Goal: Task Accomplishment & Management: Use online tool/utility

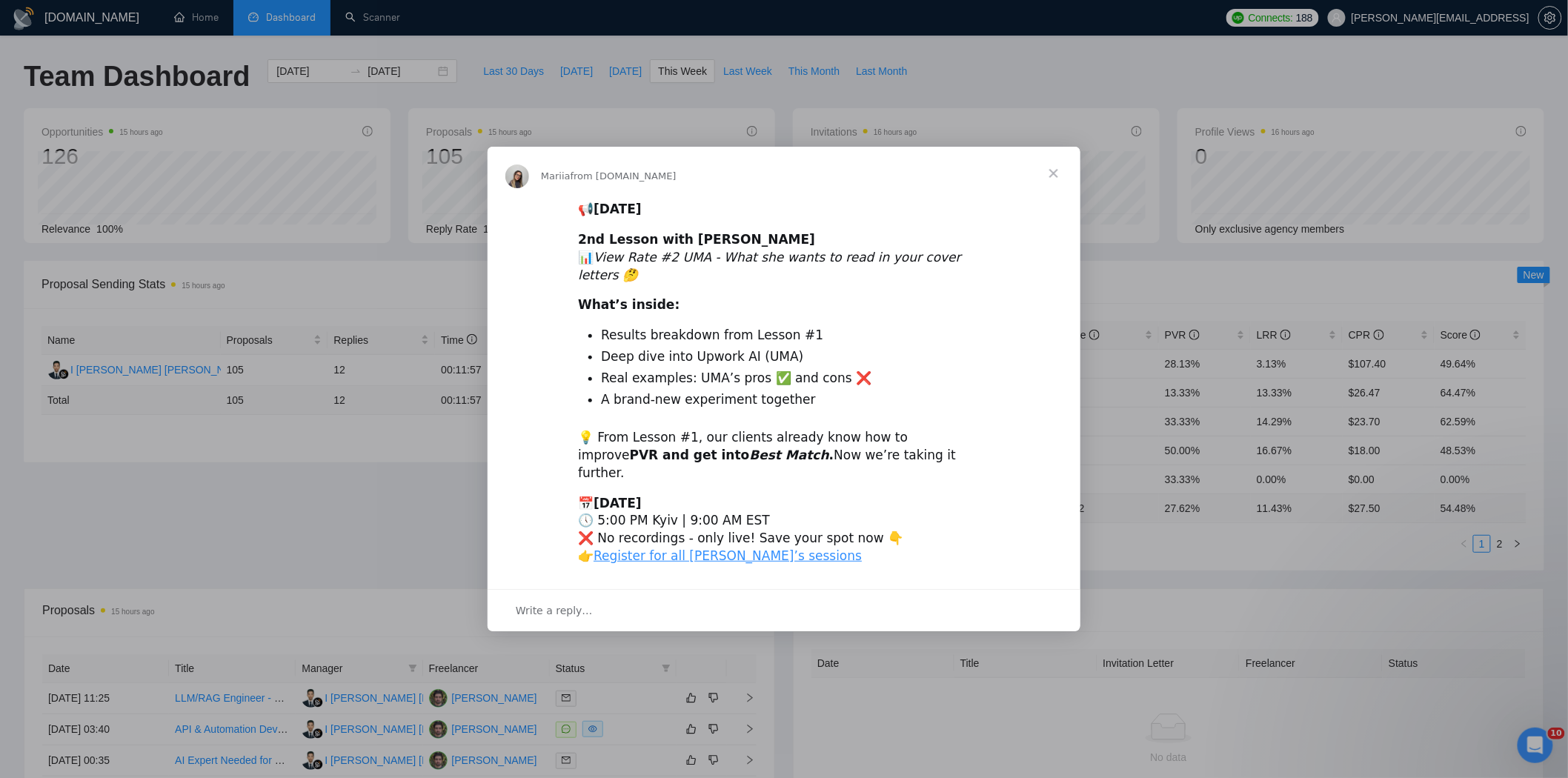
click at [1053, 193] on span "Close" at bounding box center [1054, 173] width 53 height 53
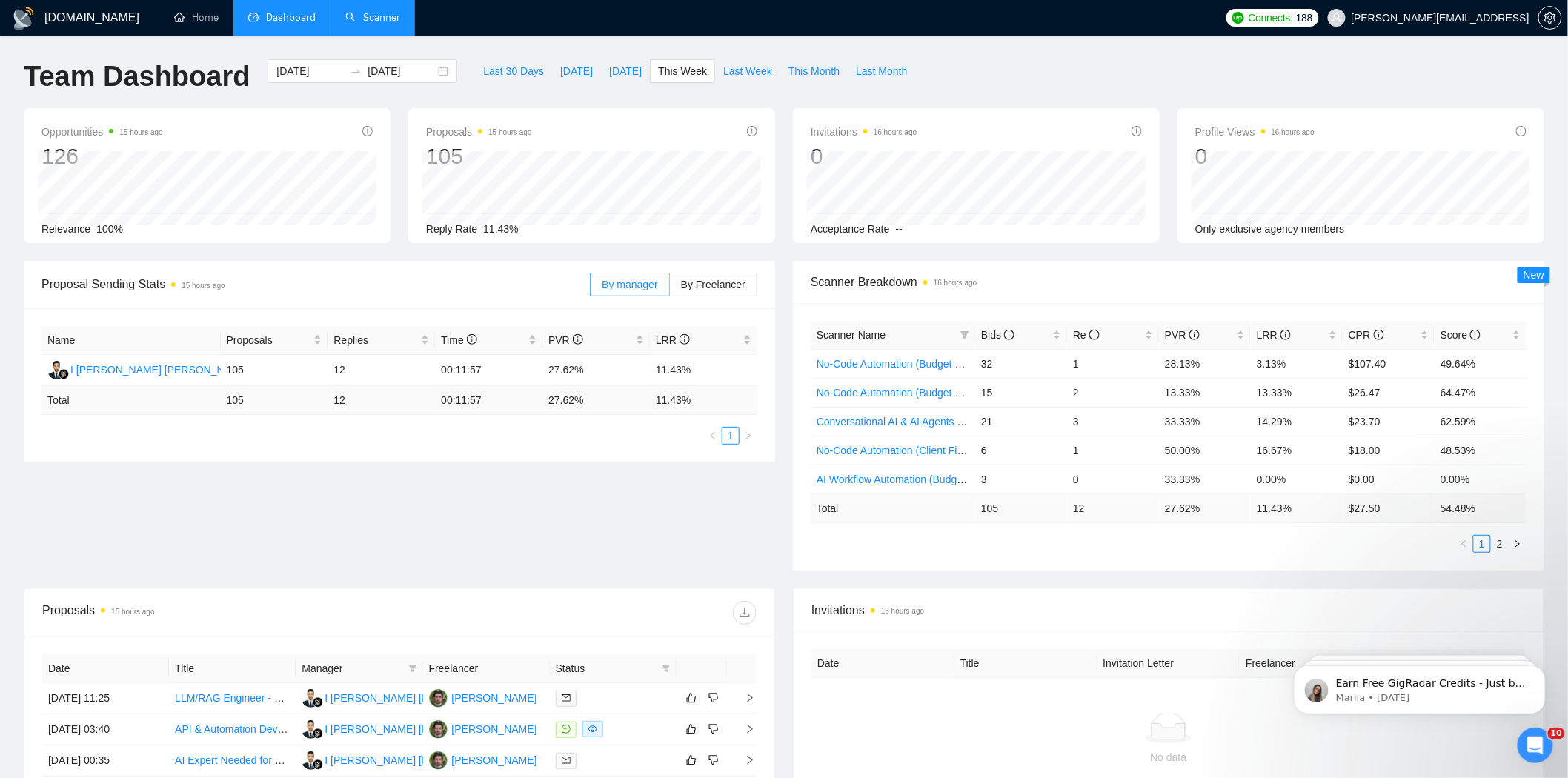
click at [381, 19] on link "Scanner" at bounding box center [373, 18] width 55 height 13
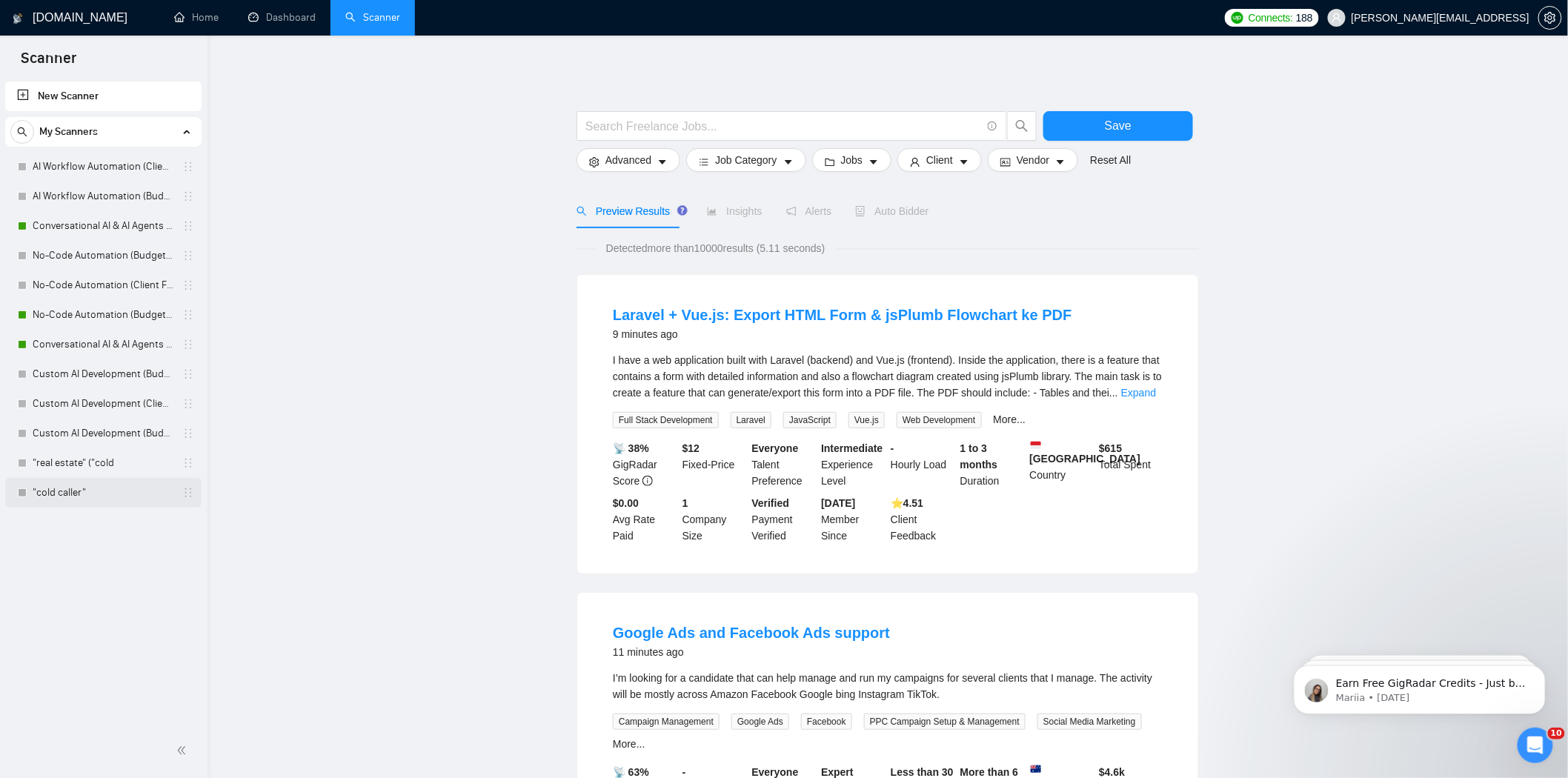
click at [108, 493] on link ""cold caller"" at bounding box center [103, 493] width 141 height 30
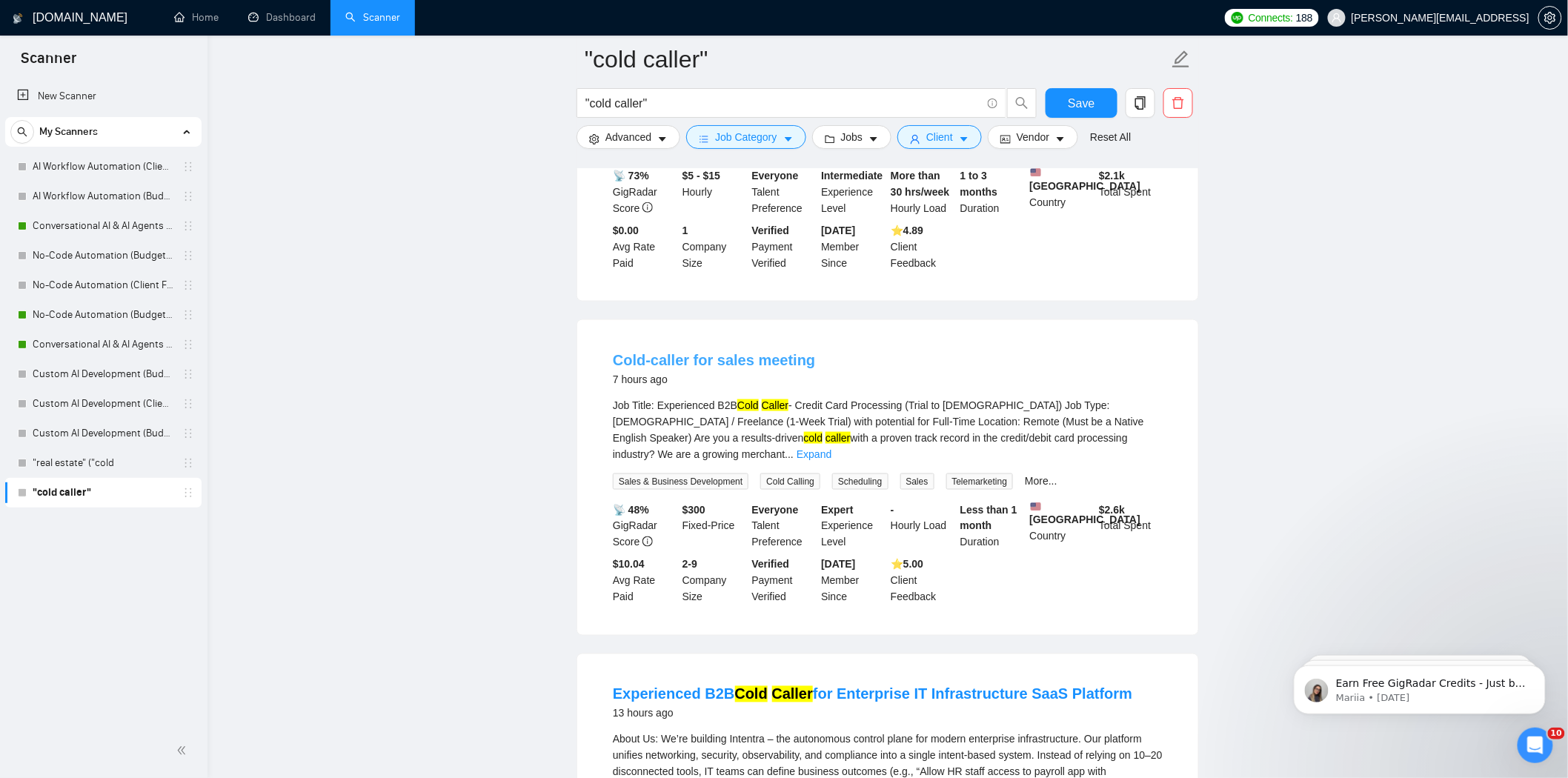
scroll to position [186, 0]
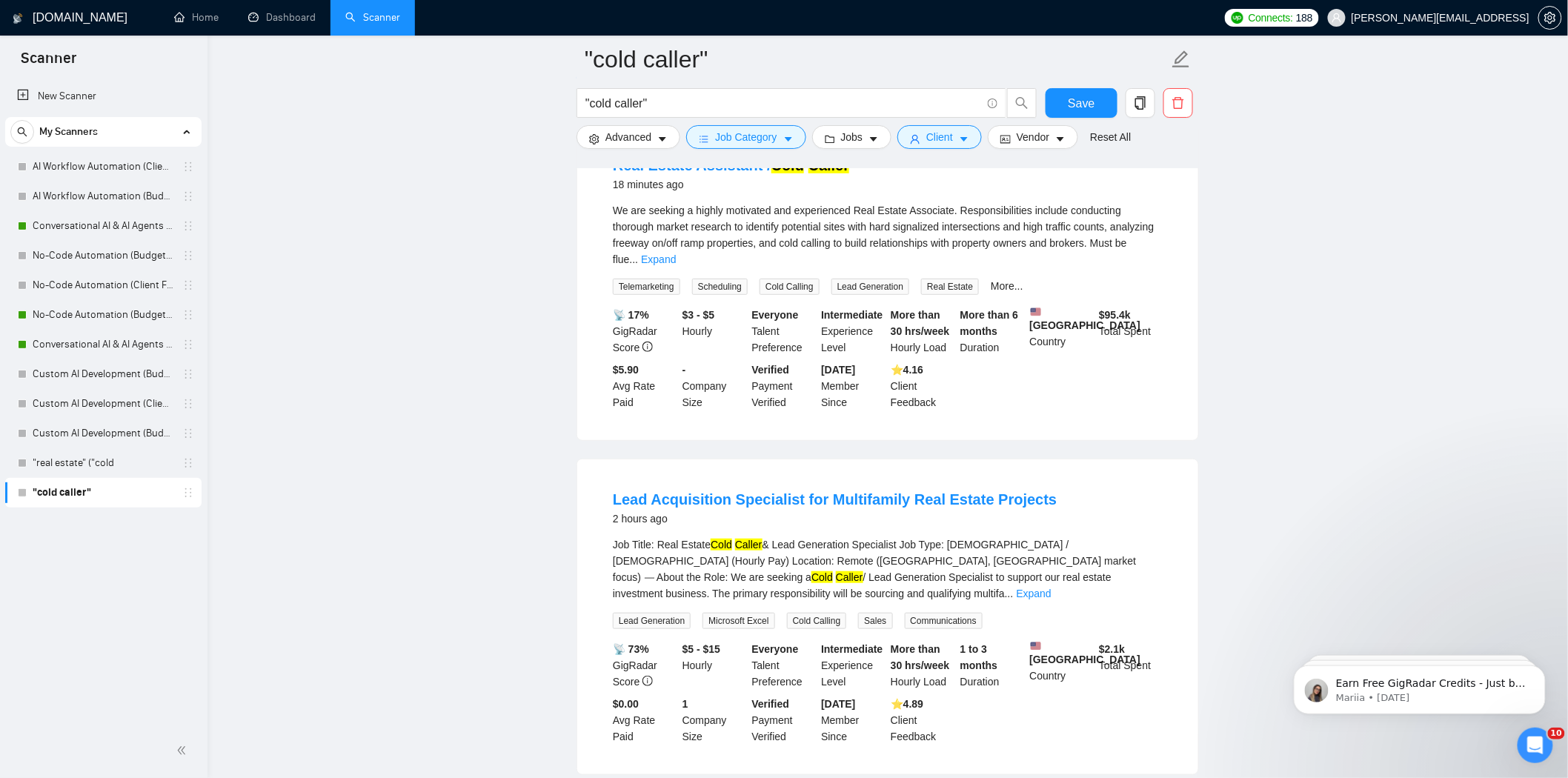
click at [69, 97] on link "New Scanner" at bounding box center [103, 96] width 172 height 30
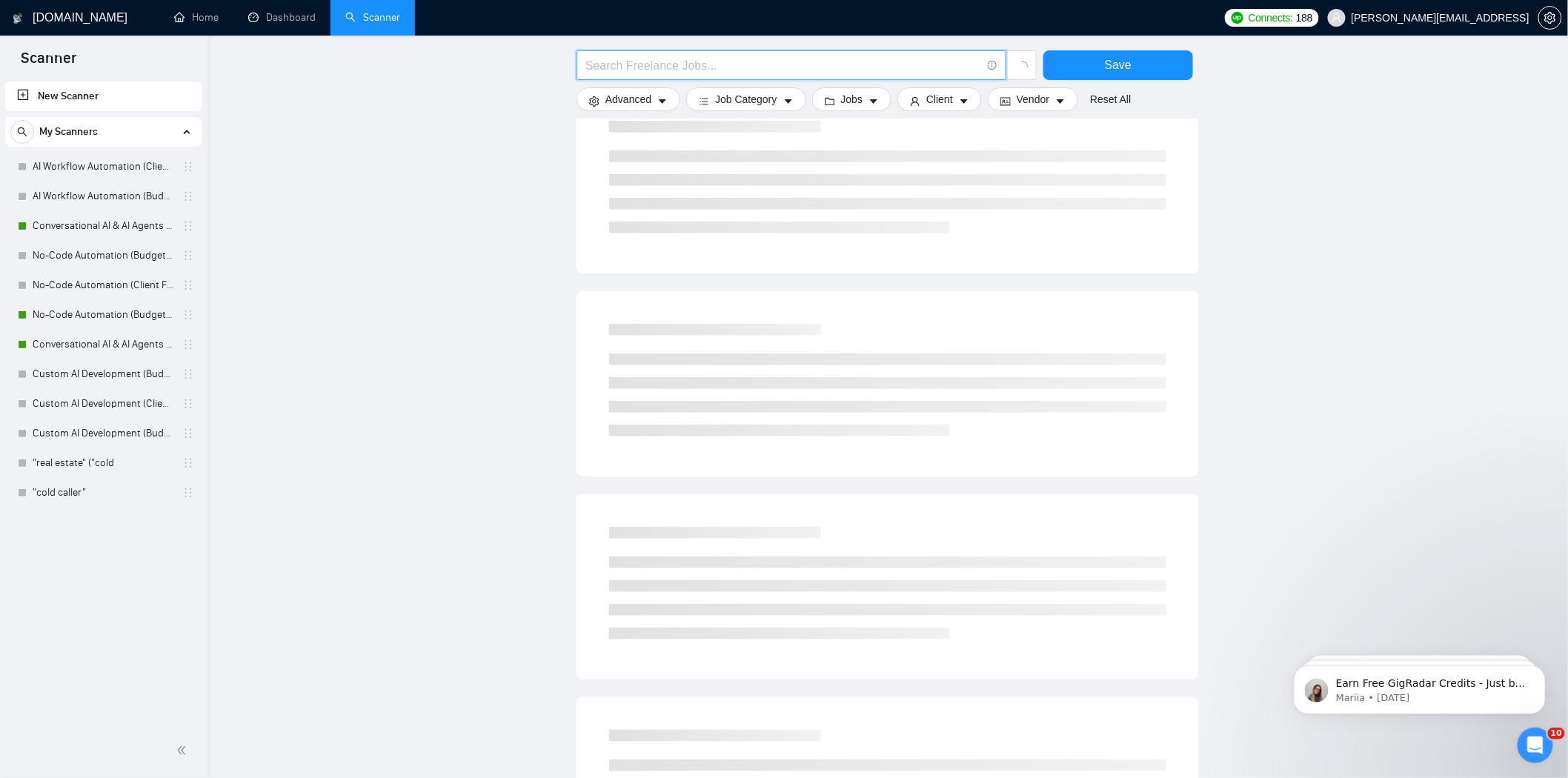
click at [654, 61] on input "text" at bounding box center [783, 66] width 395 height 19
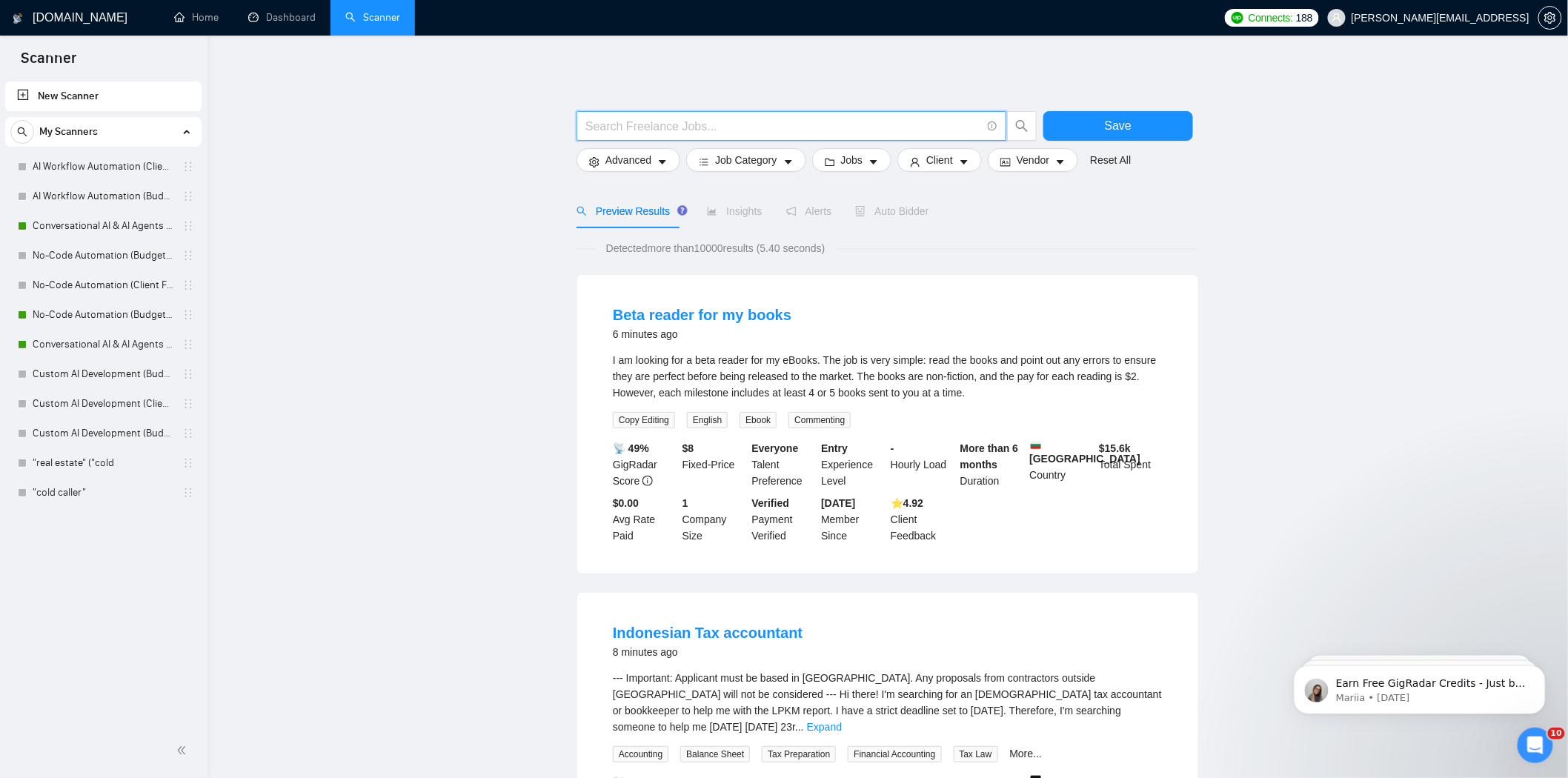
click at [774, 126] on input "text" at bounding box center [783, 126] width 395 height 19
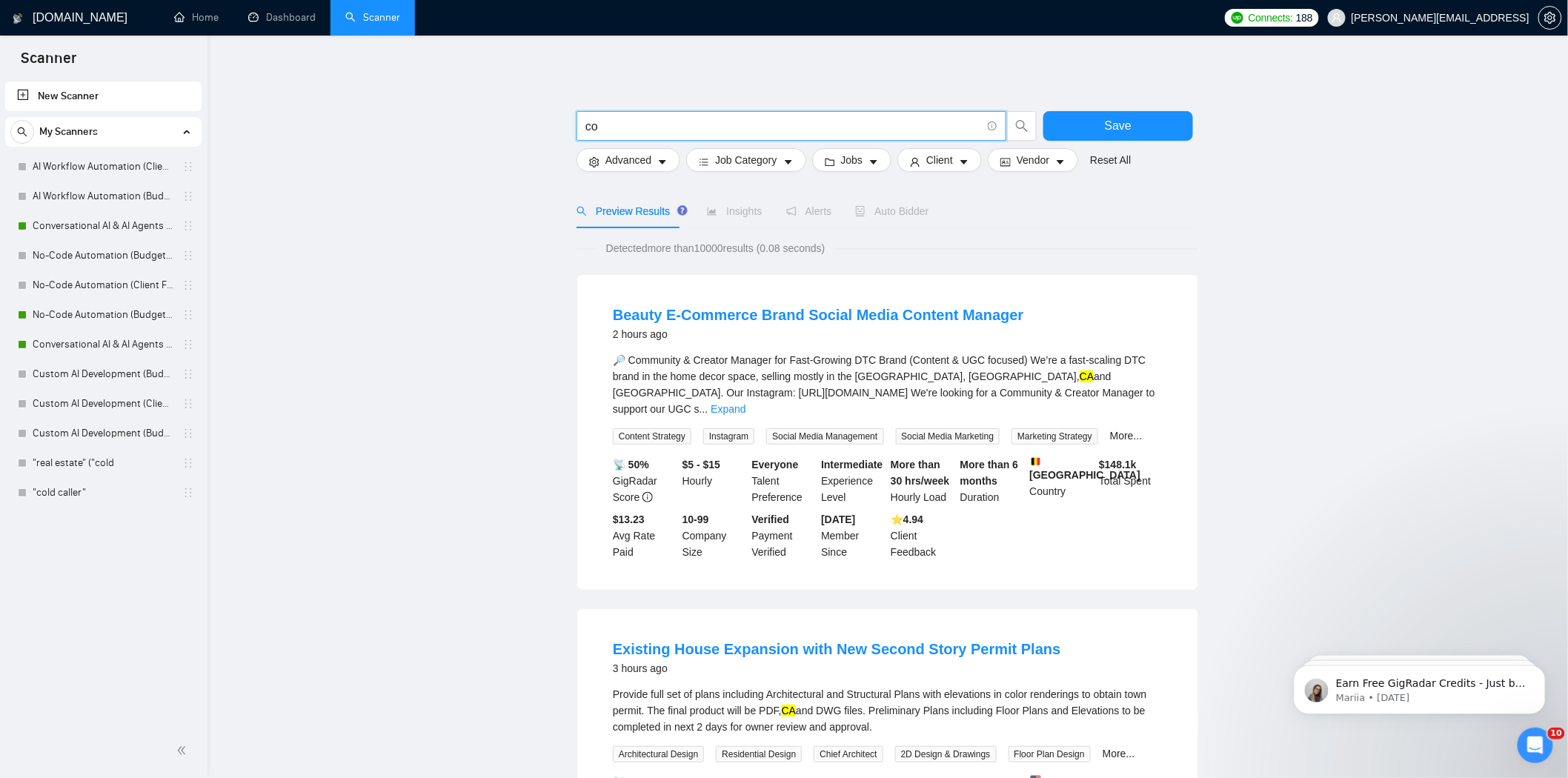
type input "c"
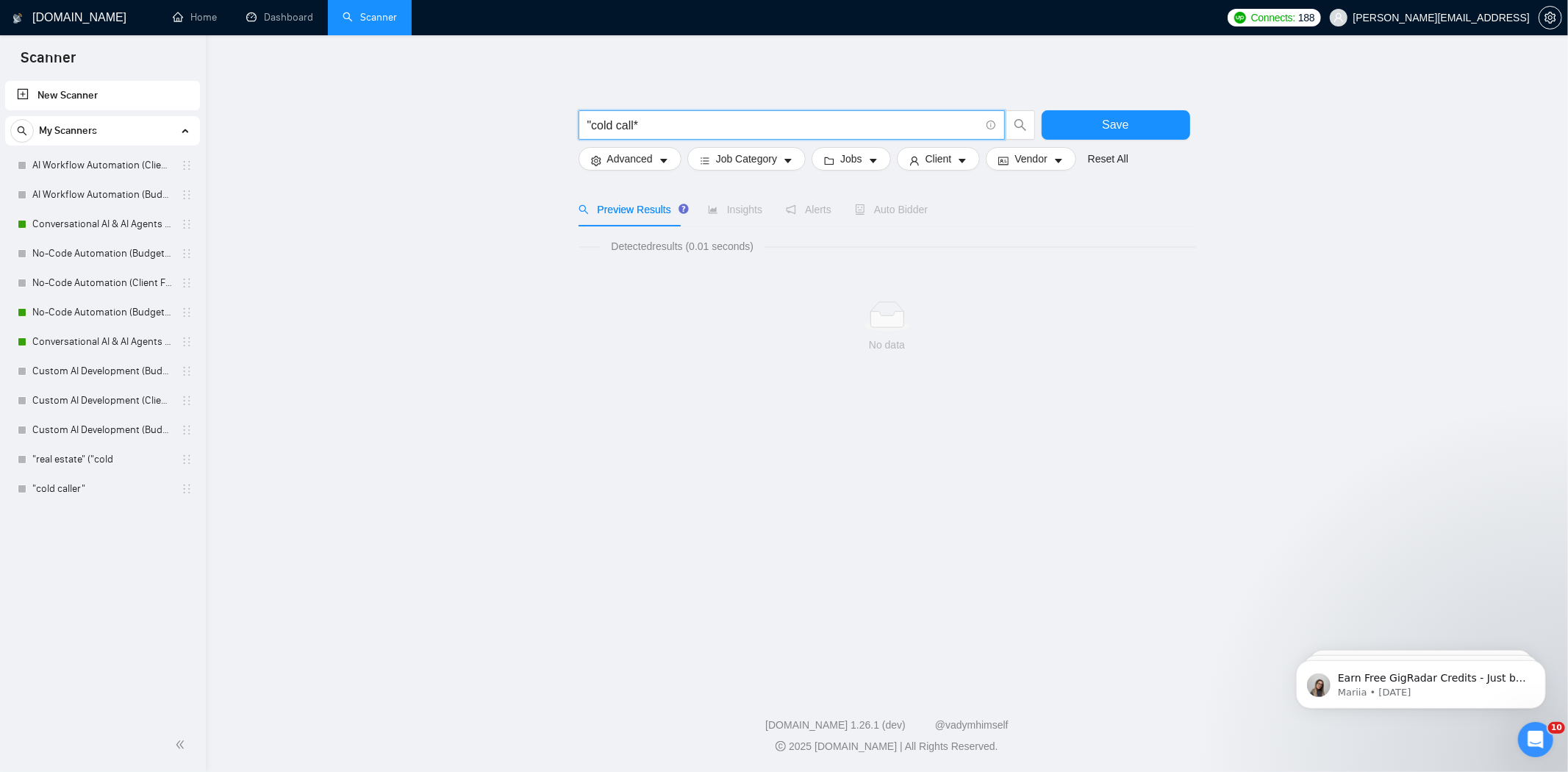
click at [591, 125] on input ""cold call*" at bounding box center [783, 125] width 392 height 18
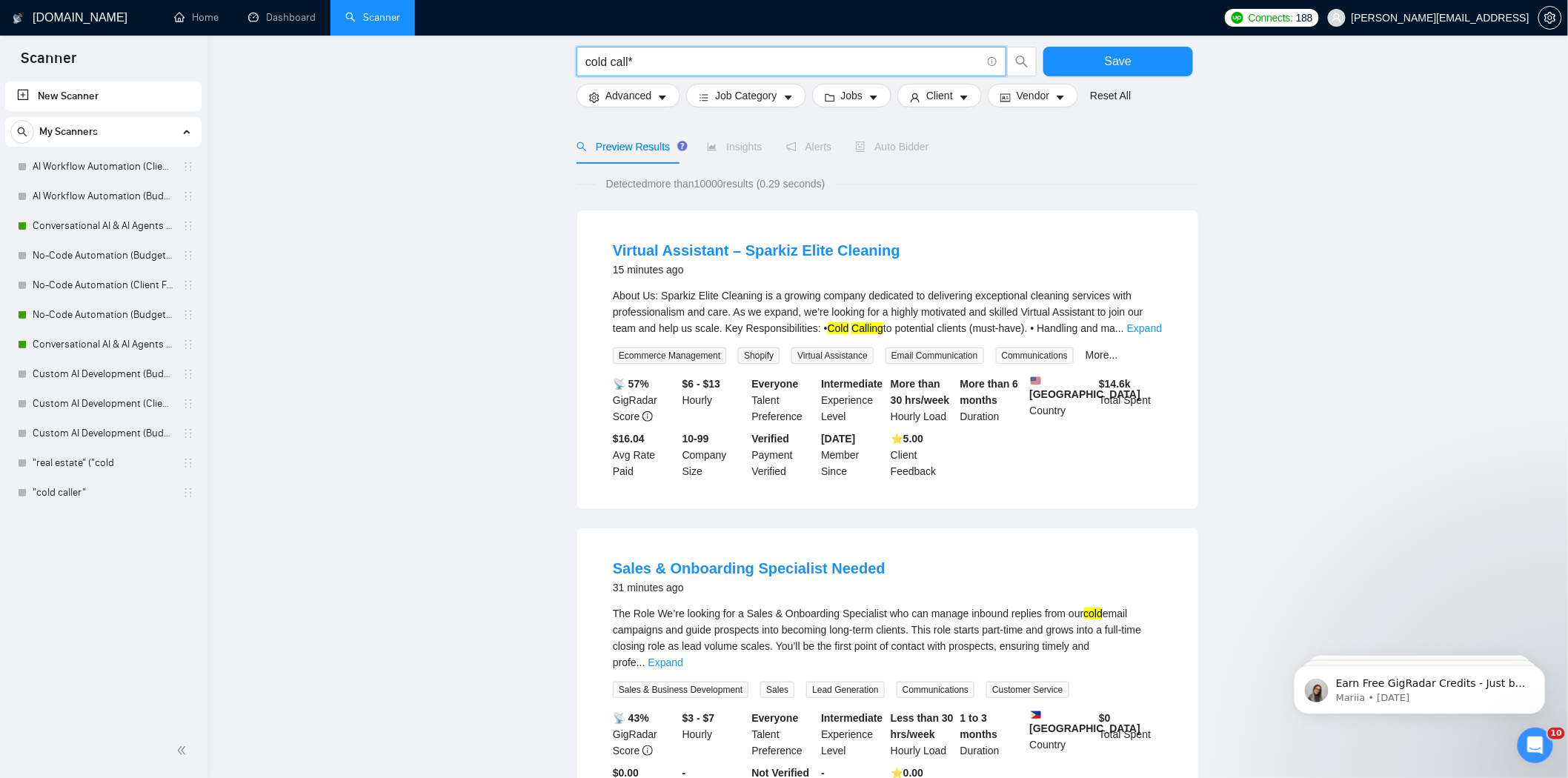
scroll to position [329, 0]
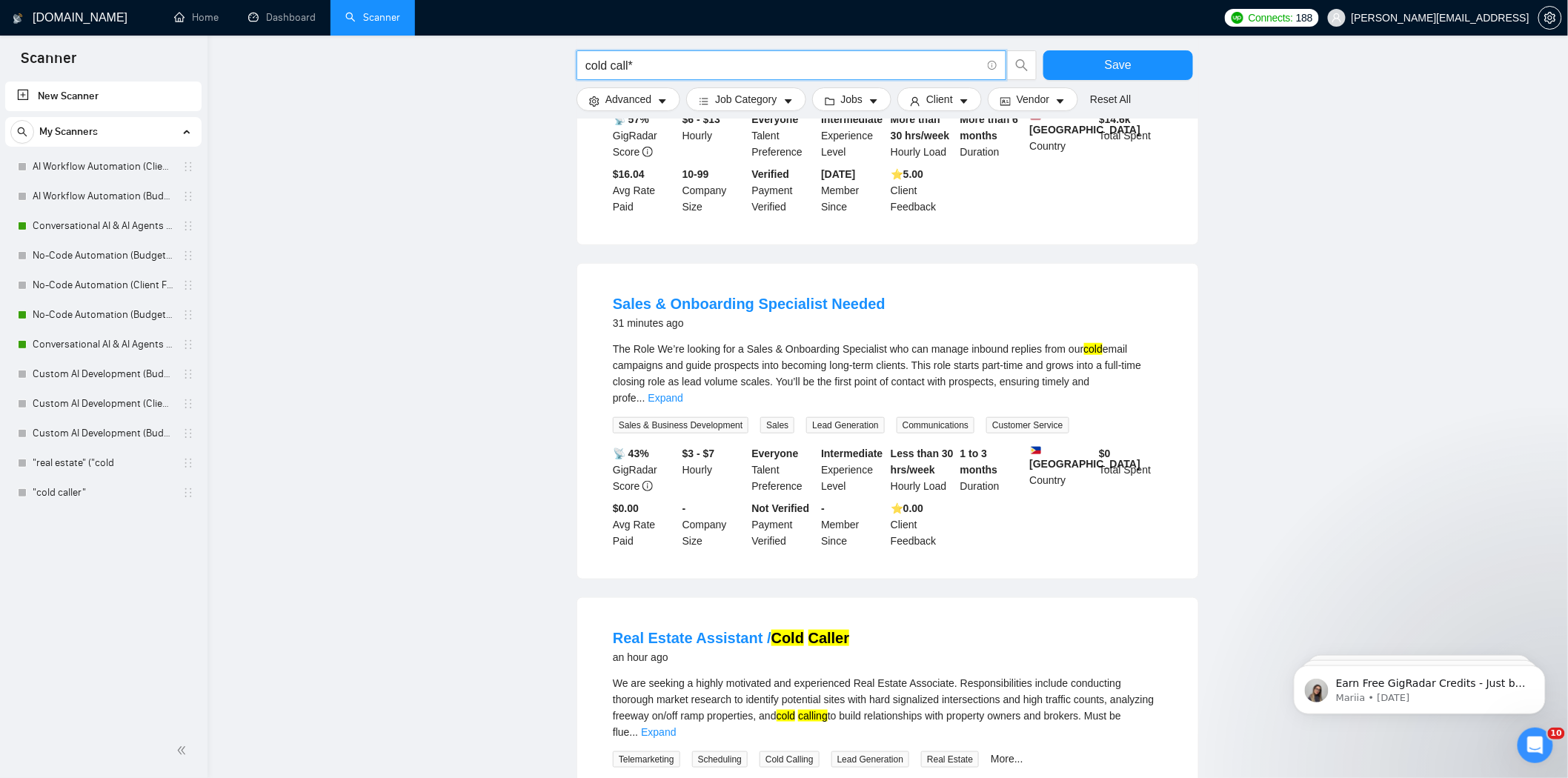
click at [668, 67] on input "cold call*" at bounding box center [783, 66] width 395 height 19
click at [586, 65] on input "cold call*)" at bounding box center [783, 66] width 395 height 19
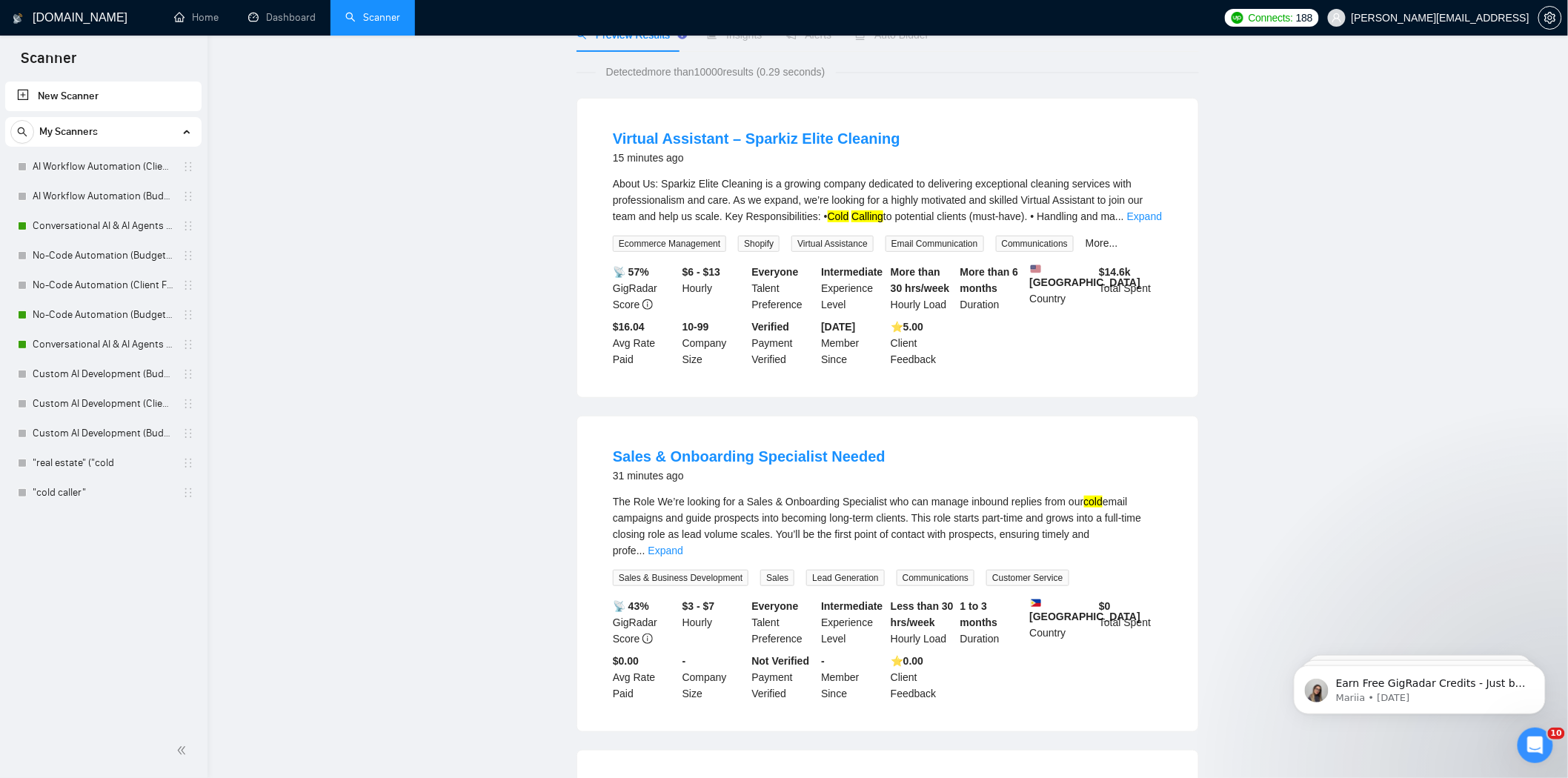
scroll to position [0, 0]
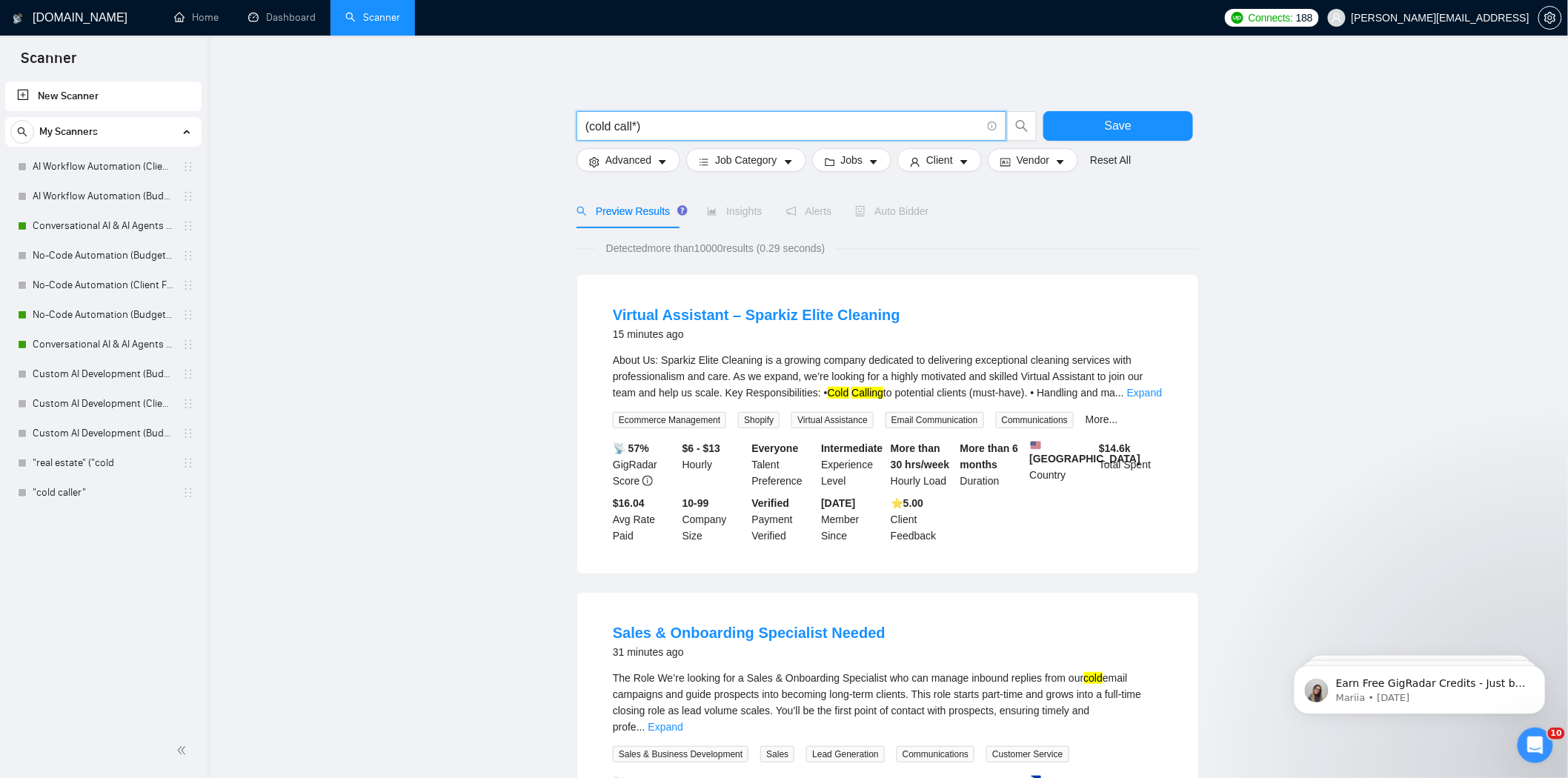
click at [842, 128] on input "(cold call*)" at bounding box center [783, 126] width 395 height 19
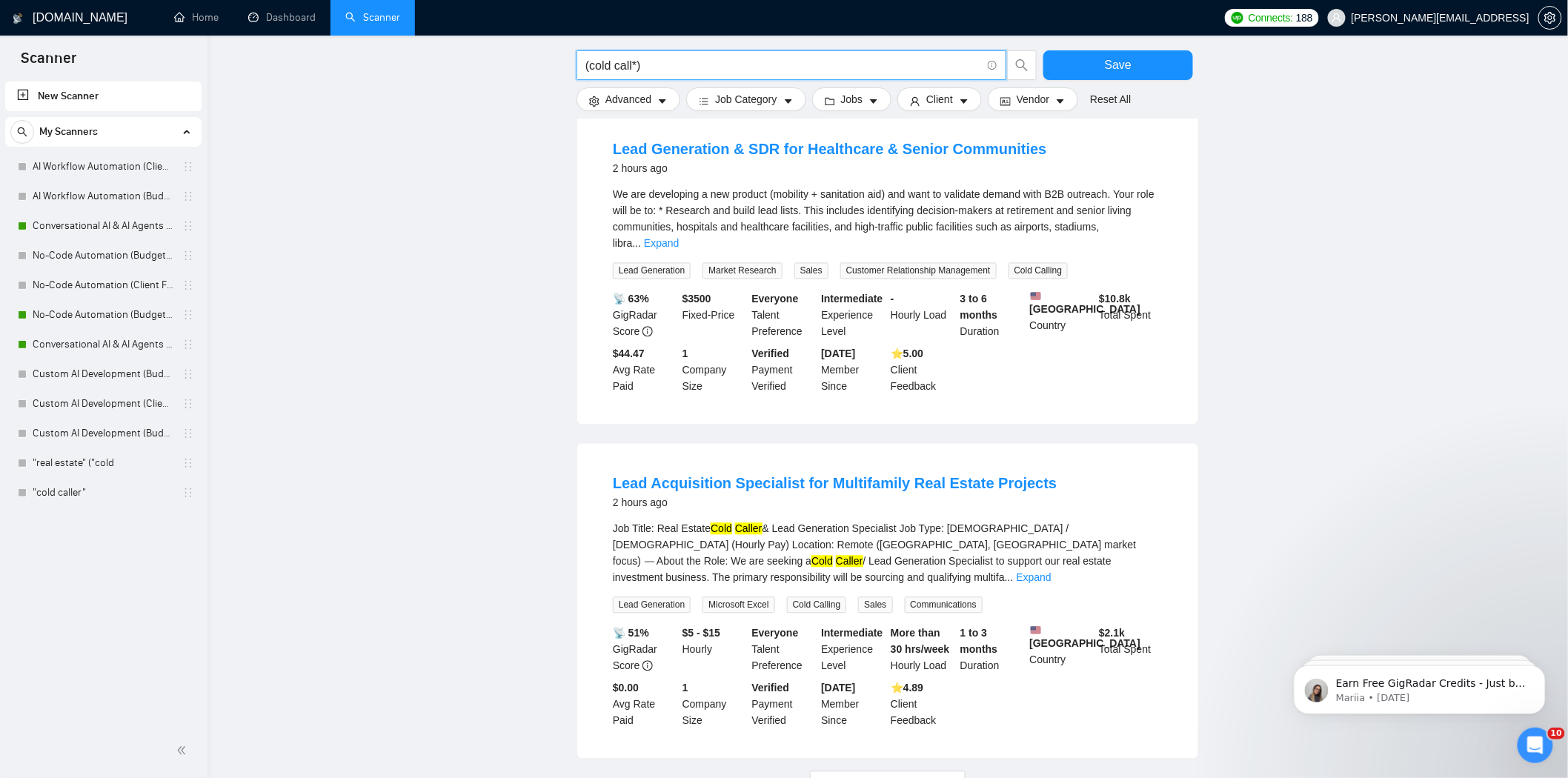
scroll to position [1234, 0]
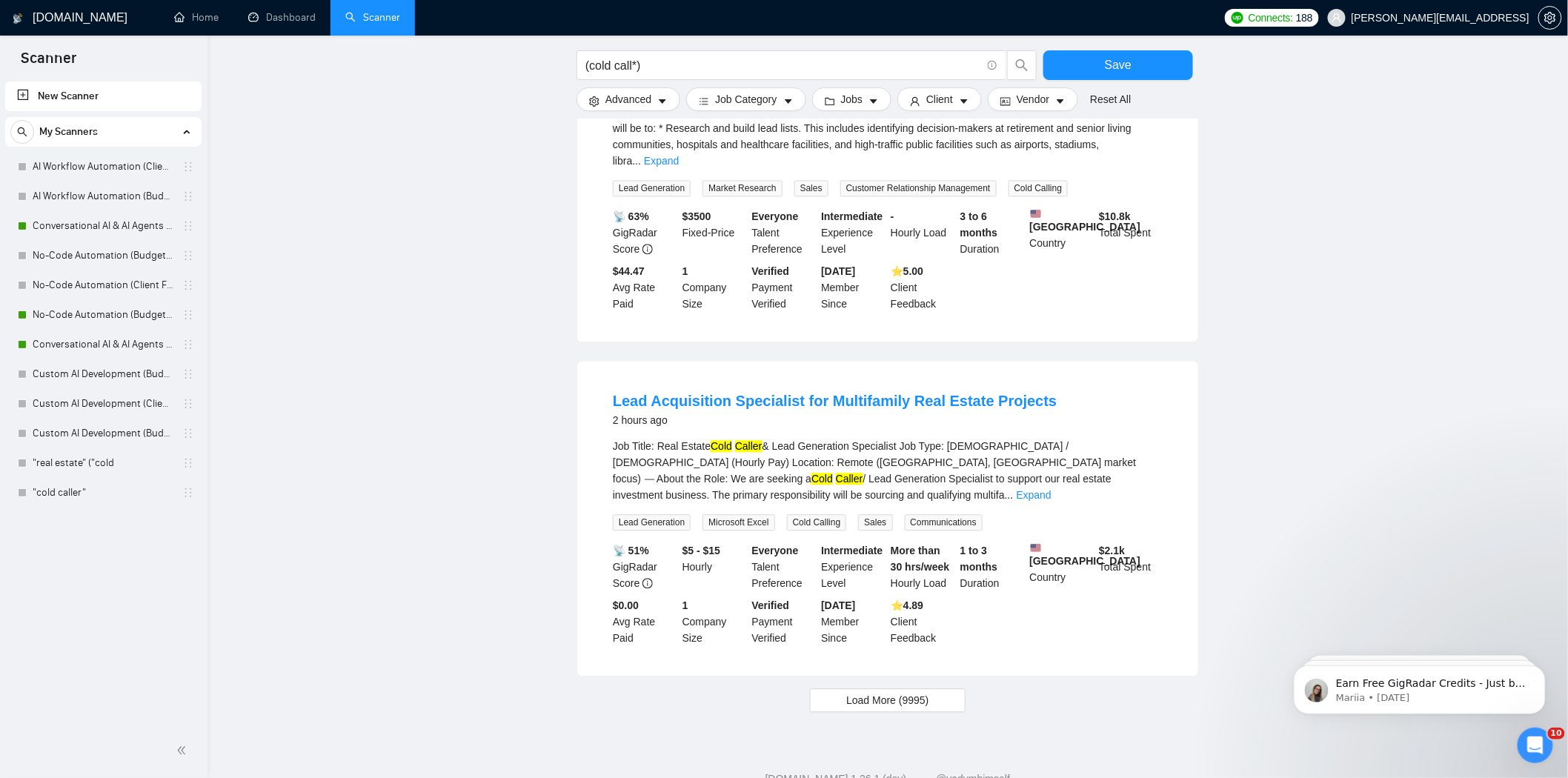
click at [902, 692] on span "Load More (9995)" at bounding box center [887, 700] width 82 height 16
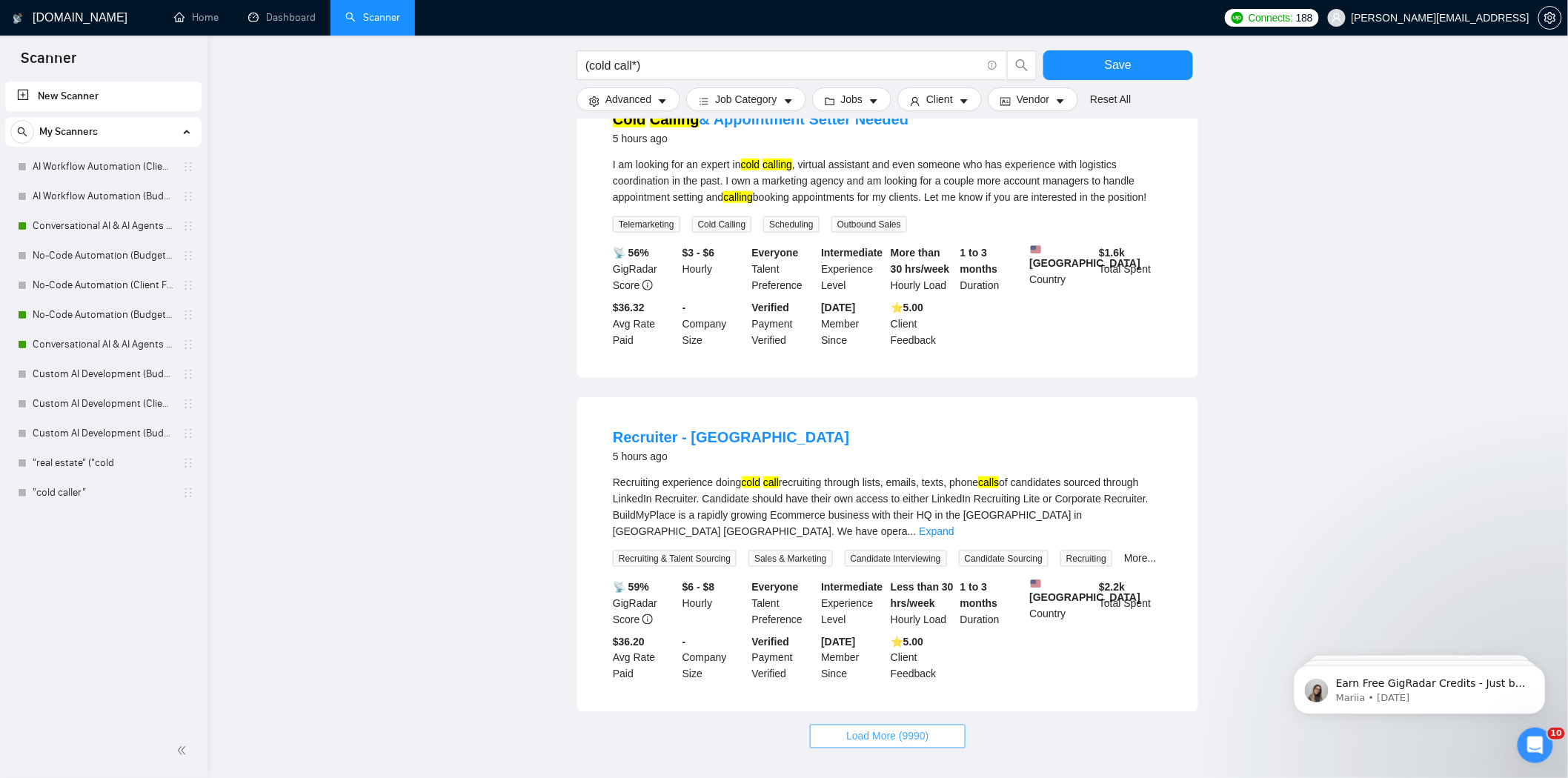
scroll to position [2887, 0]
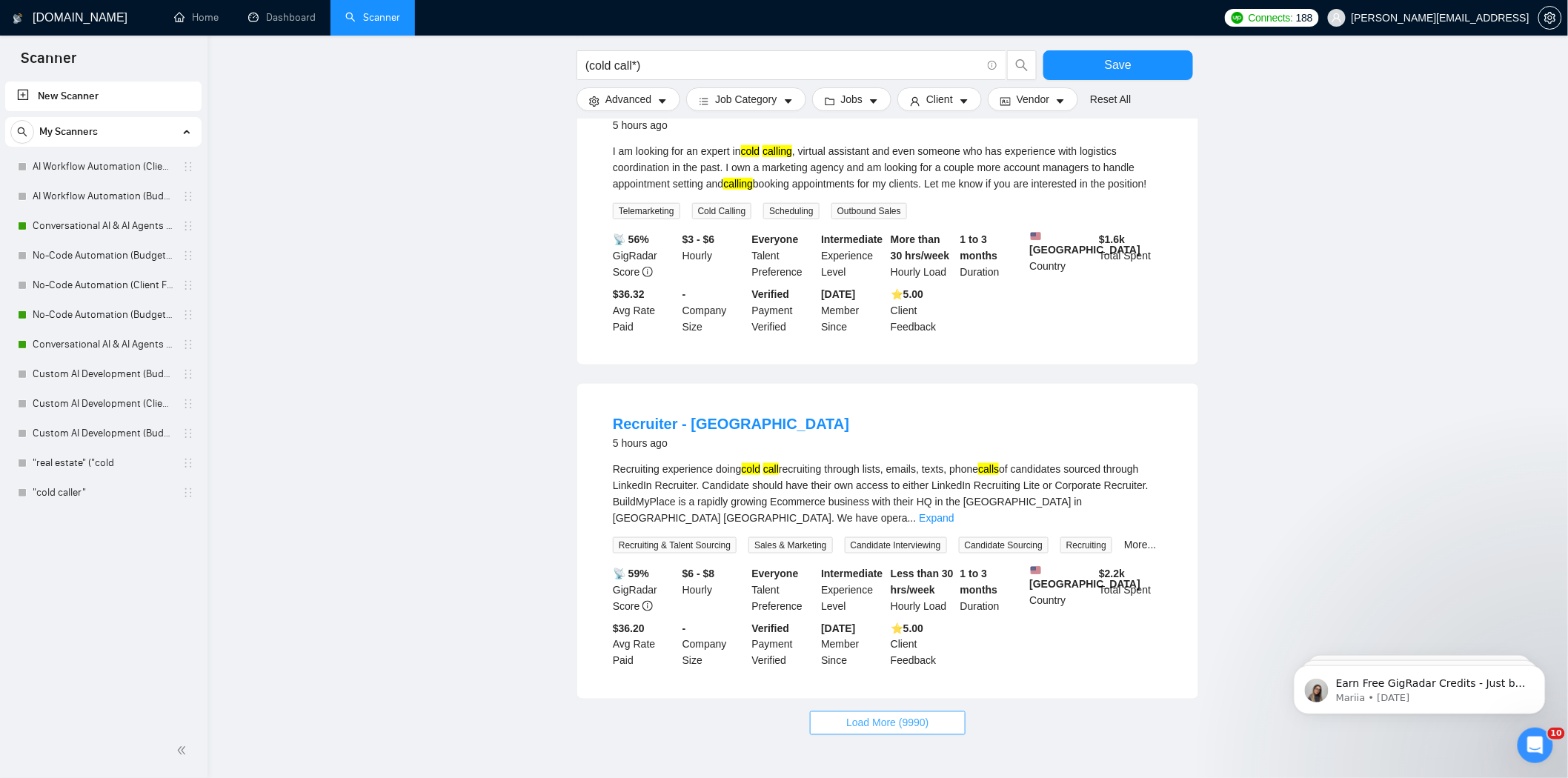
click at [862, 715] on span "Load More (9990)" at bounding box center [887, 723] width 82 height 16
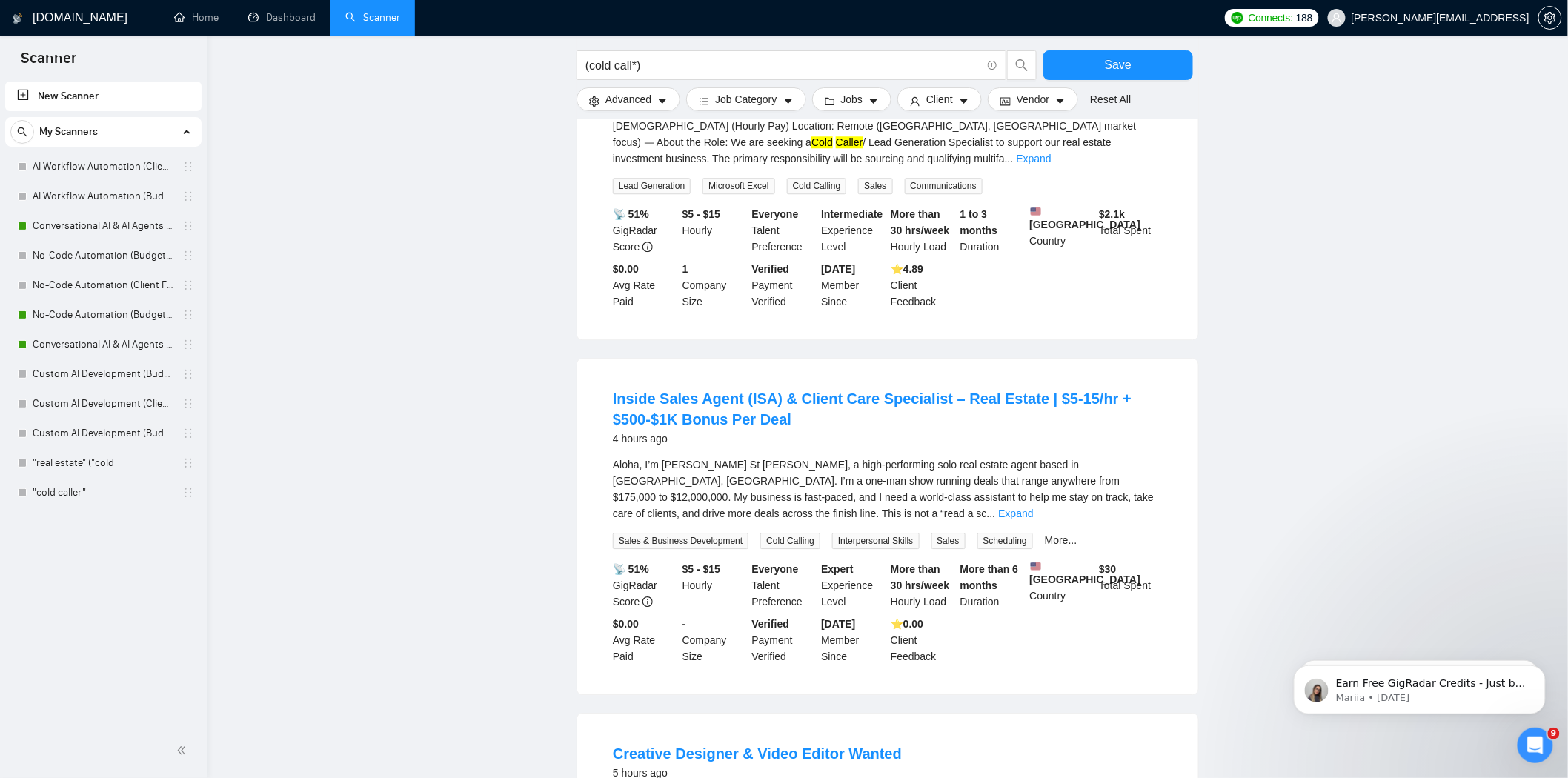
scroll to position [1570, 0]
click at [671, 79] on span "(cold call*)" at bounding box center [791, 65] width 429 height 30
click at [671, 66] on input "(cold call*)" at bounding box center [783, 66] width 395 height 19
type input "("
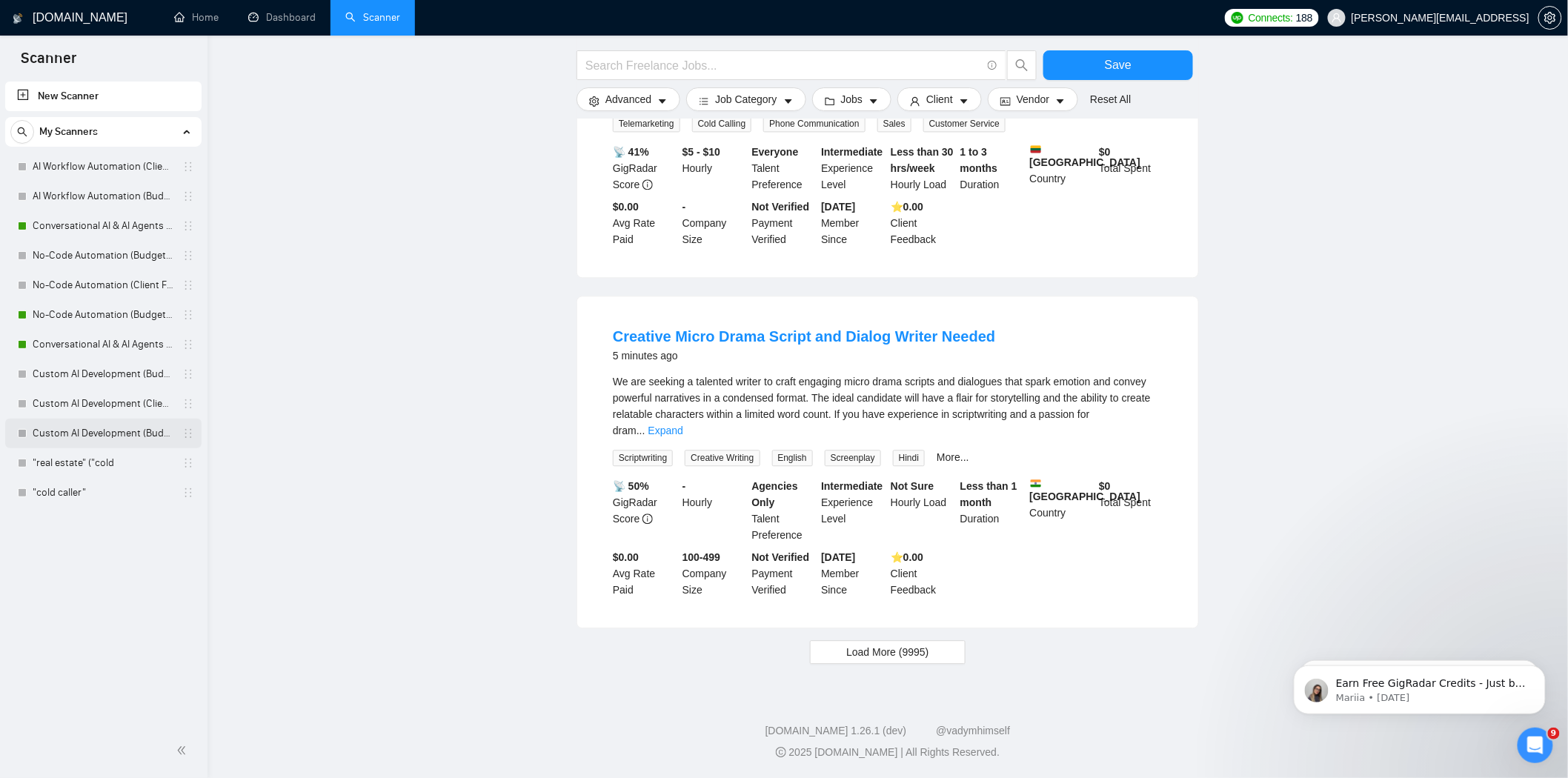
scroll to position [1234, 0]
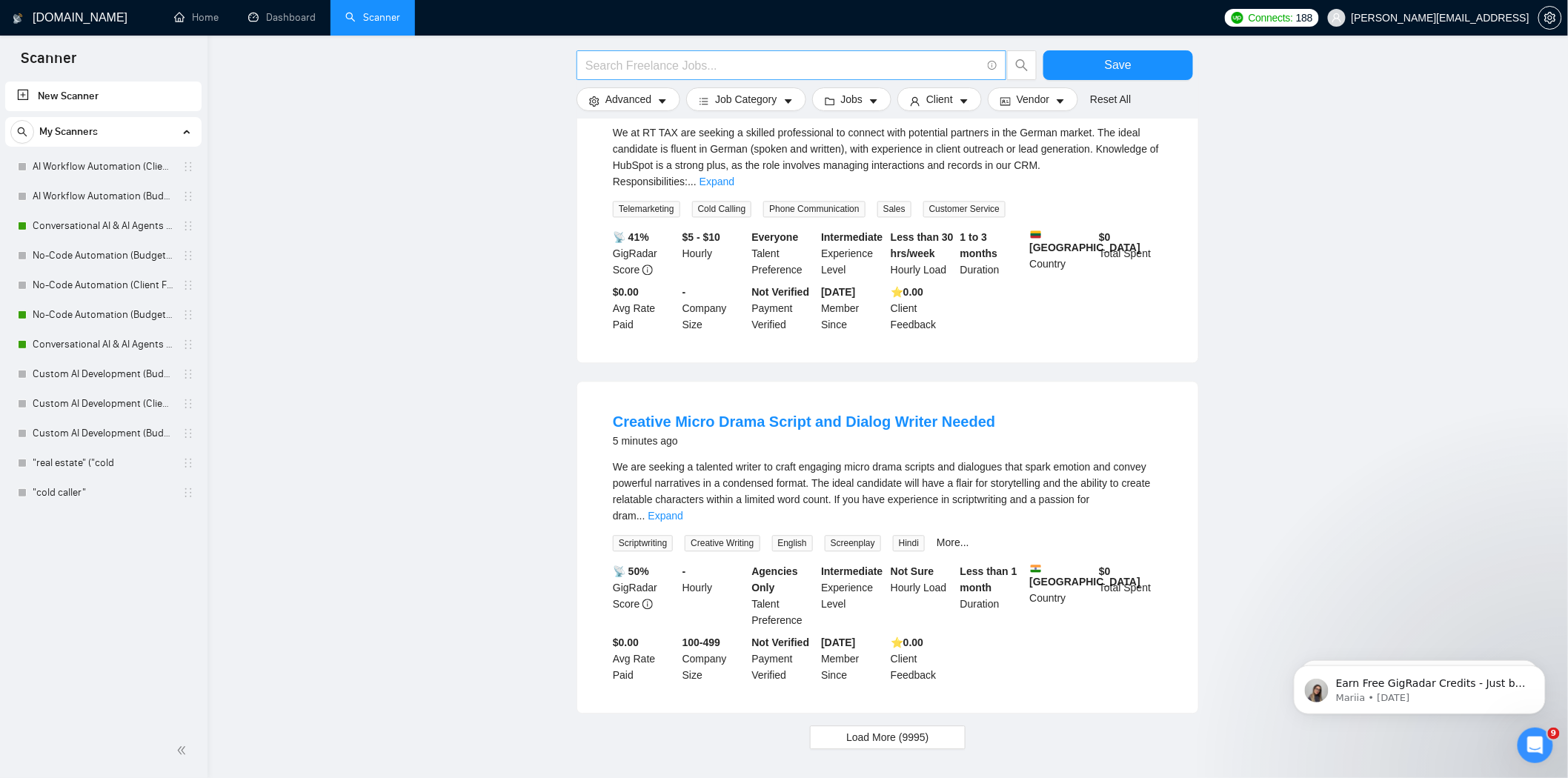
click at [634, 66] on input "text" at bounding box center [783, 66] width 395 height 19
click at [585, 67] on input "logistics"" at bounding box center [783, 66] width 395 height 19
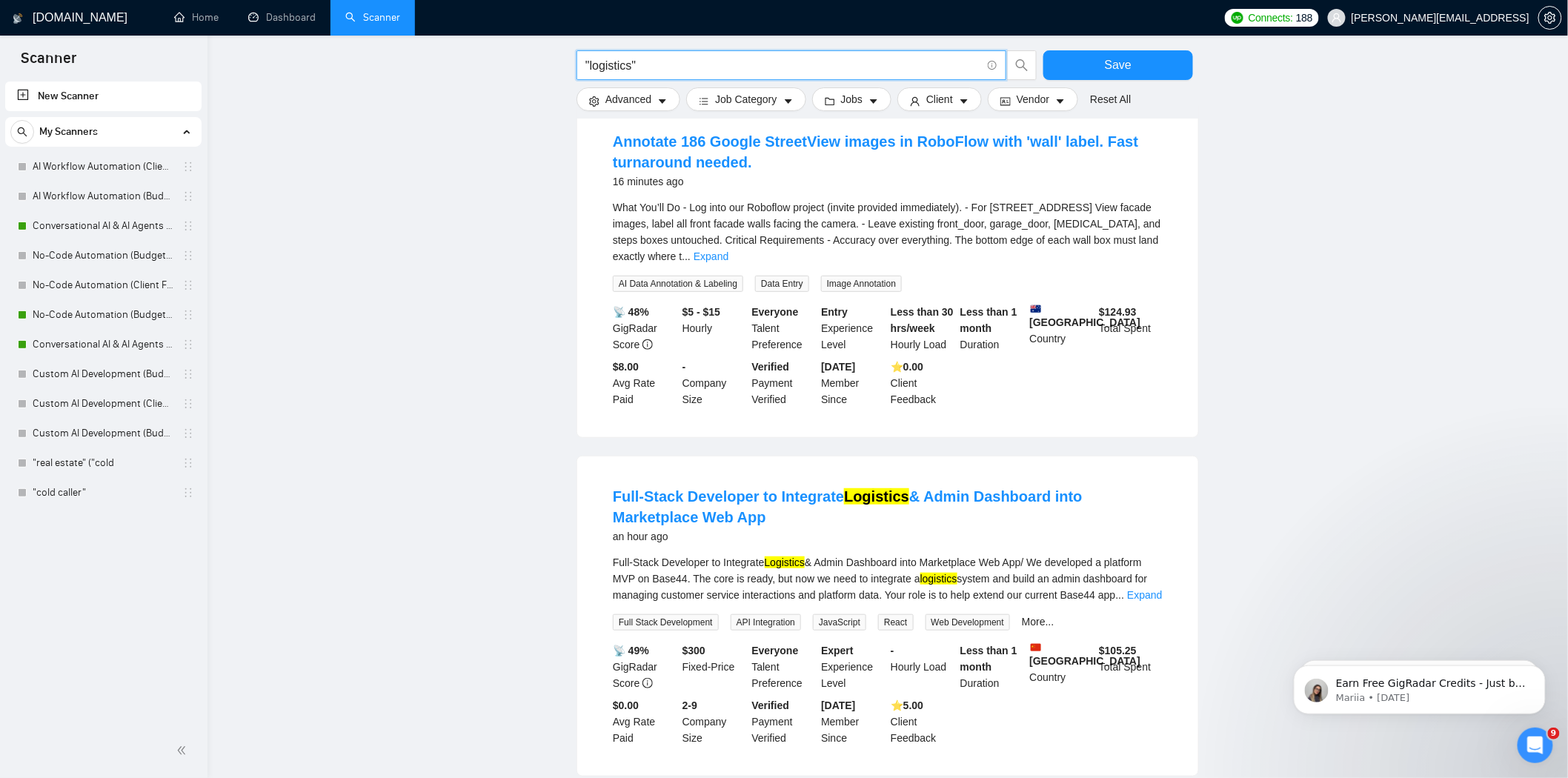
scroll to position [0, 0]
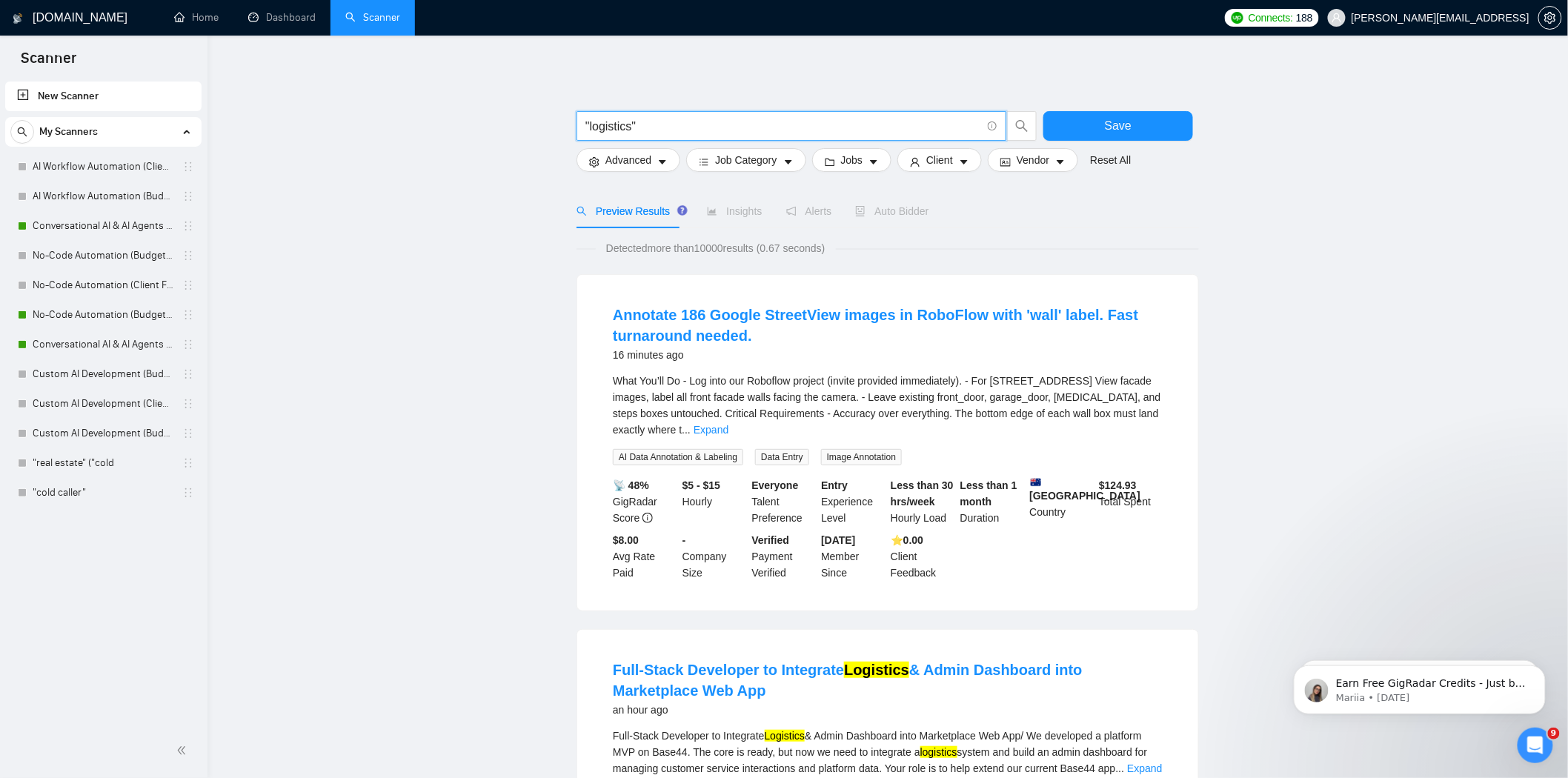
click at [737, 122] on input ""logistics"" at bounding box center [783, 126] width 395 height 19
click at [699, 124] on input ""logistics"" at bounding box center [783, 126] width 395 height 19
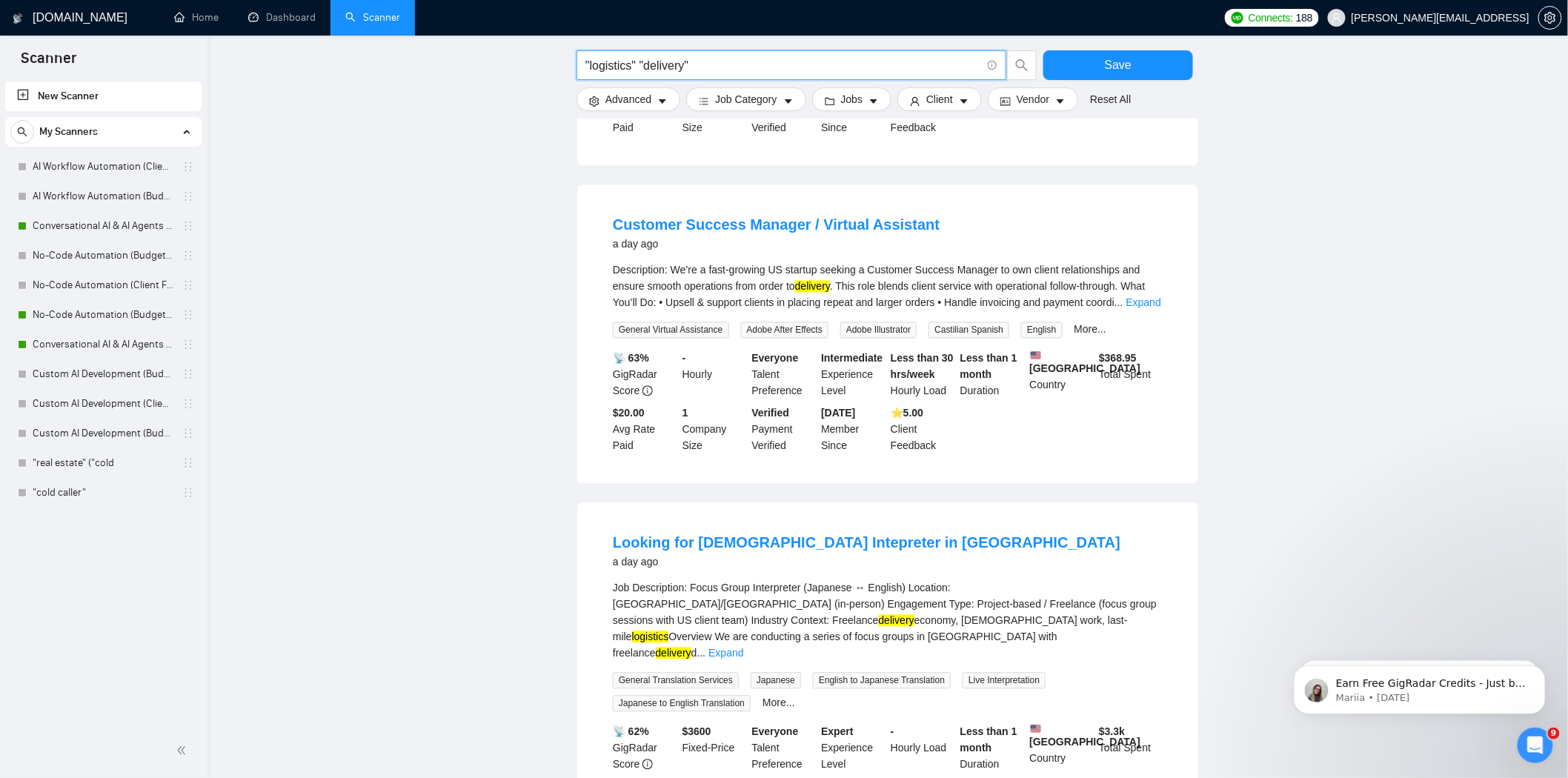
scroll to position [1289, 0]
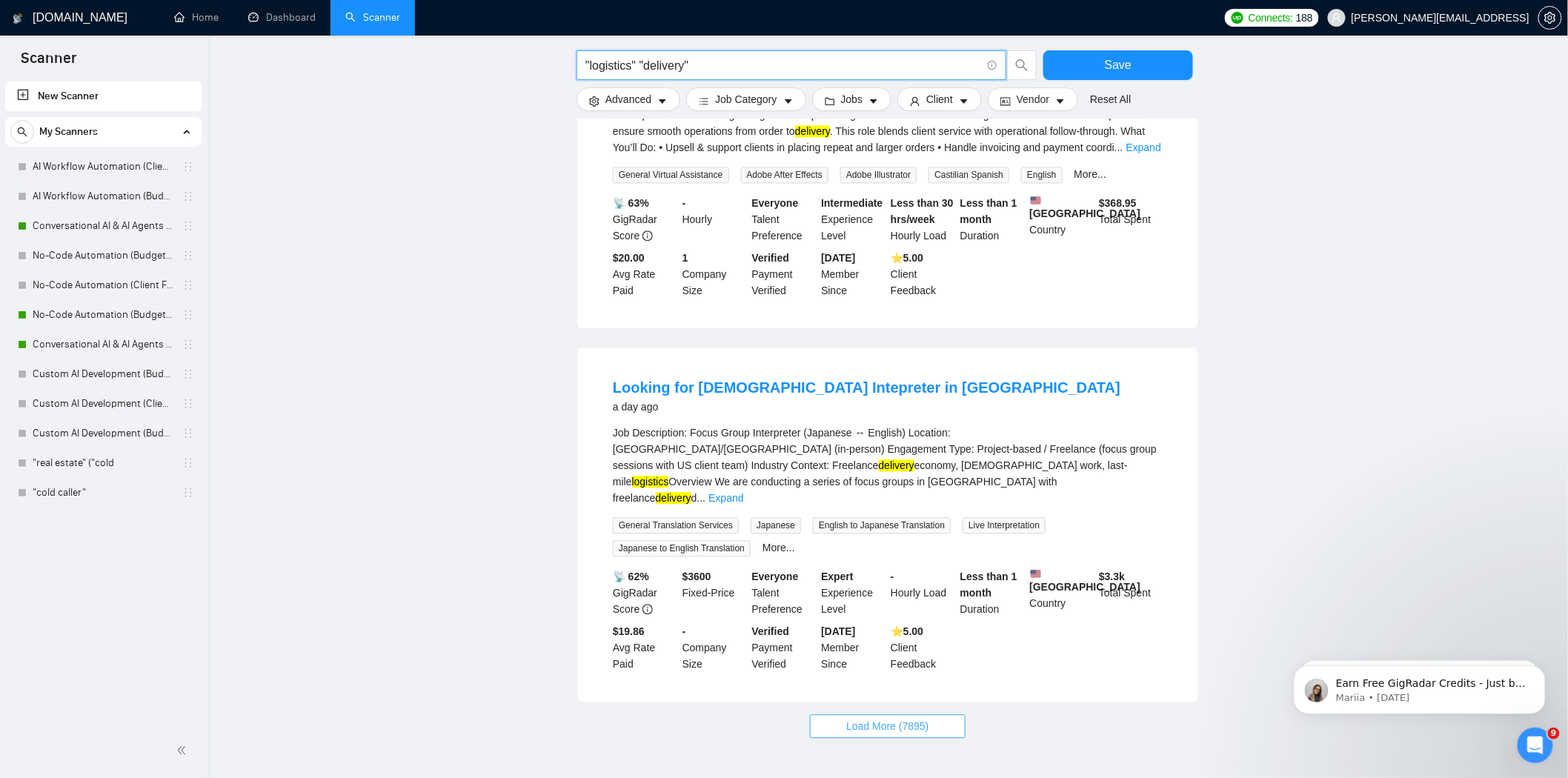
type input ""logistics" "delivery""
click at [905, 718] on span "Load More (7895)" at bounding box center [887, 726] width 82 height 16
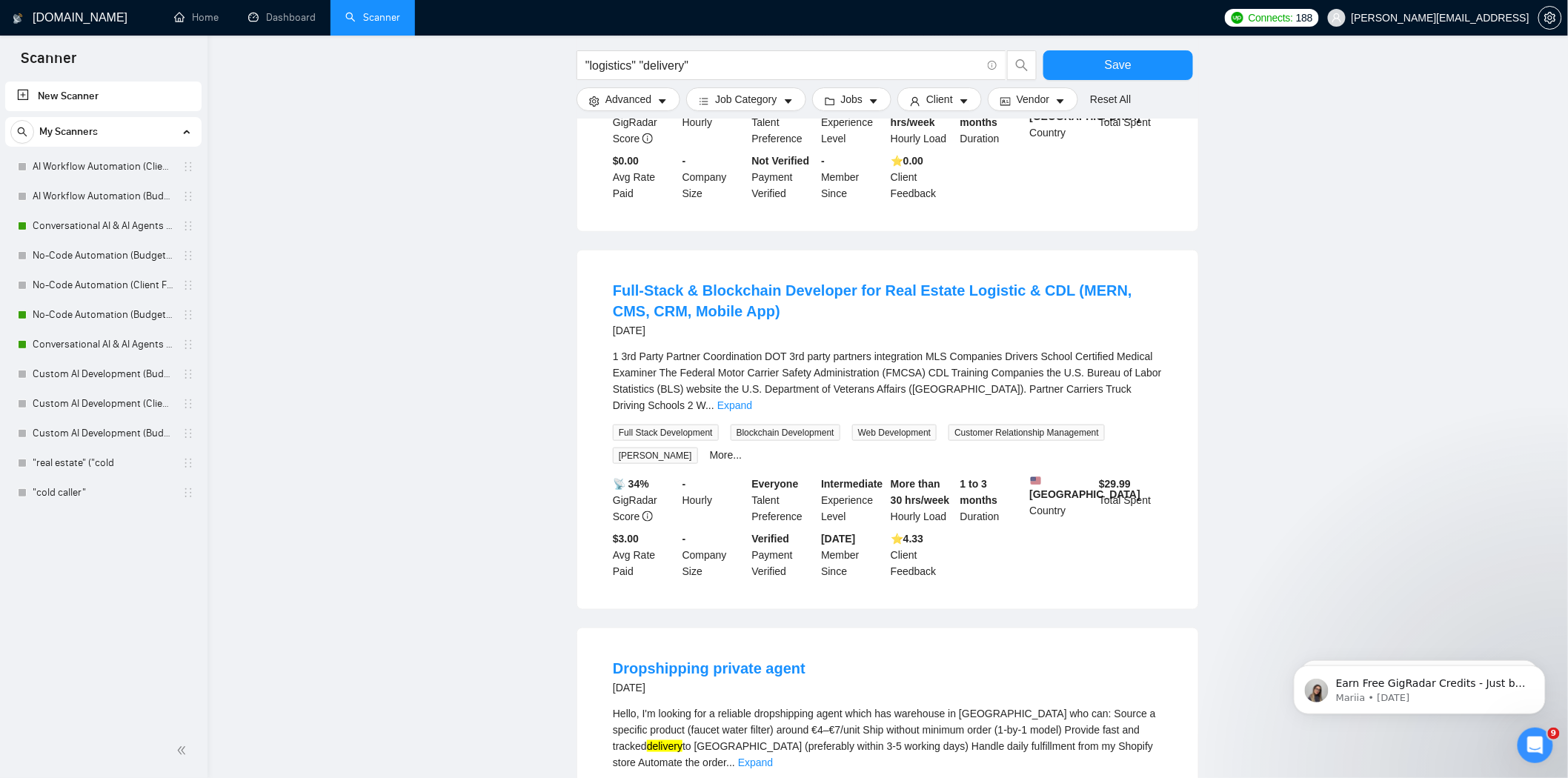
scroll to position [2954, 0]
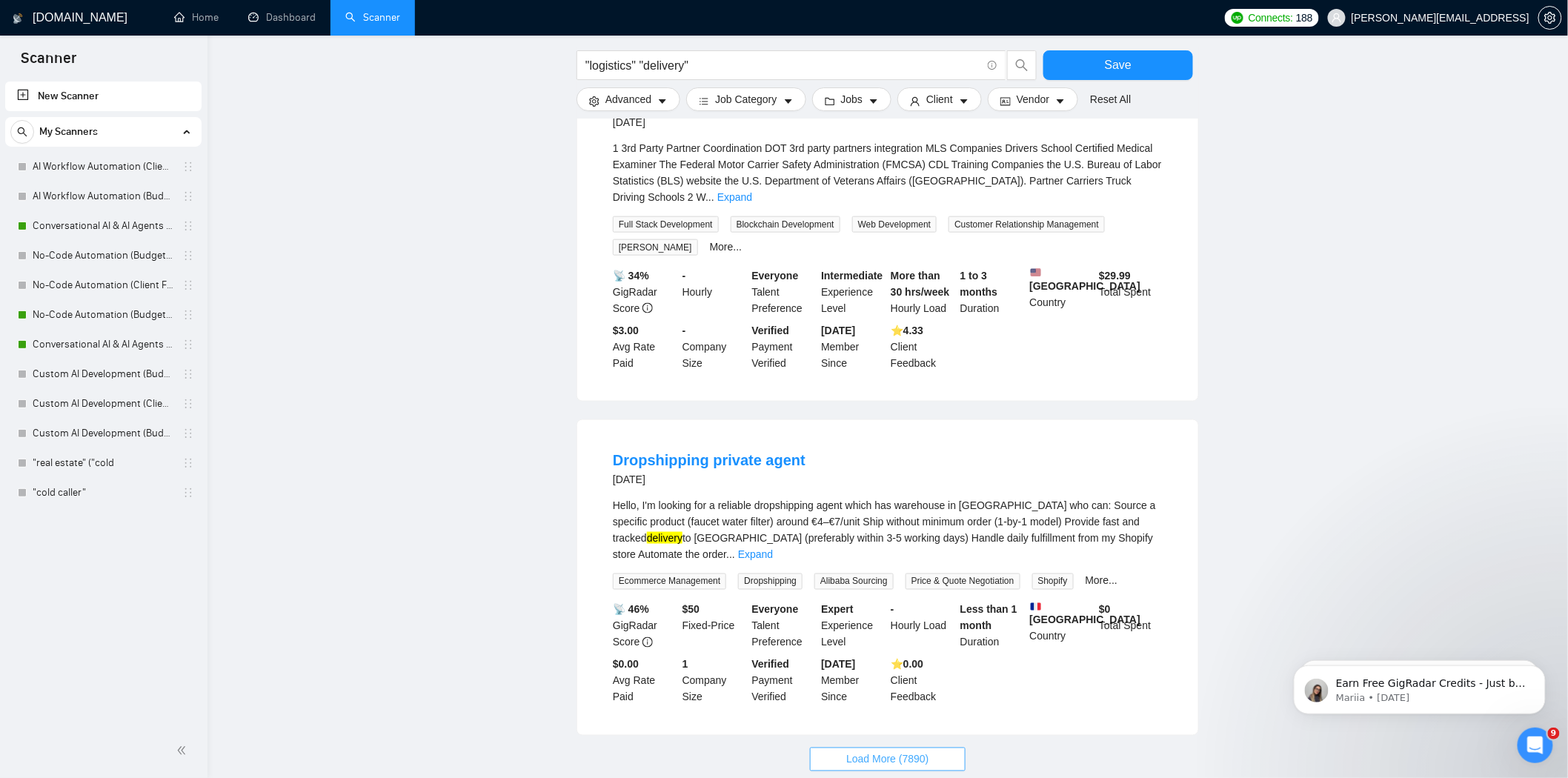
click at [915, 751] on span "Load More (7890)" at bounding box center [887, 759] width 82 height 16
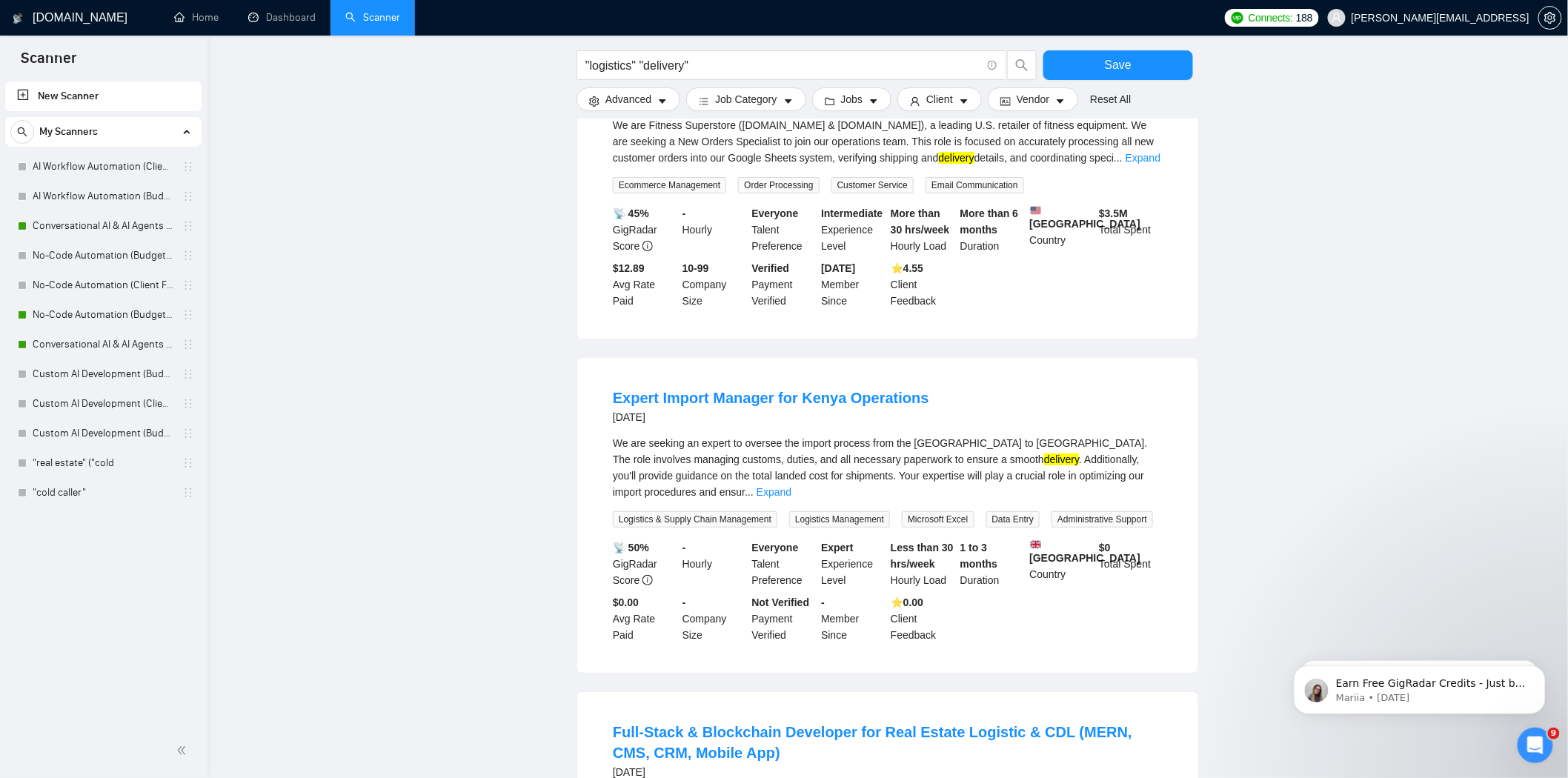
scroll to position [2387, 0]
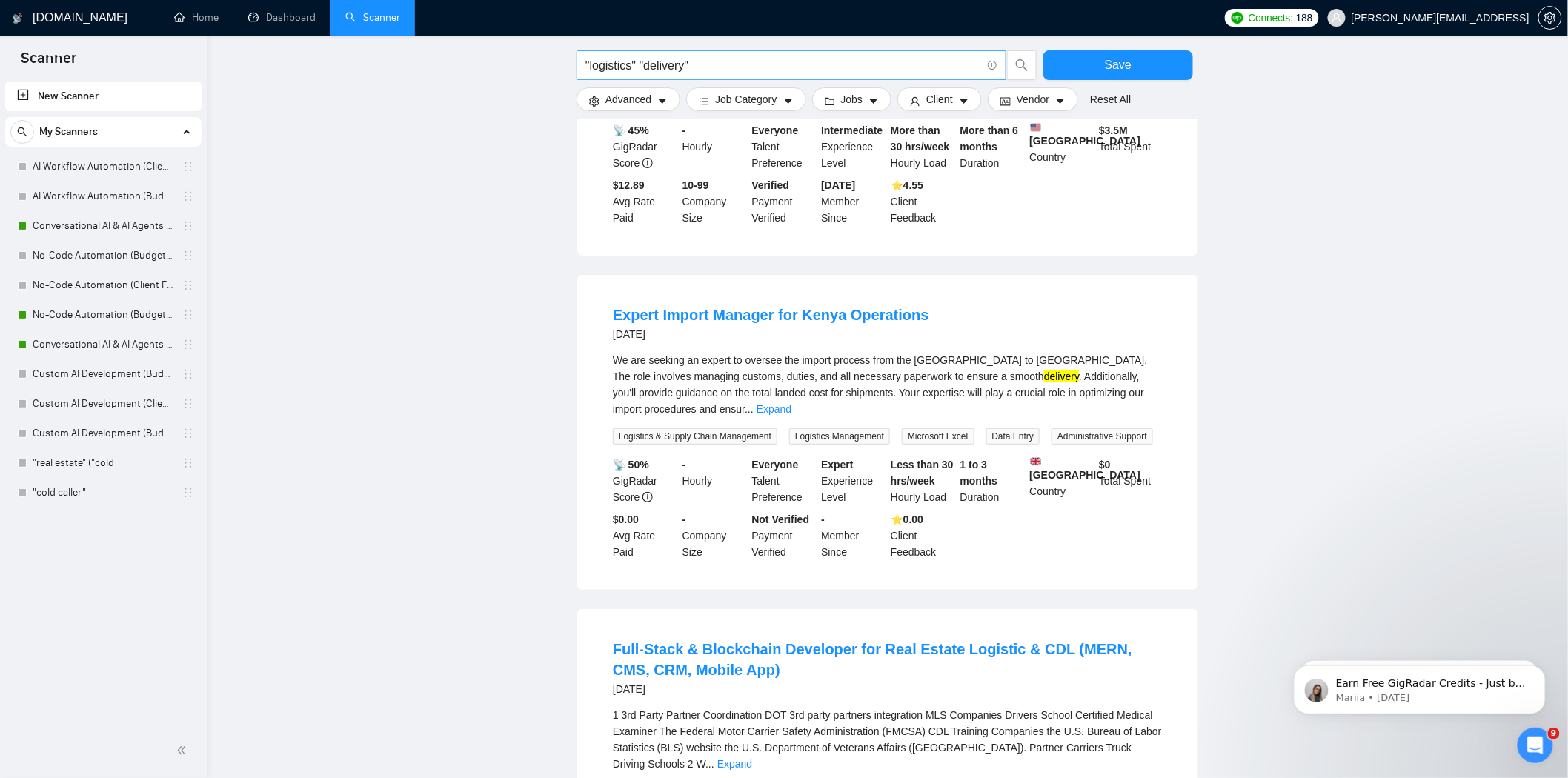
click at [710, 61] on input ""logistics" "delivery"" at bounding box center [783, 66] width 395 height 19
paste input "real estate cold calling""
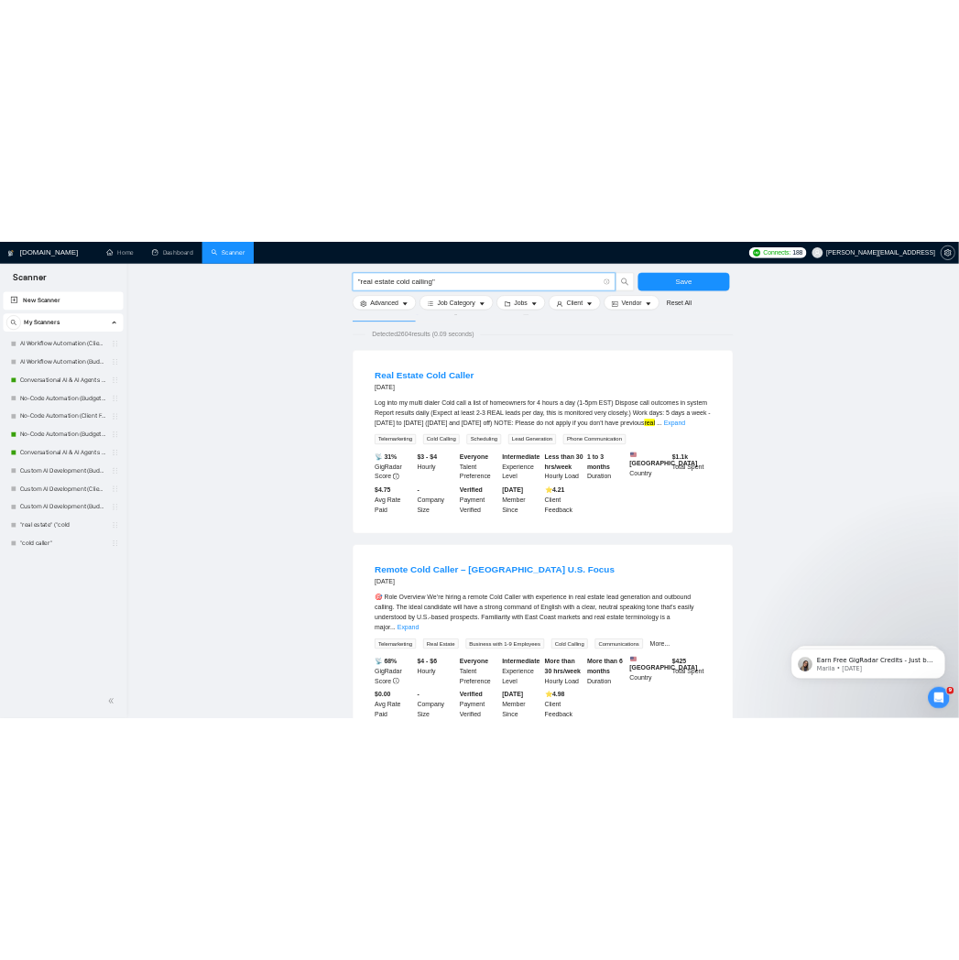
scroll to position [0, 0]
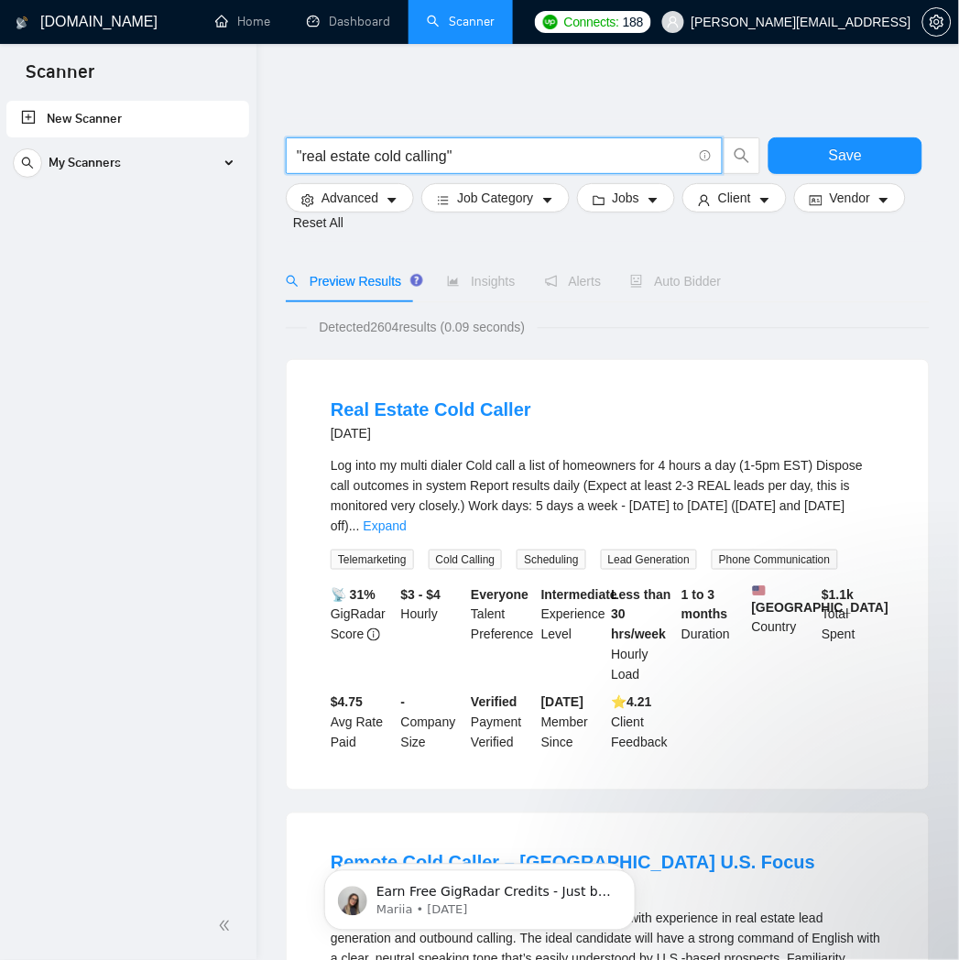
click at [299, 152] on input ""real estate cold calling"" at bounding box center [494, 156] width 395 height 23
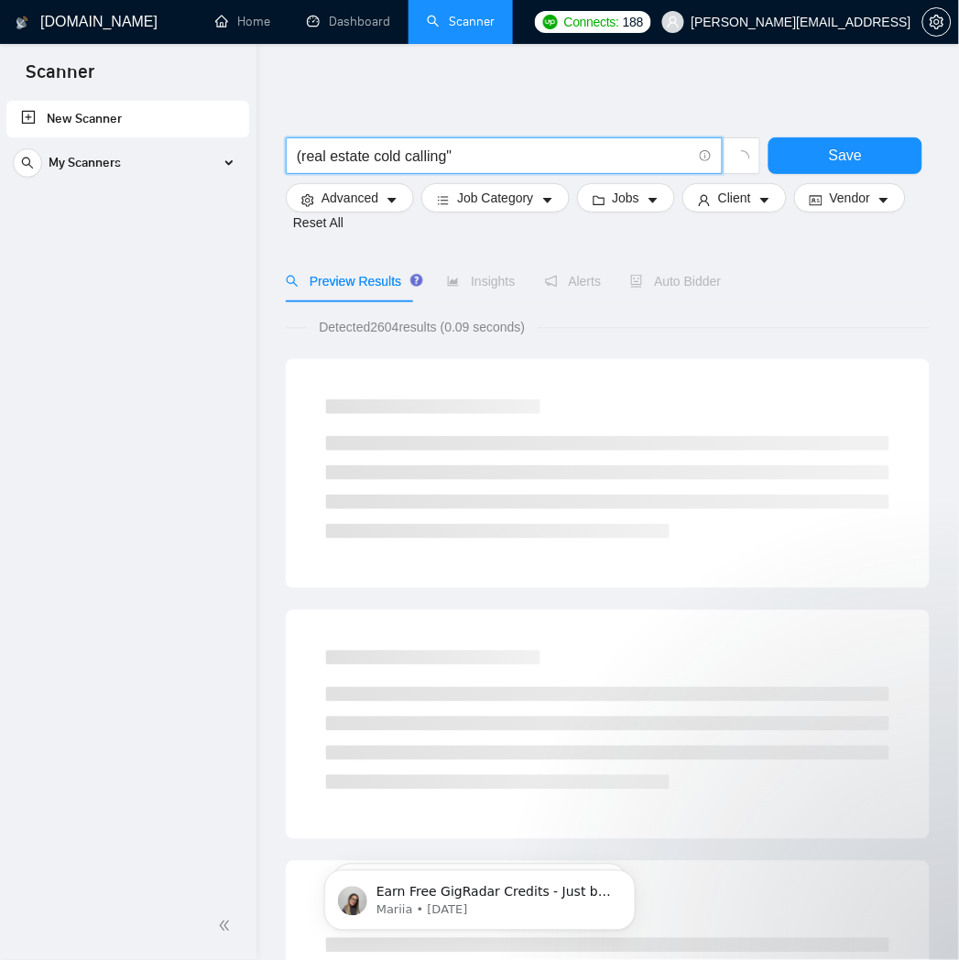
click at [377, 151] on input "(real estate cold calling"" at bounding box center [494, 156] width 395 height 23
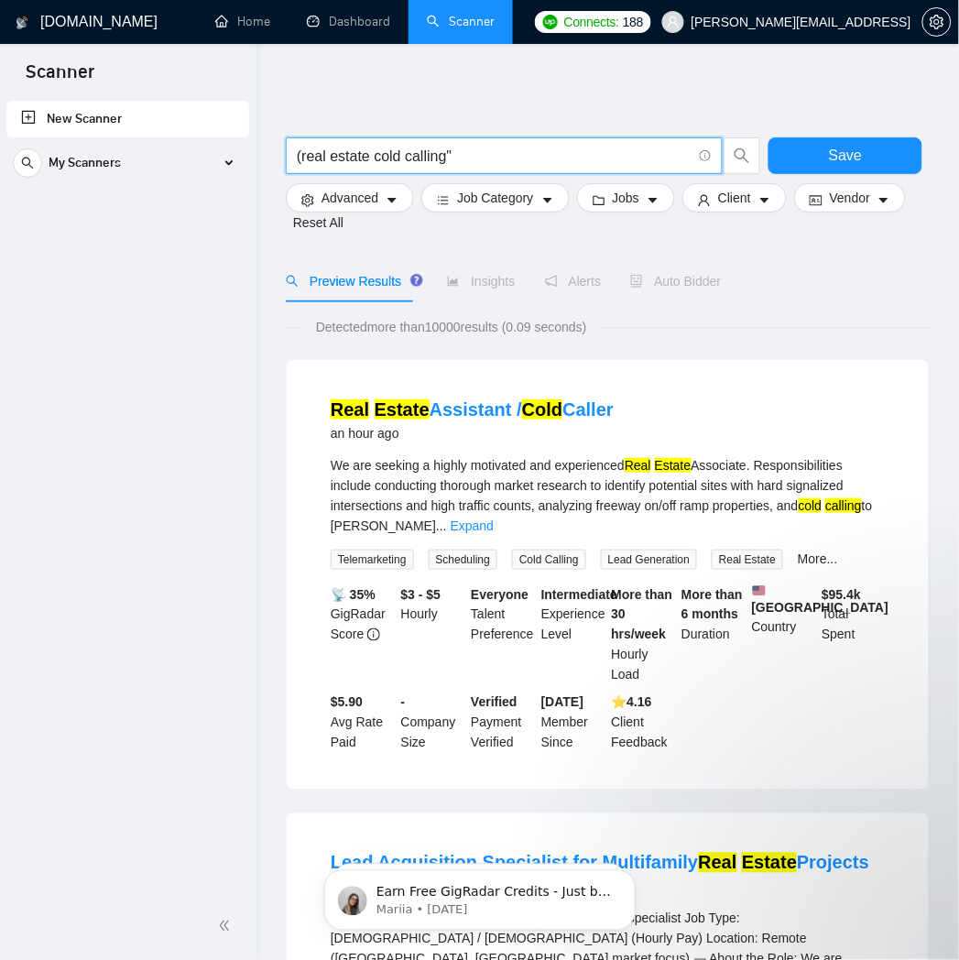
click at [372, 153] on input "(real estate cold calling"" at bounding box center [494, 156] width 395 height 23
click at [505, 153] on input "(real estate | cold calling"" at bounding box center [494, 156] width 395 height 23
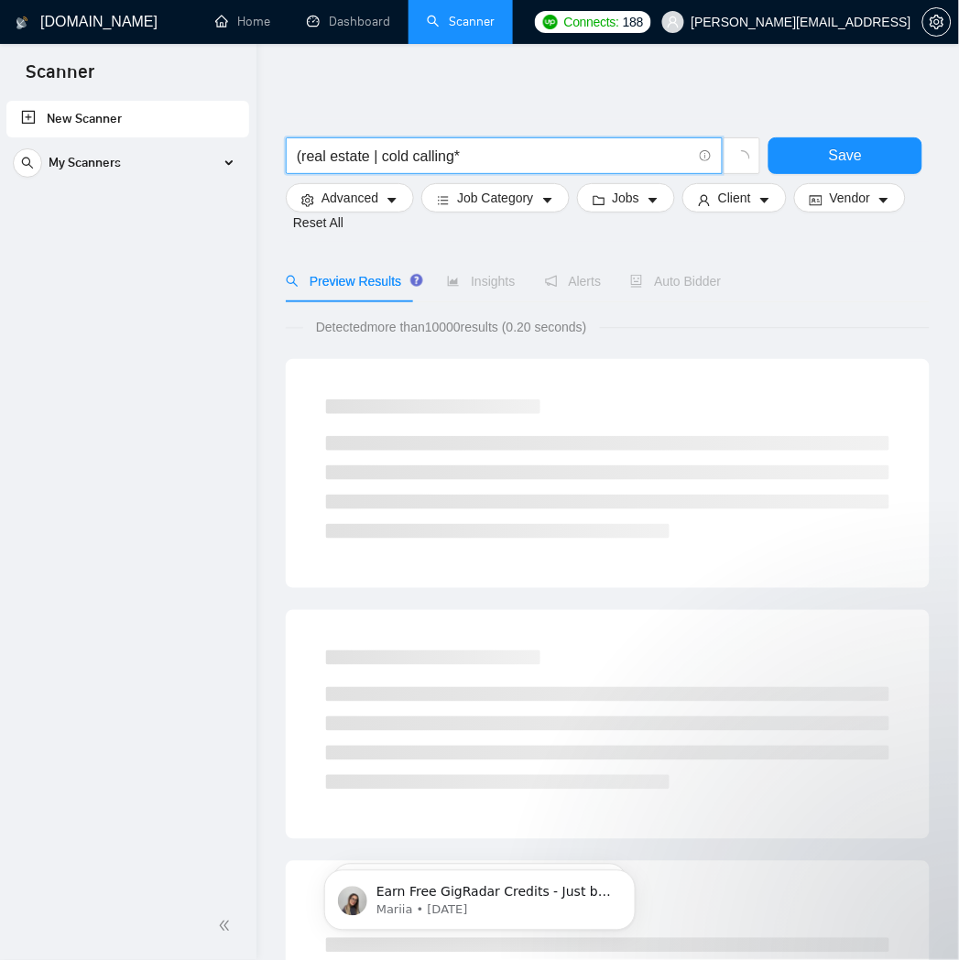
click at [447, 156] on input "(real estate | cold calling*" at bounding box center [494, 156] width 395 height 23
click at [452, 154] on input "(real estate | cold calling*" at bounding box center [494, 156] width 395 height 23
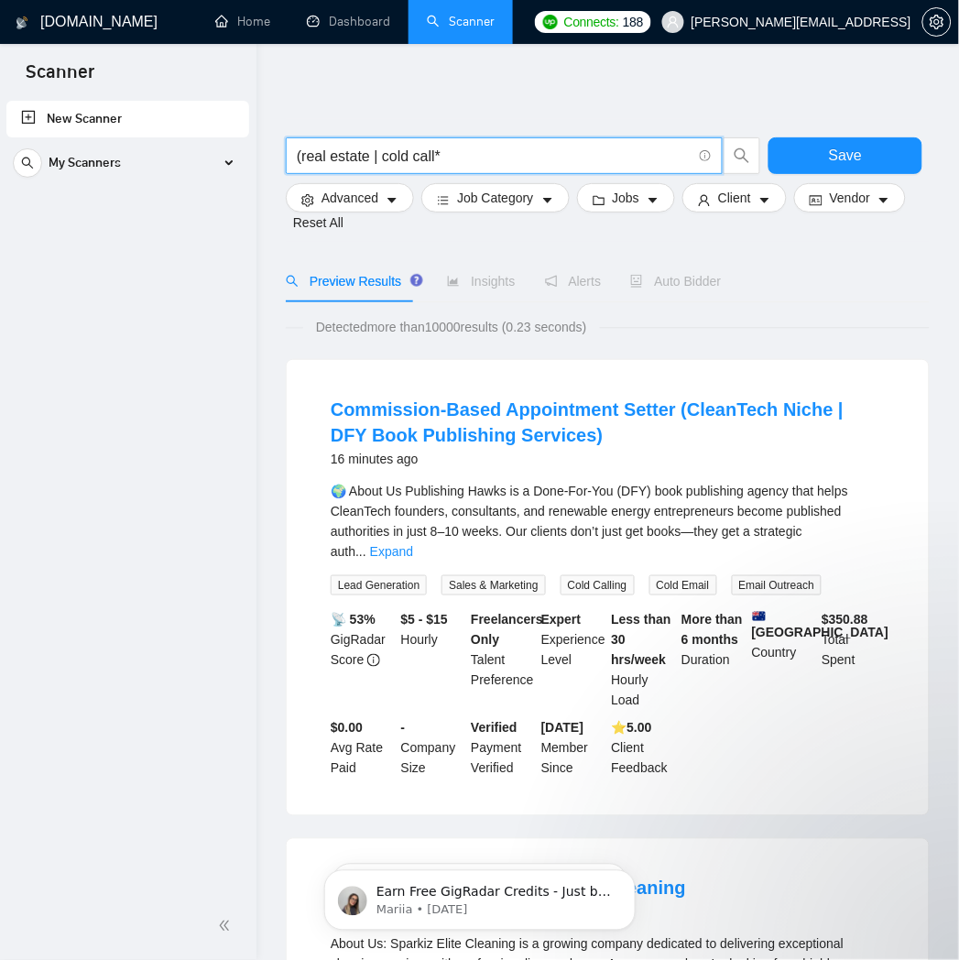
click at [546, 169] on span "(real estate | cold call*" at bounding box center [504, 155] width 437 height 37
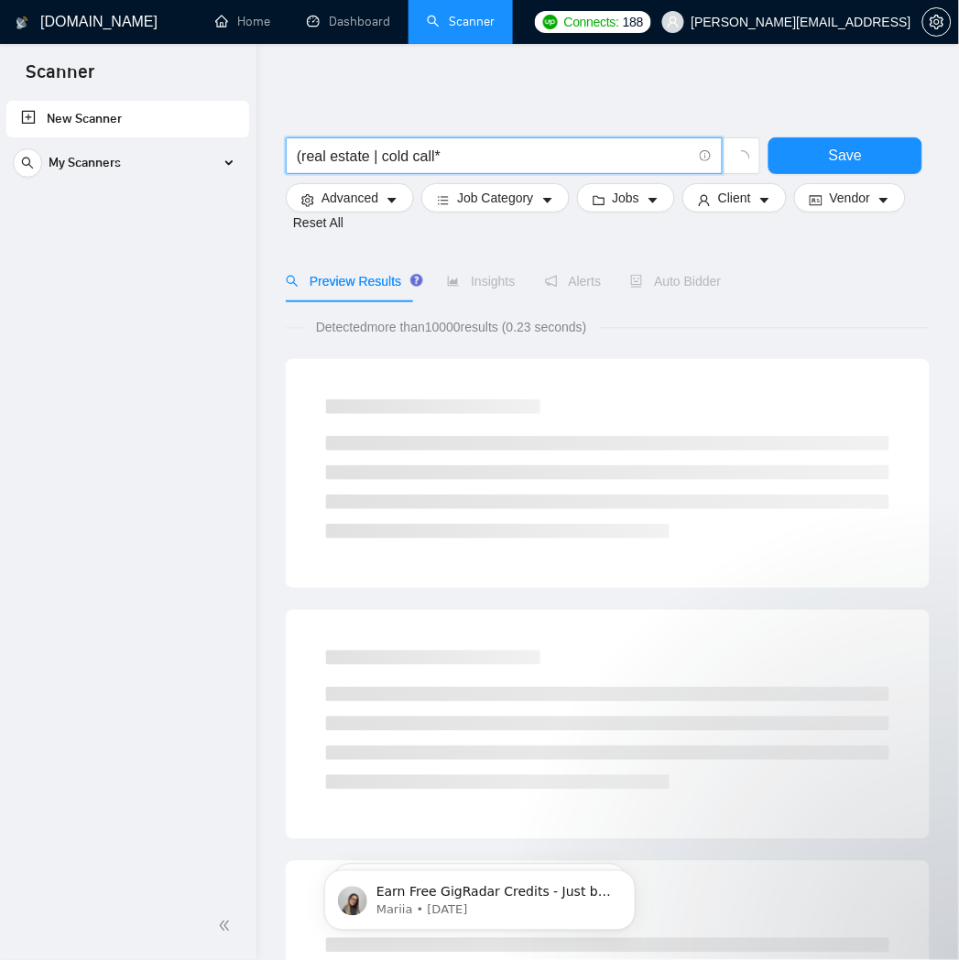
click at [546, 156] on input "(real estate | cold call*" at bounding box center [494, 156] width 395 height 23
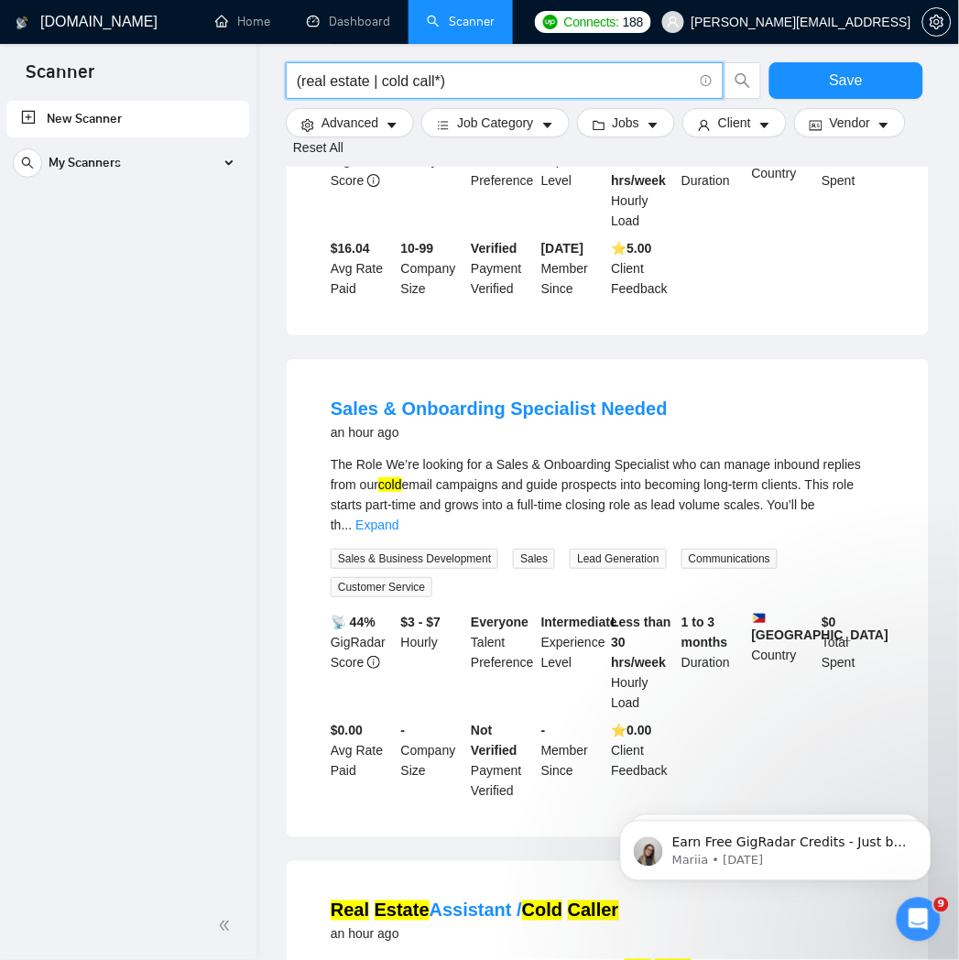
scroll to position [1018, 0]
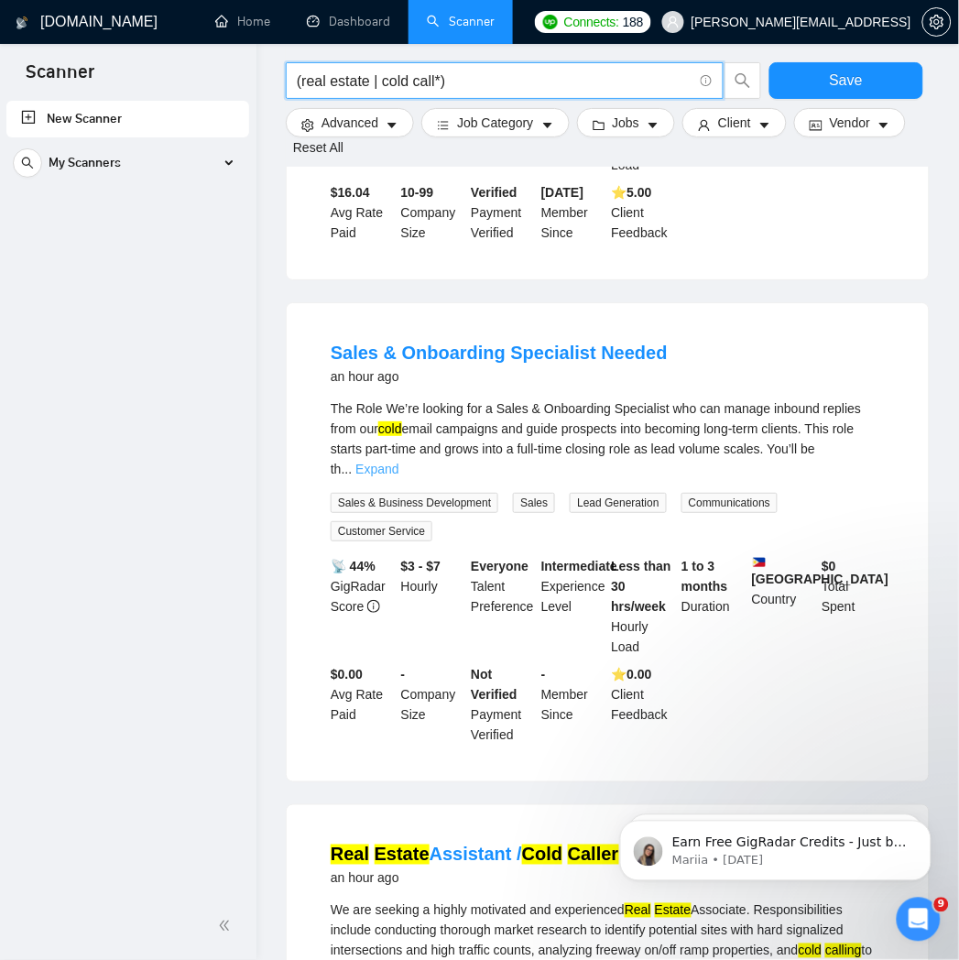
click at [399, 462] on link "Expand" at bounding box center [376, 469] width 43 height 15
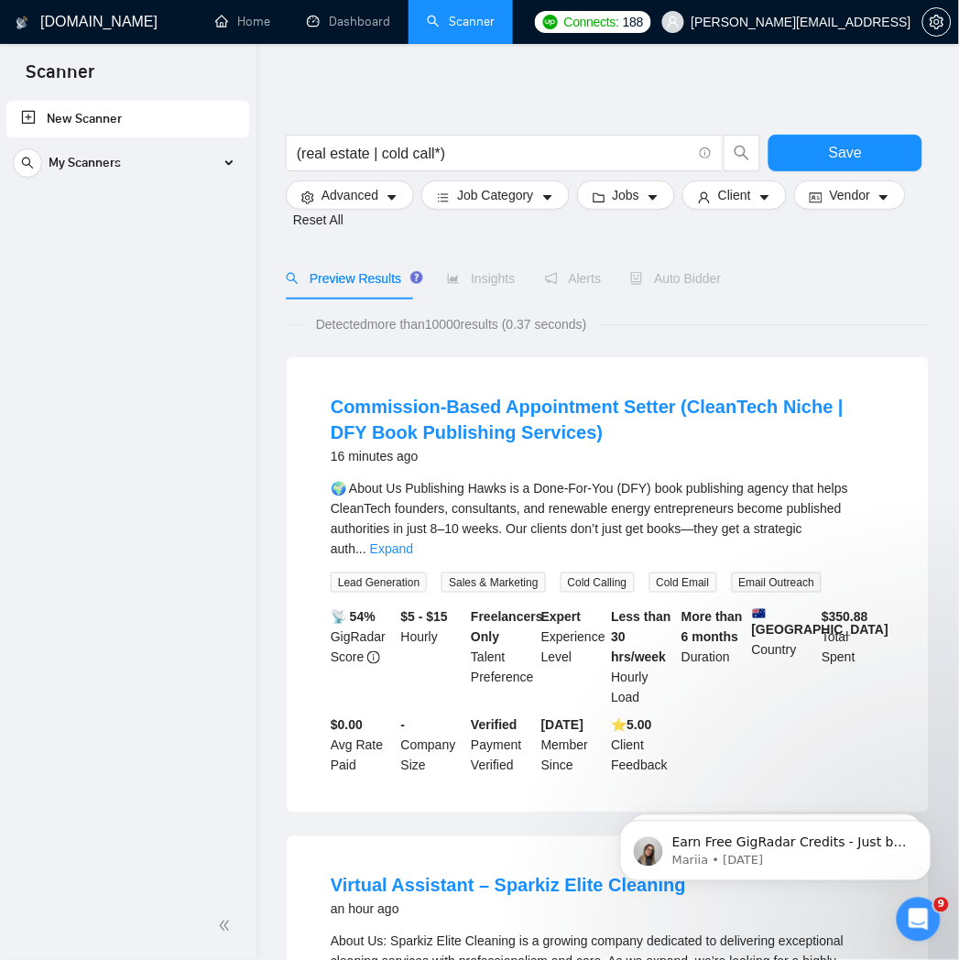
scroll to position [0, 0]
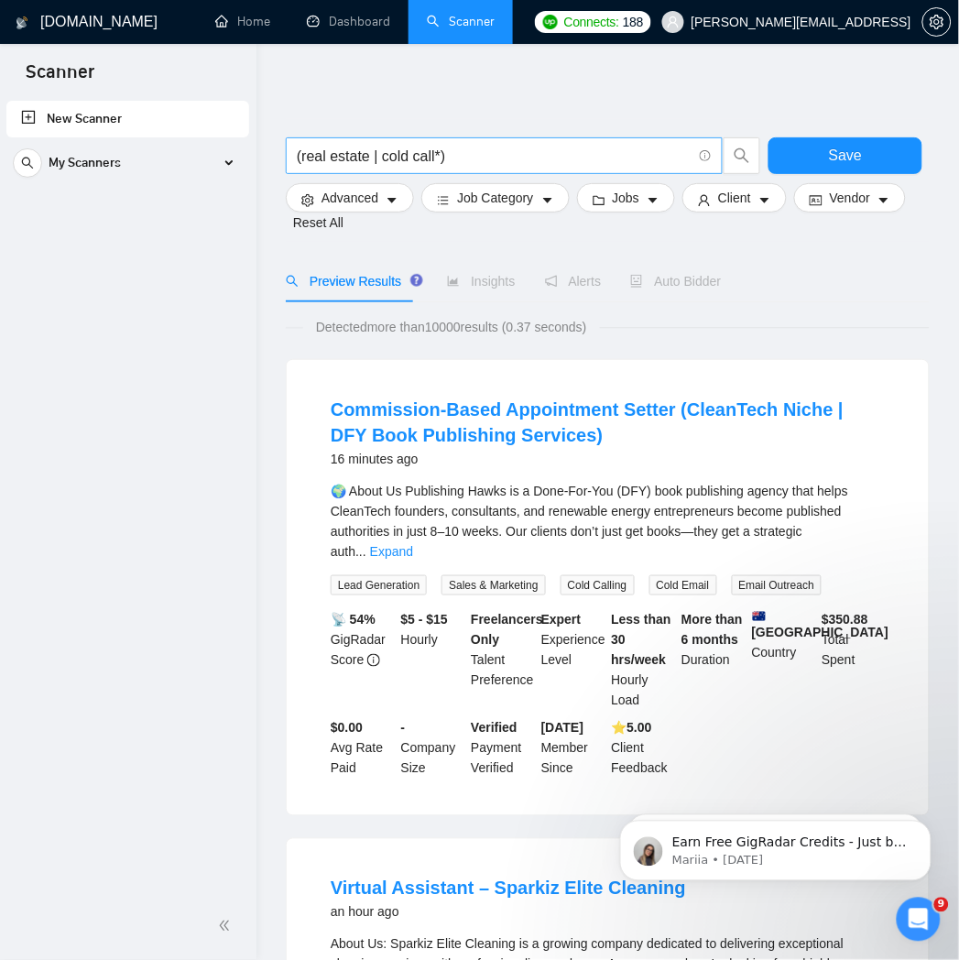
click at [383, 156] on input "(real estate | cold call*)" at bounding box center [494, 156] width 395 height 23
click at [381, 156] on input "(real estate | cold call*)" at bounding box center [494, 156] width 395 height 23
click at [378, 156] on input "(real estate | cold call*)" at bounding box center [494, 156] width 395 height 23
click at [382, 151] on input "(real estate | "cold call*)" at bounding box center [494, 156] width 395 height 23
click at [382, 153] on input "(real estate | "cold call*)" at bounding box center [494, 156] width 395 height 23
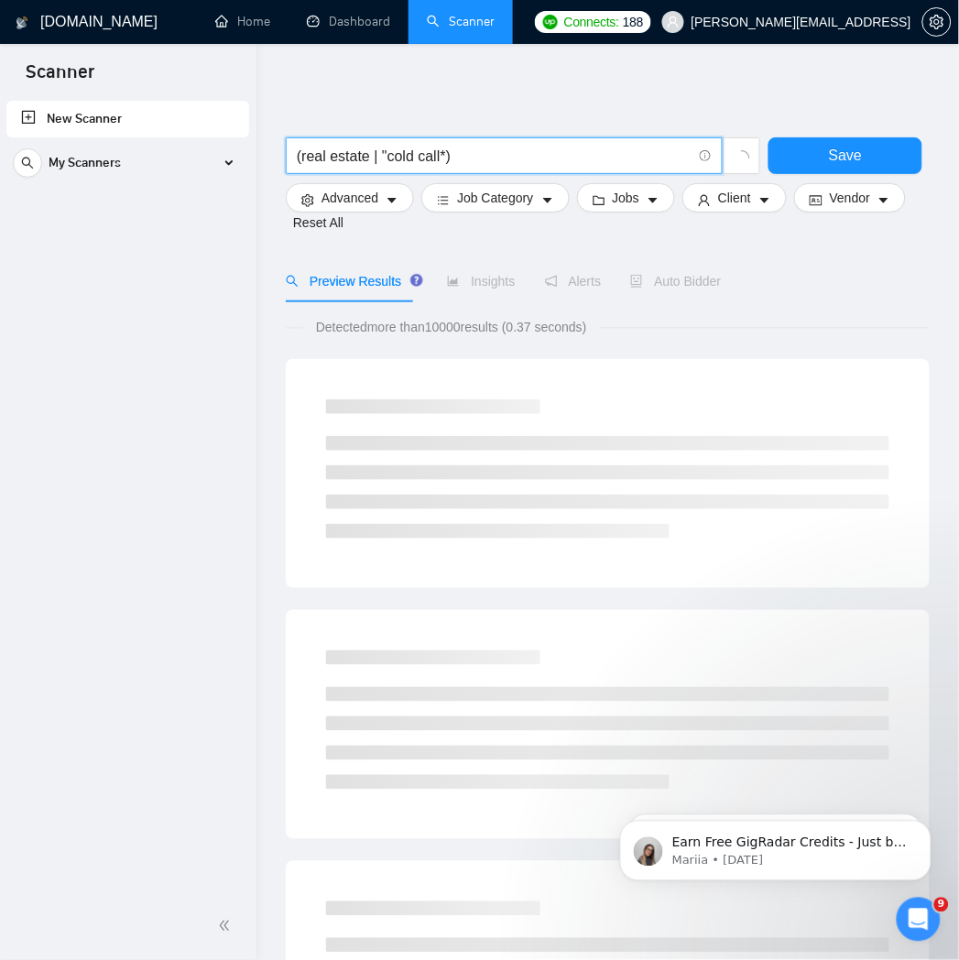
click at [380, 153] on input "(real estate | "cold call*)" at bounding box center [494, 156] width 395 height 23
click at [444, 158] on input "(real estate | "cold call*)" at bounding box center [494, 156] width 395 height 23
click at [381, 159] on input "(real estate | "cold call*")" at bounding box center [494, 156] width 395 height 23
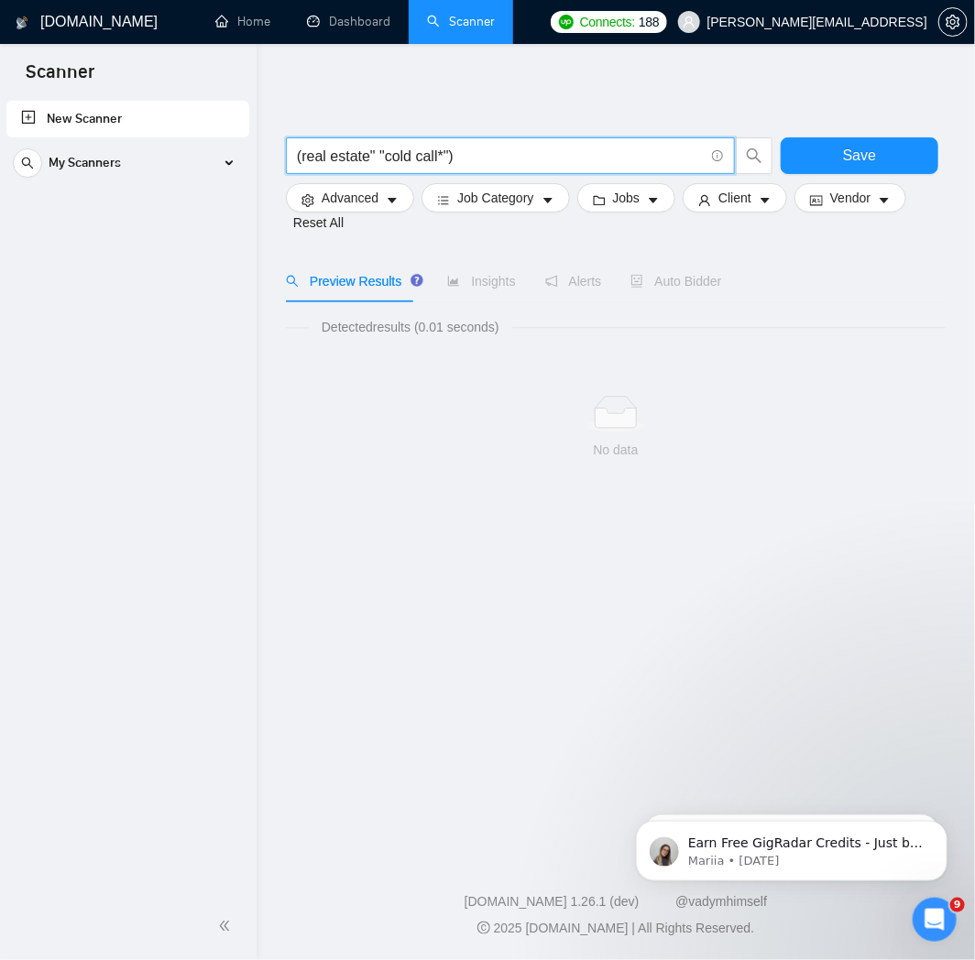
click at [301, 159] on input "(real estate" "cold call*")" at bounding box center [500, 156] width 407 height 23
click at [302, 159] on input "("real estate" "cold call*")" at bounding box center [500, 156] width 407 height 23
click at [497, 148] on input ""real estate" "cold call*")" at bounding box center [500, 156] width 407 height 23
click at [497, 156] on input ""real estate" "cold call*"" at bounding box center [500, 156] width 407 height 23
click at [372, 154] on input ""real estate" "cold call*"" at bounding box center [500, 156] width 407 height 23
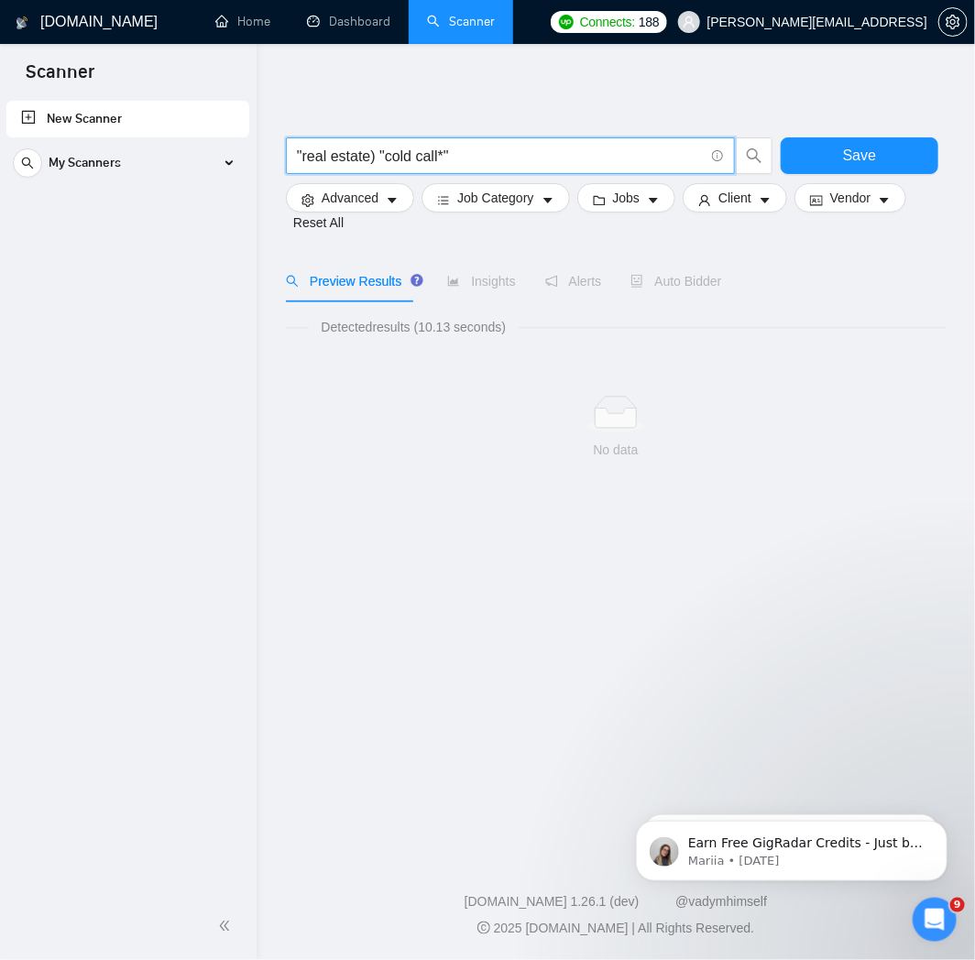
click at [300, 158] on input ""real estate) "cold call*"" at bounding box center [500, 156] width 407 height 23
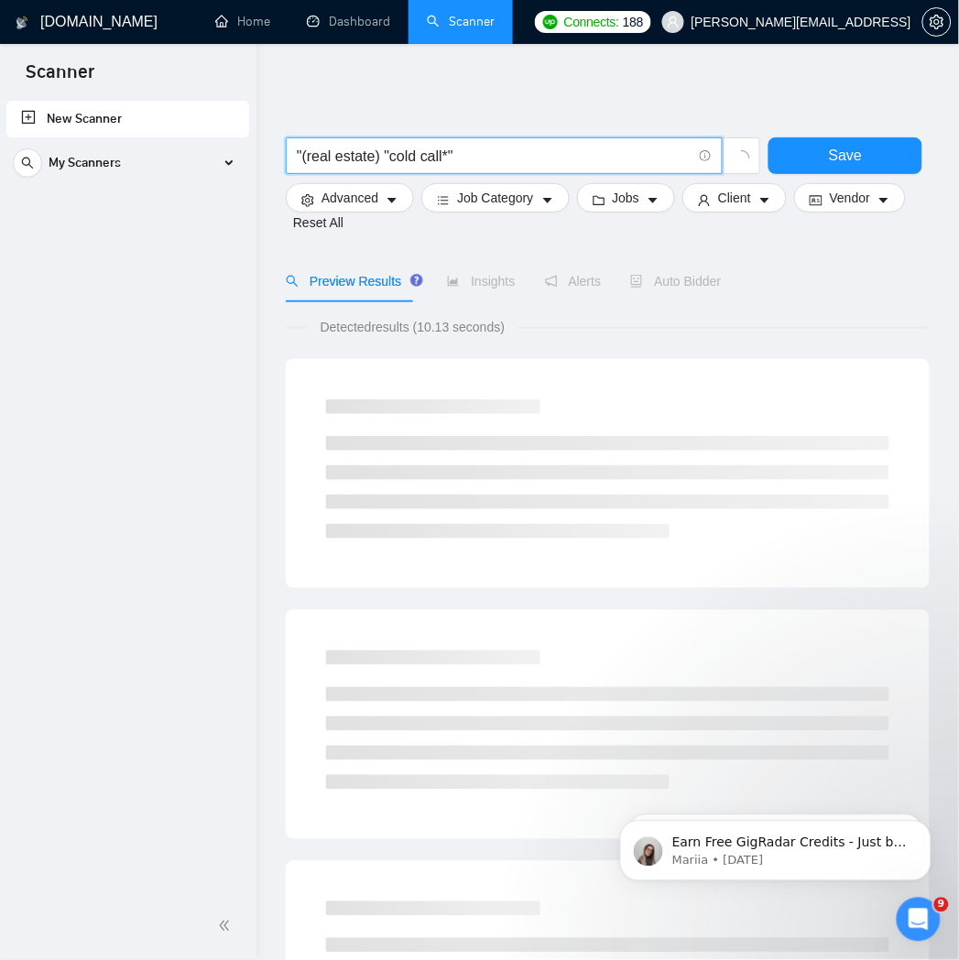
click at [300, 152] on input ""(real estate) "cold call*"" at bounding box center [494, 156] width 395 height 23
click at [496, 148] on input ""(real estate) "cold call*"" at bounding box center [494, 156] width 395 height 23
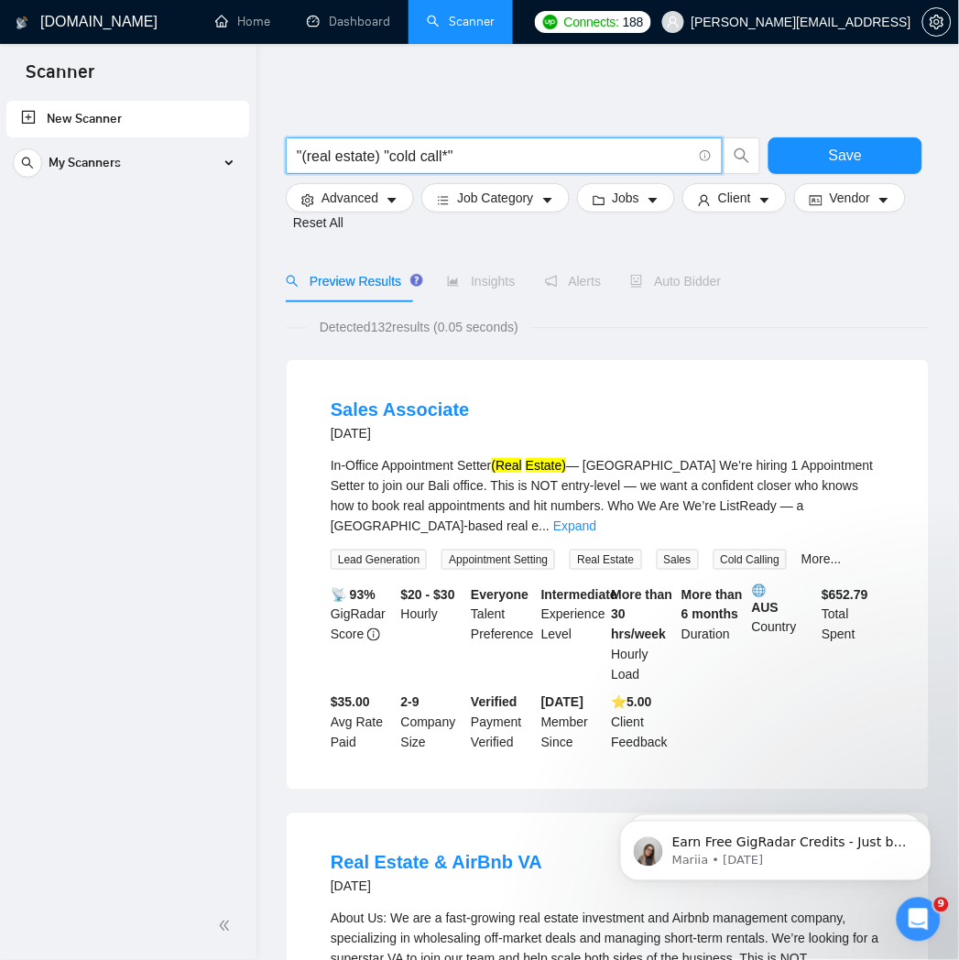
click at [394, 160] on input ""(real estate) "cold call*"" at bounding box center [494, 156] width 395 height 23
click at [388, 159] on input ""(real estate) "cold call*"" at bounding box center [494, 156] width 395 height 23
click at [389, 160] on input ""(real estate) "((cold call*"" at bounding box center [494, 156] width 395 height 23
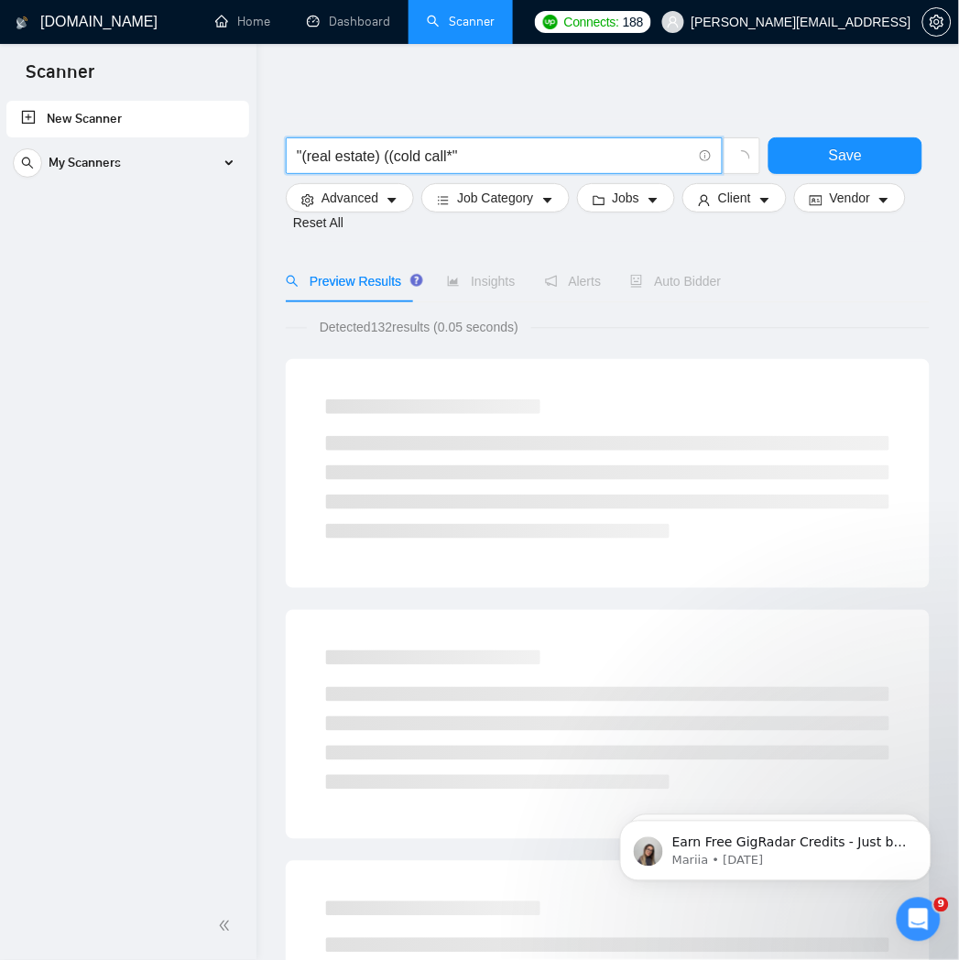
click at [487, 159] on input ""(real estate) ((cold call*"" at bounding box center [494, 156] width 395 height 23
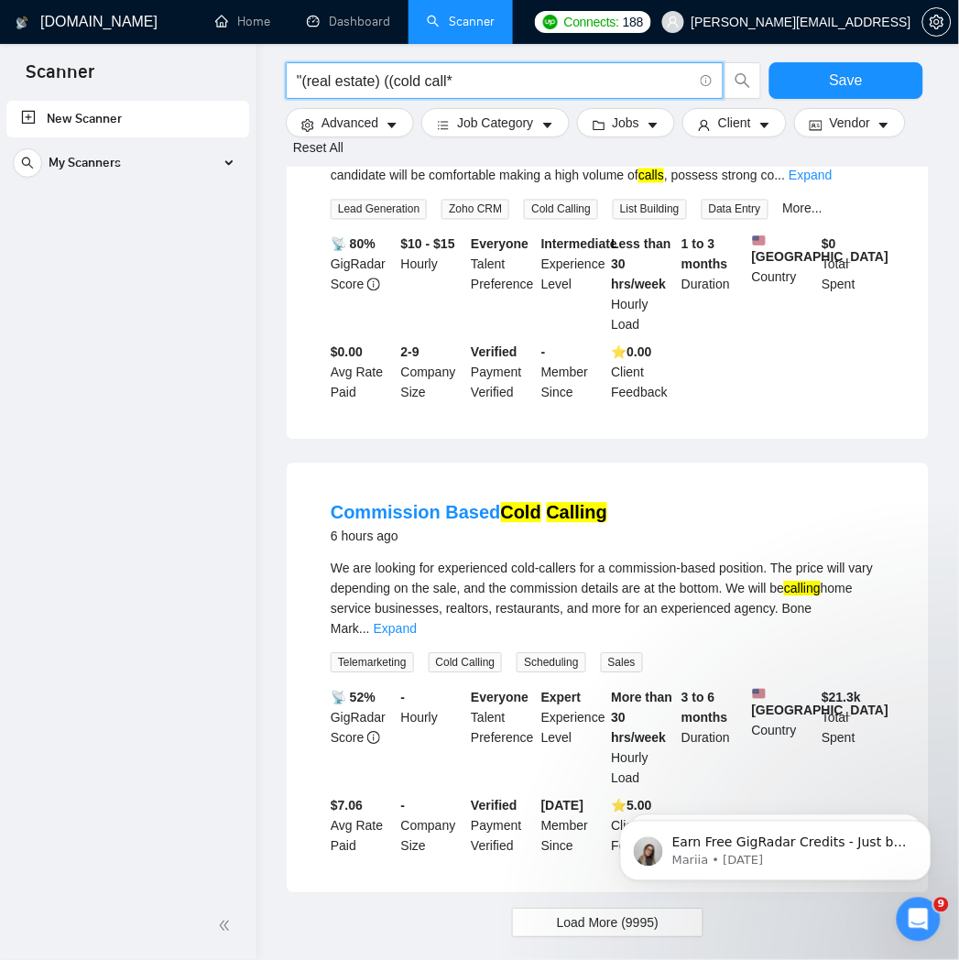
scroll to position [1782, 0]
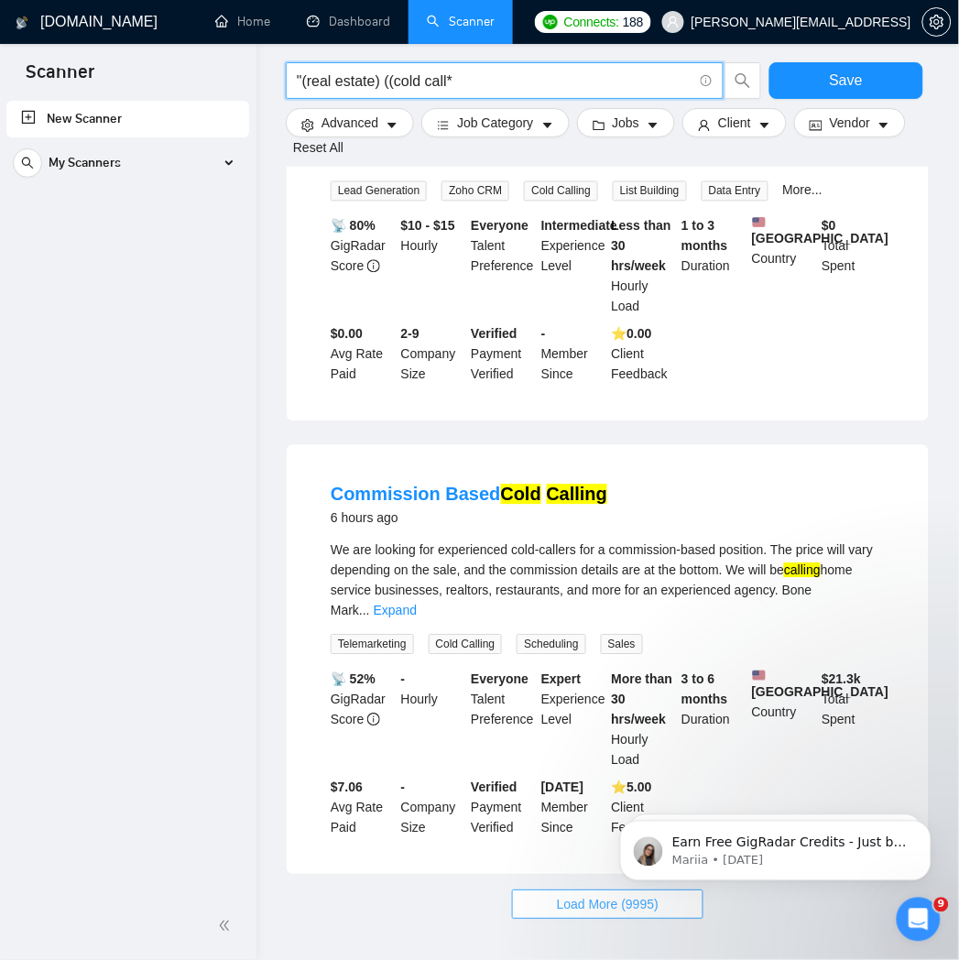
click at [583, 895] on span "Load More (9995)" at bounding box center [608, 905] width 102 height 20
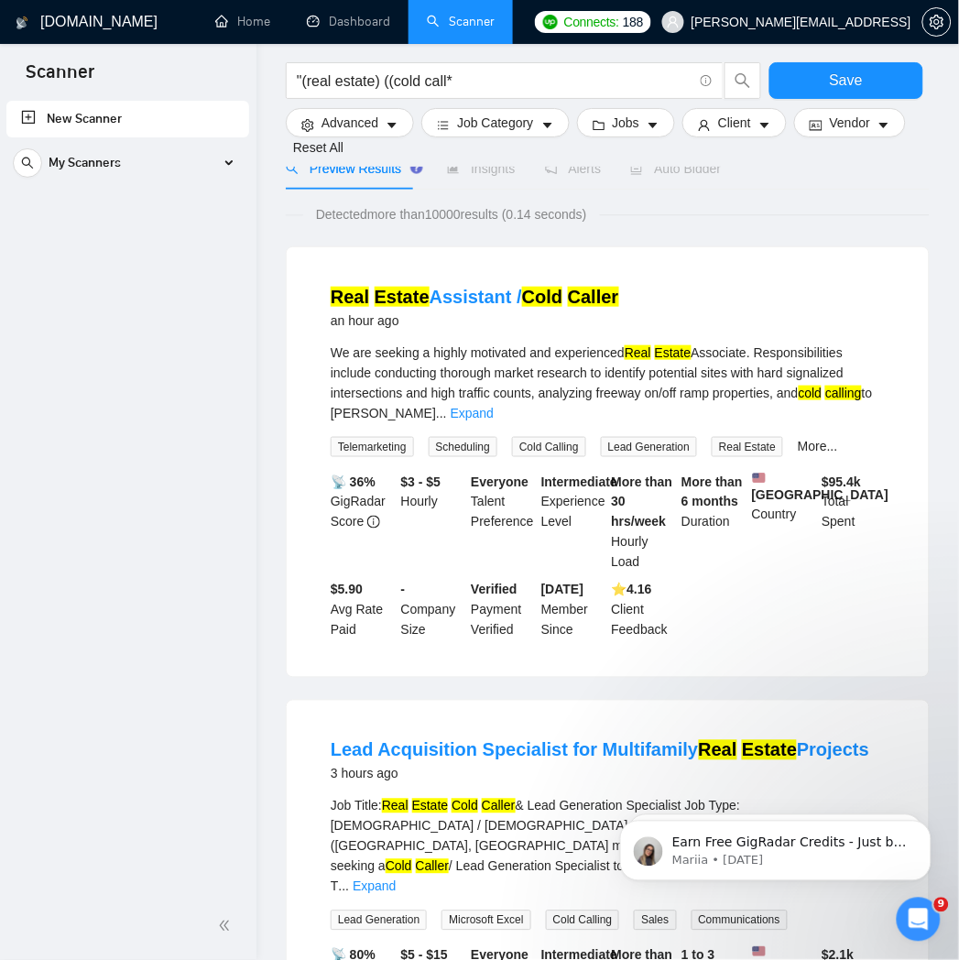
scroll to position [0, 0]
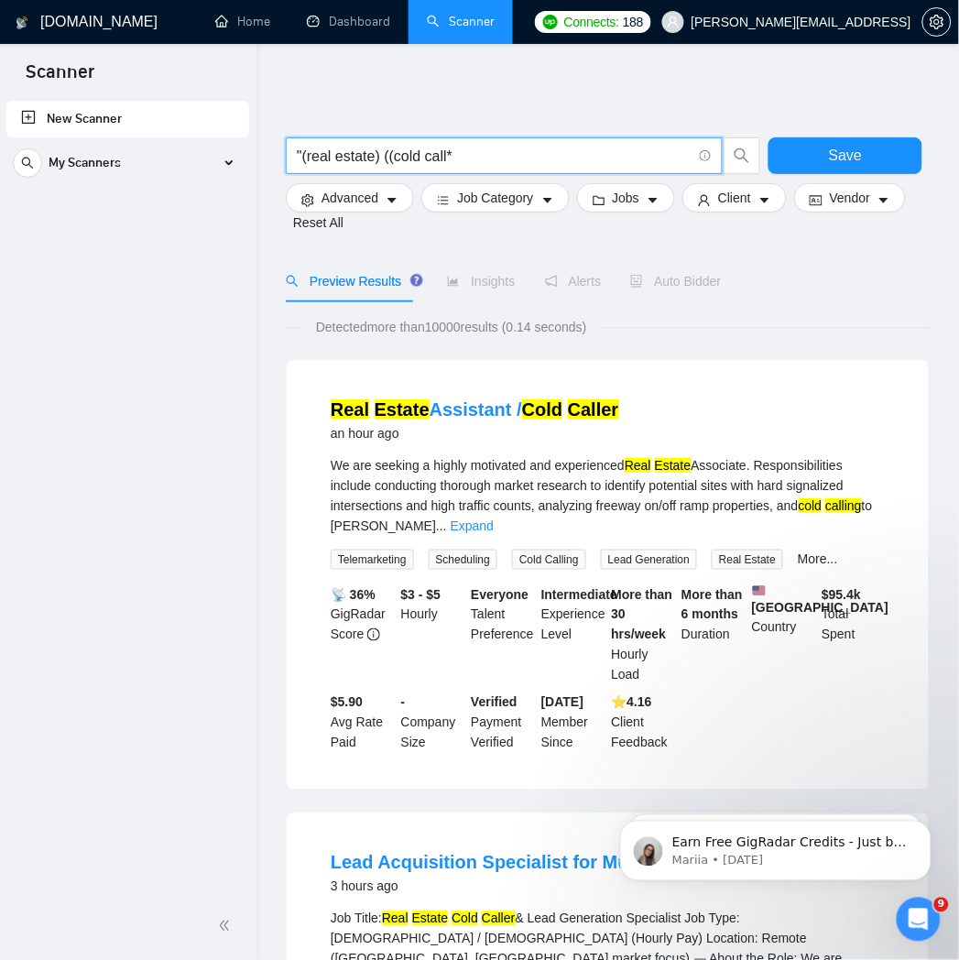
click at [537, 162] on input ""(real estate) ((cold call*" at bounding box center [494, 156] width 395 height 23
click at [574, 152] on input ""(real estate) ((cold call*) |" at bounding box center [494, 156] width 395 height 23
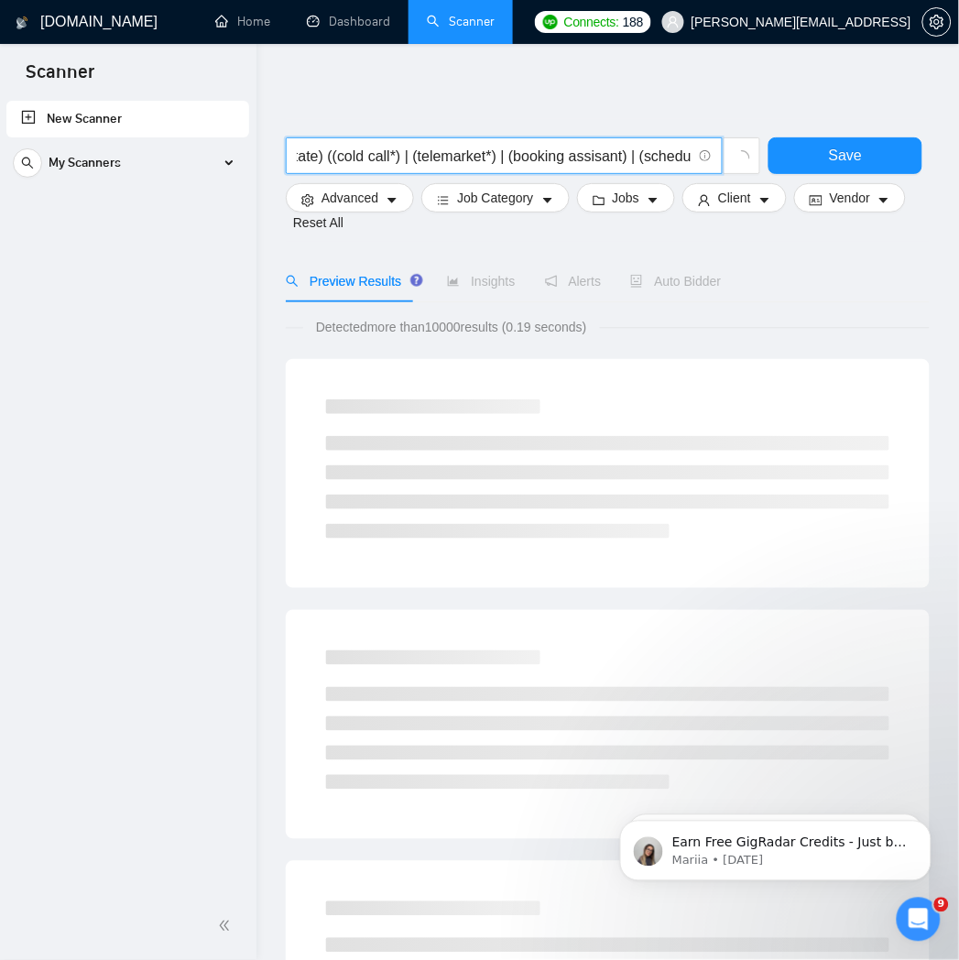
scroll to position [0, 60]
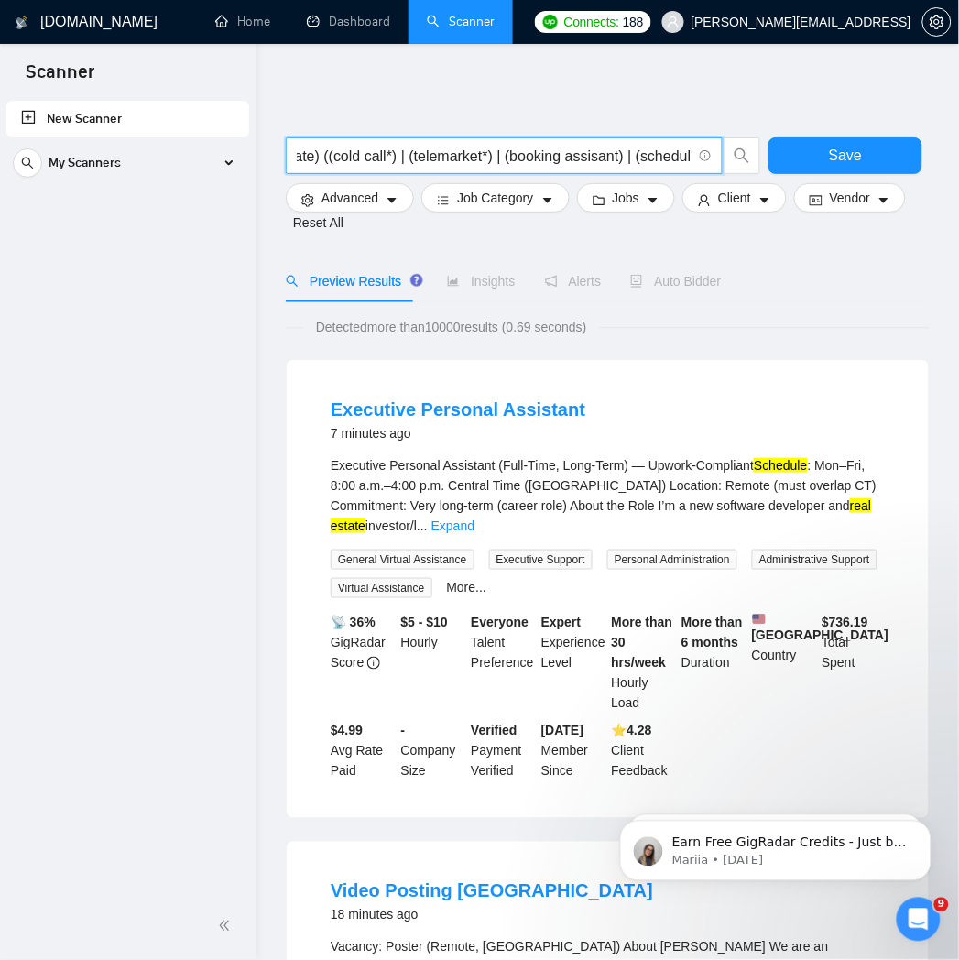
click at [360, 151] on input ""(real estate) ((cold call*) | (telemarket*) | (booking assisant) | (schedul*)" at bounding box center [494, 156] width 395 height 23
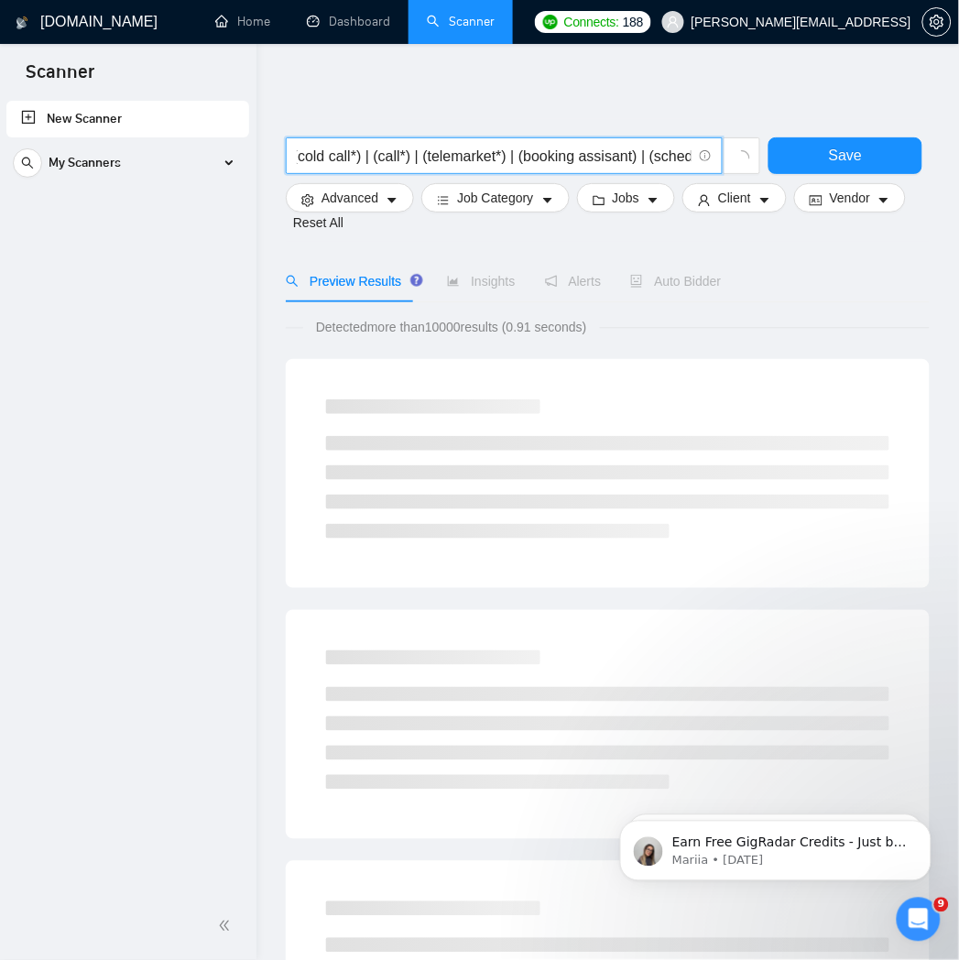
scroll to position [0, 108]
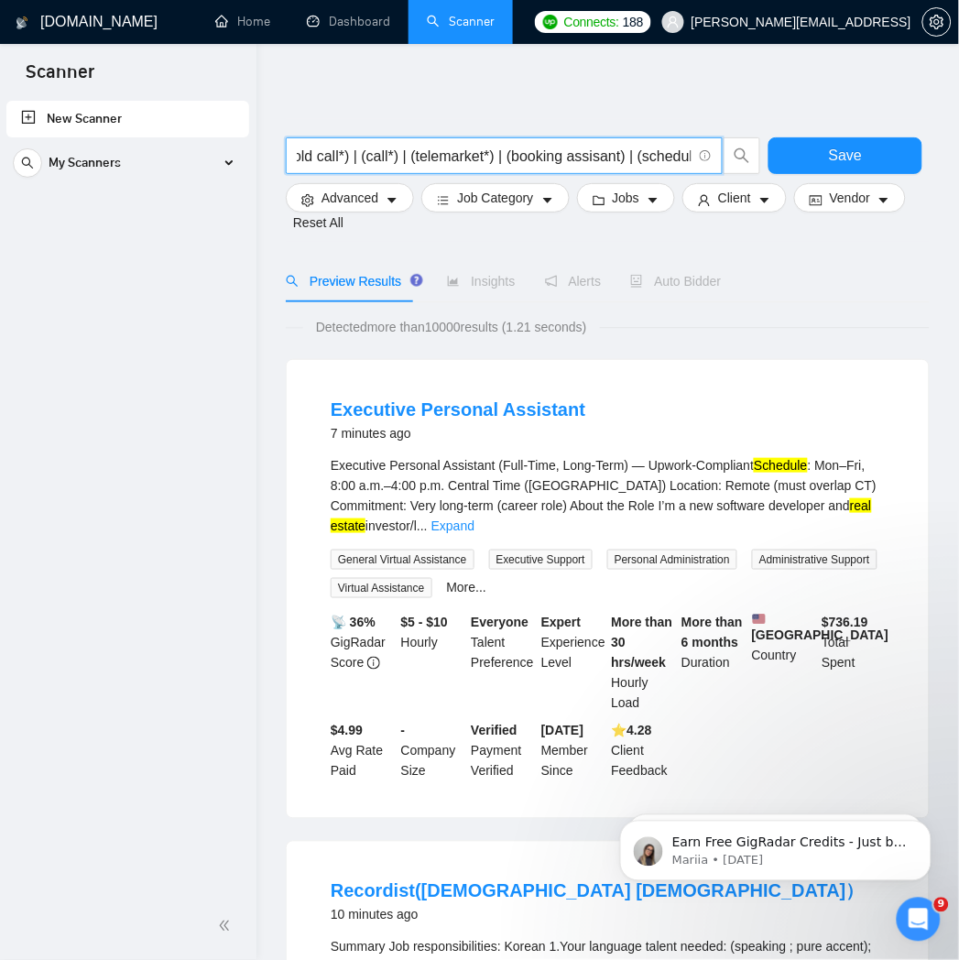
click at [689, 166] on input ""(real estate) ((cold call*) | (call*) | (telemarket*) | (booking assisant) | (…" at bounding box center [494, 156] width 395 height 23
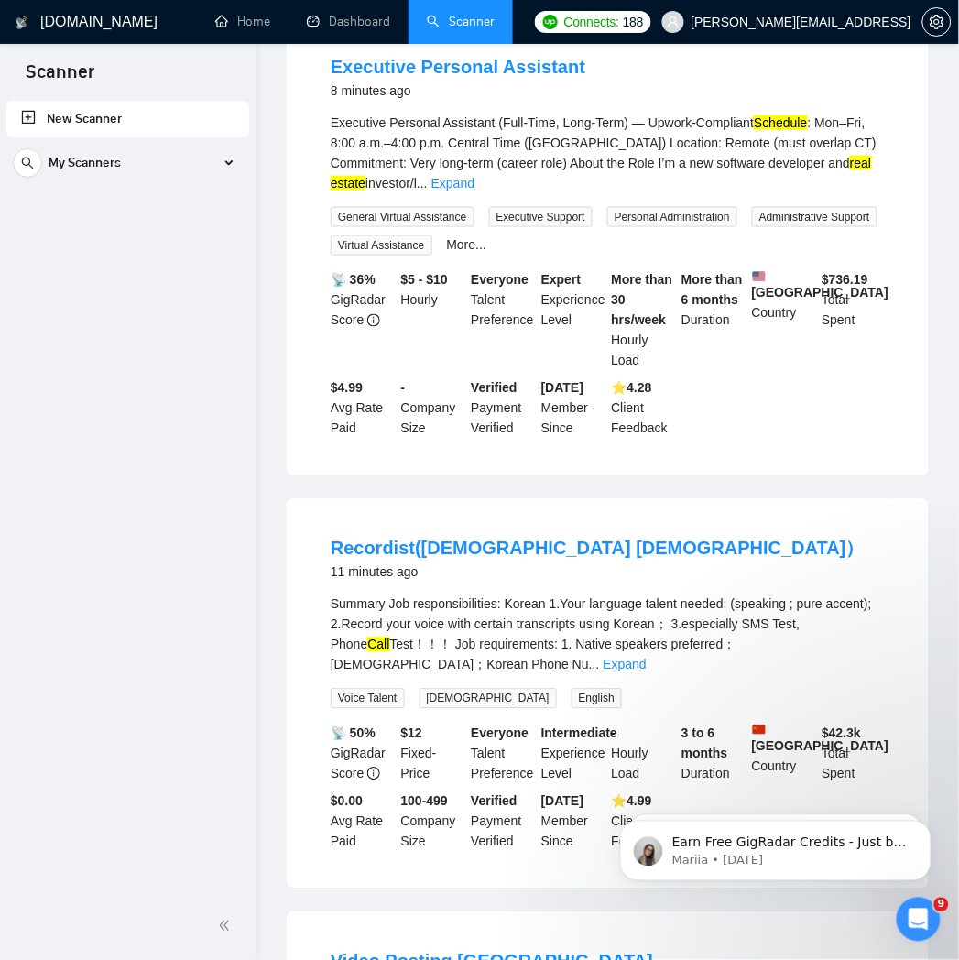
scroll to position [0, 0]
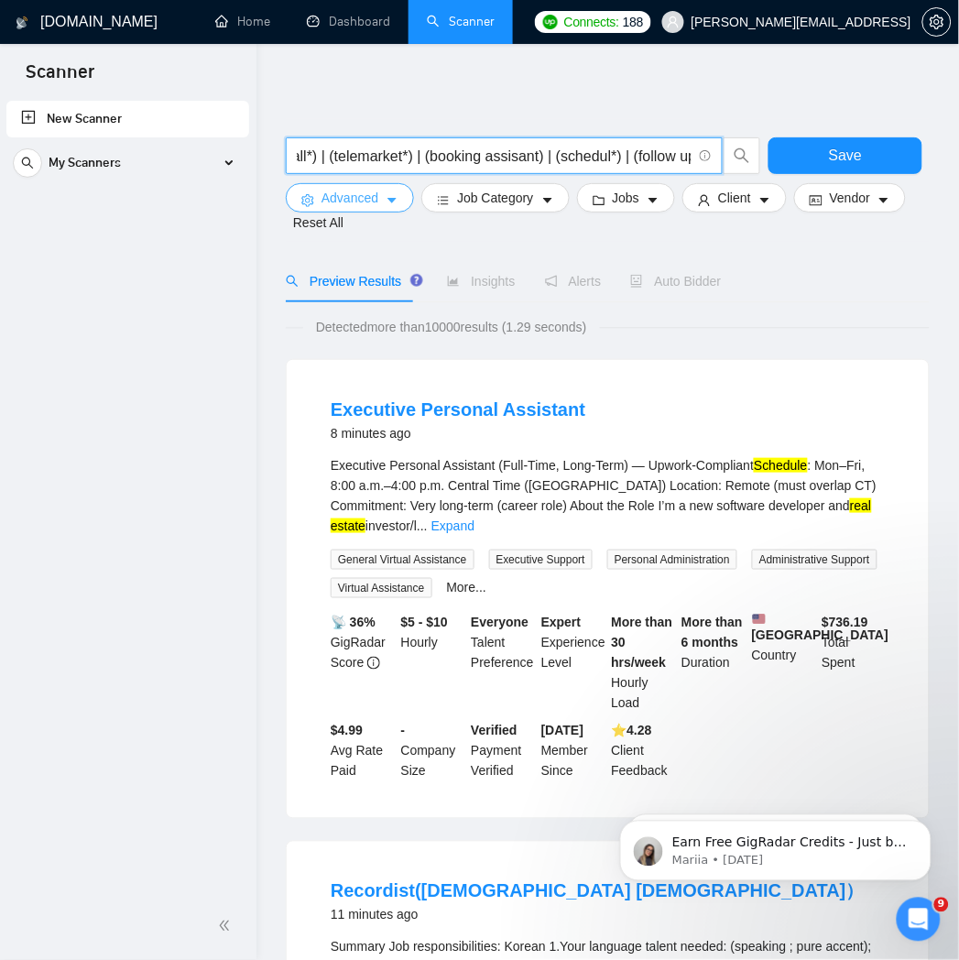
type input ""(real estate) ((cold call*) | (call*) | (telemarket*) | (booking assisant) | (…"
click at [378, 199] on button "Advanced" at bounding box center [350, 197] width 128 height 29
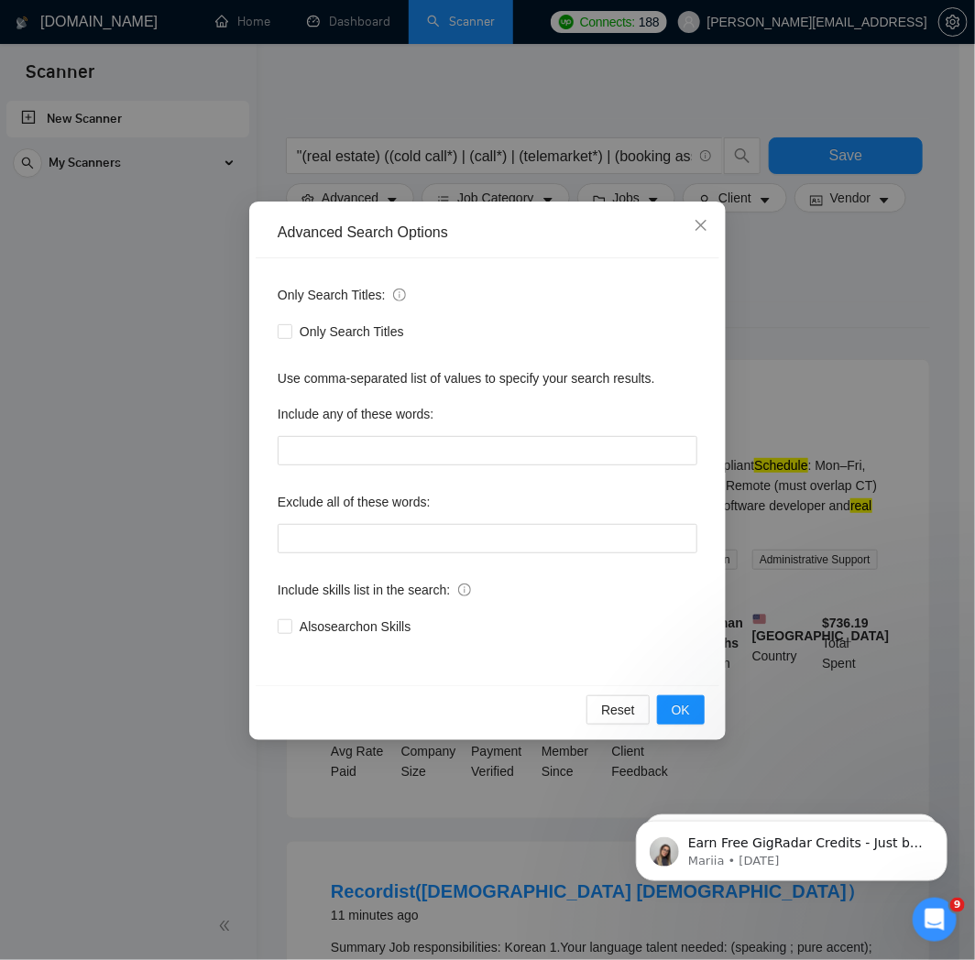
click at [747, 261] on div "Advanced Search Options Only Search Titles: Only Search Titles Use comma-separa…" at bounding box center [487, 480] width 975 height 960
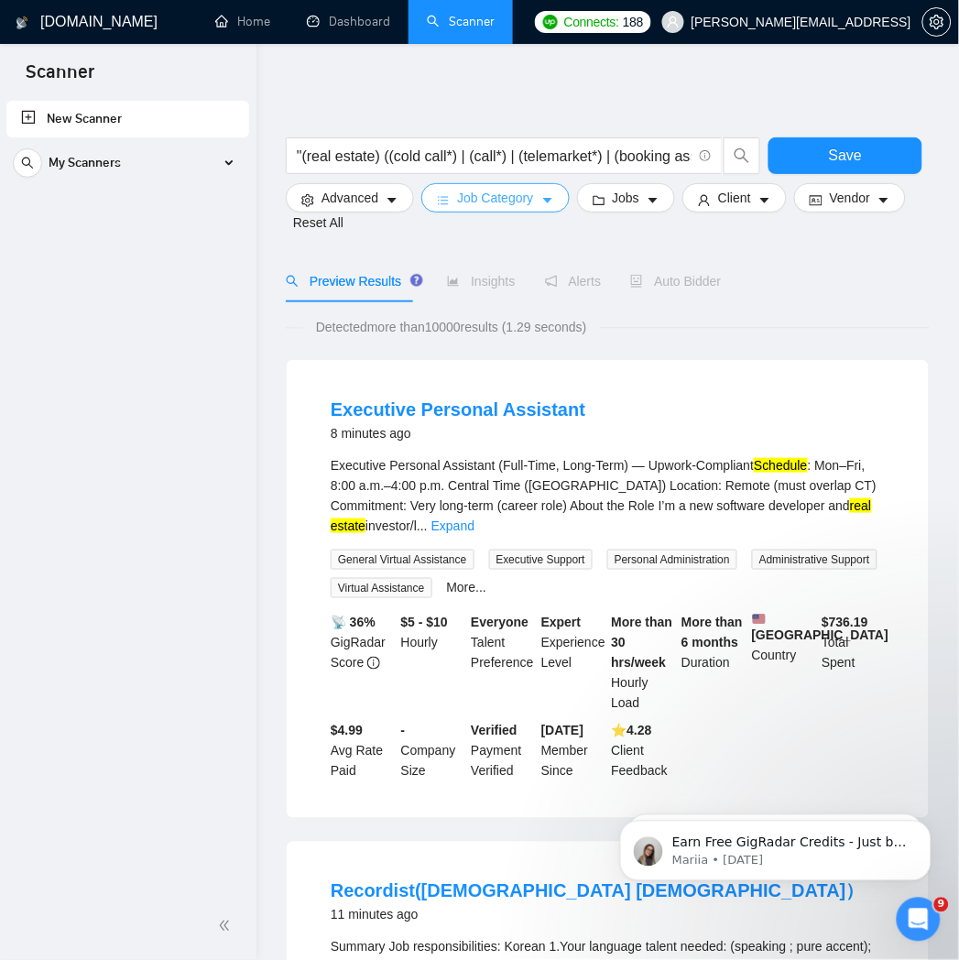
click at [505, 208] on button "Job Category" at bounding box center [495, 197] width 148 height 29
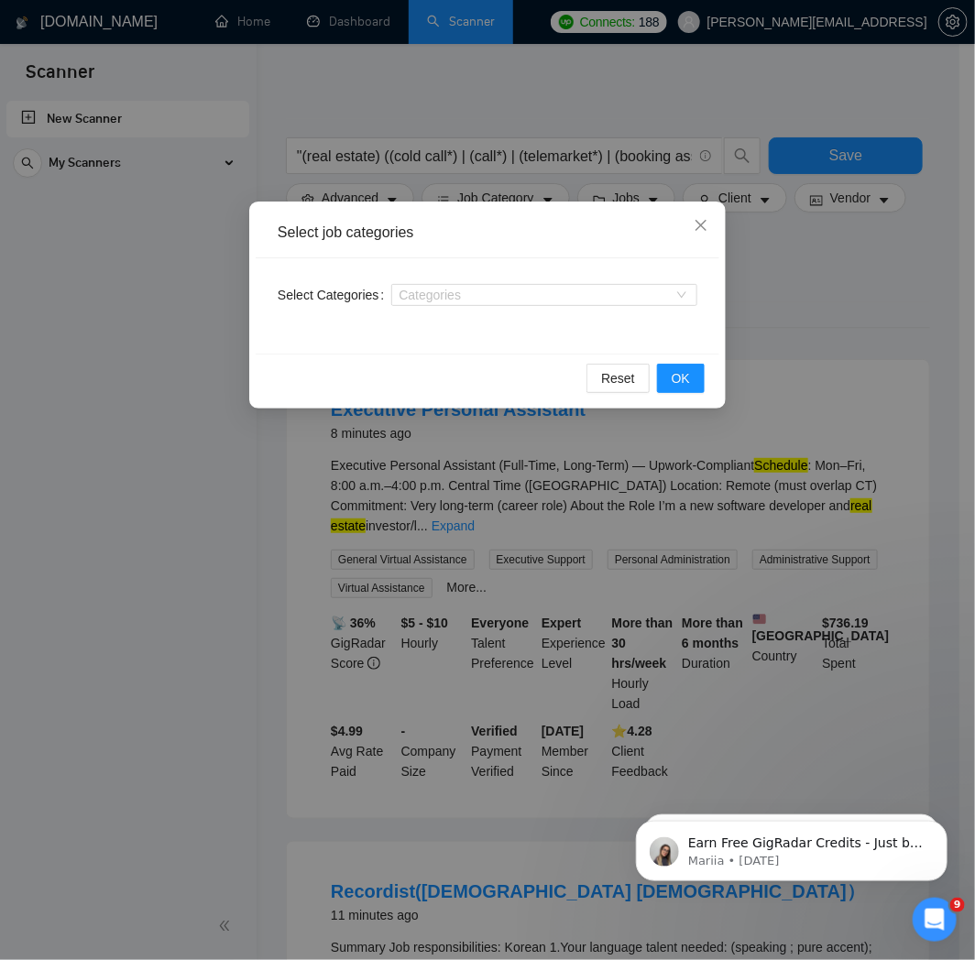
click at [759, 241] on div "Select job categories Select Categories Categories Reset OK" at bounding box center [487, 480] width 975 height 960
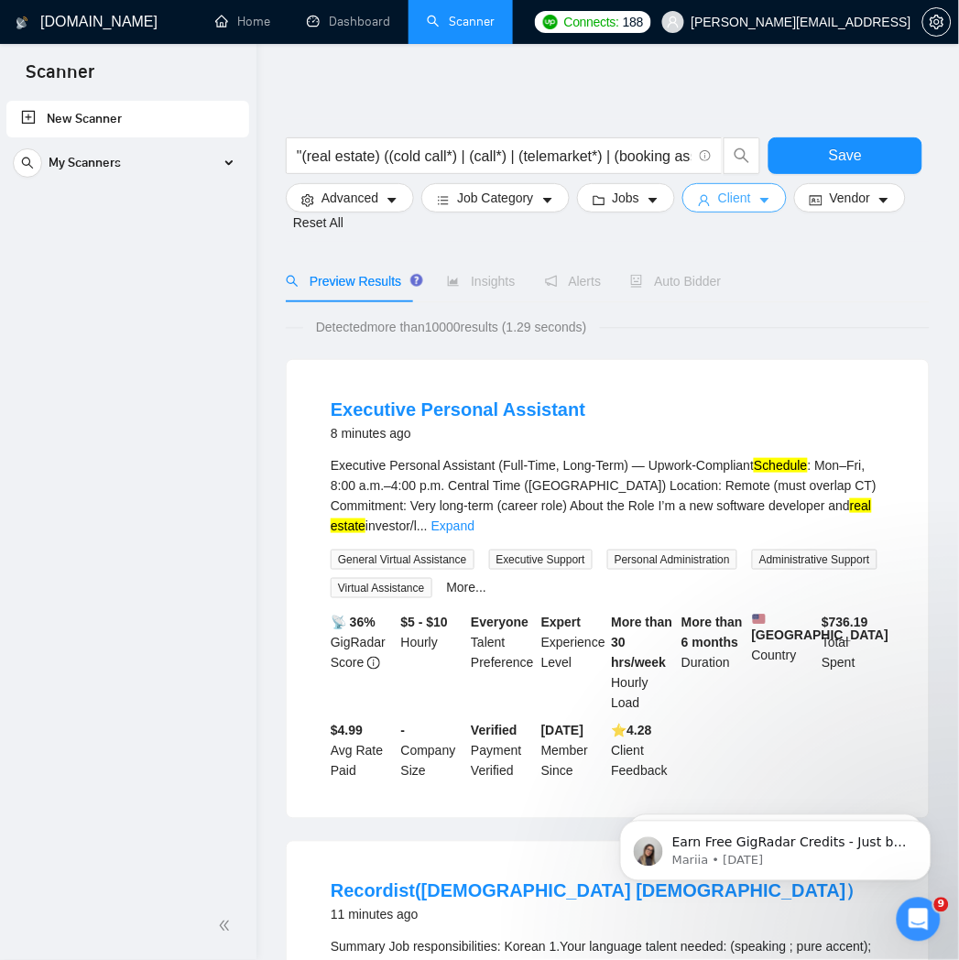
click at [698, 200] on icon "user" at bounding box center [704, 200] width 13 height 13
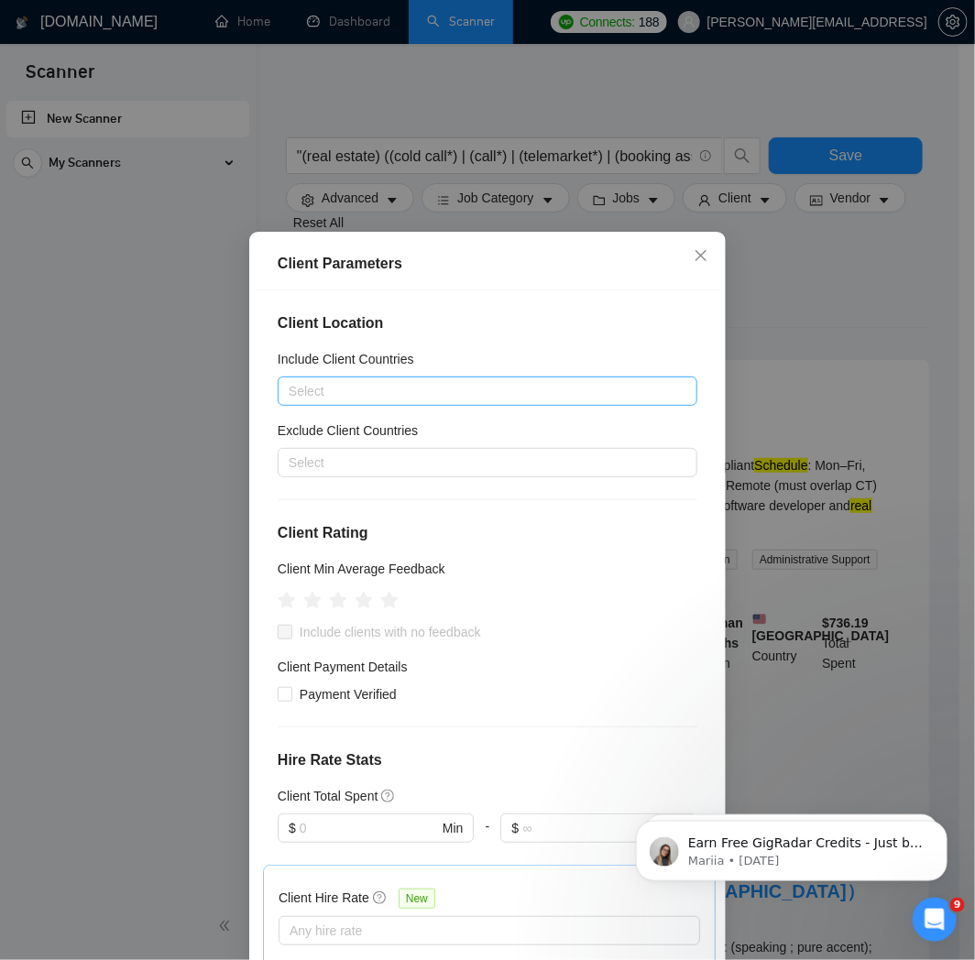
click at [465, 392] on div at bounding box center [478, 391] width 392 height 22
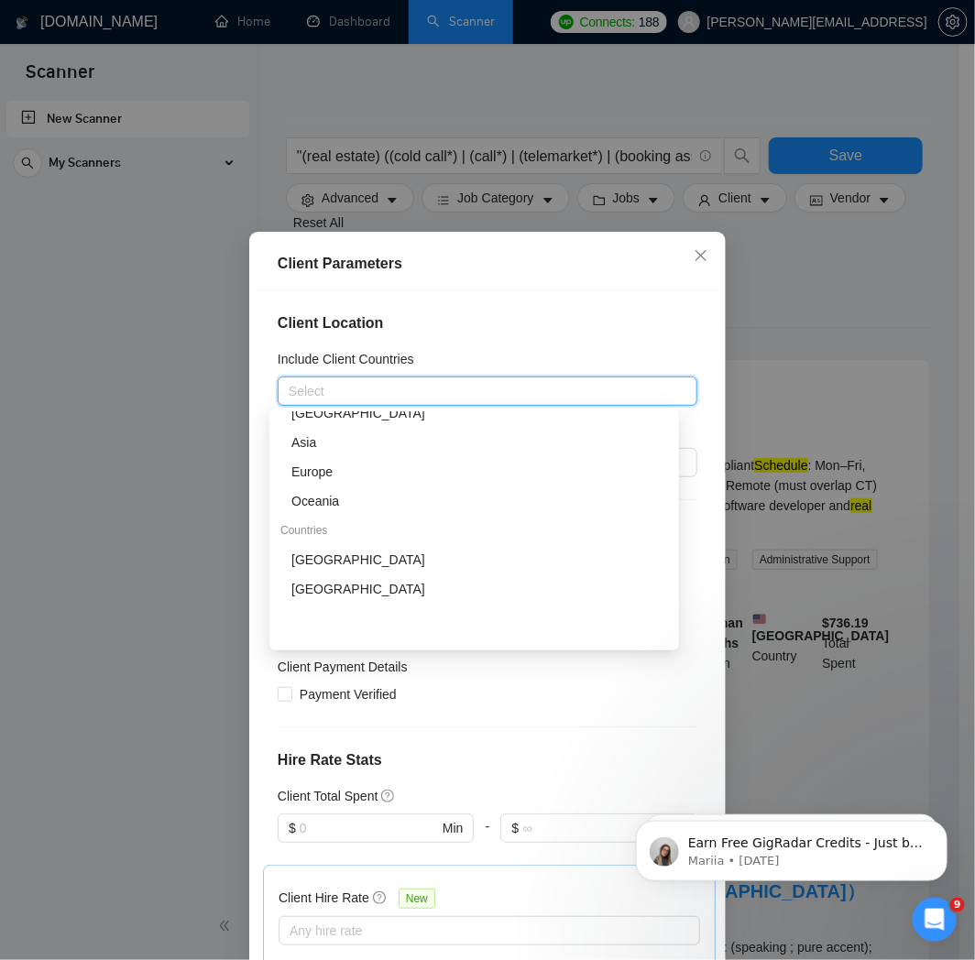
scroll to position [203, 0]
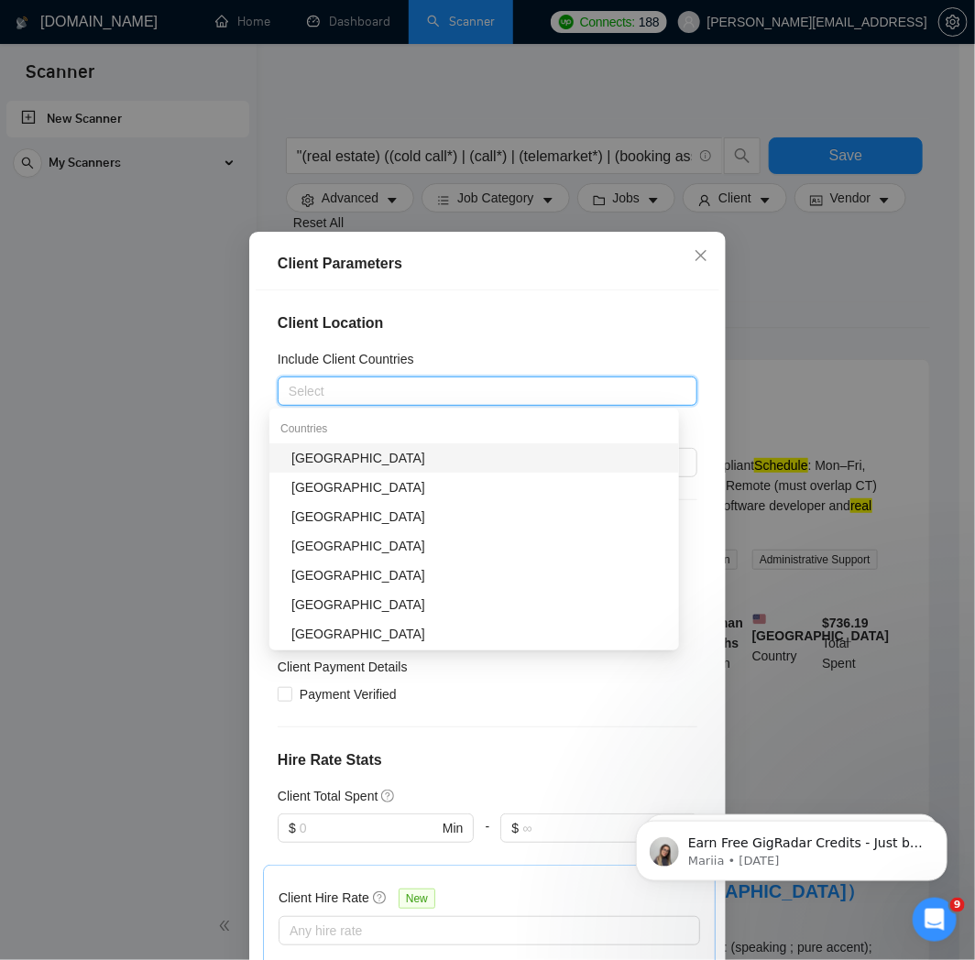
click at [484, 456] on div "[GEOGRAPHIC_DATA]" at bounding box center [479, 458] width 377 height 20
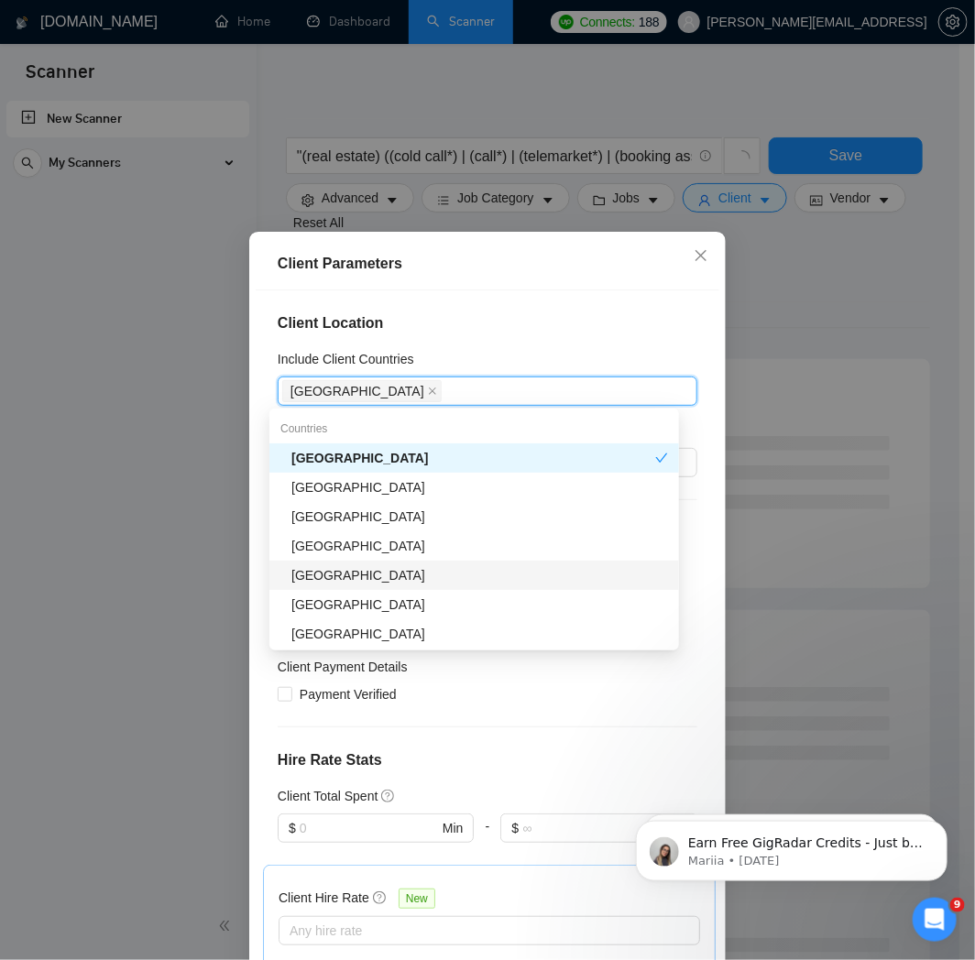
click at [486, 582] on div "[GEOGRAPHIC_DATA]" at bounding box center [479, 575] width 377 height 20
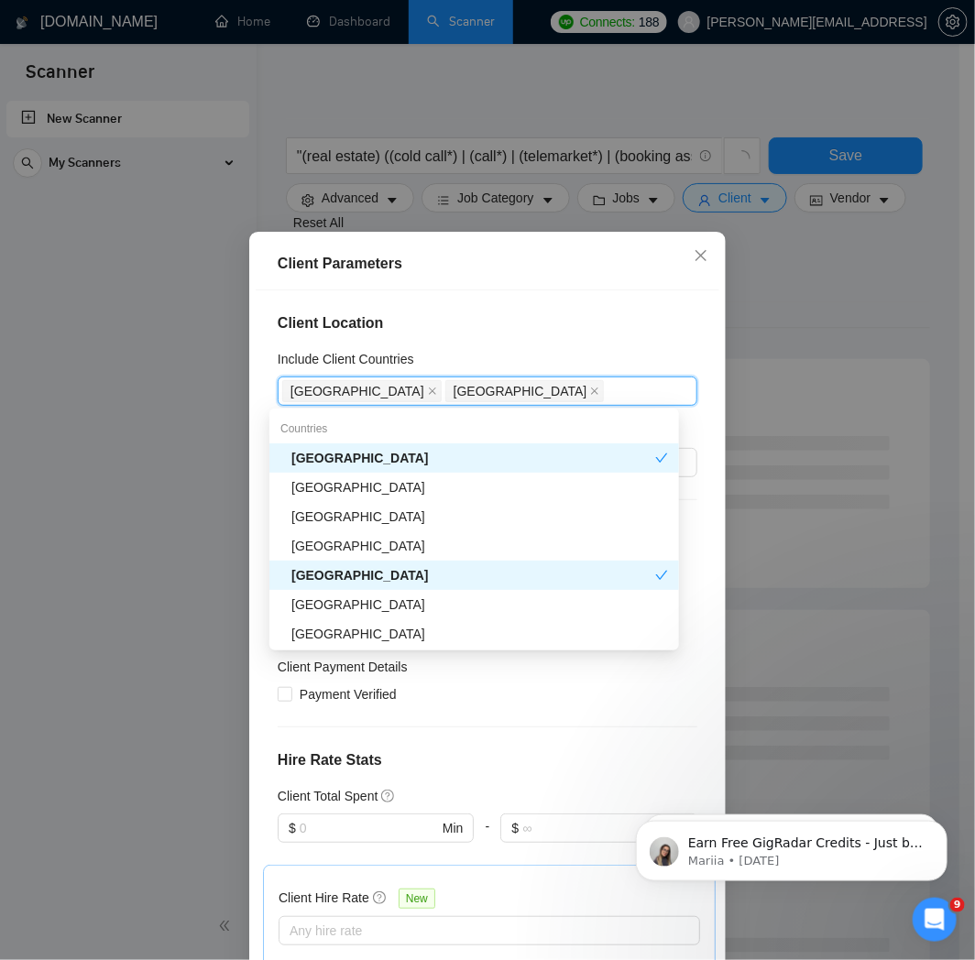
scroll to position [305, 0]
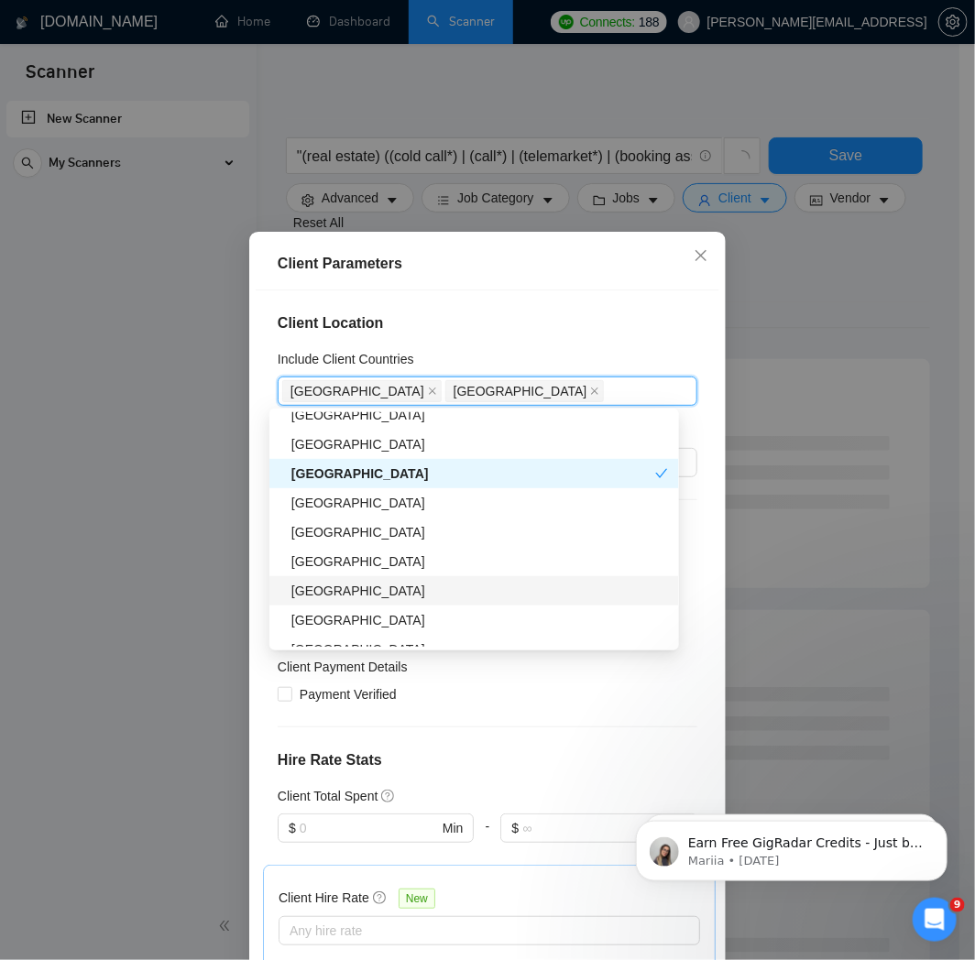
click at [489, 590] on div "[GEOGRAPHIC_DATA]" at bounding box center [479, 591] width 377 height 20
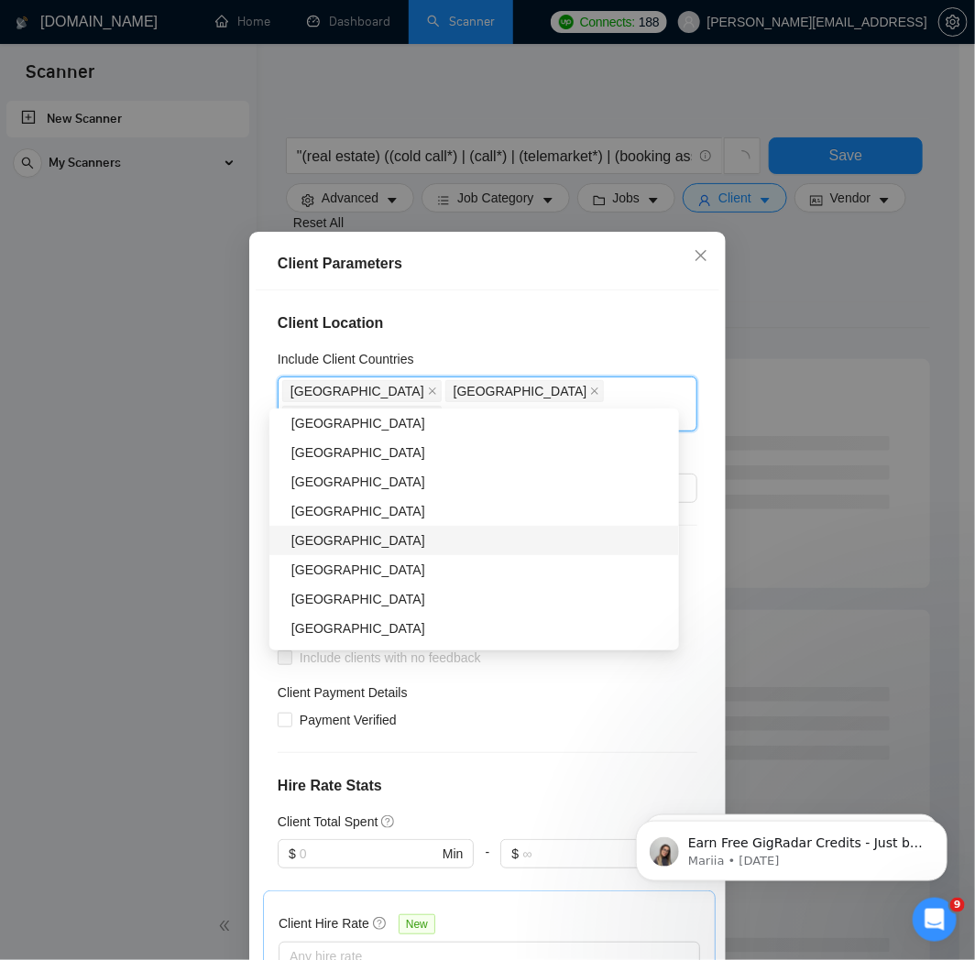
scroll to position [1628, 0]
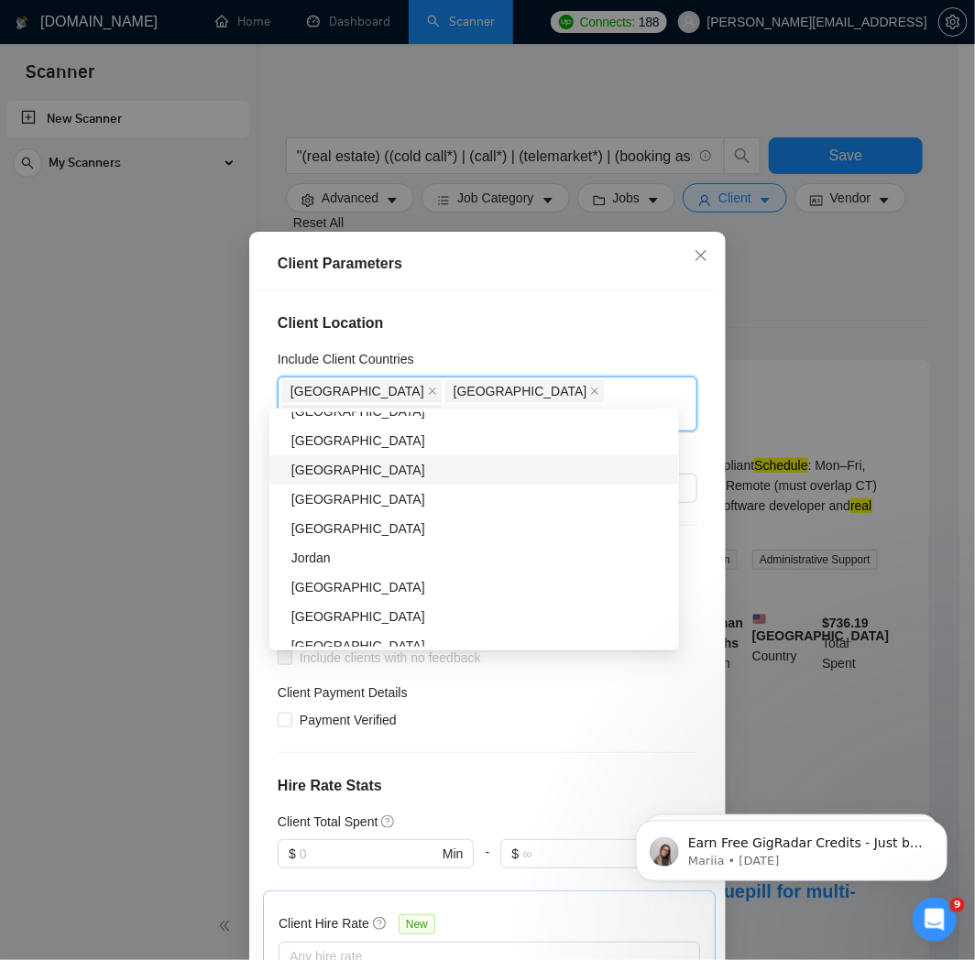
drag, startPoint x: 858, startPoint y: 284, endPoint x: 831, endPoint y: 277, distance: 27.6
click at [857, 284] on div "Client Parameters Client Location Include Client Countries [GEOGRAPHIC_DATA] [G…" at bounding box center [487, 480] width 975 height 960
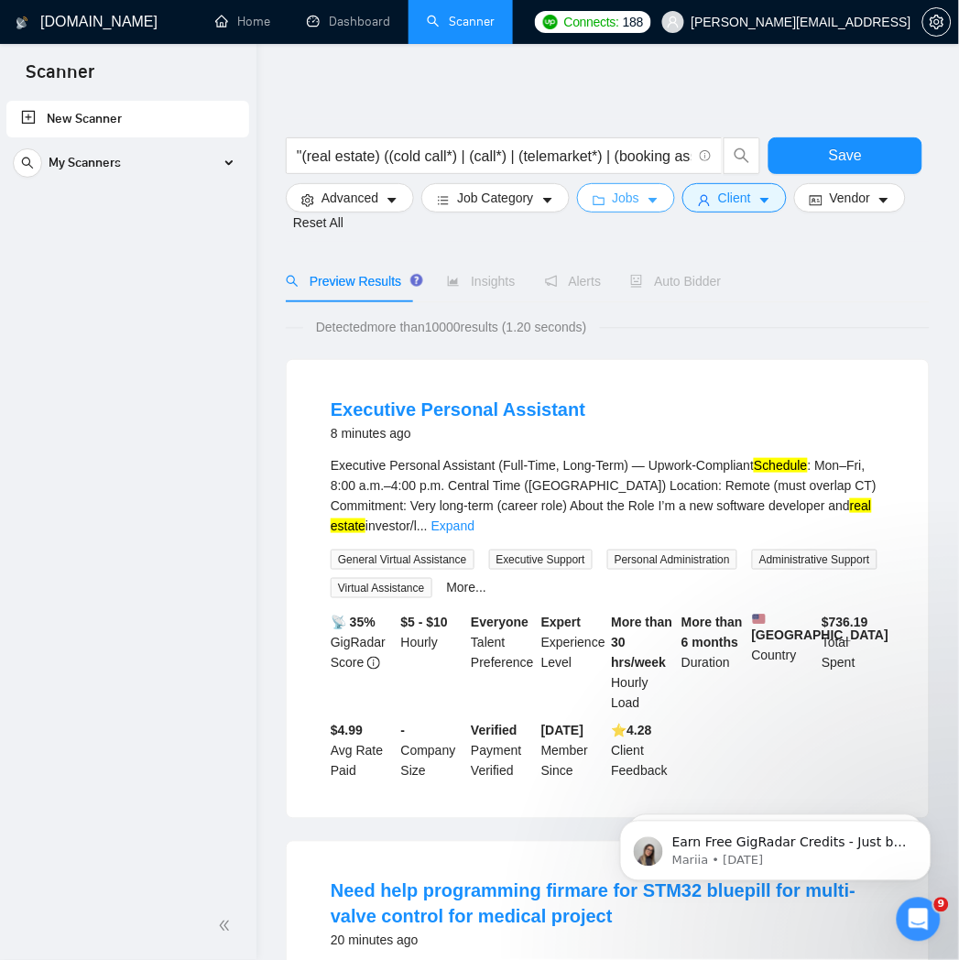
click at [616, 189] on span "Jobs" at bounding box center [626, 198] width 27 height 20
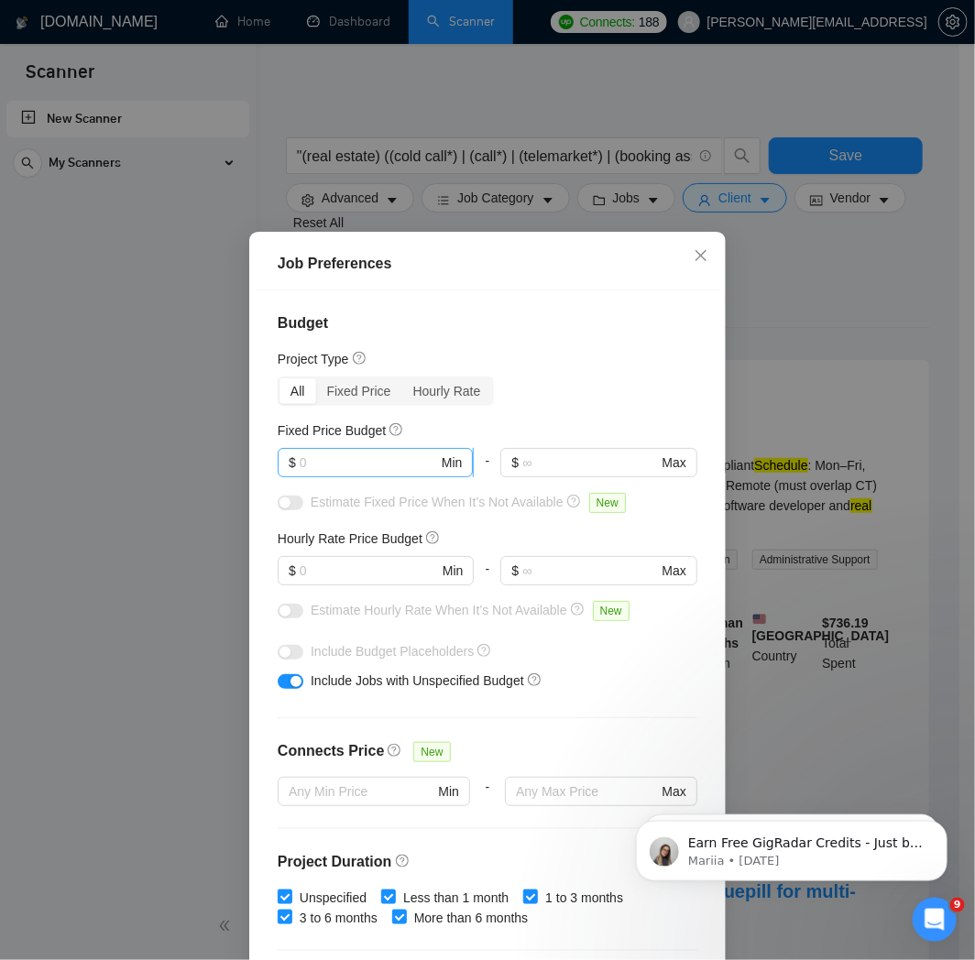
click at [370, 464] on input "text" at bounding box center [369, 463] width 138 height 20
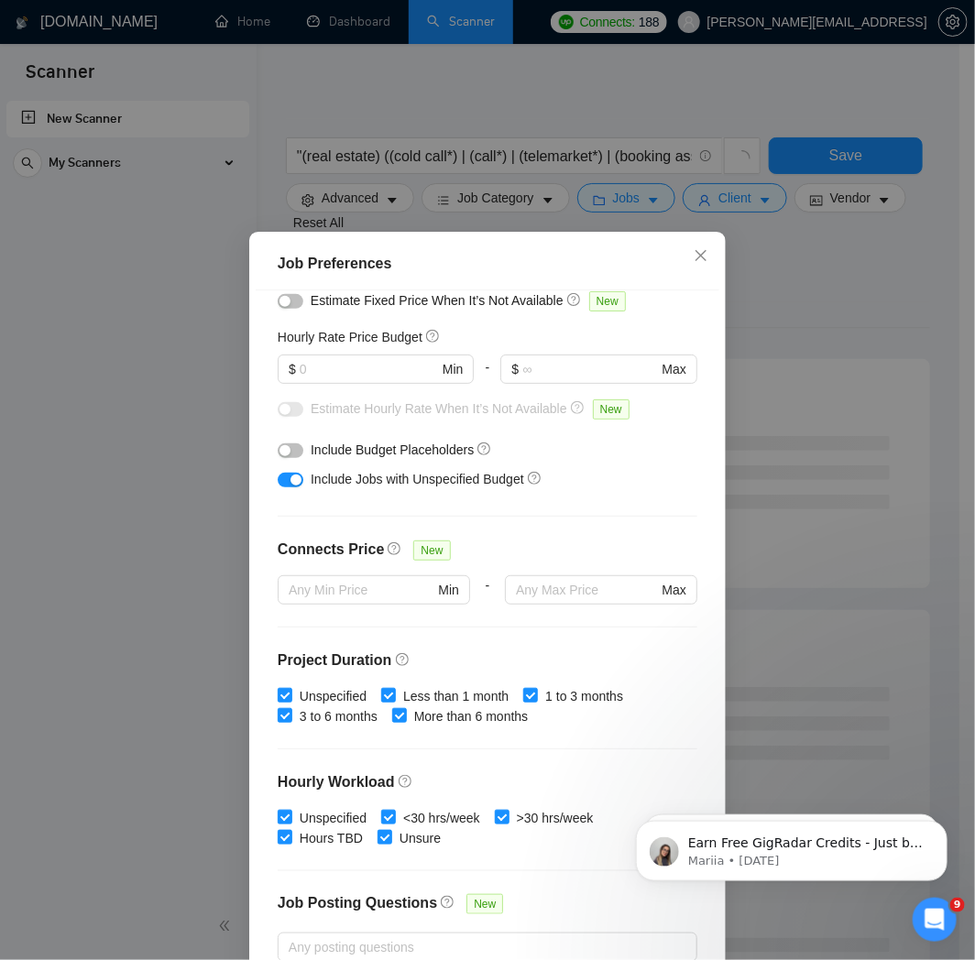
scroll to position [203, 0]
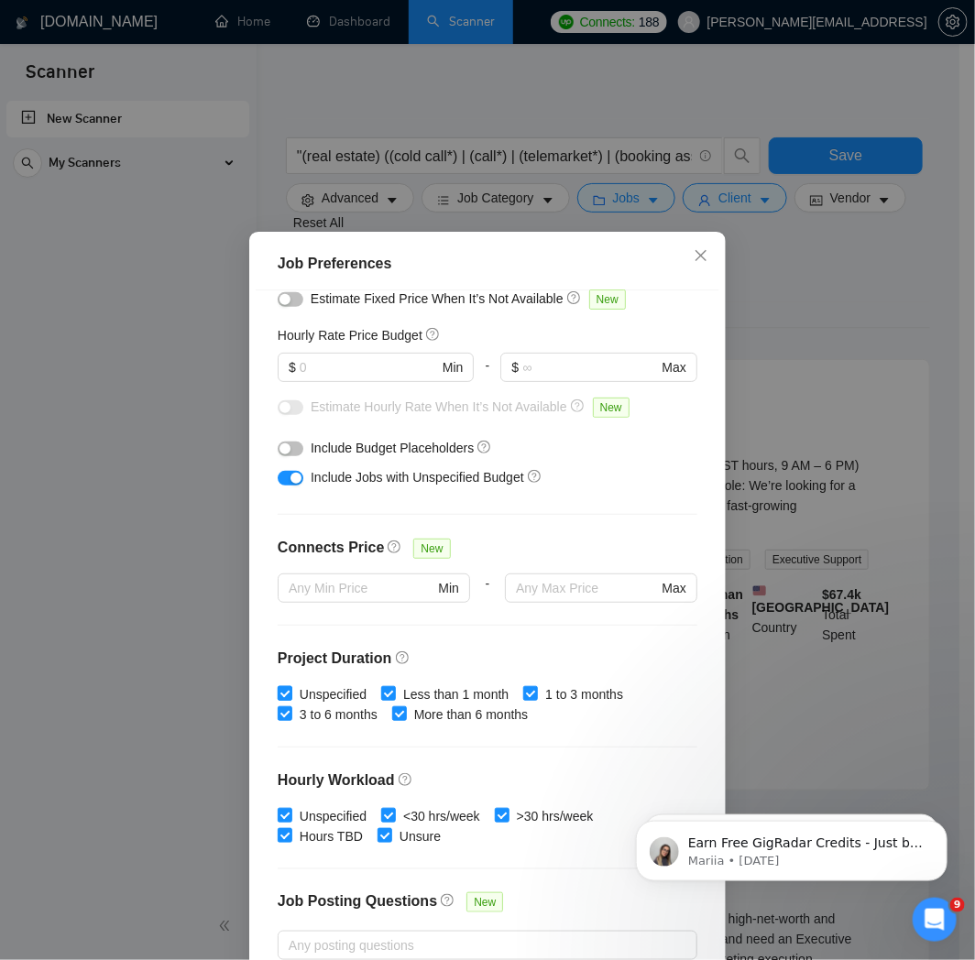
type input "2000"
click at [278, 690] on input "Unspecified" at bounding box center [284, 692] width 13 height 13
checkbox input "false"
click at [278, 813] on input "Unspecified" at bounding box center [284, 814] width 13 height 13
checkbox input "false"
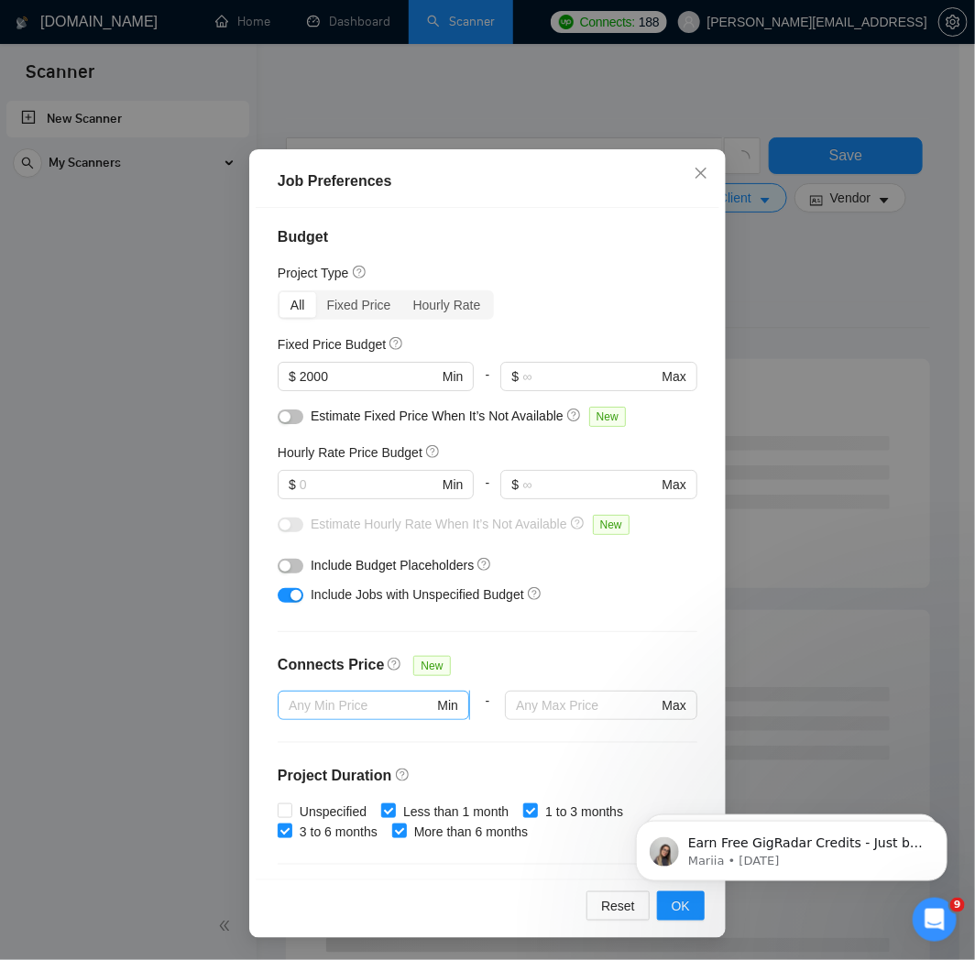
scroll to position [0, 0]
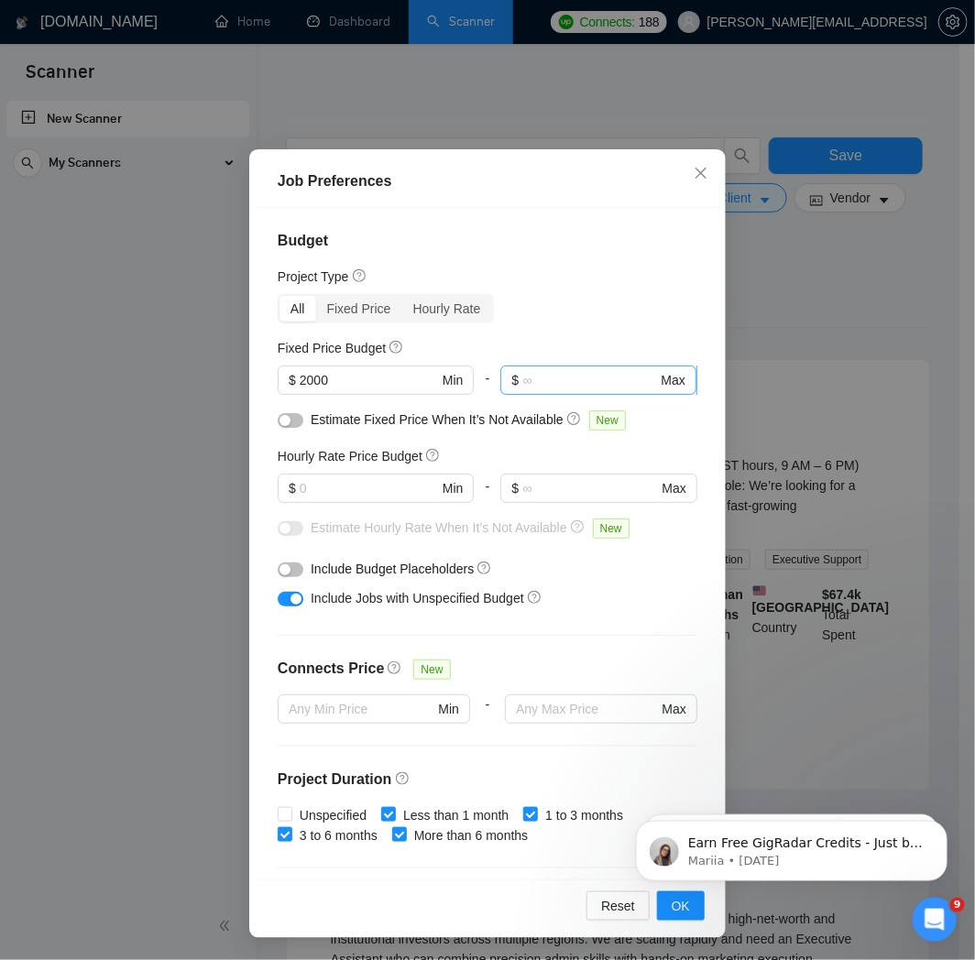
click at [572, 386] on input "text" at bounding box center [589, 380] width 135 height 20
click at [352, 497] on input "text" at bounding box center [369, 488] width 138 height 20
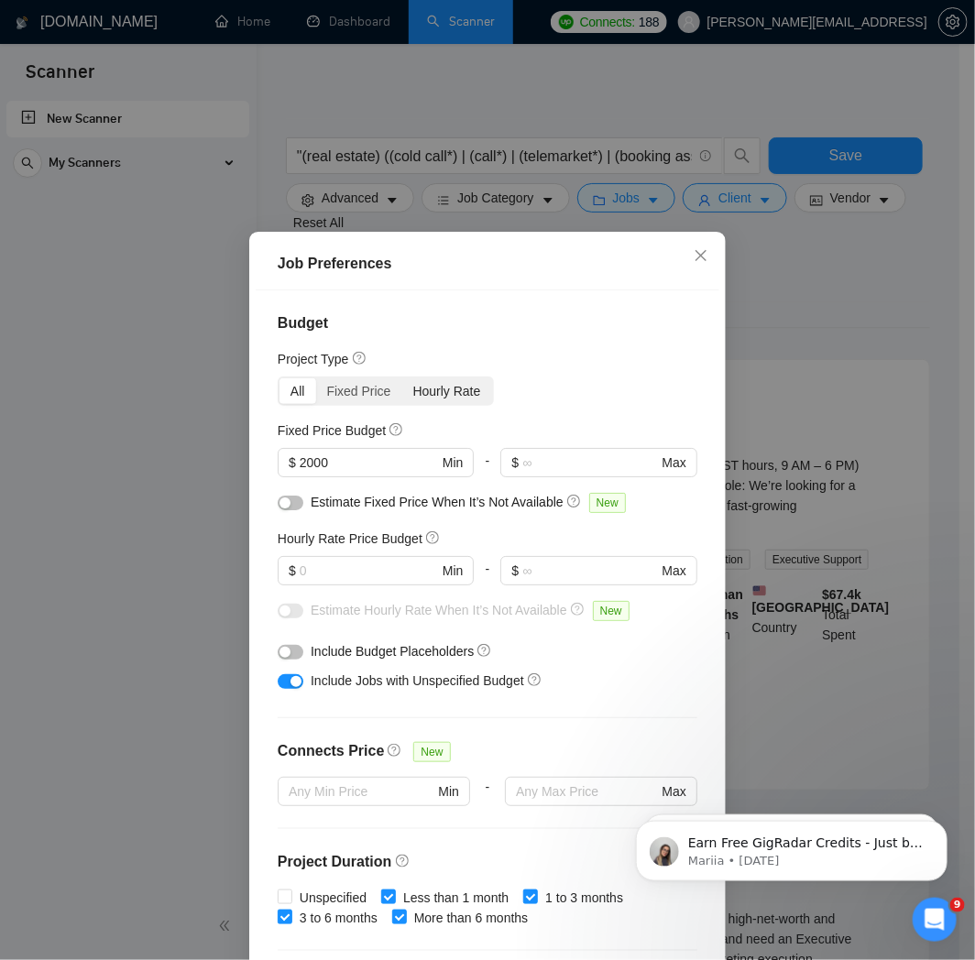
click at [445, 388] on div "Hourly Rate" at bounding box center [447, 391] width 90 height 26
click at [402, 378] on input "Hourly Rate" at bounding box center [402, 378] width 0 height 0
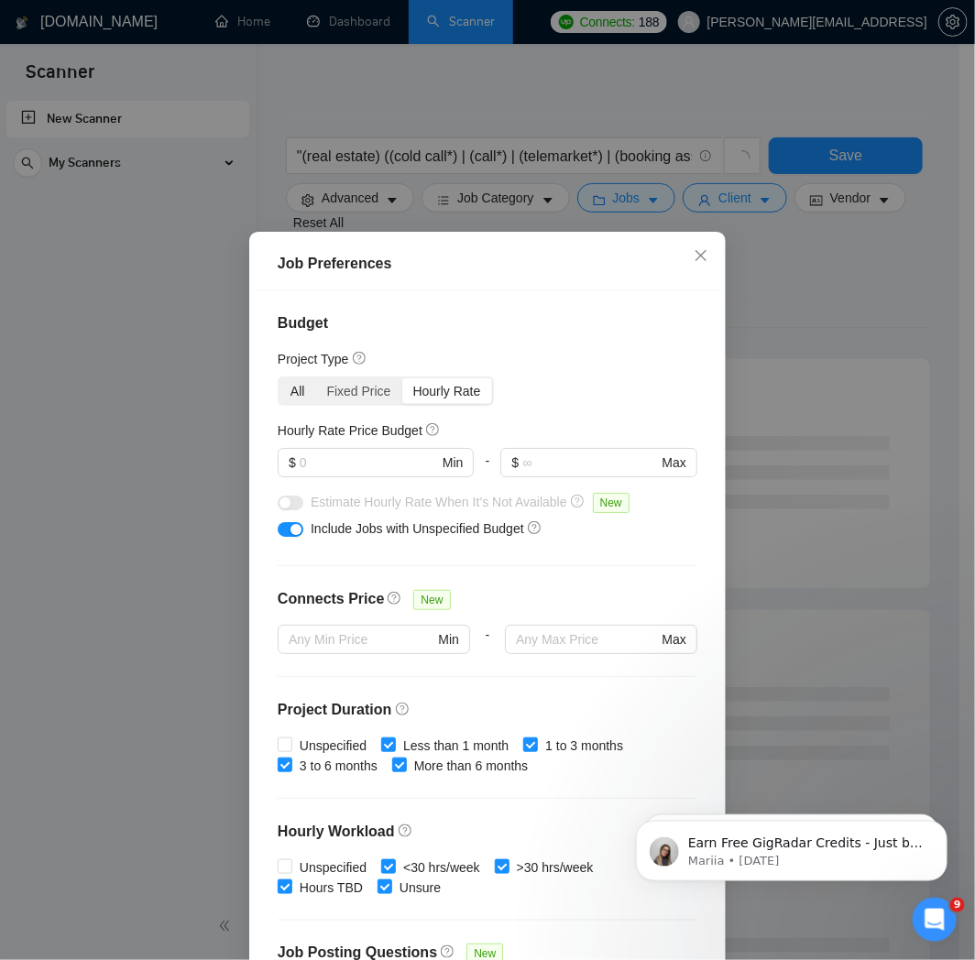
click at [279, 378] on div "All" at bounding box center [297, 391] width 37 height 26
click at [279, 378] on input "All" at bounding box center [279, 378] width 0 height 0
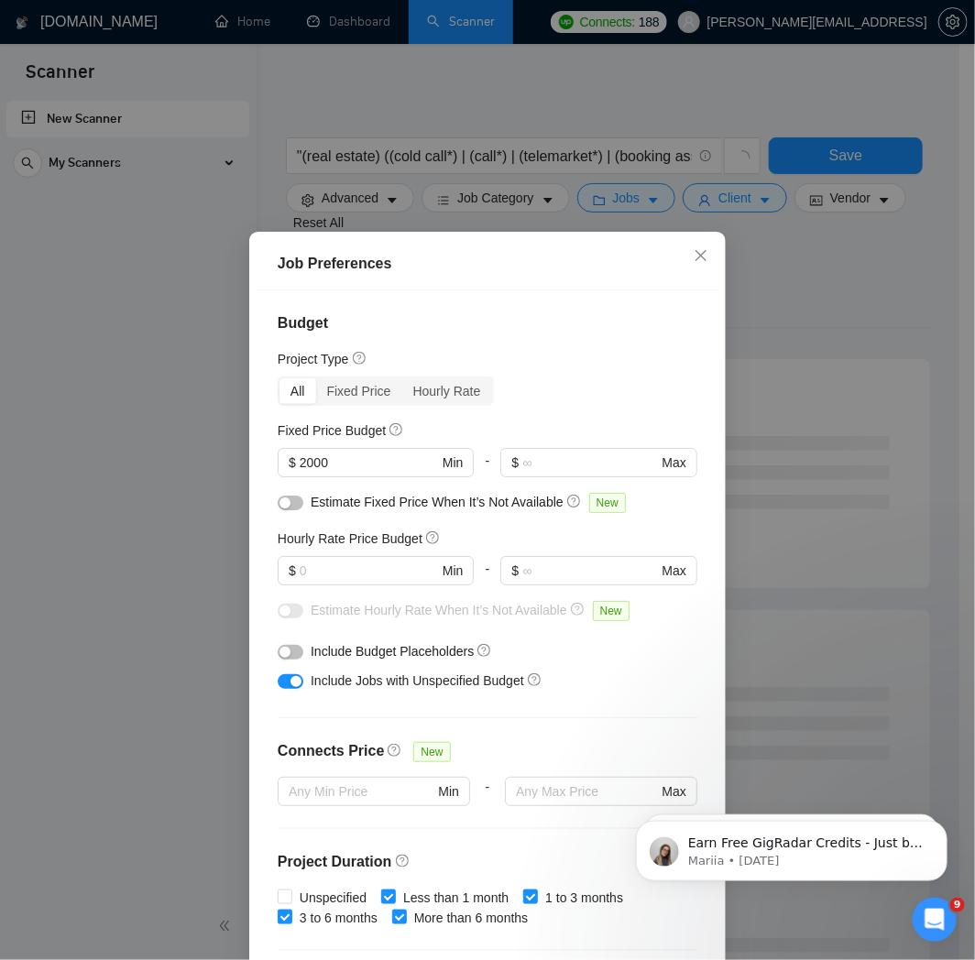
click at [776, 309] on div "Job Preferences Budget Project Type All Fixed Price Hourly Rate Fixed Price Bud…" at bounding box center [487, 480] width 975 height 960
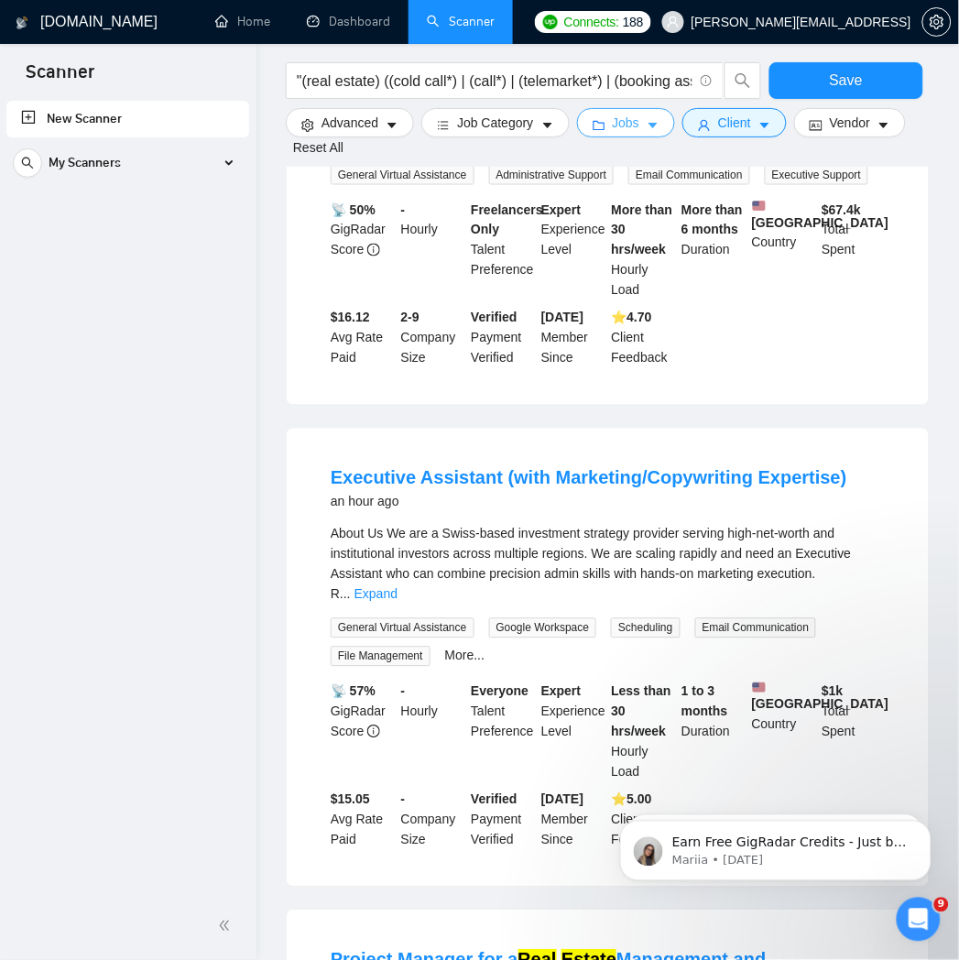
scroll to position [508, 0]
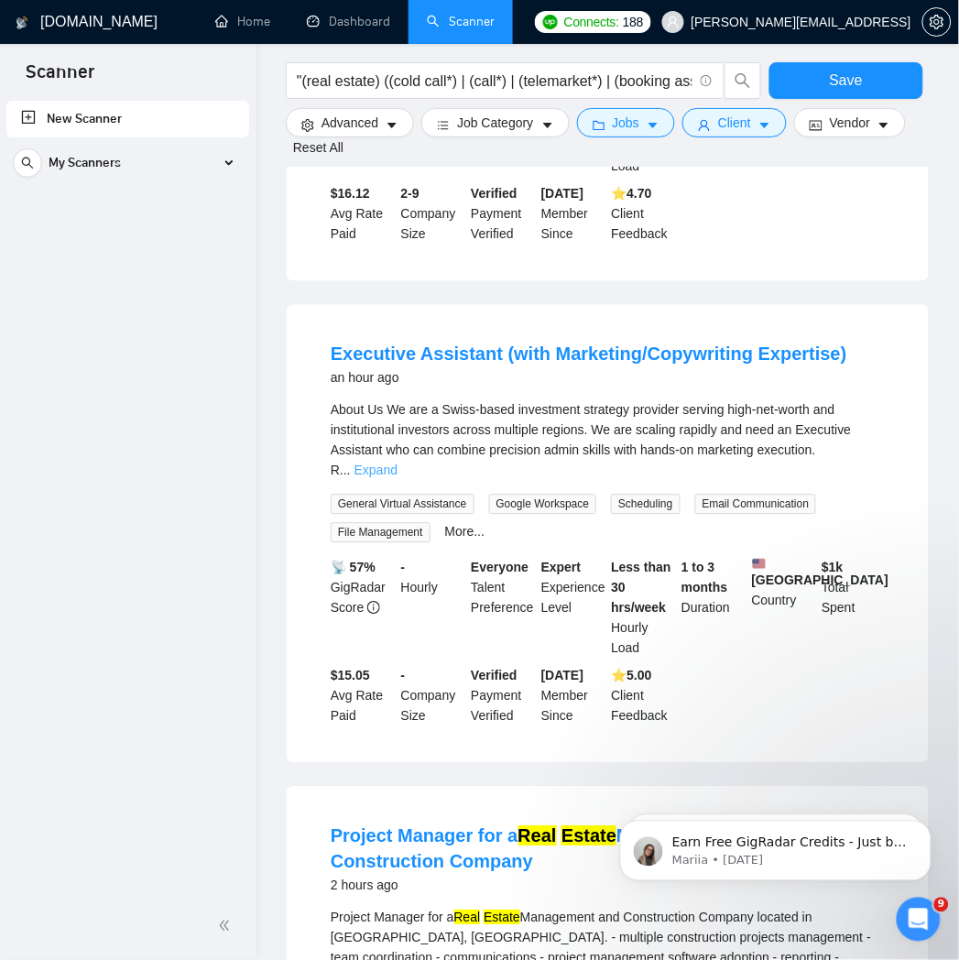
click at [398, 464] on link "Expand" at bounding box center [376, 471] width 43 height 15
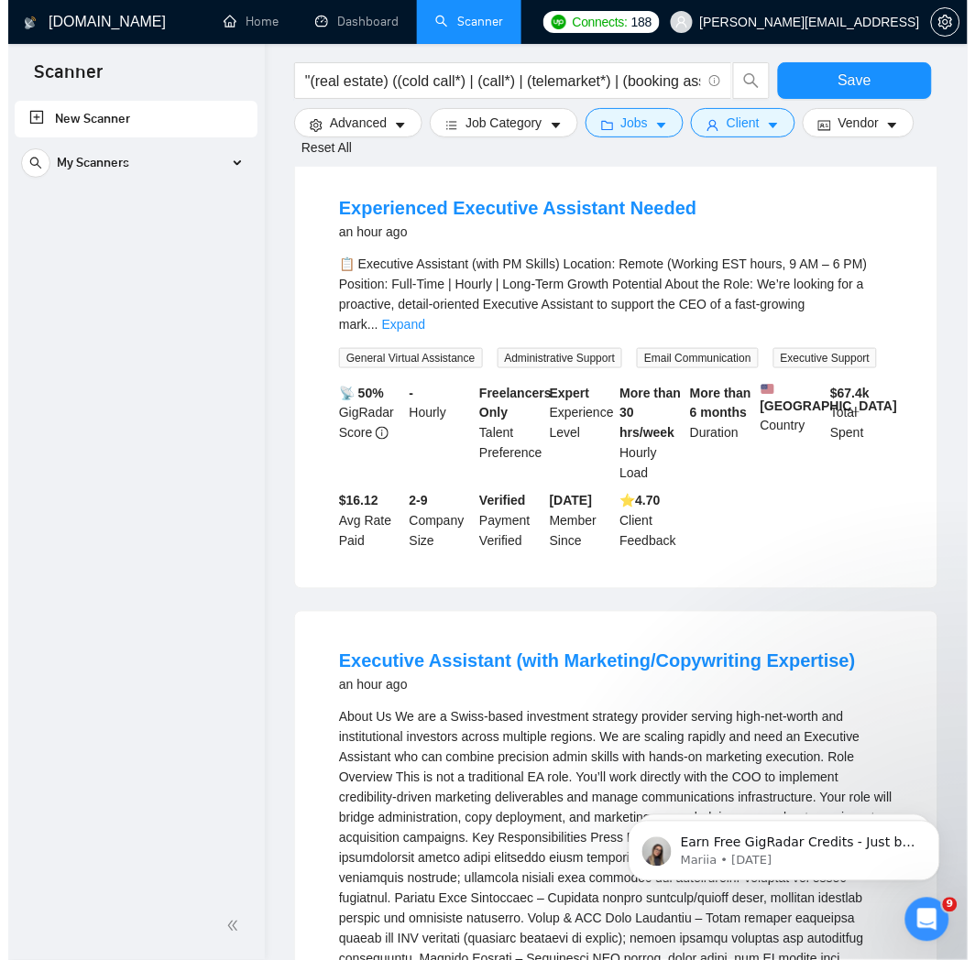
scroll to position [0, 0]
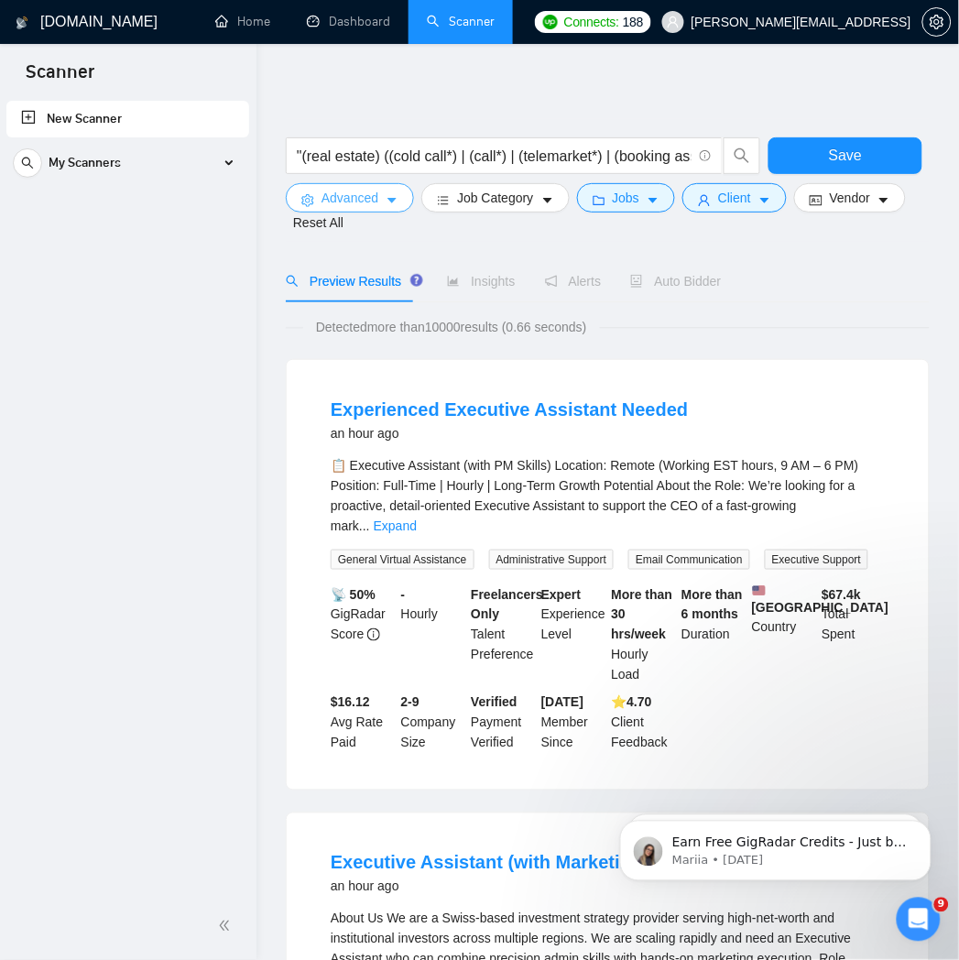
click at [343, 200] on span "Advanced" at bounding box center [350, 198] width 57 height 20
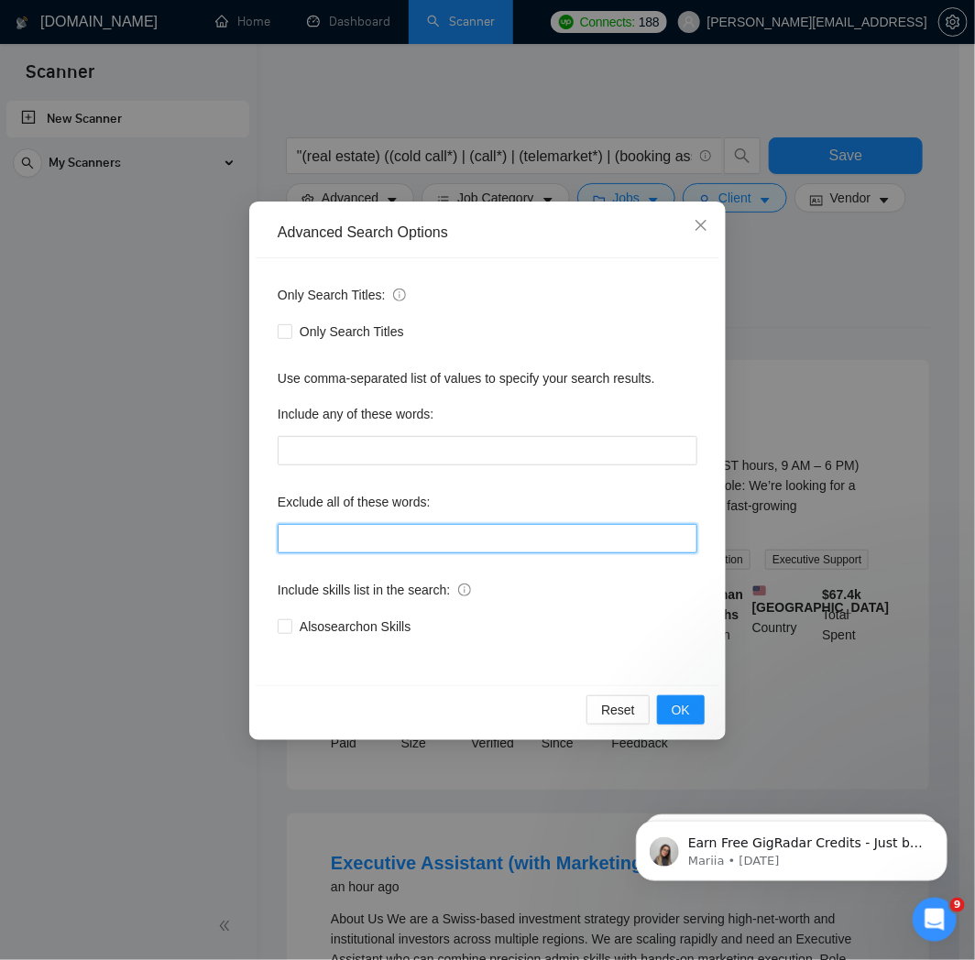
click at [417, 537] on input "text" at bounding box center [488, 538] width 420 height 29
paste input ""YouTube creator" , "devops engineer", "9-5 role", "applicantstack", "business …"
type input ""YouTube creator" , "devops engineer", "9-5 role", "applicantstack", "business …"
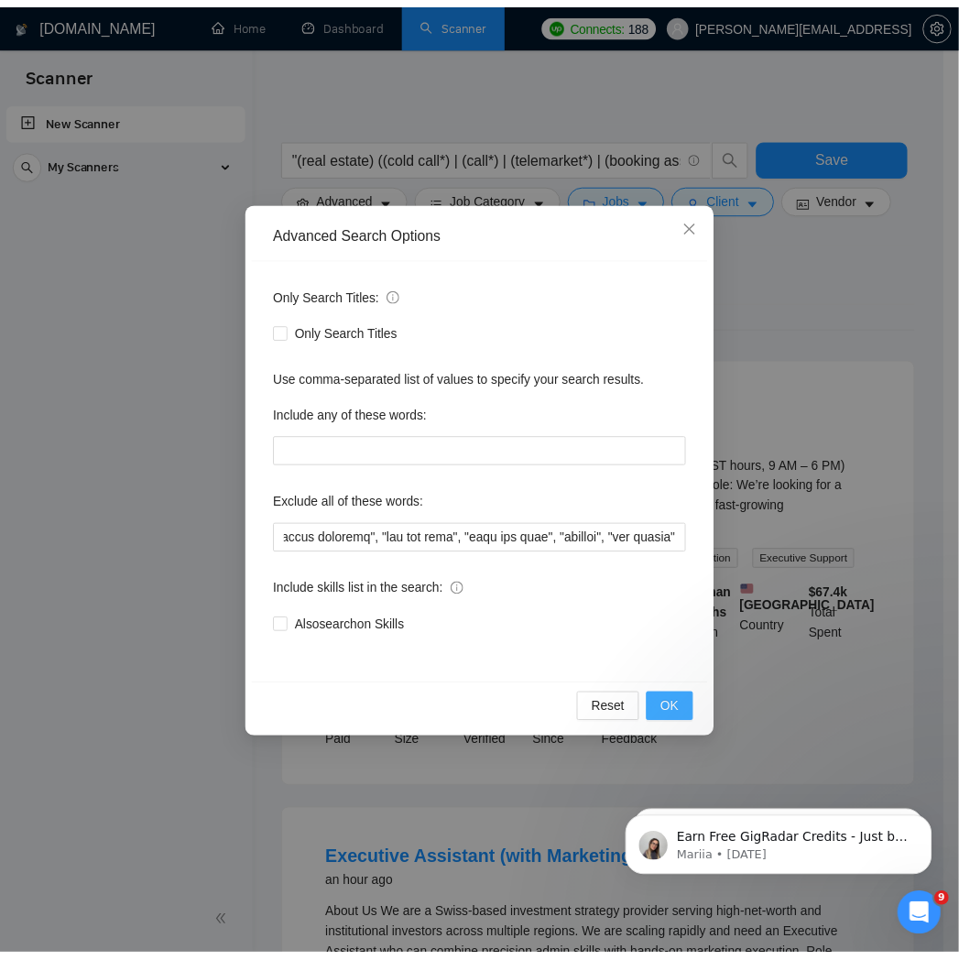
scroll to position [0, 0]
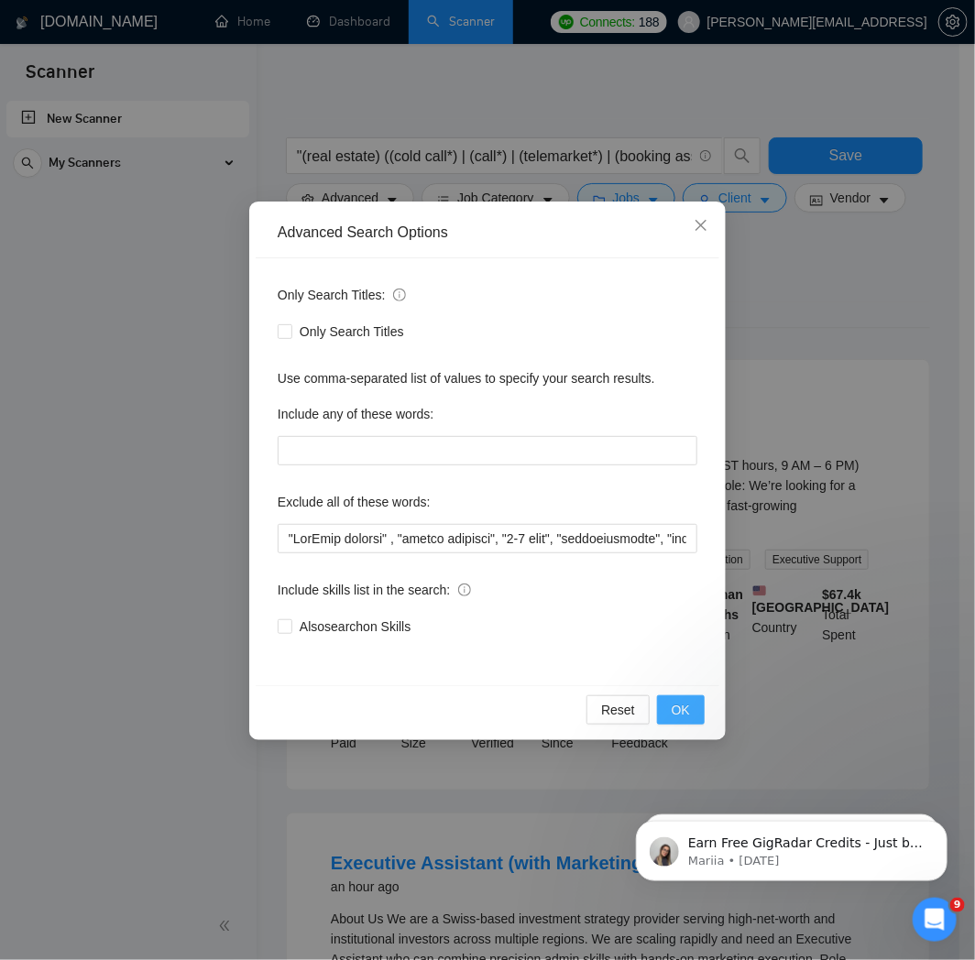
click at [665, 706] on button "OK" at bounding box center [681, 709] width 48 height 29
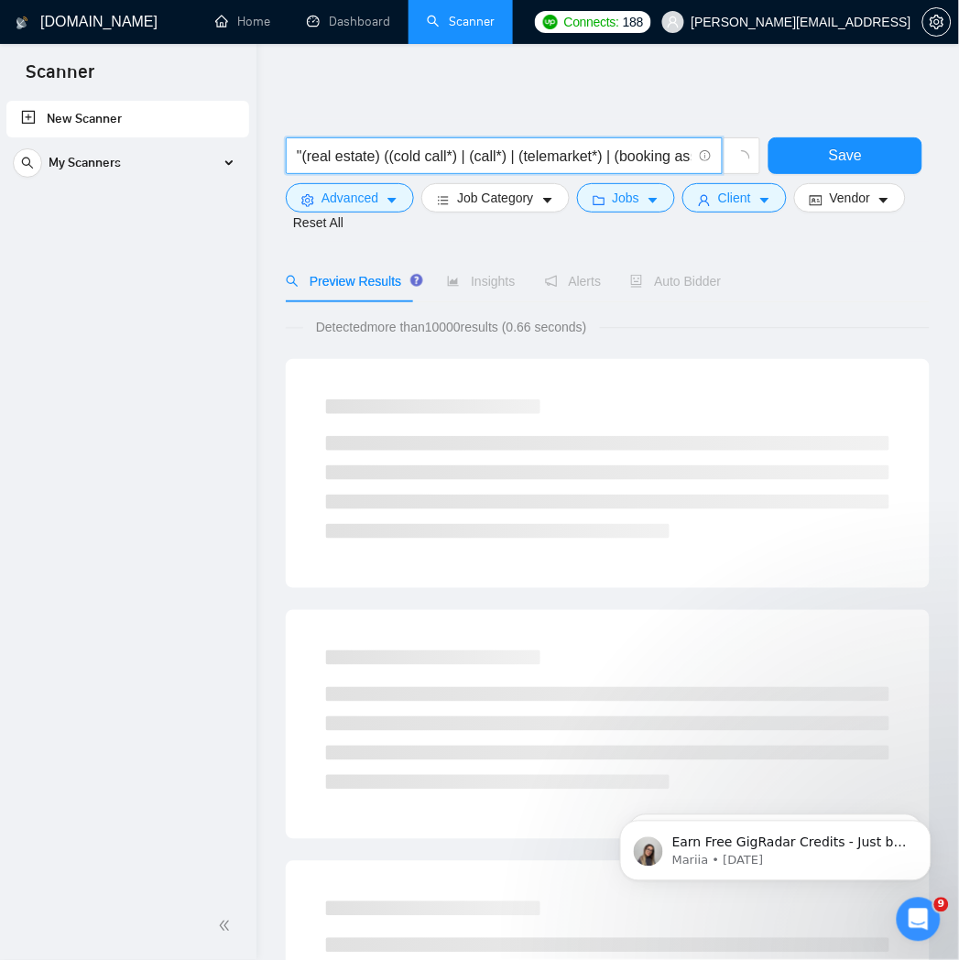
click at [298, 157] on input ""(real estate) ((cold call*) | (call*) | (telemarket*) | (booking assisant) | (…" at bounding box center [494, 156] width 395 height 23
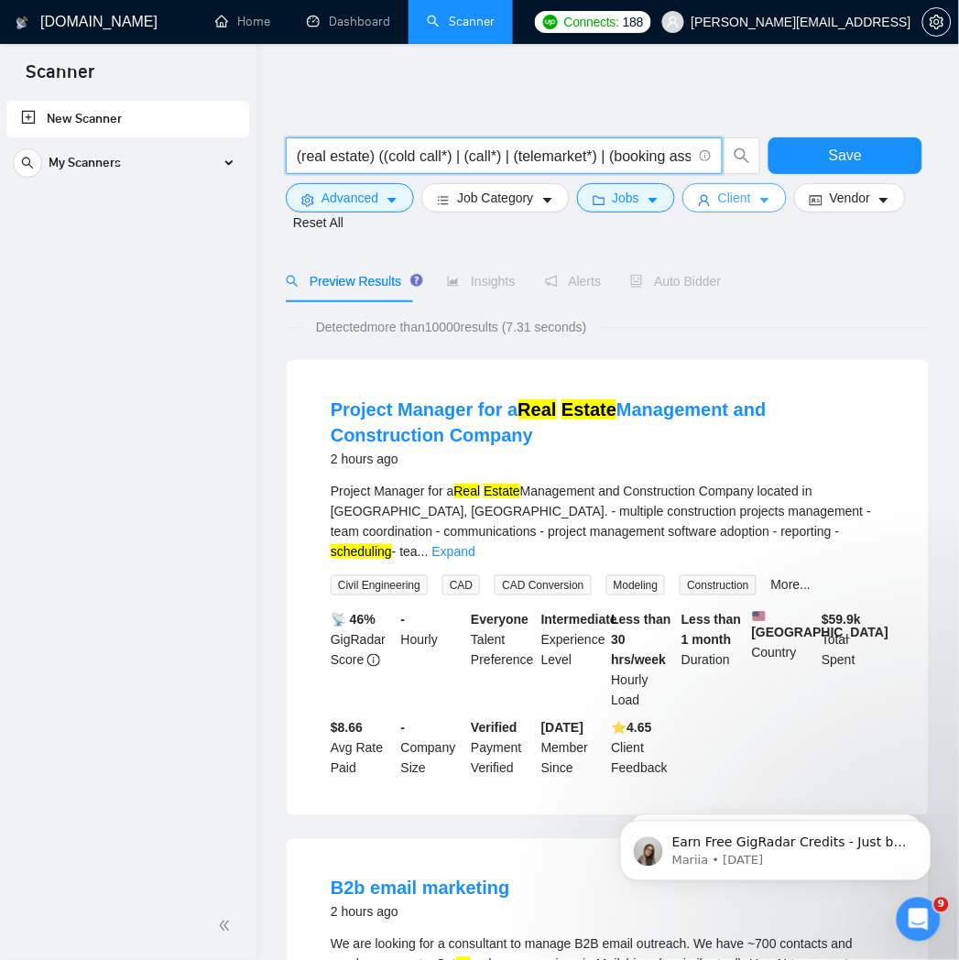
type input "(real estate) ((cold call*) | (call*) | (telemarket*) | (booking assisant) | (s…"
click at [724, 203] on span "Client" at bounding box center [734, 198] width 33 height 20
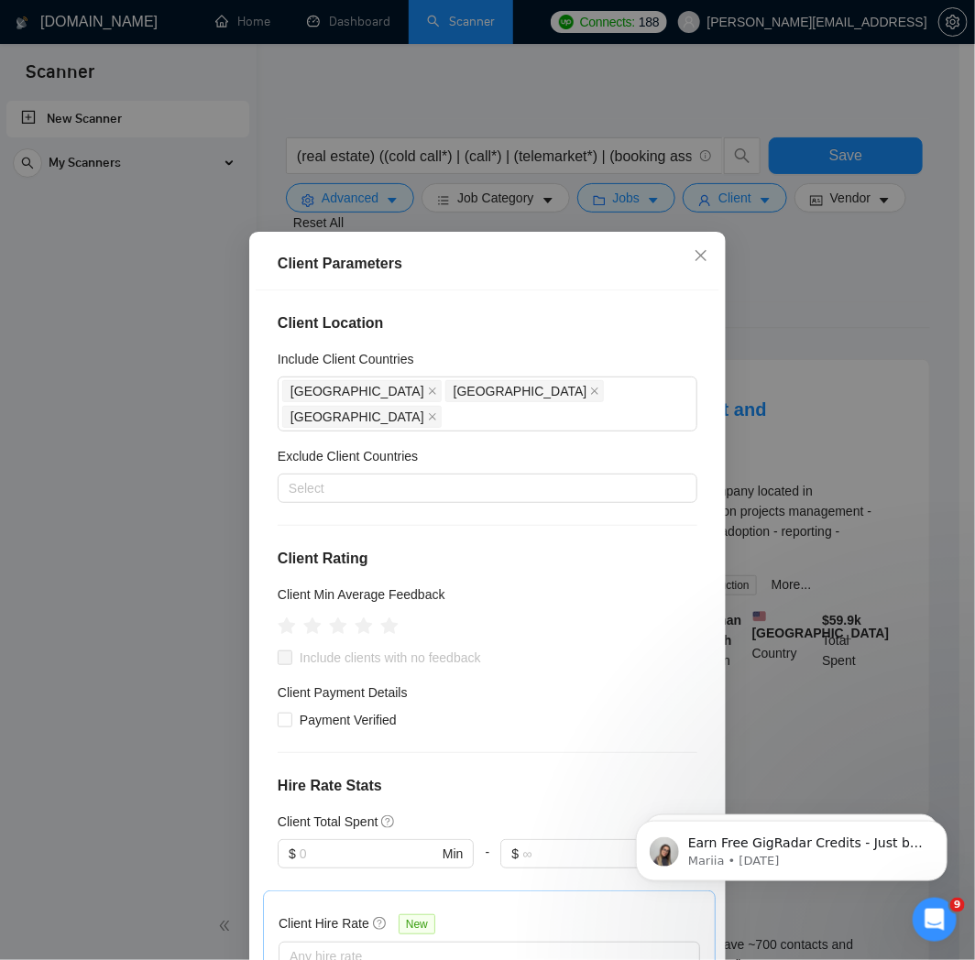
click at [632, 205] on div "Client Parameters Client Location Include Client Countries [GEOGRAPHIC_DATA] [G…" at bounding box center [487, 480] width 975 height 960
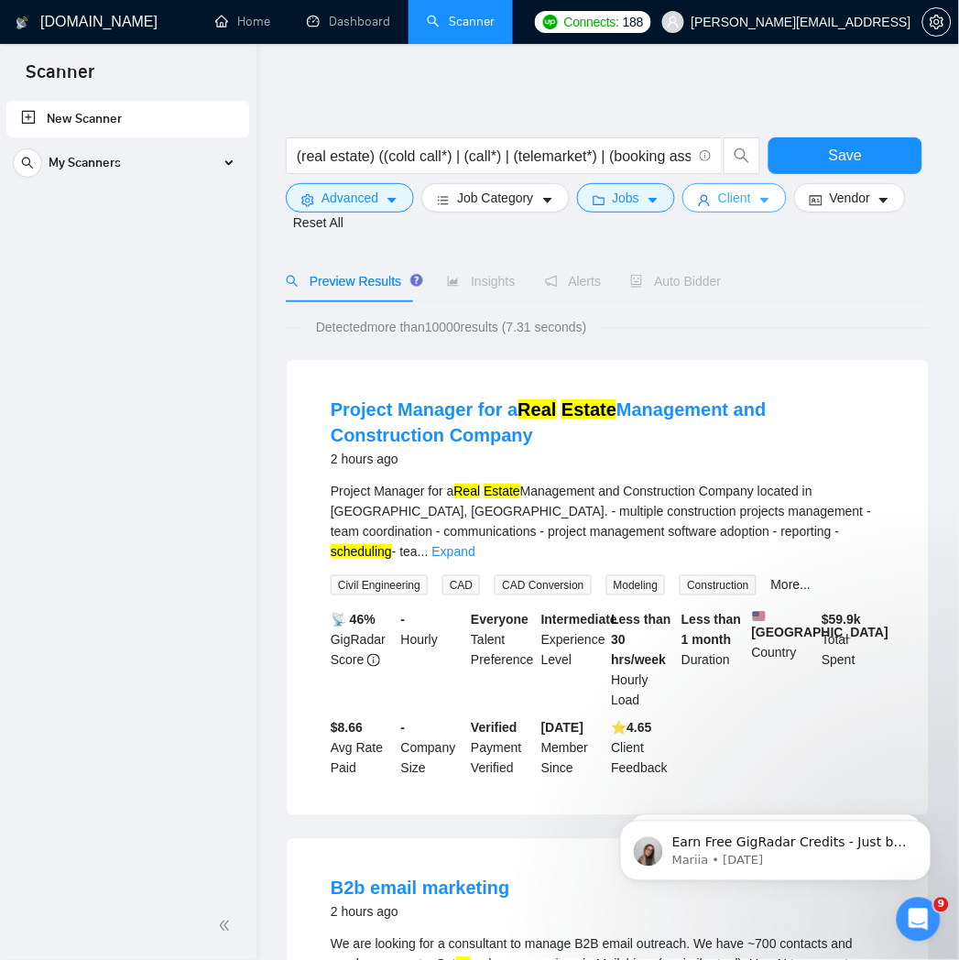
click at [706, 202] on icon "user" at bounding box center [704, 200] width 13 height 13
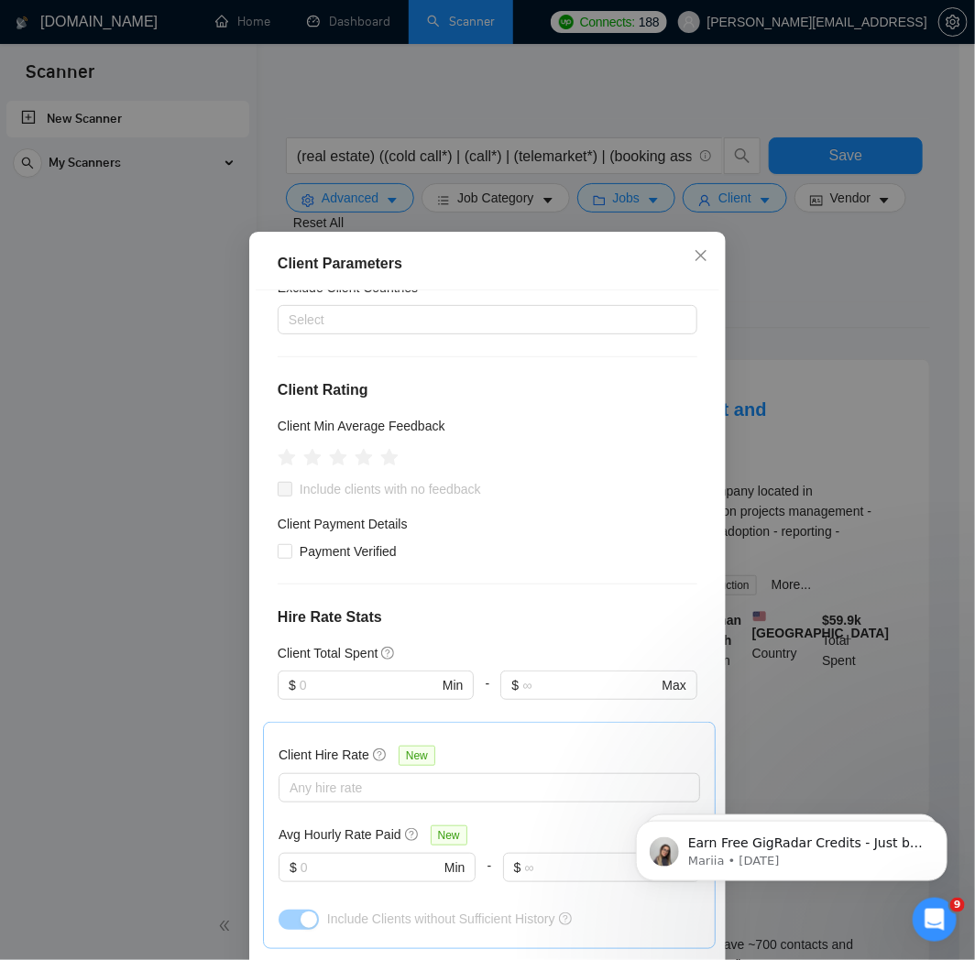
scroll to position [203, 0]
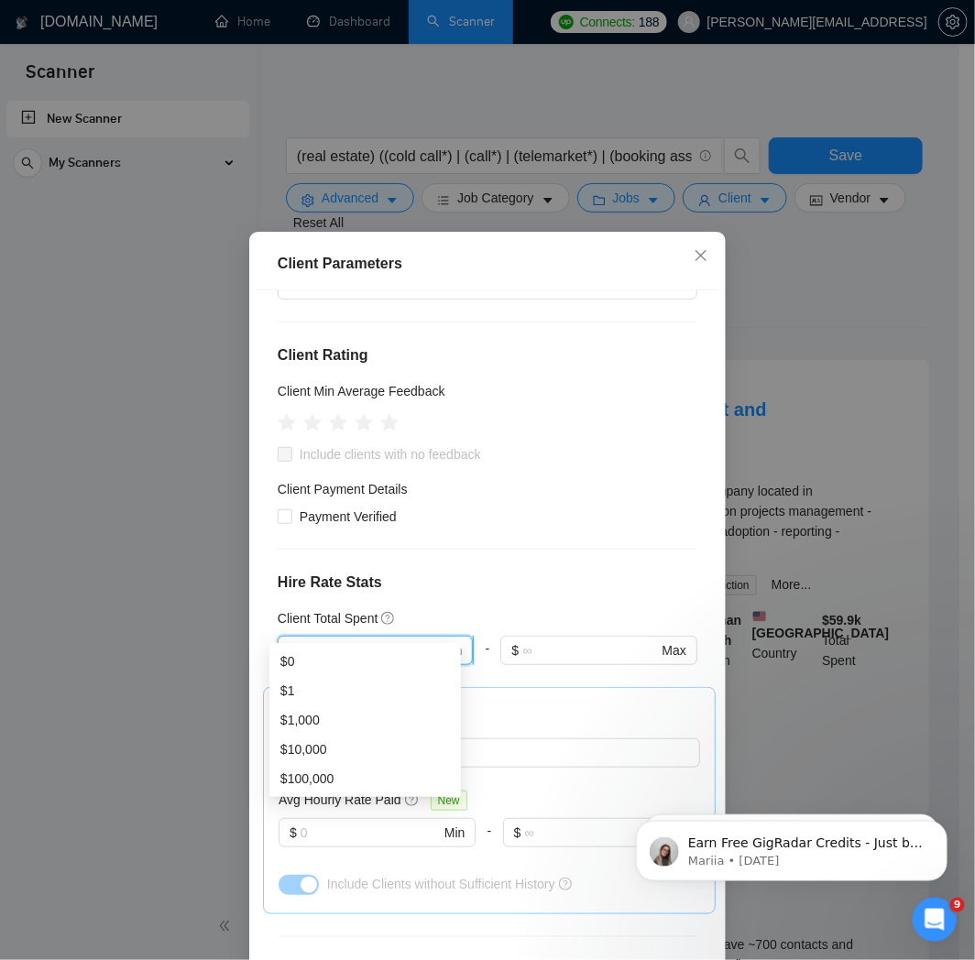
click at [348, 640] on input "text" at bounding box center [369, 650] width 138 height 20
click at [388, 739] on div "$10,000" at bounding box center [364, 749] width 169 height 20
type input "10000"
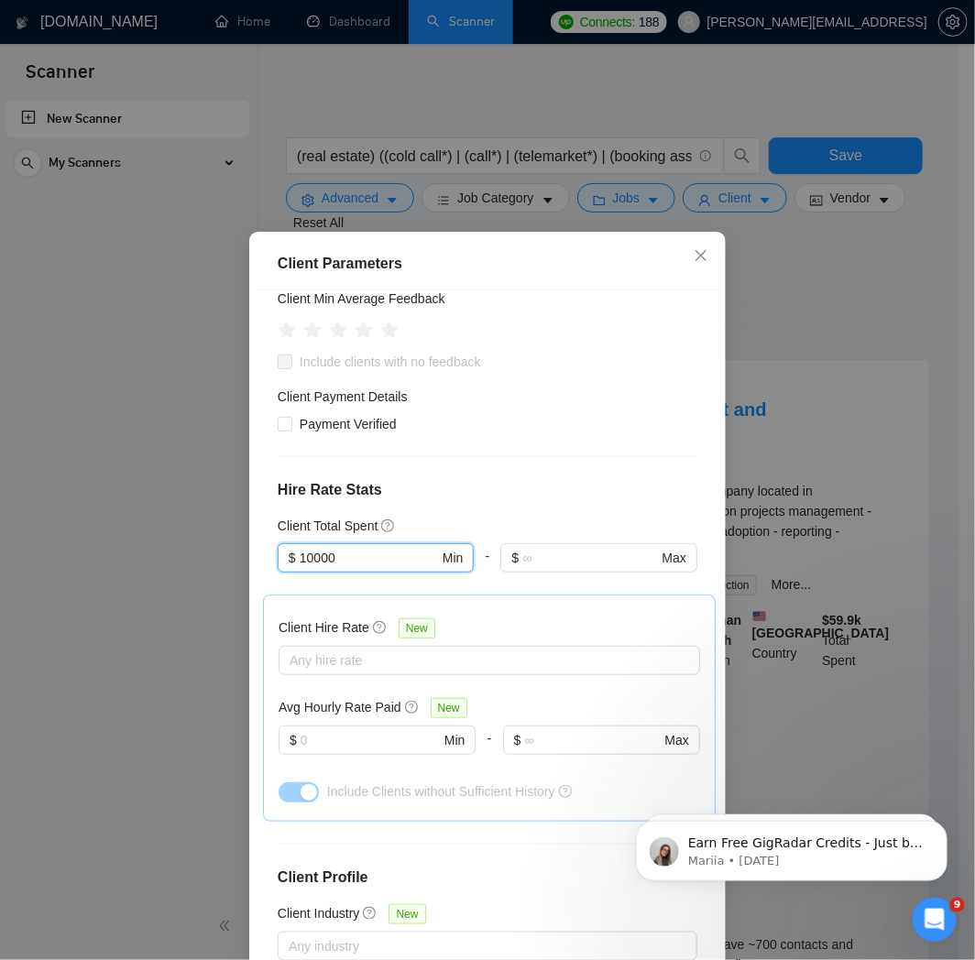
scroll to position [305, 0]
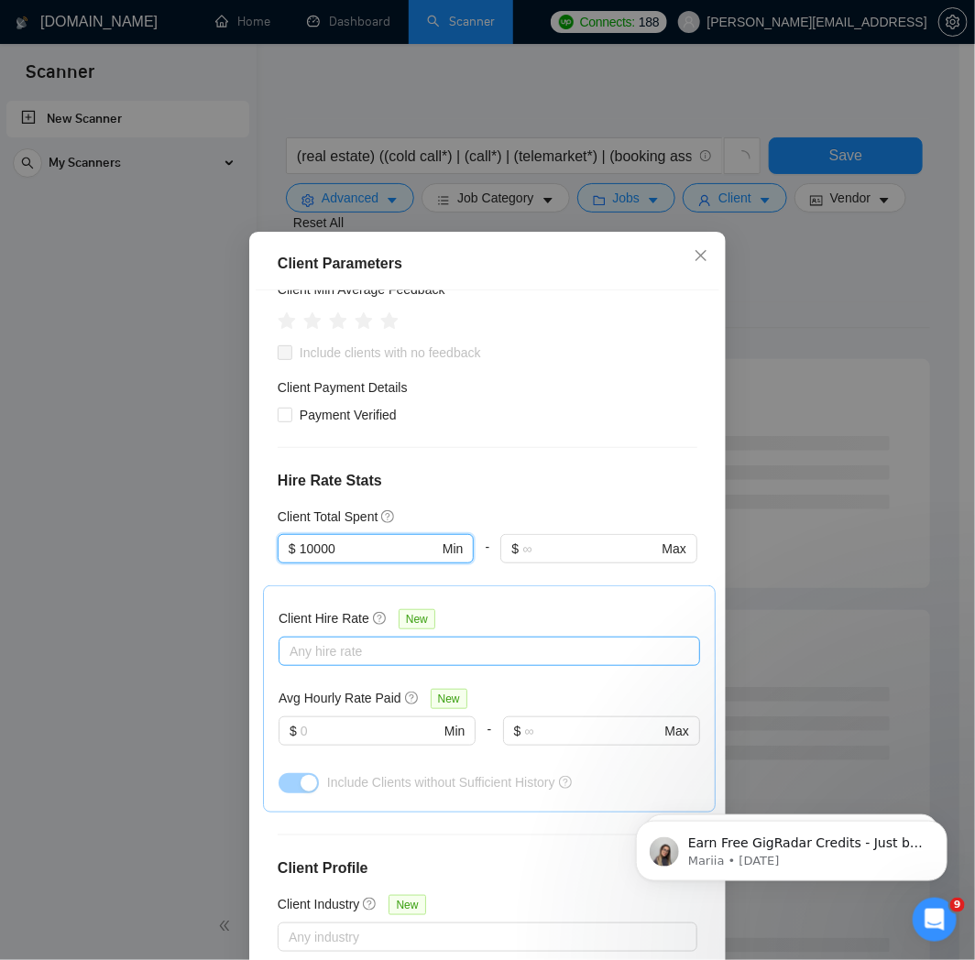
click at [481, 640] on div at bounding box center [480, 651] width 394 height 22
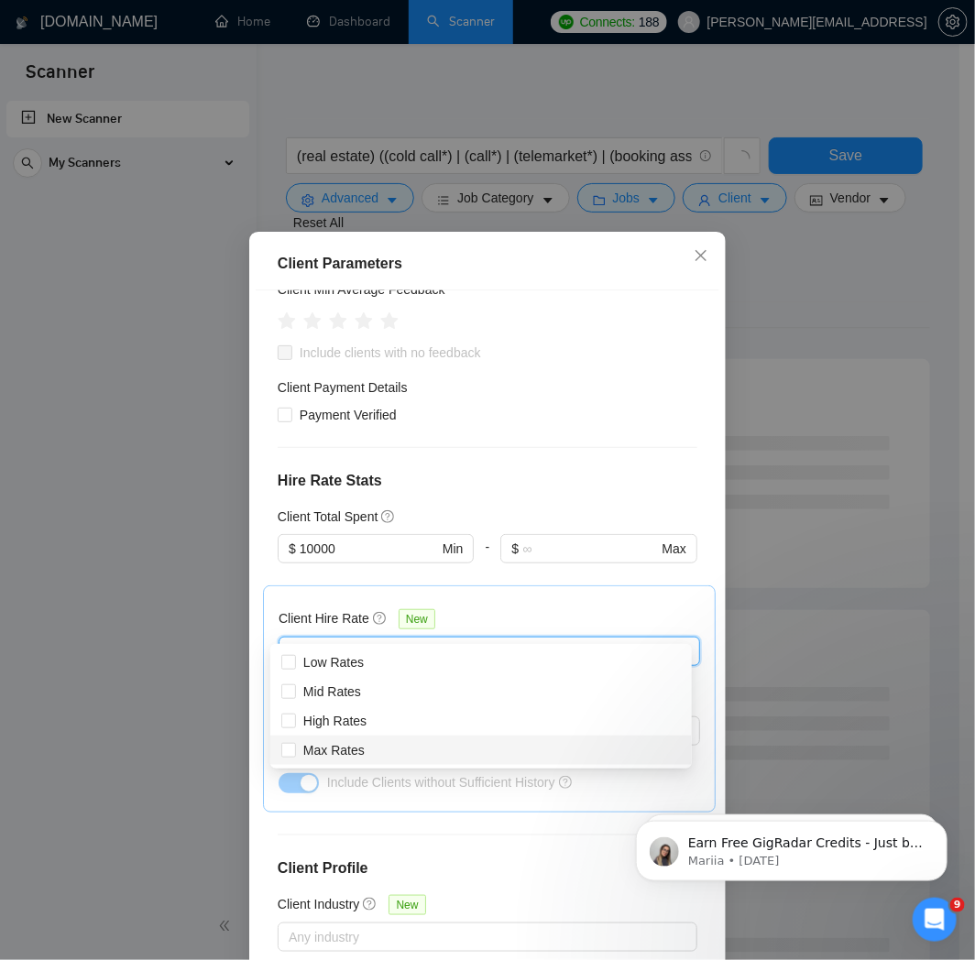
click at [449, 753] on div "Max Rates" at bounding box center [480, 750] width 399 height 20
checkbox input "true"
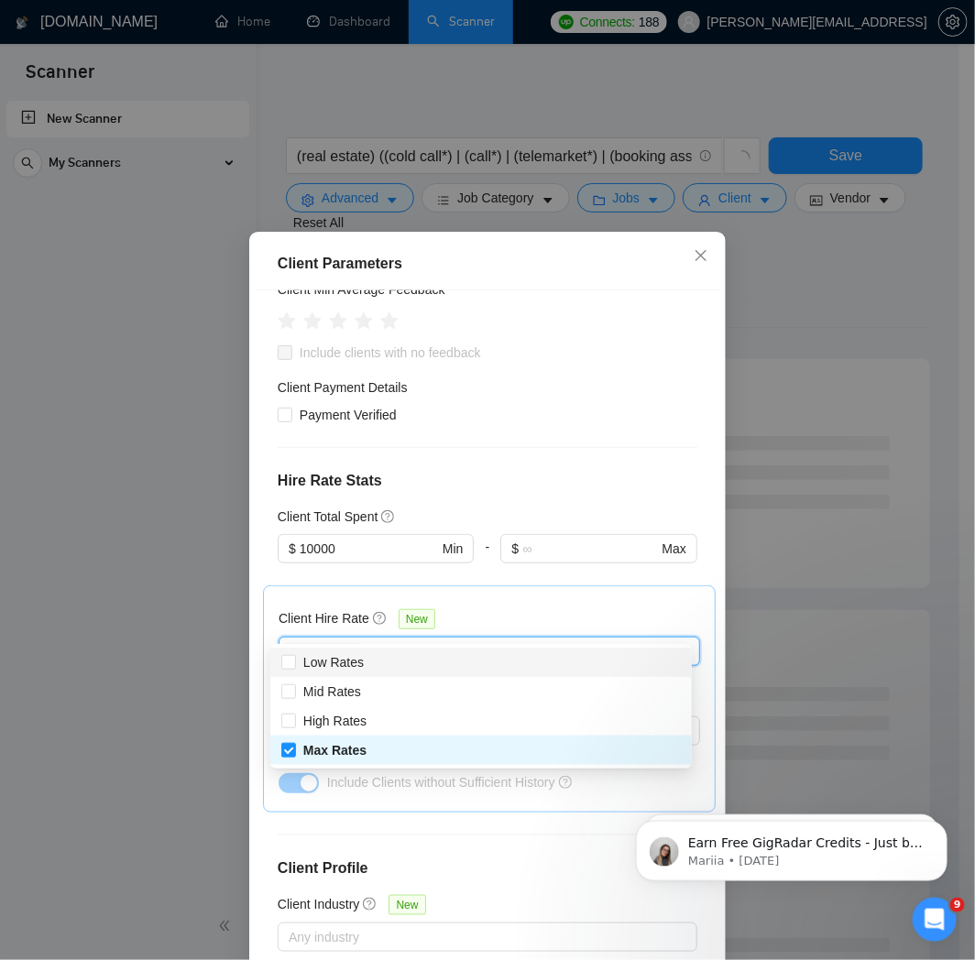
click at [541, 478] on div "Client Location Include Client Countries [GEOGRAPHIC_DATA] [GEOGRAPHIC_DATA] [G…" at bounding box center [488, 626] width 464 height 672
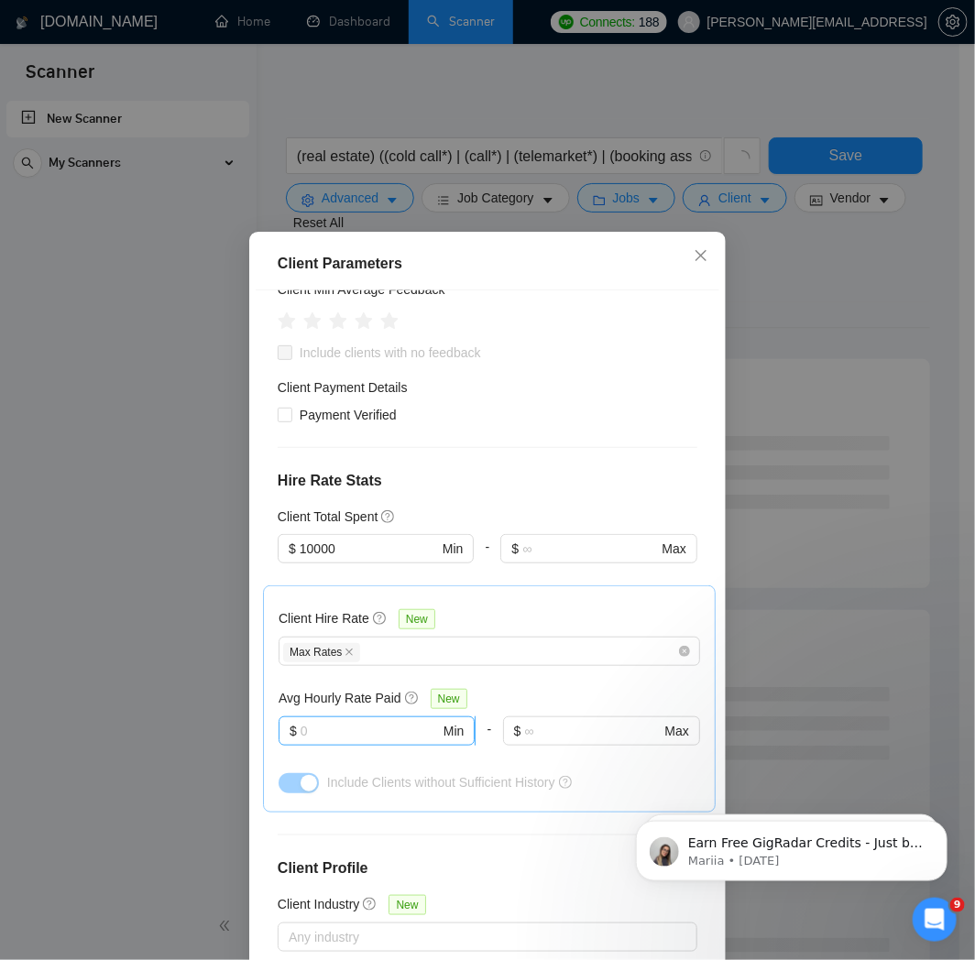
click at [369, 721] on input "text" at bounding box center [370, 731] width 139 height 20
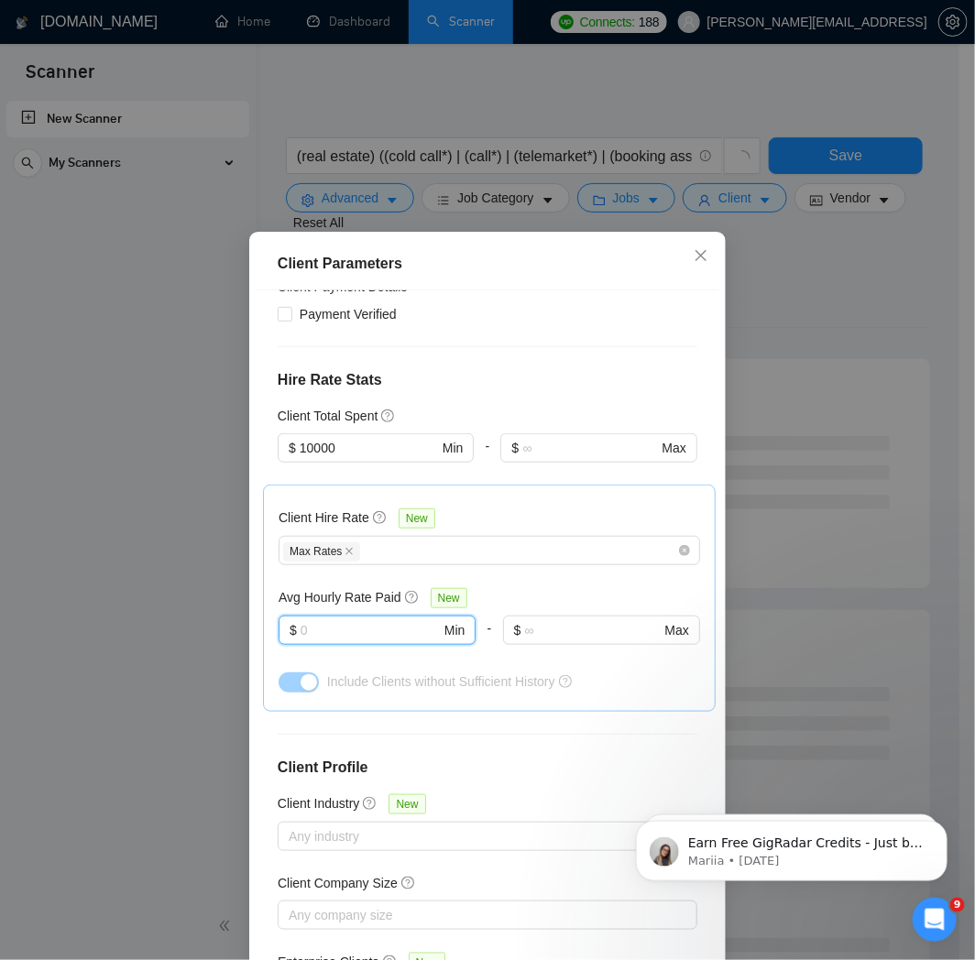
scroll to position [473, 0]
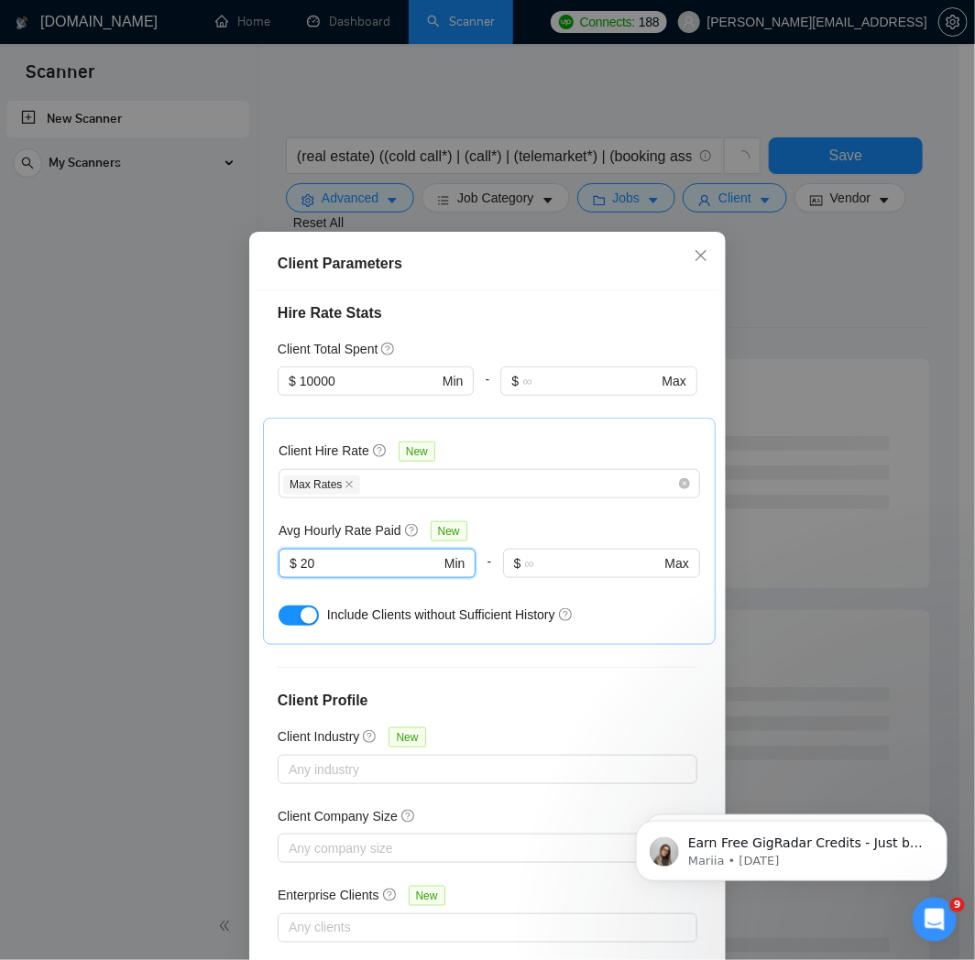
type input "20"
click at [282, 606] on button "button" at bounding box center [299, 616] width 40 height 20
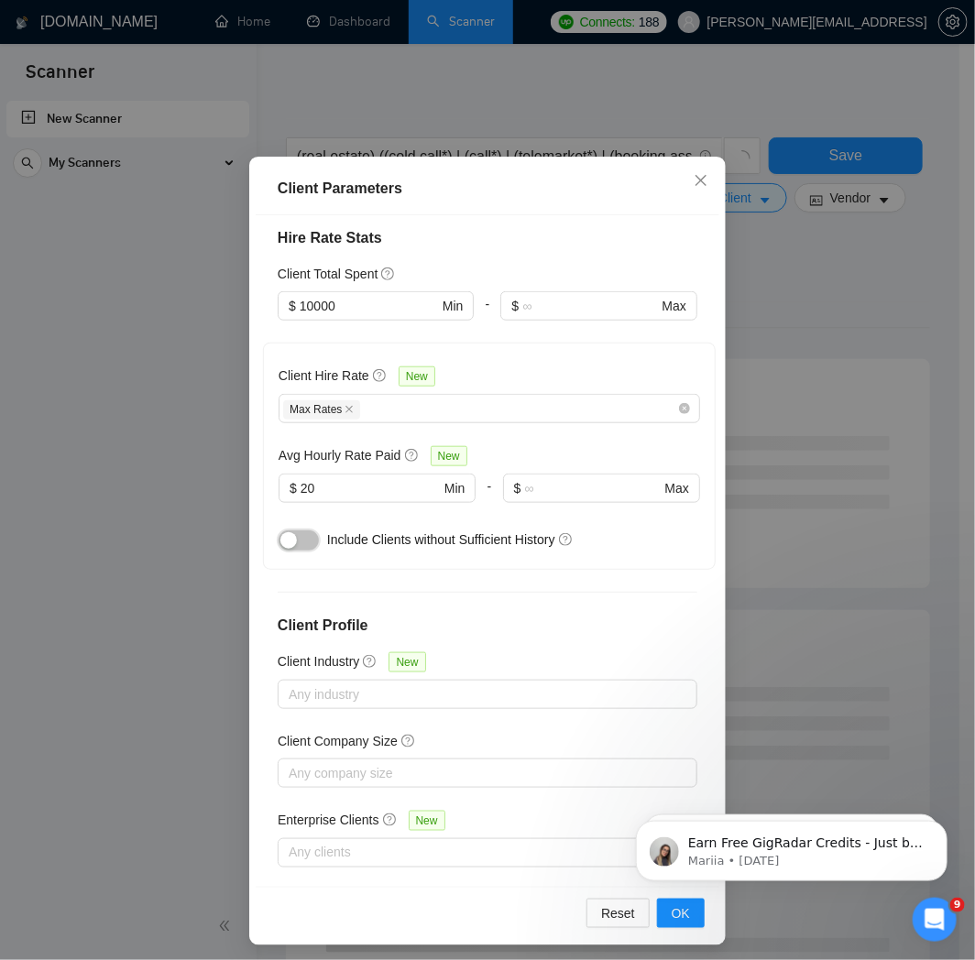
scroll to position [82, 0]
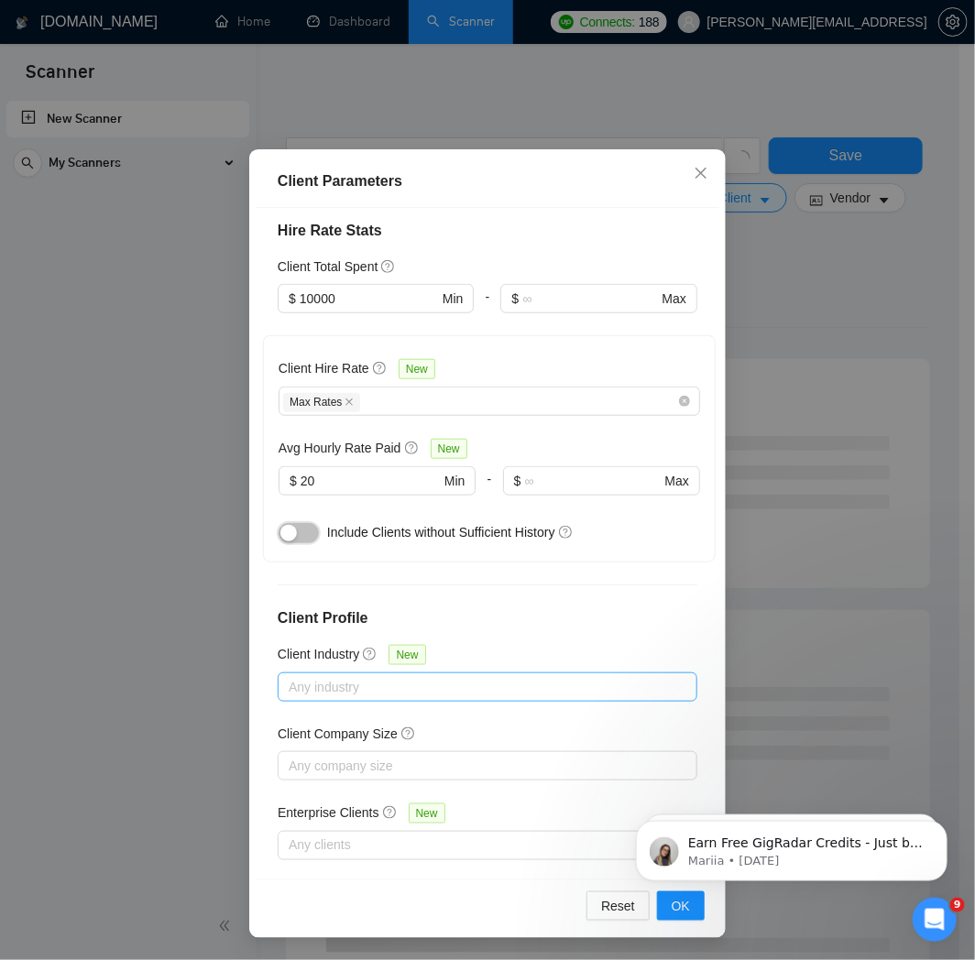
click at [394, 676] on div at bounding box center [478, 687] width 392 height 22
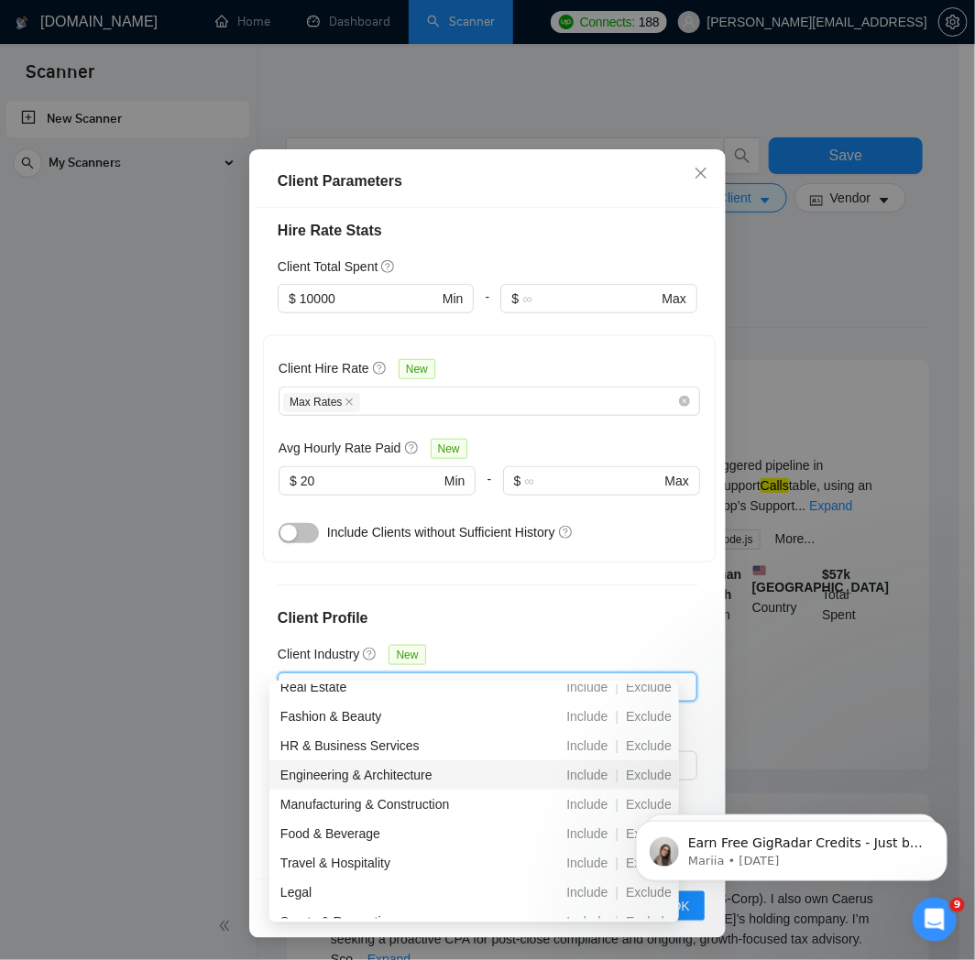
scroll to position [203, 0]
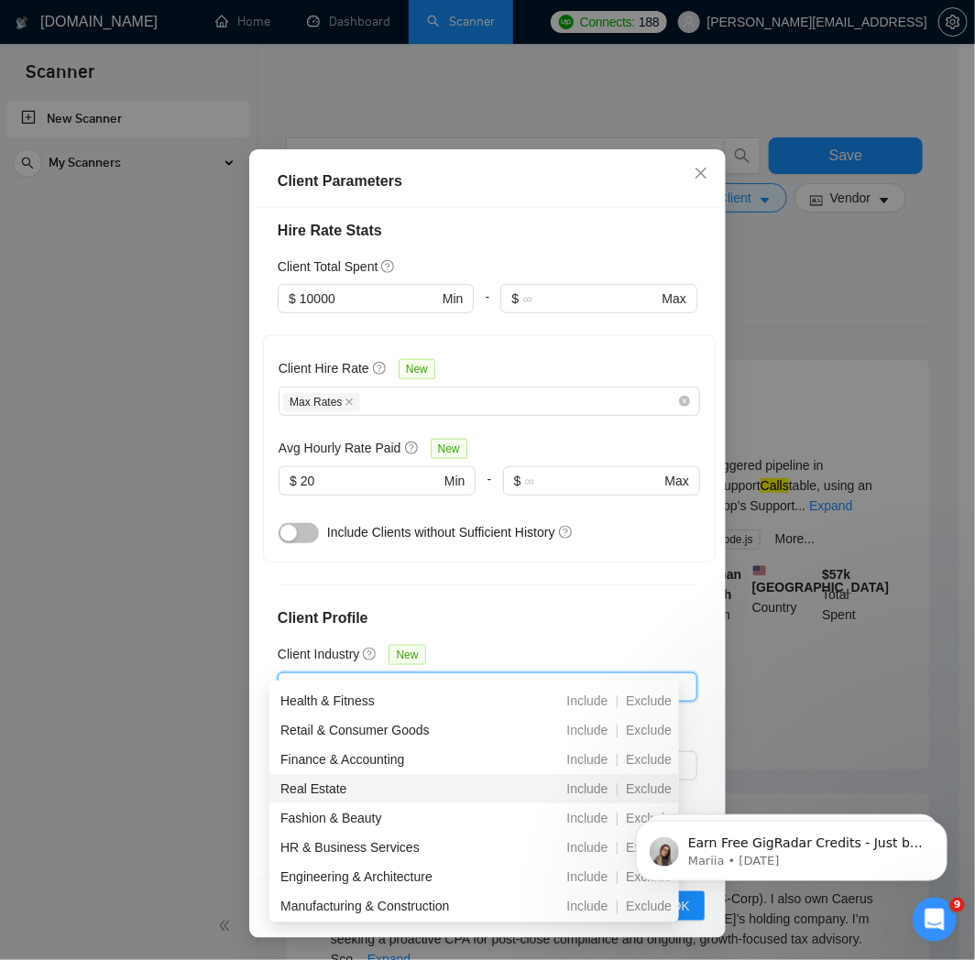
click at [472, 786] on div "Real Estate" at bounding box center [380, 789] width 200 height 20
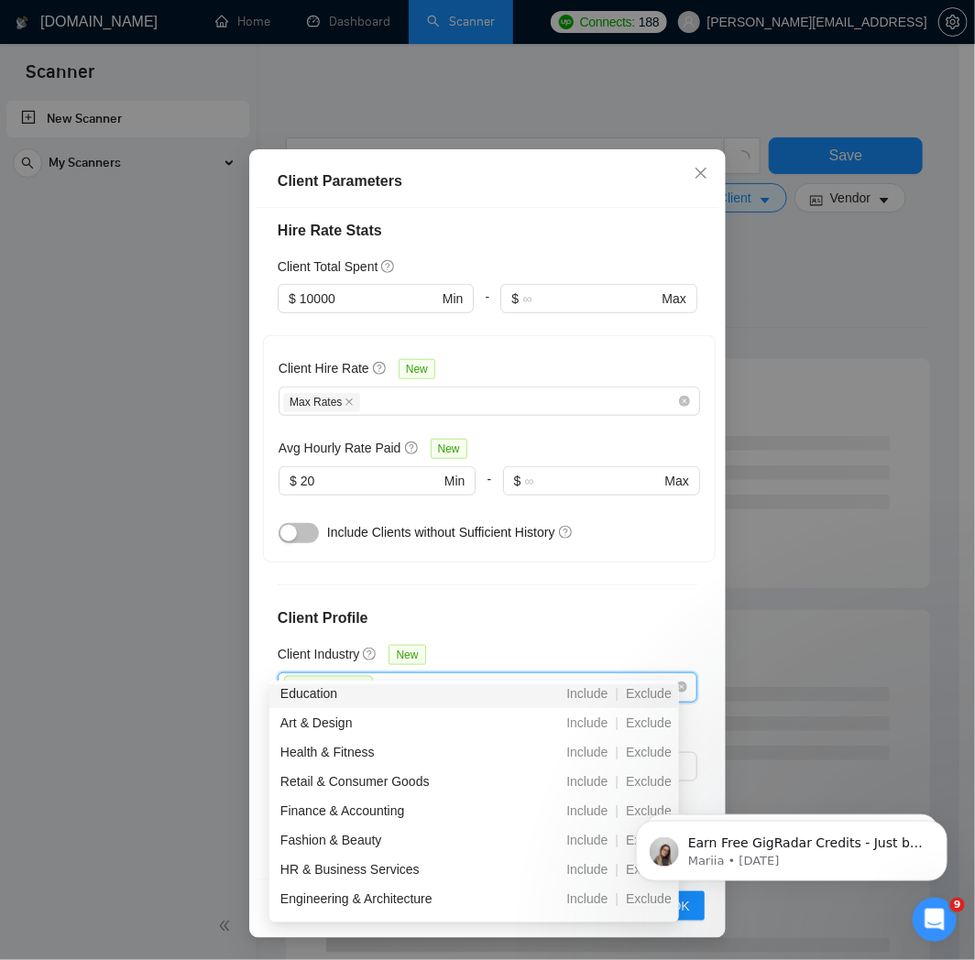
click at [563, 607] on h4 "Client Profile" at bounding box center [488, 618] width 420 height 22
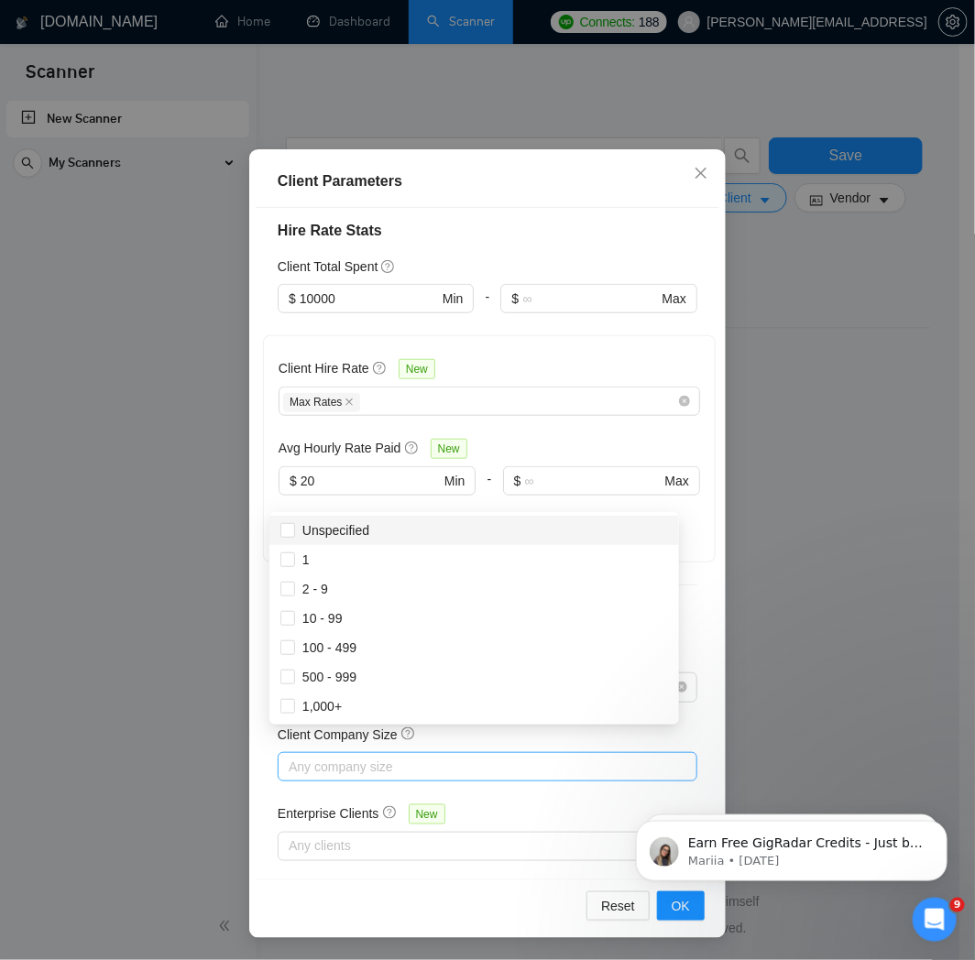
click at [542, 756] on div at bounding box center [478, 767] width 392 height 22
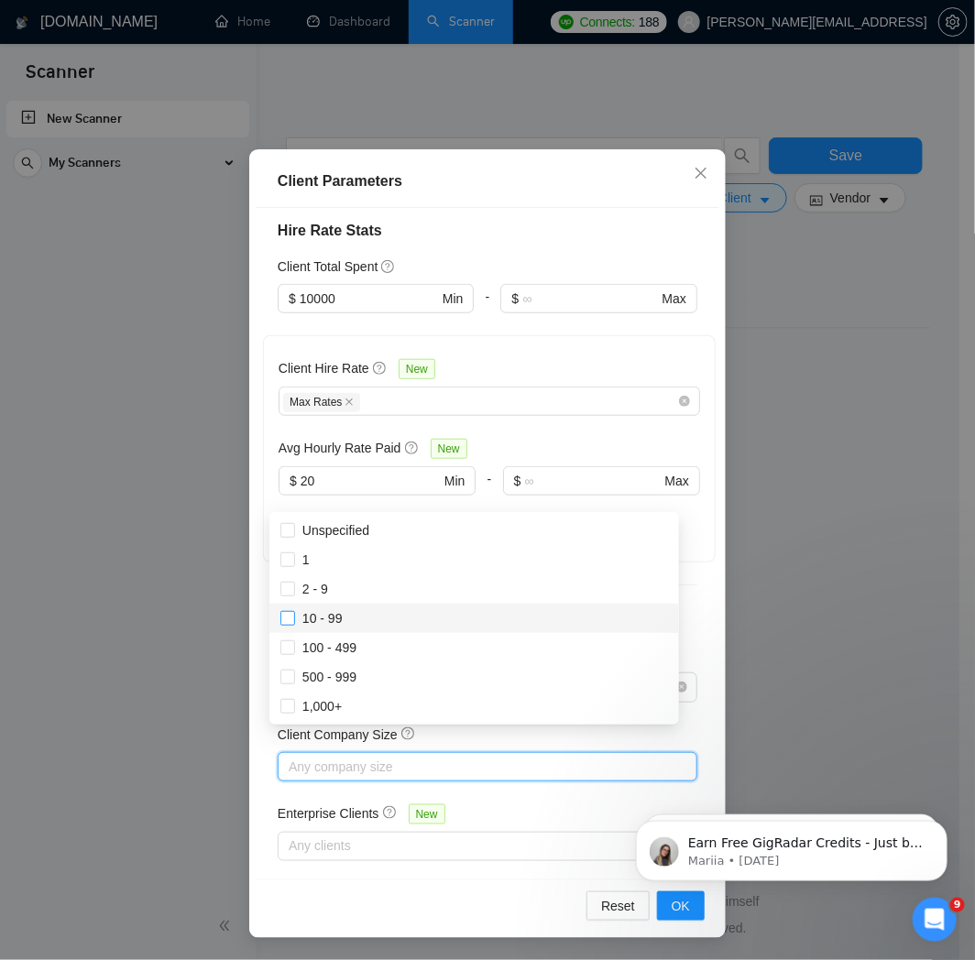
click at [285, 624] on input "10 - 99" at bounding box center [286, 617] width 13 height 13
checkbox input "true"
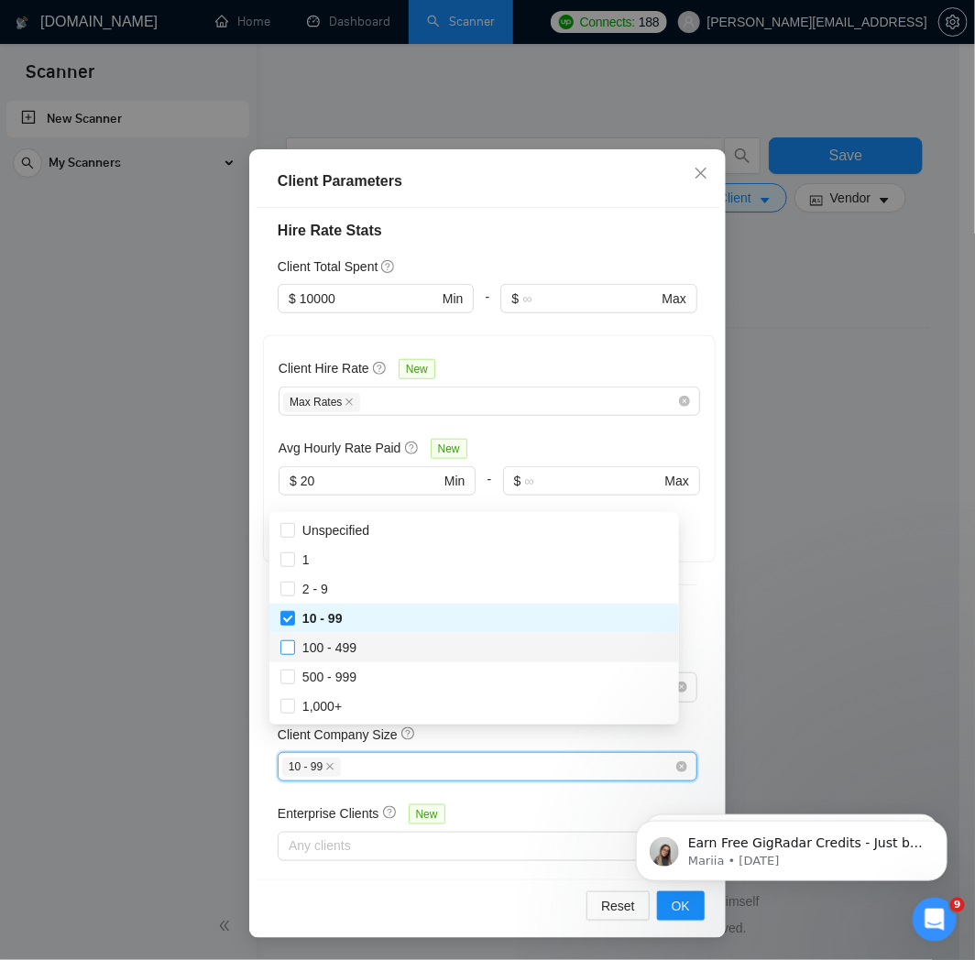
click at [285, 643] on input "100 - 499" at bounding box center [286, 646] width 13 height 13
checkbox input "true"
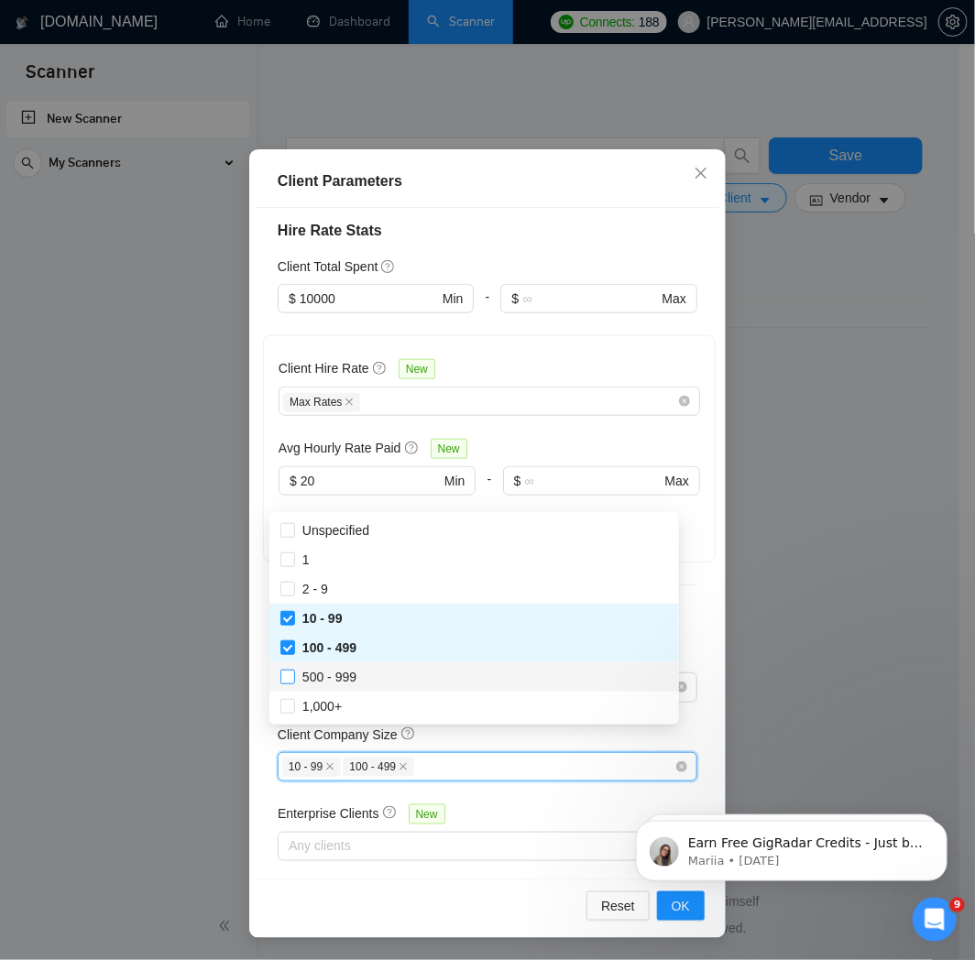
click at [288, 676] on input "500 - 999" at bounding box center [286, 676] width 13 height 13
checkbox input "true"
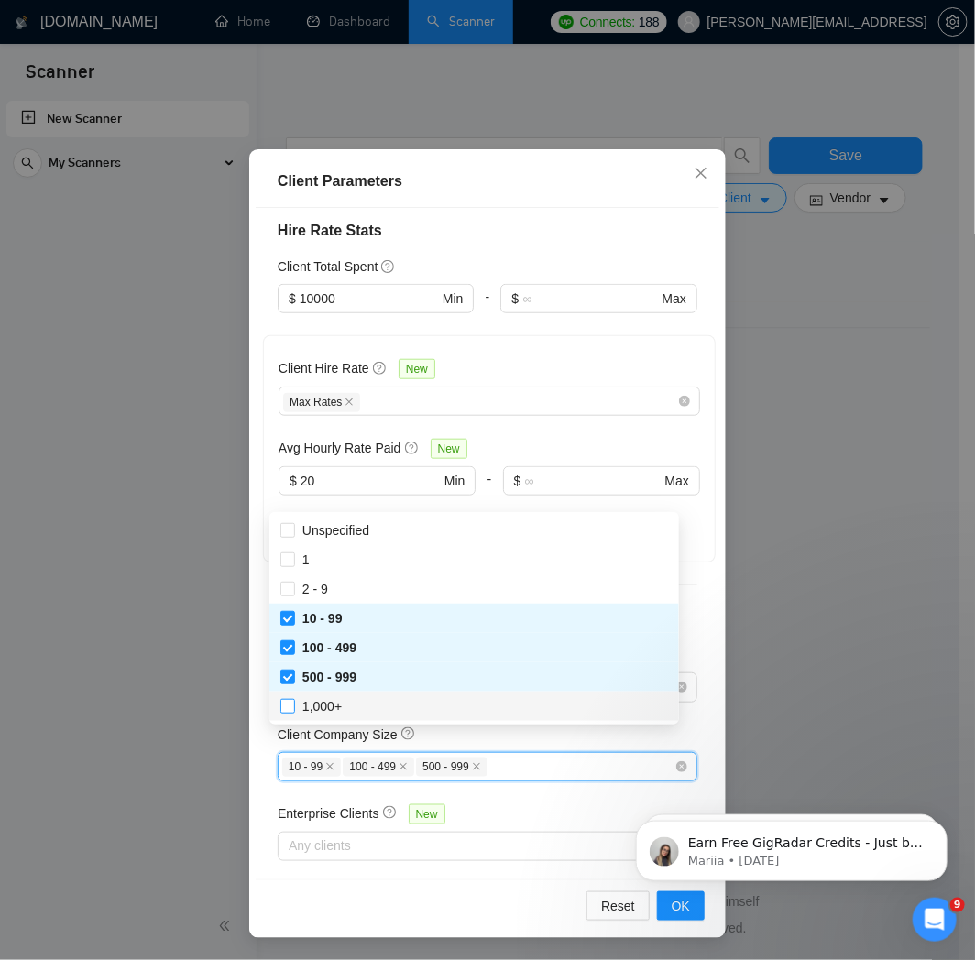
click at [289, 711] on input "1,000+" at bounding box center [286, 705] width 13 height 13
checkbox input "true"
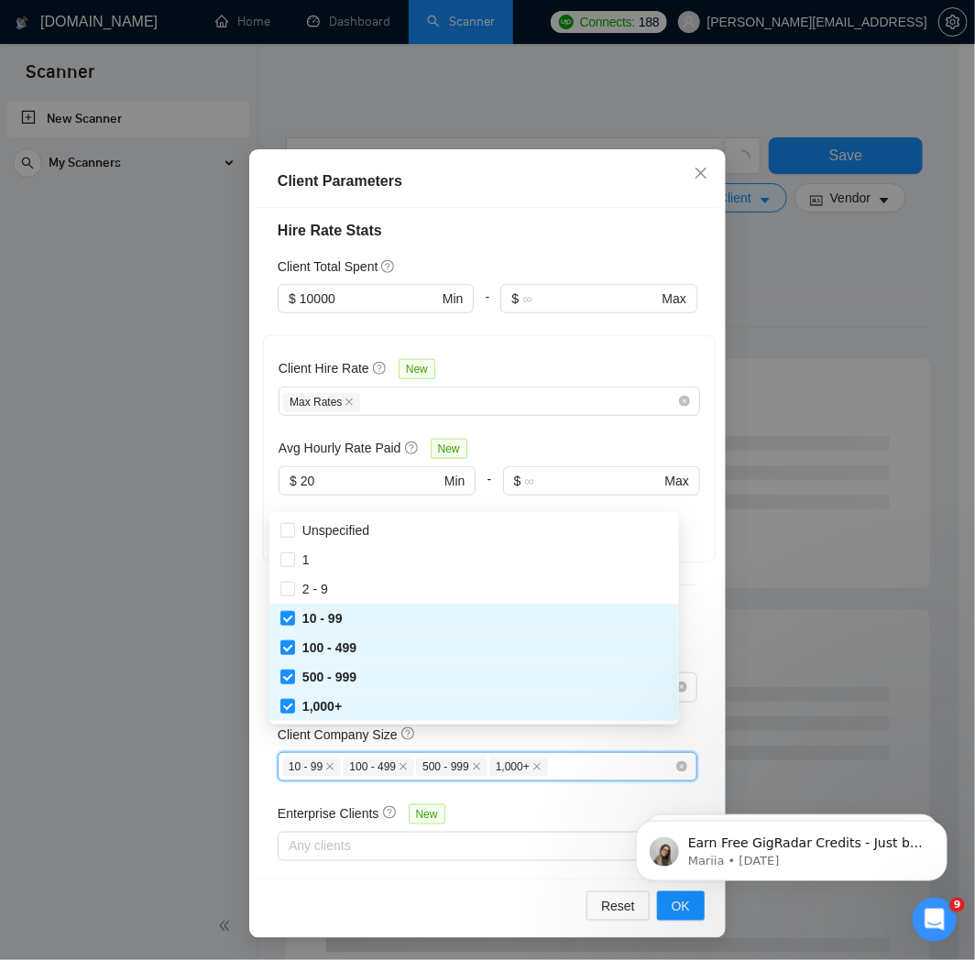
click at [662, 907] on html "Earn Free GigRadar Credits - Just by Sharing Your Story! 💬 Want more credits fo…" at bounding box center [790, 846] width 366 height 128
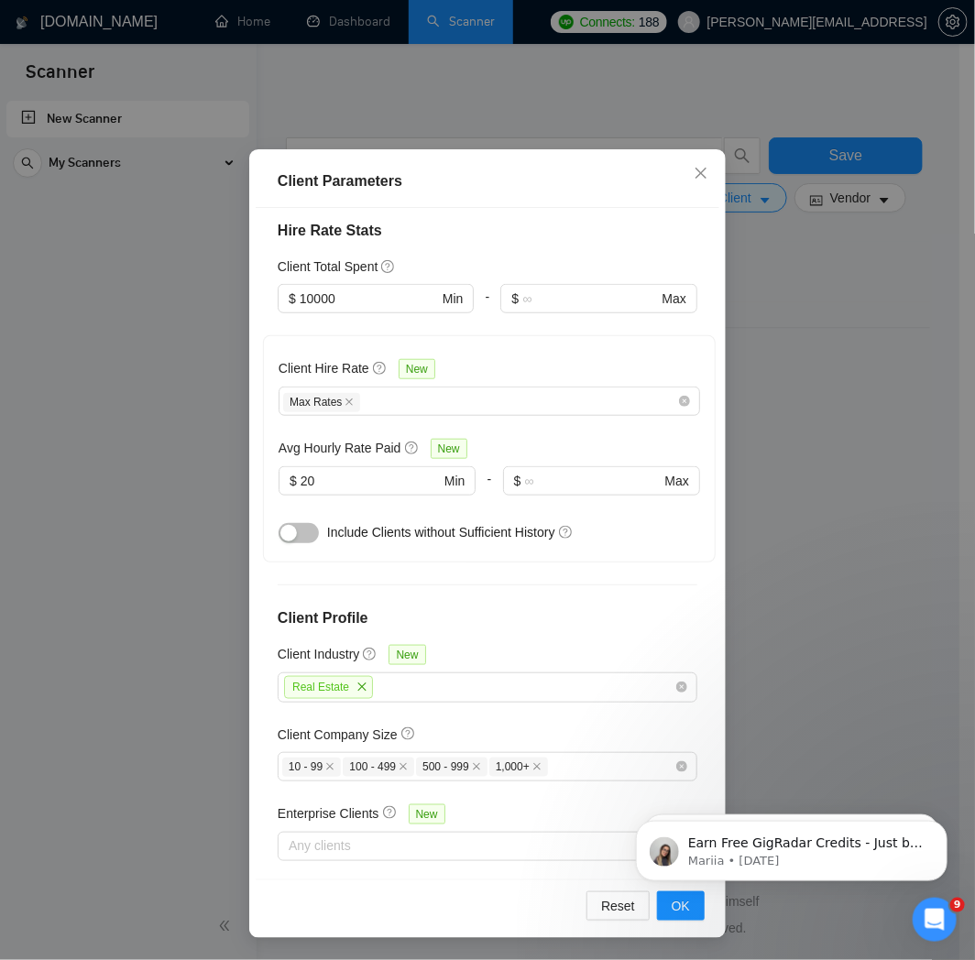
click at [663, 902] on html "Earn Free GigRadar Credits - Just by Sharing Your Story! 💬 Want more credits fo…" at bounding box center [790, 846] width 366 height 128
click at [425, 674] on div "Real Estate" at bounding box center [478, 687] width 392 height 27
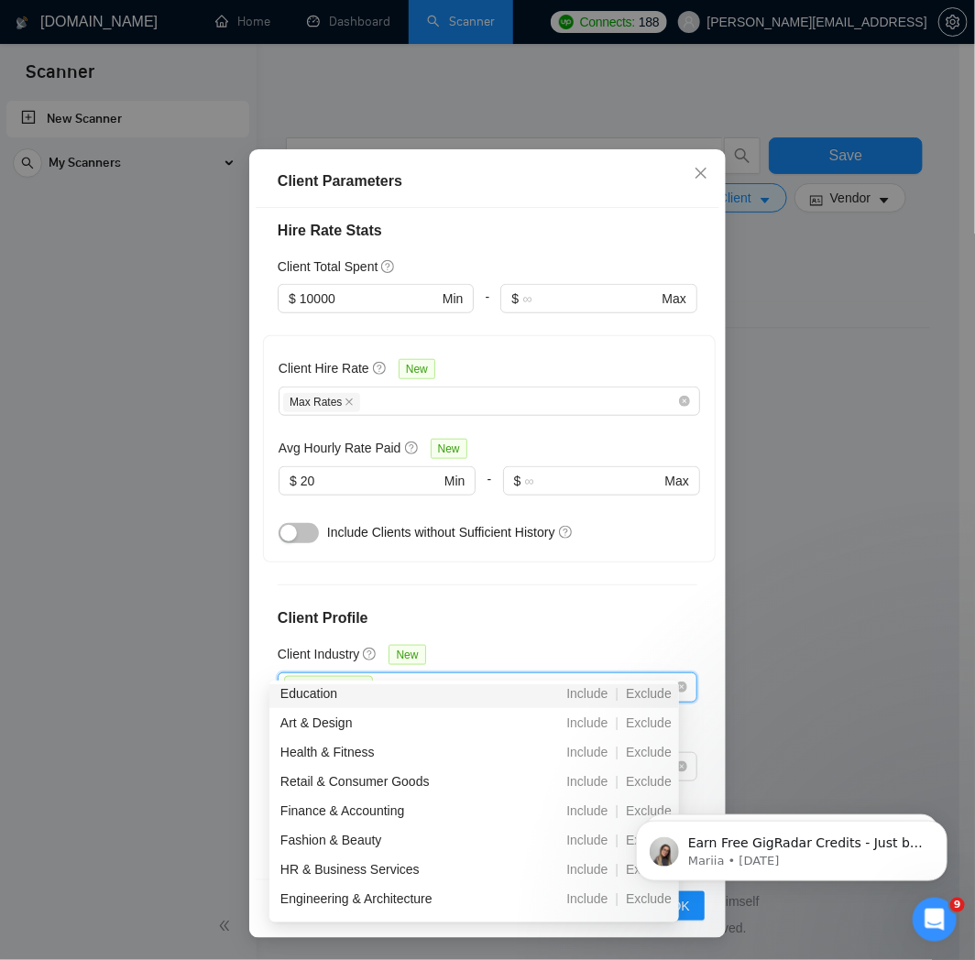
click at [458, 674] on div "Real Estate" at bounding box center [478, 687] width 392 height 27
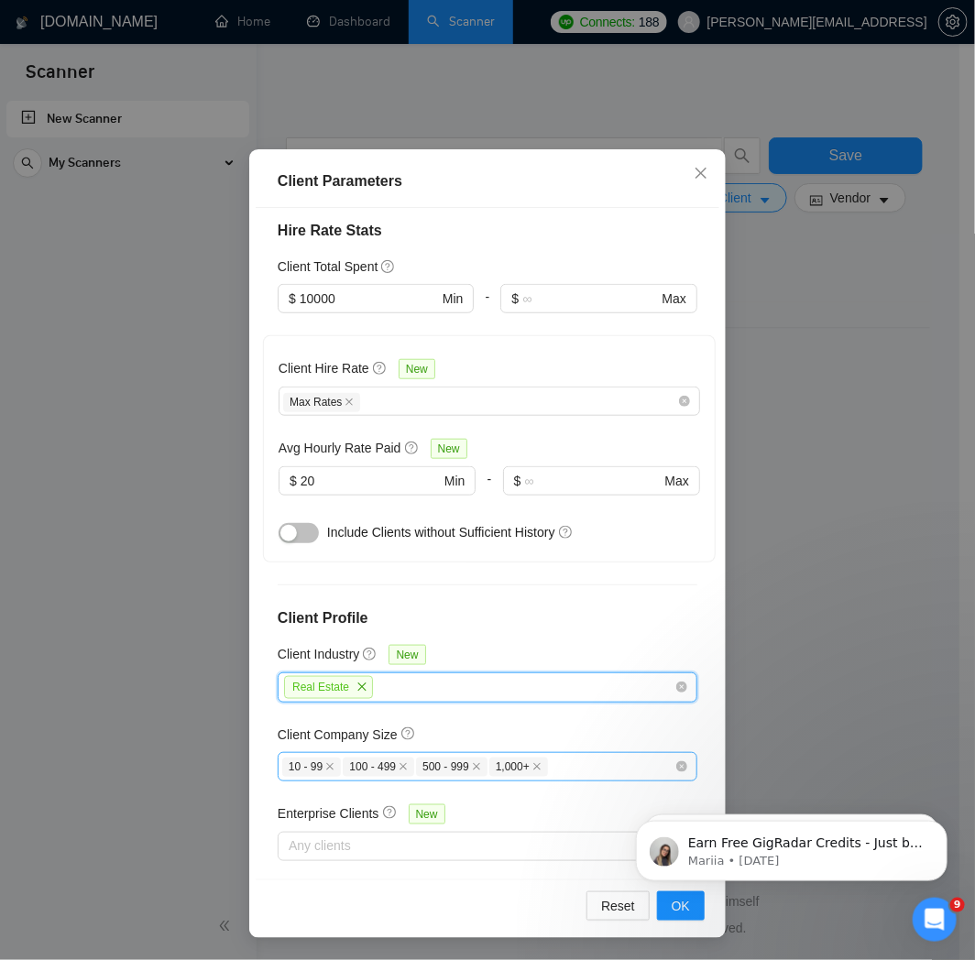
click at [575, 756] on div "10 - 99 100 - 499 500 - 999 1,000+" at bounding box center [478, 767] width 392 height 22
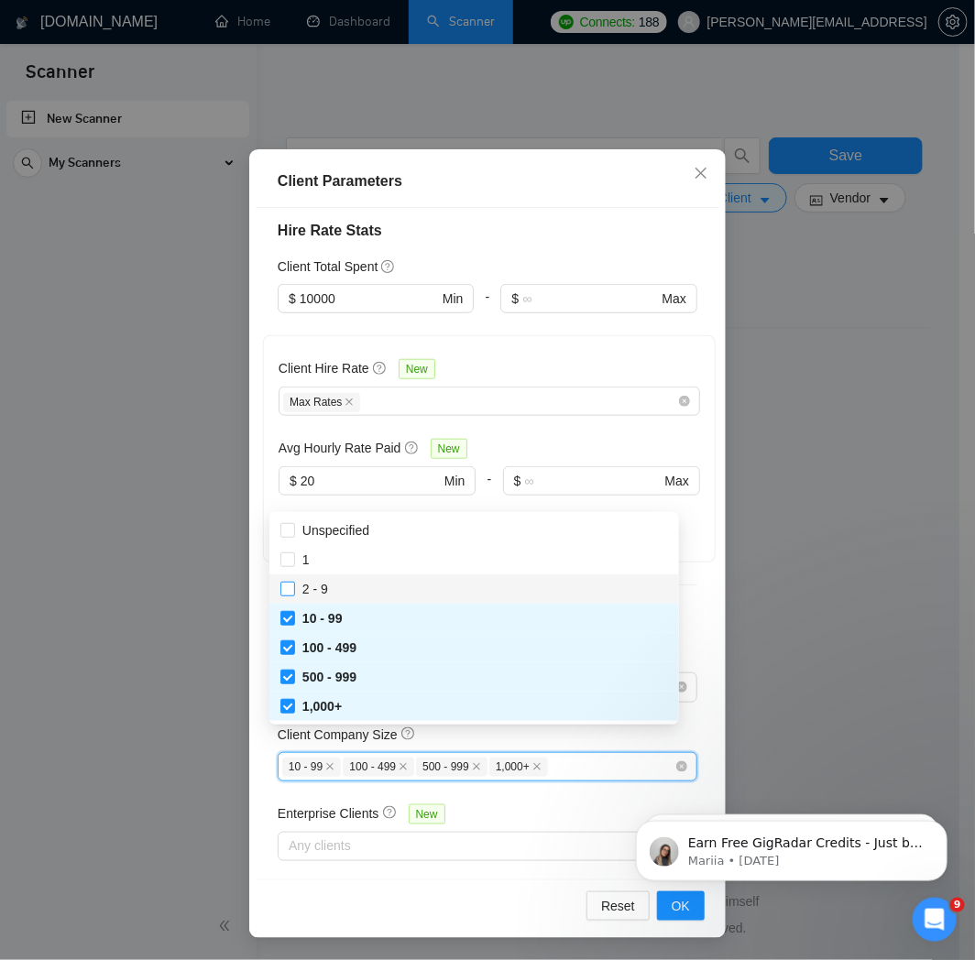
click at [328, 590] on span "2 - 9" at bounding box center [315, 589] width 40 height 20
click at [293, 590] on input "2 - 9" at bounding box center [286, 588] width 13 height 13
checkbox input "false"
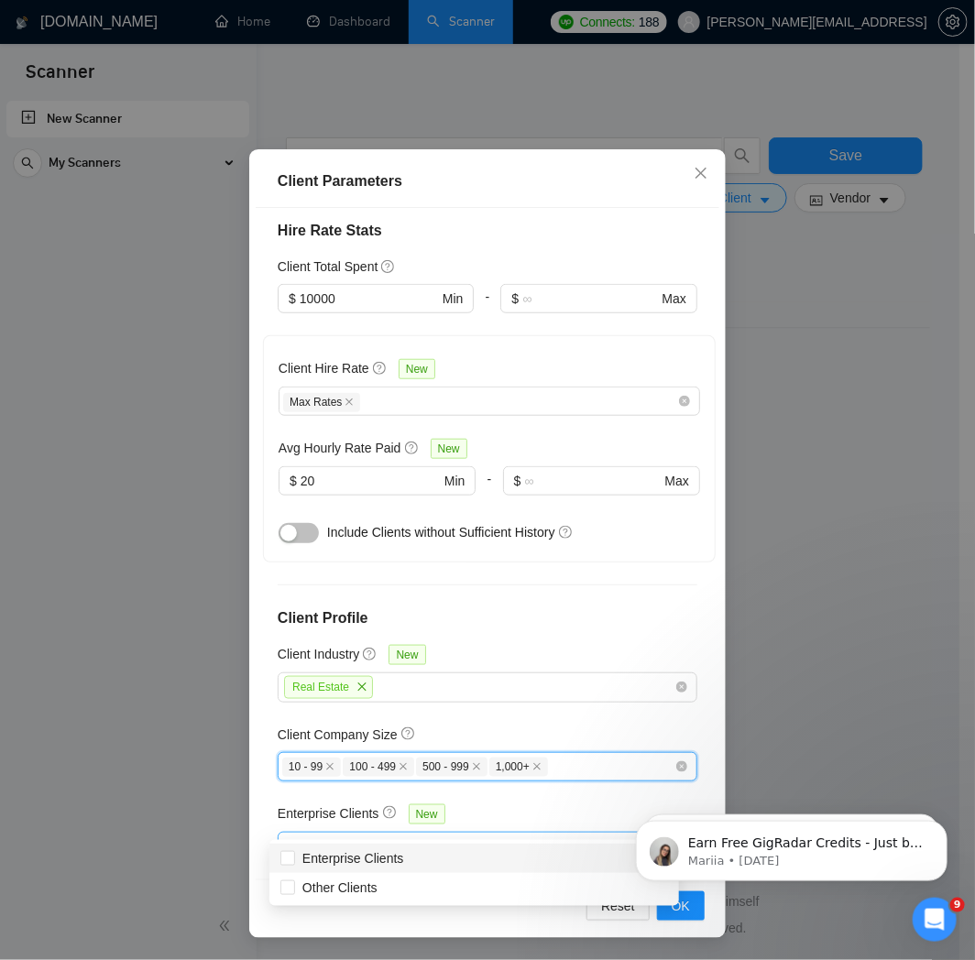
click at [398, 836] on div at bounding box center [478, 847] width 392 height 22
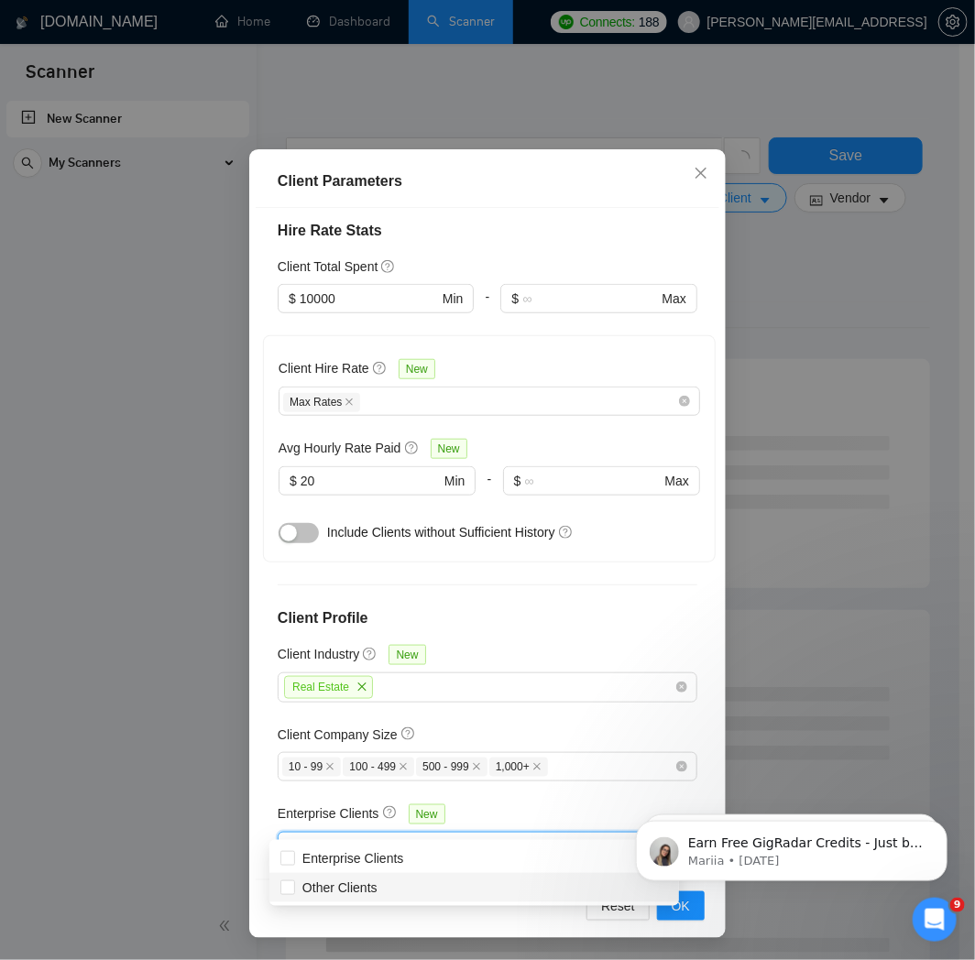
click at [676, 909] on html "Earn Free GigRadar Credits - Just by Sharing Your Story! 💬 Want more credits fo…" at bounding box center [790, 846] width 366 height 128
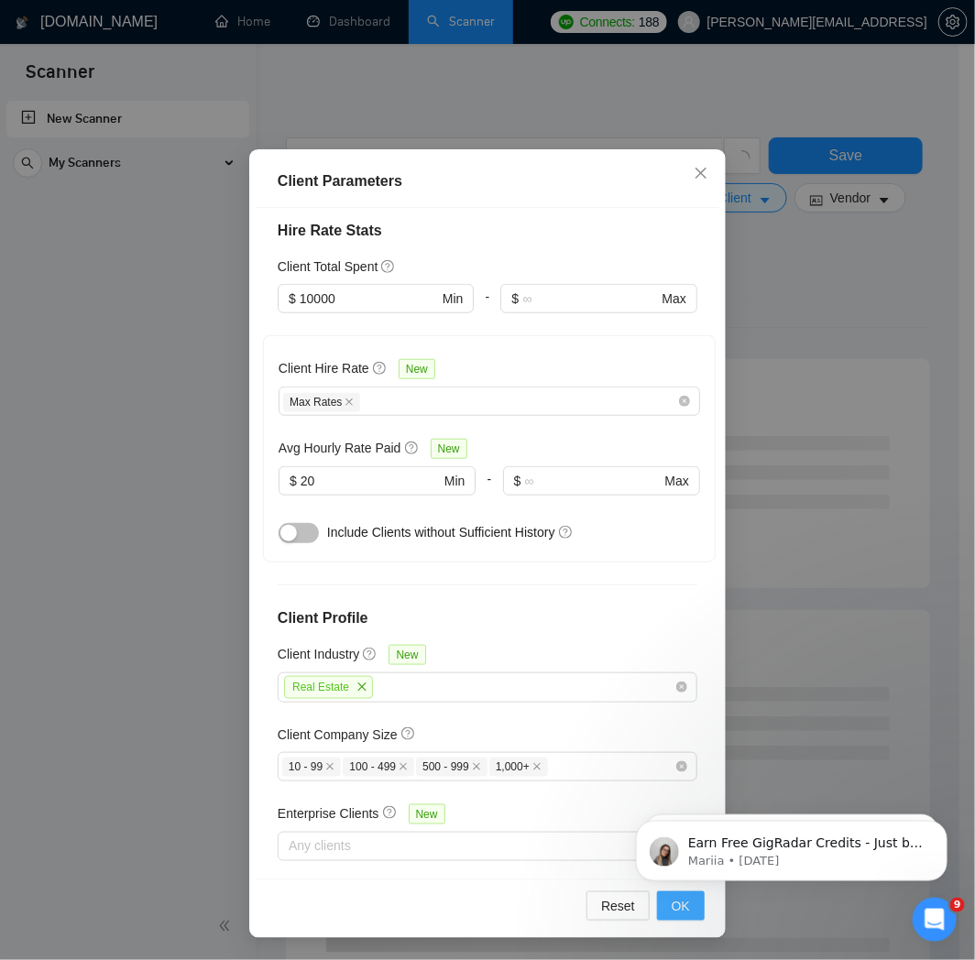
click at [675, 914] on span "OK" at bounding box center [681, 906] width 18 height 20
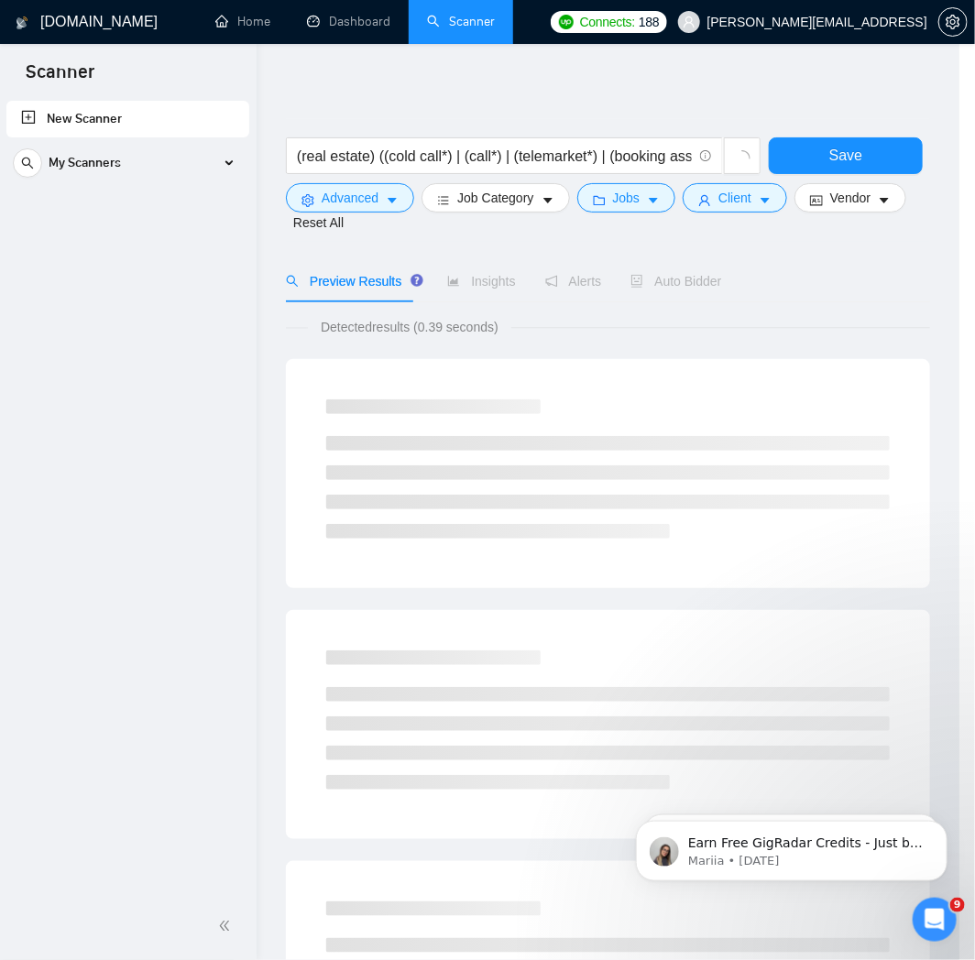
scroll to position [0, 0]
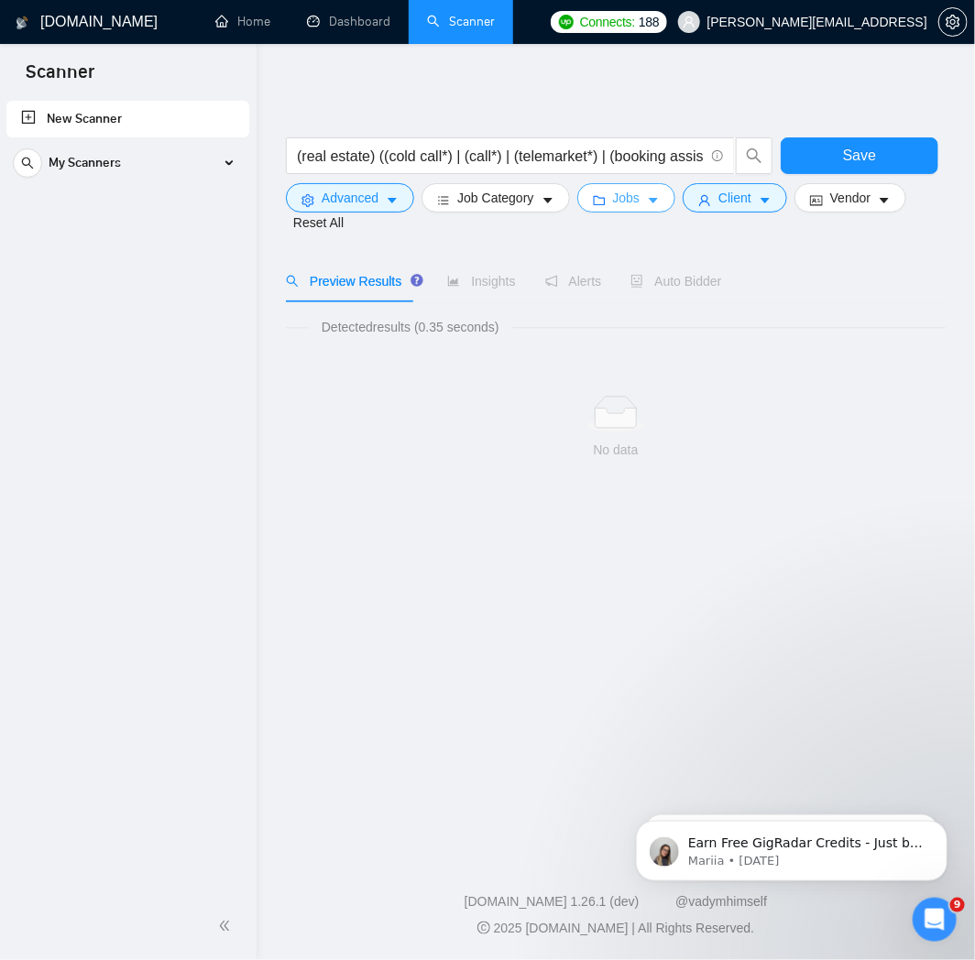
click at [630, 191] on span "Jobs" at bounding box center [626, 198] width 27 height 20
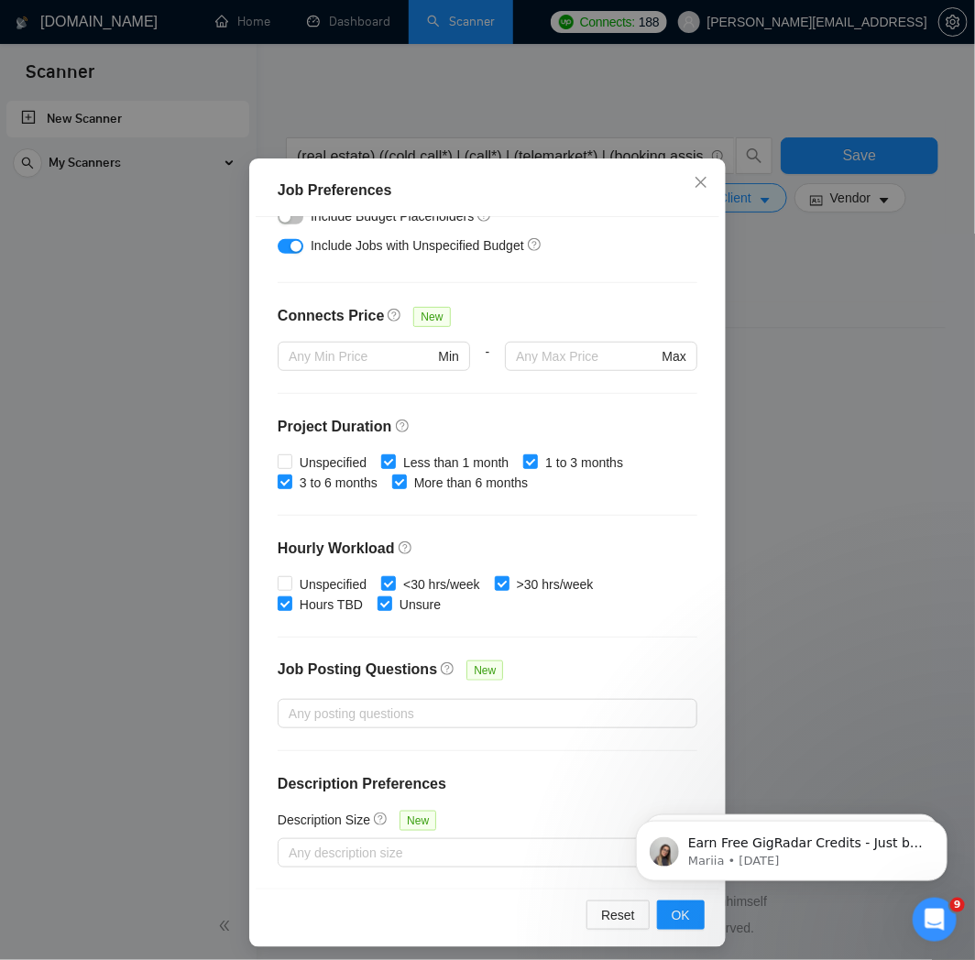
scroll to position [82, 0]
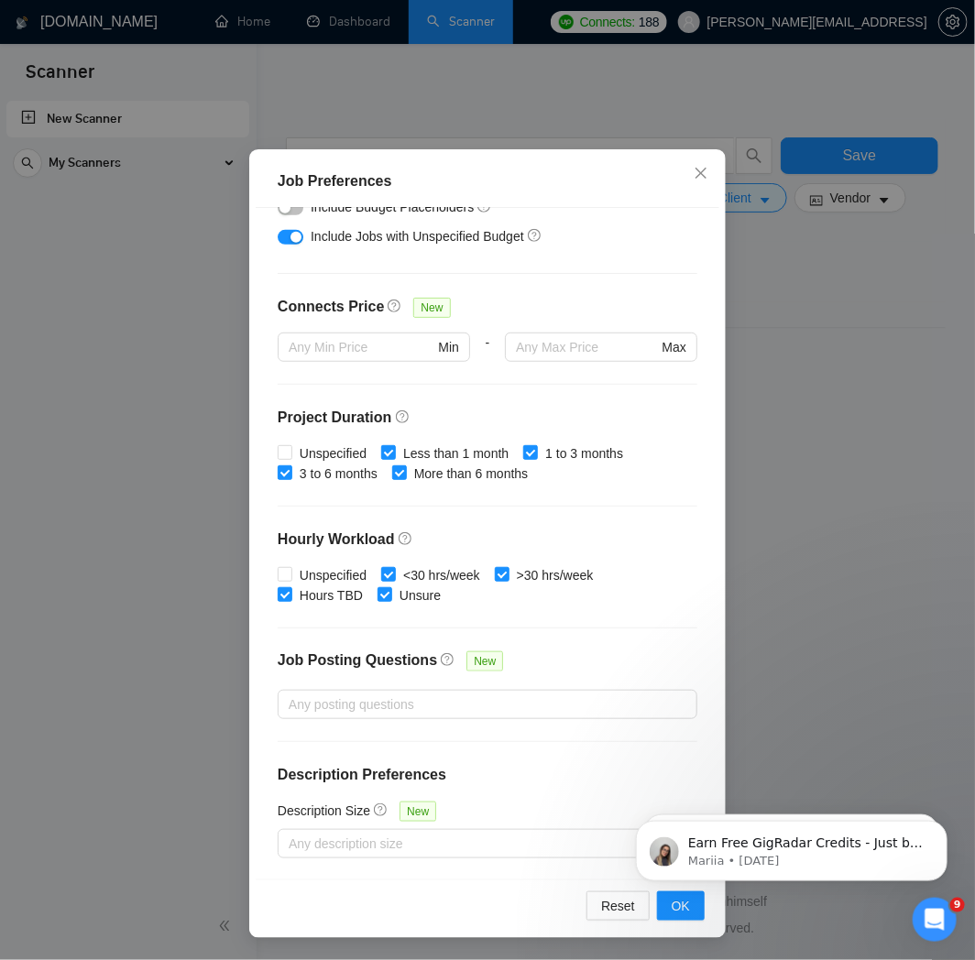
click at [749, 301] on div "Job Preferences Budget Project Type All Fixed Price Hourly Rate Fixed Price Bud…" at bounding box center [487, 480] width 975 height 960
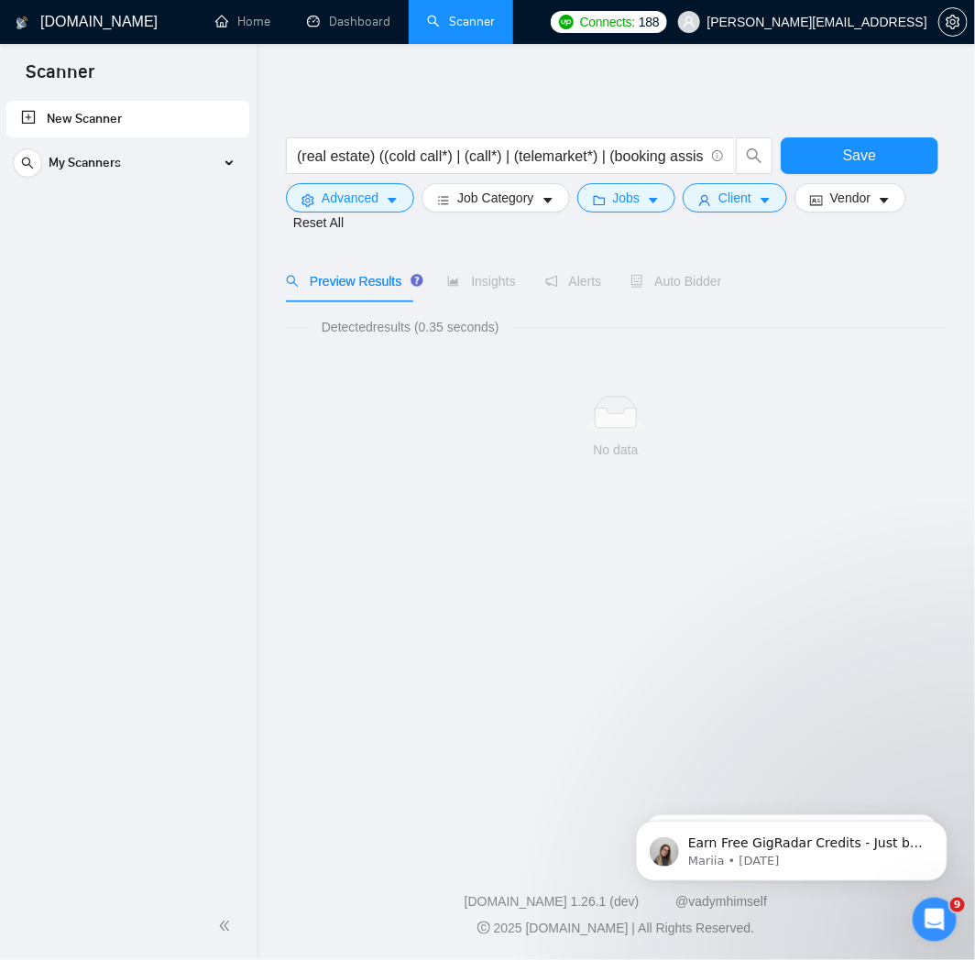
scroll to position [0, 0]
click at [719, 209] on button "Client" at bounding box center [735, 197] width 104 height 29
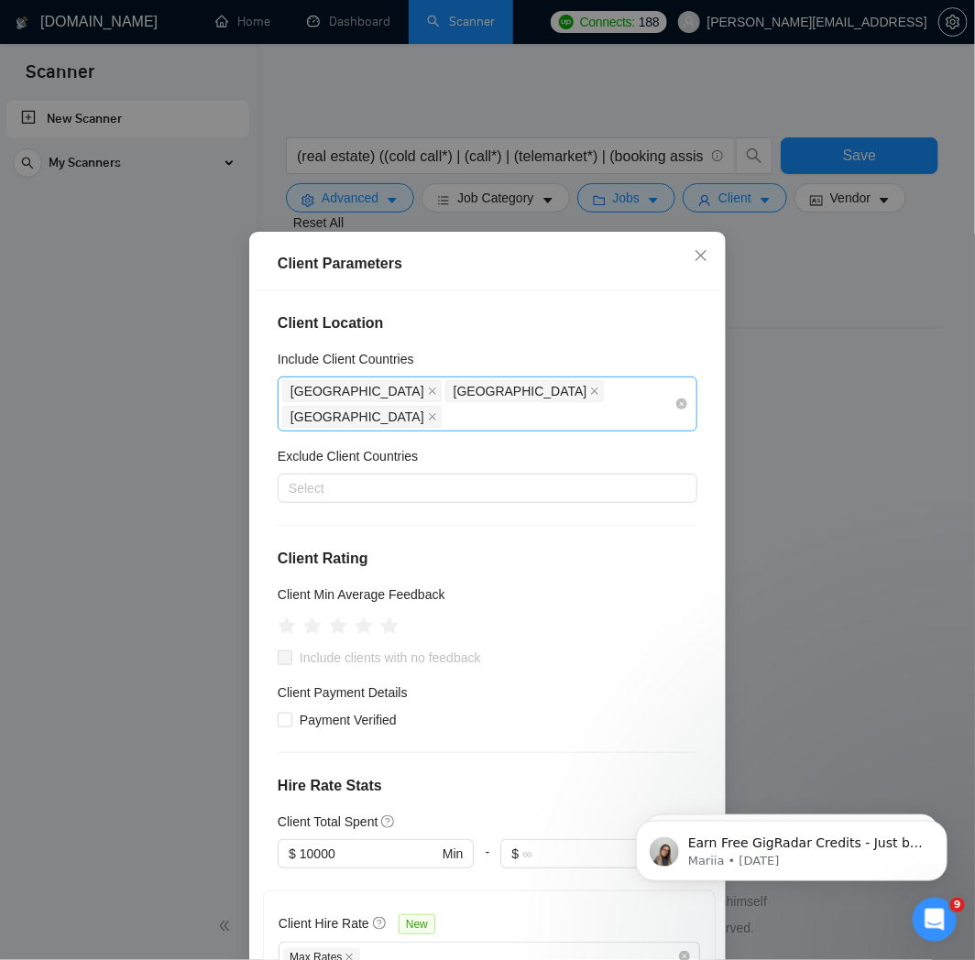
click at [596, 401] on div "[GEOGRAPHIC_DATA] [GEOGRAPHIC_DATA] [GEOGRAPHIC_DATA]" at bounding box center [478, 403] width 392 height 51
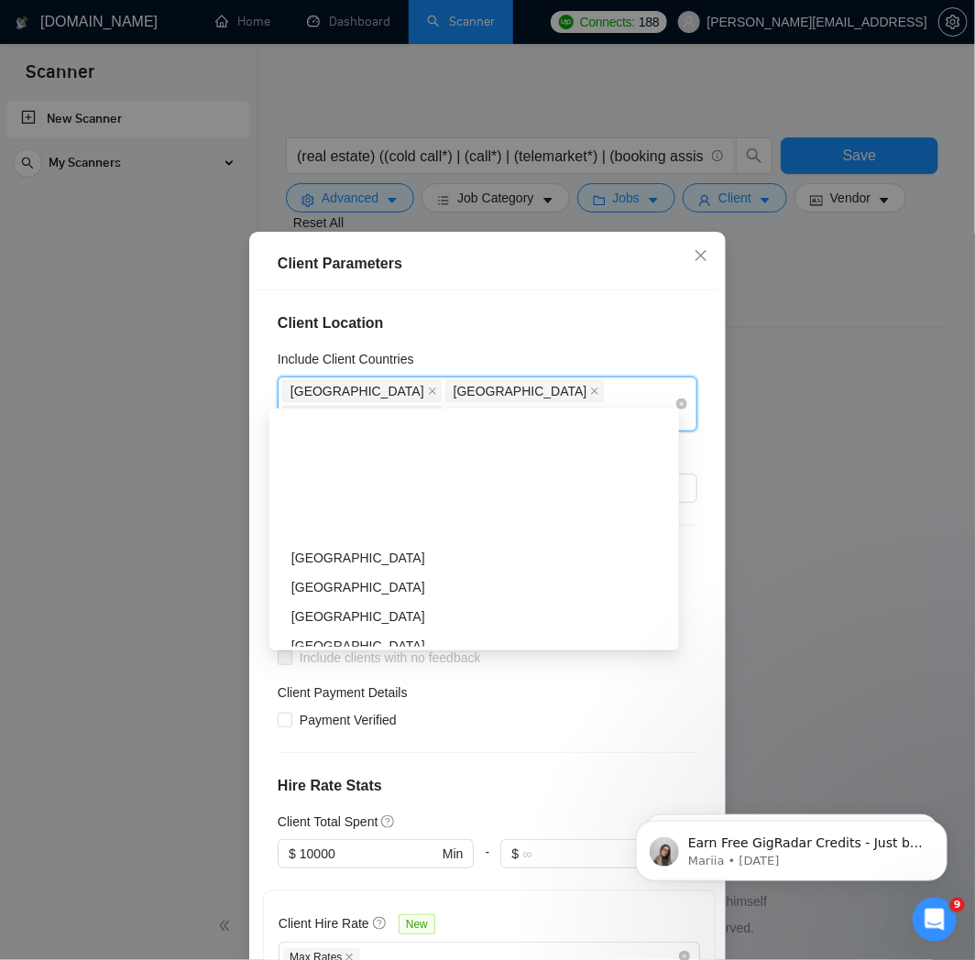
type input "new"
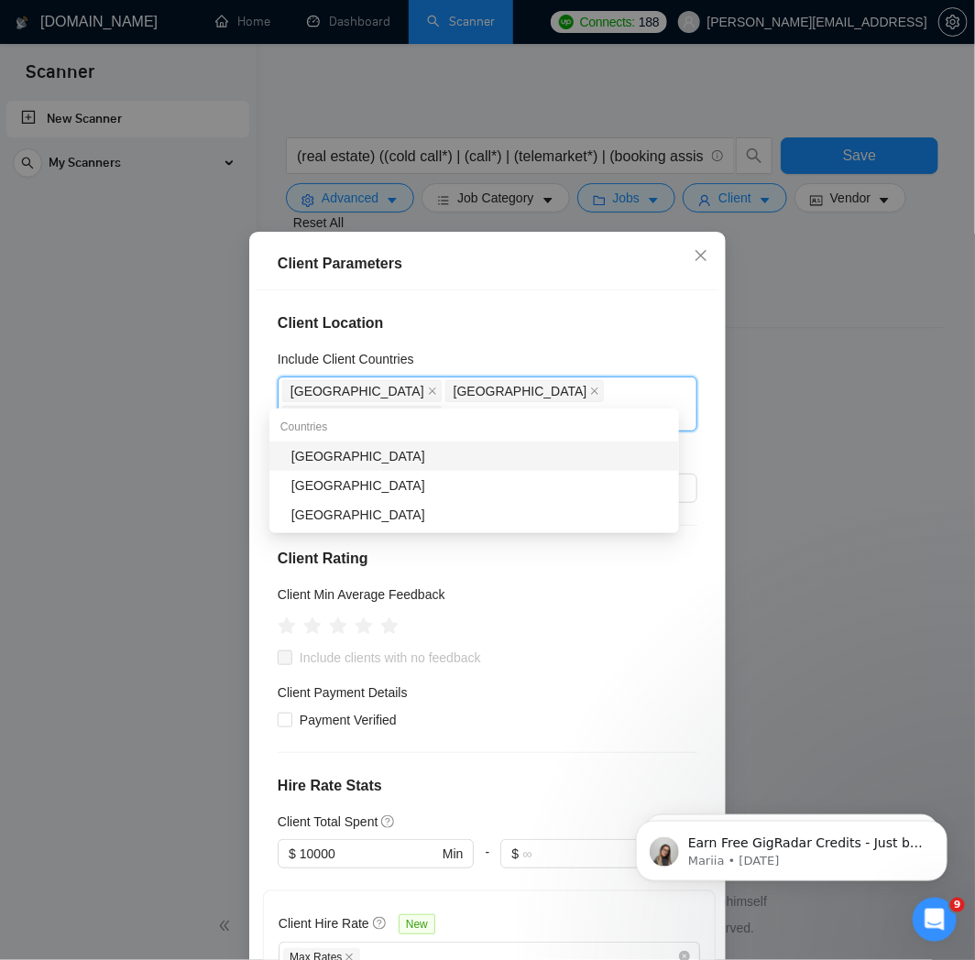
click at [594, 455] on div "[GEOGRAPHIC_DATA]" at bounding box center [479, 456] width 377 height 20
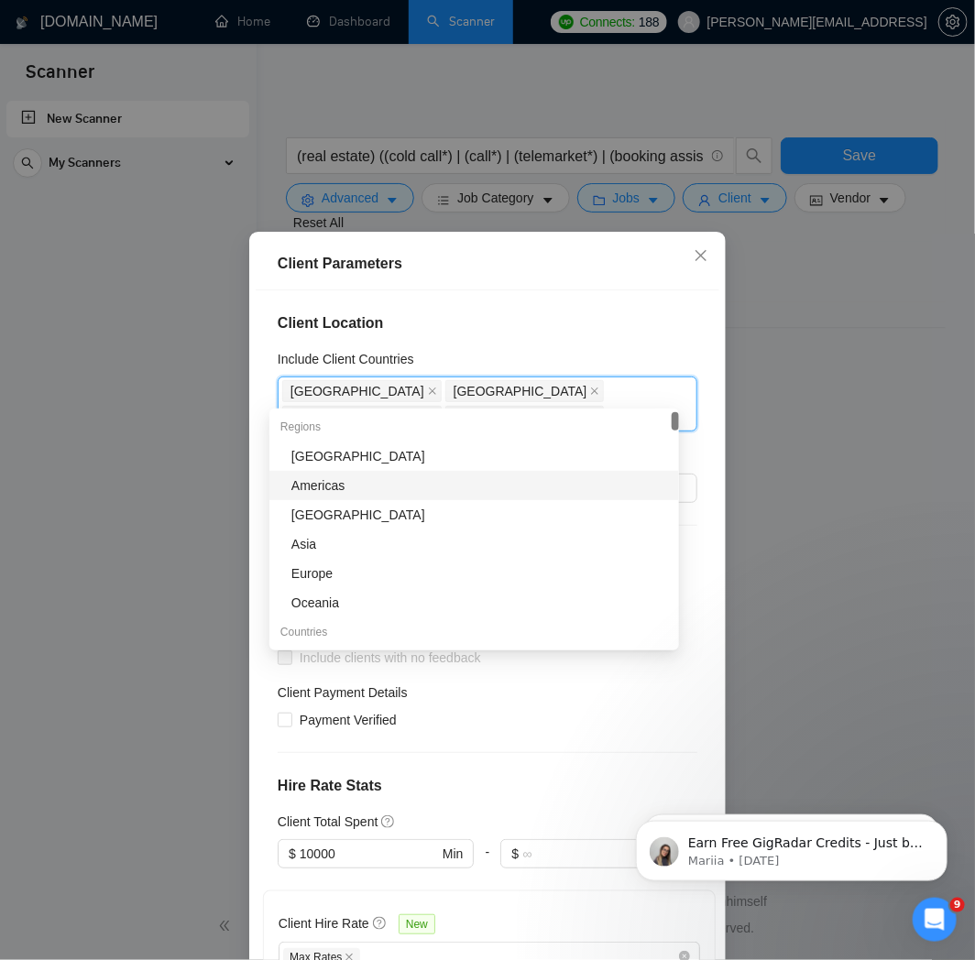
click at [692, 445] on div "Client Location Include Client Countries [GEOGRAPHIC_DATA] [GEOGRAPHIC_DATA] [G…" at bounding box center [488, 626] width 464 height 672
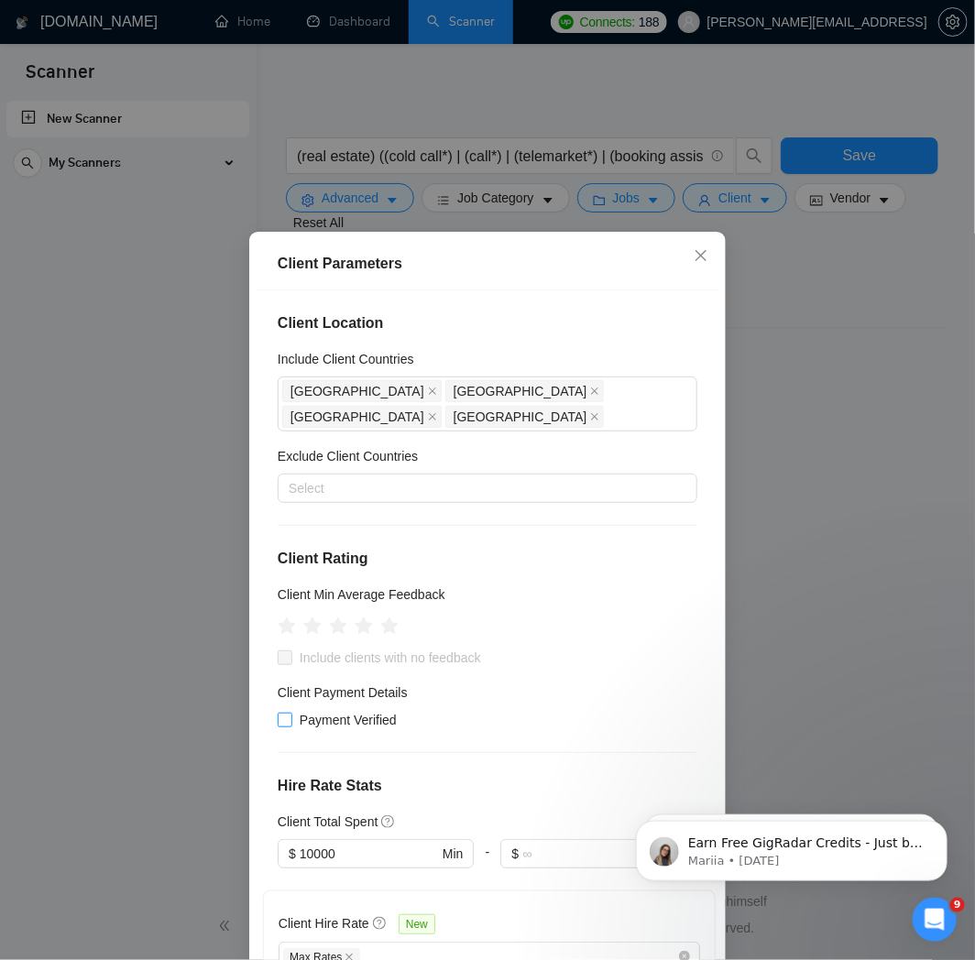
click at [278, 713] on input "Payment Verified" at bounding box center [284, 719] width 13 height 13
checkbox input "true"
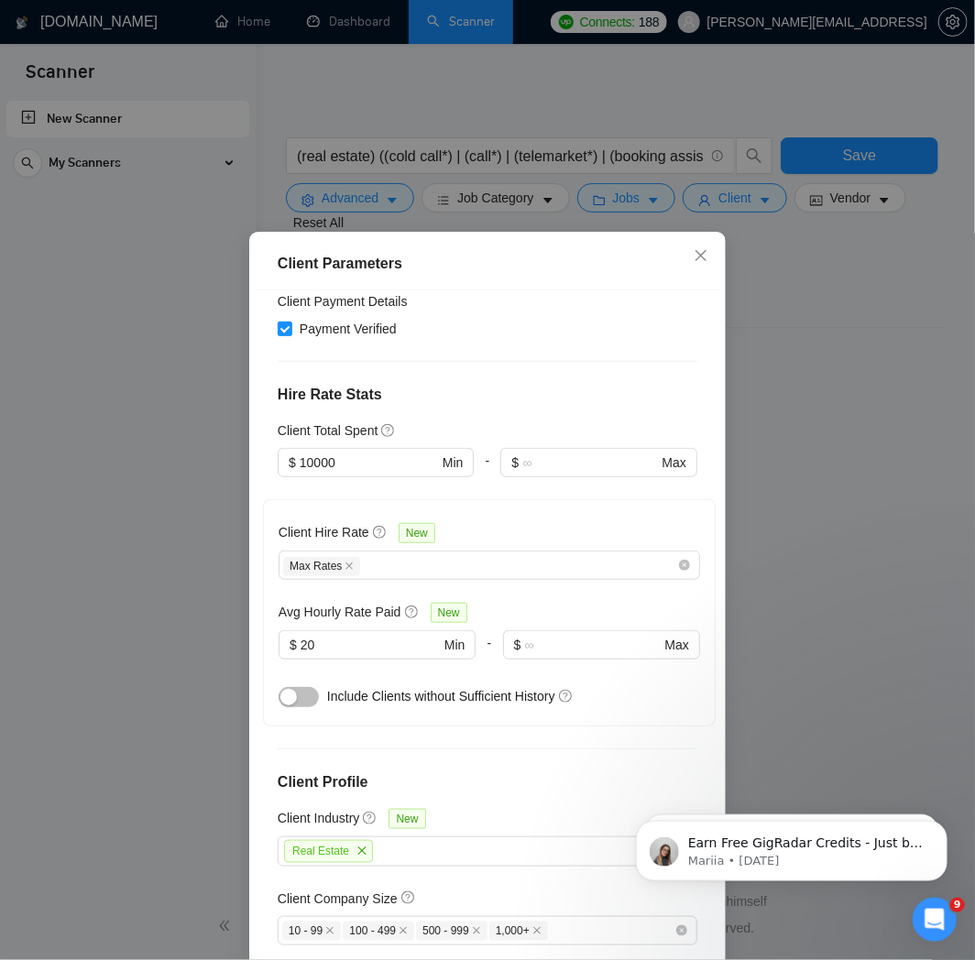
scroll to position [407, 0]
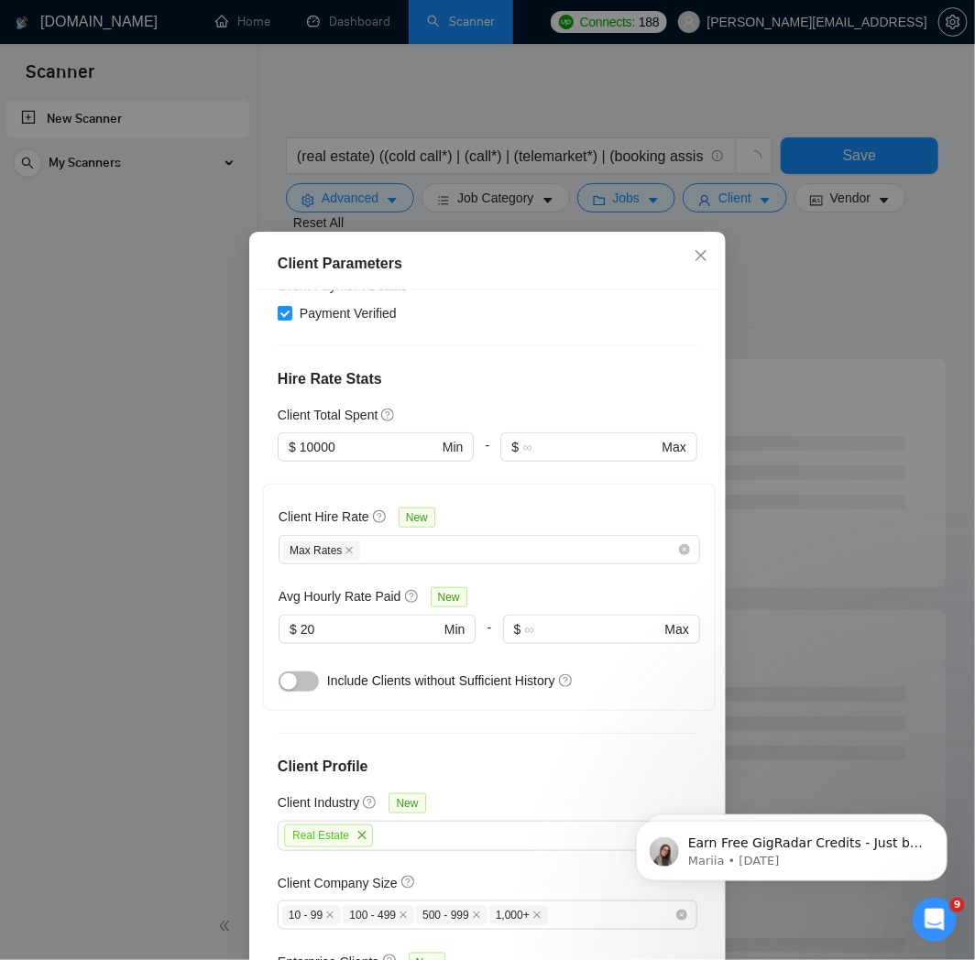
click at [853, 279] on div "Client Parameters Client Location Include Client Countries [GEOGRAPHIC_DATA] [G…" at bounding box center [487, 480] width 975 height 960
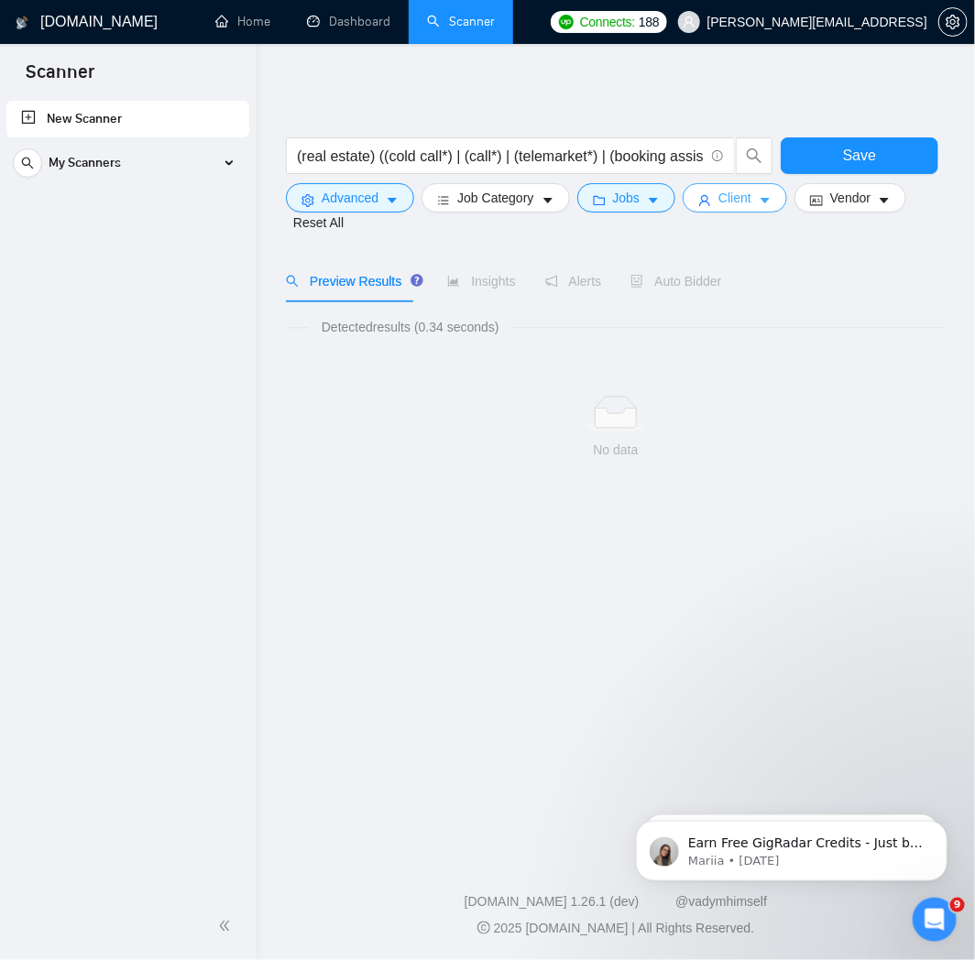
click at [736, 192] on span "Client" at bounding box center [734, 198] width 33 height 20
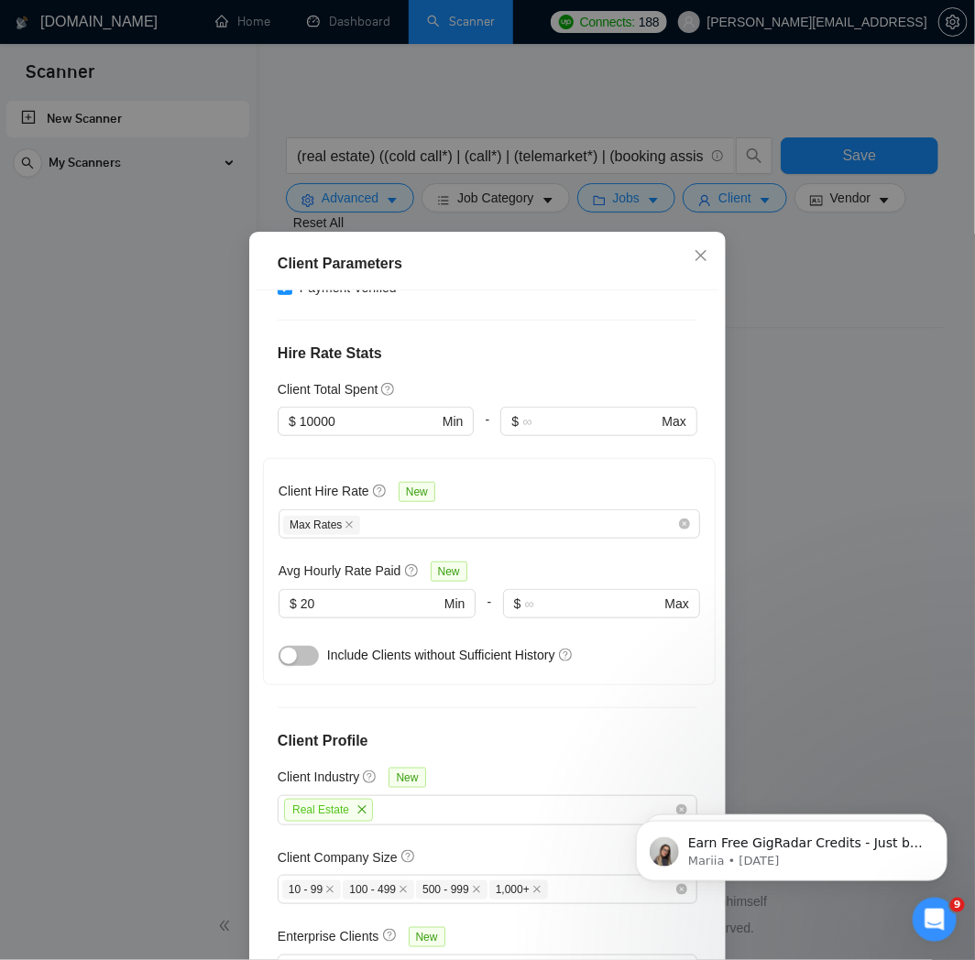
scroll to position [473, 0]
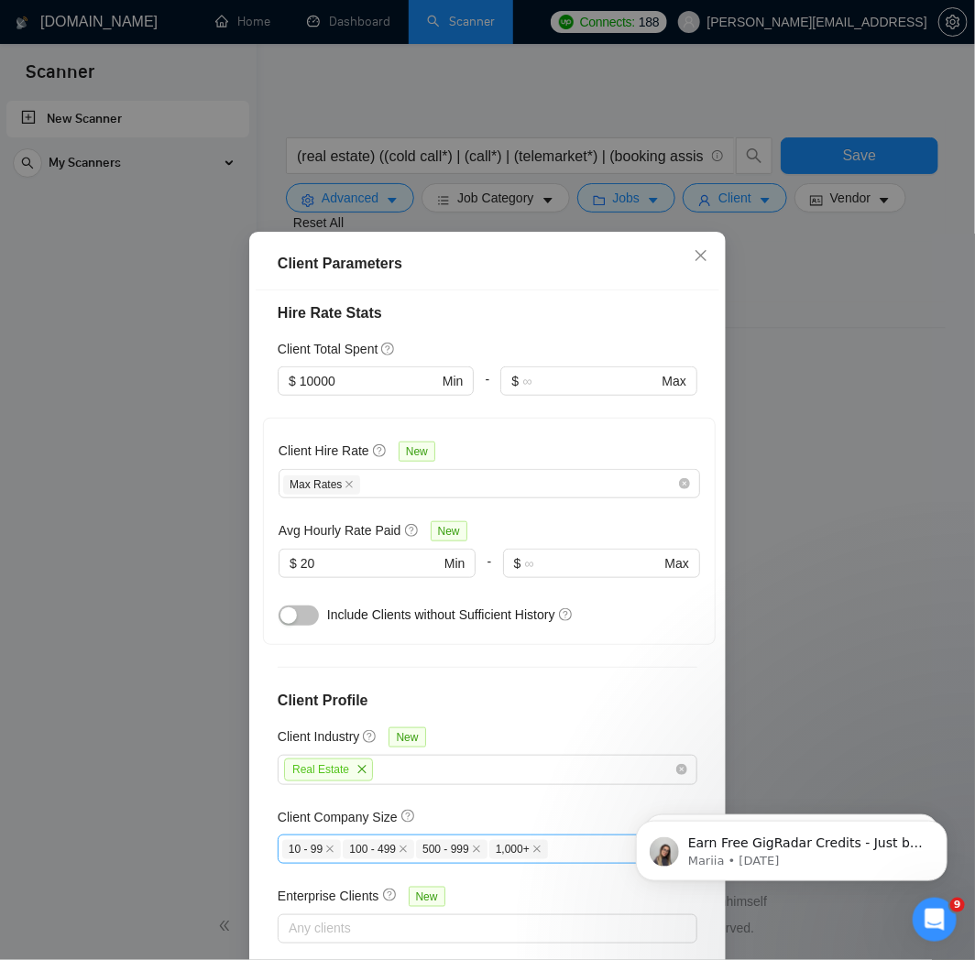
click at [315, 840] on span "10 - 99" at bounding box center [311, 849] width 59 height 19
click at [327, 847] on icon "close" at bounding box center [330, 850] width 7 height 7
click at [338, 845] on icon "close" at bounding box center [342, 849] width 9 height 9
click at [325, 845] on icon "close" at bounding box center [329, 849] width 9 height 9
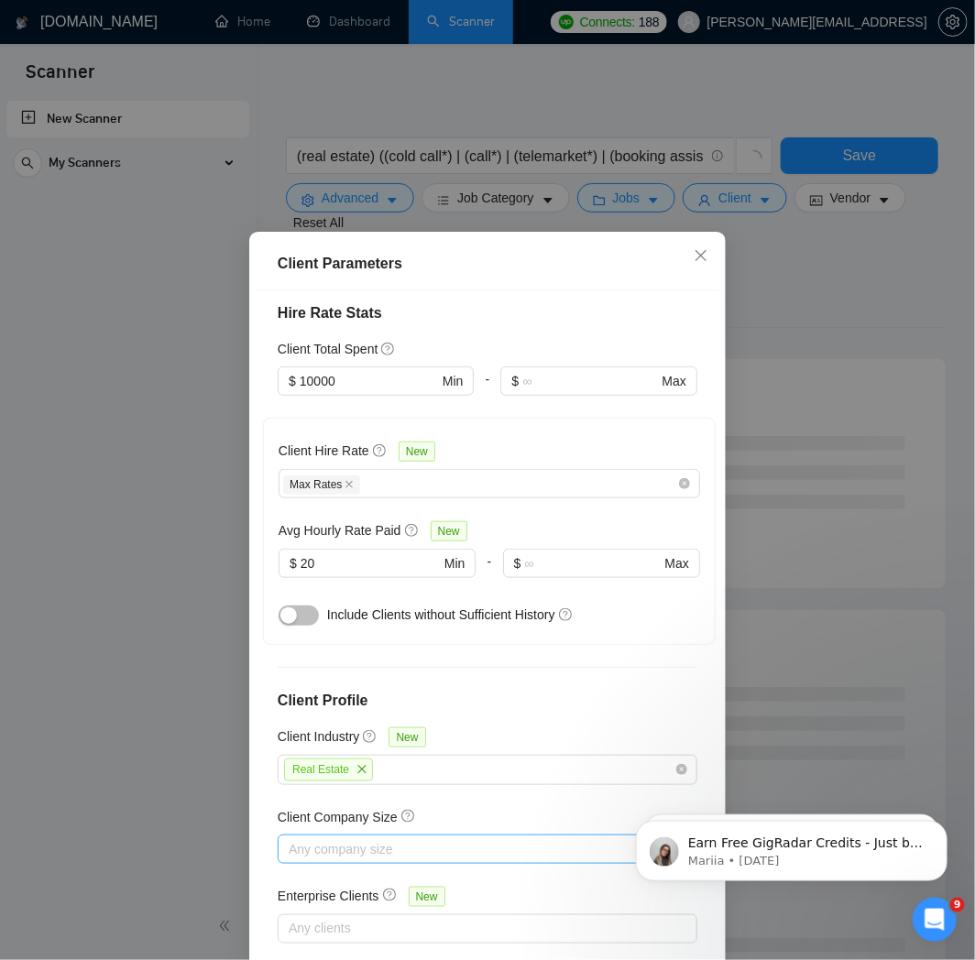
click at [773, 362] on div "Client Parameters Client Location Include Client Countries [GEOGRAPHIC_DATA] [G…" at bounding box center [487, 480] width 975 height 960
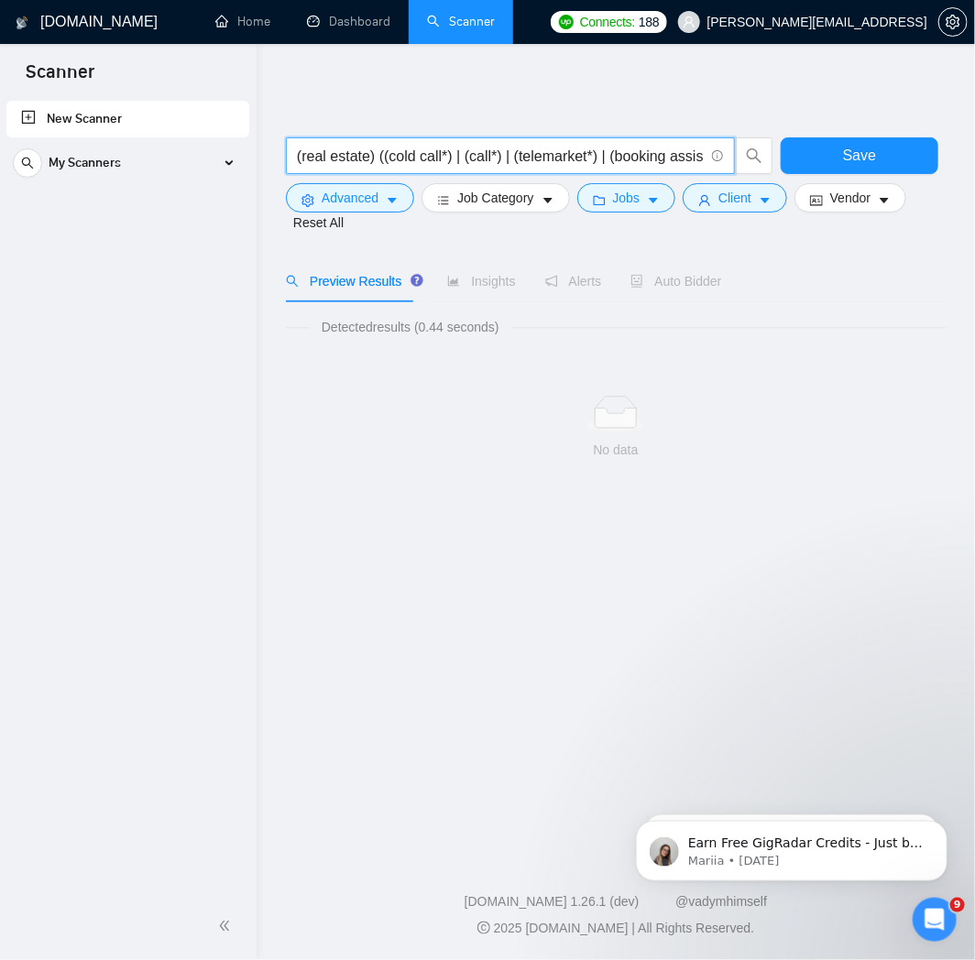
click at [681, 156] on input "(real estate) ((cold call*) | (call*) | (telemarket*) | (booking assisant) | (s…" at bounding box center [500, 156] width 407 height 23
click at [711, 212] on button "Client" at bounding box center [735, 197] width 104 height 29
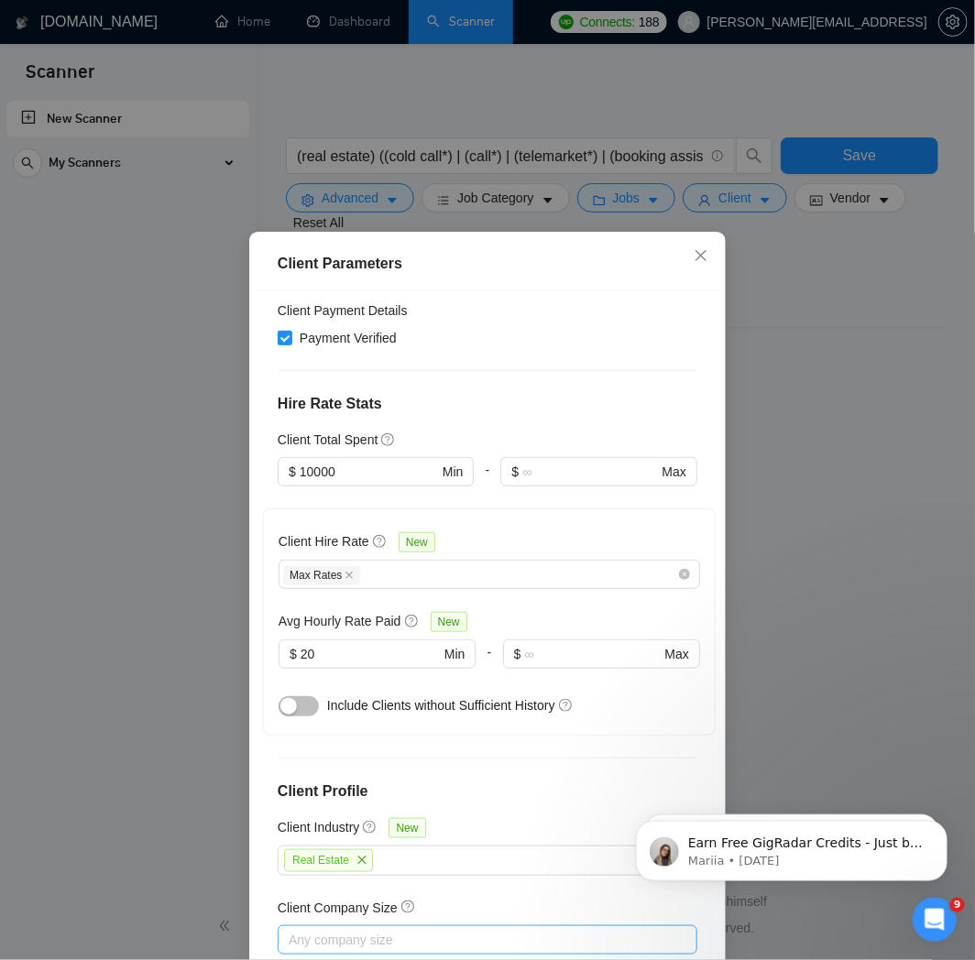
scroll to position [371, 0]
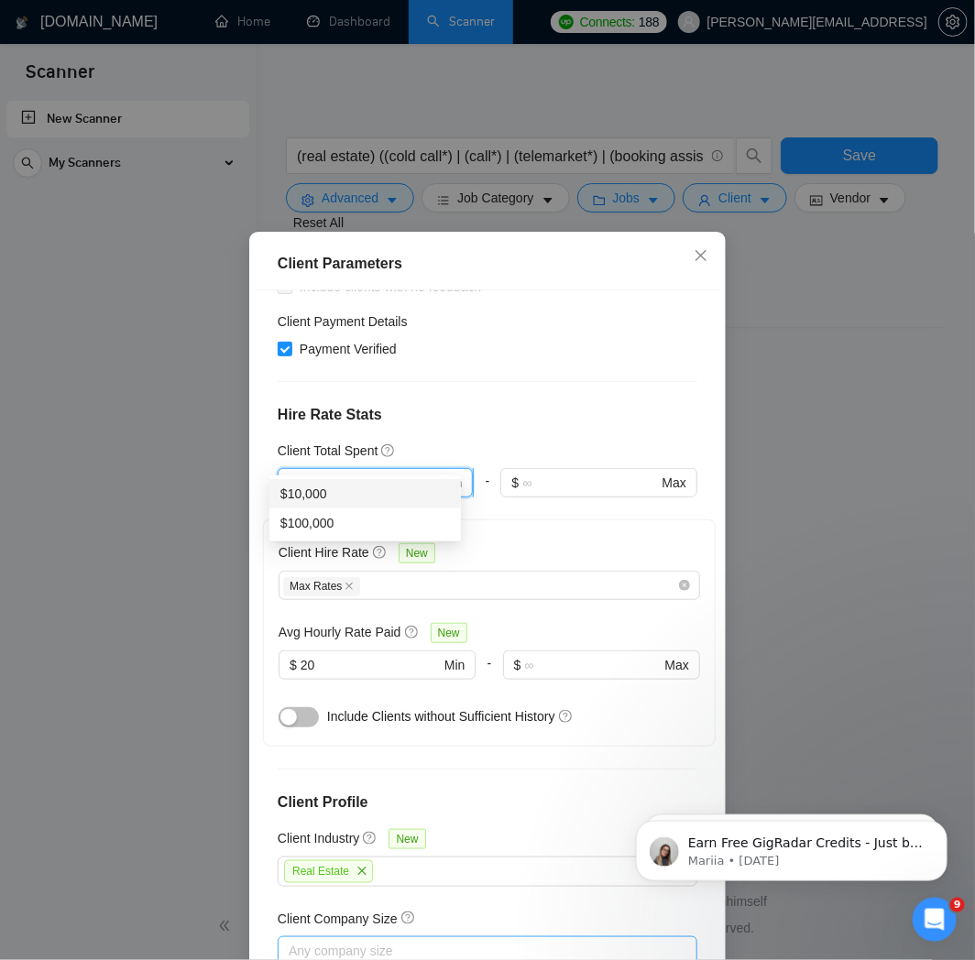
click at [348, 473] on input "10000" at bounding box center [369, 483] width 138 height 20
click at [339, 495] on div "$10,000" at bounding box center [364, 494] width 169 height 20
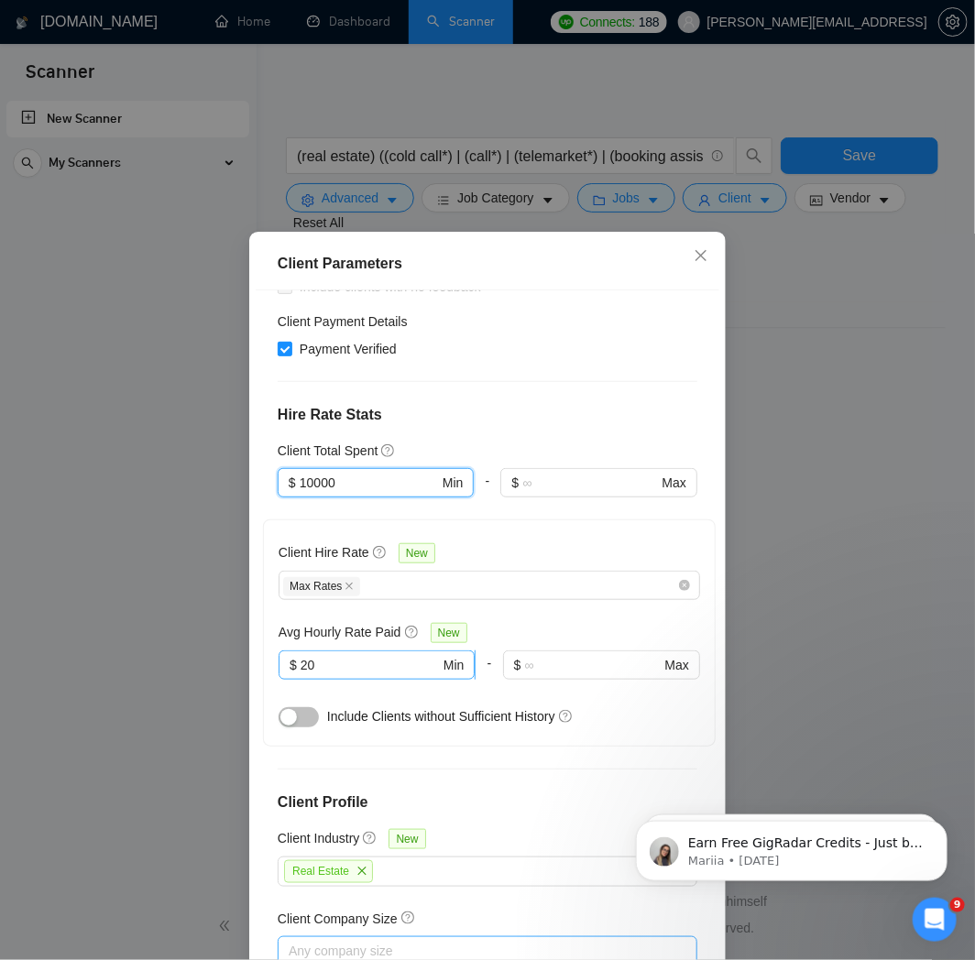
click at [388, 655] on input "20" at bounding box center [370, 665] width 139 height 20
click at [523, 742] on div "Client Location Include Client Countries [GEOGRAPHIC_DATA] [GEOGRAPHIC_DATA] [G…" at bounding box center [488, 626] width 464 height 672
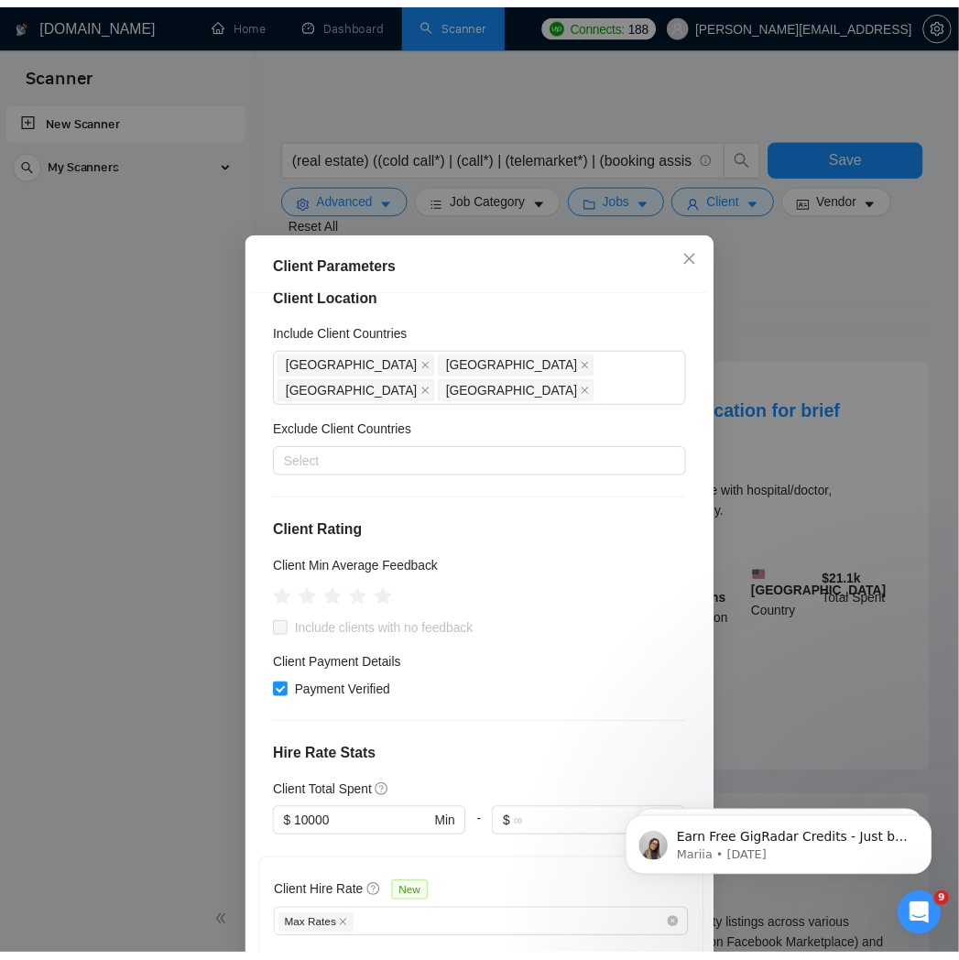
scroll to position [0, 0]
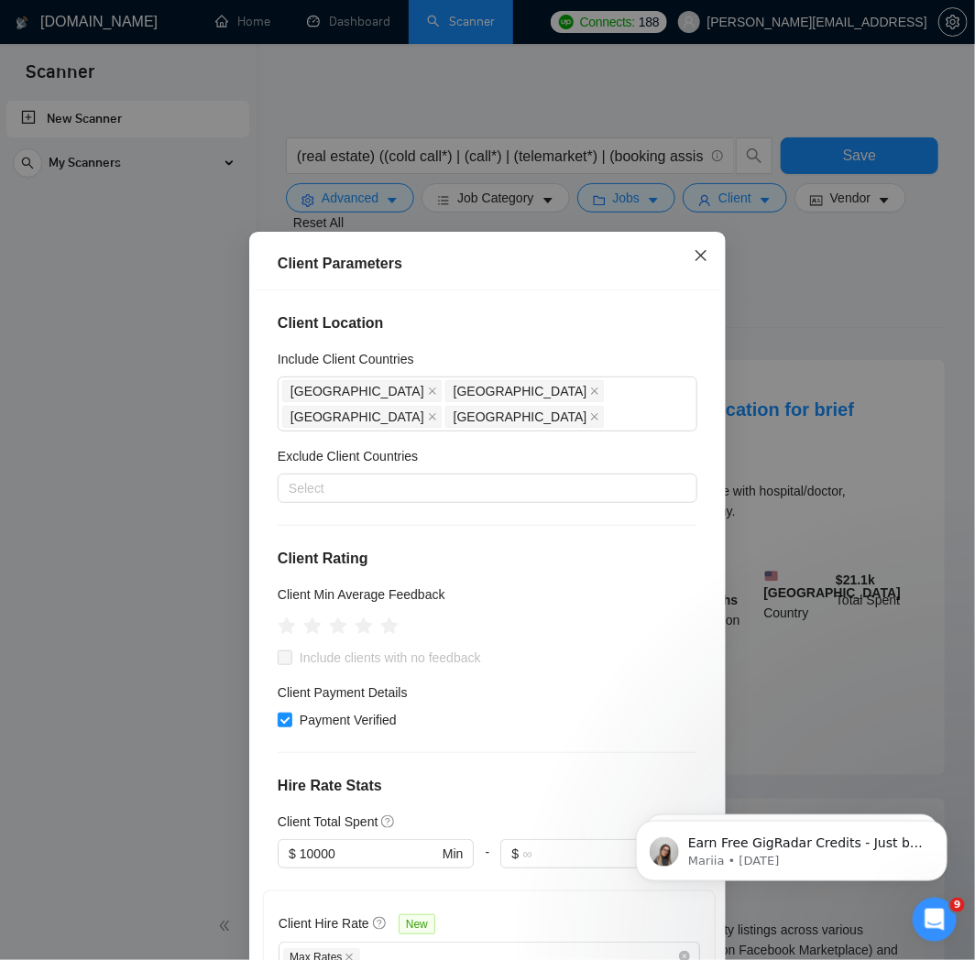
click at [694, 255] on icon "close" at bounding box center [701, 255] width 15 height 15
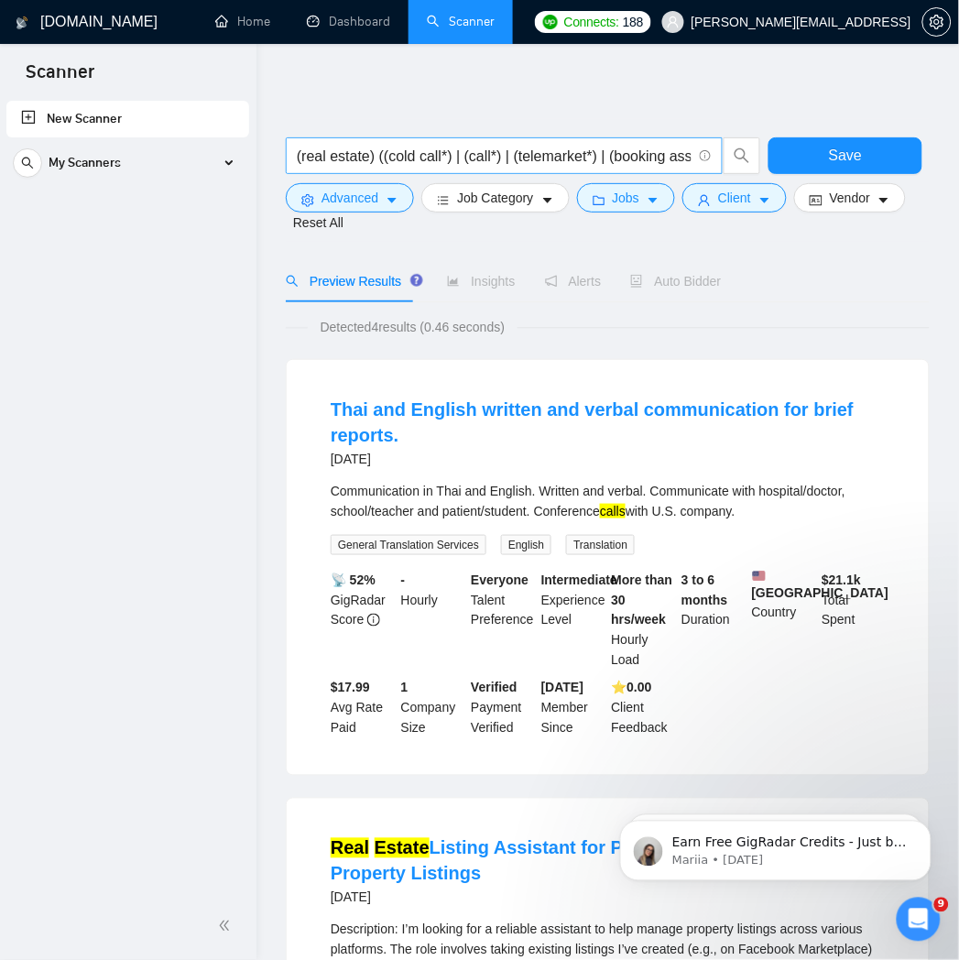
click at [658, 149] on input "(real estate) ((cold call*) | (call*) | (telemarket*) | (booking assisant) | (s…" at bounding box center [494, 156] width 395 height 23
click at [651, 157] on input "(real estate) ((cold call*) | (call*) | (telemarket*) | (booking assisant) | (s…" at bounding box center [494, 156] width 395 height 23
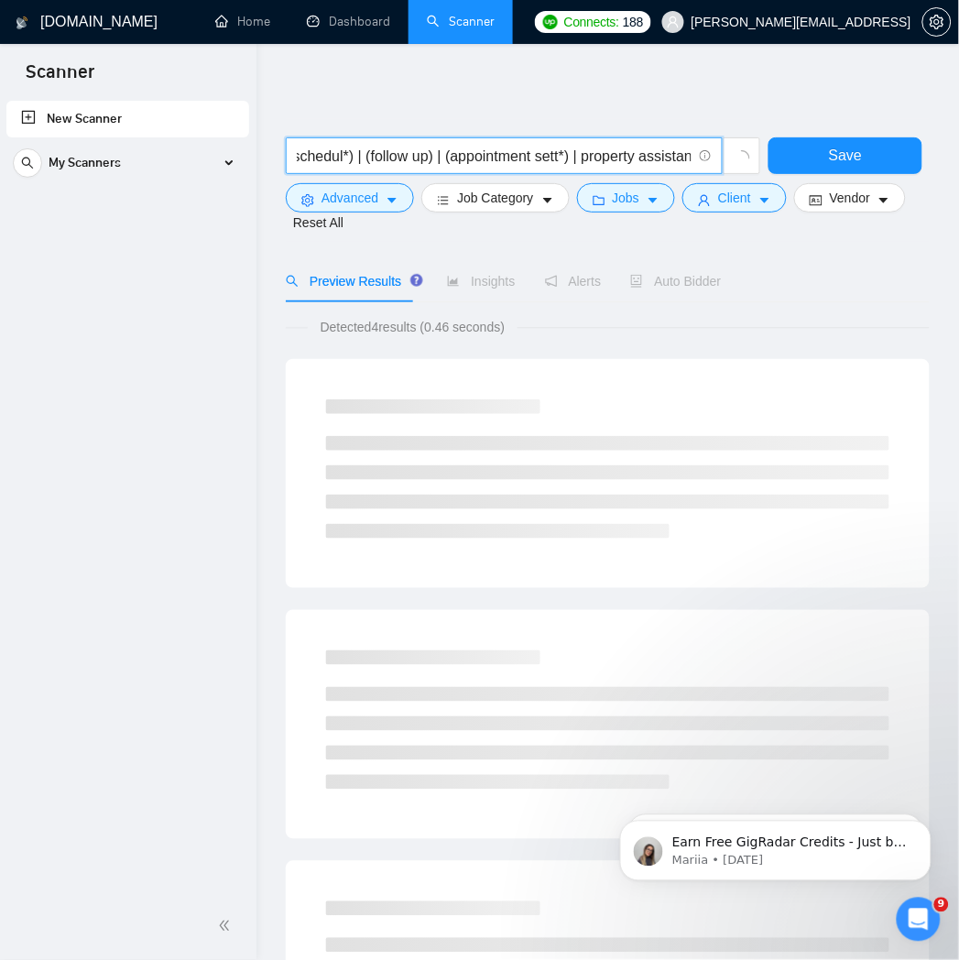
click at [575, 160] on input "(real estate) ((cold call*) | (call*) | (telemarket*) | (booking assisant) | (s…" at bounding box center [494, 156] width 395 height 23
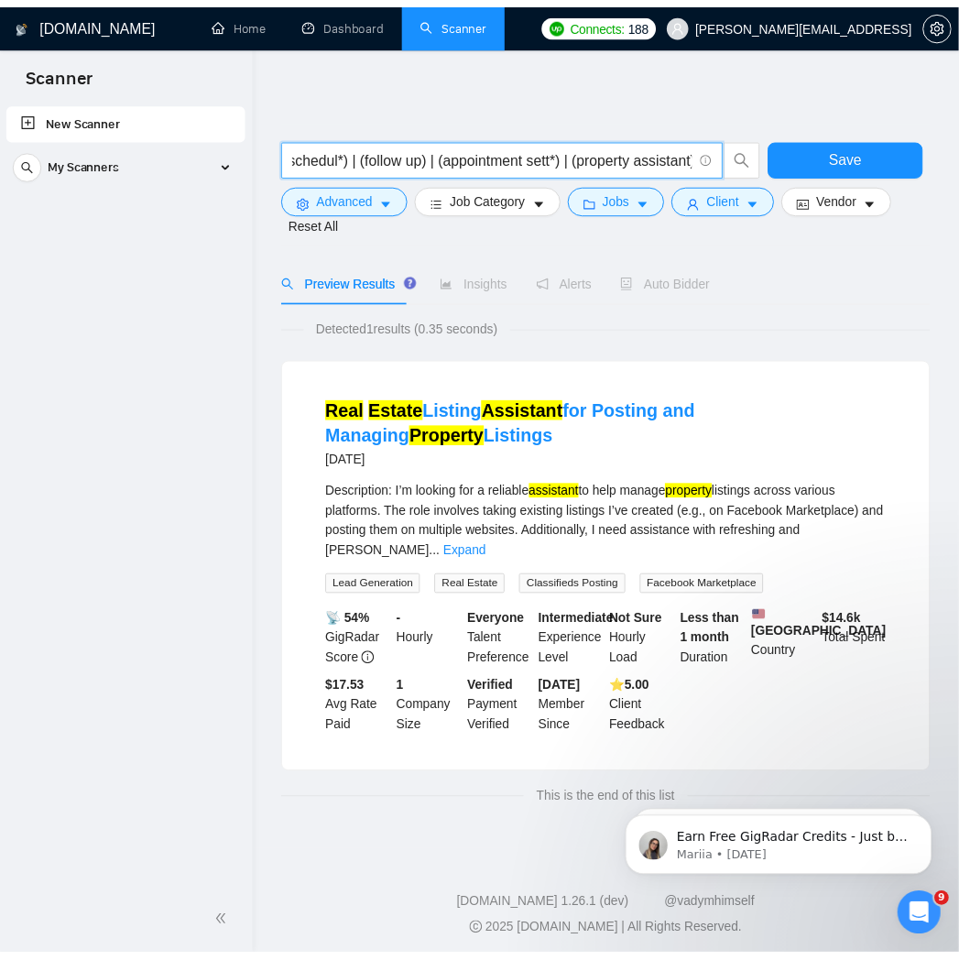
scroll to position [0, 446]
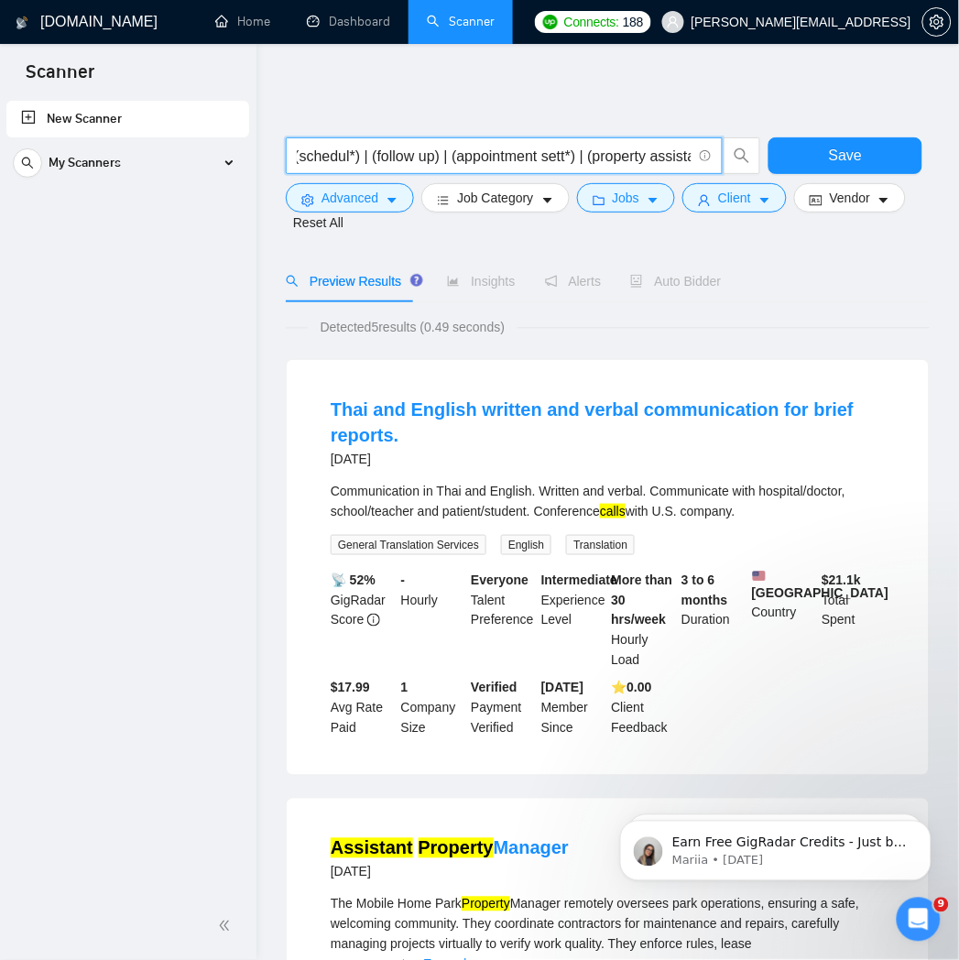
click at [603, 159] on input "(real estate) ((cold call*) | (call*) | (telemarket*) | (booking assisant) | (s…" at bounding box center [494, 156] width 395 height 23
click at [661, 158] on input "(real estate) ((cold call*) | (call*) | (telemarket*) | (booking assisant) | (s…" at bounding box center [494, 156] width 395 height 23
drag, startPoint x: 551, startPoint y: 158, endPoint x: 577, endPoint y: 180, distance: 35.1
click at [552, 158] on input "(real estate) ((cold call*) | (call*) | (telemarket*) | (booking assisant) | (s…" at bounding box center [494, 156] width 395 height 23
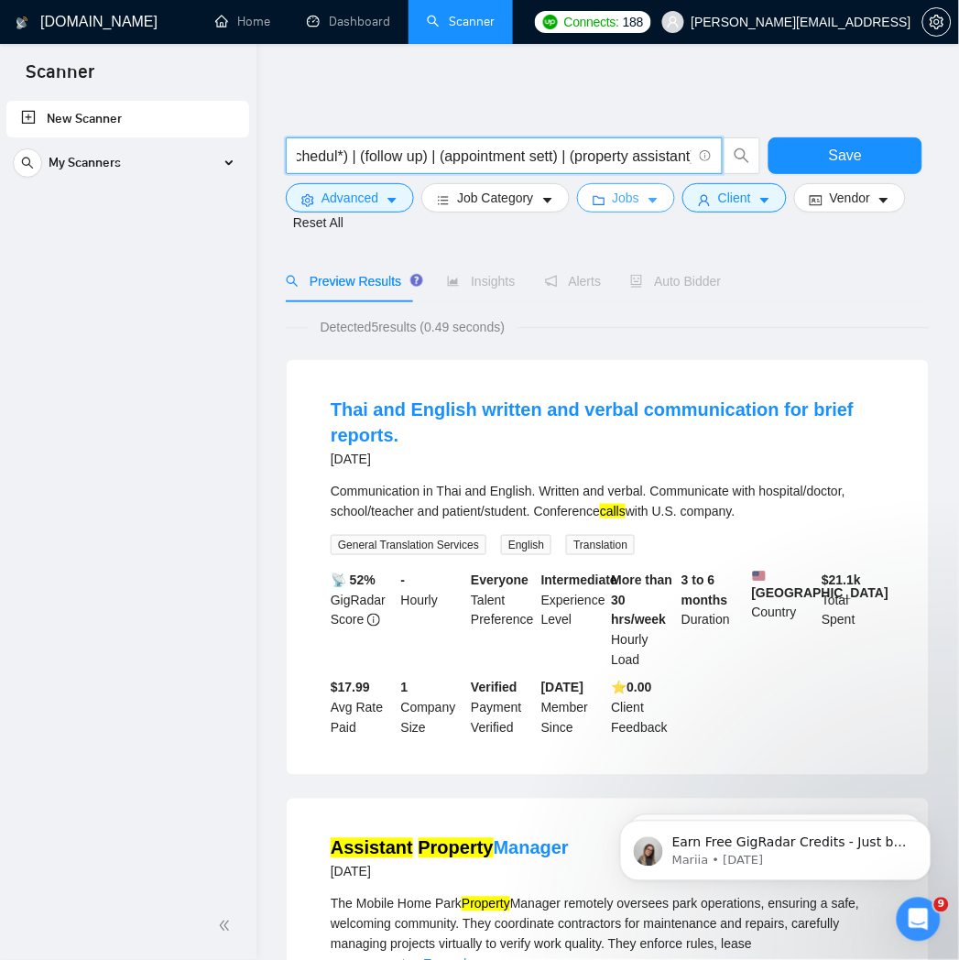
scroll to position [0, 452]
type input "(real estate) ((cold call*) | (call*) | (telemarket*) | (booking assisant) | (s…"
click at [351, 196] on span "Advanced" at bounding box center [350, 198] width 57 height 20
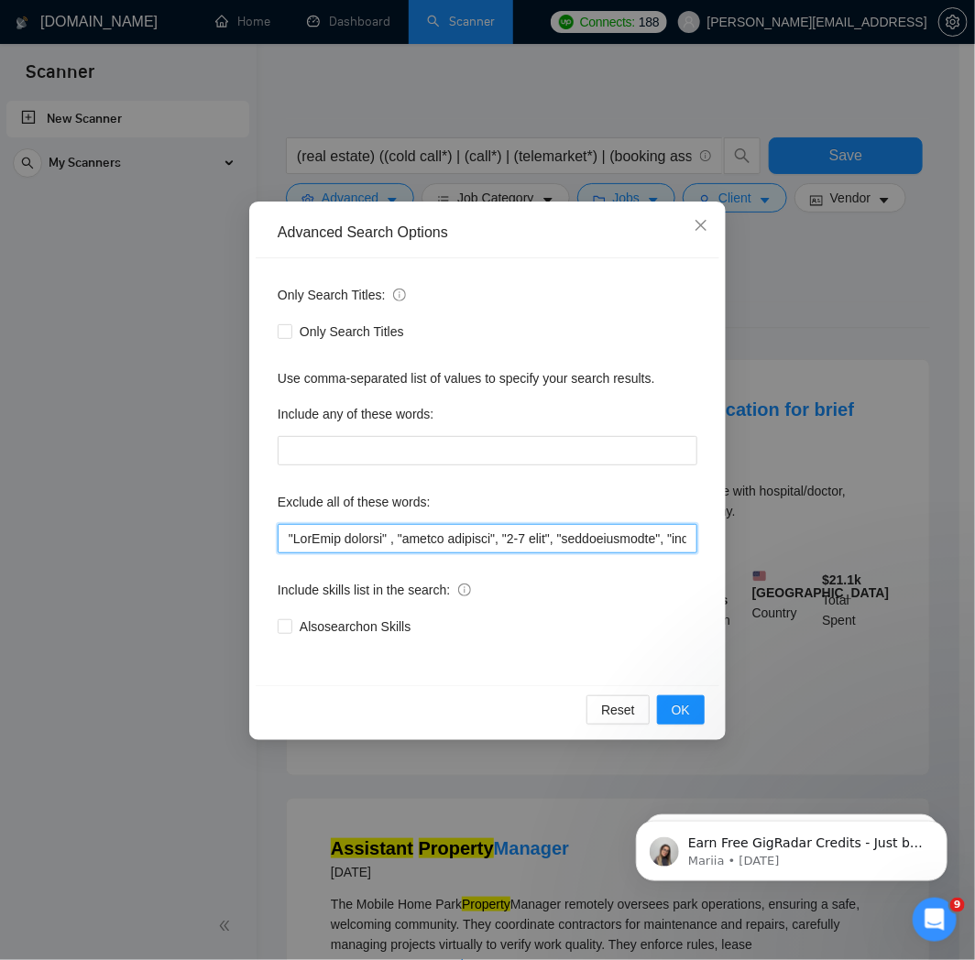
click at [289, 538] on input "text" at bounding box center [488, 538] width 420 height 29
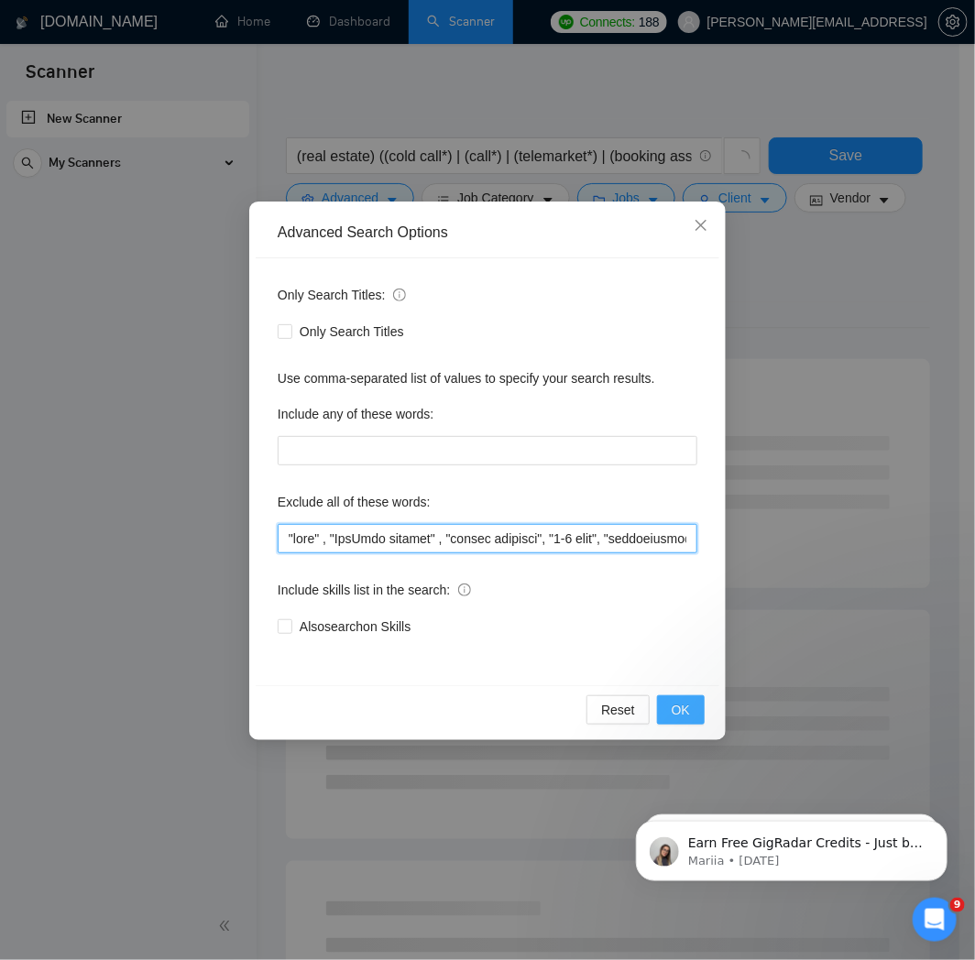
type input ""thai" , "YouTube creator" , "devops engineer", "9-5 role", "applicantstack", "…"
click at [689, 706] on span "OK" at bounding box center [681, 710] width 18 height 20
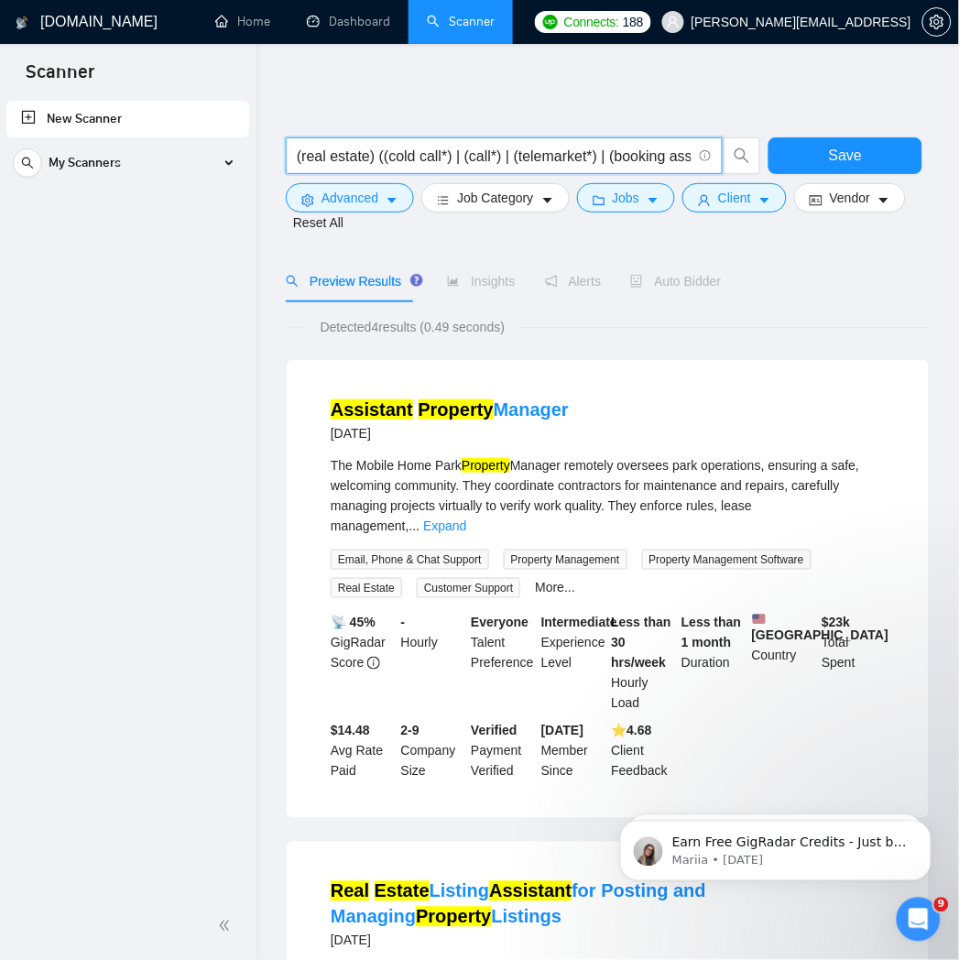
click at [662, 161] on input "(real estate) ((cold call*) | (call*) | (telemarket*) | (booking assisant) | (s…" at bounding box center [494, 156] width 395 height 23
click at [730, 202] on span "Client" at bounding box center [734, 198] width 33 height 20
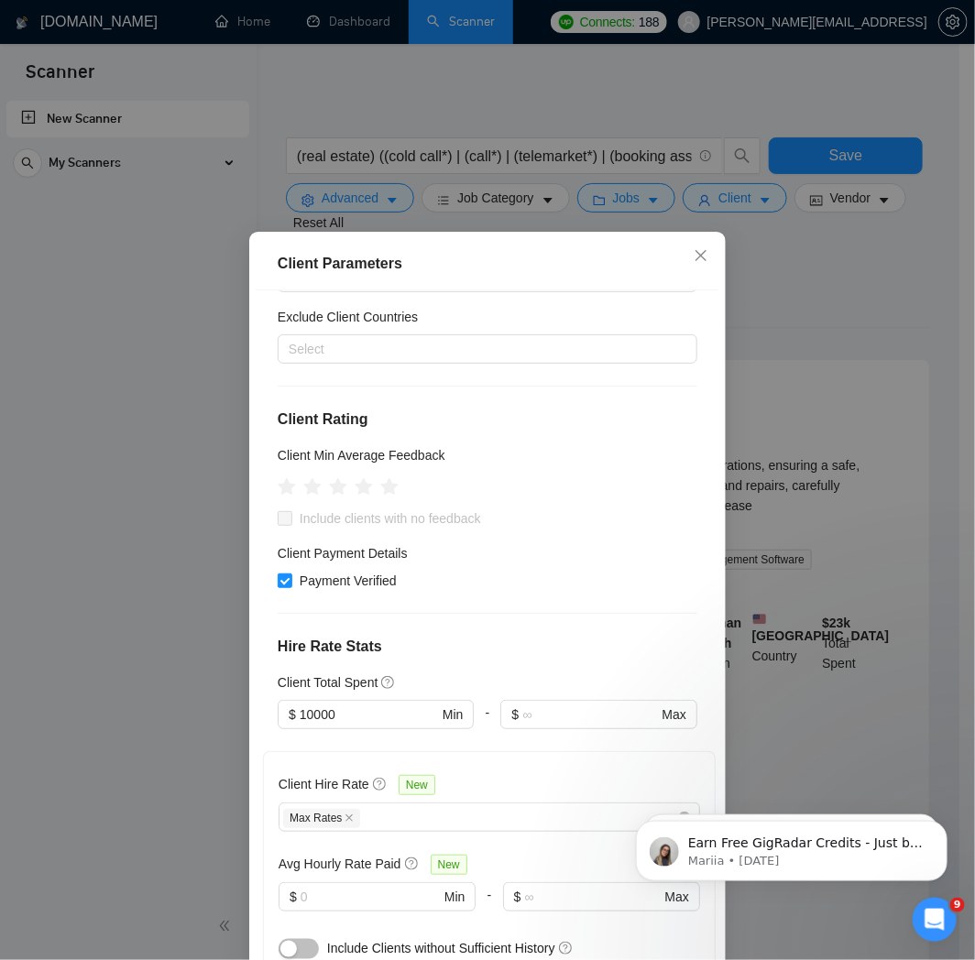
scroll to position [305, 0]
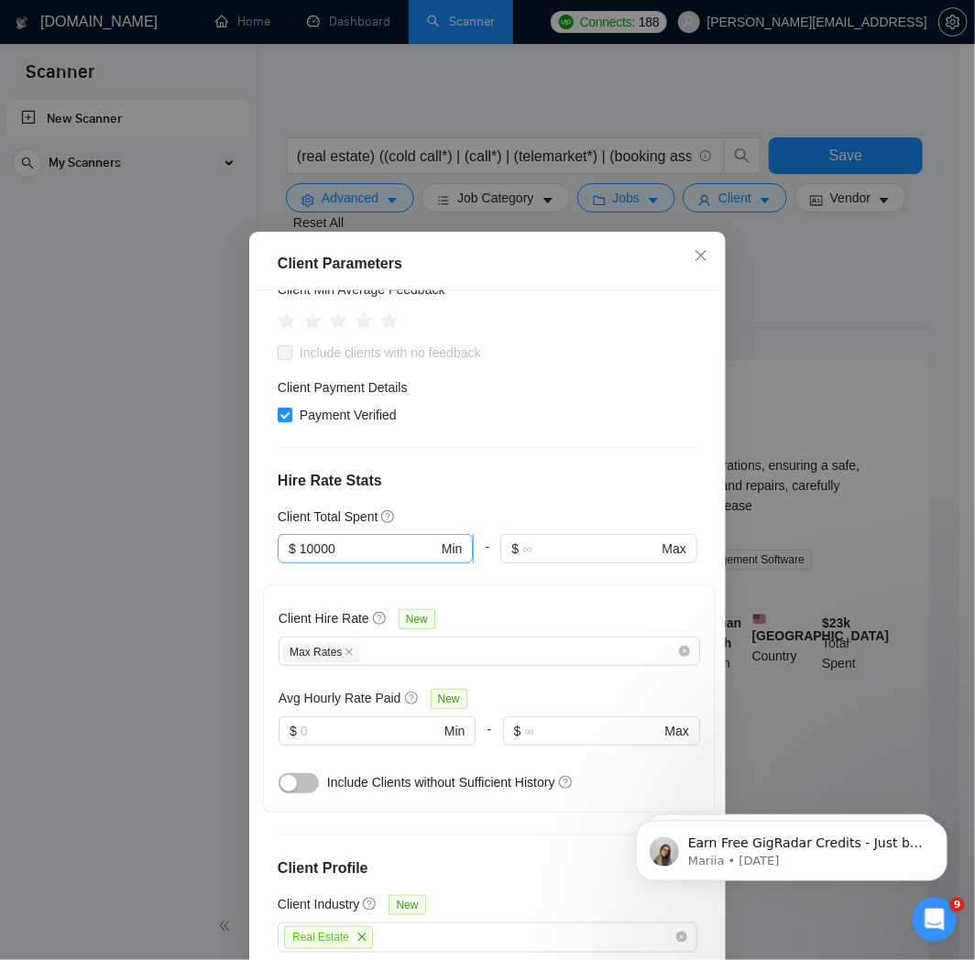
click at [386, 539] on input "10000" at bounding box center [369, 549] width 138 height 20
click at [363, 551] on div "$1,000" at bounding box center [364, 560] width 169 height 20
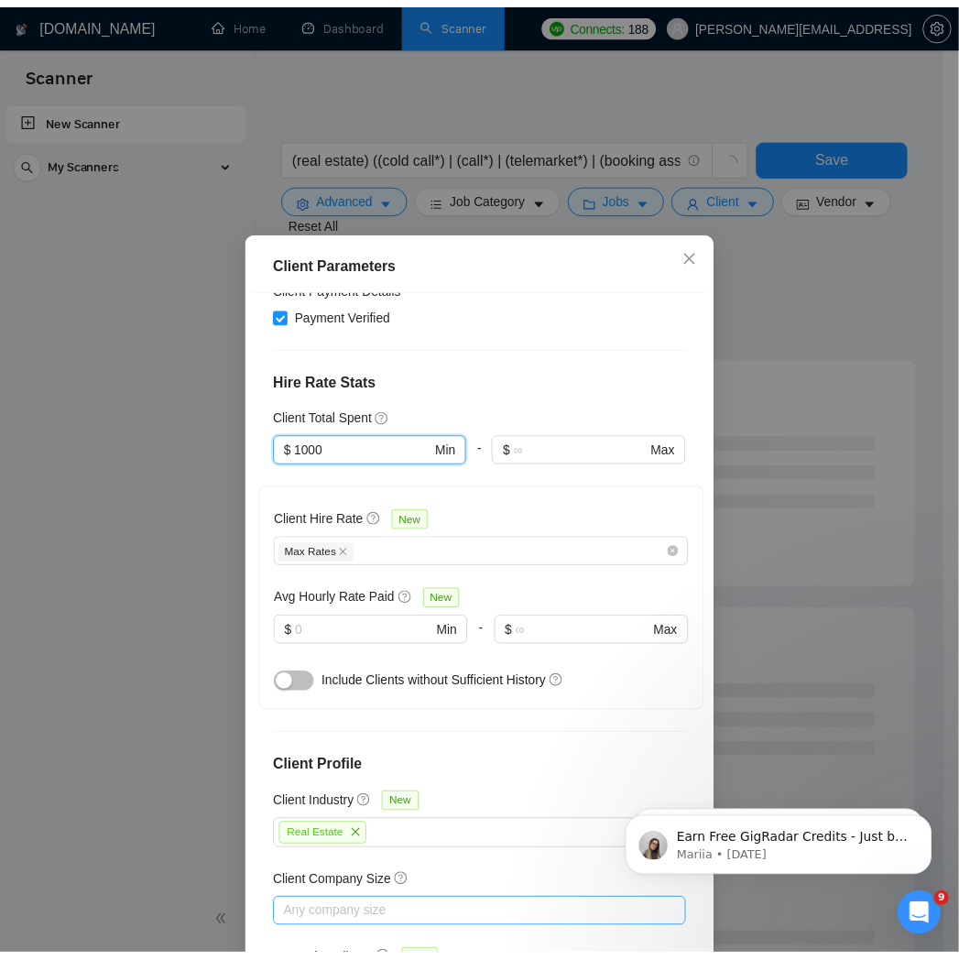
scroll to position [66, 0]
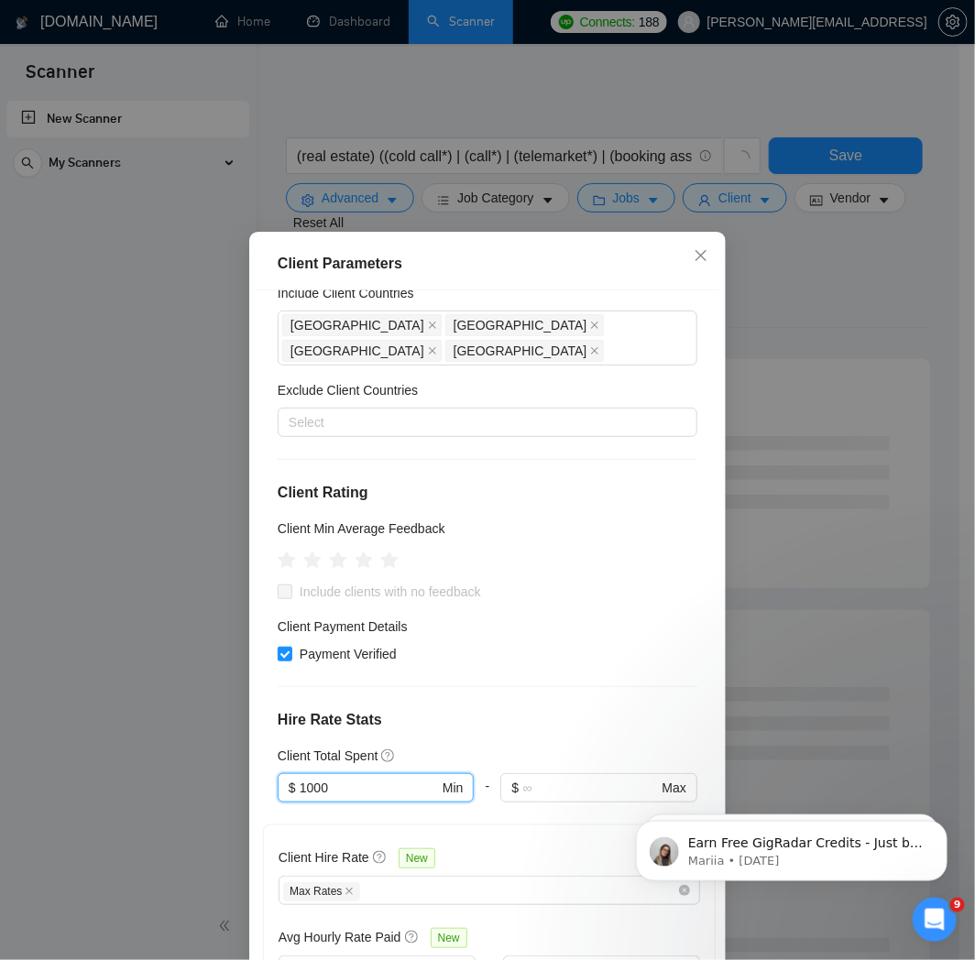
type input "1000"
click at [866, 293] on div "Client Parameters Client Location Include Client Countries [GEOGRAPHIC_DATA] [G…" at bounding box center [487, 480] width 975 height 960
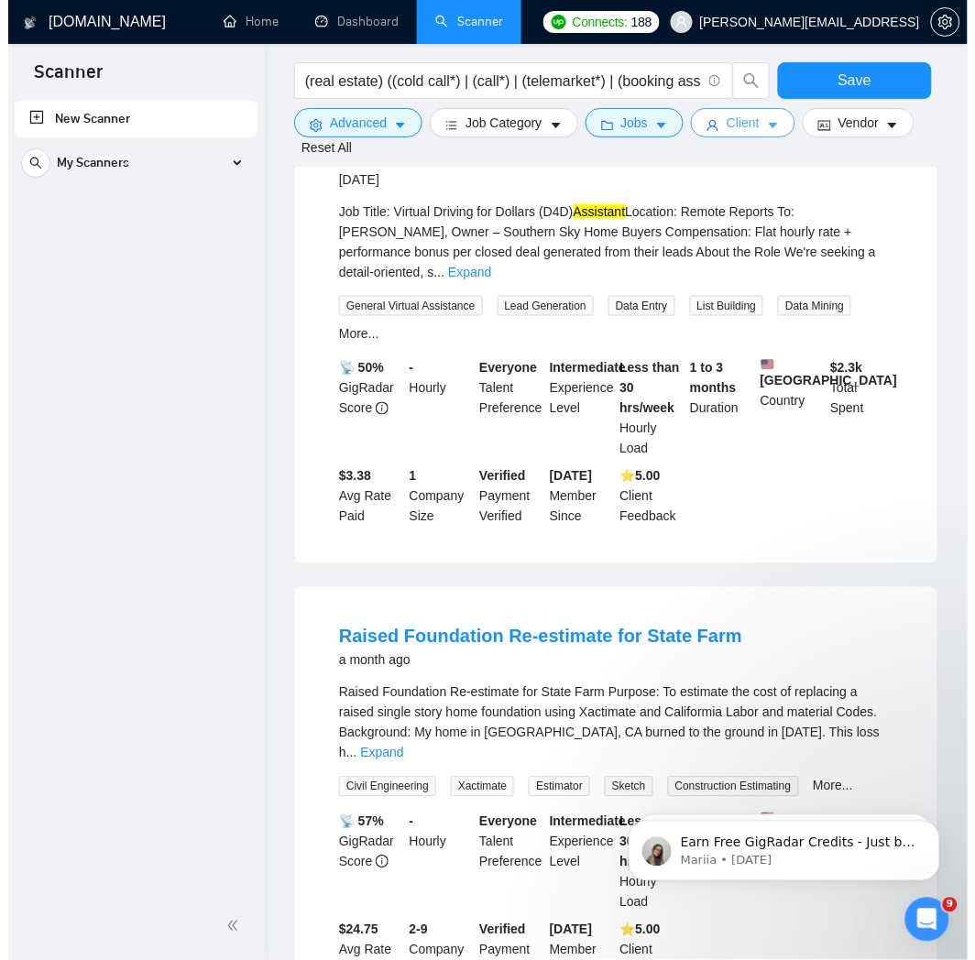
scroll to position [0, 0]
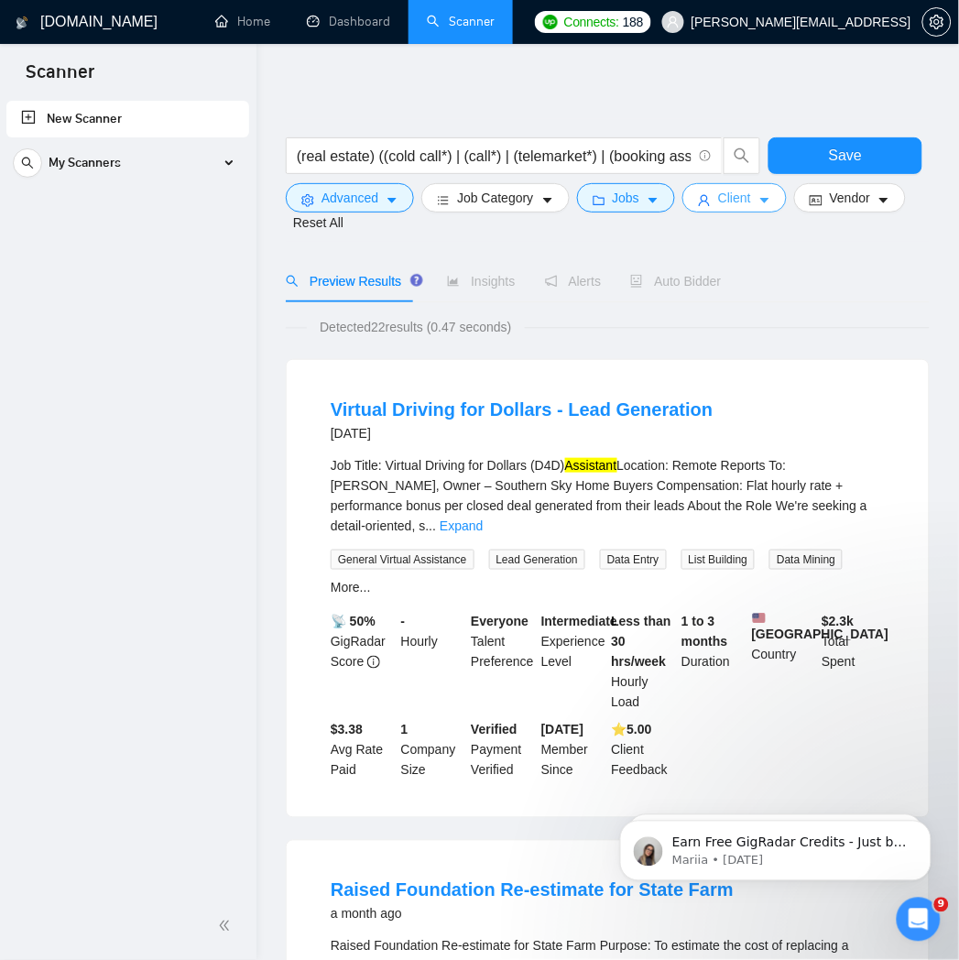
click at [738, 208] on button "Client" at bounding box center [735, 197] width 104 height 29
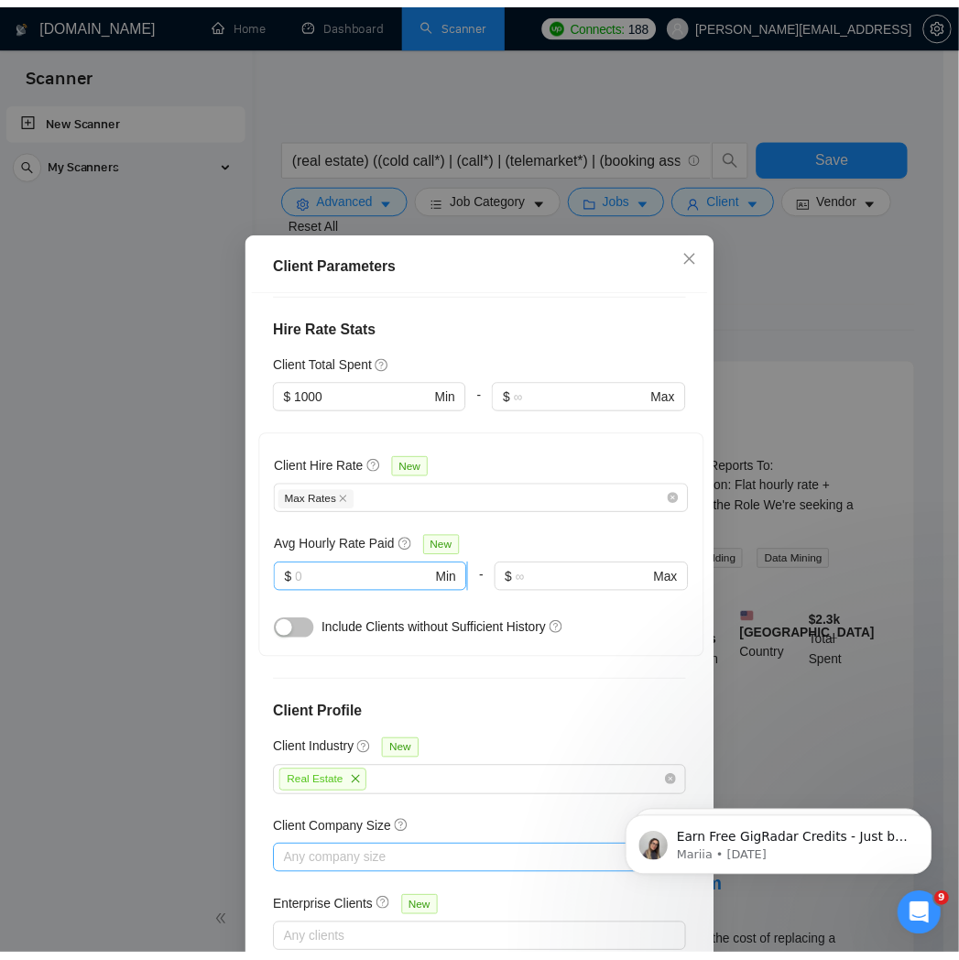
scroll to position [473, 0]
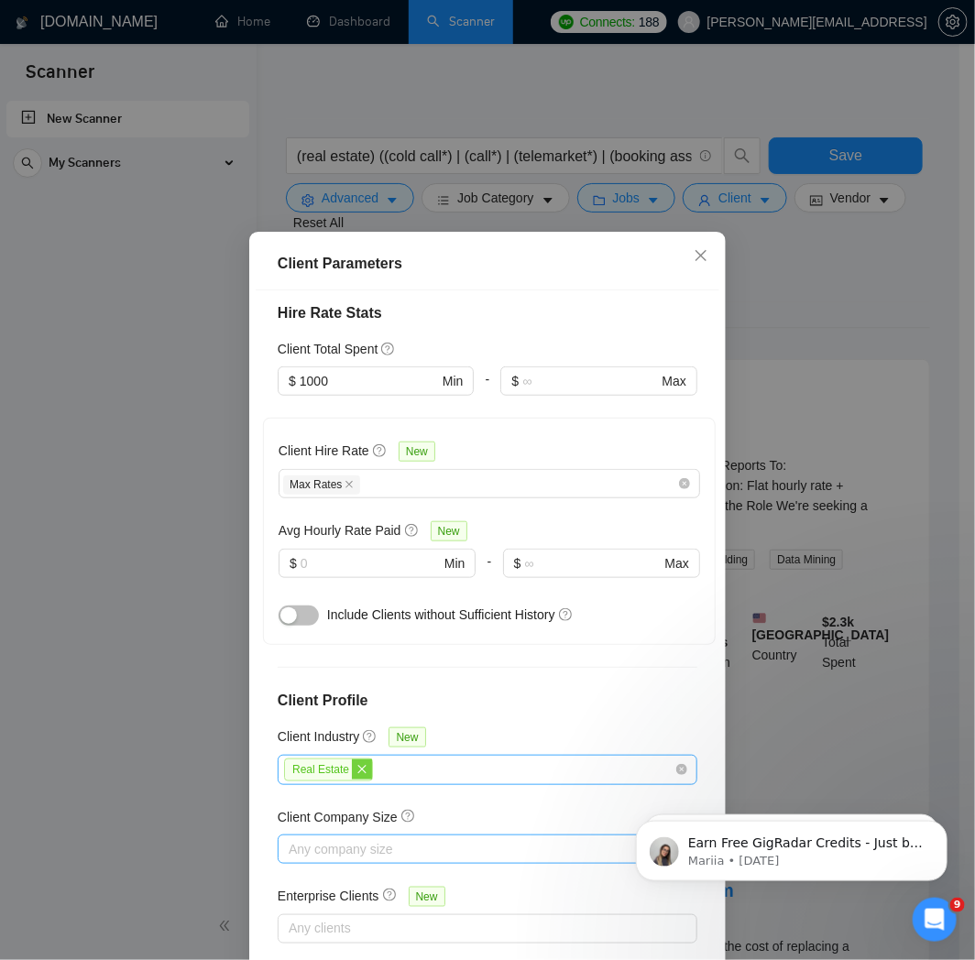
click at [356, 764] on icon "close" at bounding box center [361, 769] width 11 height 11
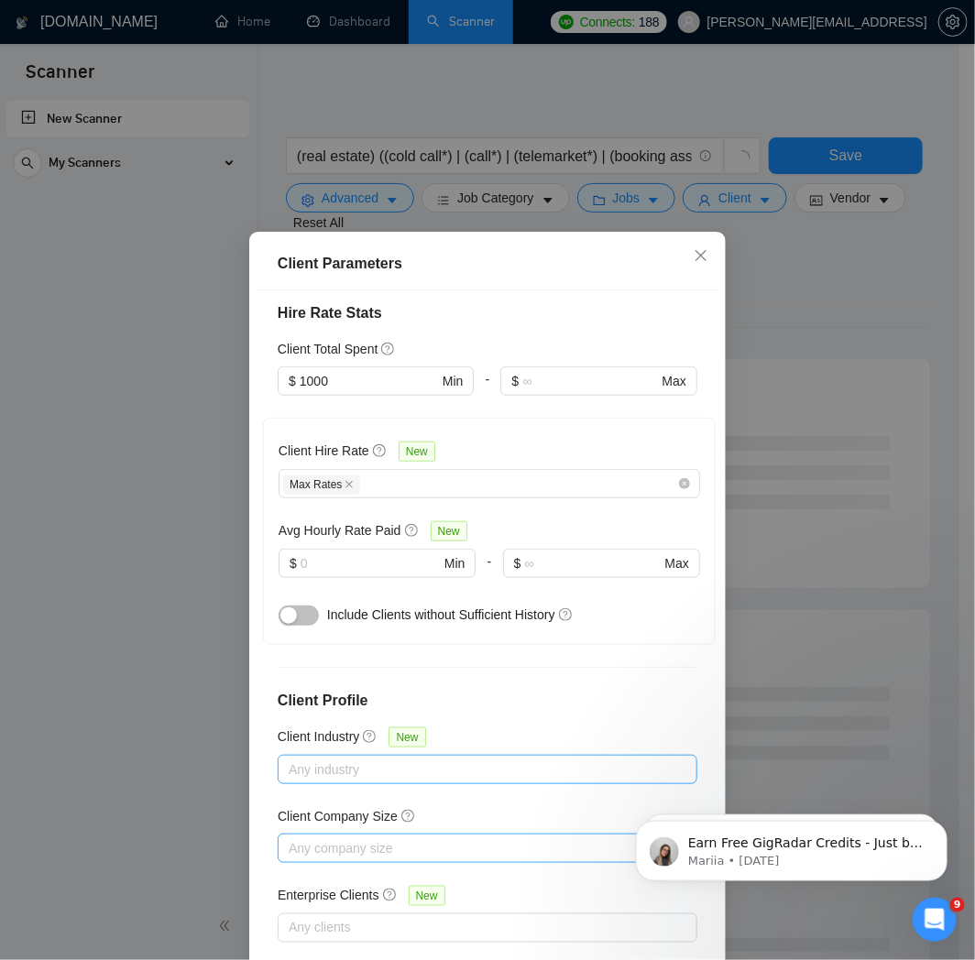
click at [809, 270] on div "Client Parameters Client Location Include Client Countries [GEOGRAPHIC_DATA] [G…" at bounding box center [487, 480] width 975 height 960
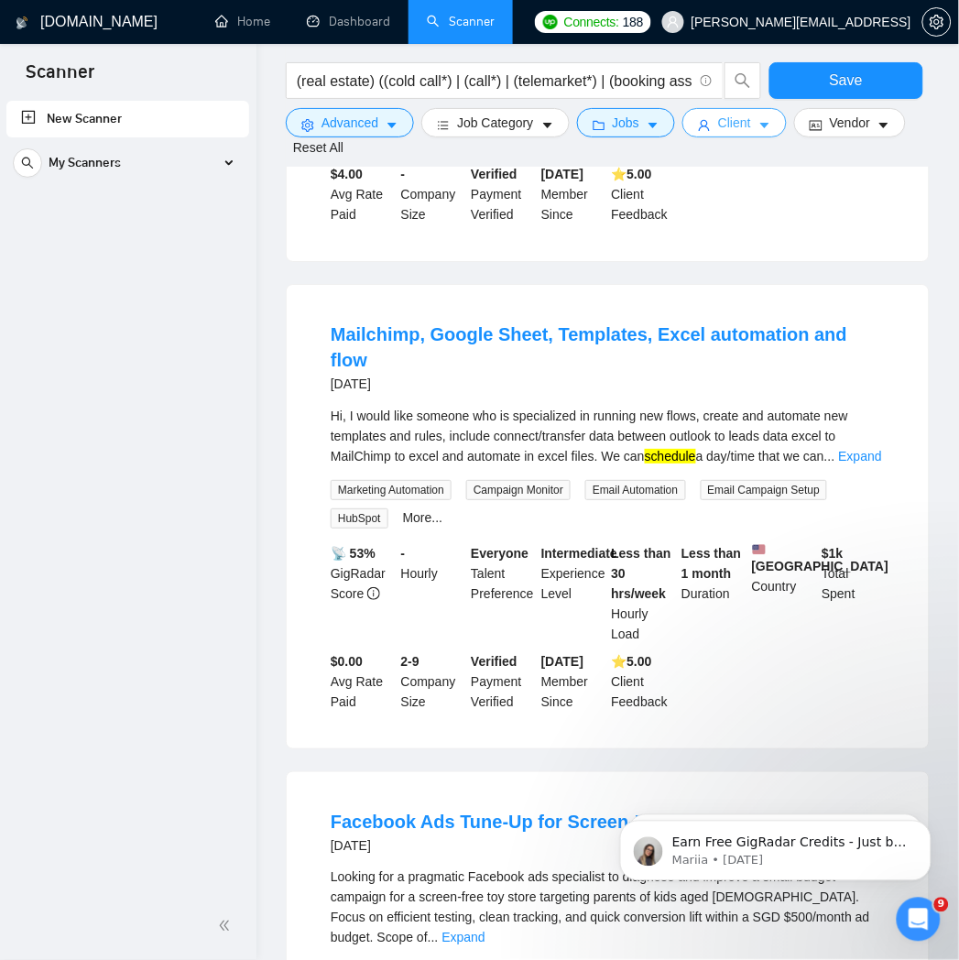
scroll to position [1018, 0]
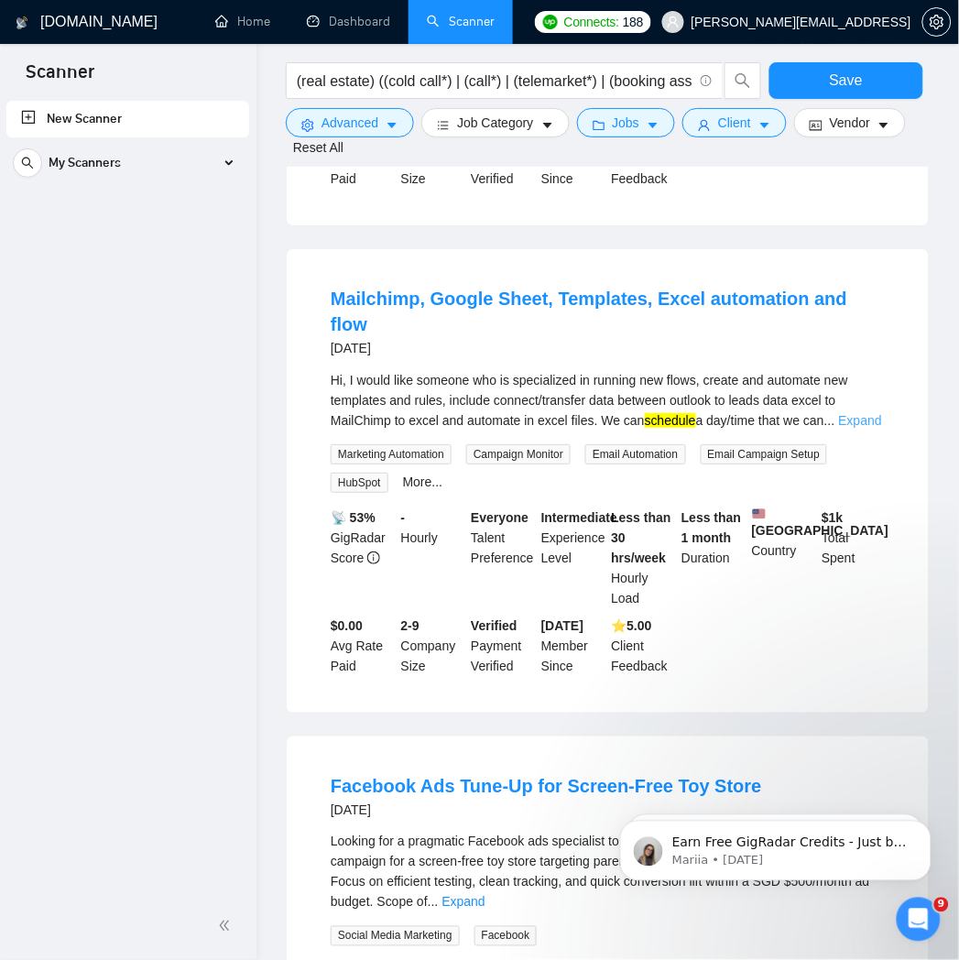
click at [852, 413] on link "Expand" at bounding box center [860, 420] width 43 height 15
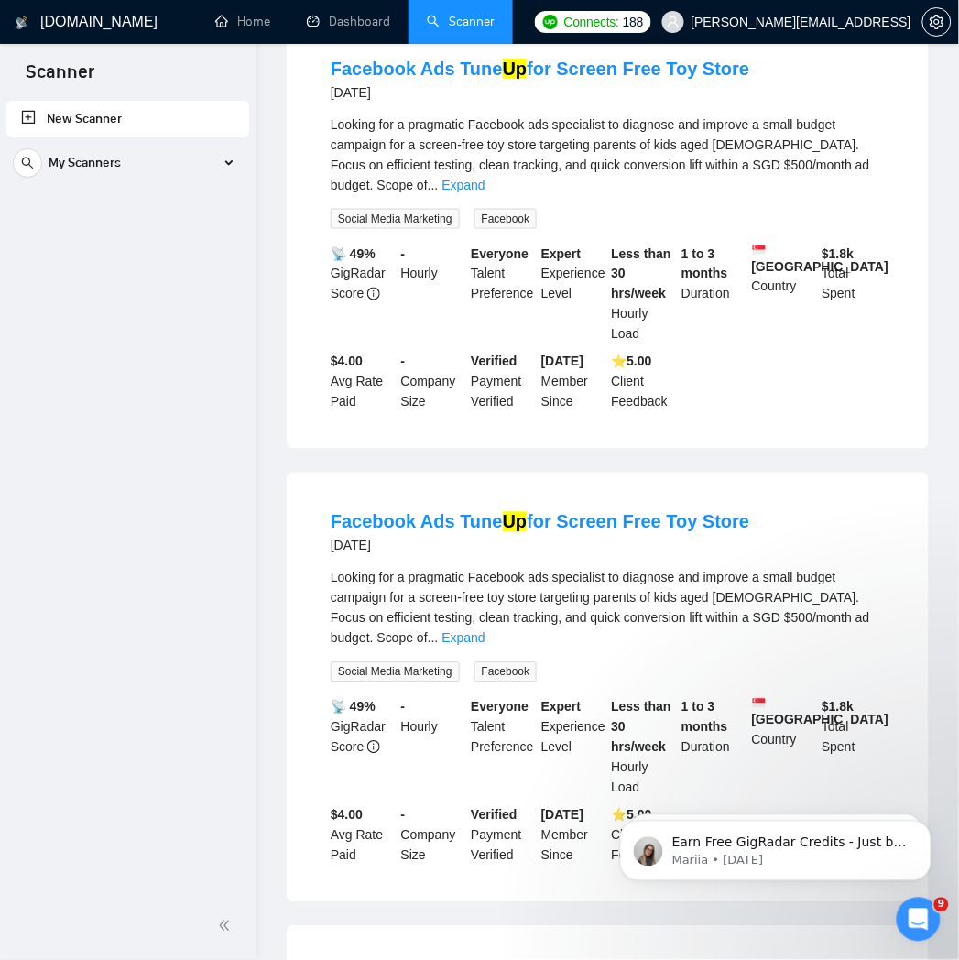
scroll to position [0, 0]
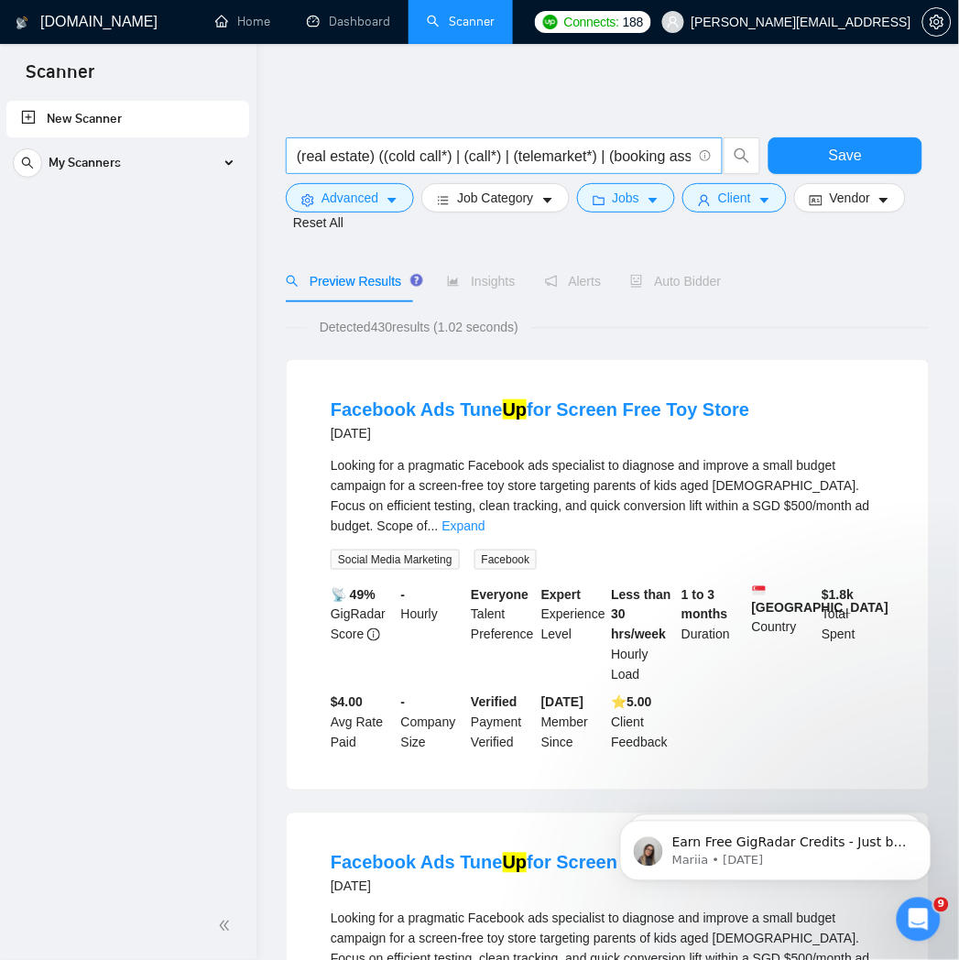
click at [580, 158] on input "(real estate) ((cold call*) | (call*) | (telemarket*) | (booking assisant) | (s…" at bounding box center [494, 156] width 395 height 23
drag, startPoint x: 523, startPoint y: 151, endPoint x: 531, endPoint y: 168, distance: 18.4
click at [522, 152] on input "(real estate) ((cold call*) | (call*) | (telemarket*) | (booking assisant) | (s…" at bounding box center [494, 156] width 395 height 23
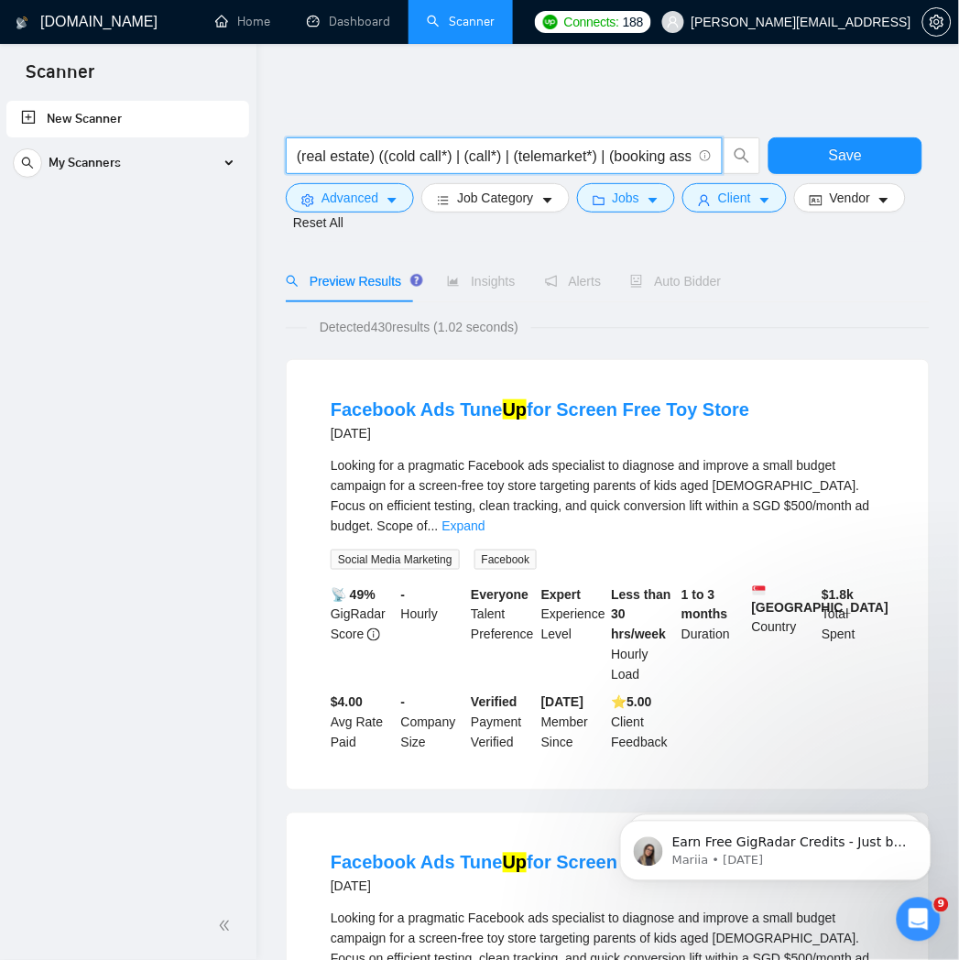
click at [495, 148] on input "(real estate) ((cold call*) | (call*) | (telemarket*) | (booking assisant) | (s…" at bounding box center [494, 156] width 395 height 23
click at [377, 158] on input "(real estate) ((cold call*) | (call*) | (telemarket*) | (booking assisant) | (s…" at bounding box center [494, 156] width 395 height 23
click at [370, 159] on input "(real estate) ((cold call*) | (call*) | (telemarket*) | (booking assisant) | (s…" at bounding box center [494, 156] width 395 height 23
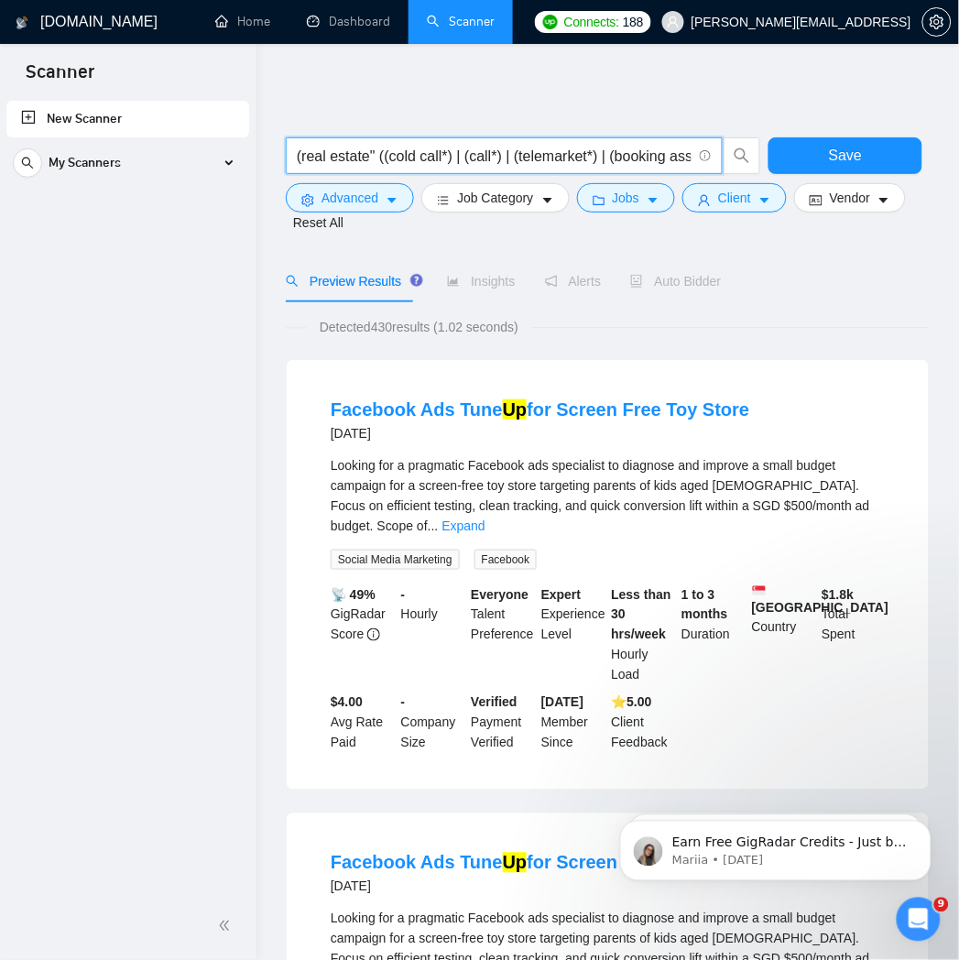
click at [293, 157] on span "(real estate" ((cold call*) | (call*) | (telemarket*) | (booking assisant) | (s…" at bounding box center [504, 155] width 437 height 37
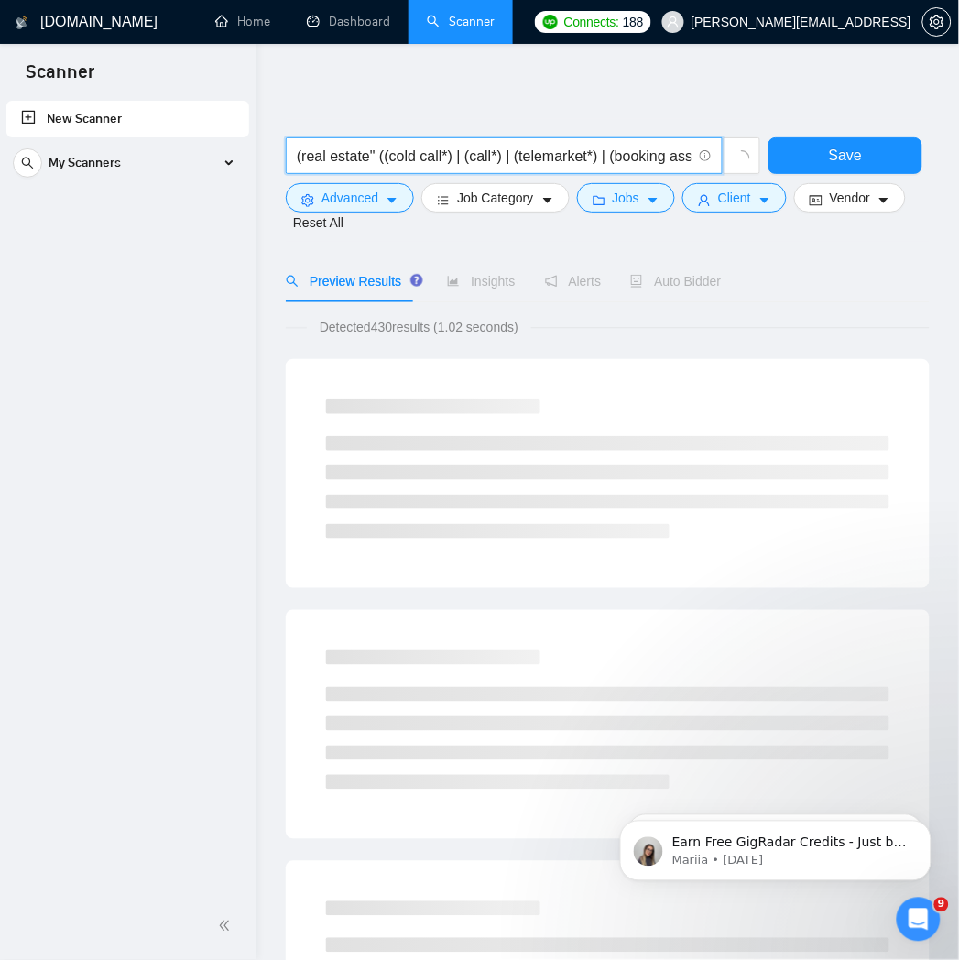
click at [299, 159] on input "(real estate" ((cold call*) | (call*) | (telemarket*) | (booking assisant) | (s…" at bounding box center [494, 156] width 395 height 23
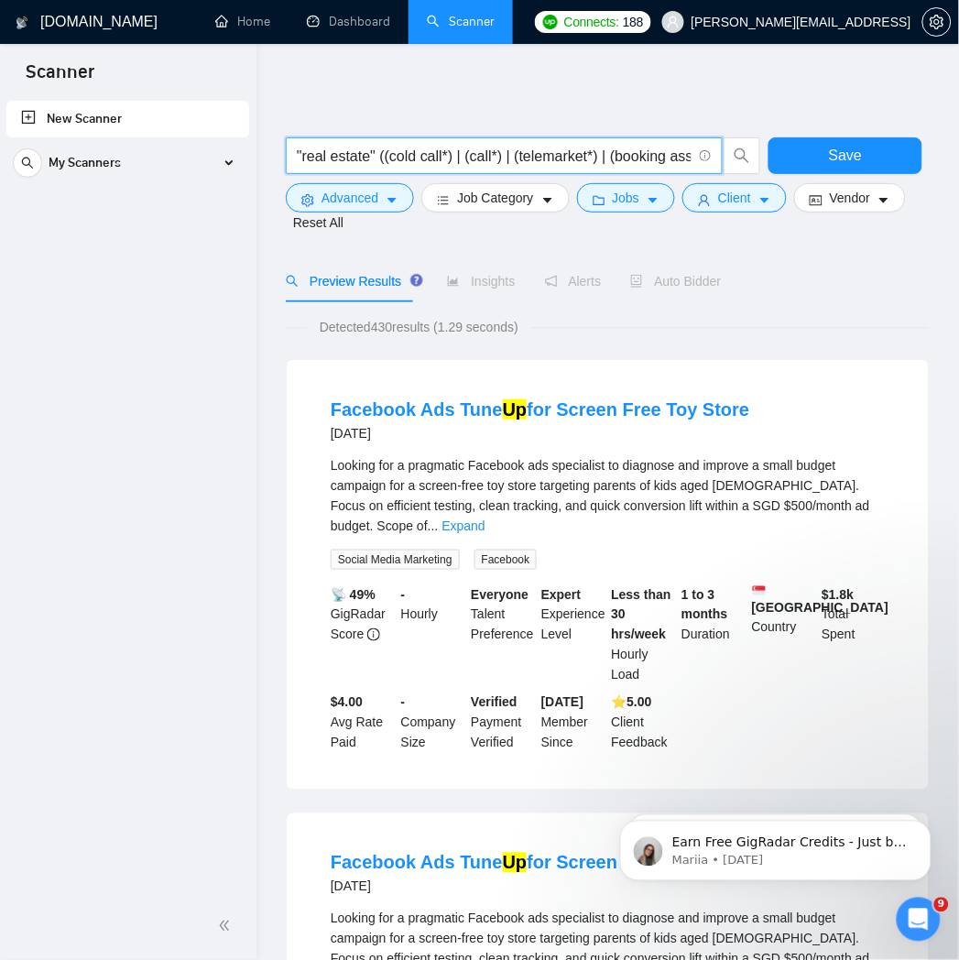
click at [608, 159] on input ""real estate" ((cold call*) | (call*) | (telemarket*) | (booking assisant) | (s…" at bounding box center [494, 156] width 395 height 23
click at [660, 157] on input ""real estate" ((cold call*) | (call*) | (telemarket*) | (booking assisant) | (s…" at bounding box center [494, 156] width 395 height 23
drag, startPoint x: 429, startPoint y: 163, endPoint x: 352, endPoint y: 174, distance: 77.7
click at [352, 174] on span ""real estate" ((cold call*) | (call*) | (telemarket*) | (booking assisant) | (s…" at bounding box center [504, 155] width 437 height 37
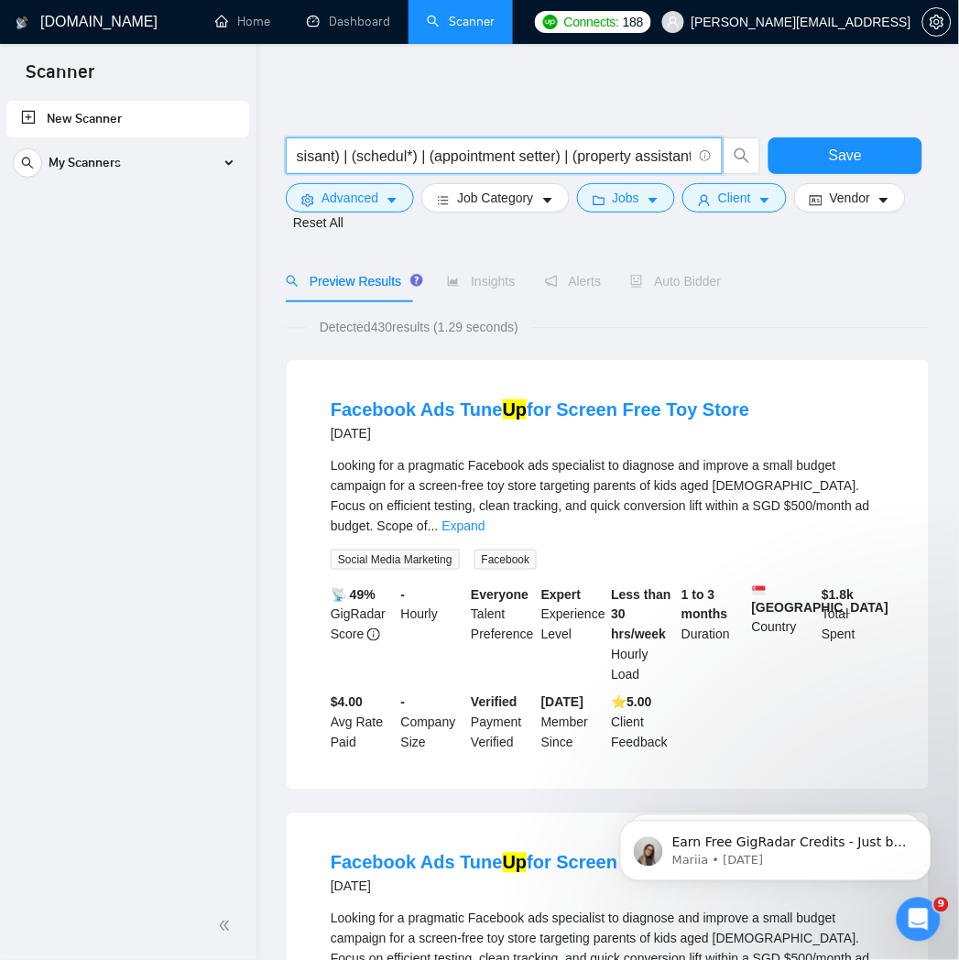
scroll to position [0, 386]
click at [569, 159] on input ""real estate" ((cold call*) | (call*) | (telemarket*) | (booking assisant) | (s…" at bounding box center [494, 156] width 395 height 23
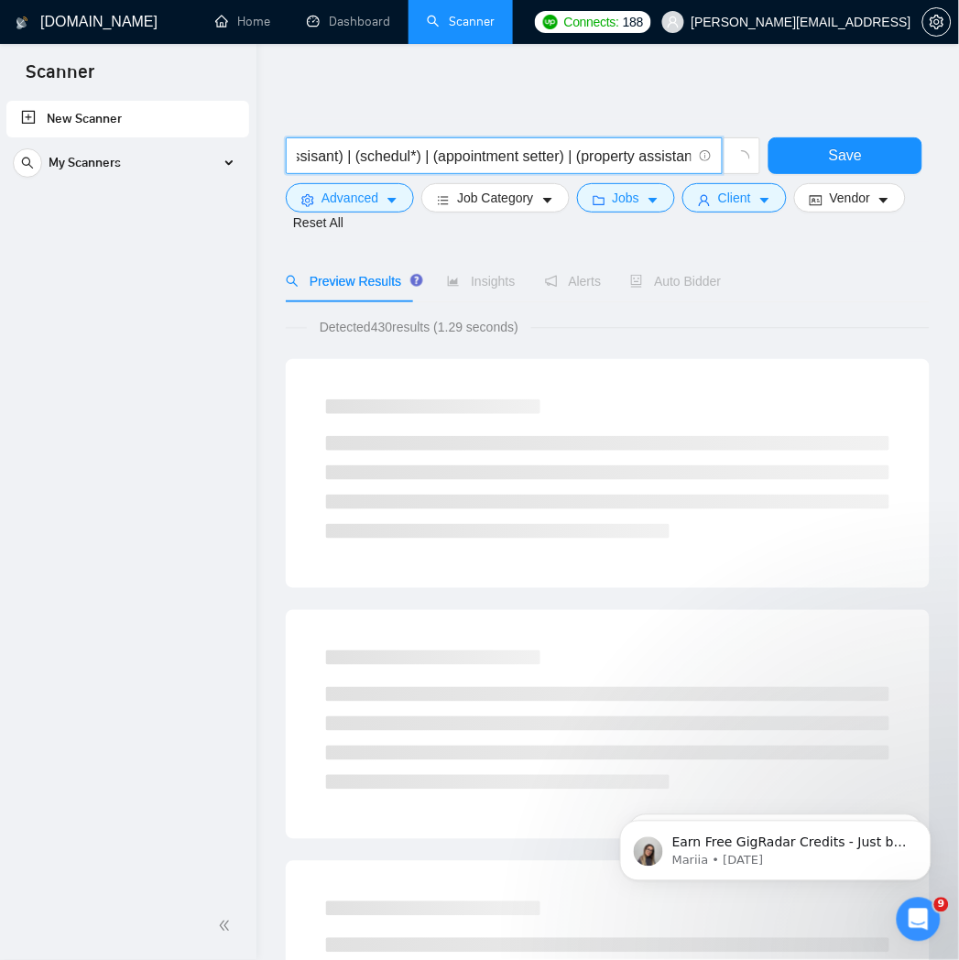
drag, startPoint x: 639, startPoint y: 156, endPoint x: 648, endPoint y: 153, distance: 9.6
click at [640, 154] on input ""real estate" ((cold call*) | (call*) | (telemarket*) | (booking assisant) | (s…" at bounding box center [494, 156] width 395 height 23
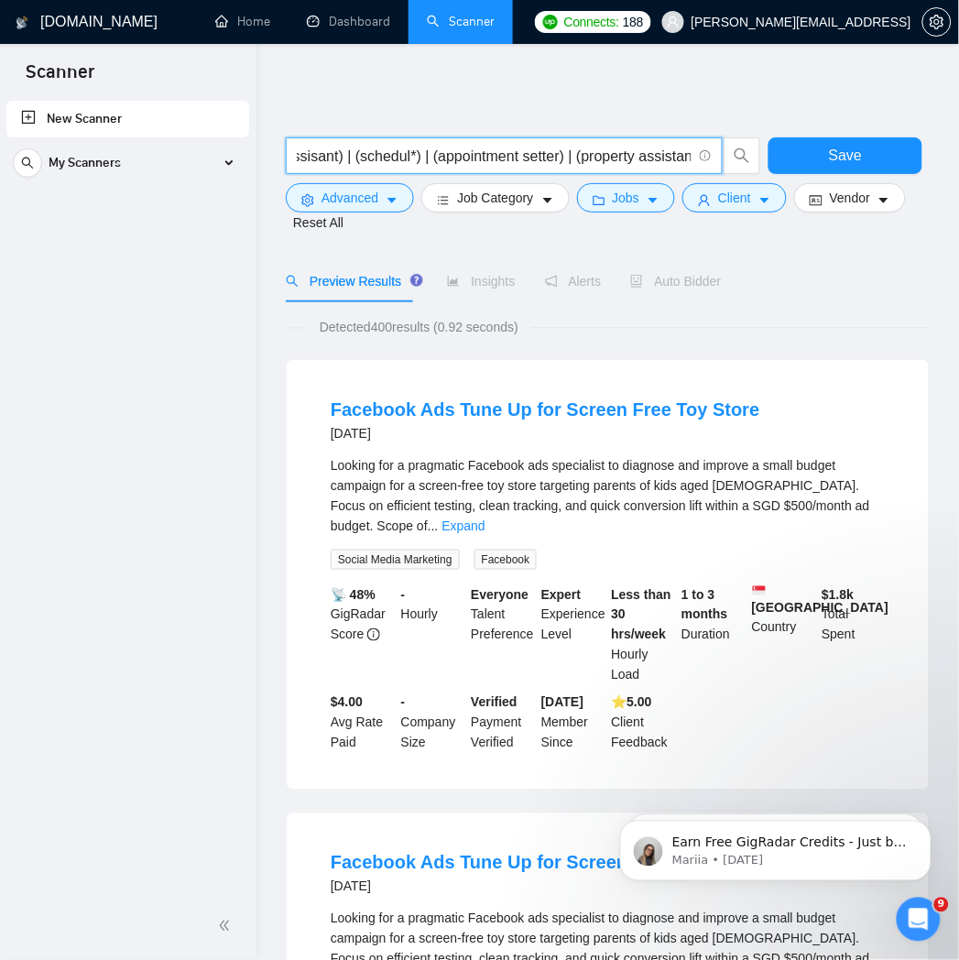
click at [691, 158] on input ""real estate" ((cold call*) | (call*) | (telemarket*) | (booking assisant) | (s…" at bounding box center [494, 156] width 395 height 23
click at [691, 162] on input ""real estate" ((cold call*) | (call*) | (telemarket*) | (booking assisant) | (s…" at bounding box center [494, 156] width 395 height 23
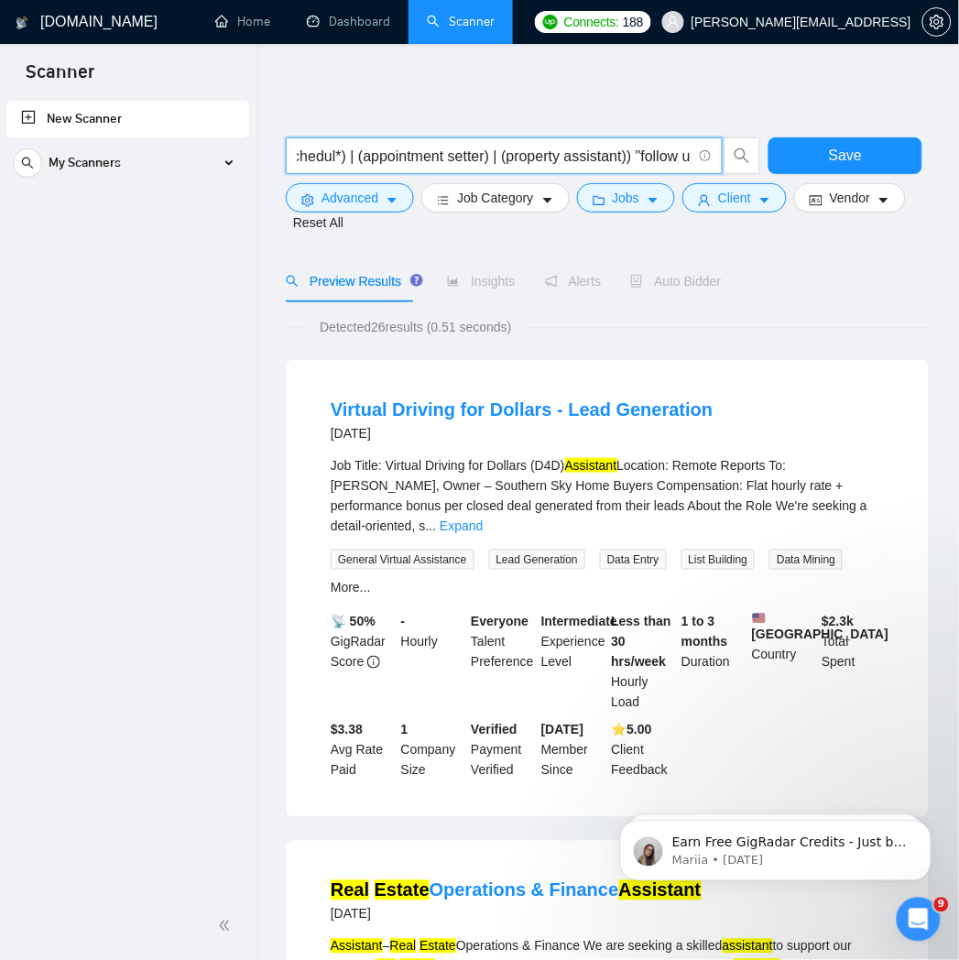
scroll to position [0, 465]
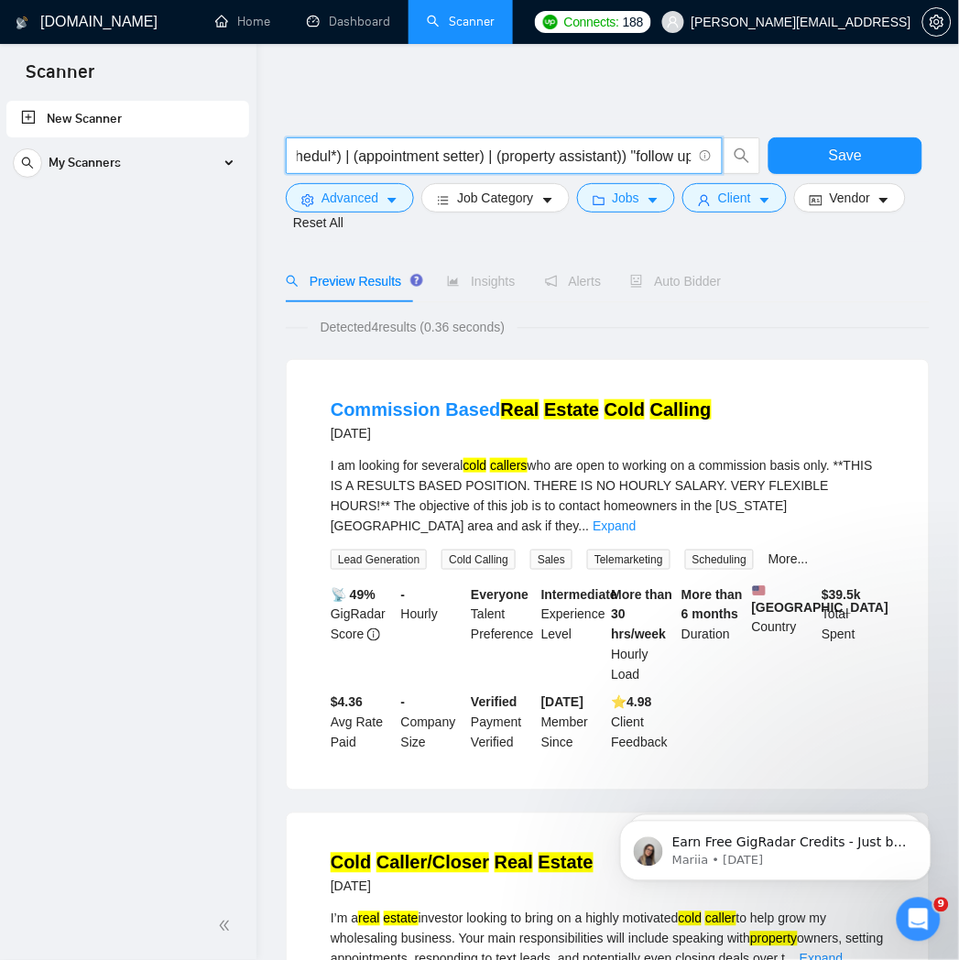
click at [625, 159] on input ""real estate" ((cold call*) | (call*) | (telemarket*) | (booking assisant) | (s…" at bounding box center [494, 156] width 395 height 23
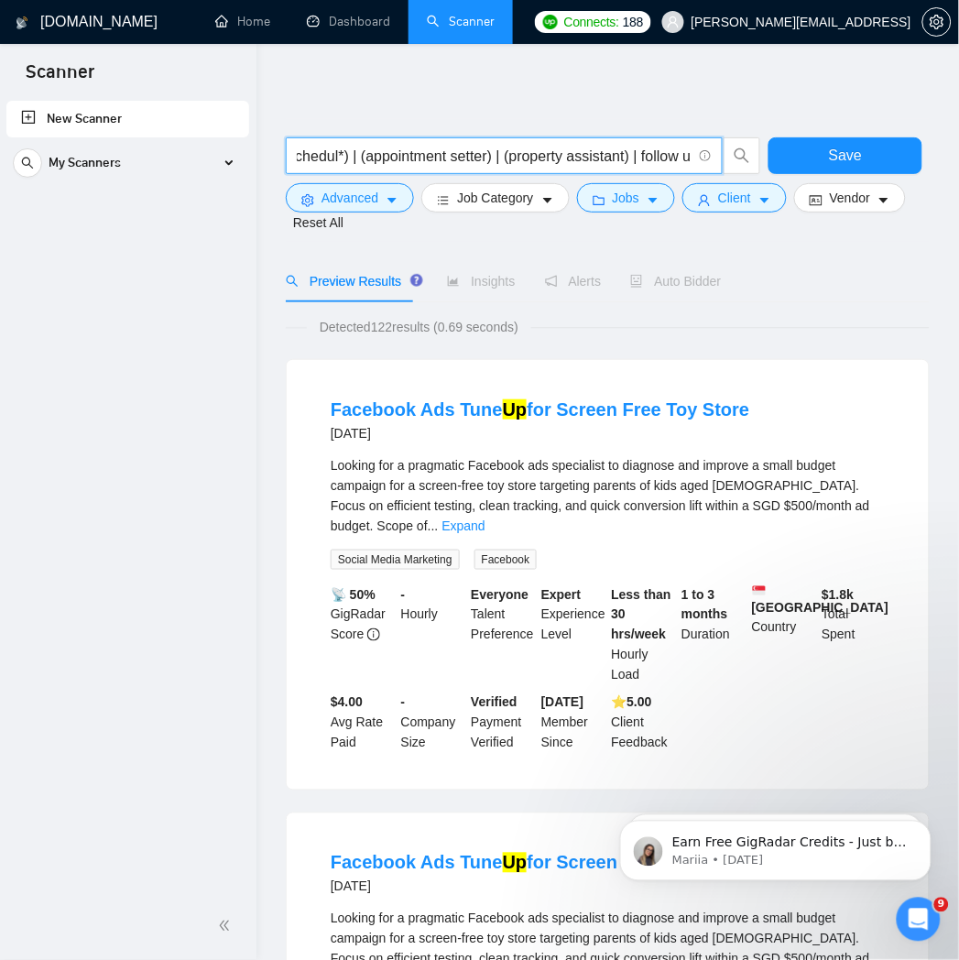
scroll to position [0, 462]
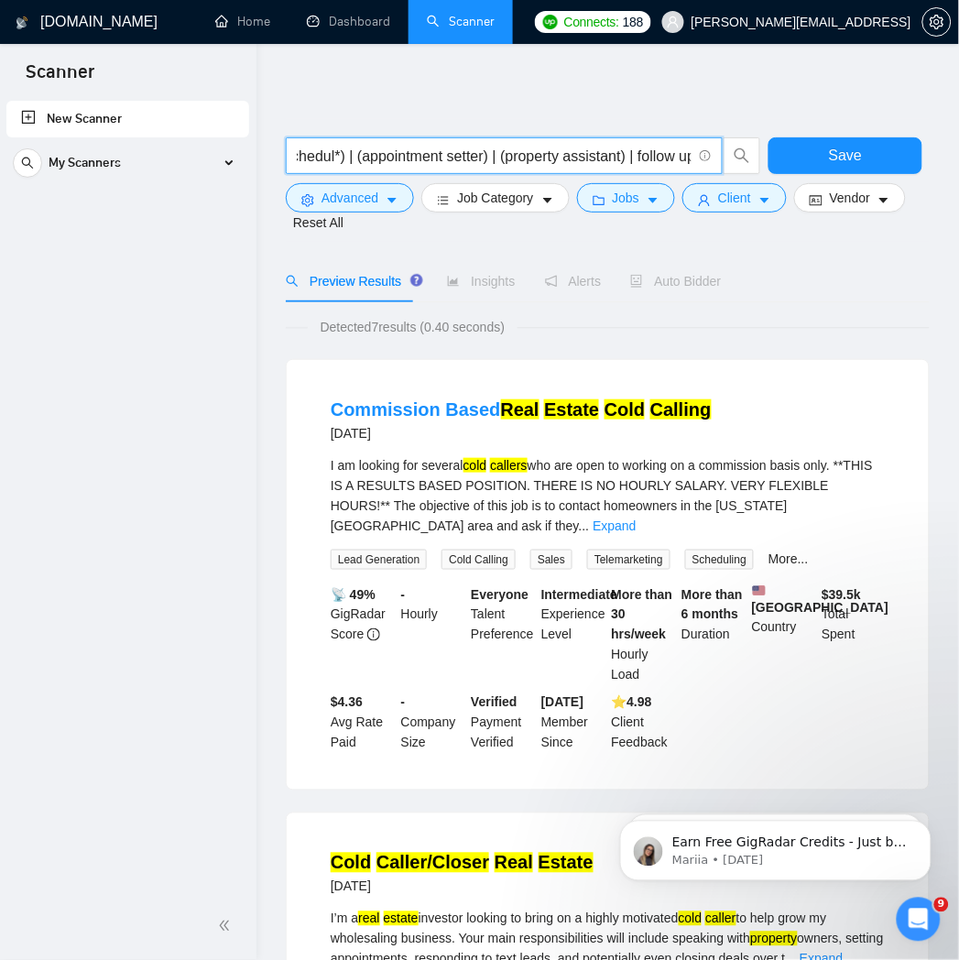
click at [628, 157] on input ""real estate" ((cold call*) | (call*) | (telemarket*) | (booking assisant) | (s…" at bounding box center [494, 156] width 395 height 23
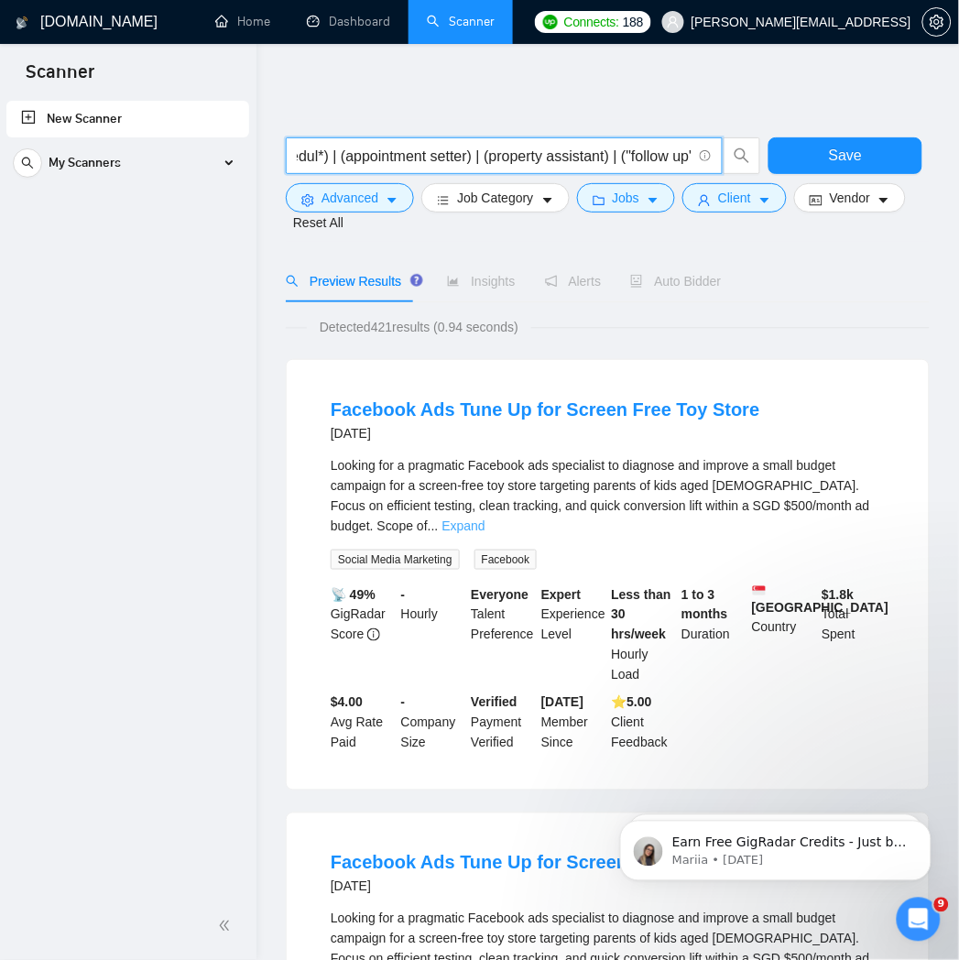
scroll to position [0, 0]
click at [486, 519] on link "Expand" at bounding box center [464, 526] width 43 height 15
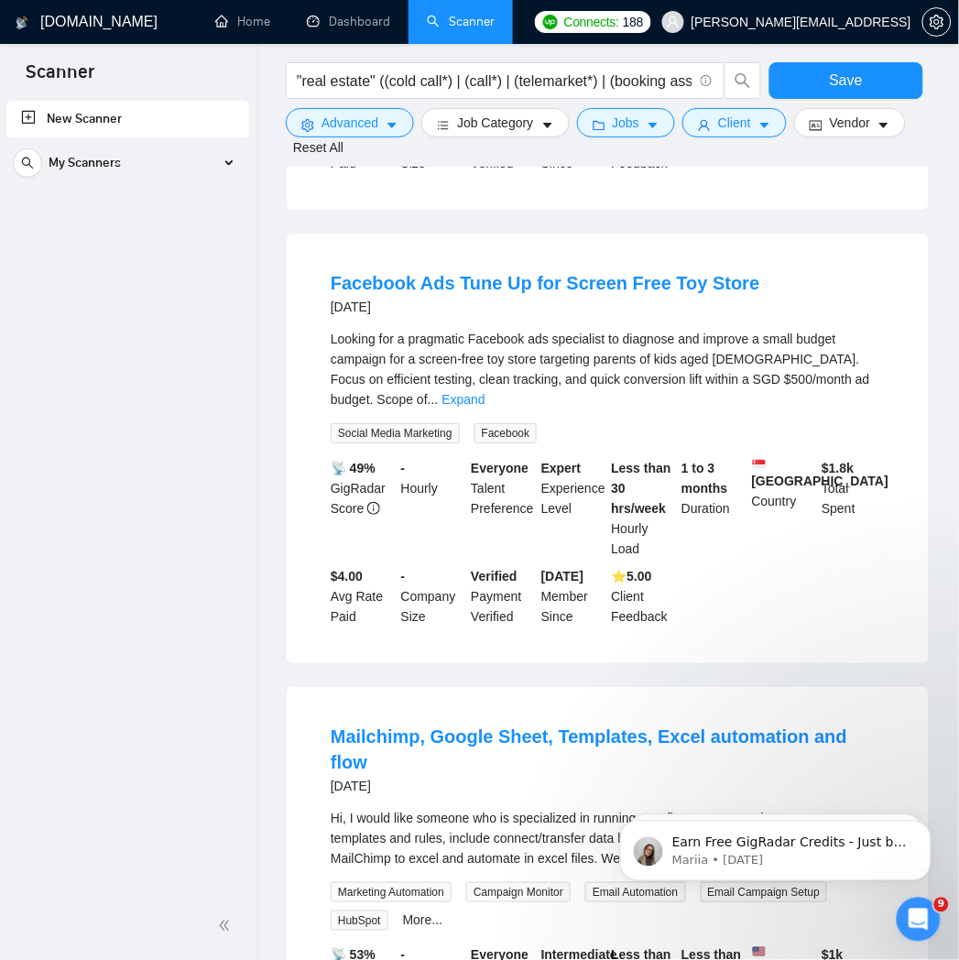
scroll to position [1221, 0]
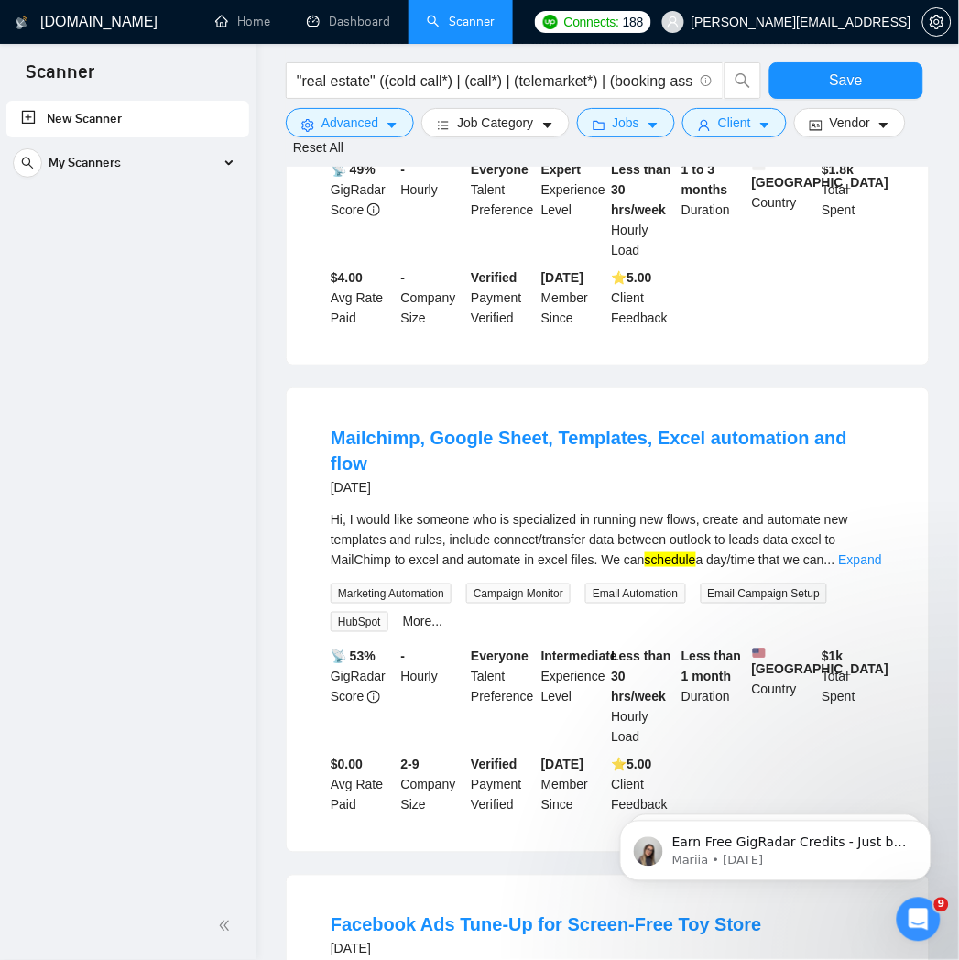
click at [884, 509] on div "Hi, I would like someone who is specialized in running new flows, create and au…" at bounding box center [608, 539] width 554 height 60
click at [870, 552] on link "Expand" at bounding box center [860, 559] width 43 height 15
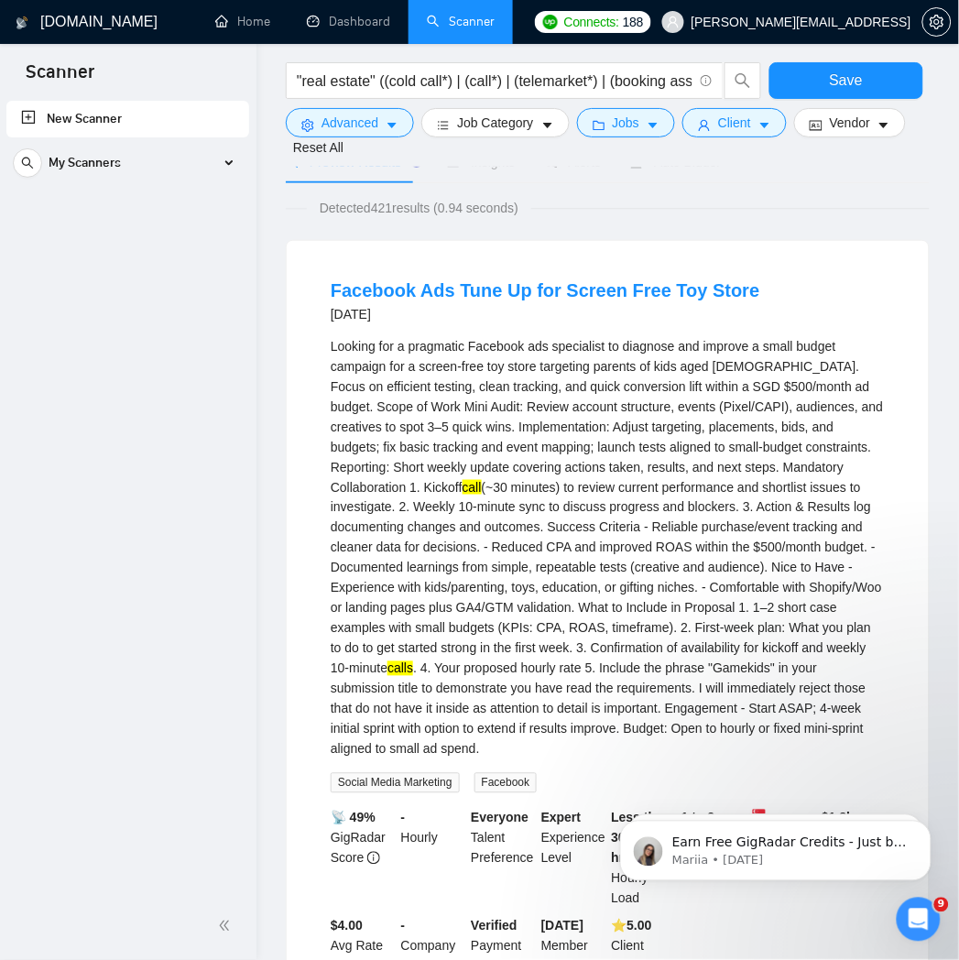
scroll to position [0, 0]
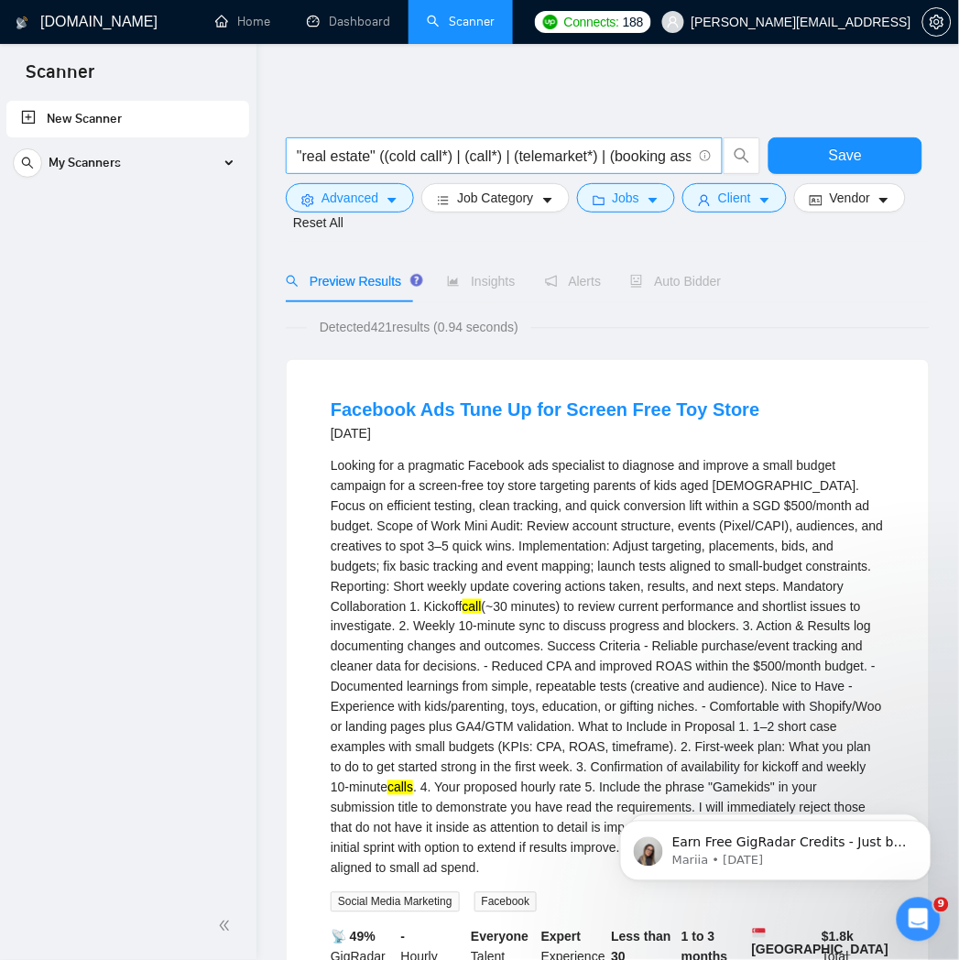
click at [452, 159] on input ""real estate" ((cold call*) | (call*) | (telemarket*) | (booking assisant) | (s…" at bounding box center [494, 156] width 395 height 23
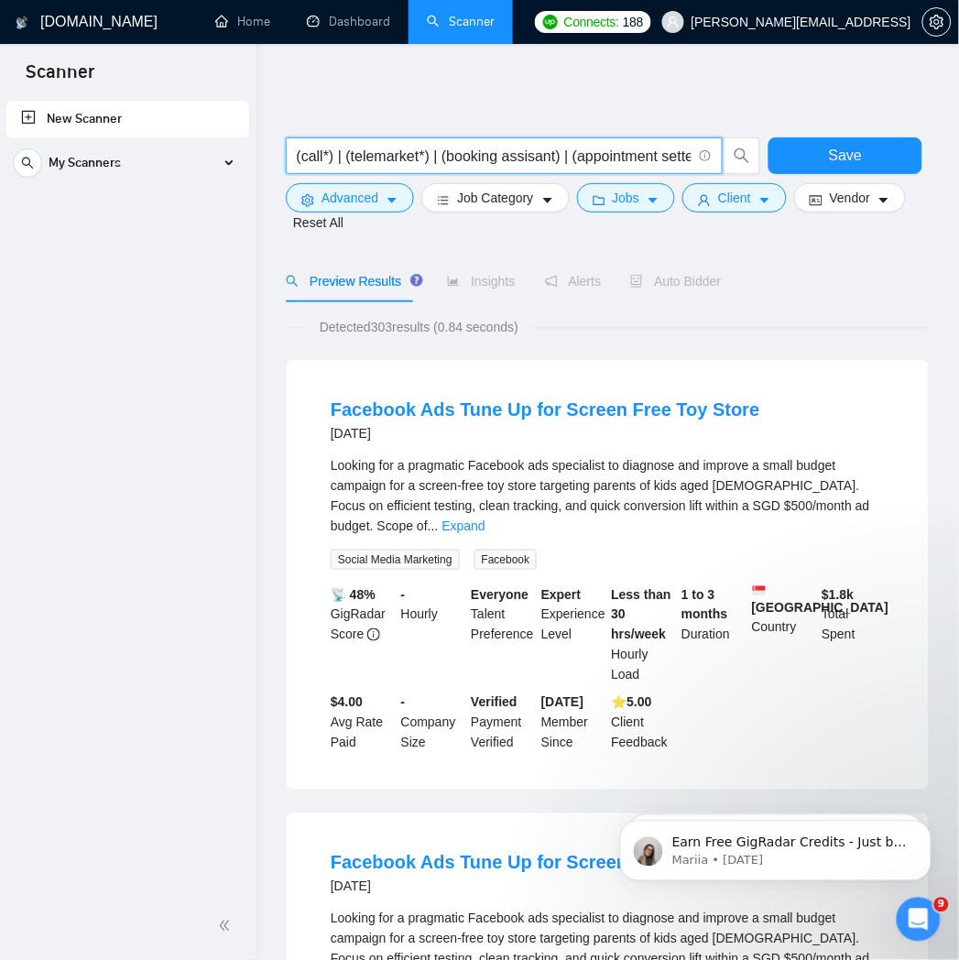
click at [528, 161] on input ""real estate" ((cold call*) | (call*) | (telemarket*) | (booking assisant) | (a…" at bounding box center [494, 156] width 395 height 23
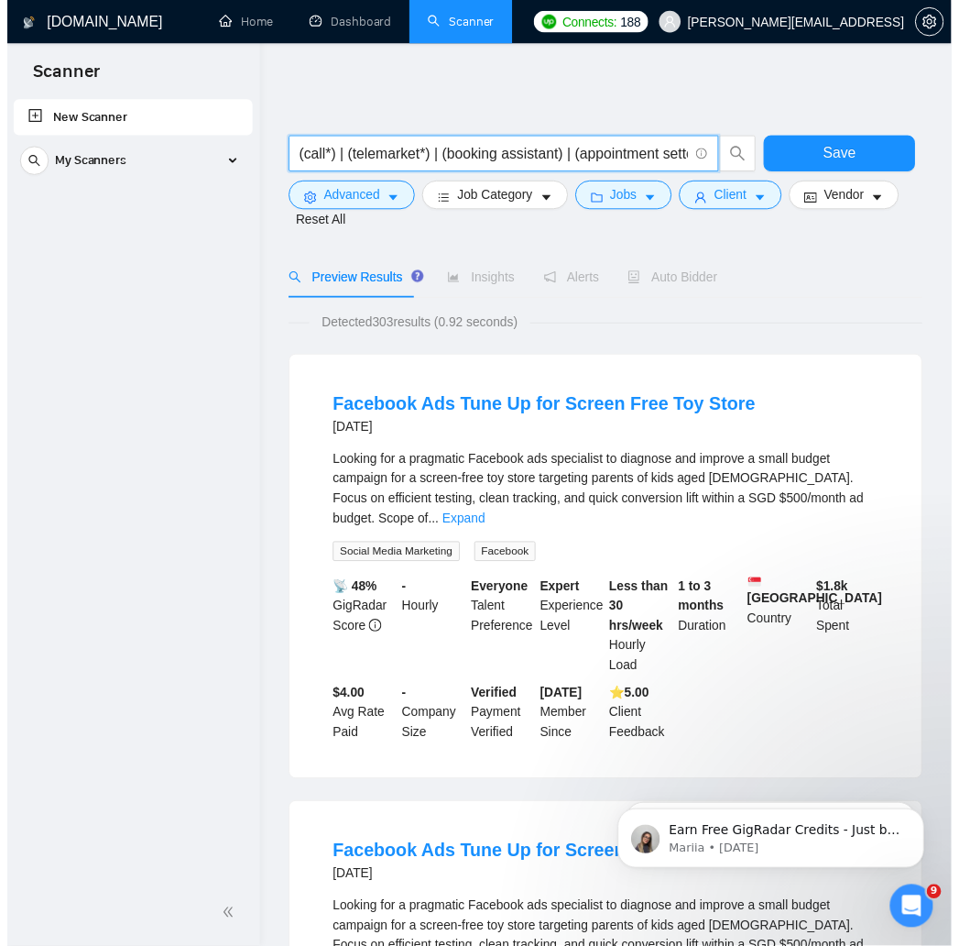
scroll to position [0, 407]
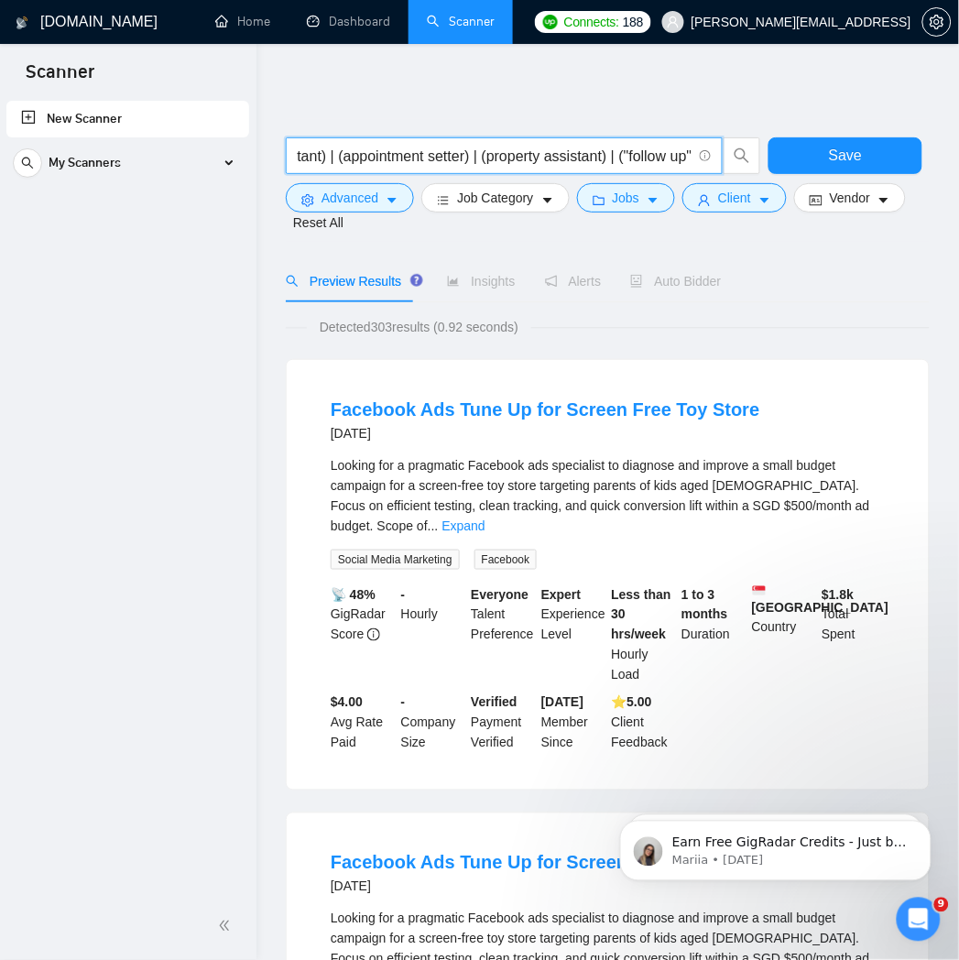
drag, startPoint x: 332, startPoint y: 158, endPoint x: 1153, endPoint y: 156, distance: 820.9
click at [959, 156] on html "Scanner New Scanner My Scanners AI Workflow Automation (Client Filters) AI Work…" at bounding box center [479, 480] width 959 height 960
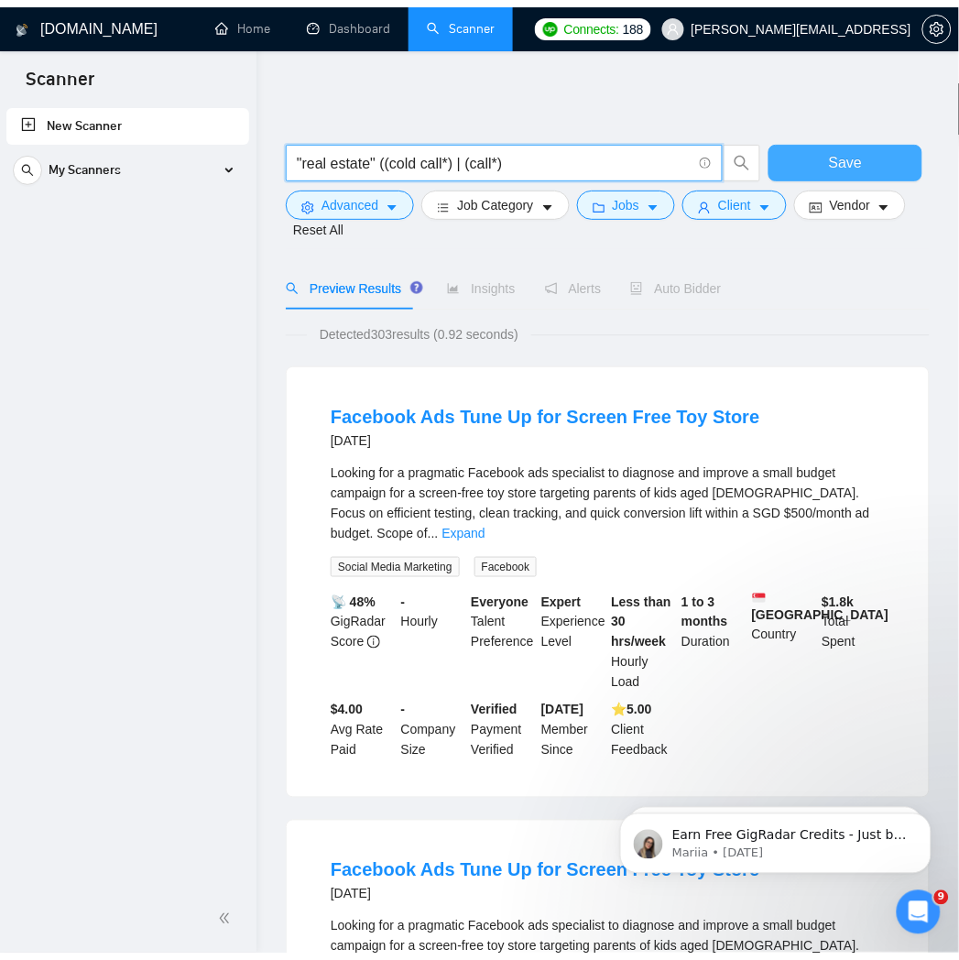
scroll to position [0, 0]
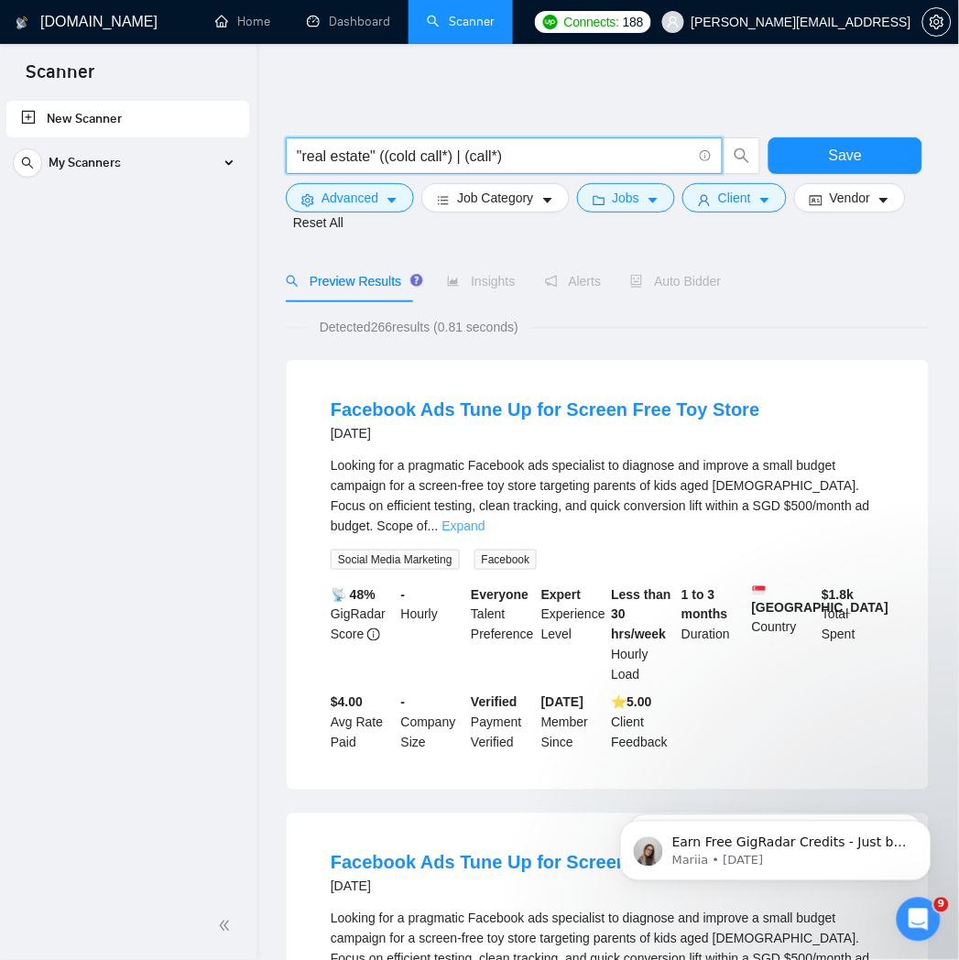
click at [486, 519] on link "Expand" at bounding box center [464, 526] width 43 height 15
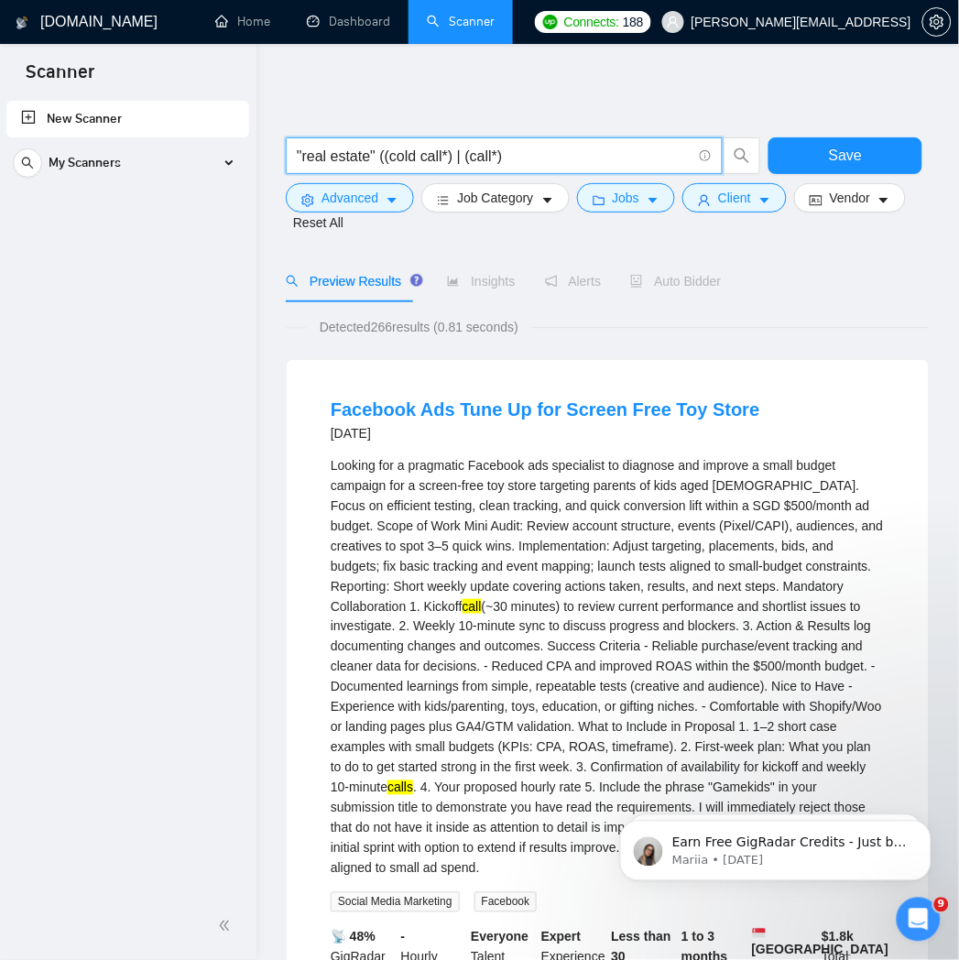
drag, startPoint x: 541, startPoint y: 152, endPoint x: 387, endPoint y: 170, distance: 155.9
click at [377, 175] on div ""real estate" ((cold call*) | (call*)" at bounding box center [523, 160] width 483 height 46
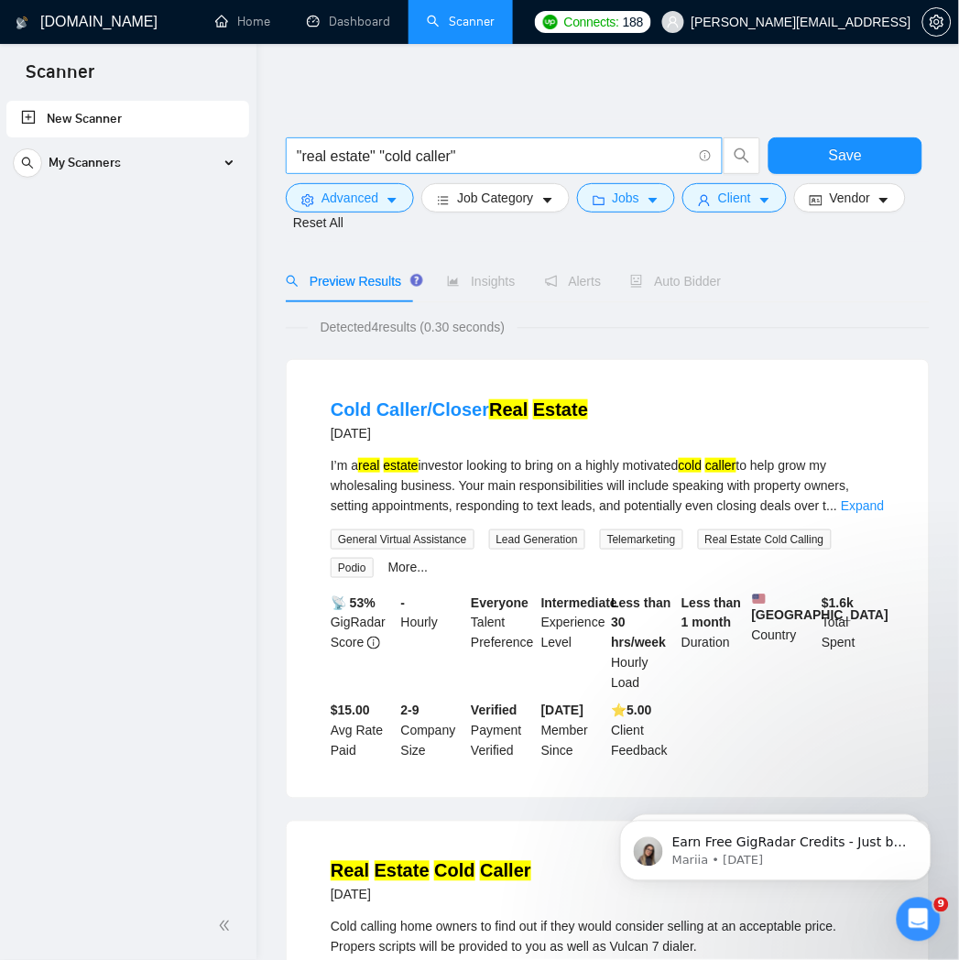
drag, startPoint x: 378, startPoint y: 159, endPoint x: 396, endPoint y: 159, distance: 17.4
click at [378, 159] on input ""real estate" "cold caller"" at bounding box center [494, 156] width 395 height 23
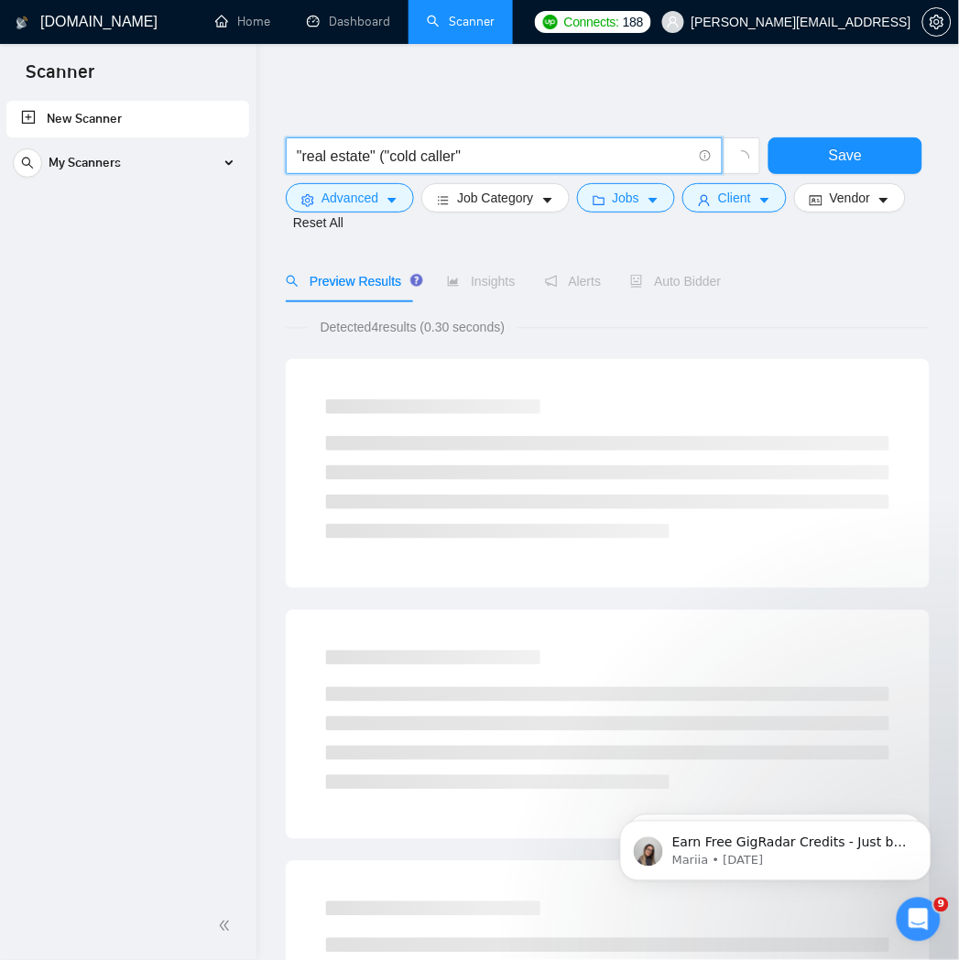
click at [472, 148] on input ""real estate" ("cold caller"" at bounding box center [494, 156] width 395 height 23
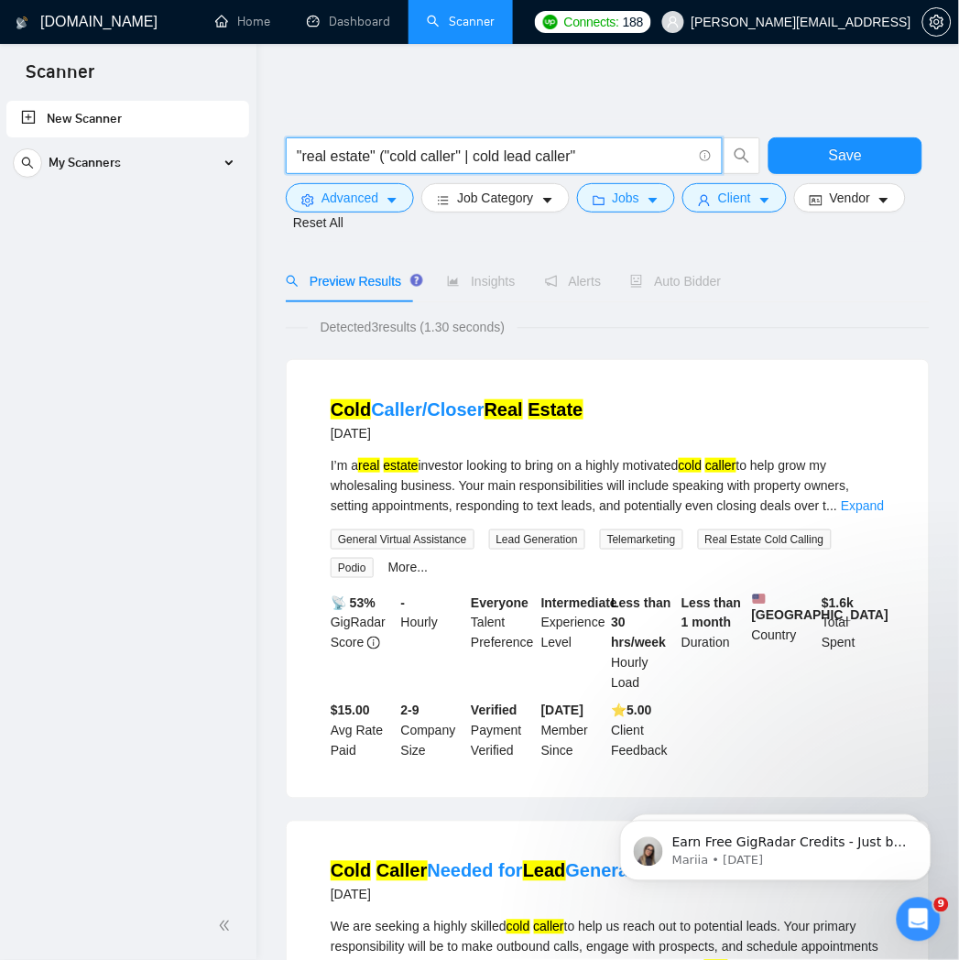
click at [472, 148] on input ""real estate" ("cold caller" | cold lead caller"" at bounding box center [494, 156] width 395 height 23
click at [611, 163] on input ""real estate" ("cold caller" | "cold lead caller"" at bounding box center [494, 156] width 395 height 23
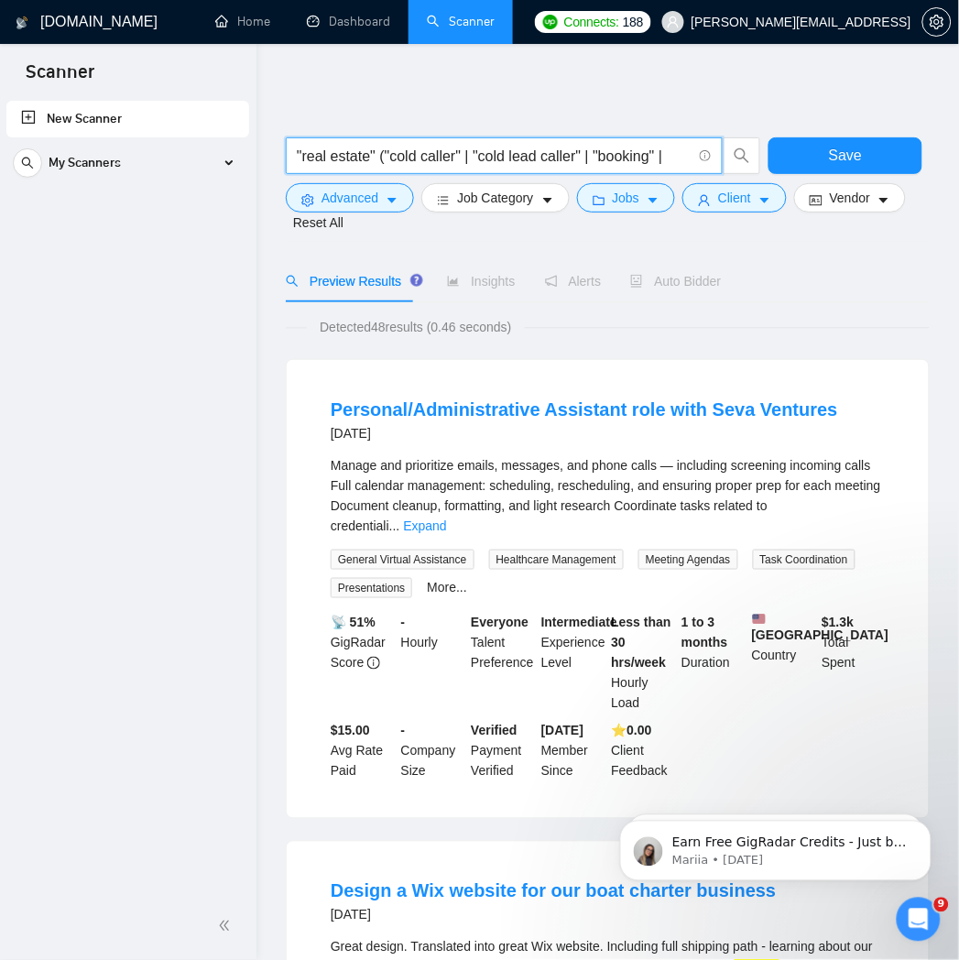
drag, startPoint x: 380, startPoint y: 160, endPoint x: 749, endPoint y: 179, distance: 369.7
click at [752, 178] on div ""real estate" ("cold caller" | "cold lead caller" | "booking" |" at bounding box center [523, 160] width 483 height 46
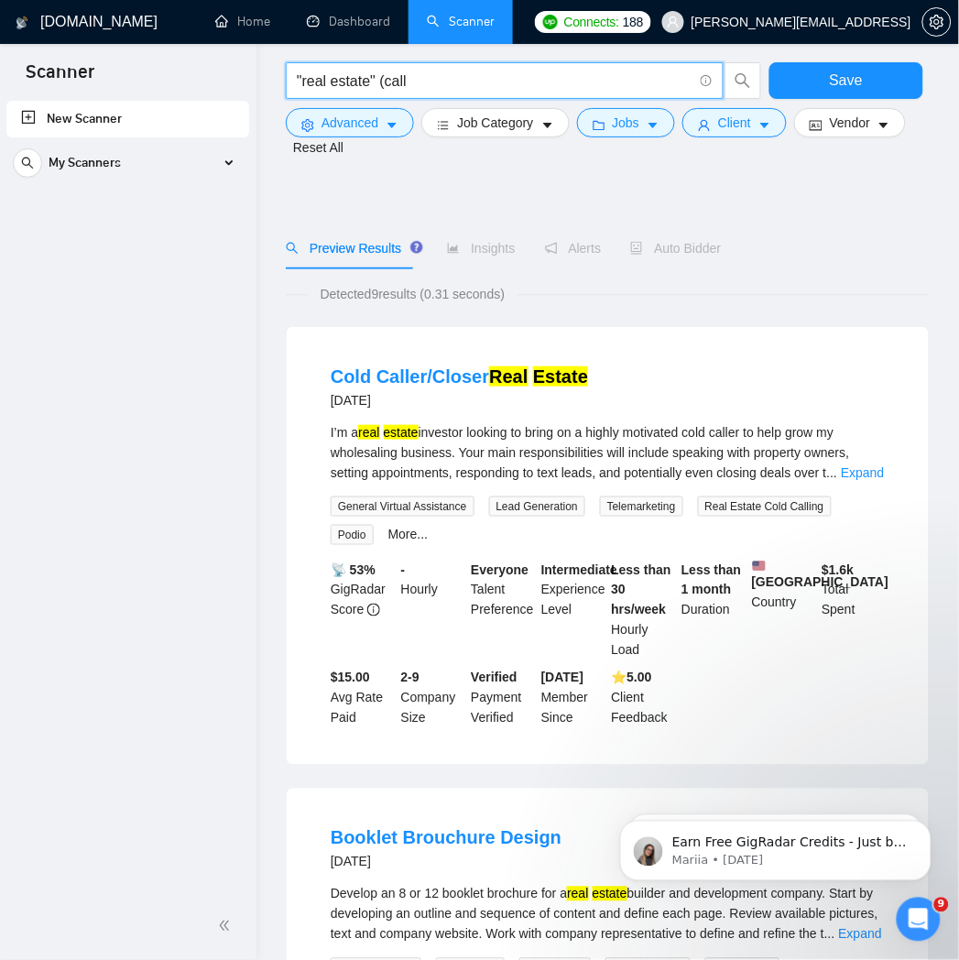
scroll to position [102, 0]
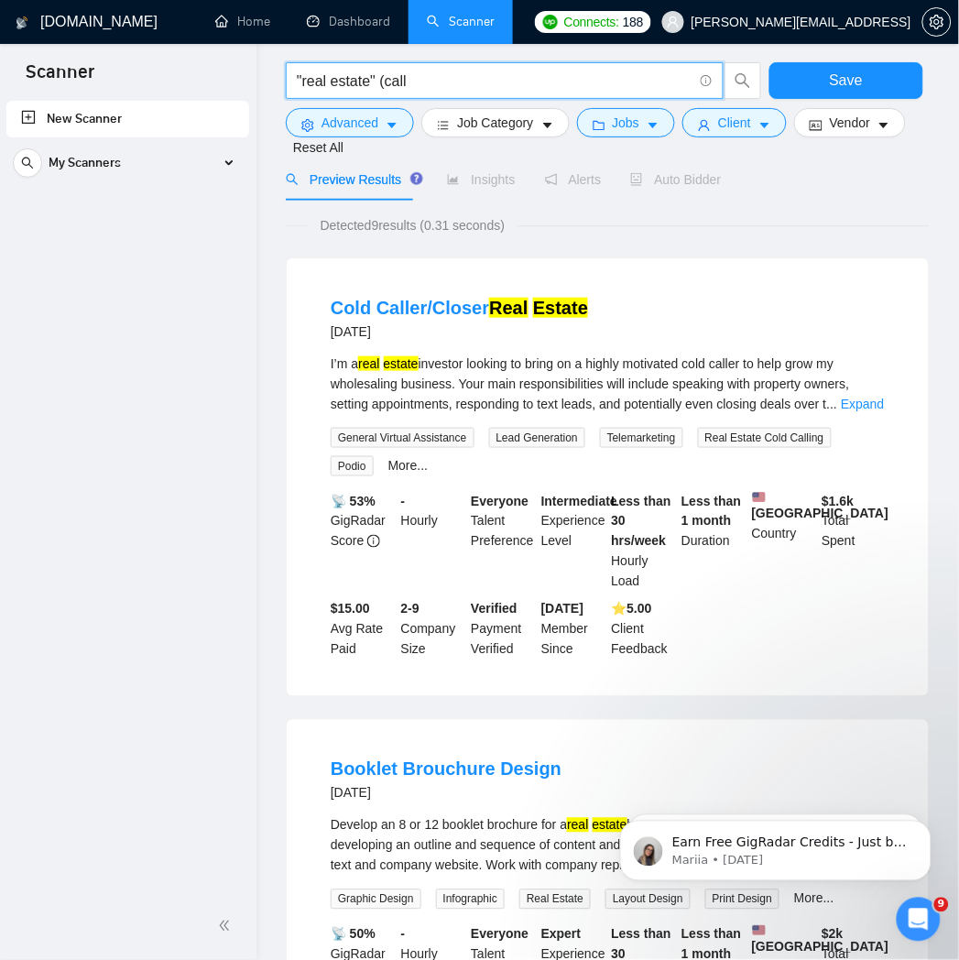
drag, startPoint x: 434, startPoint y: 87, endPoint x: 167, endPoint y: 107, distance: 268.3
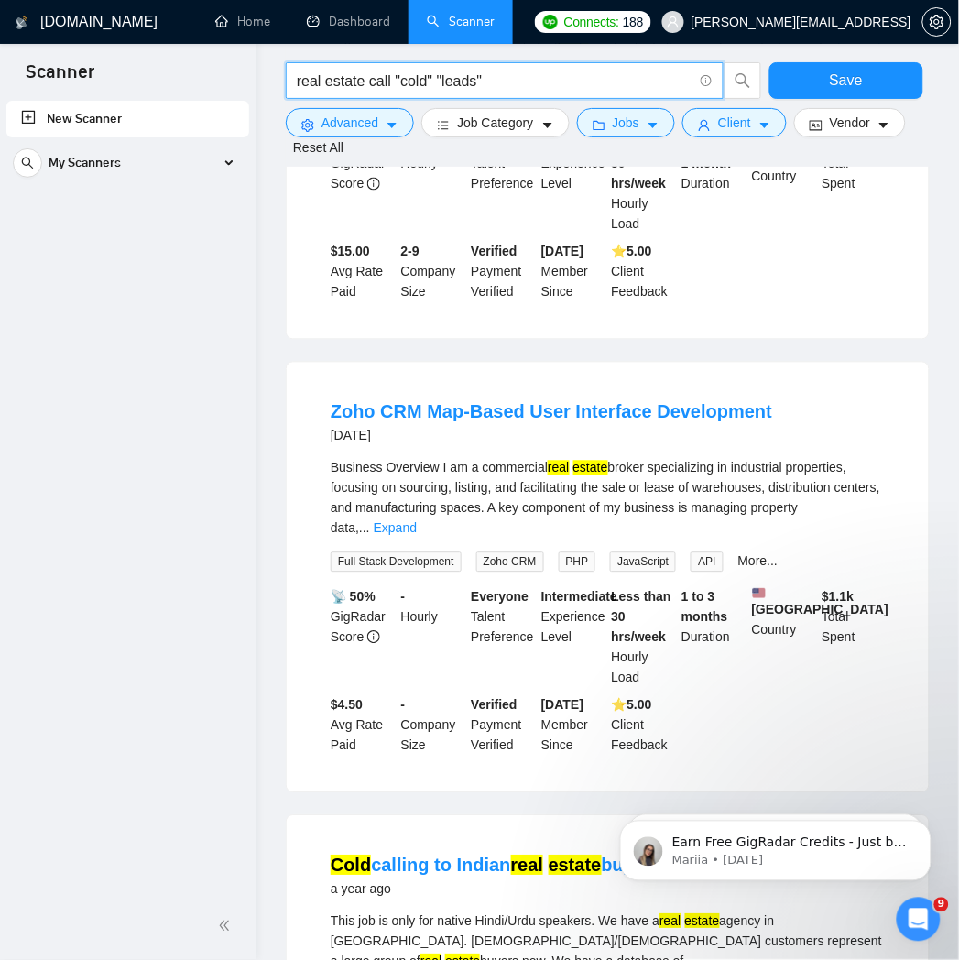
scroll to position [712, 0]
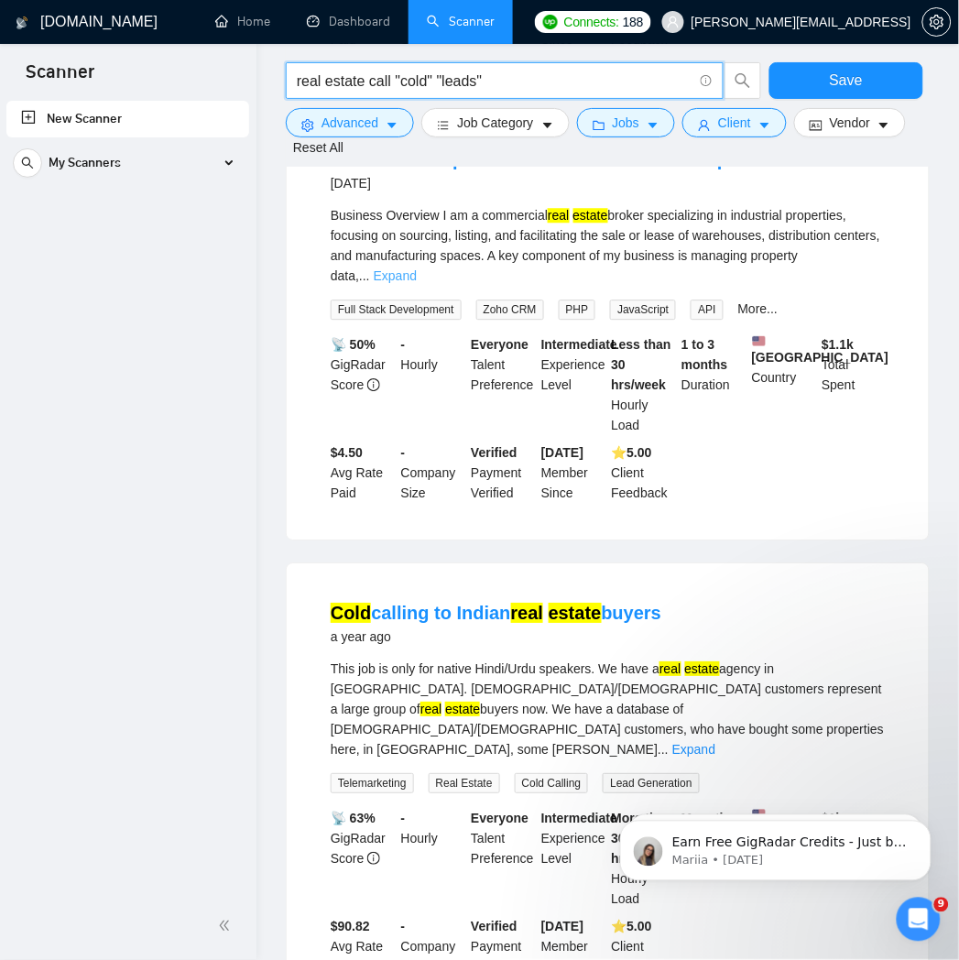
click at [417, 268] on link "Expand" at bounding box center [395, 275] width 43 height 15
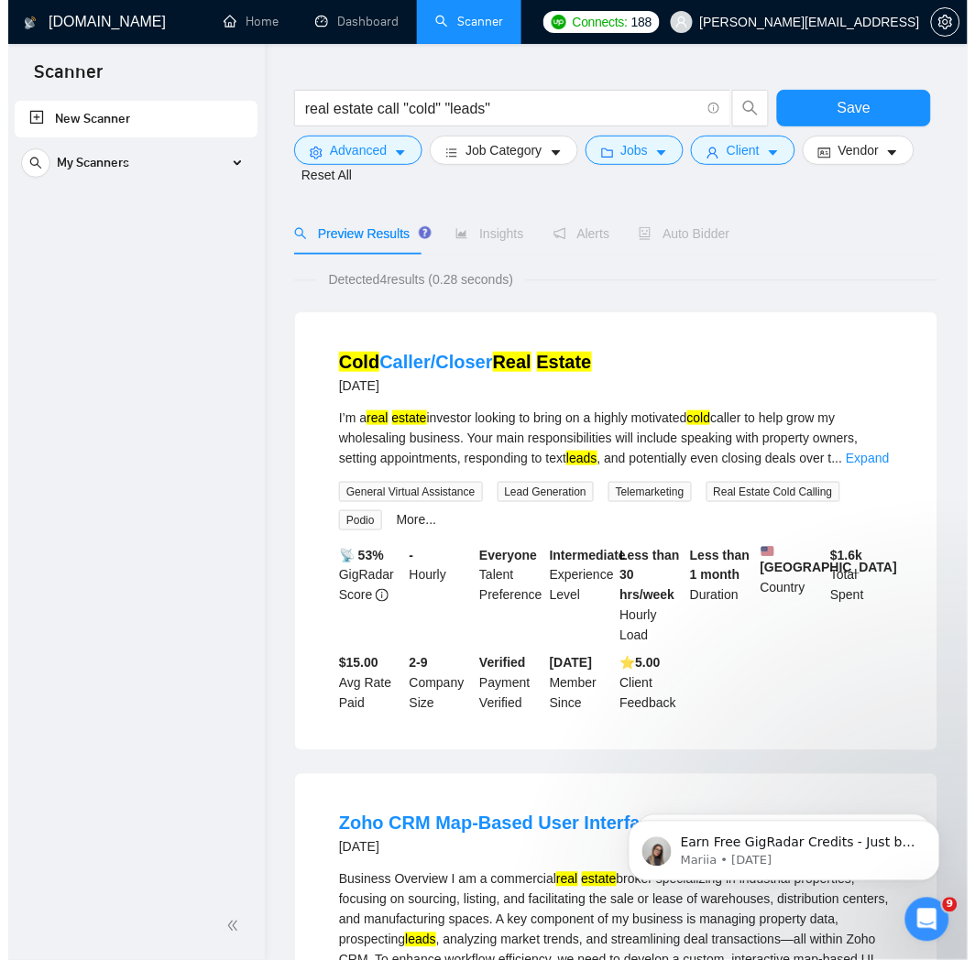
scroll to position [0, 0]
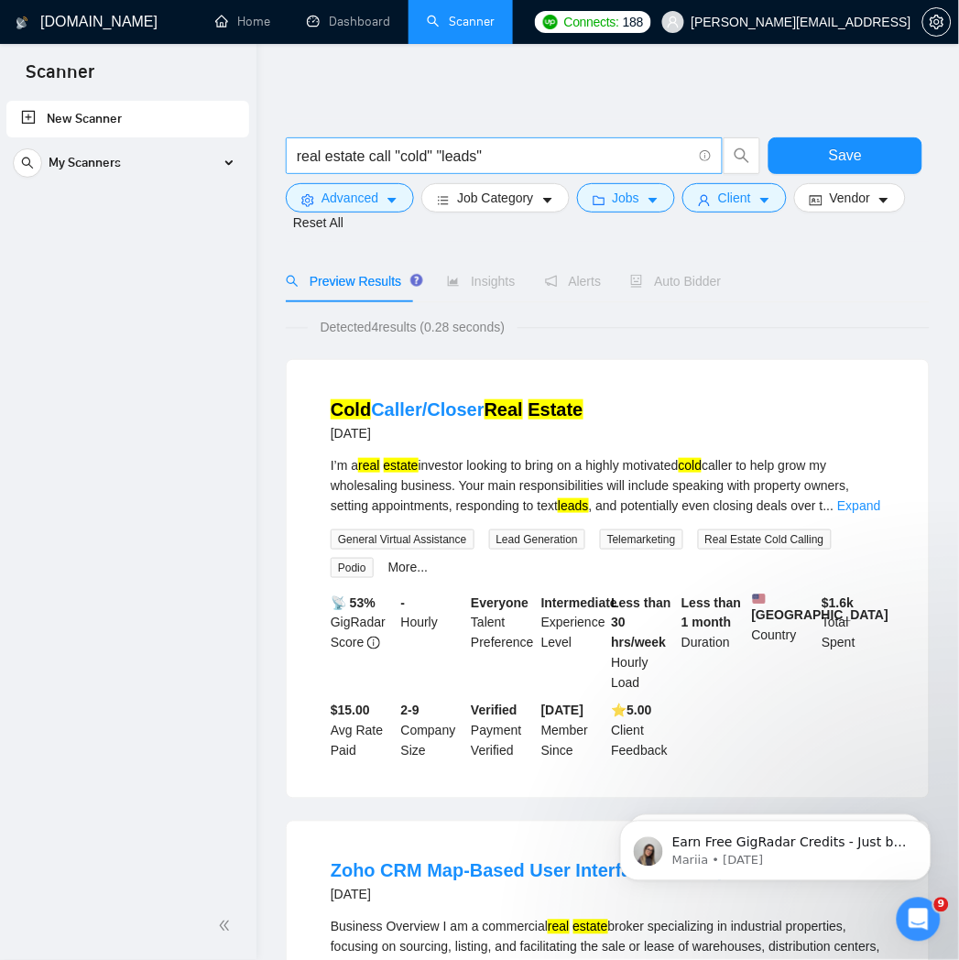
click at [586, 161] on input "real estate call "cold" "leads"" at bounding box center [494, 156] width 395 height 23
drag, startPoint x: 388, startPoint y: 157, endPoint x: 225, endPoint y: 163, distance: 163.2
click at [395, 159] on input "real estate call "cold" "leads"" at bounding box center [494, 156] width 395 height 23
drag, startPoint x: 506, startPoint y: 152, endPoint x: 108, endPoint y: 152, distance: 397.6
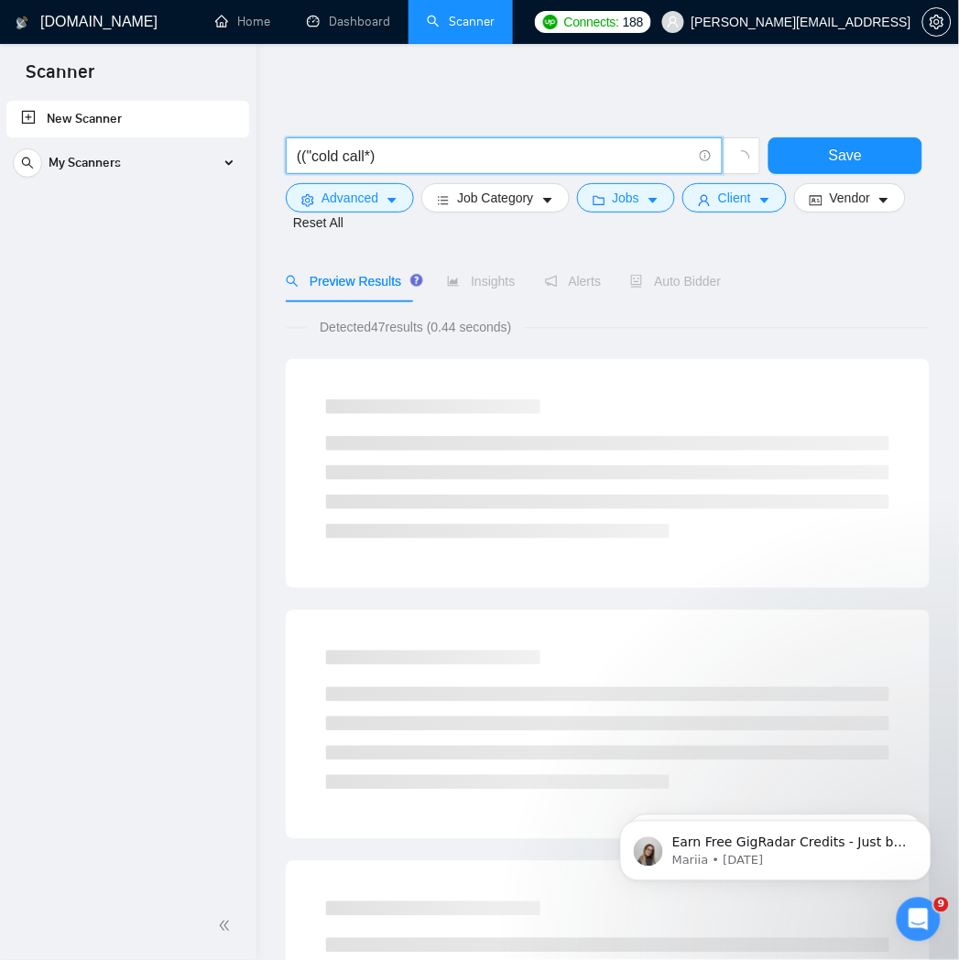
click at [440, 149] on input "(("cold call*)" at bounding box center [494, 156] width 395 height 23
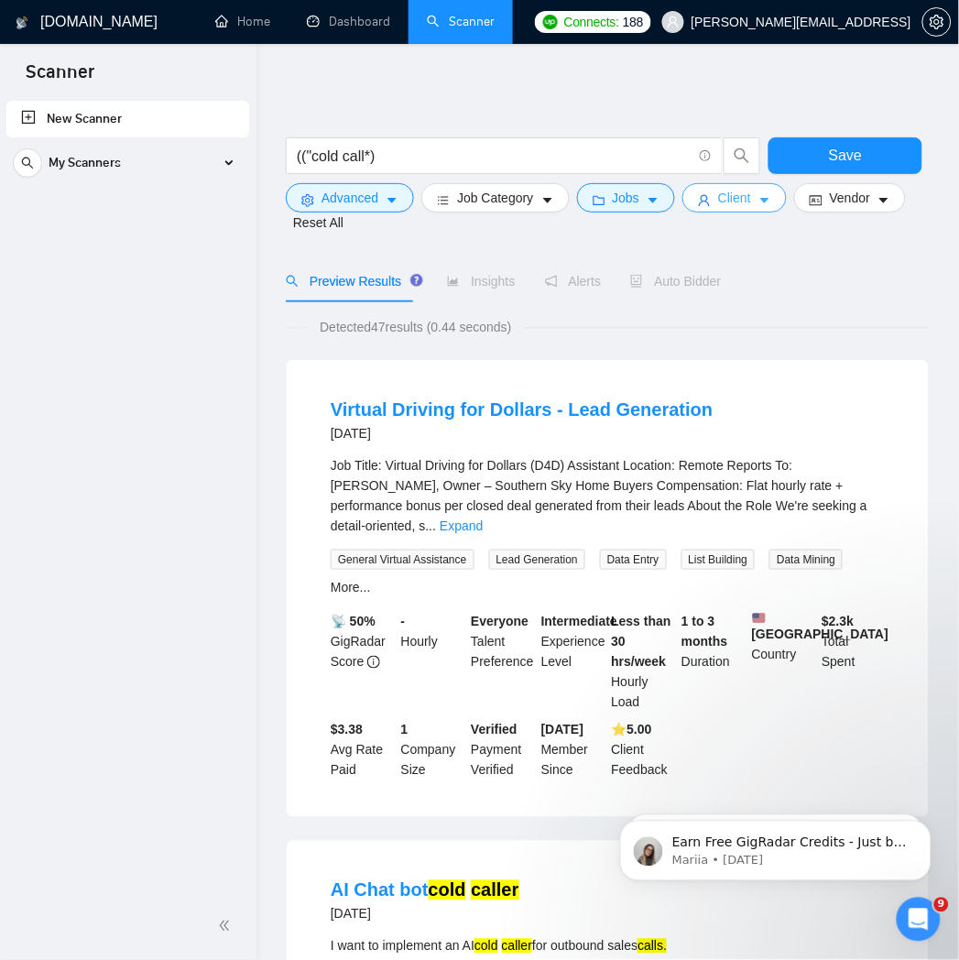
click at [727, 202] on span "Client" at bounding box center [734, 198] width 33 height 20
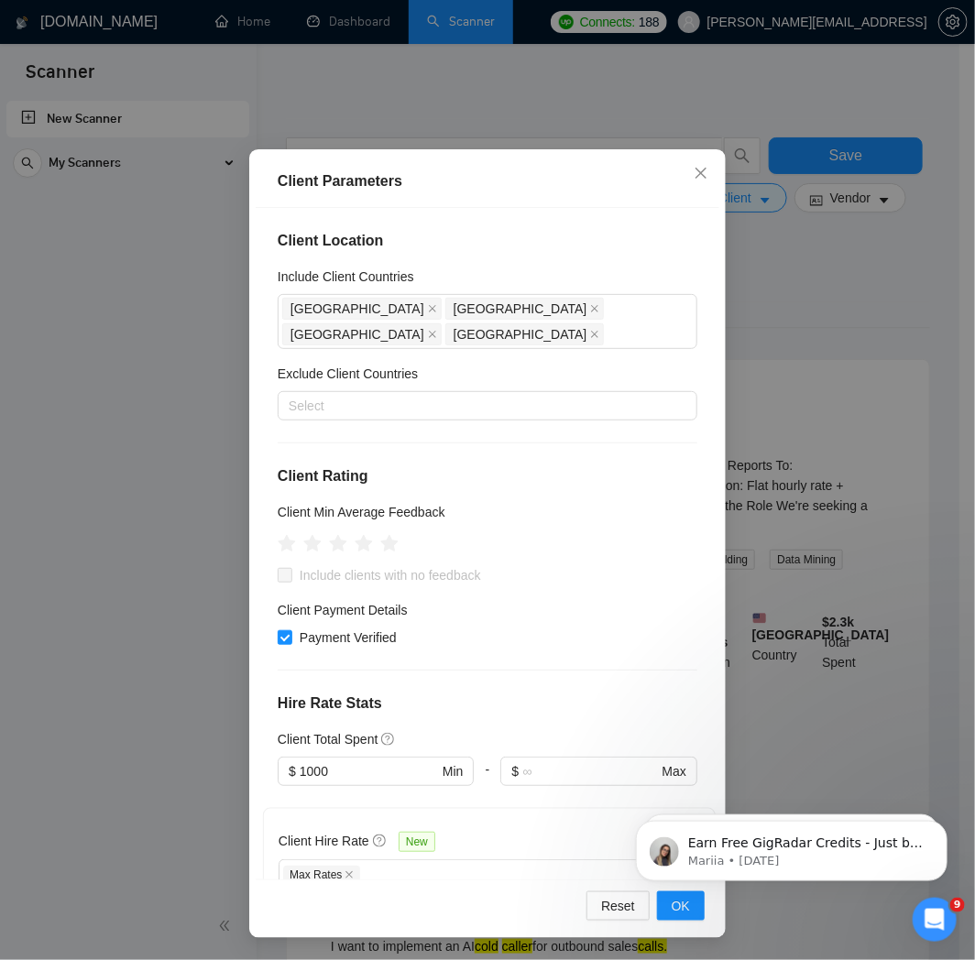
click at [790, 296] on div "Client Parameters Client Location Include Client Countries [GEOGRAPHIC_DATA] [G…" at bounding box center [487, 480] width 975 height 960
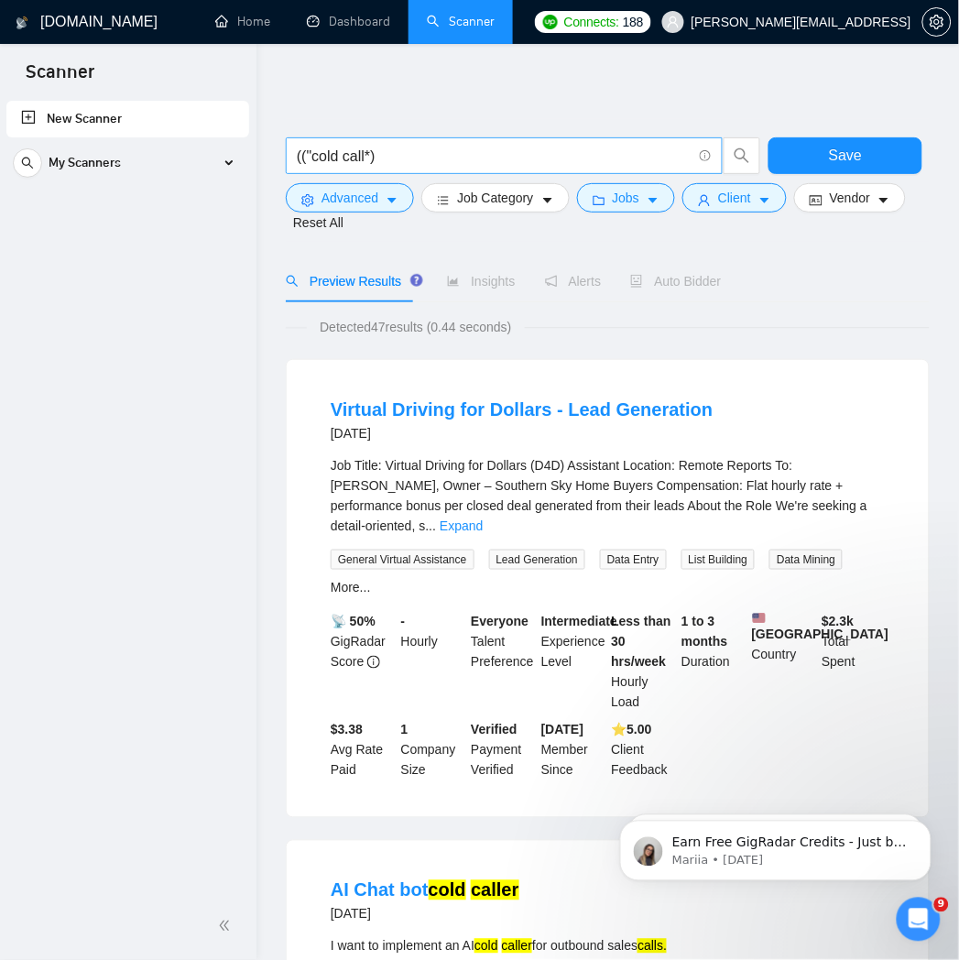
click at [499, 154] on input "(("cold call*)" at bounding box center [494, 156] width 395 height 23
click at [539, 157] on input "(("cold call*) | receptionist" at bounding box center [494, 156] width 395 height 23
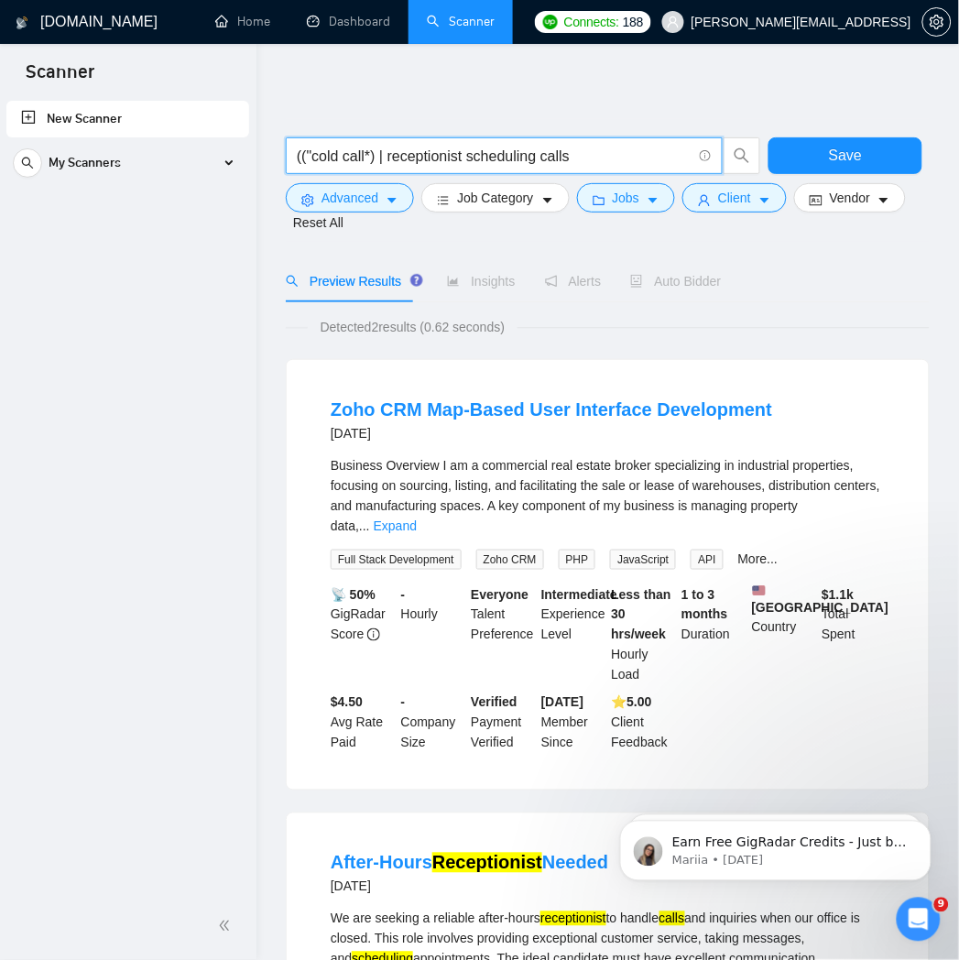
click at [470, 163] on input "(("cold call*) | receptionist scheduling calls" at bounding box center [494, 156] width 395 height 23
click at [468, 162] on input "(("cold call*) | receptionist scheduling calls" at bounding box center [494, 156] width 395 height 23
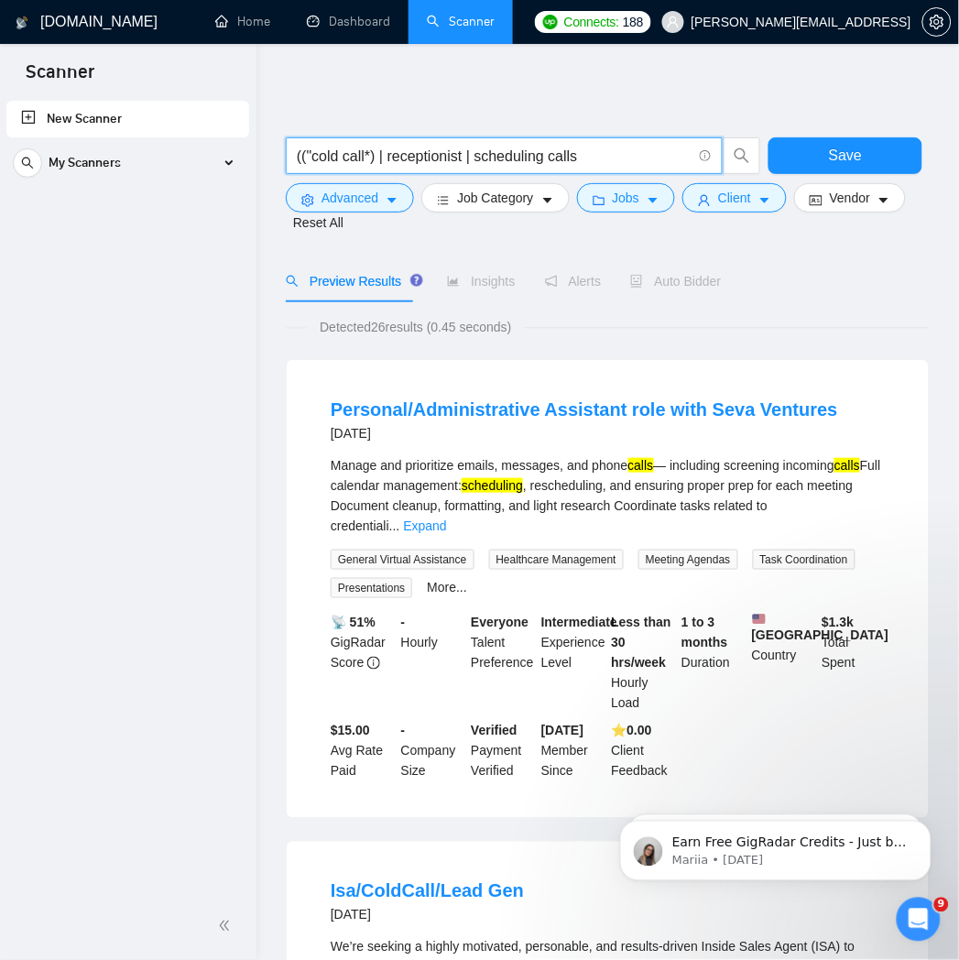
click at [345, 161] on input "(("cold call*) | receptionist | scheduling calls" at bounding box center [494, 156] width 395 height 23
click at [370, 159] on input "(("cold call*) | receptionist | scheduling calls" at bounding box center [494, 156] width 395 height 23
click at [624, 150] on input "(("cold call*") | receptionist | [PERSON_NAME] calls" at bounding box center [494, 156] width 395 height 23
click at [552, 159] on input "(("cold call*") | receptionist | [PERSON_NAME] calls" at bounding box center [494, 156] width 395 height 23
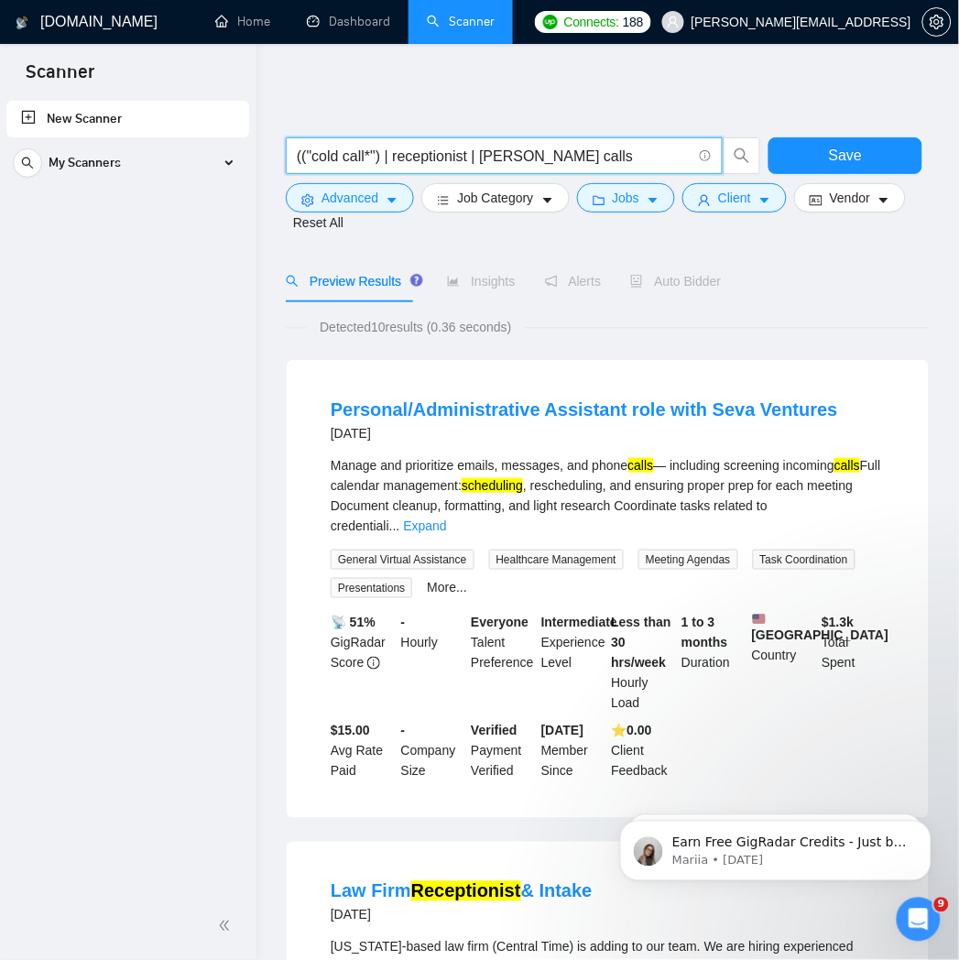
click at [552, 159] on input "(("cold call*") | receptionist | [PERSON_NAME] calls" at bounding box center [494, 156] width 395 height 23
click at [431, 165] on input "(("cold call*") | receptionist | [PERSON_NAME] calls" at bounding box center [494, 156] width 395 height 23
paste input "real estate) (cold call* | "appointment setter" | "ISA" | "inside sales" | "lea…"
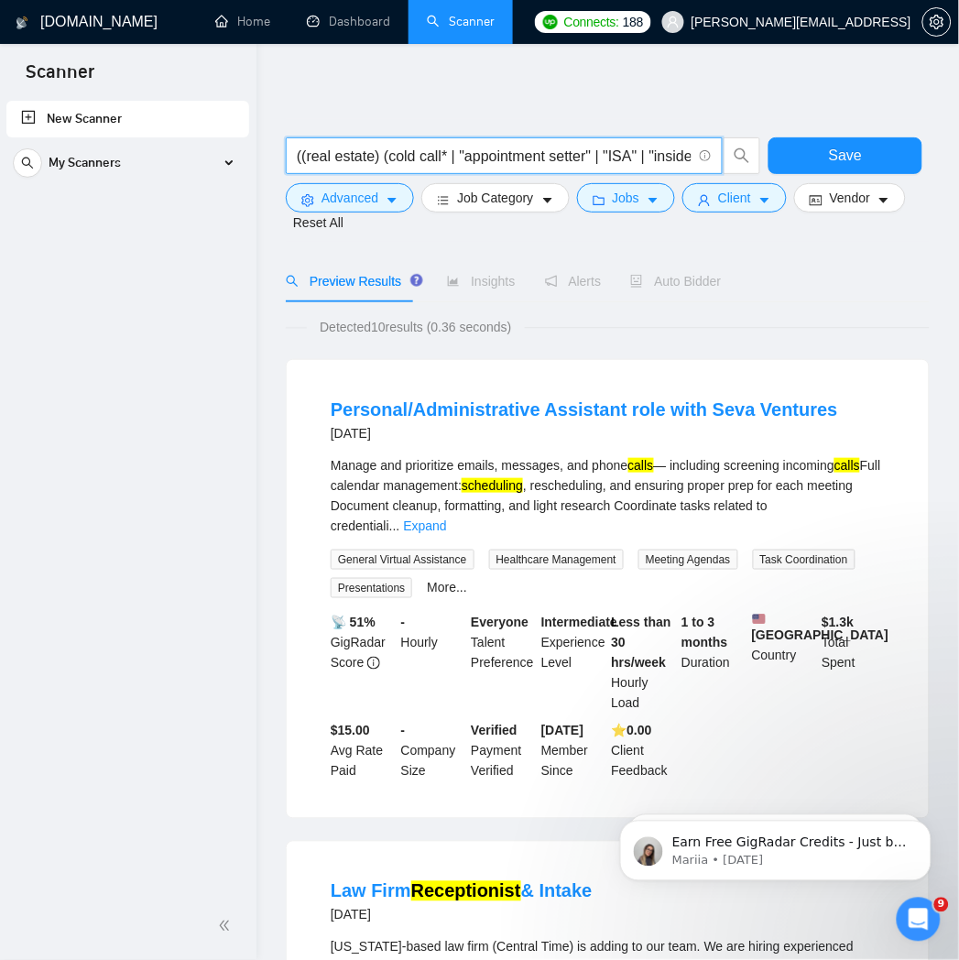
scroll to position [0, 696]
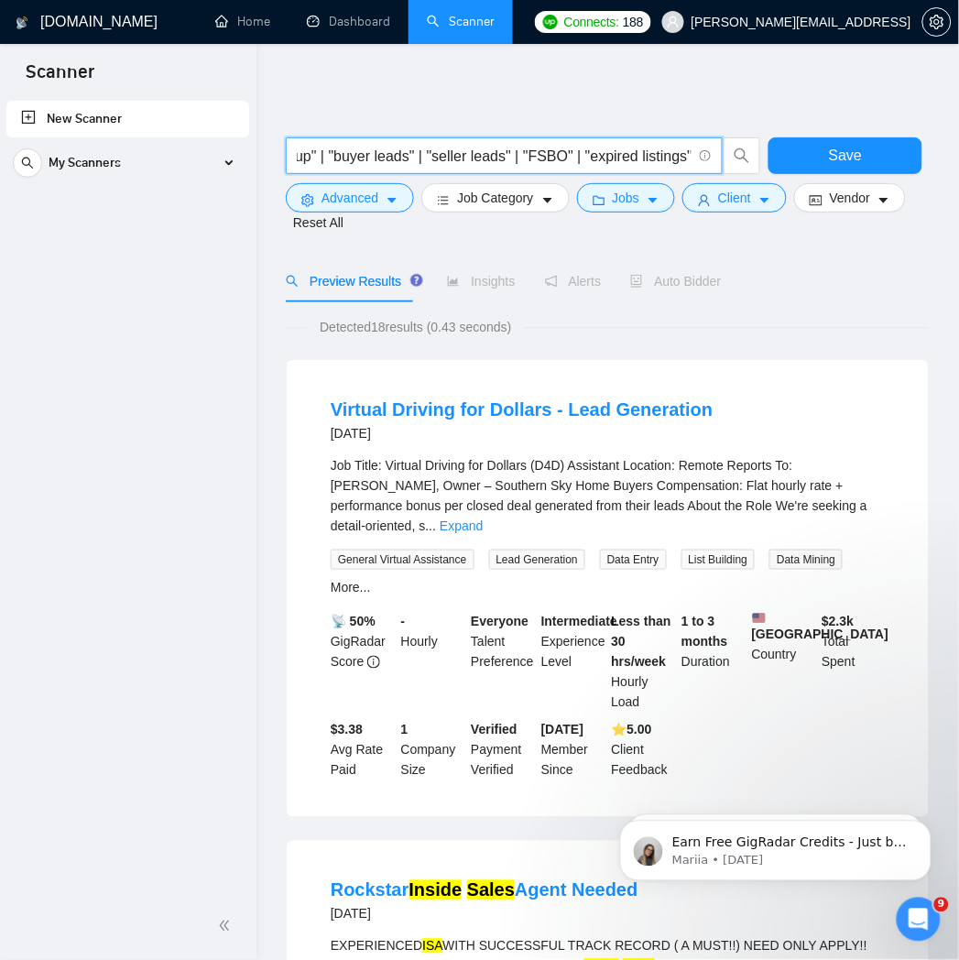
drag, startPoint x: 531, startPoint y: 160, endPoint x: 556, endPoint y: 169, distance: 26.4
click at [556, 169] on span "((real estate) (cold call* | "appointment setter" | "ISA" | "inside sales" | "l…" at bounding box center [504, 155] width 437 height 37
drag, startPoint x: 568, startPoint y: 163, endPoint x: 519, endPoint y: 170, distance: 49.1
click at [519, 170] on span "((real estate) (cold call* | "appointment setter" | "ISA" | "inside sales" | "l…" at bounding box center [504, 155] width 437 height 37
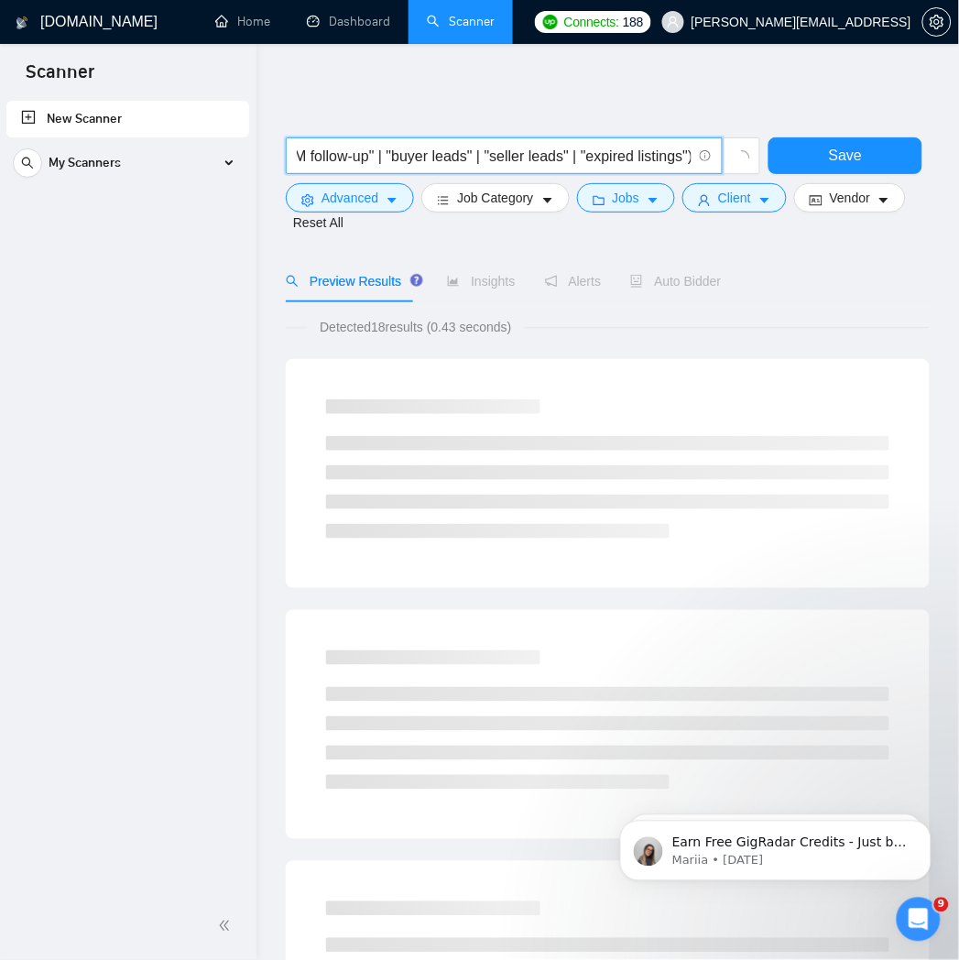
drag, startPoint x: 582, startPoint y: 157, endPoint x: 681, endPoint y: 170, distance: 99.9
click at [681, 170] on span "((real estate) (cold call* | "appointment setter" | "ISA" | "inside sales" | "l…" at bounding box center [504, 155] width 437 height 37
click at [380, 159] on input "((real estate) (cold call* | "appointment setter" | "ISA" | "inside sales" | "l…" at bounding box center [494, 156] width 395 height 23
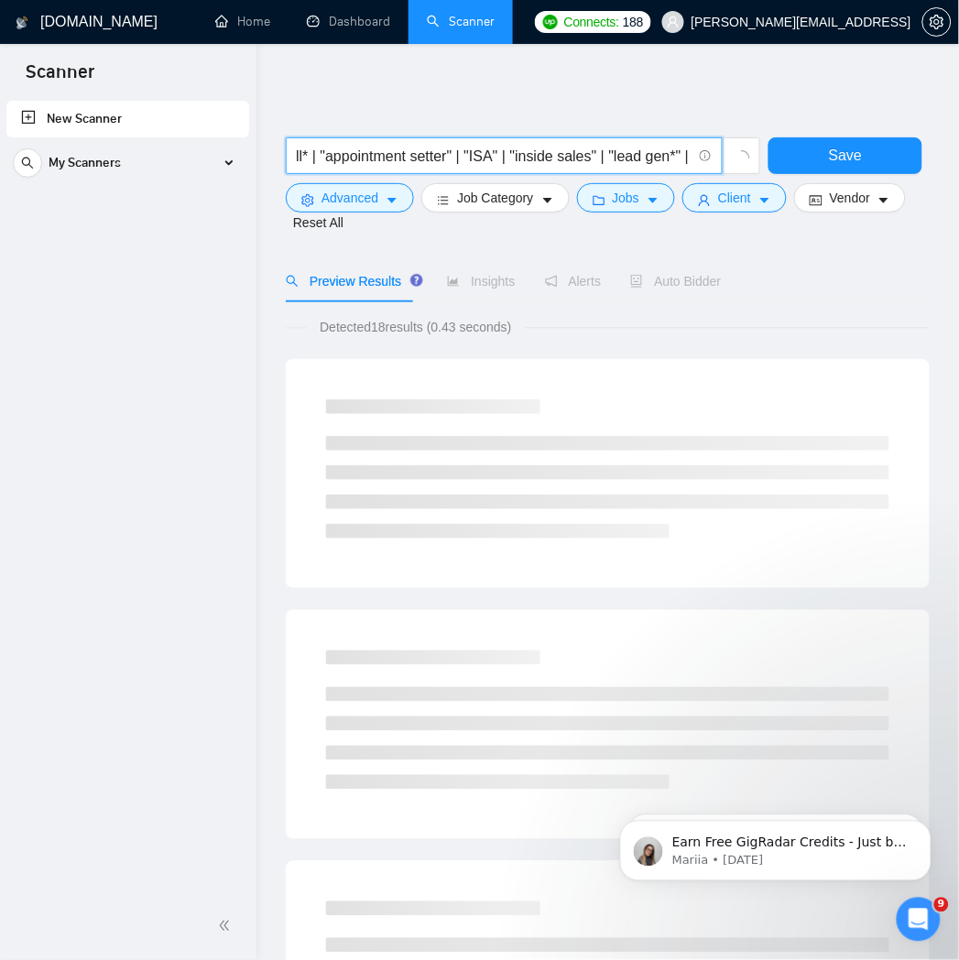
drag, startPoint x: 455, startPoint y: 153, endPoint x: 493, endPoint y: 163, distance: 38.9
click at [493, 163] on input "((real estate) (cold call* | "appointment setter" | "ISA" | "inside sales" | "l…" at bounding box center [494, 156] width 395 height 23
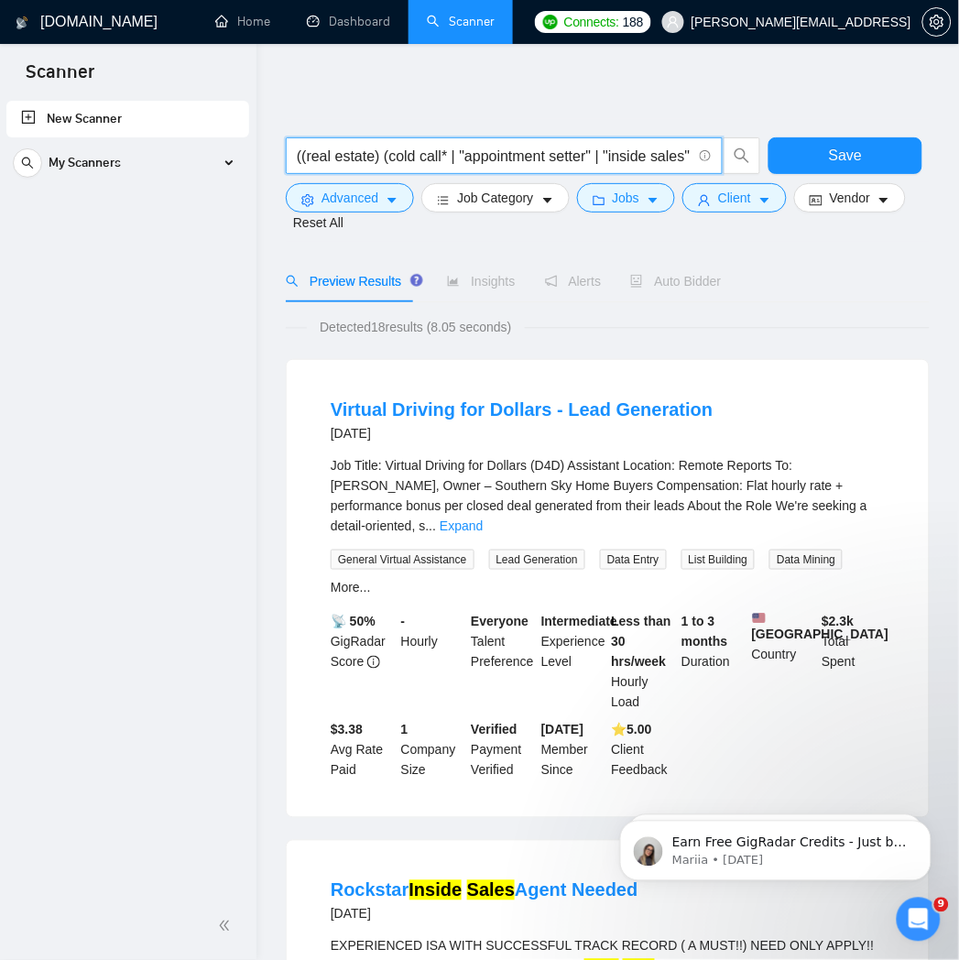
type input "((real estate) (cold call* | "appointment setter" | "inside sales" | "lead gen*…"
click at [460, 120] on div at bounding box center [608, 128] width 644 height 18
click at [729, 202] on span "Client" at bounding box center [734, 198] width 33 height 20
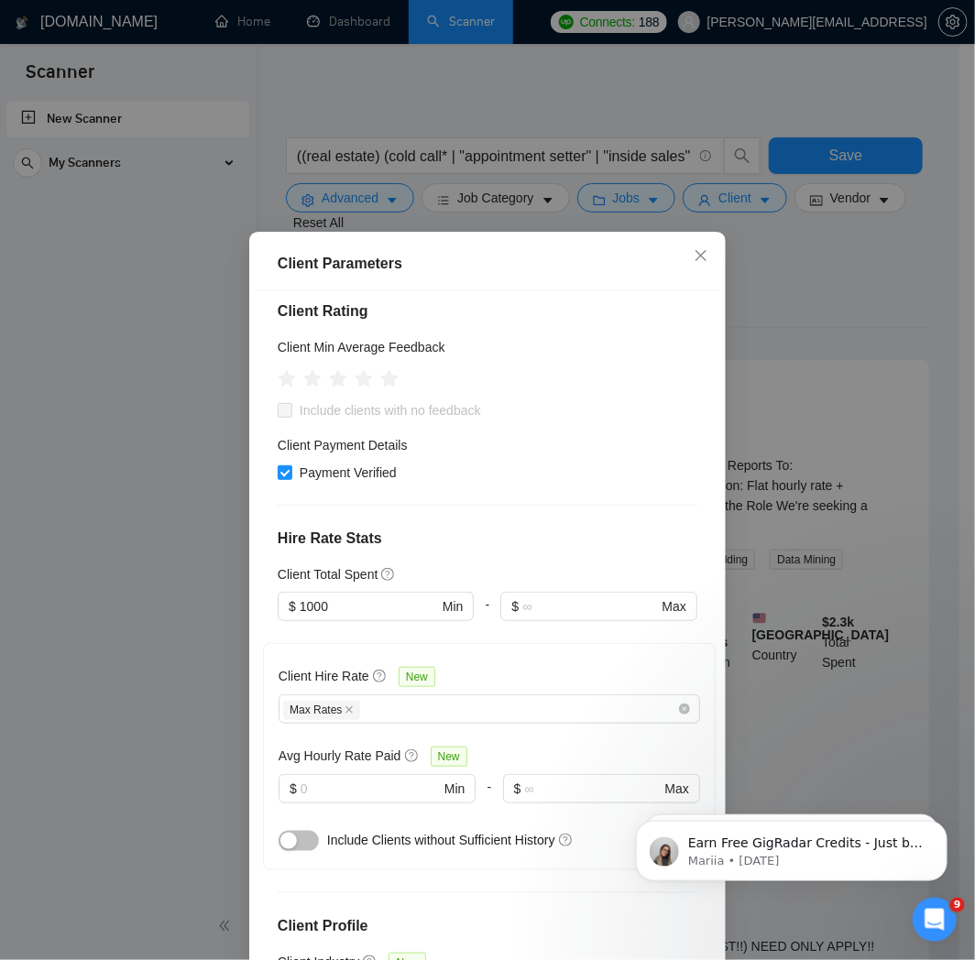
scroll to position [407, 0]
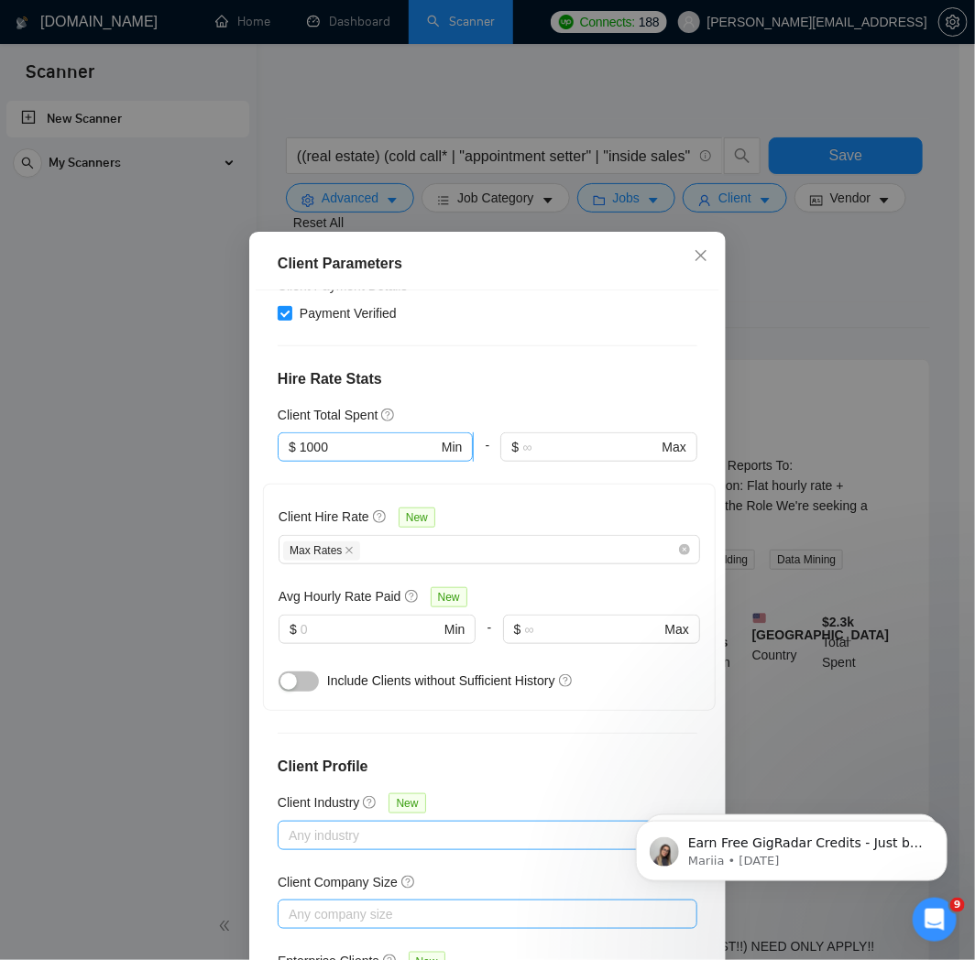
click at [394, 437] on input "1000" at bounding box center [369, 447] width 138 height 20
click at [601, 368] on h4 "Hire Rate Stats" at bounding box center [488, 379] width 420 height 22
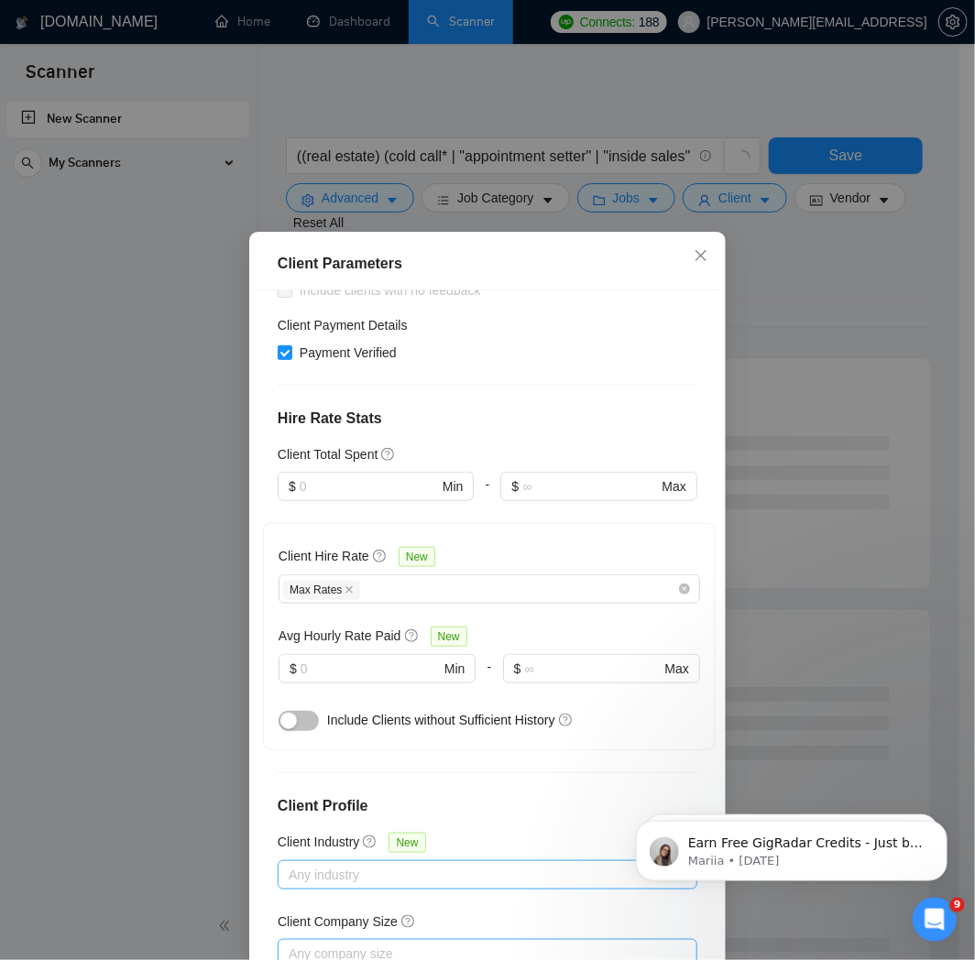
scroll to position [0, 0]
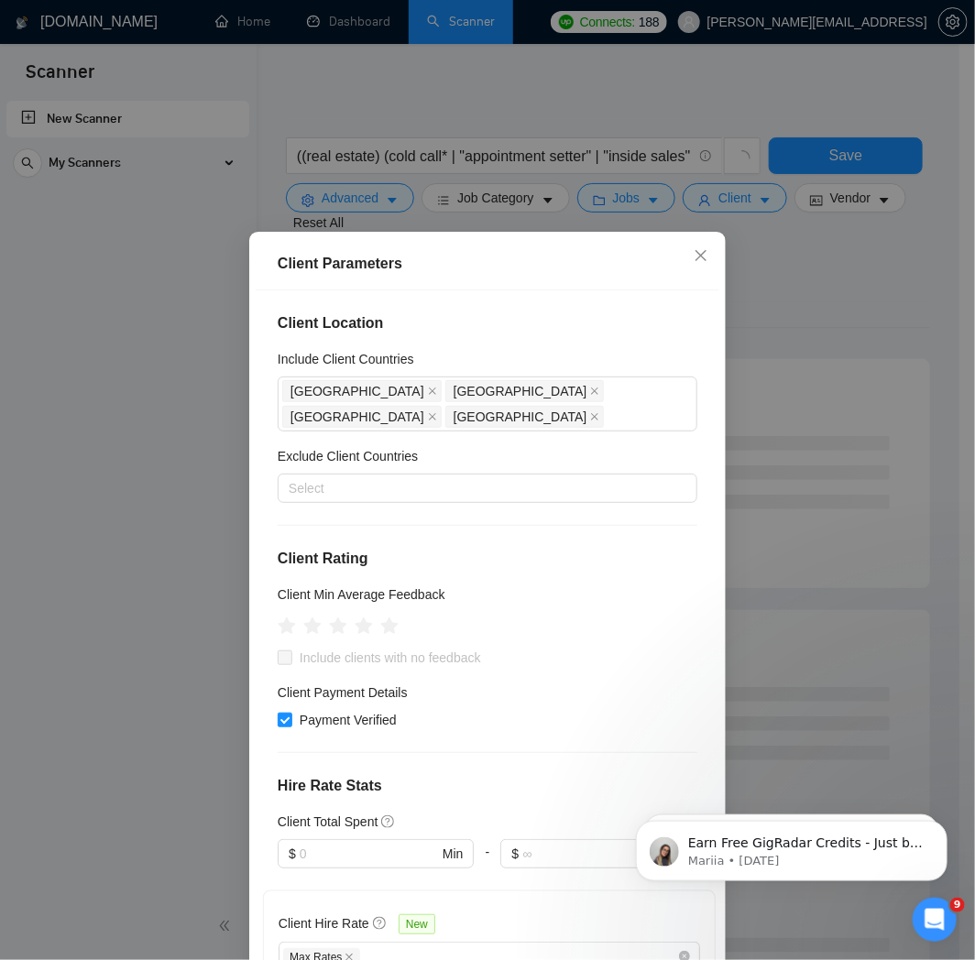
click at [784, 291] on div "Client Parameters Client Location Include Client Countries [GEOGRAPHIC_DATA] [G…" at bounding box center [487, 480] width 975 height 960
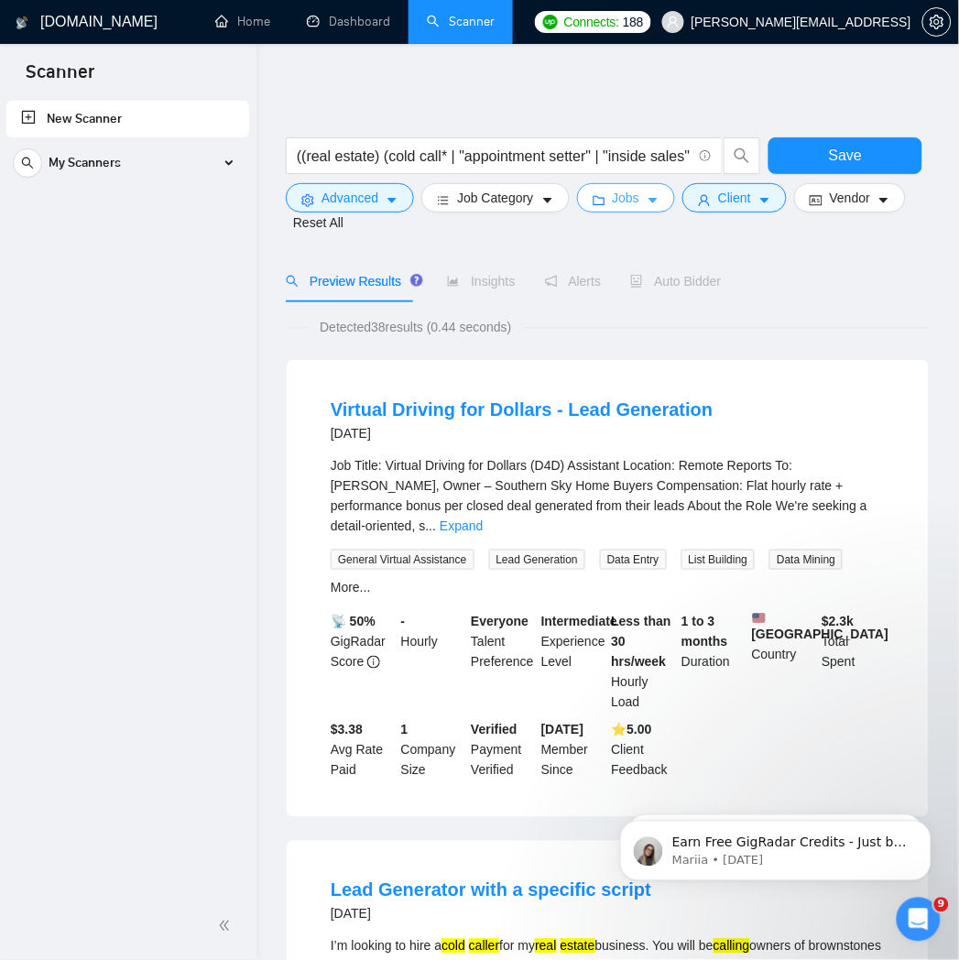
click at [613, 196] on span "Jobs" at bounding box center [626, 198] width 27 height 20
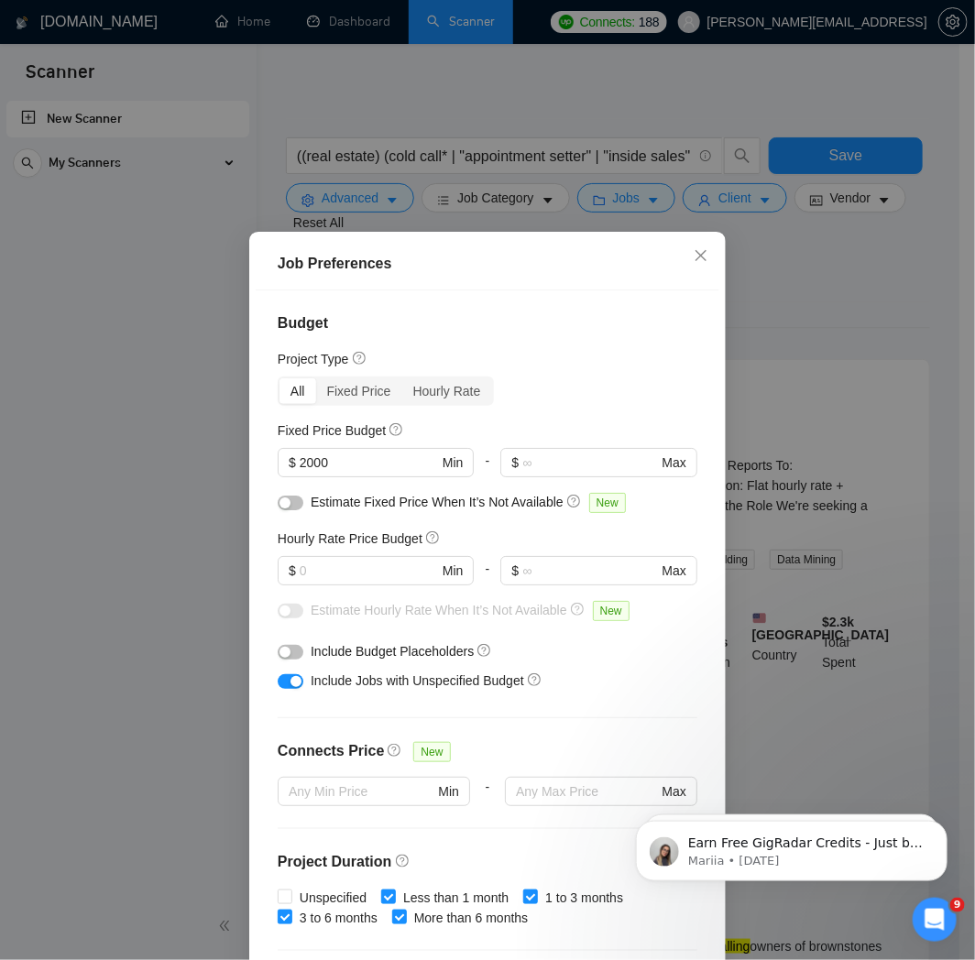
click at [849, 282] on div "Job Preferences Budget Project Type All Fixed Price Hourly Rate Fixed Price Bud…" at bounding box center [487, 480] width 975 height 960
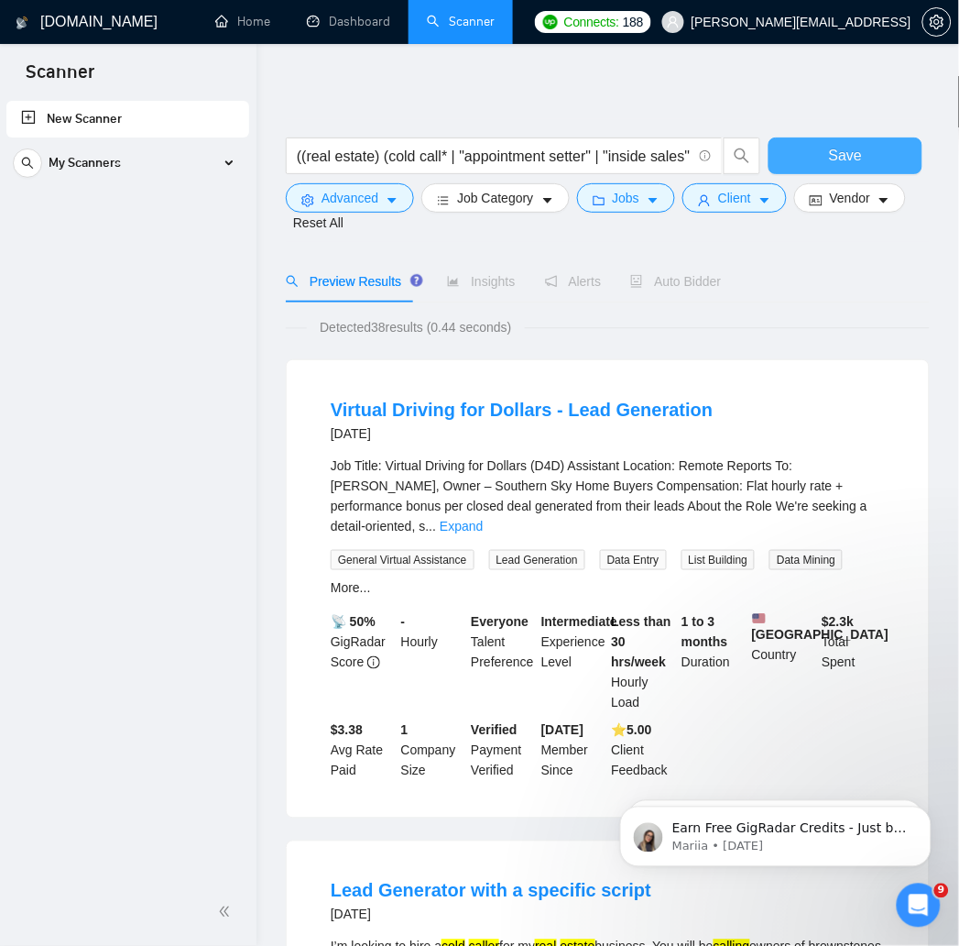
click at [841, 151] on span "Save" at bounding box center [845, 155] width 33 height 23
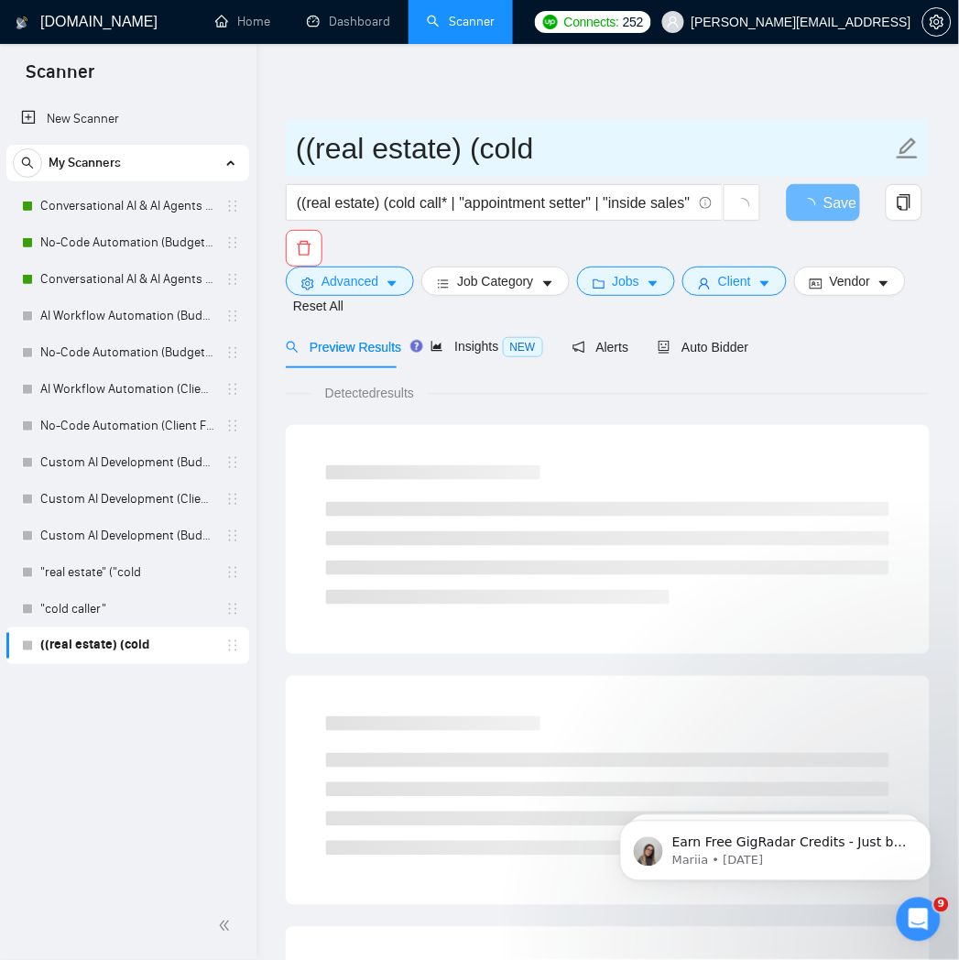
click at [433, 143] on input "((real estate) (cold" at bounding box center [594, 149] width 596 height 46
paste input "Real Estate Scanner"
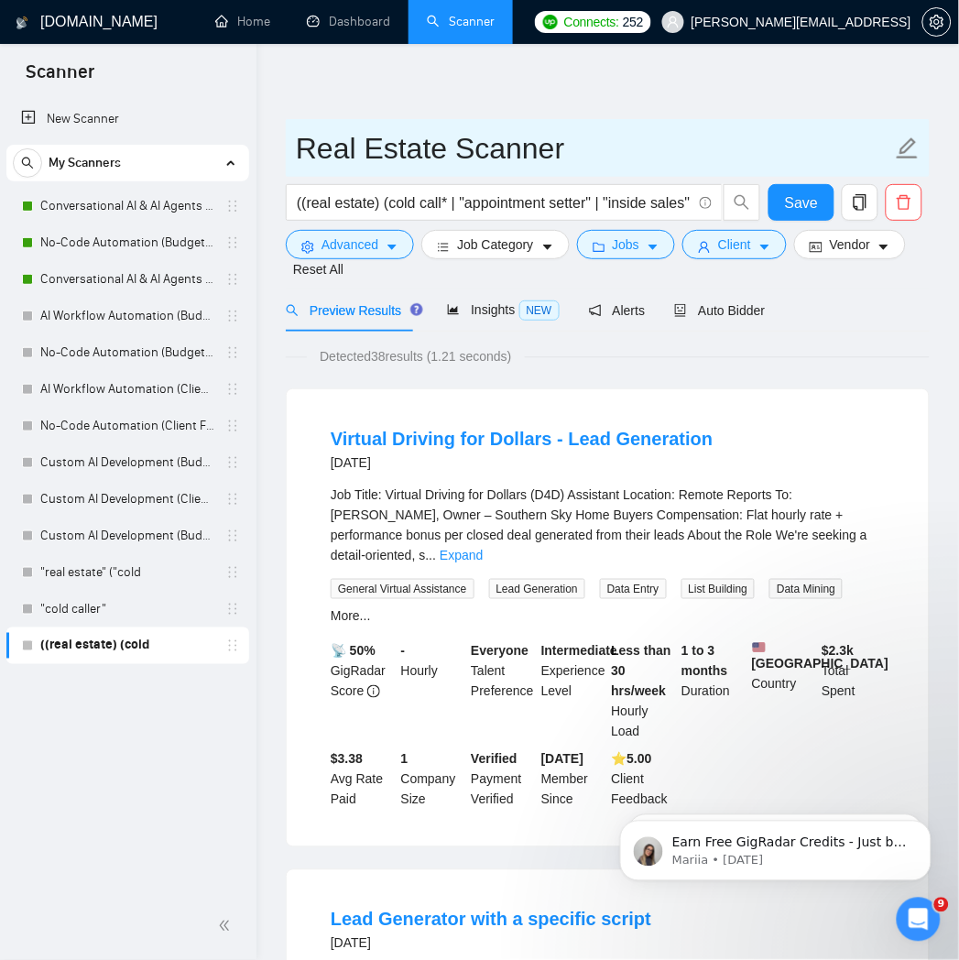
click at [303, 147] on input "Real Estate Scanner" at bounding box center [594, 149] width 596 height 46
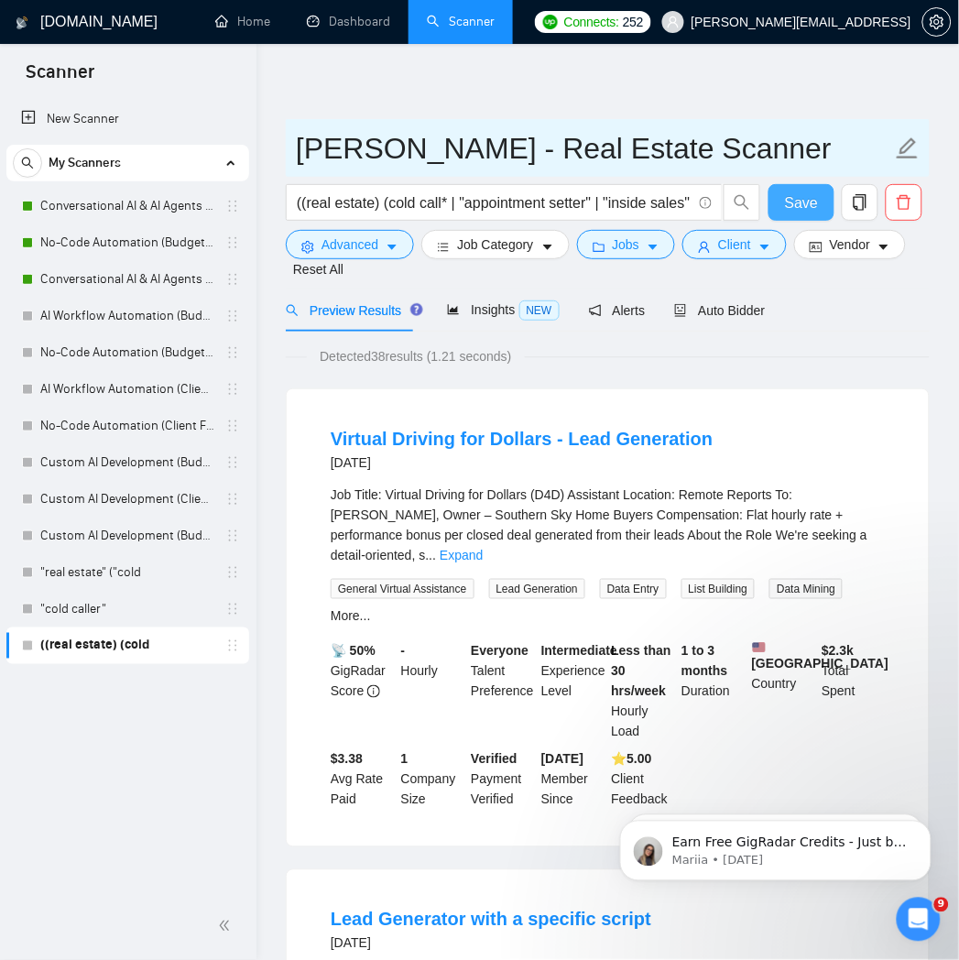
type input "[PERSON_NAME] - Real Estate Scanner"
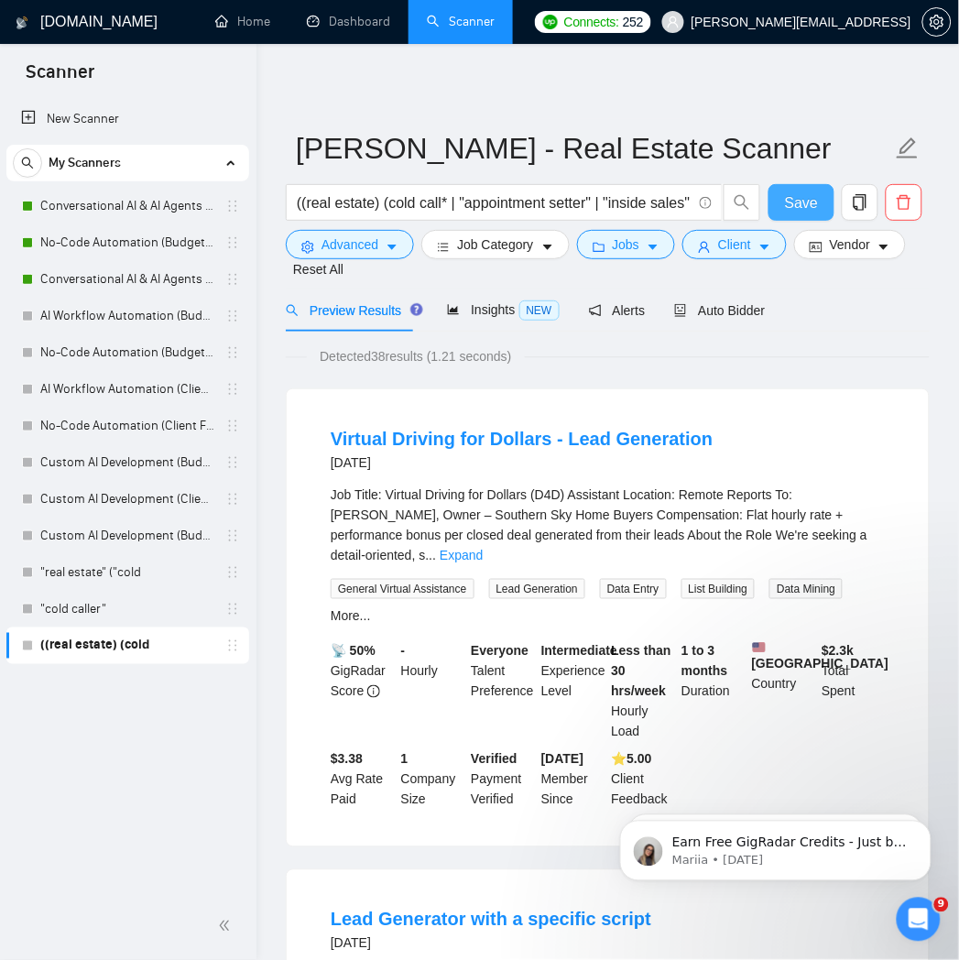
click at [801, 207] on span "Save" at bounding box center [801, 202] width 33 height 23
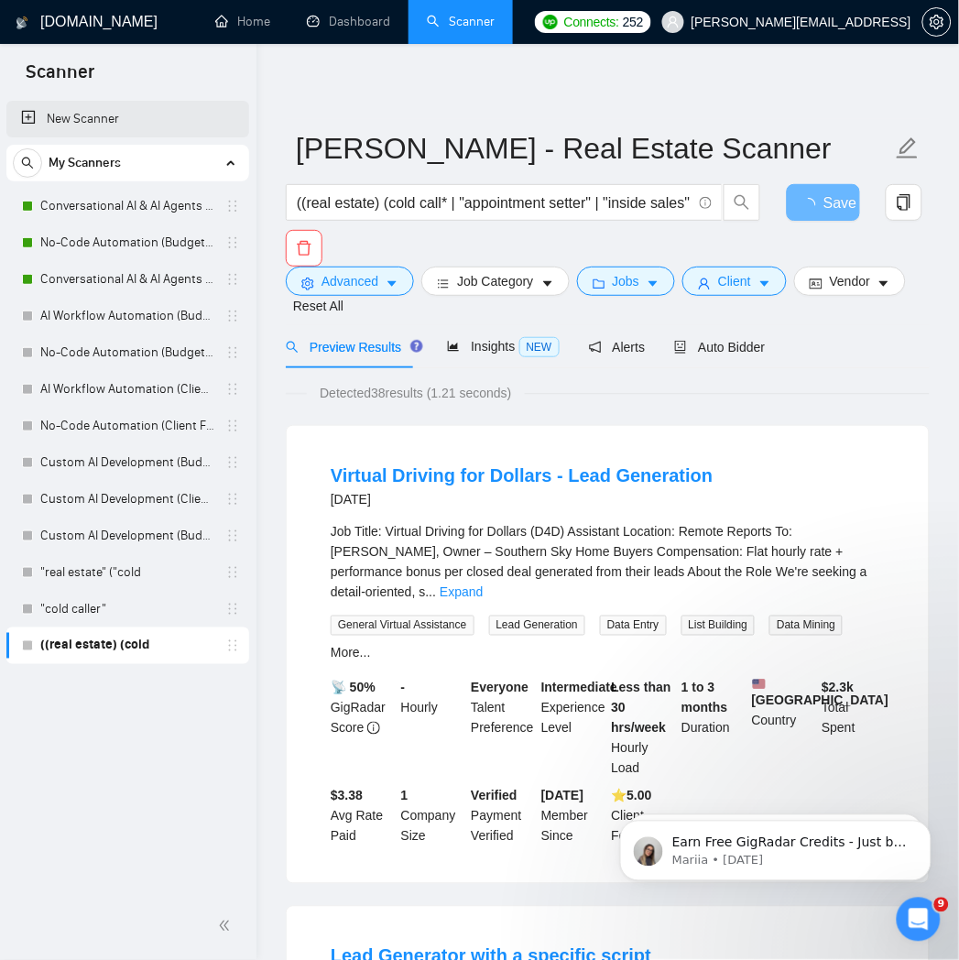
click at [113, 128] on link "New Scanner" at bounding box center [127, 119] width 213 height 37
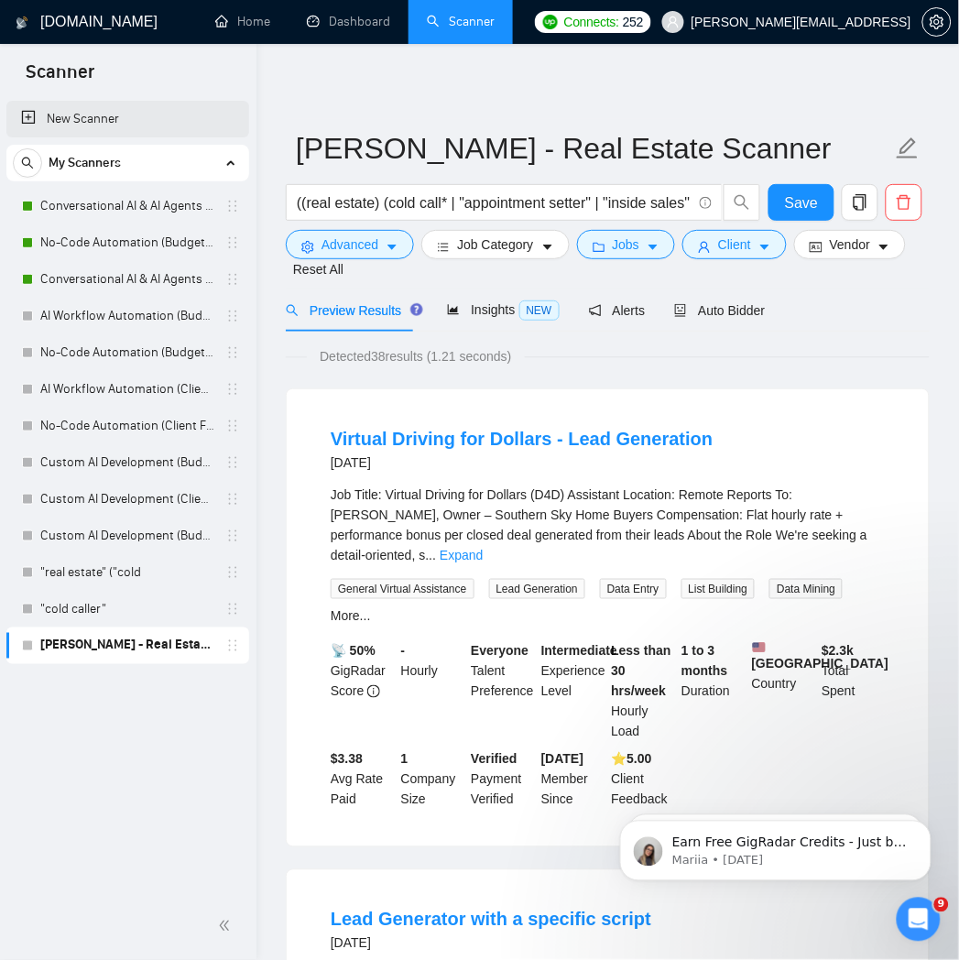
click at [105, 113] on link "New Scanner" at bounding box center [127, 119] width 213 height 37
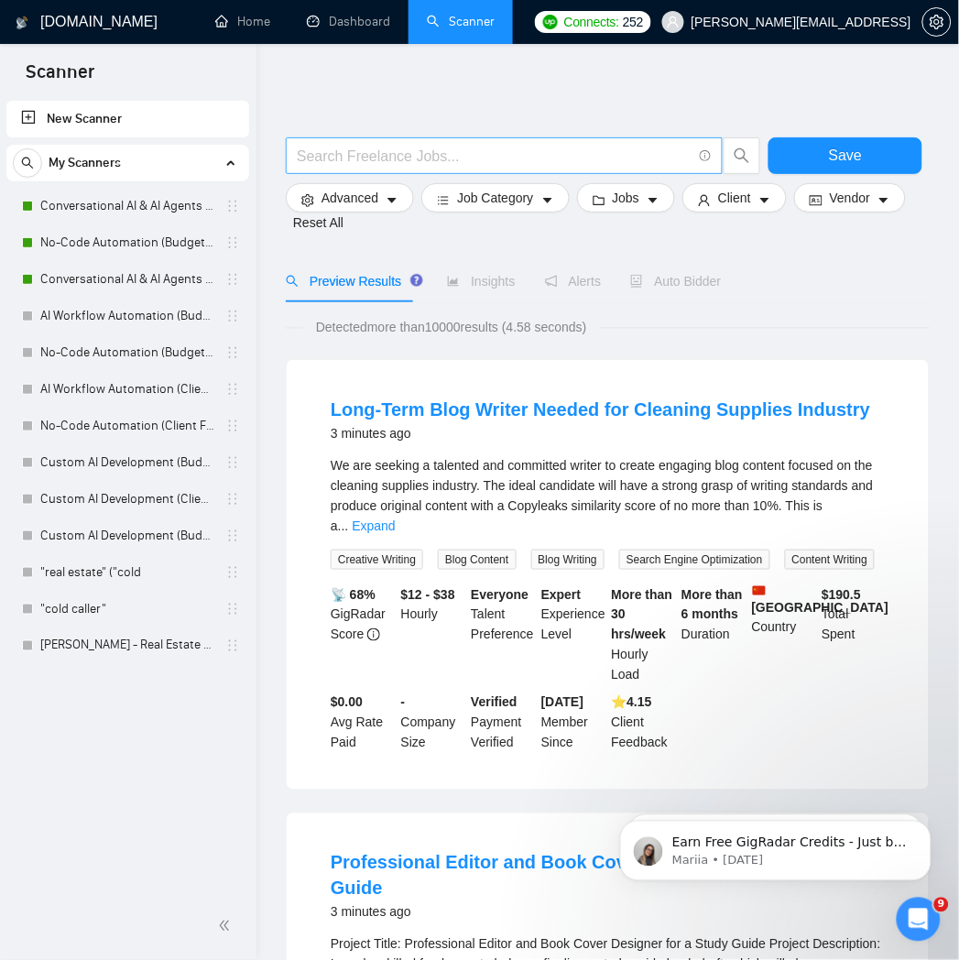
click at [390, 150] on input "text" at bounding box center [494, 156] width 395 height 23
paste input "((solar | roofing | HVAC) (cold call* | "appointment setter" | "telemarketing" …"
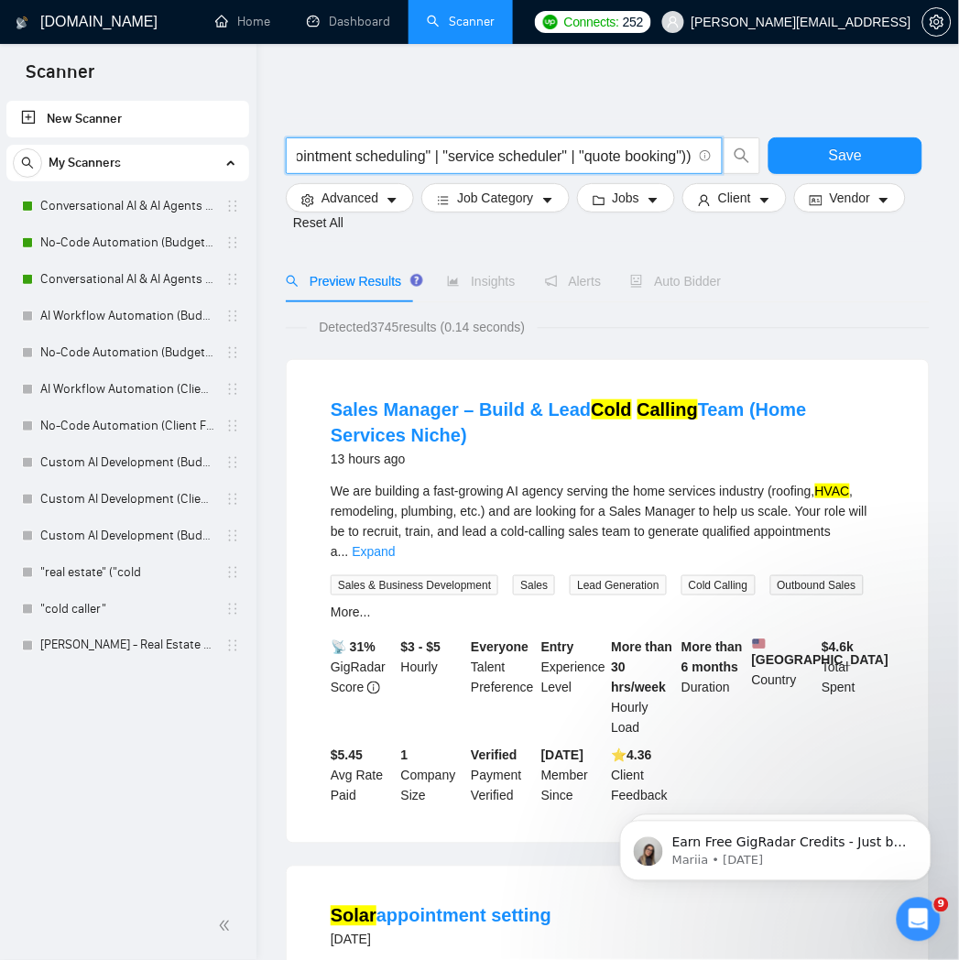
click at [530, 157] on input "((solar | roofing | HVAC) (cold call* | "appointment setter" | "telemarketing" …" at bounding box center [494, 156] width 395 height 23
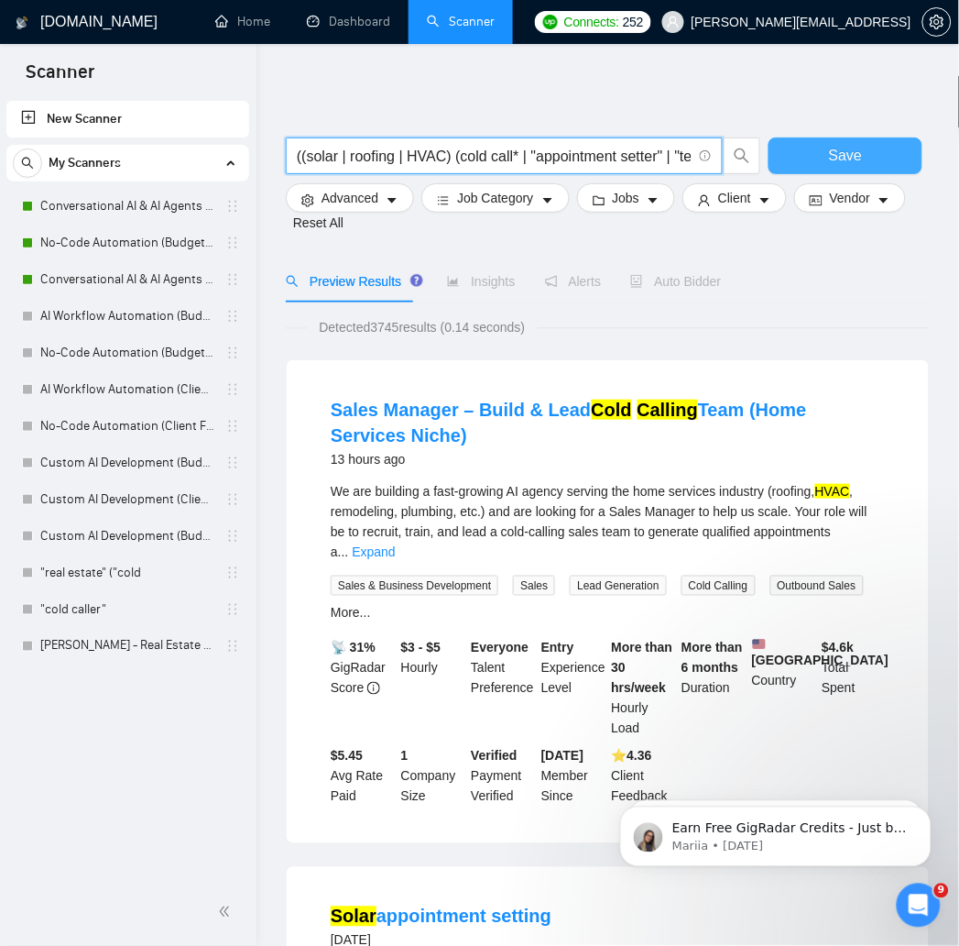
type input "((solar | roofing | HVAC) (cold call* | "appointment setter" | "telemarketing" …"
click at [799, 157] on button "Save" at bounding box center [846, 155] width 154 height 37
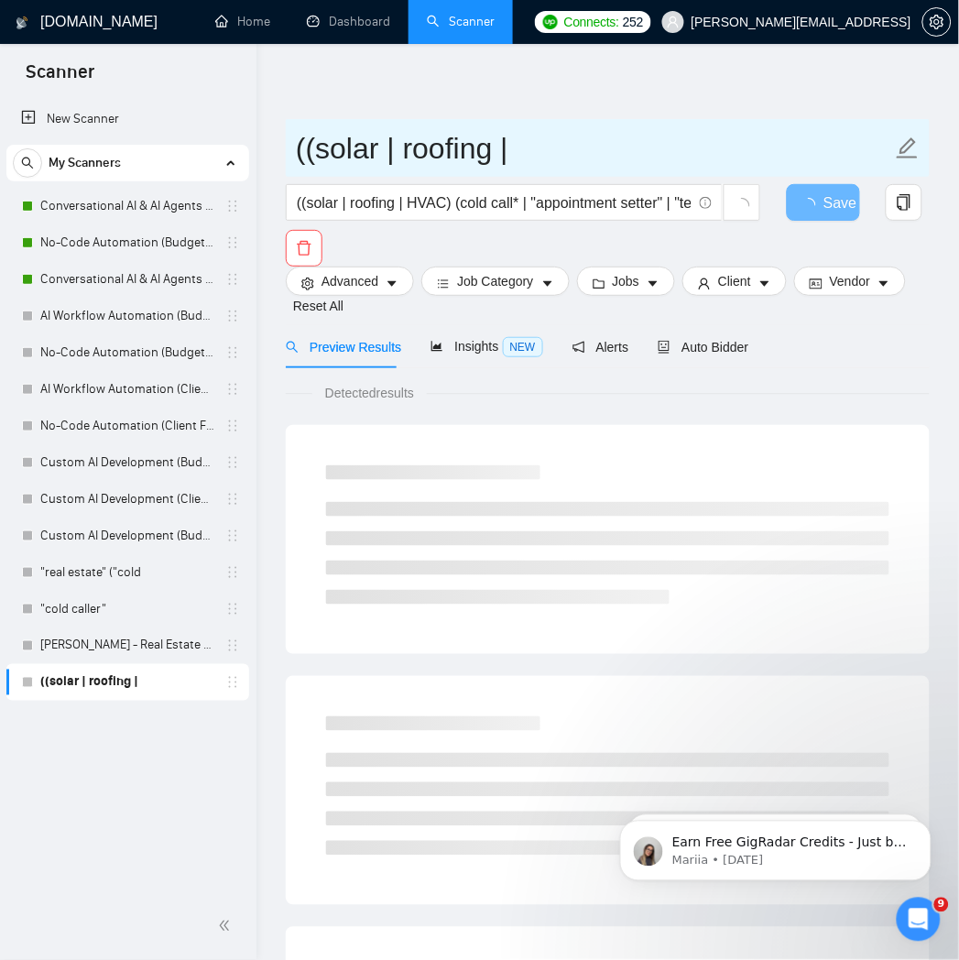
click at [449, 158] on input "((solar | roofing |" at bounding box center [594, 149] width 596 height 46
paste input "Solar / Roofing / HVAC"
click at [296, 156] on input "Solar / Roofing / HVAC" at bounding box center [594, 149] width 596 height 46
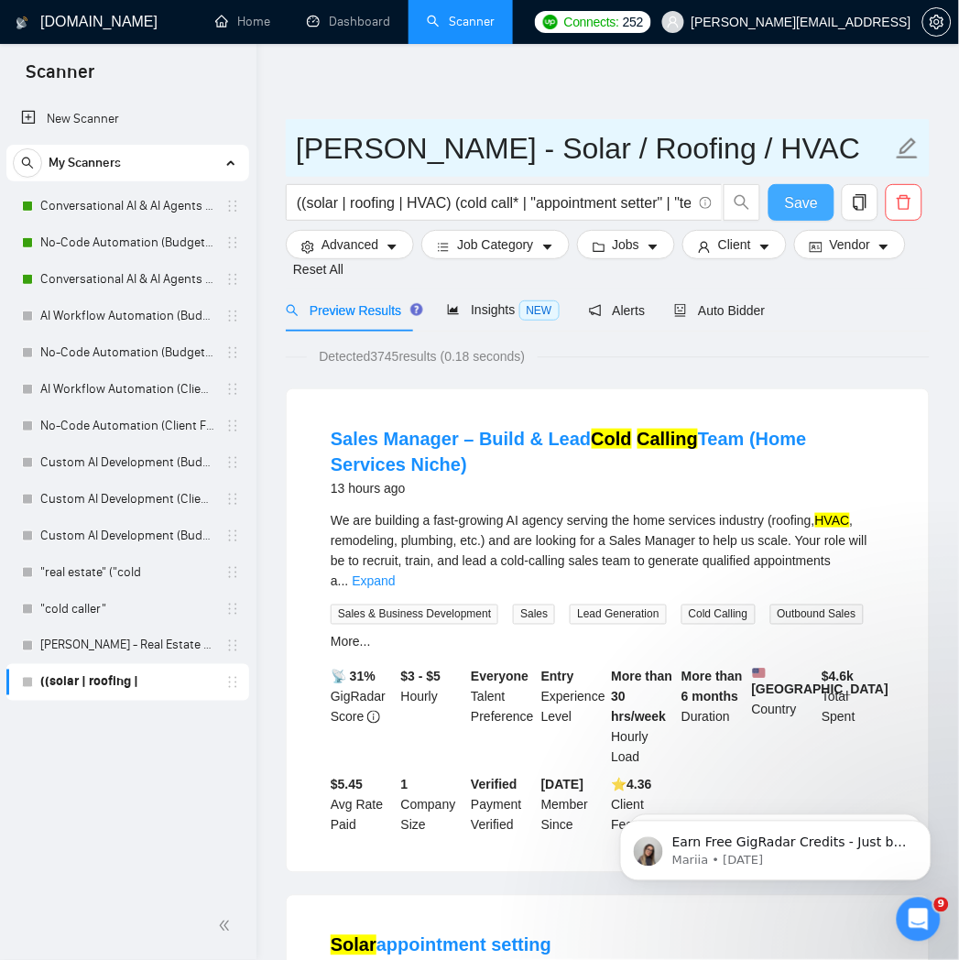
type input "[PERSON_NAME] - Solar / Roofing / HVAC"
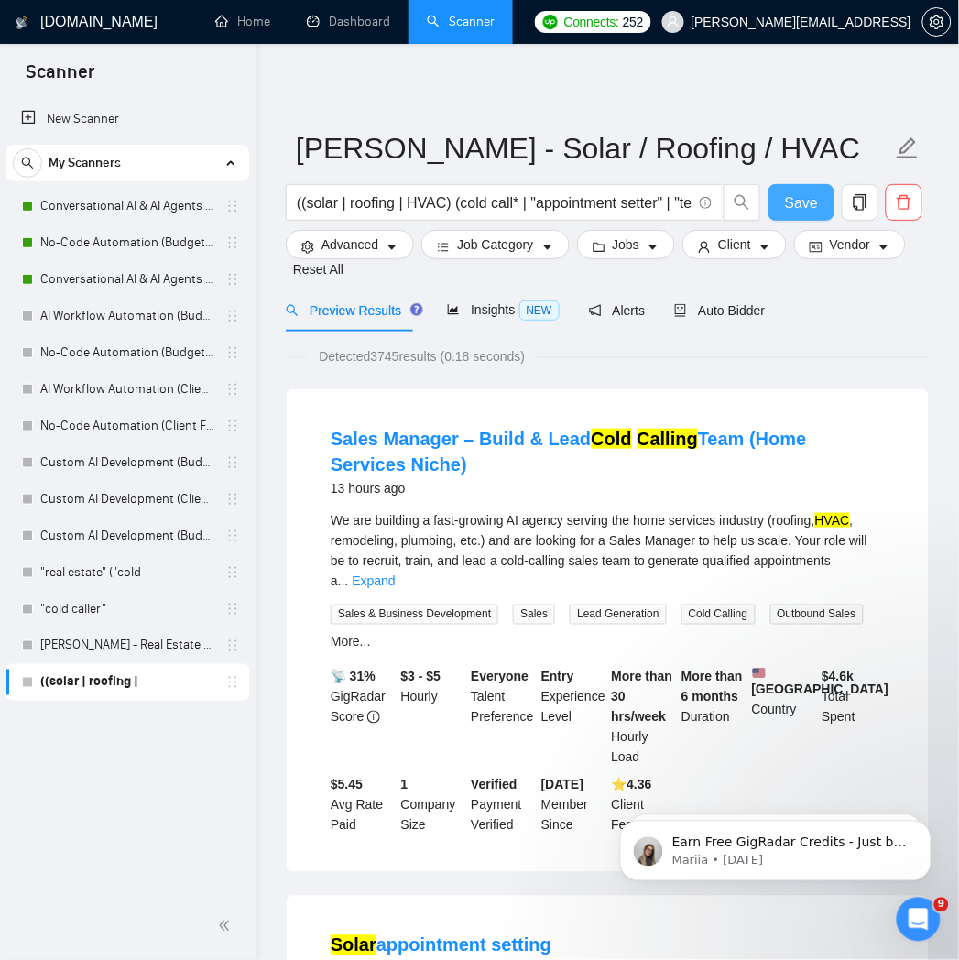
click at [813, 206] on span "Save" at bounding box center [801, 202] width 33 height 23
click at [647, 249] on icon "caret-down" at bounding box center [653, 247] width 13 height 13
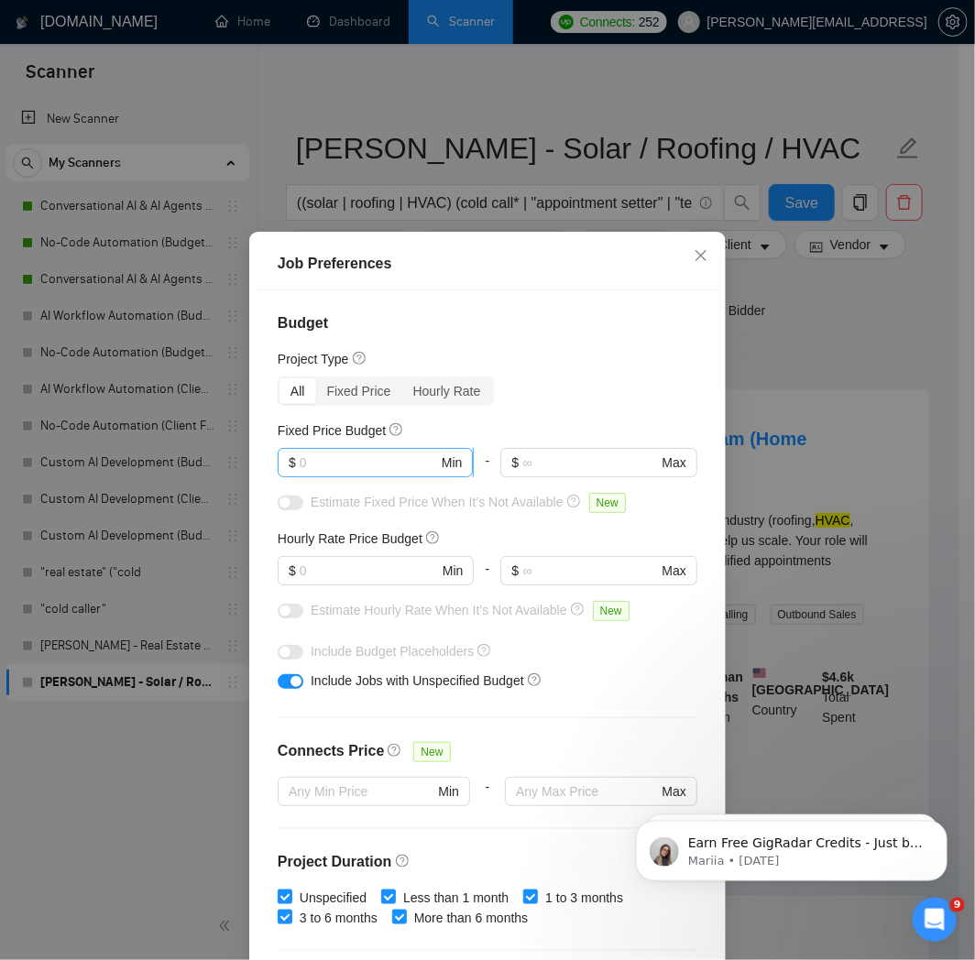
click at [368, 469] on input "text" at bounding box center [369, 463] width 138 height 20
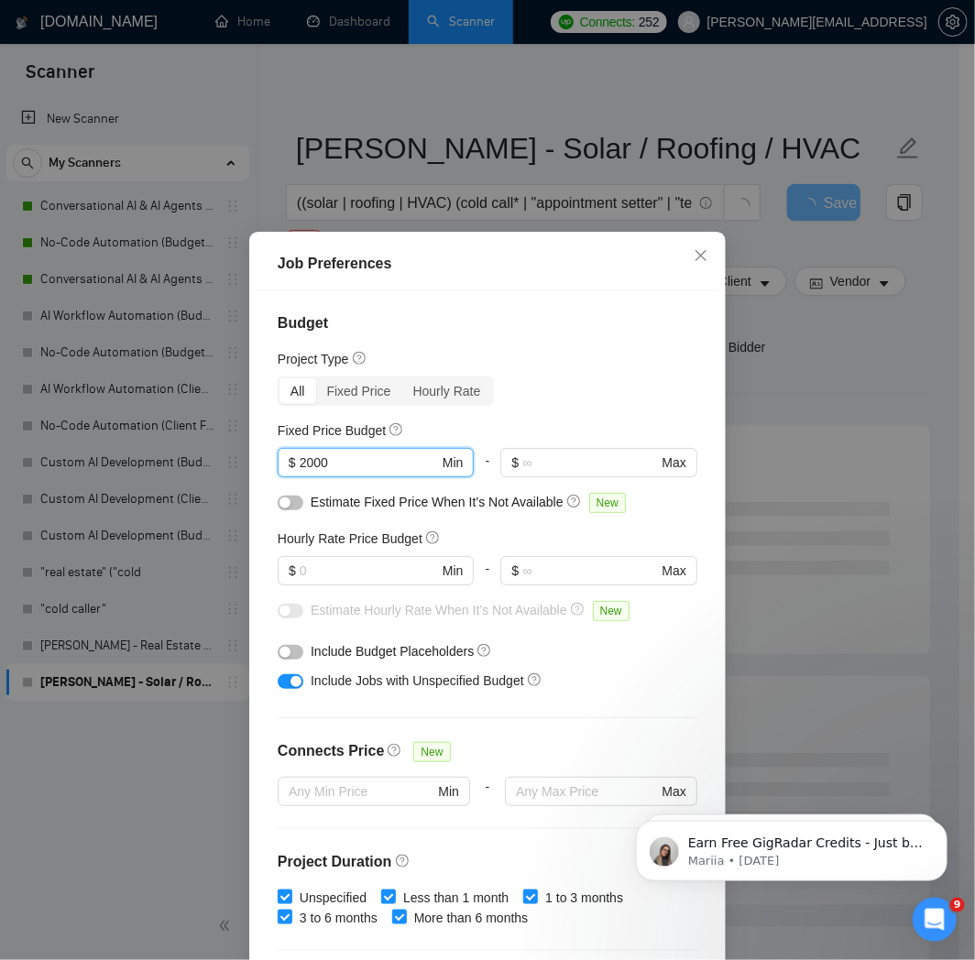
type input "2000"
click at [802, 366] on div "Job Preferences Budget Project Type All Fixed Price Hourly Rate Fixed Price Bud…" at bounding box center [487, 480] width 975 height 960
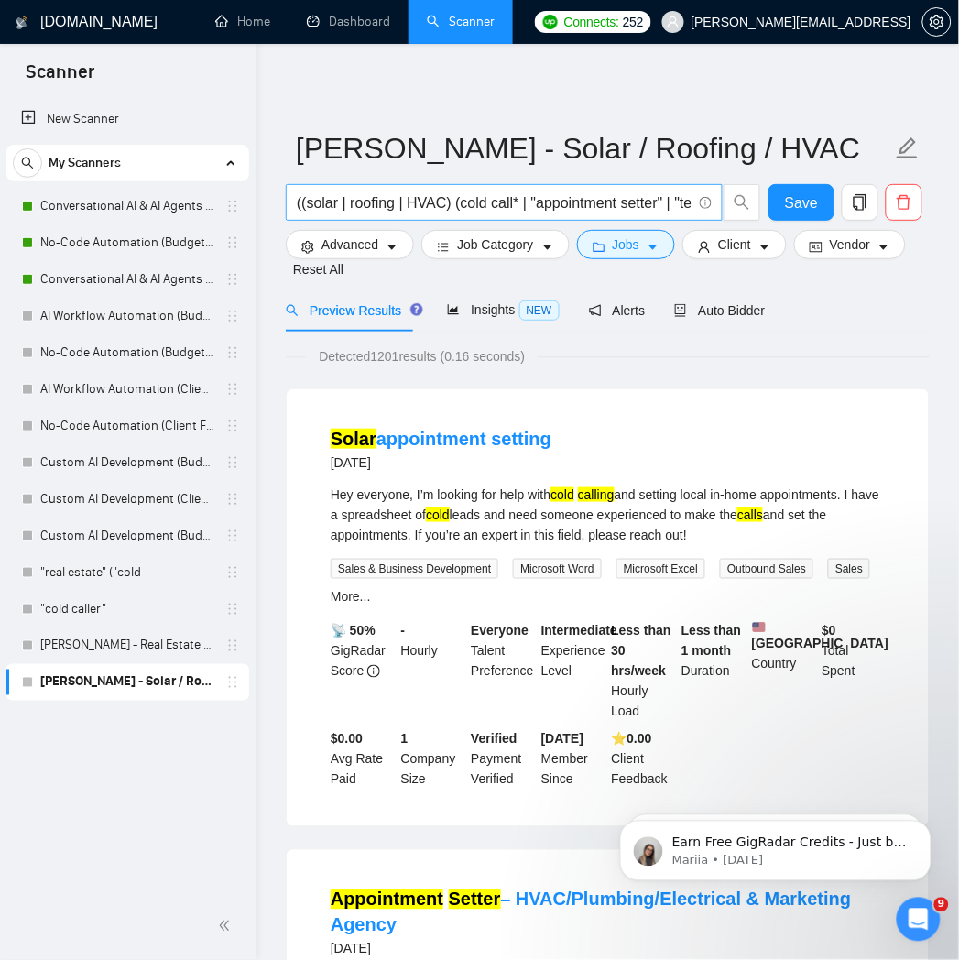
click at [569, 204] on input "((solar | roofing | HVAC) (cold call* | "appointment setter" | "telemarketing" …" at bounding box center [494, 202] width 395 height 23
drag, startPoint x: 534, startPoint y: 208, endPoint x: 603, endPoint y: 217, distance: 69.3
click at [603, 217] on span "((solar | roofing | HVAC) (cold call* | "appointment setter" | "telemarketing" …" at bounding box center [504, 202] width 437 height 37
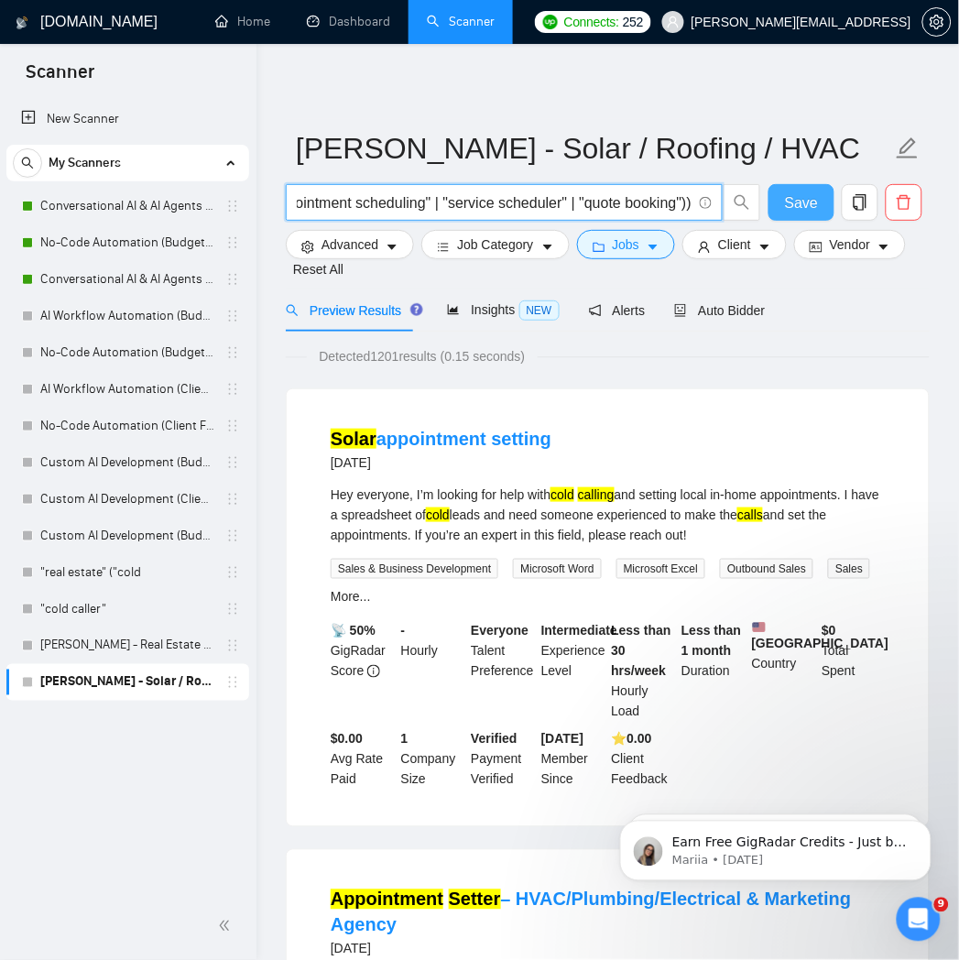
type input "((solar | roofing | HVAC) (cold call* | "appointment setter" | "telemarketing" …"
click at [789, 208] on span "Save" at bounding box center [801, 202] width 33 height 23
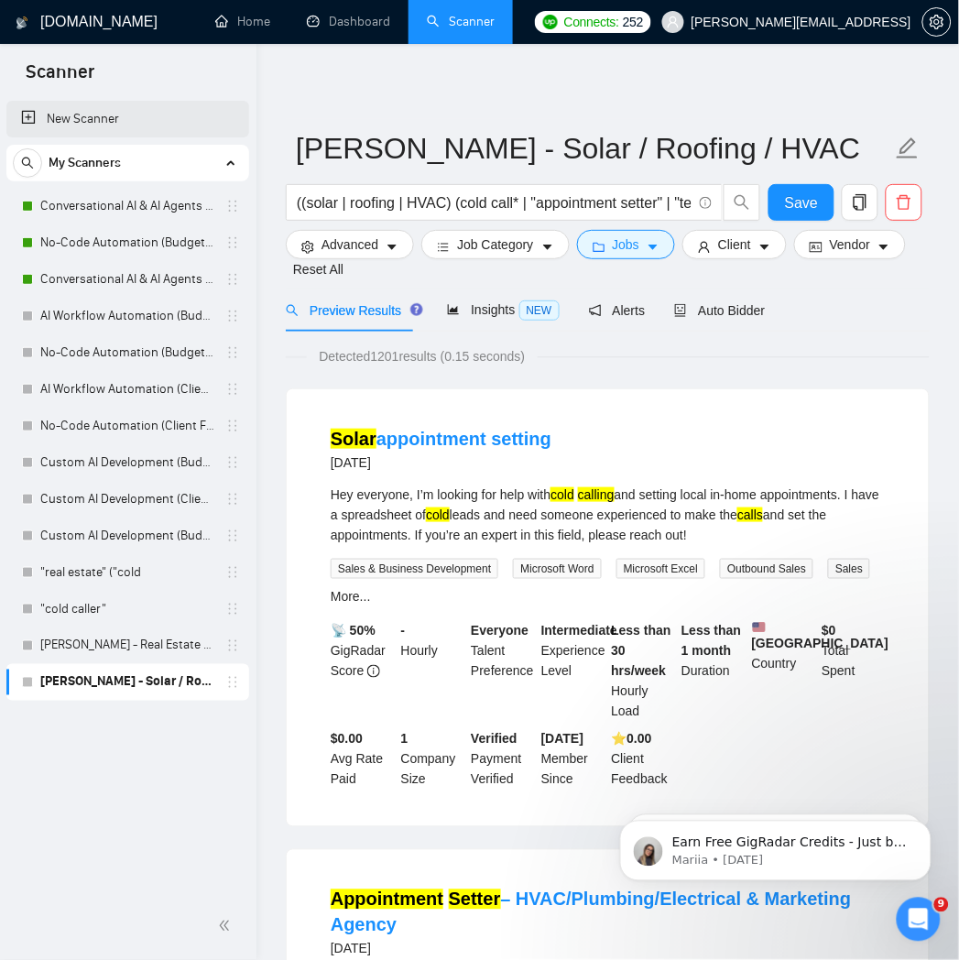
click at [102, 116] on link "New Scanner" at bounding box center [127, 119] width 213 height 37
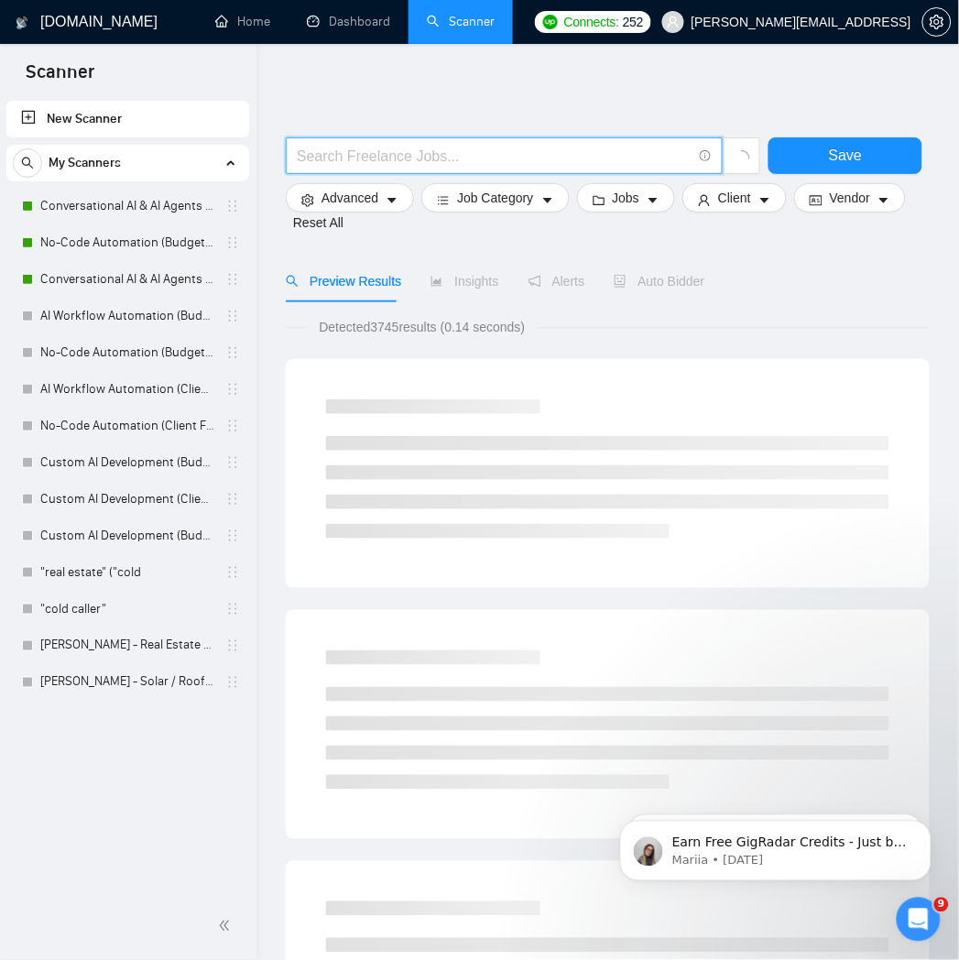
click at [579, 162] on input "text" at bounding box center [494, 156] width 395 height 23
paste input "((pest control | landscaping | cleaning | maid) (cold call* | "appointment sett…"
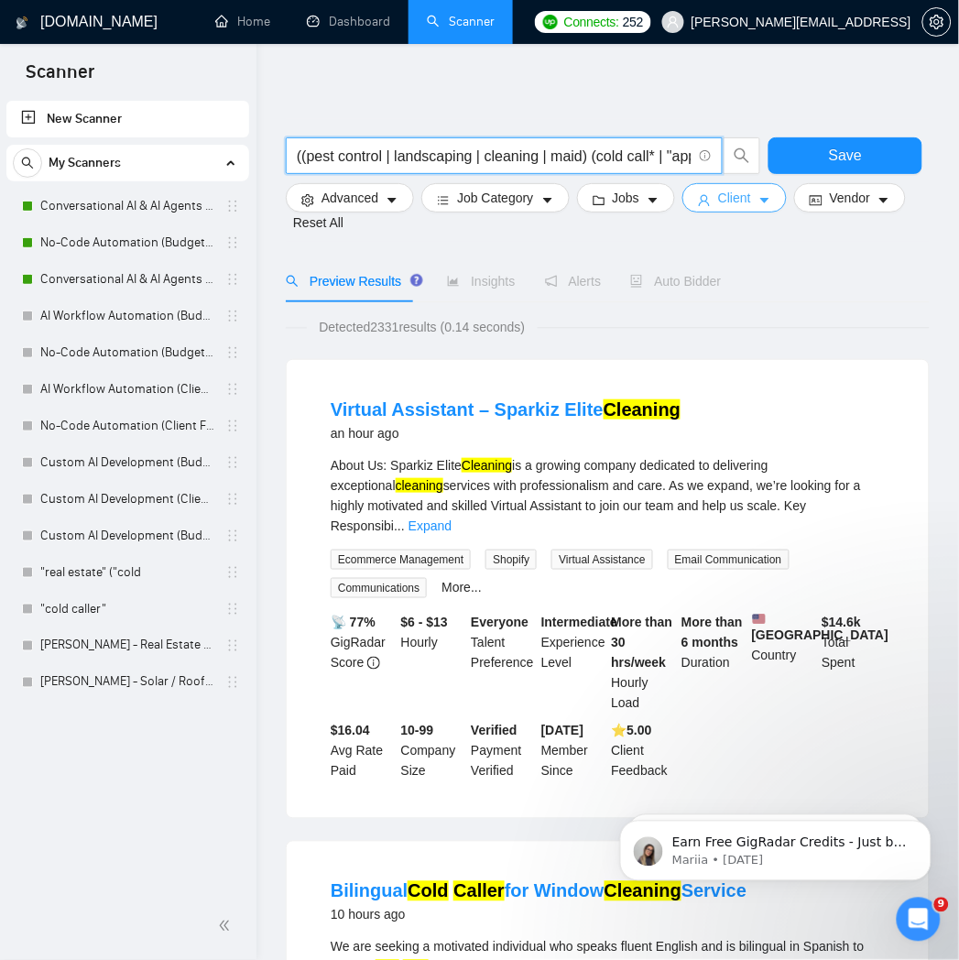
type input "((pest control | landscaping | cleaning | maid) (cold call* | "appointment sett…"
click at [718, 198] on span "Client" at bounding box center [734, 198] width 33 height 20
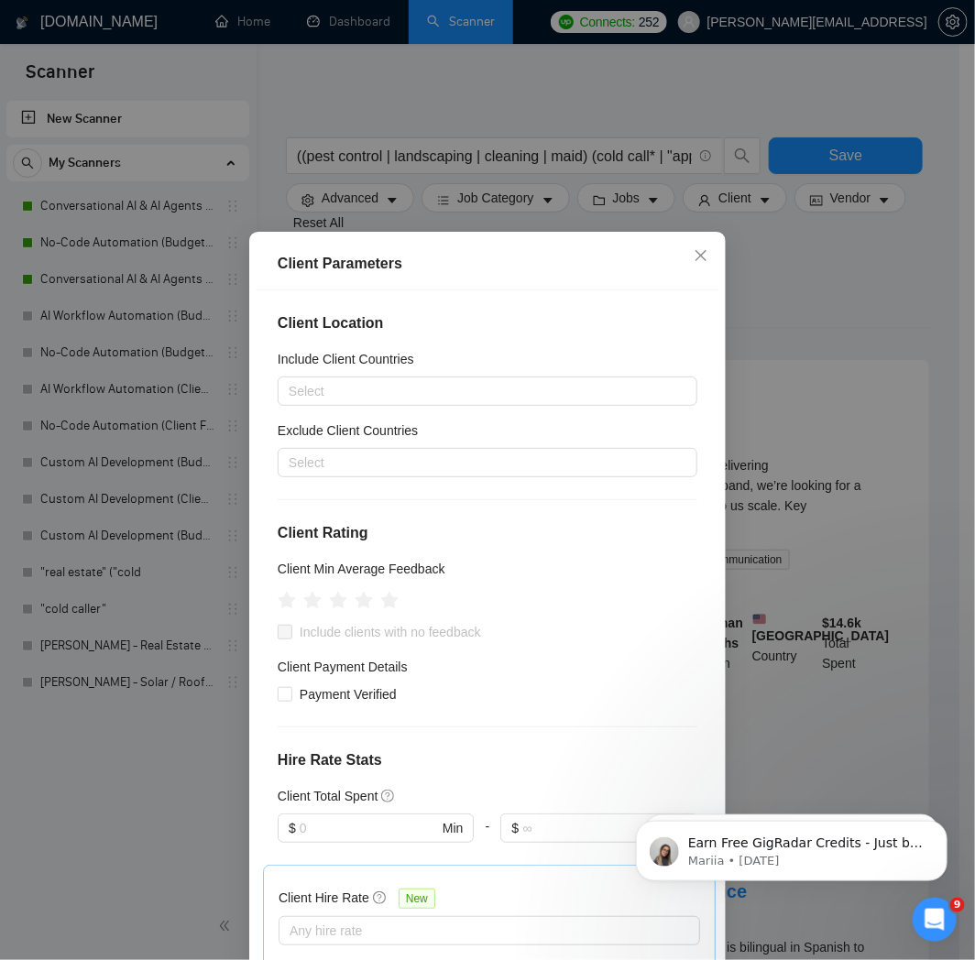
click at [788, 231] on div "Client Parameters Client Location Include Client Countries Select Exclude Clien…" at bounding box center [487, 480] width 975 height 960
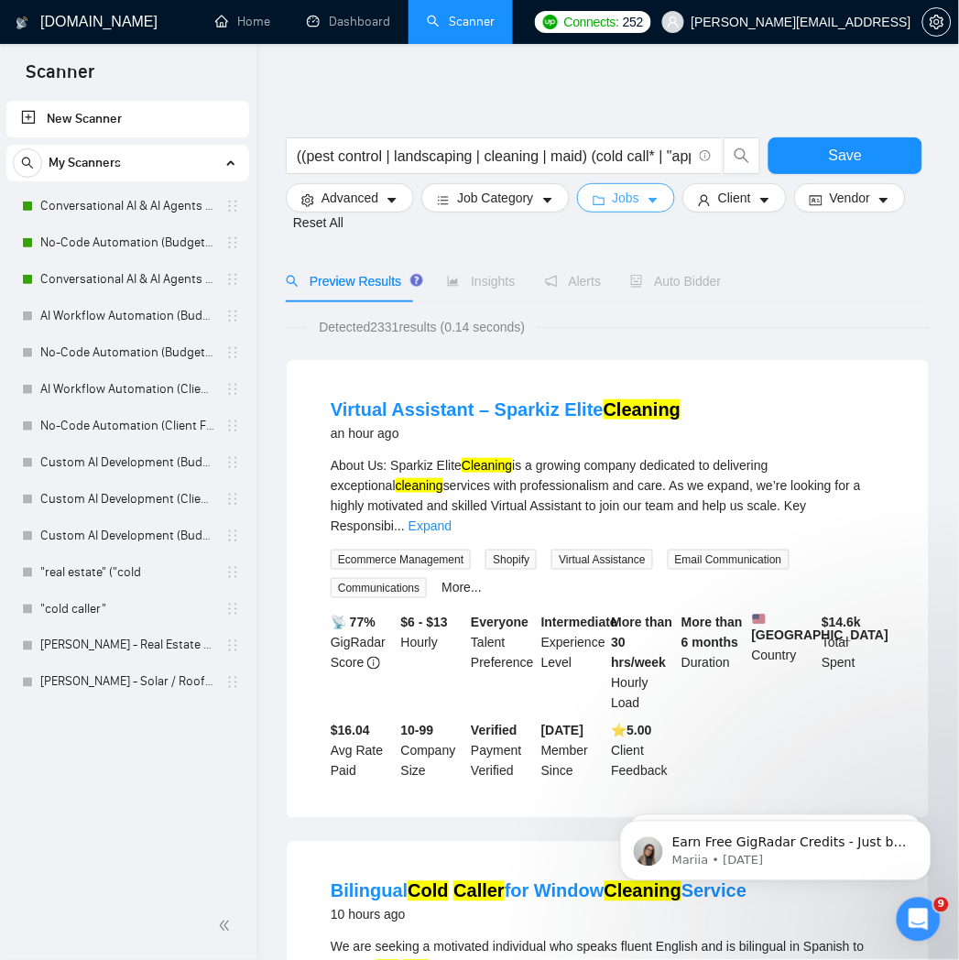
click at [613, 195] on span "Jobs" at bounding box center [626, 198] width 27 height 20
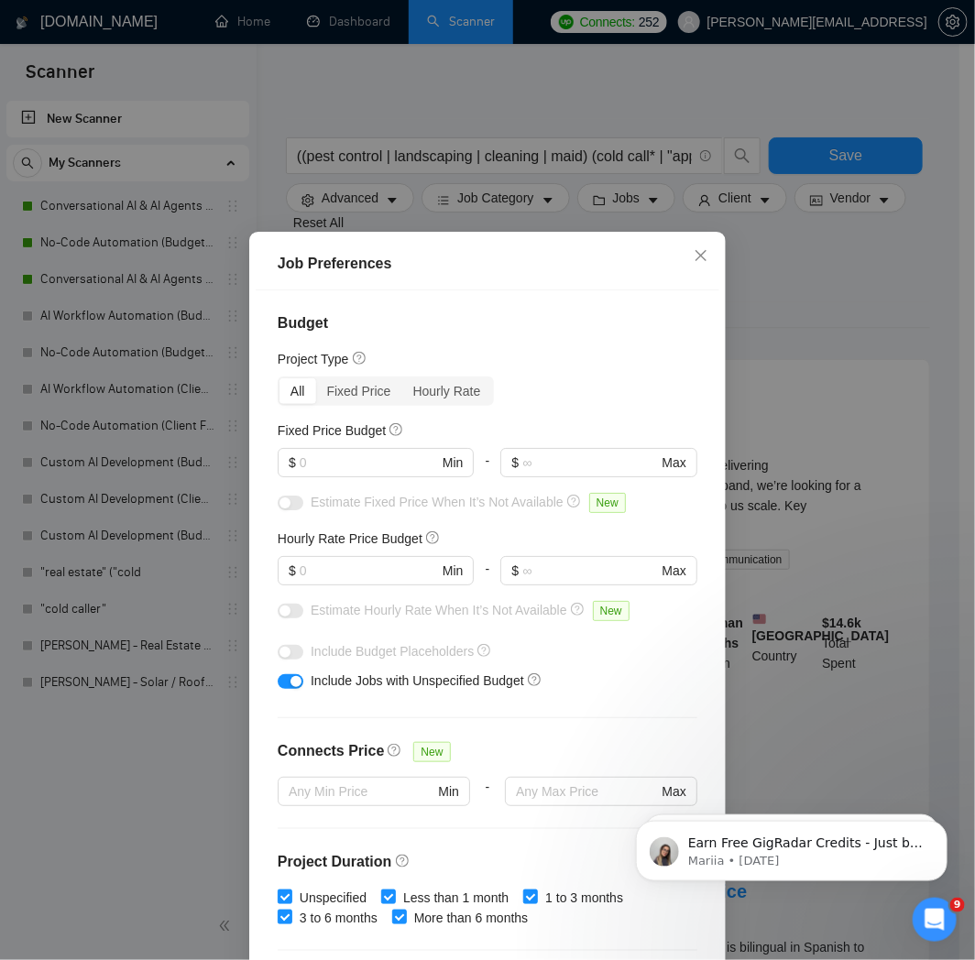
click at [372, 482] on div at bounding box center [376, 484] width 196 height 15
click at [376, 463] on input "text" at bounding box center [369, 463] width 138 height 20
type input "0"
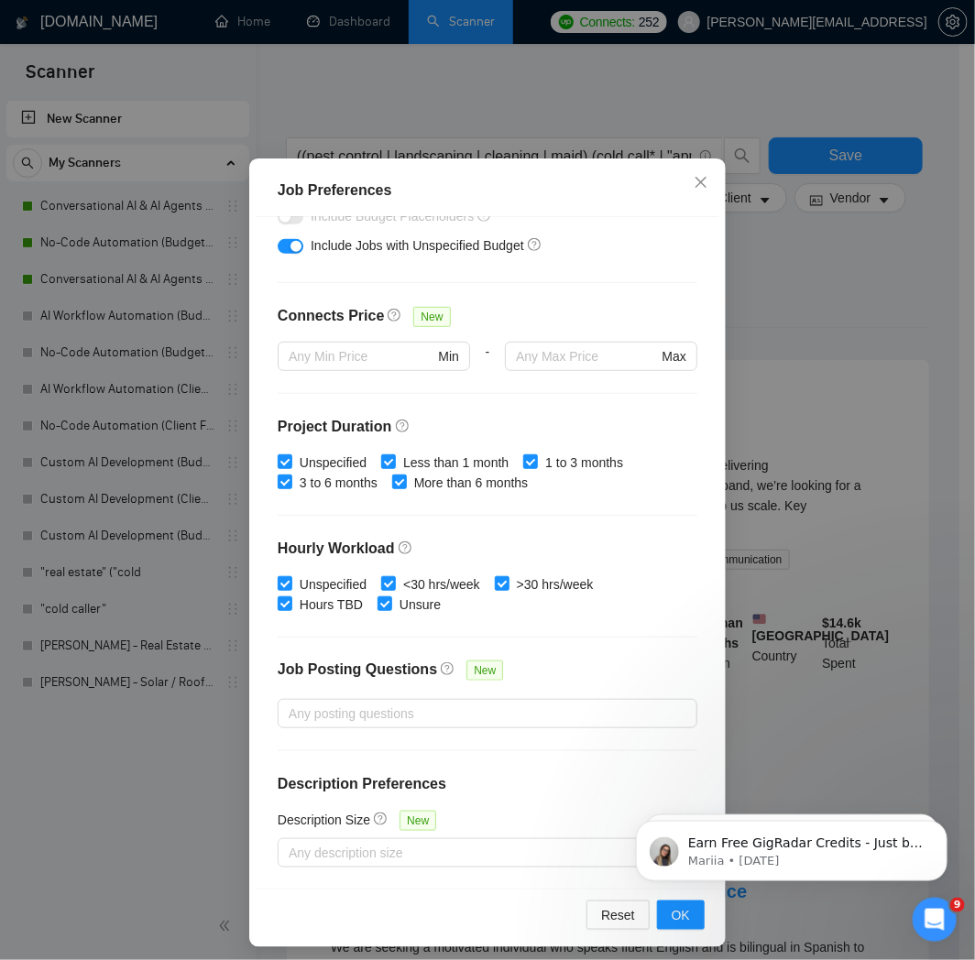
scroll to position [82, 0]
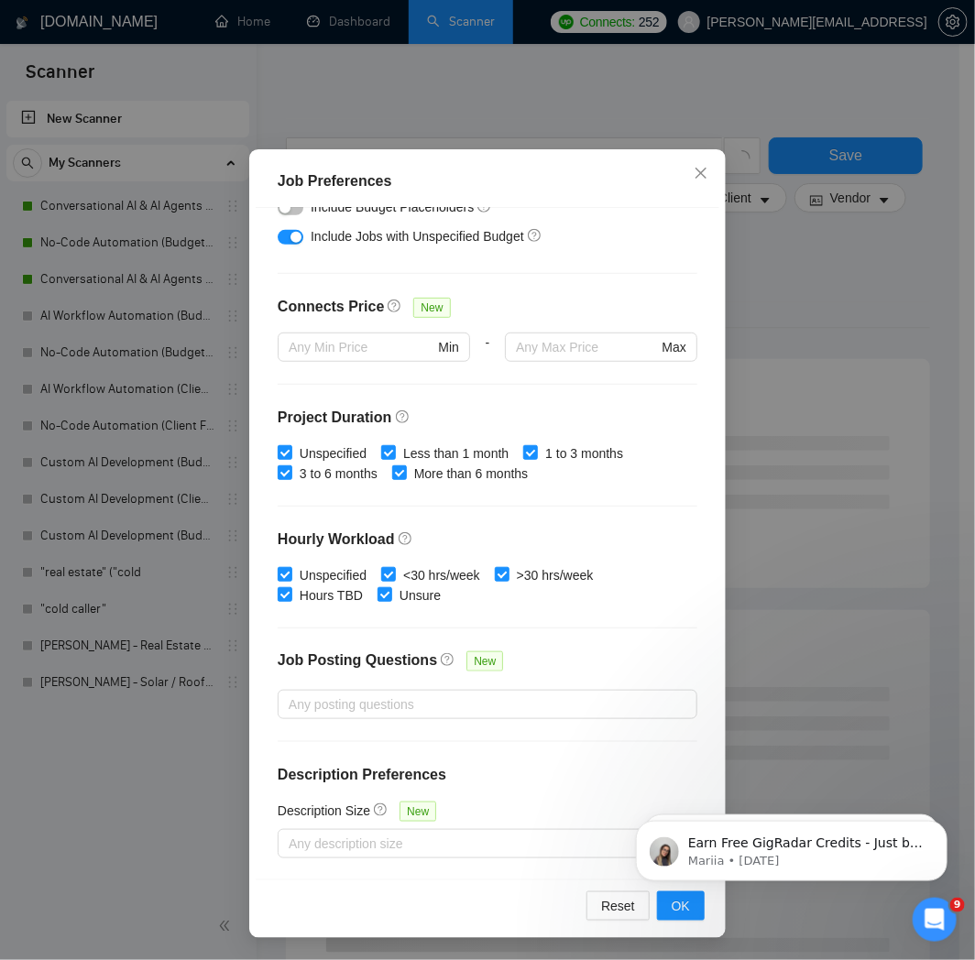
type input "2000"
click at [648, 907] on html "Earn Free GigRadar Credits - Just by Sharing Your Story! 💬 Want more credits fo…" at bounding box center [790, 846] width 366 height 128
click at [669, 906] on html "Earn Free GigRadar Credits - Just by Sharing Your Story! 💬 Want more credits fo…" at bounding box center [790, 846] width 366 height 128
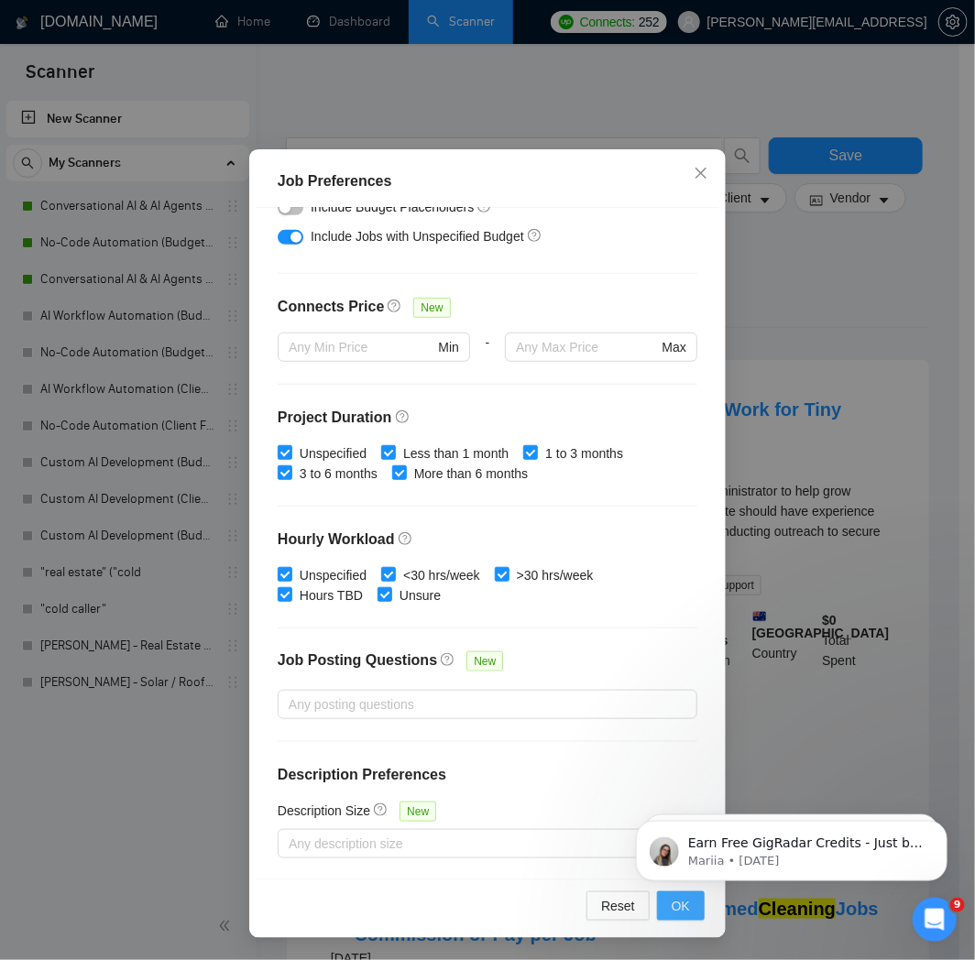
click at [678, 913] on span "OK" at bounding box center [681, 906] width 18 height 20
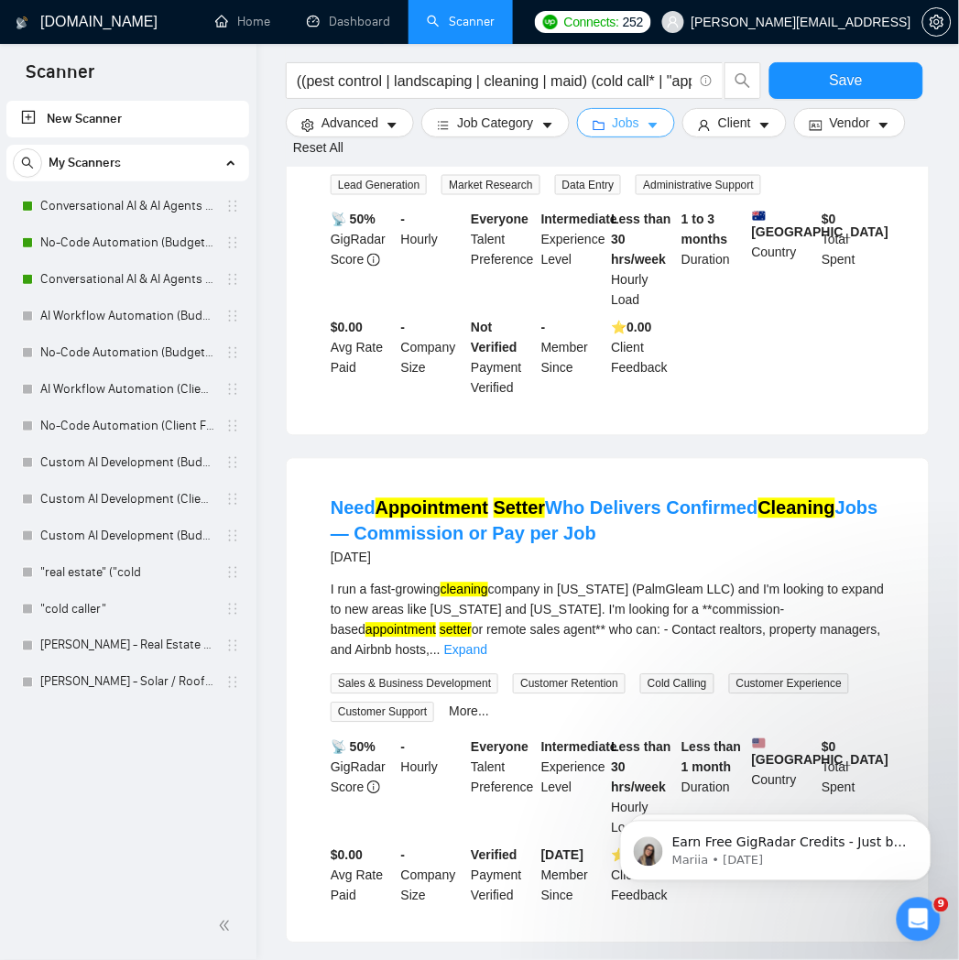
scroll to position [0, 0]
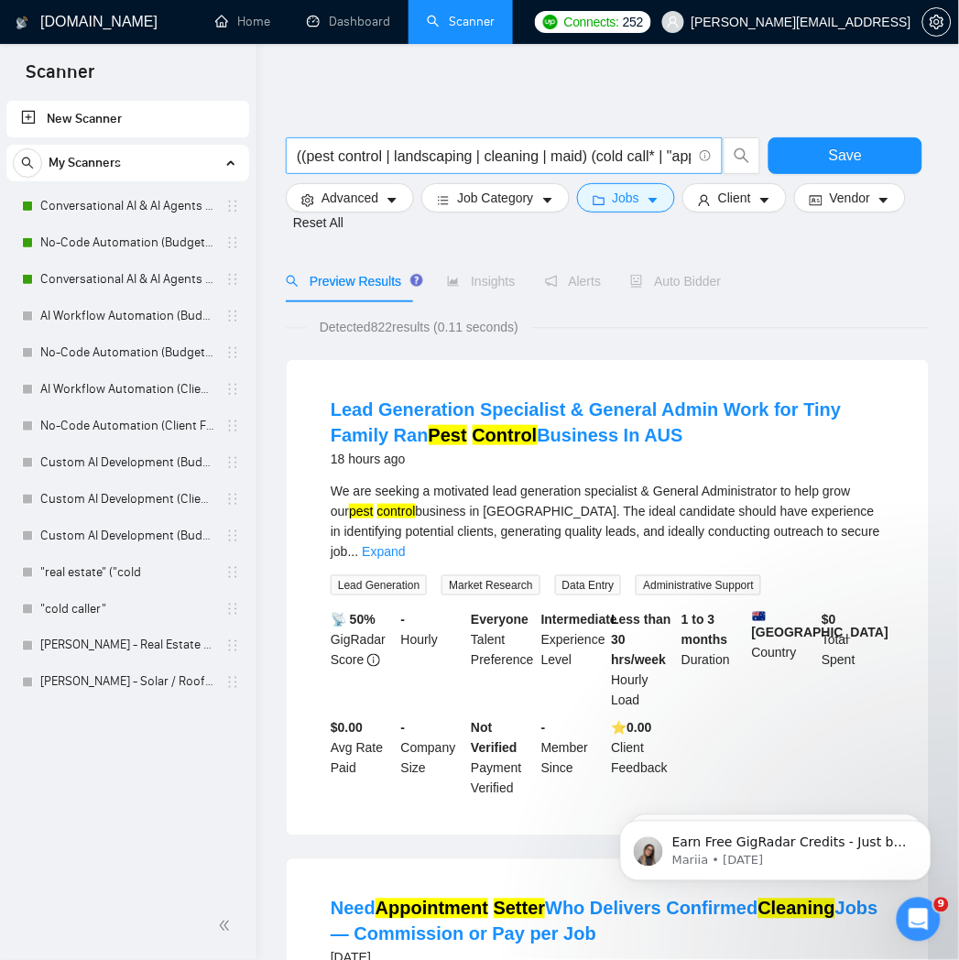
click at [529, 159] on input "((pest control | landscaping | cleaning | maid) (cold call* | "appointment sett…" at bounding box center [494, 156] width 395 height 23
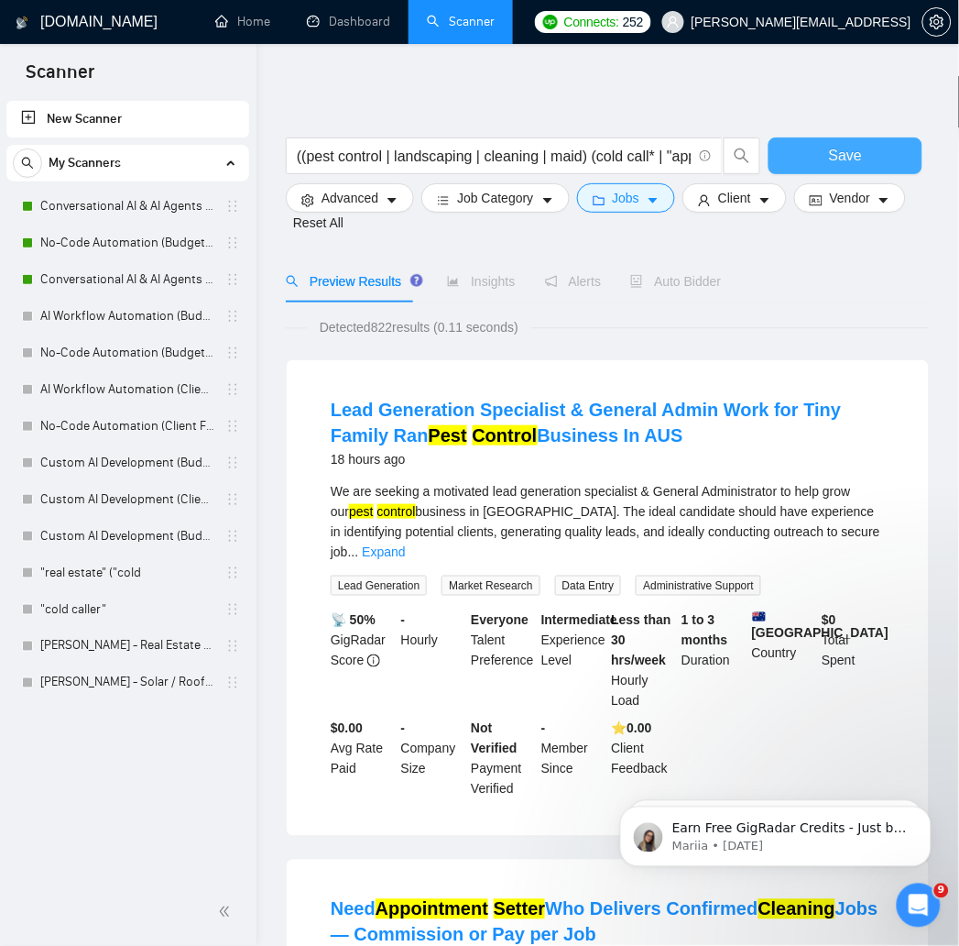
click at [837, 156] on span "Save" at bounding box center [845, 155] width 33 height 23
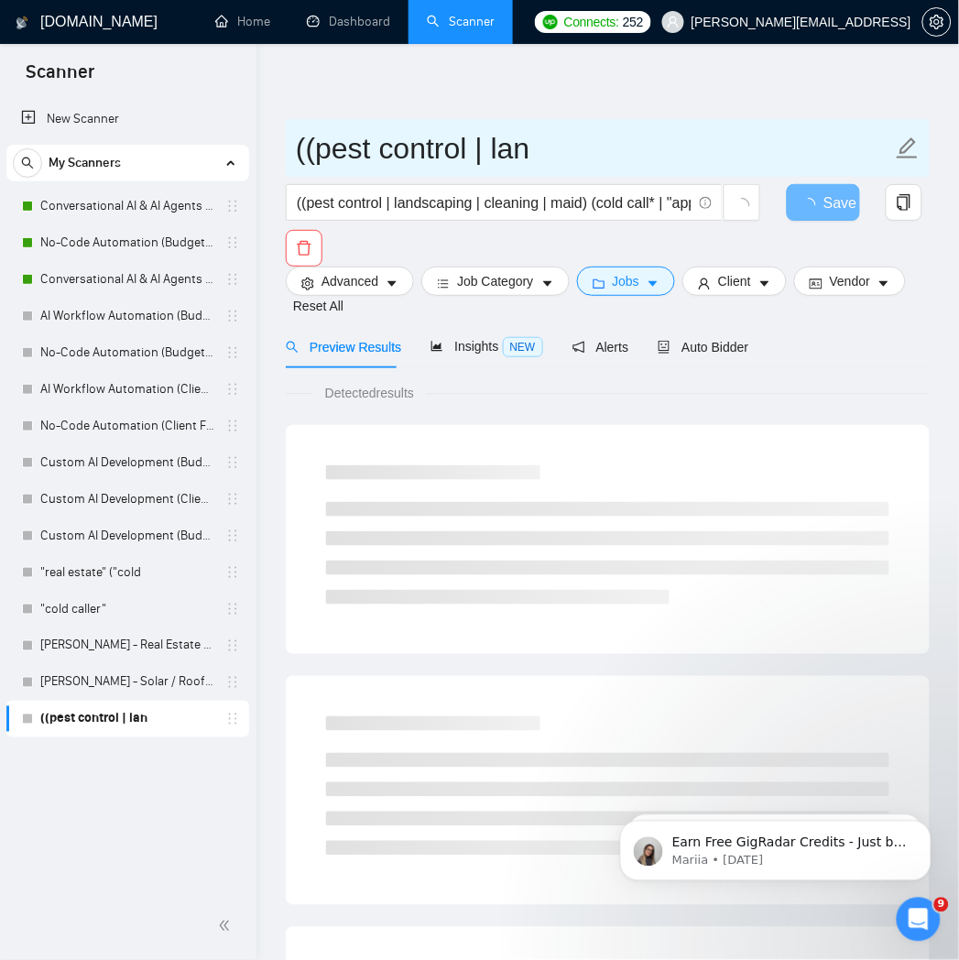
click at [382, 141] on input "((pest control | lan" at bounding box center [594, 149] width 596 height 46
paste input "Pest / Landscaping / Cleaning"
click at [298, 149] on input "Pest / Landscaping / Cleaning" at bounding box center [594, 149] width 596 height 46
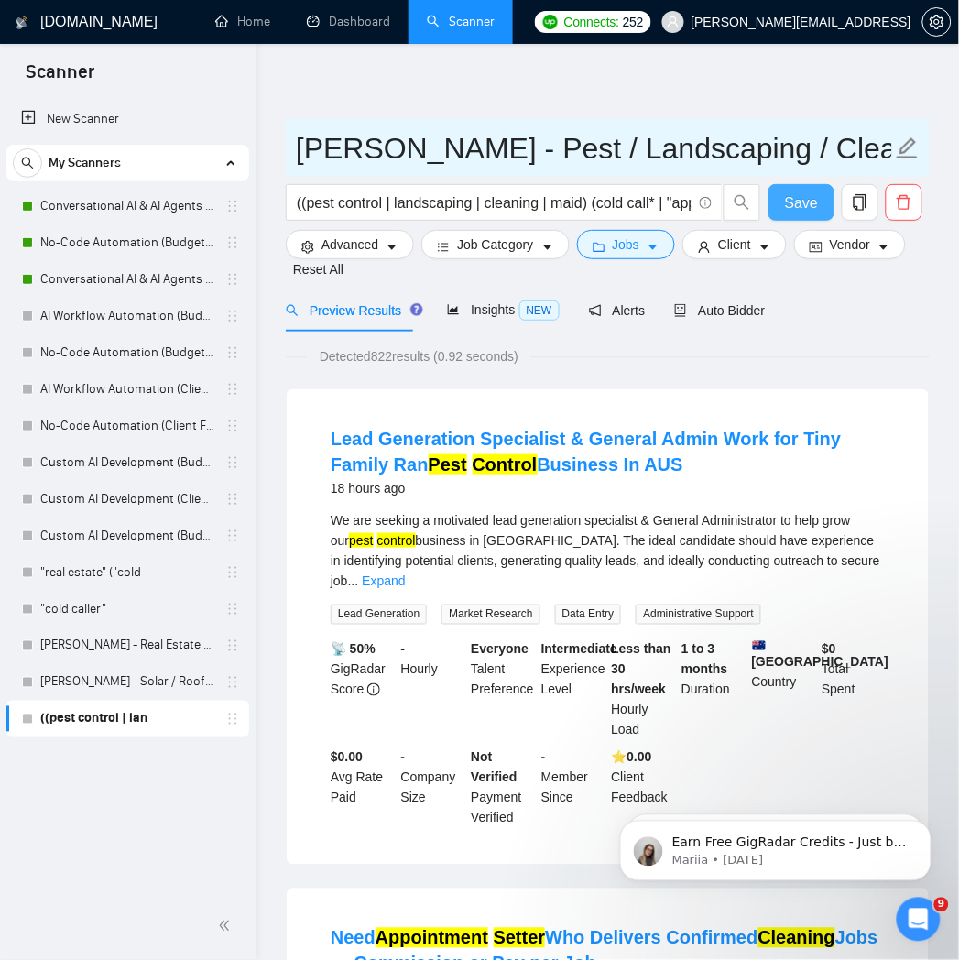
type input "[PERSON_NAME] - Pest / Landscaping / Cleaning"
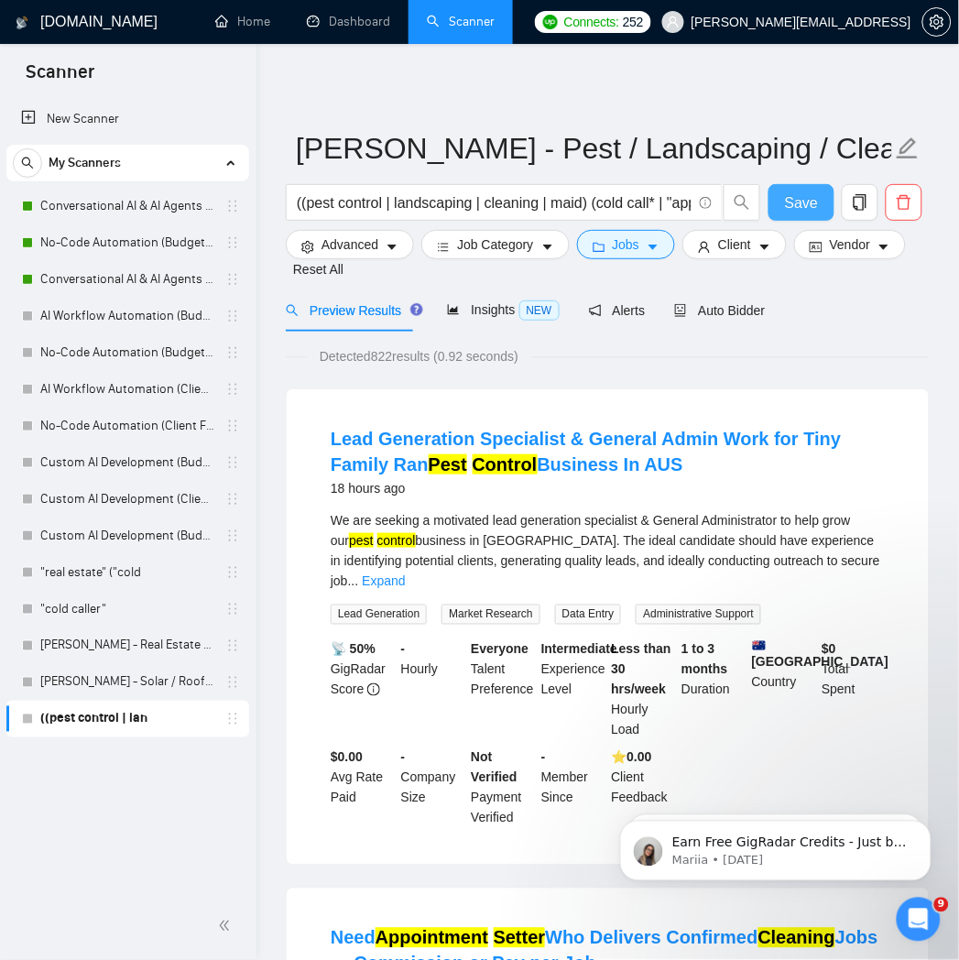
click at [792, 208] on span "Save" at bounding box center [801, 202] width 33 height 23
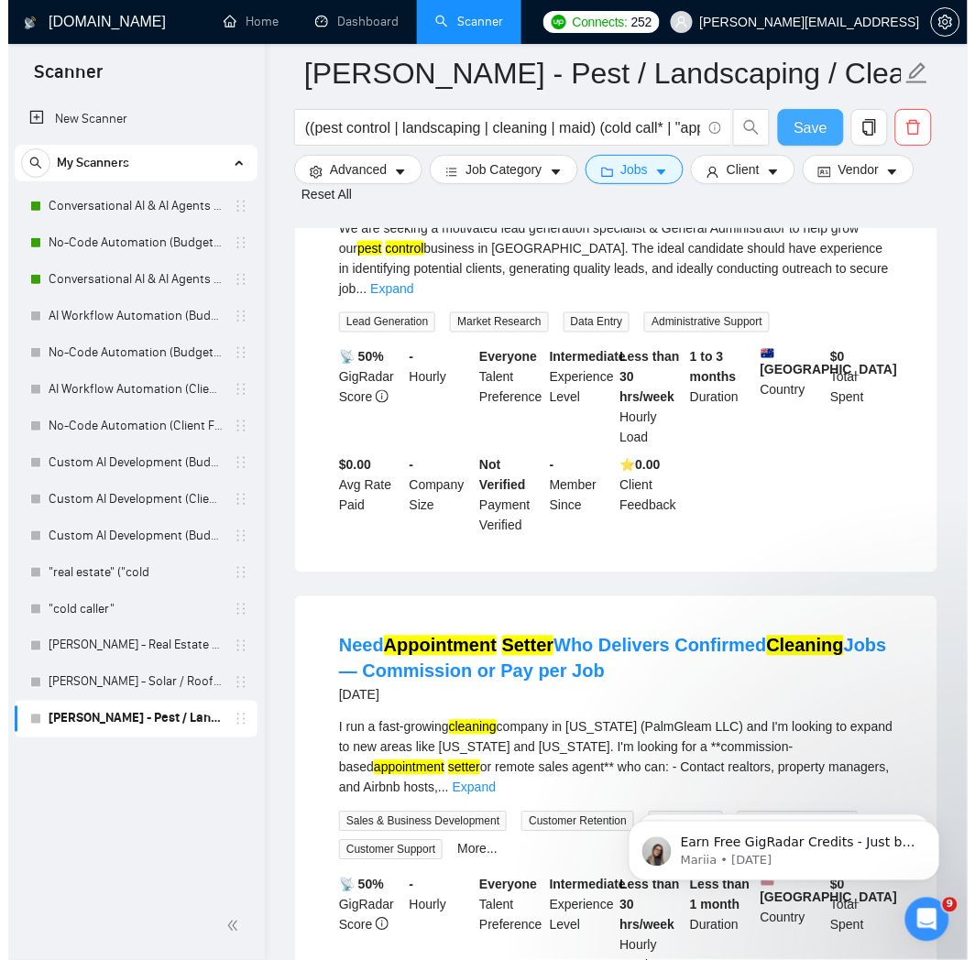
scroll to position [305, 0]
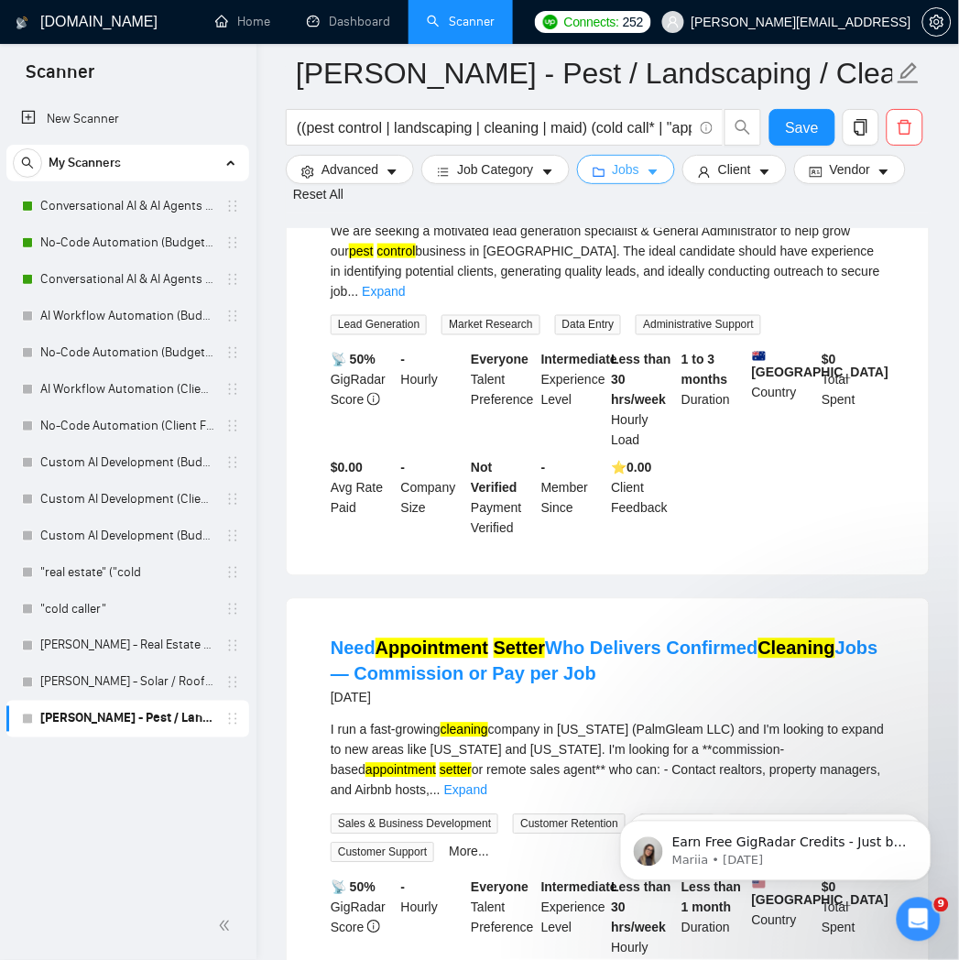
click at [613, 166] on span "Jobs" at bounding box center [626, 169] width 27 height 20
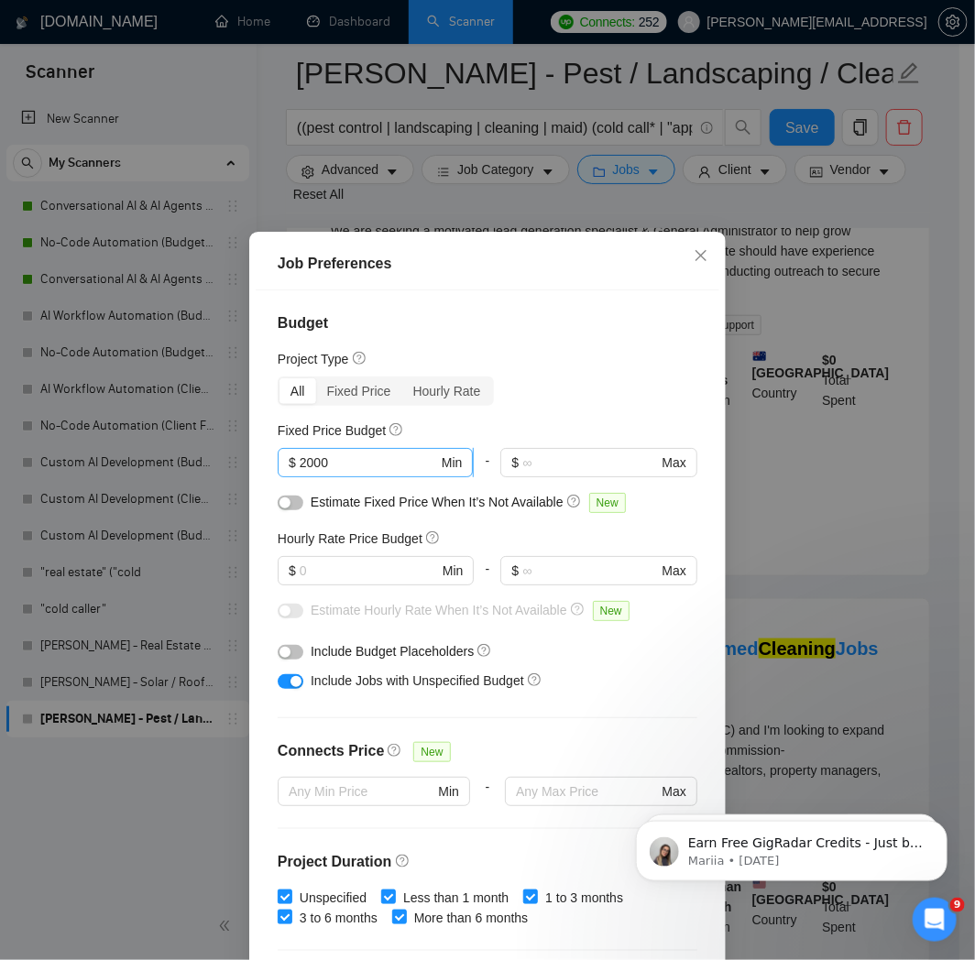
click at [357, 465] on input "2000" at bounding box center [369, 463] width 138 height 20
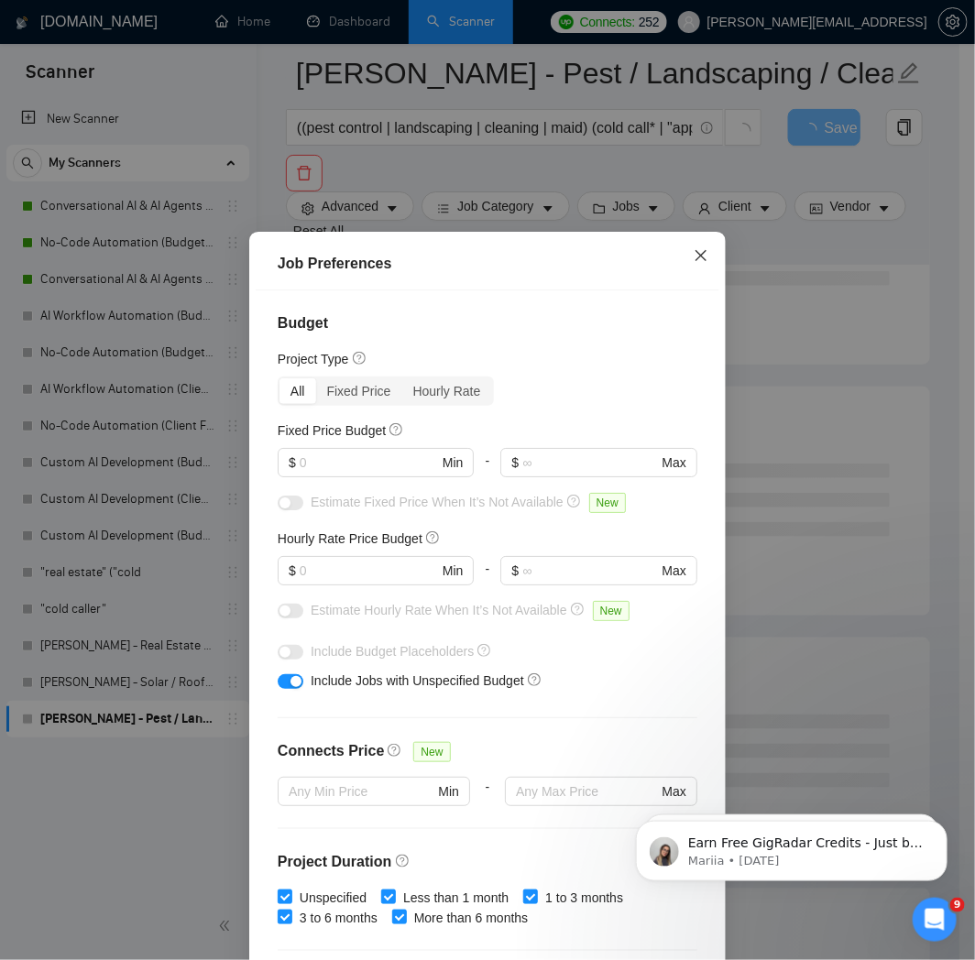
click at [701, 257] on span "Close" at bounding box center [700, 256] width 49 height 49
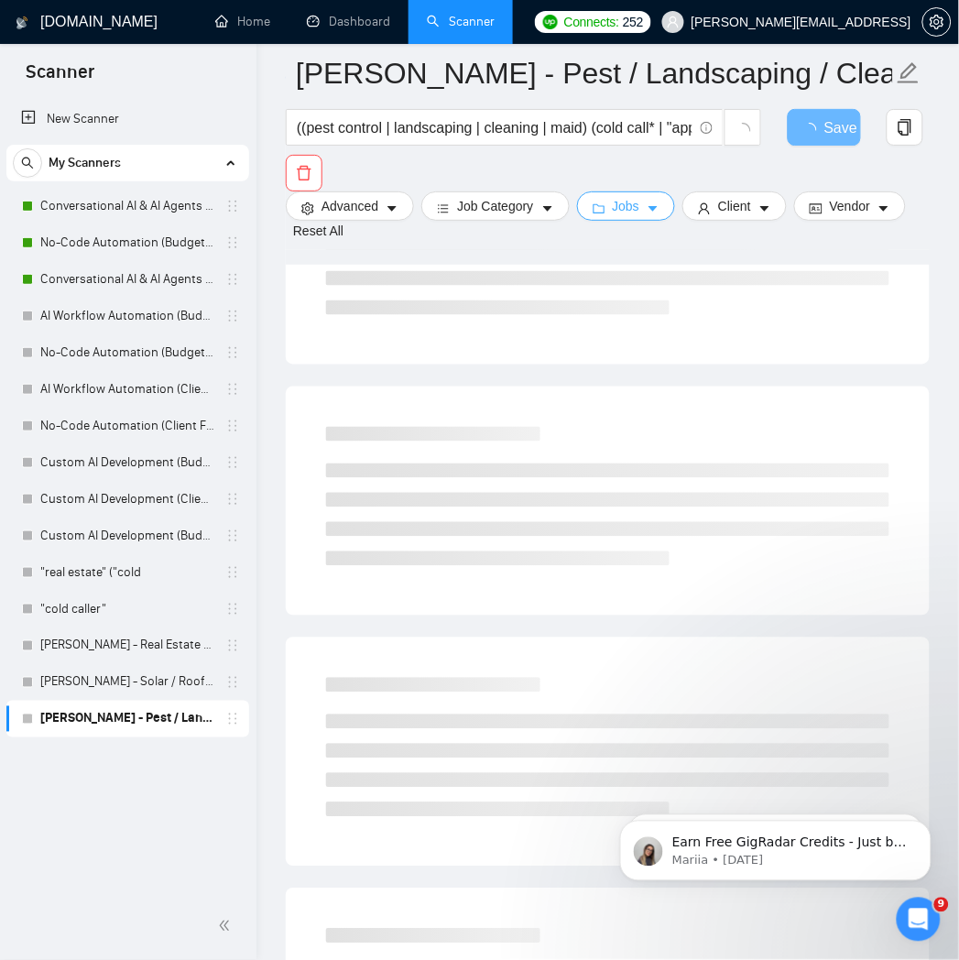
click at [586, 213] on button "Jobs" at bounding box center [626, 205] width 99 height 29
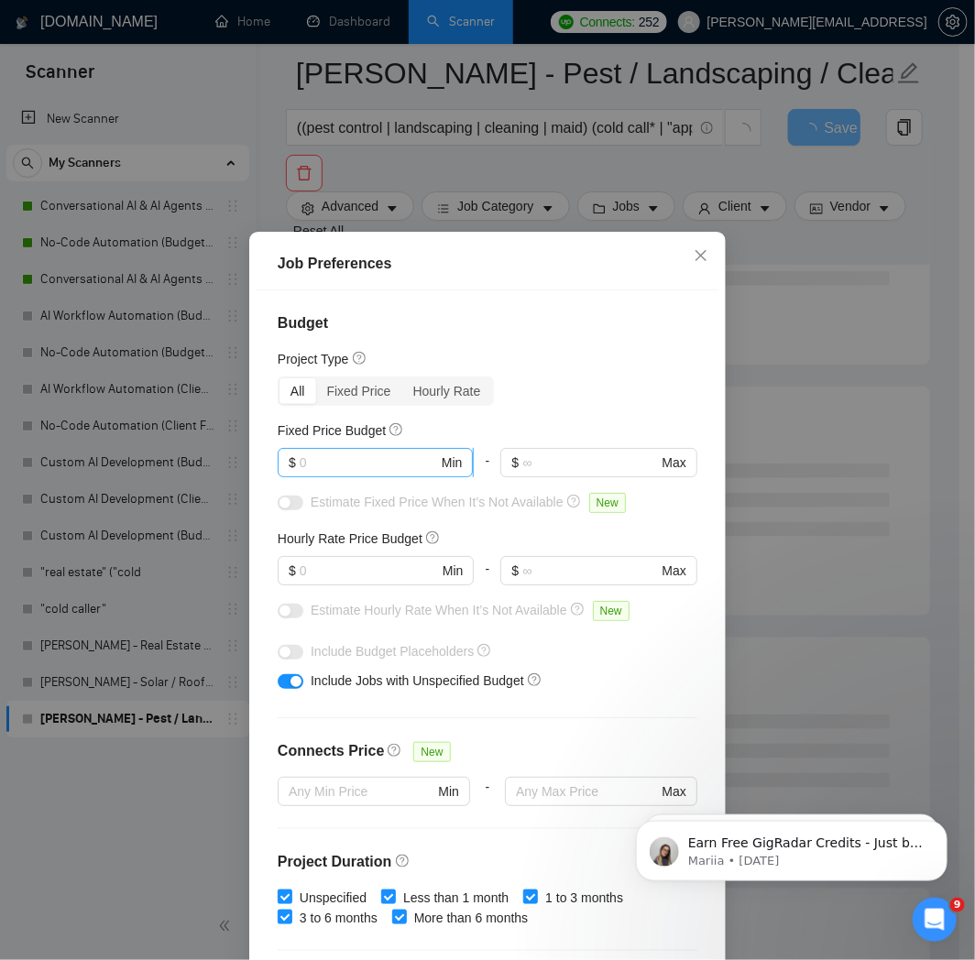
click at [381, 461] on input "text" at bounding box center [369, 463] width 138 height 20
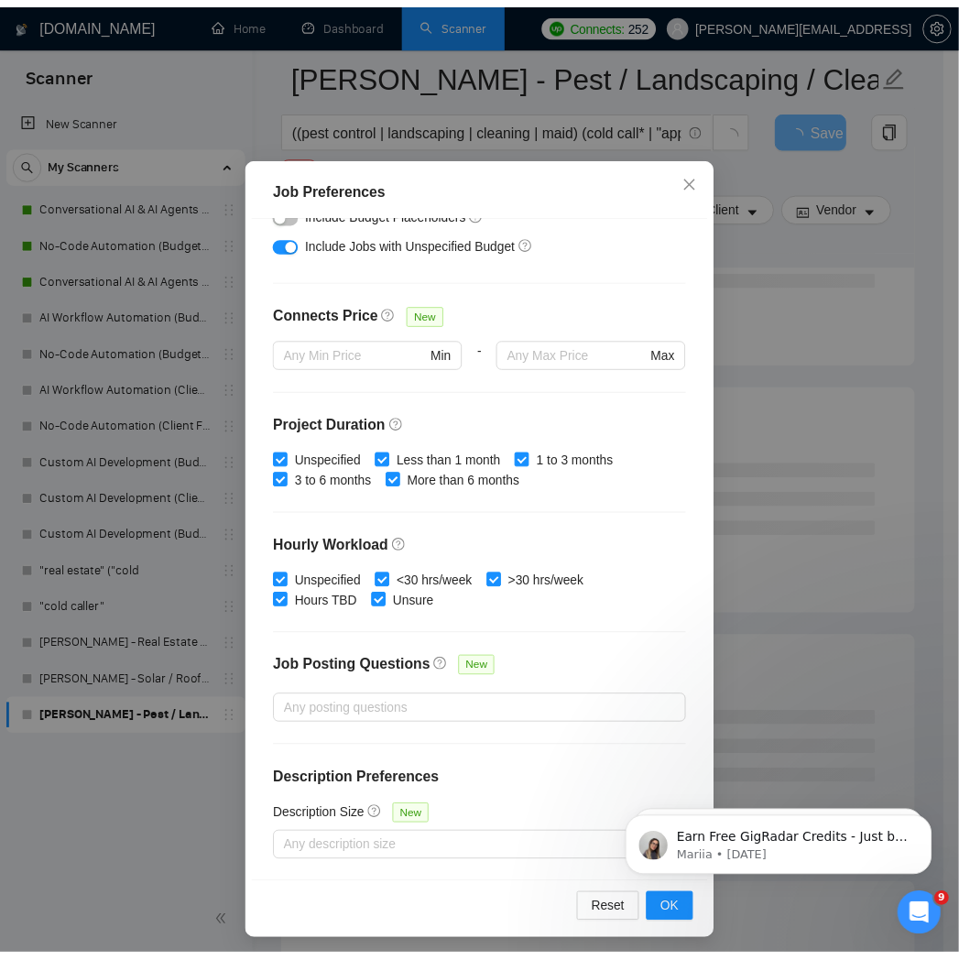
scroll to position [82, 0]
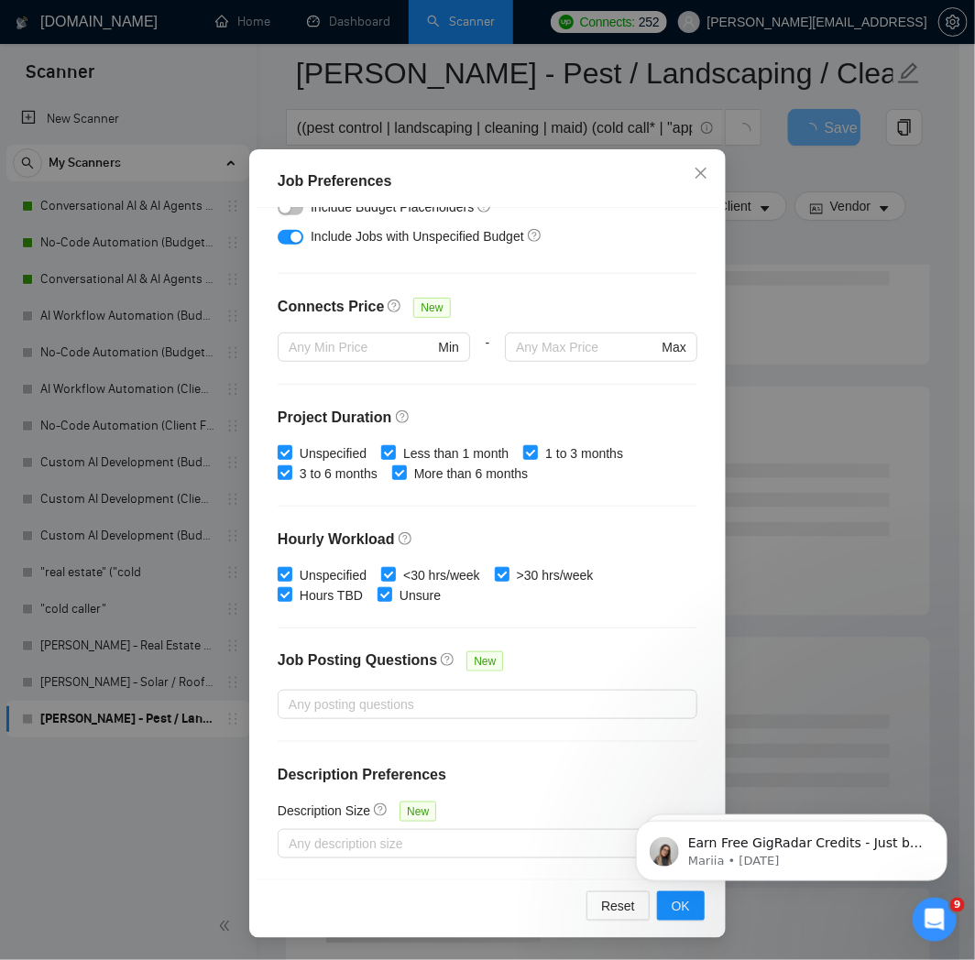
type input "2000"
click at [669, 910] on html "Earn Free GigRadar Credits - Just by Sharing Your Story! 💬 Want more credits fo…" at bounding box center [790, 846] width 366 height 128
click at [672, 903] on html "Earn Free GigRadar Credits - Just by Sharing Your Story! 💬 Want more credits fo…" at bounding box center [790, 846] width 366 height 128
click at [683, 168] on span "Close" at bounding box center [700, 173] width 49 height 49
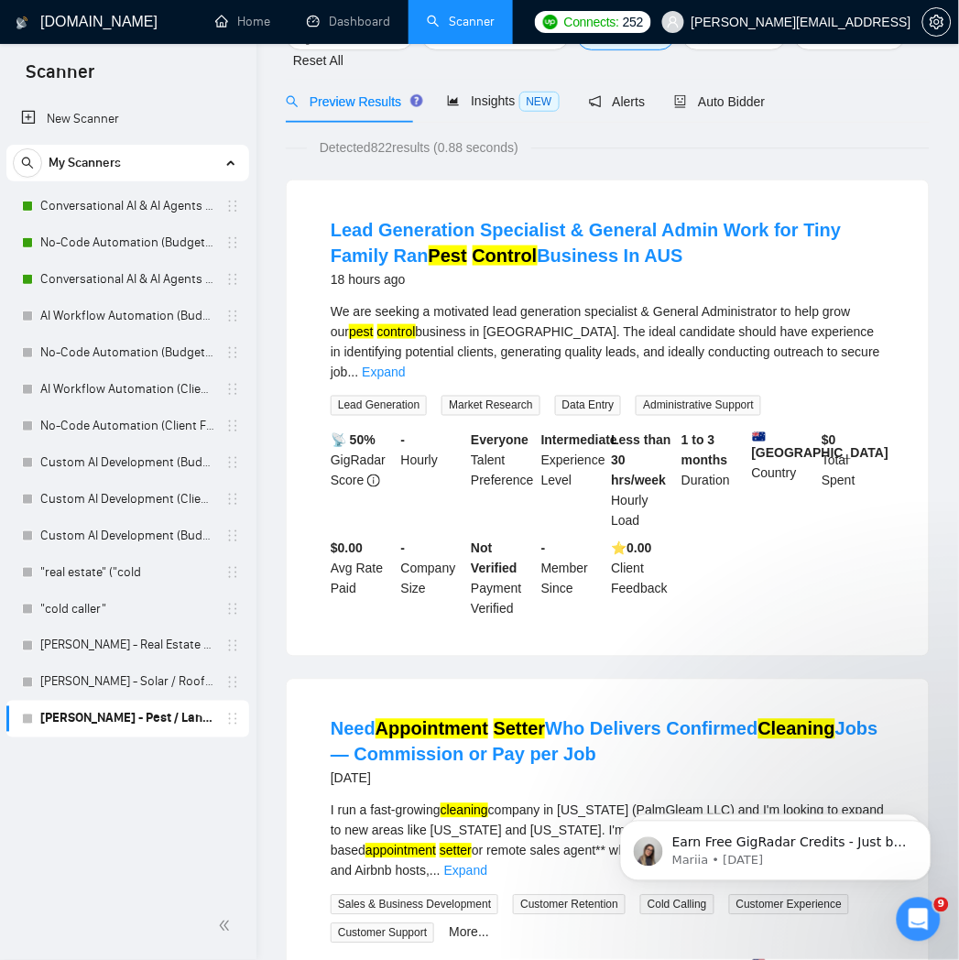
scroll to position [0, 0]
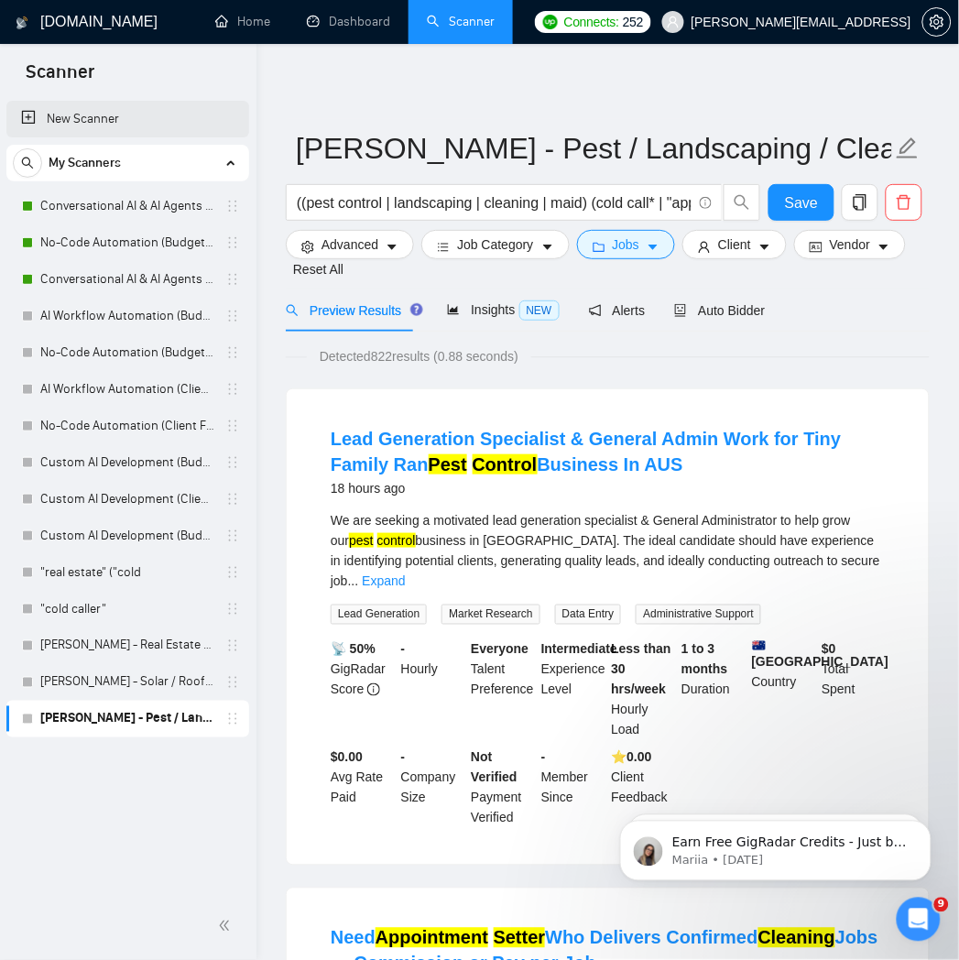
click at [126, 115] on link "New Scanner" at bounding box center [127, 119] width 213 height 37
click at [794, 194] on span "Save" at bounding box center [801, 202] width 33 height 23
click at [128, 126] on link "New Scanner" at bounding box center [127, 119] width 213 height 37
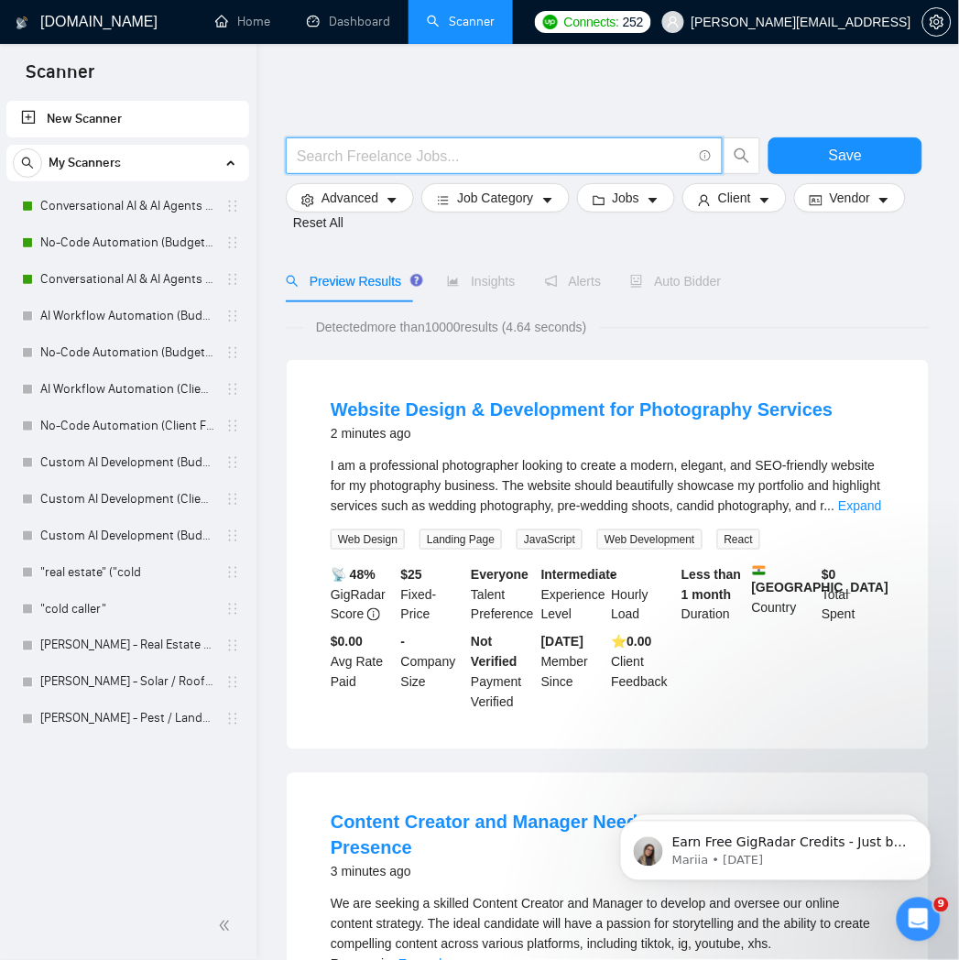
click at [404, 147] on input "text" at bounding box center [494, 156] width 395 height 23
paste input "((insurance | loan | mortgage | "credit repair" | financial | investment) (cold…"
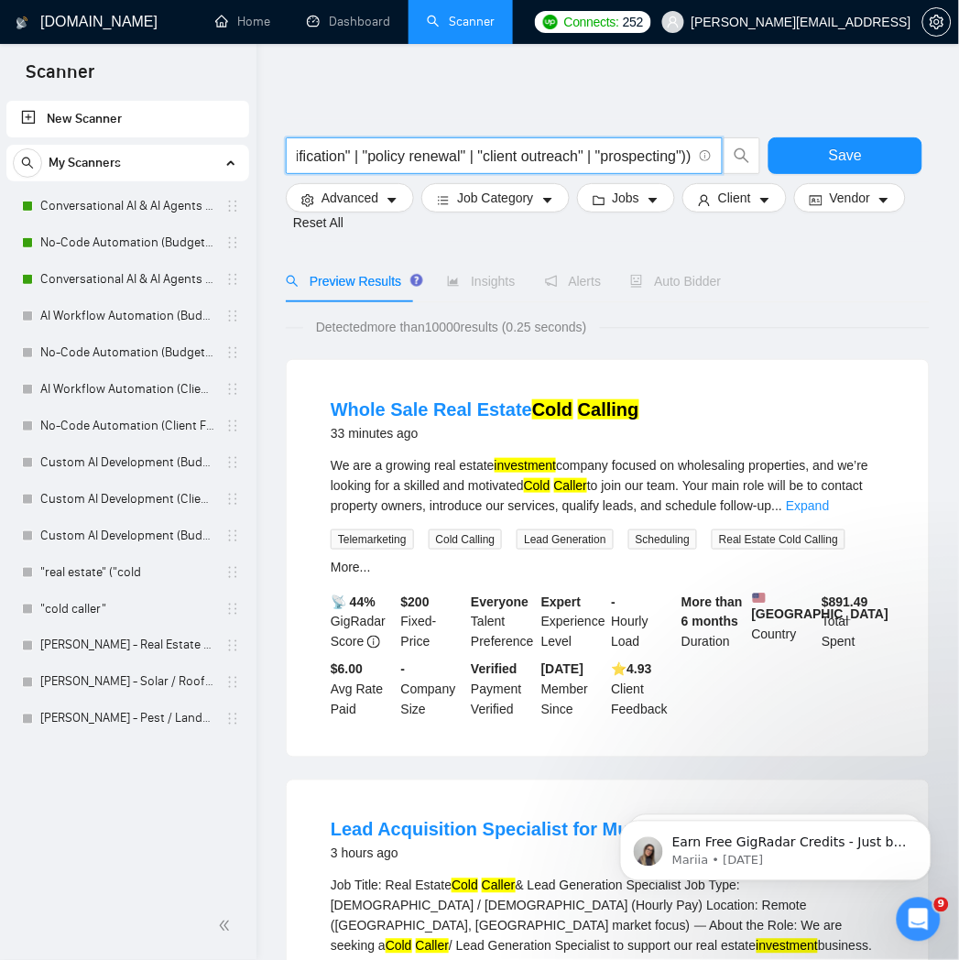
click at [505, 158] on input "((insurance | loan | mortgage | "credit repair" | financial | investment) (cold…" at bounding box center [494, 156] width 395 height 23
click at [509, 150] on input "((insurance | loan | mortgage | "credit repair" | financial | investment) (cold…" at bounding box center [494, 156] width 395 height 23
click at [373, 152] on input "((insurance | loan | mortgage | "credit repair" | financial | investment) (cold…" at bounding box center [494, 156] width 395 height 23
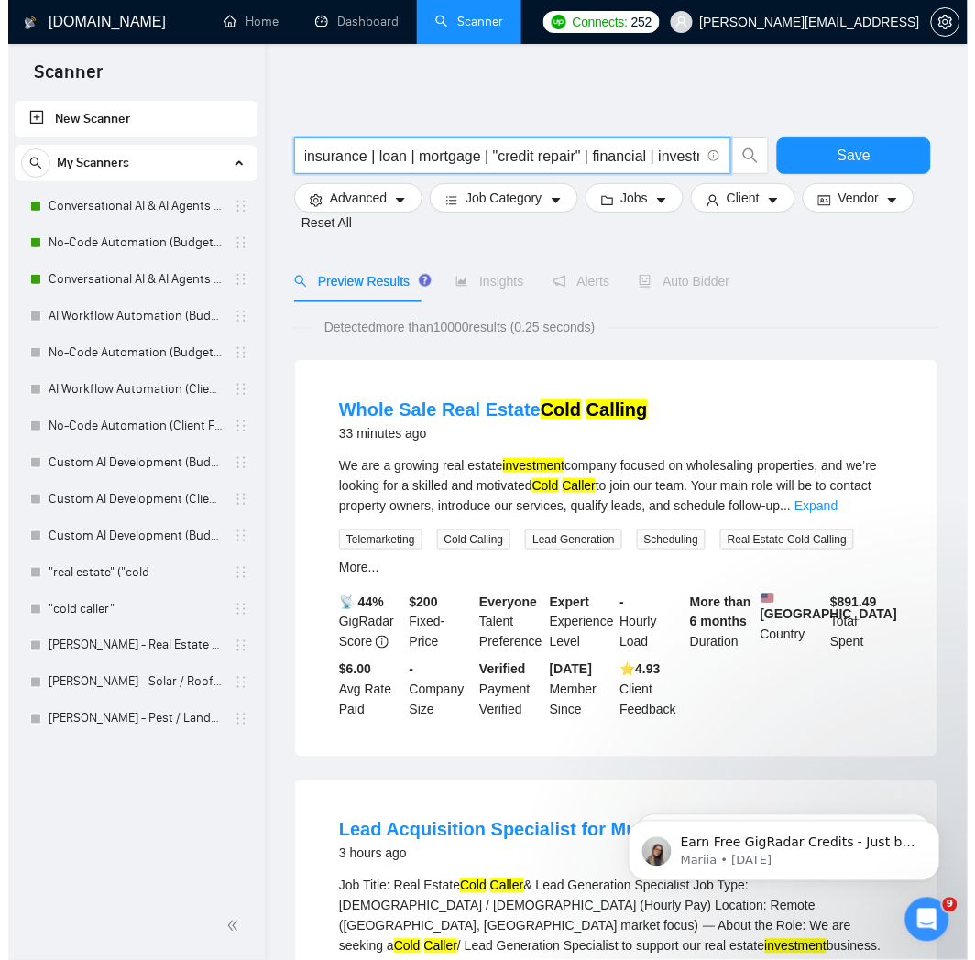
scroll to position [0, 0]
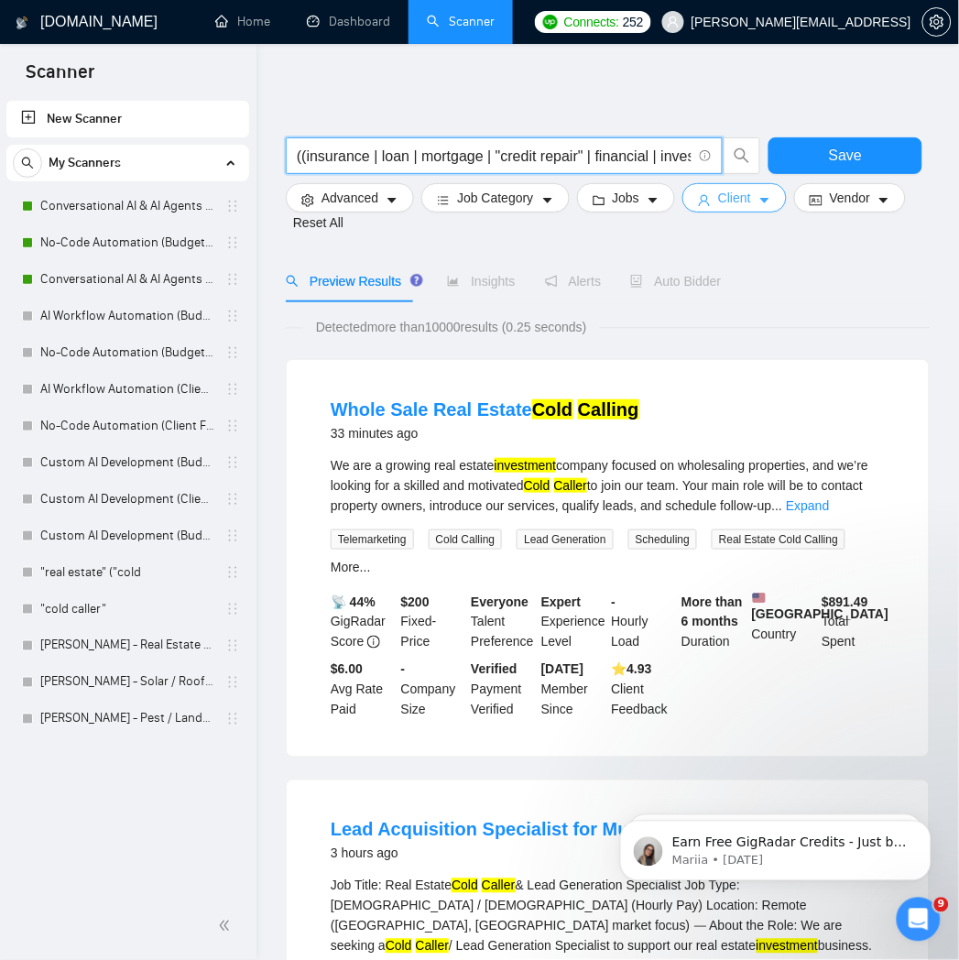
type input "((insurance | loan | mortgage | "credit repair" | financial | investment) (cold…"
click at [718, 203] on span "Client" at bounding box center [734, 198] width 33 height 20
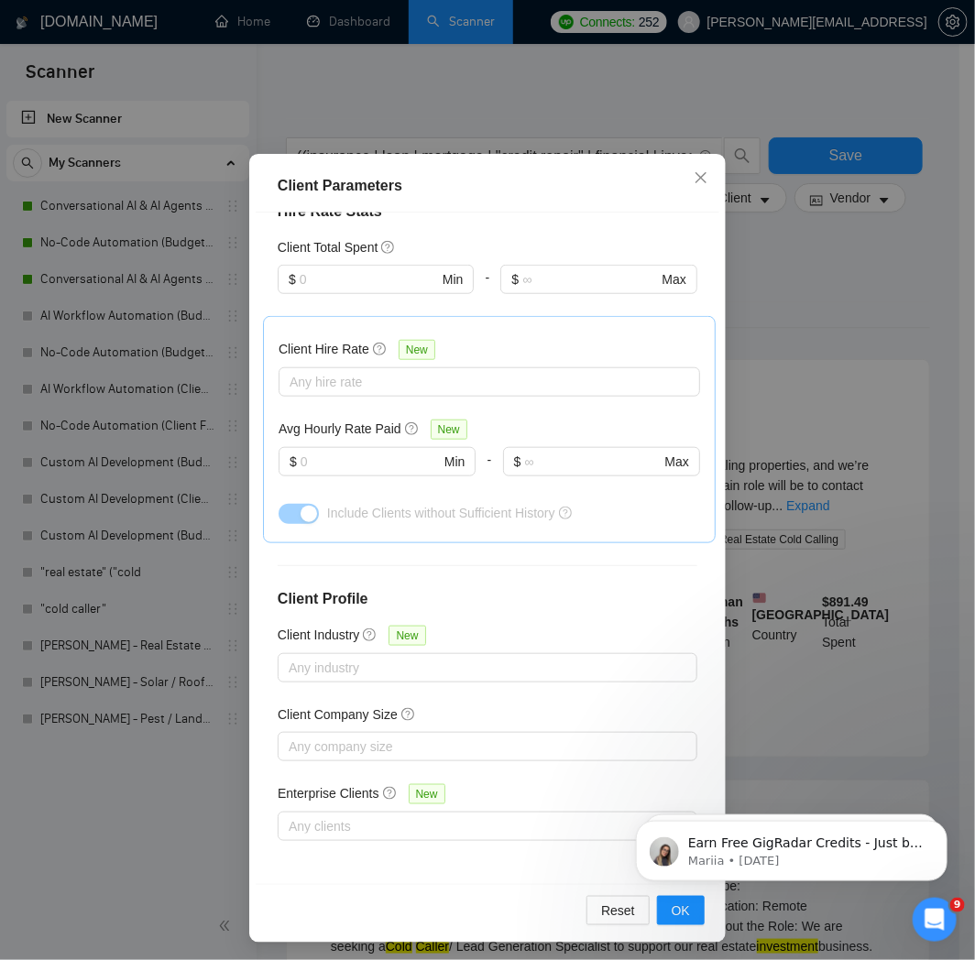
scroll to position [82, 0]
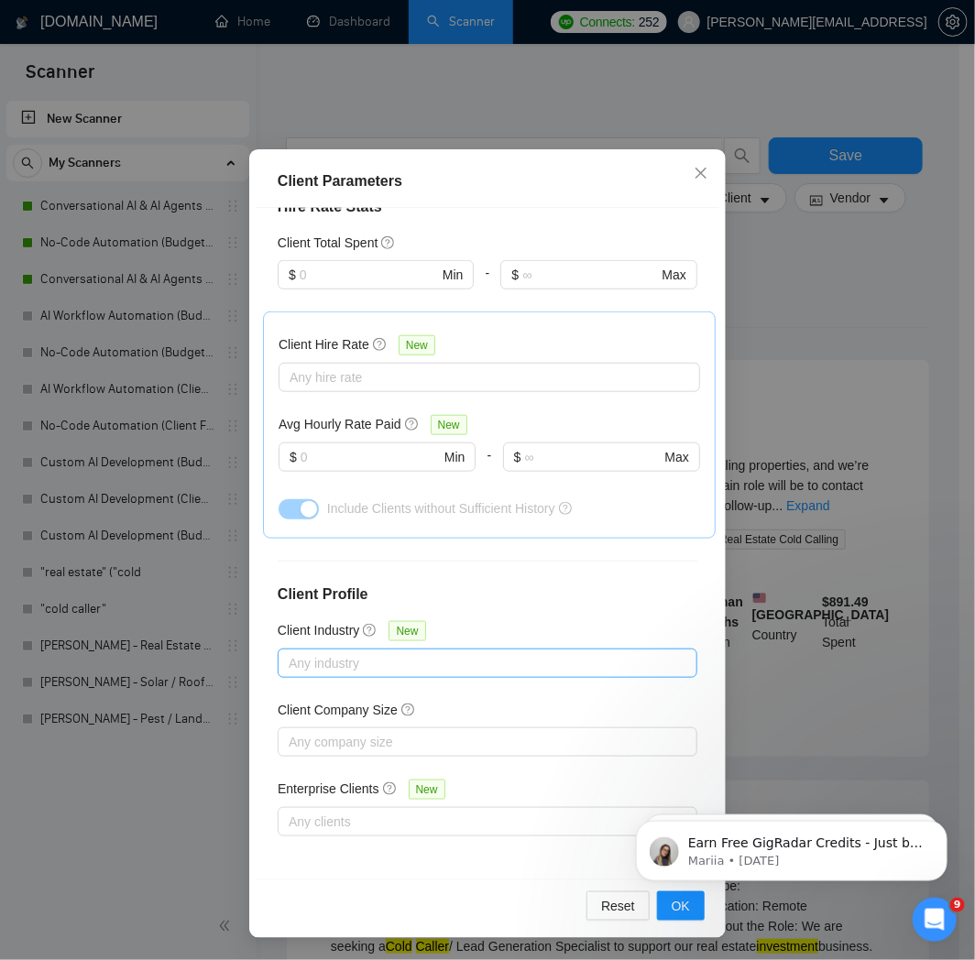
click at [462, 667] on div at bounding box center [478, 663] width 392 height 22
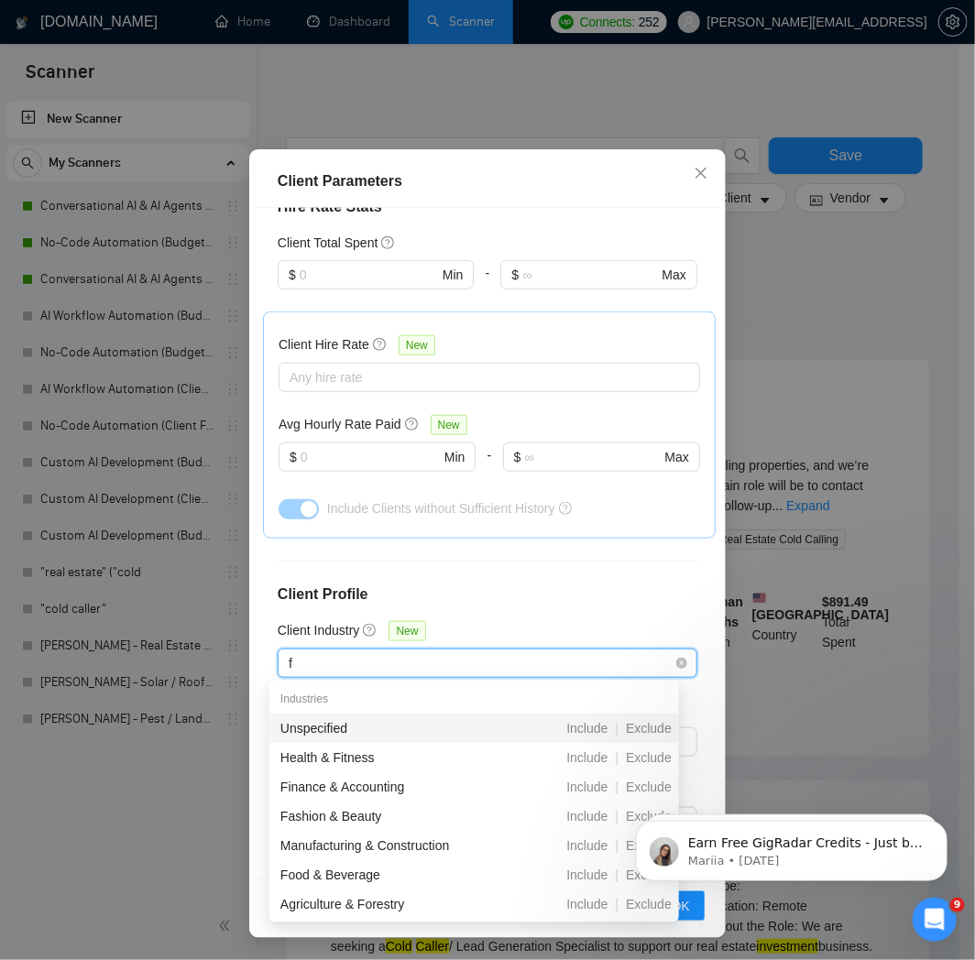
type input "fi"
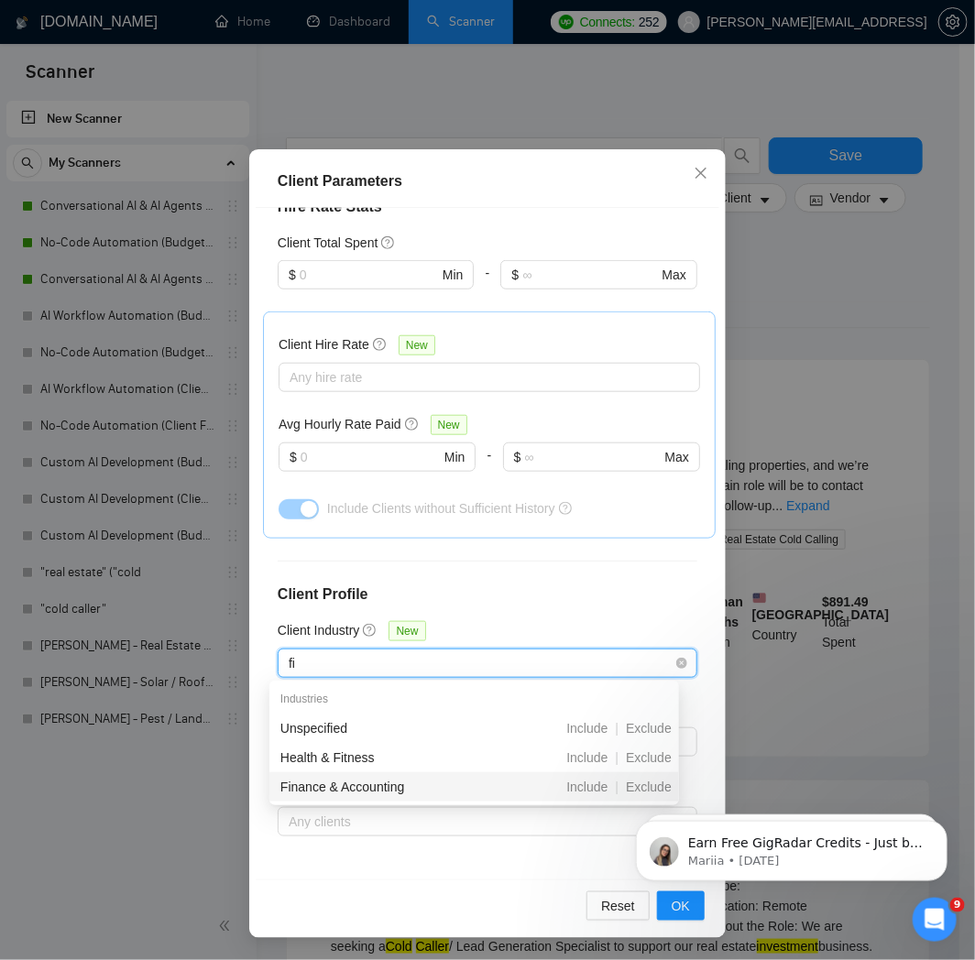
click at [405, 783] on div "Finance & Accounting" at bounding box center [380, 787] width 200 height 20
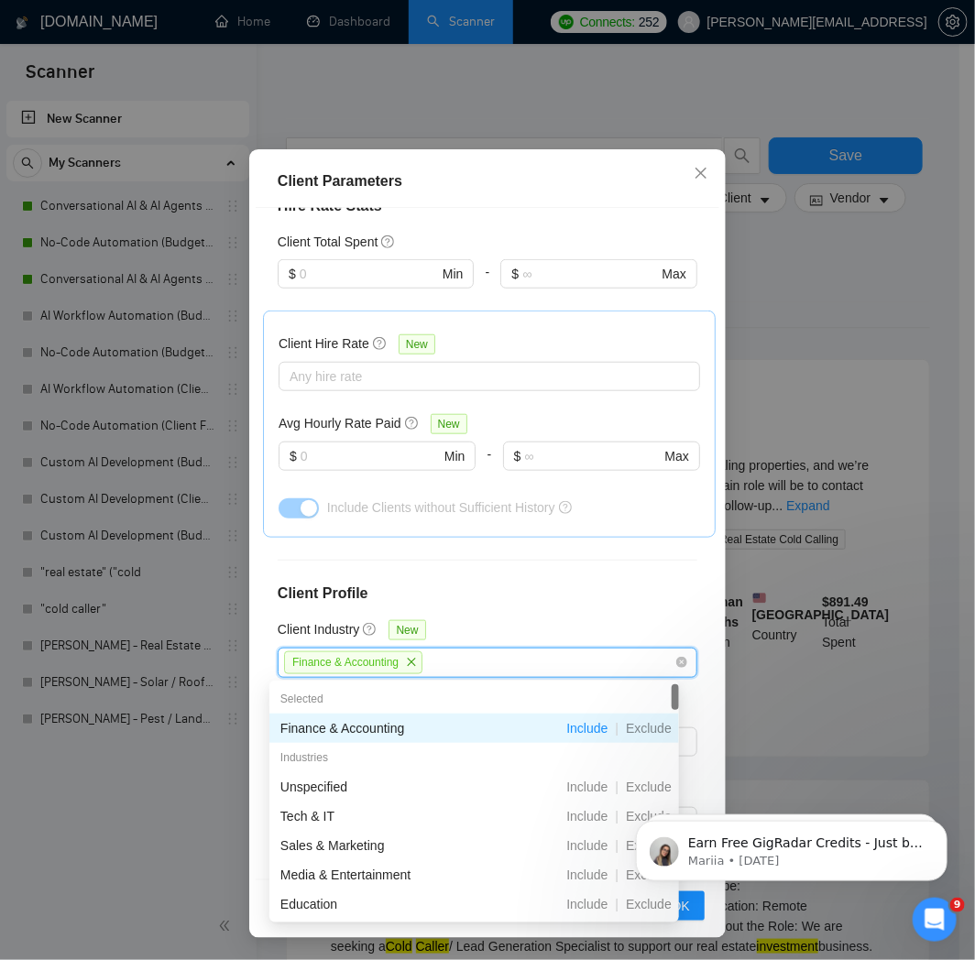
click at [639, 610] on div "Client Location Include Client Countries Select Exclude Client Countries Select…" at bounding box center [488, 544] width 464 height 672
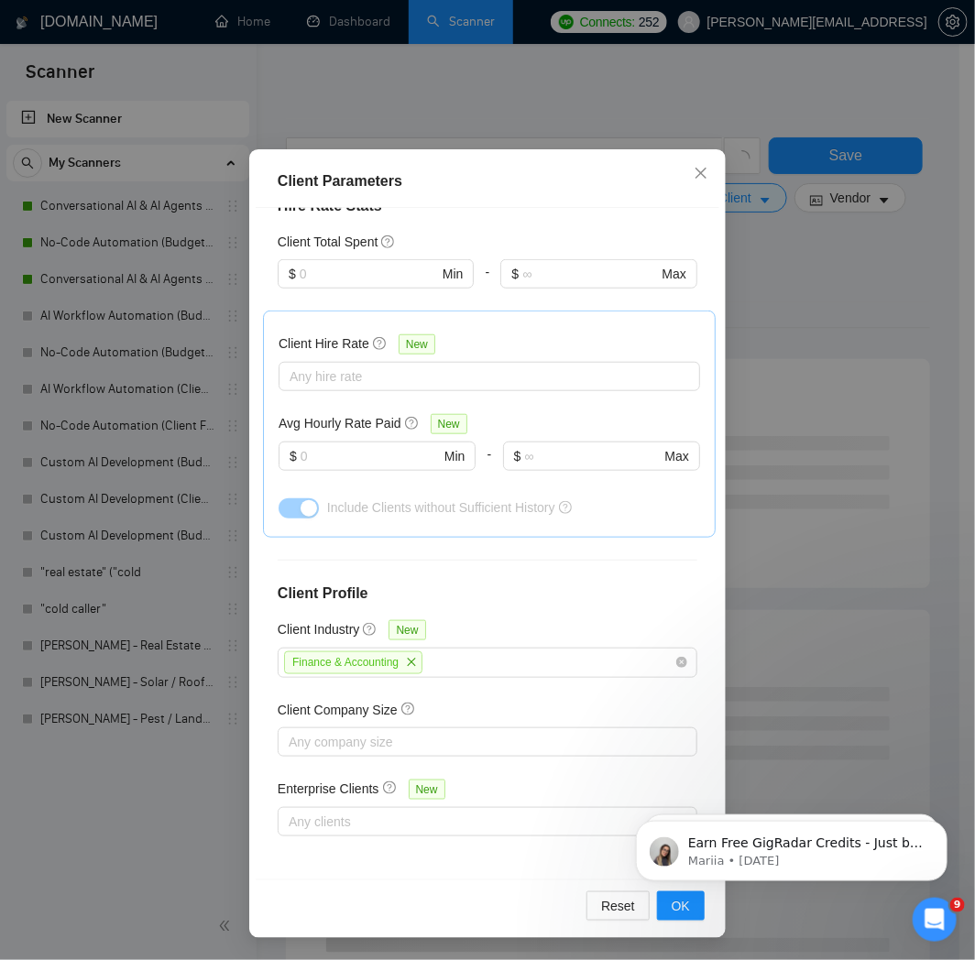
click at [780, 251] on div "Client Parameters Client Location Include Client Countries Select Exclude Clien…" at bounding box center [487, 480] width 975 height 960
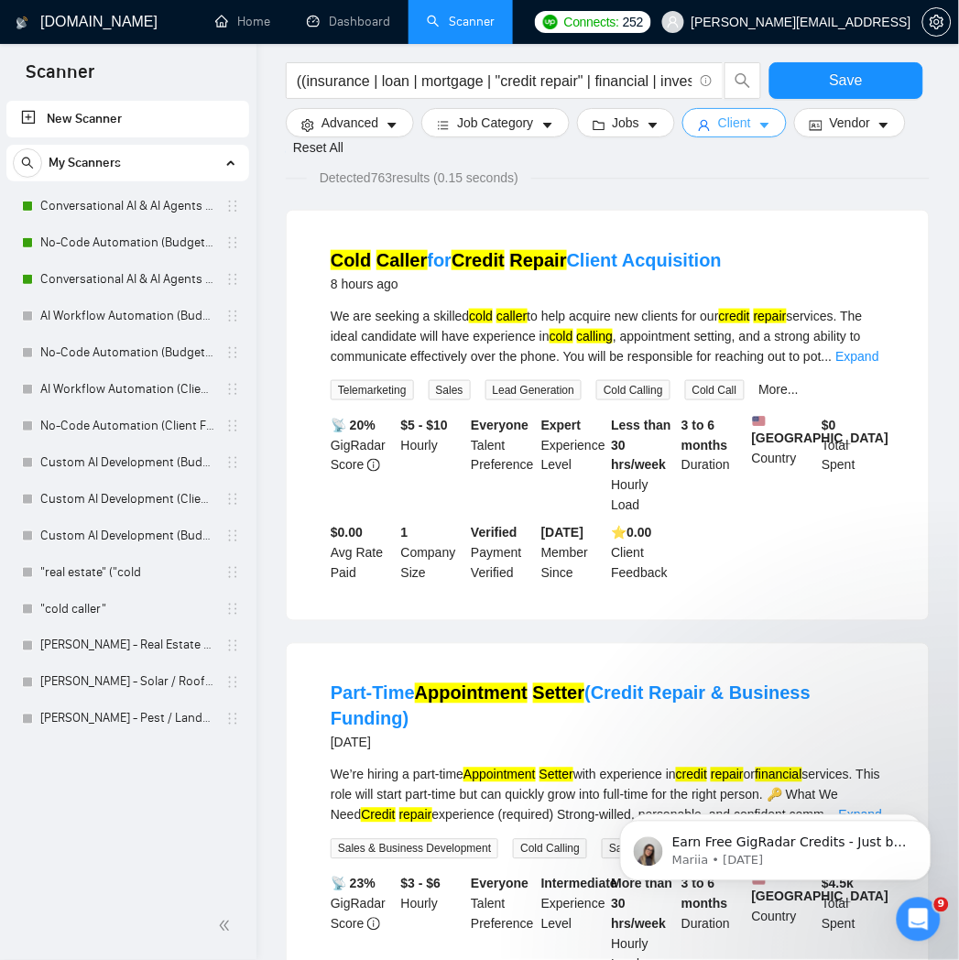
scroll to position [0, 0]
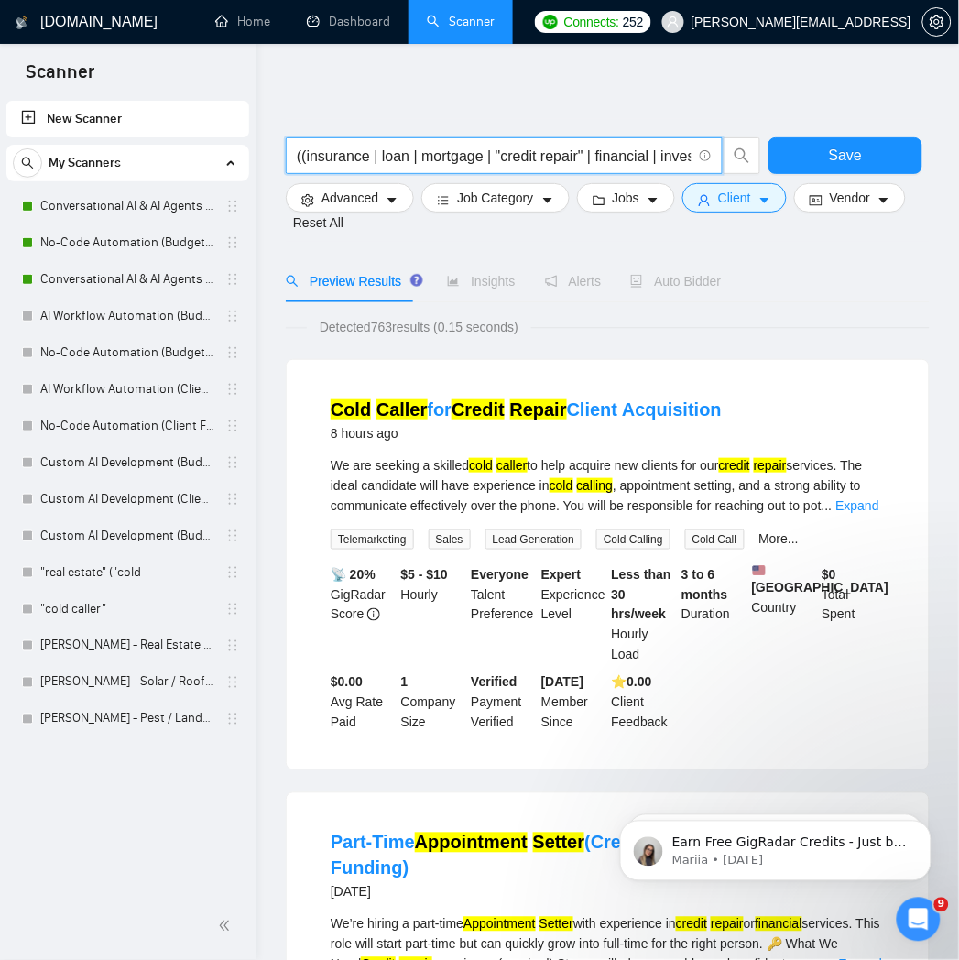
drag, startPoint x: 493, startPoint y: 157, endPoint x: 582, endPoint y: 167, distance: 89.4
click at [582, 167] on input "((insurance | loan | mortgage | "credit repair" | financial | investment) (cold…" at bounding box center [494, 156] width 395 height 23
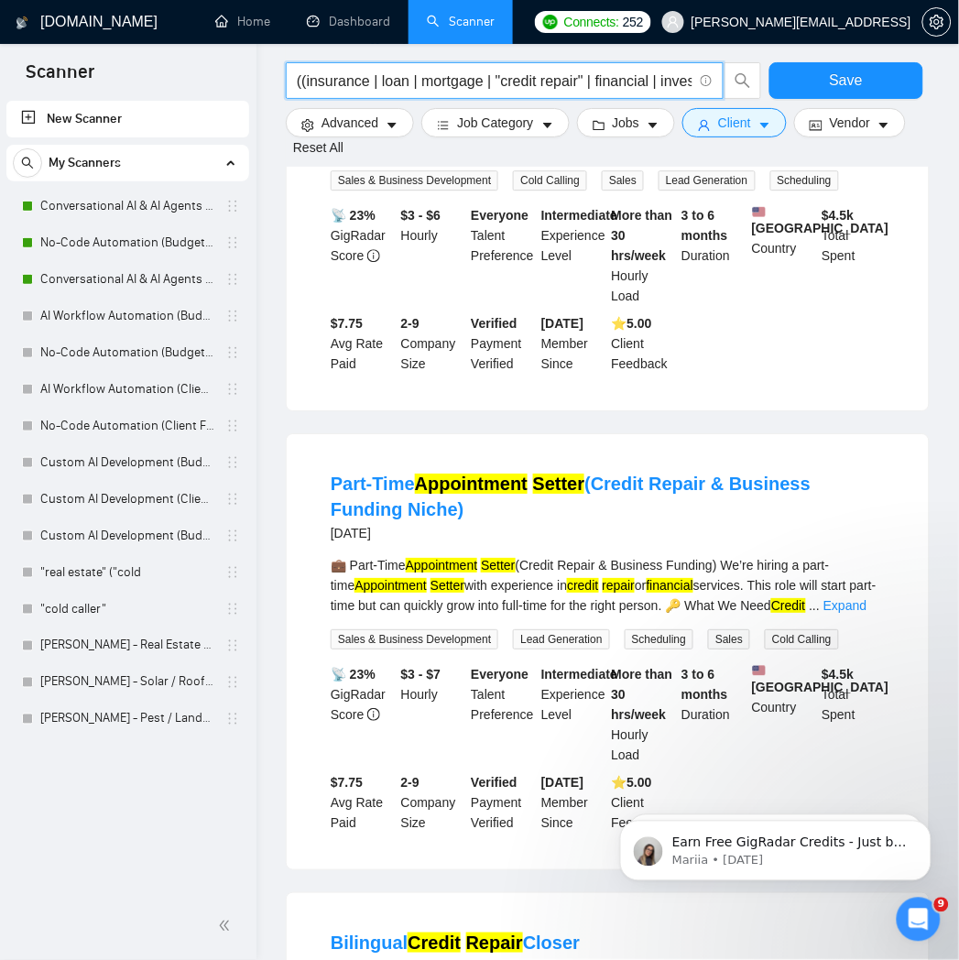
scroll to position [1018, 0]
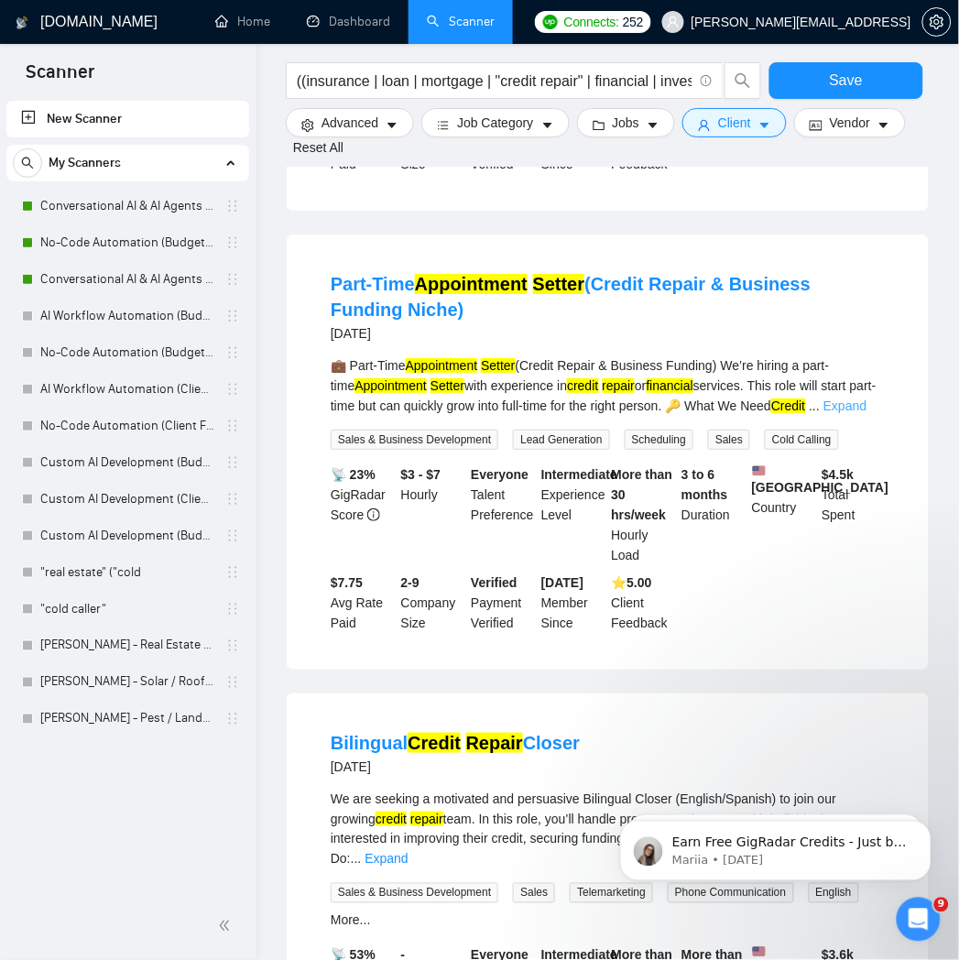
click at [846, 399] on link "Expand" at bounding box center [845, 406] width 43 height 15
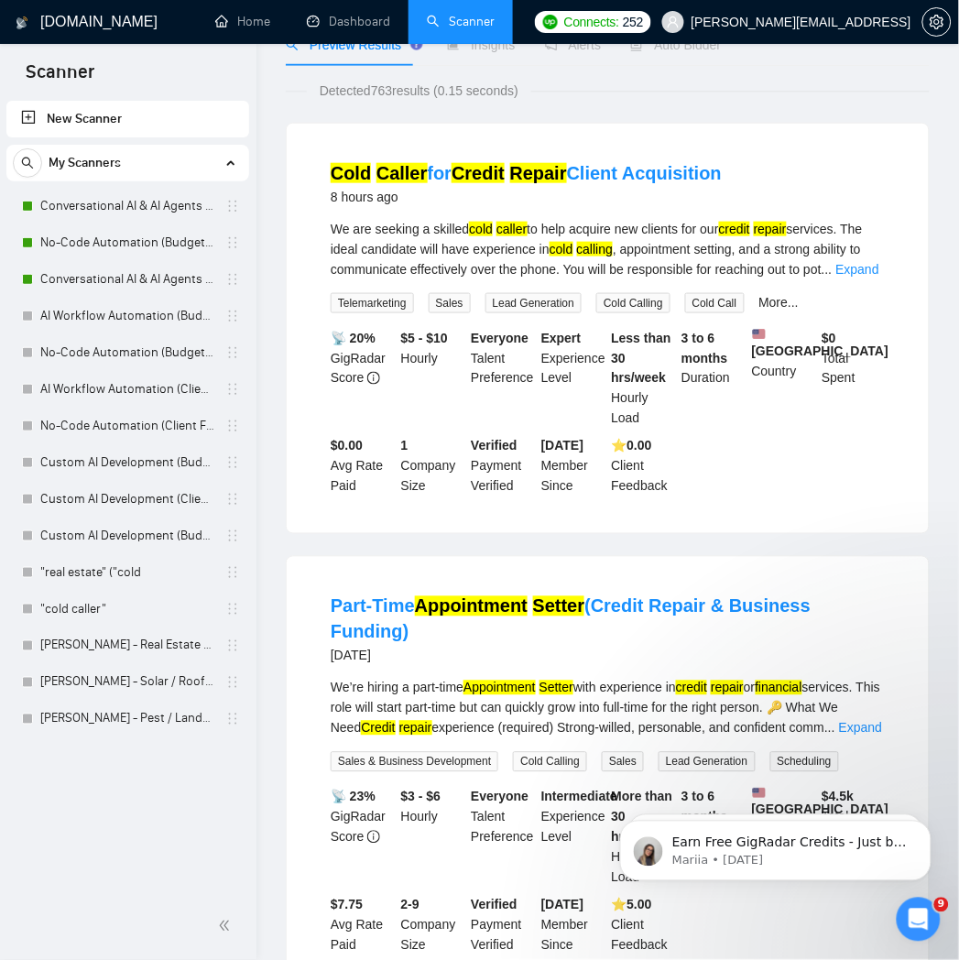
scroll to position [0, 0]
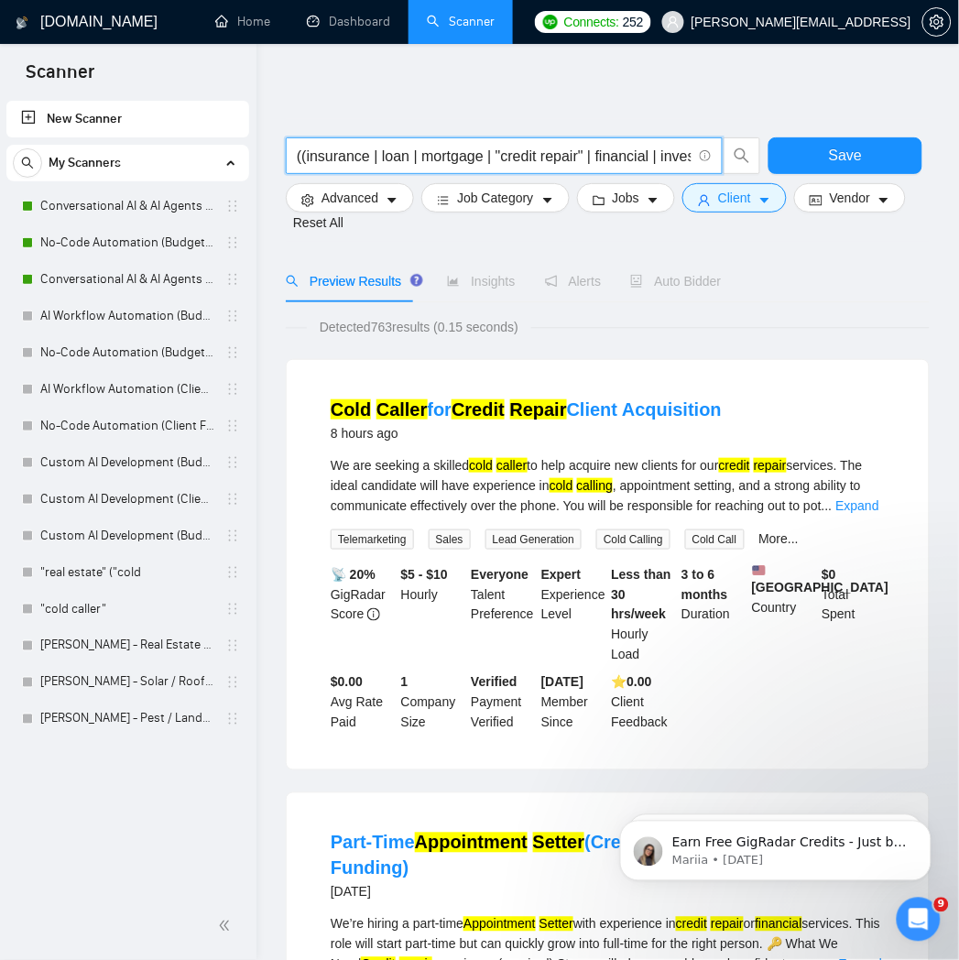
drag, startPoint x: 495, startPoint y: 159, endPoint x: 587, endPoint y: 167, distance: 92.9
click at [587, 167] on input "((insurance | loan | mortgage | "credit repair" | financial | investment) (cold…" at bounding box center [494, 156] width 395 height 23
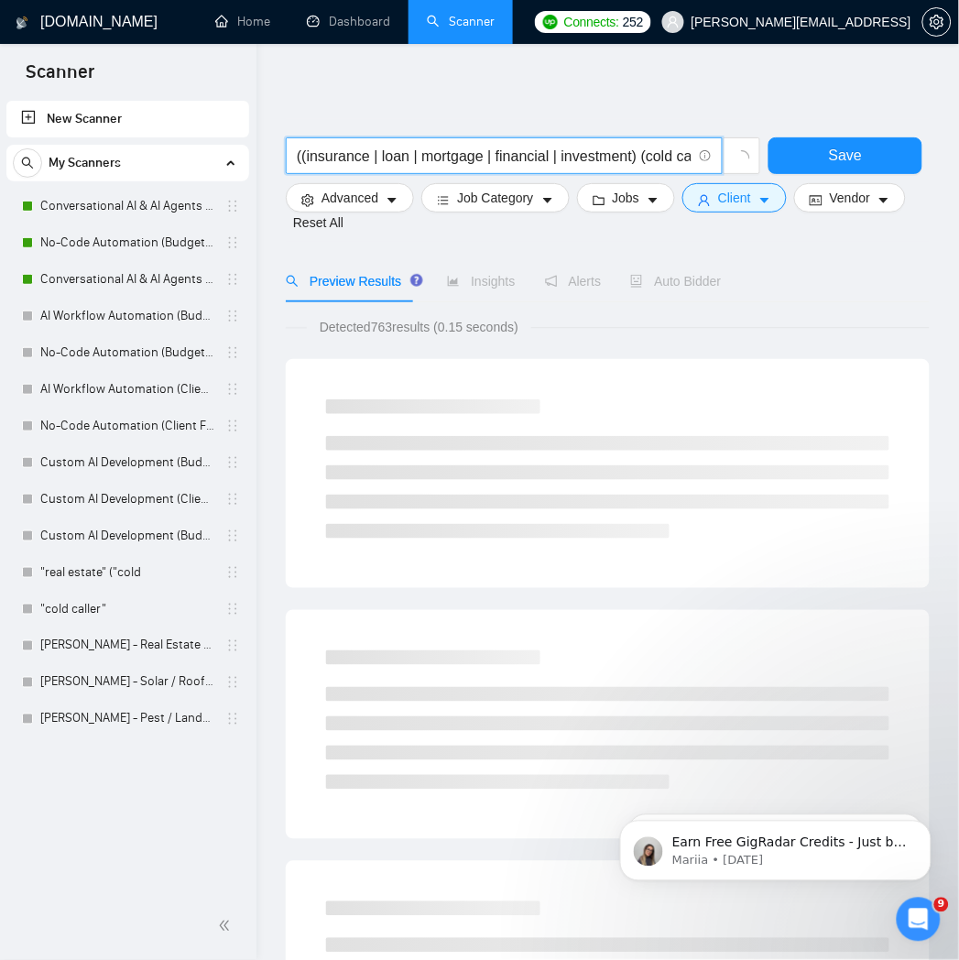
click at [618, 156] on input "((insurance | loan | mortgage | financial | investment) (cold call* | "appointm…" at bounding box center [494, 156] width 395 height 23
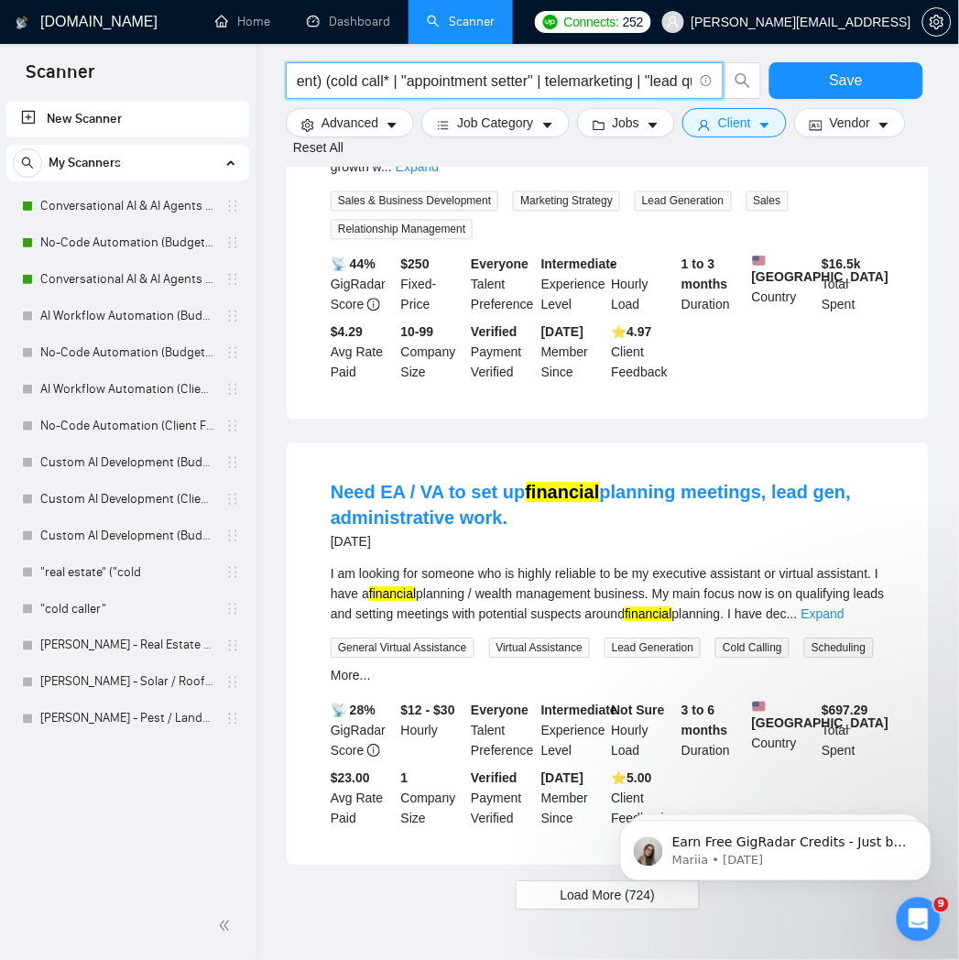
scroll to position [1797, 0]
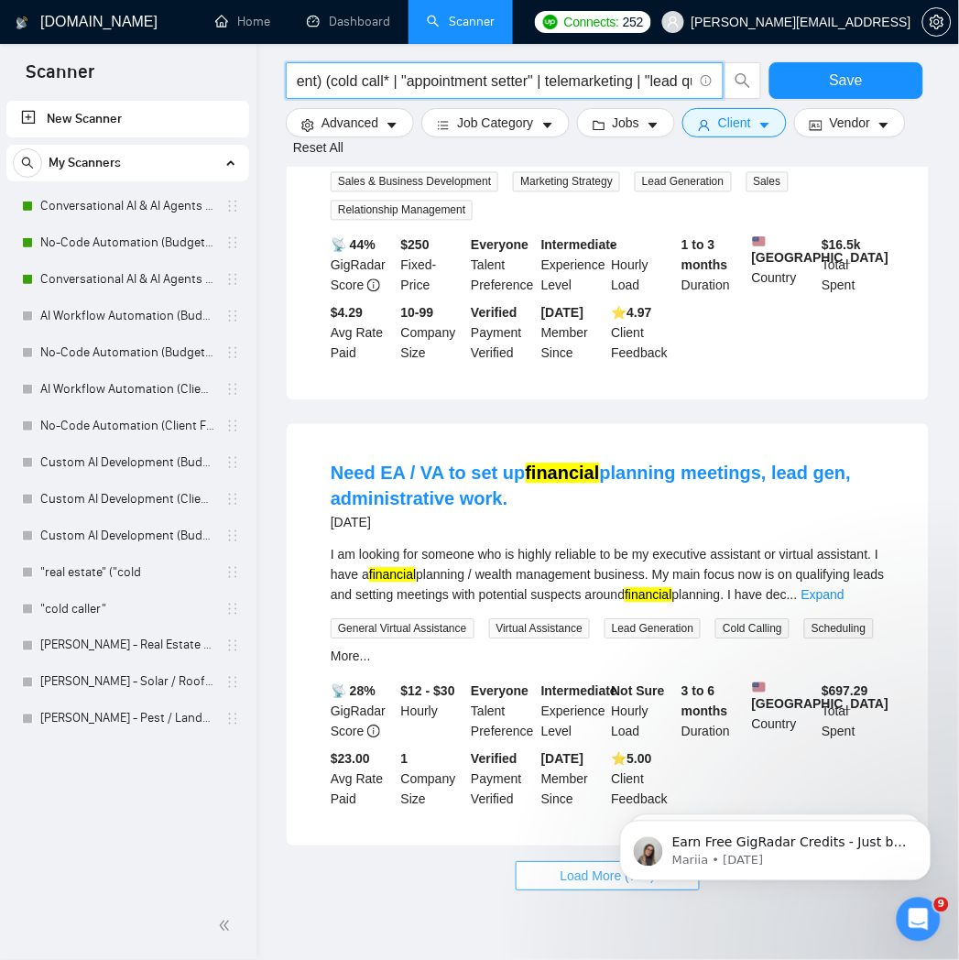
type input "((insurance | loan | mortgage | financial | investment) (cold call* | "appointm…"
click at [588, 867] on span "Load More (724)" at bounding box center [608, 877] width 95 height 20
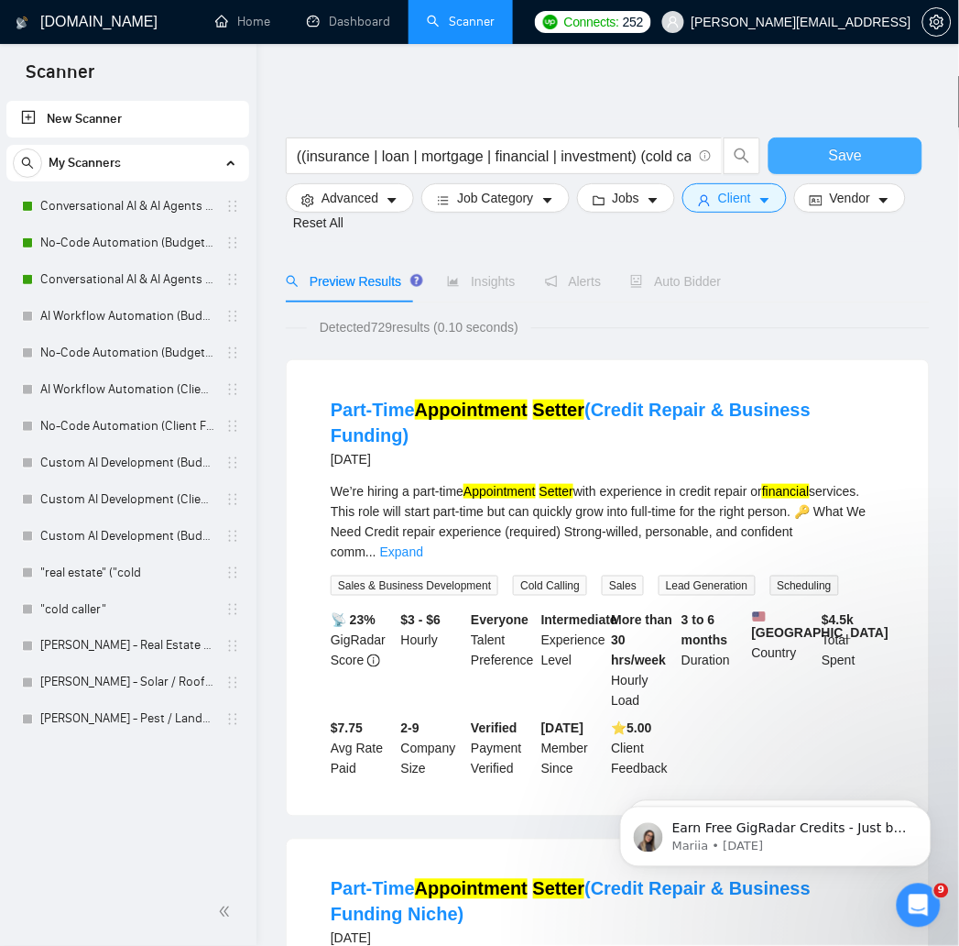
click at [836, 157] on span "Save" at bounding box center [845, 155] width 33 height 23
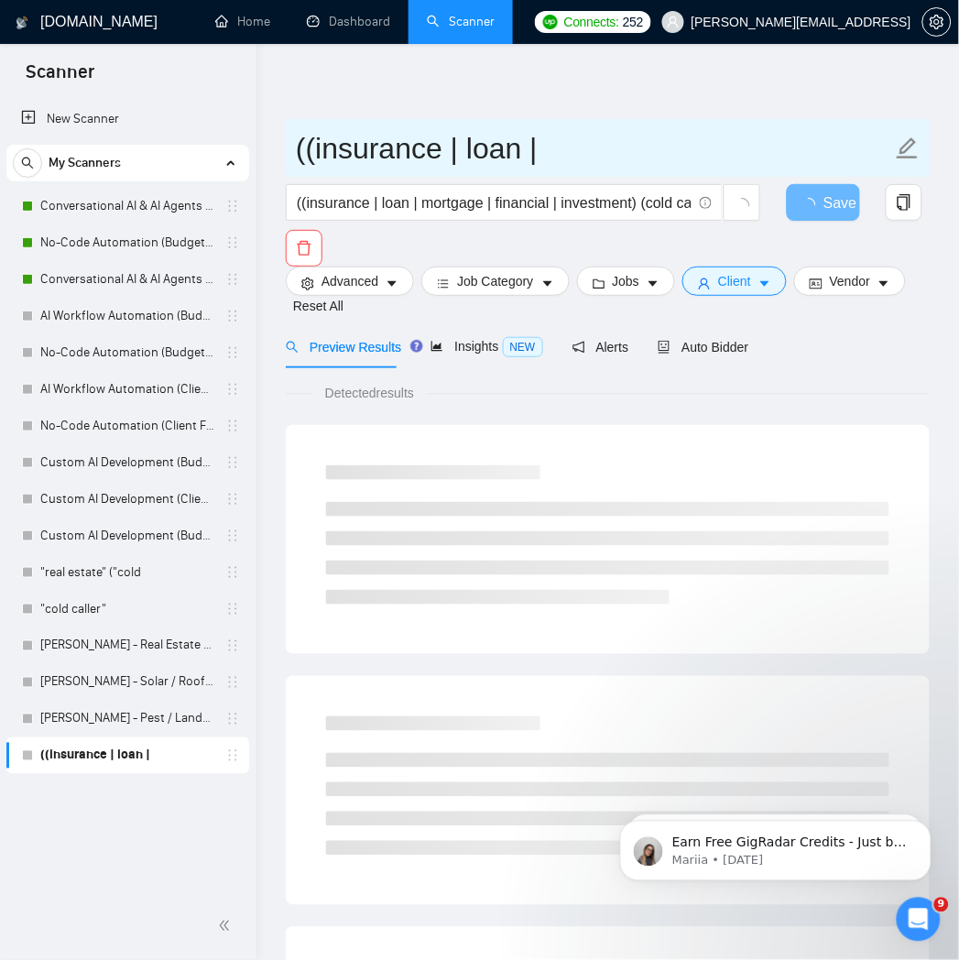
click at [477, 159] on input "((insurance | loan |" at bounding box center [594, 149] width 596 height 46
paste input "Financial Services Scanner"
click at [299, 157] on input "Financial Services Scanner" at bounding box center [594, 149] width 596 height 46
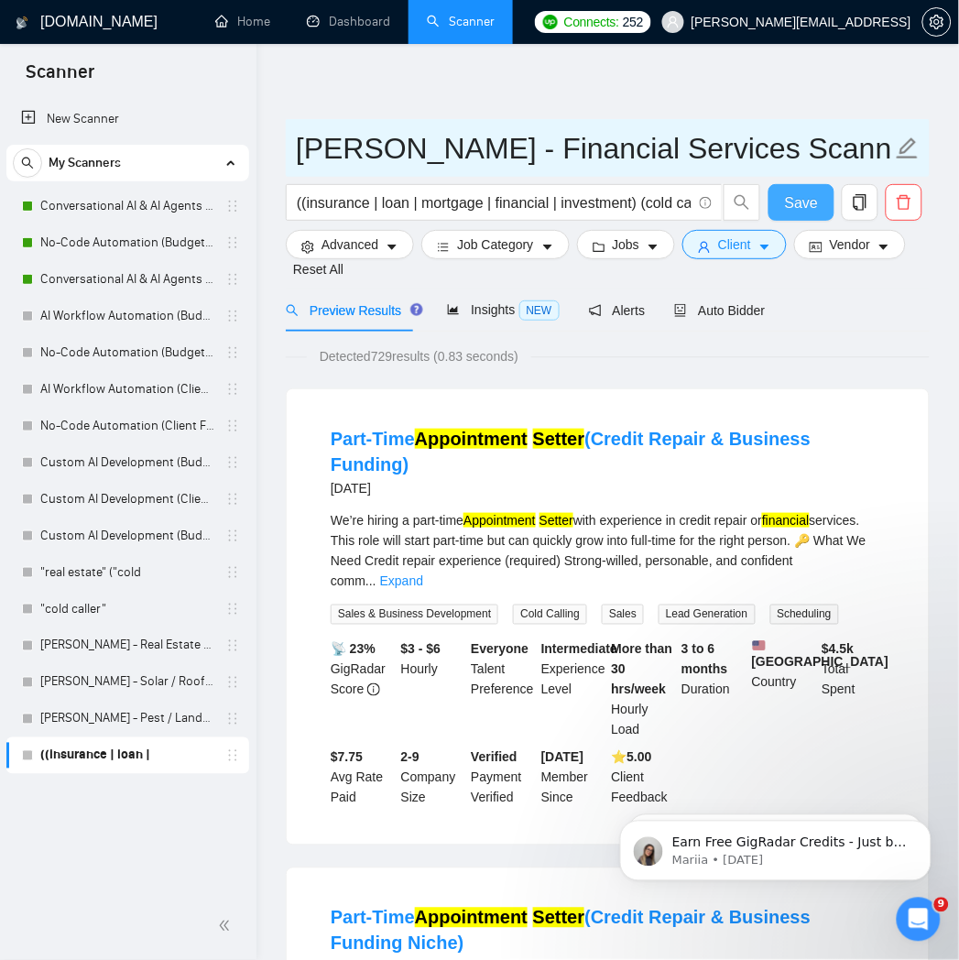
type input "[PERSON_NAME] - Financial Services Scanner"
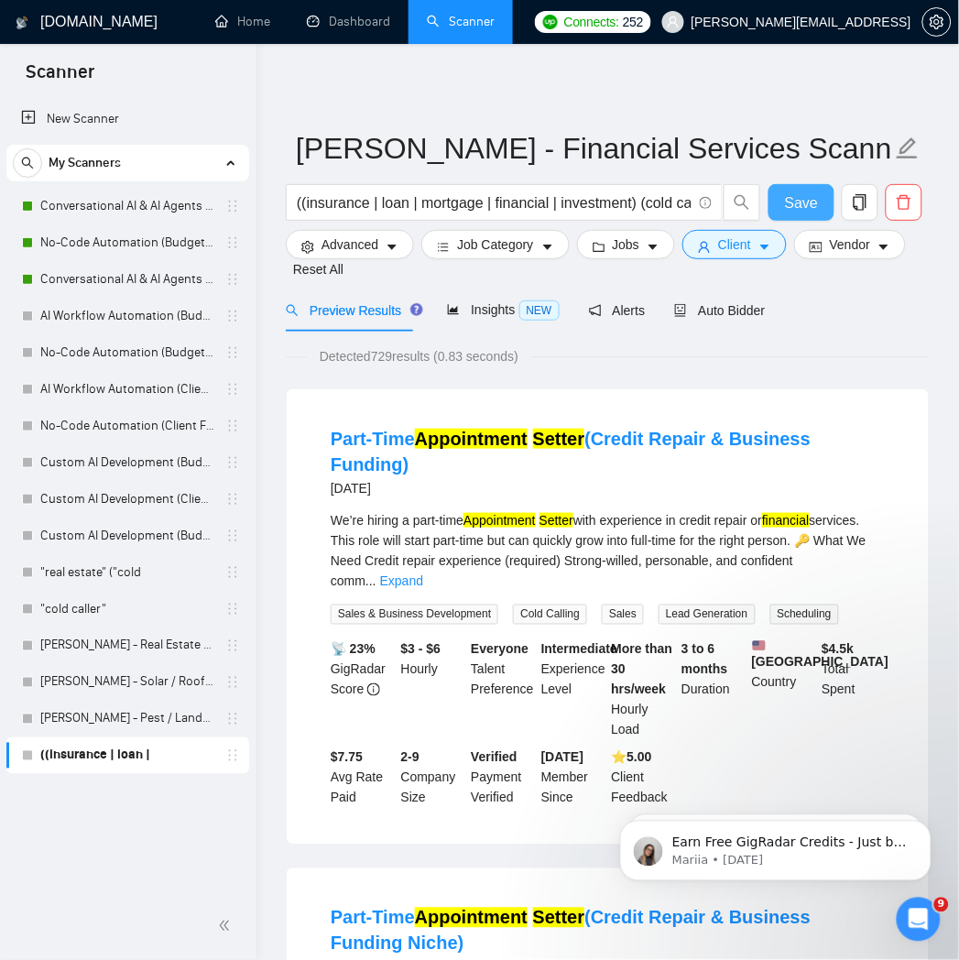
click at [795, 194] on span "Save" at bounding box center [801, 202] width 33 height 23
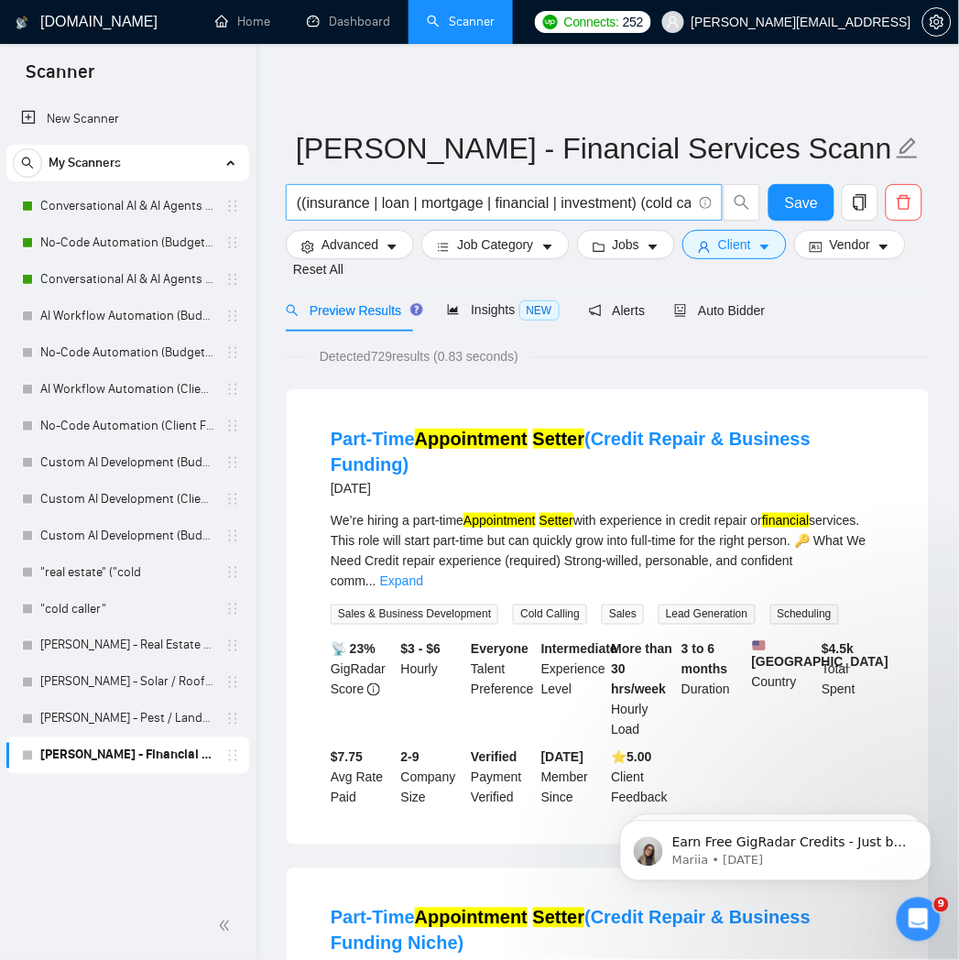
click at [465, 209] on input "((insurance | loan | mortgage | financial | investment) (cold call* | "appointm…" at bounding box center [494, 202] width 395 height 23
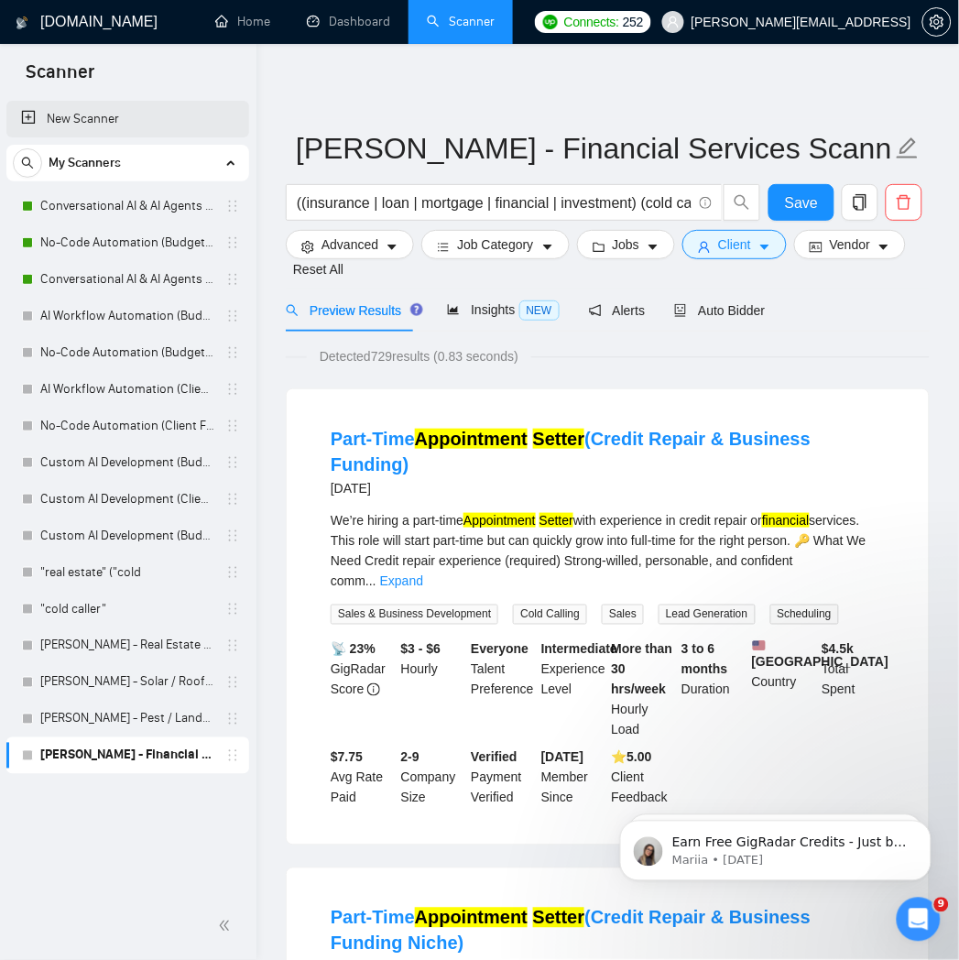
click at [105, 117] on link "New Scanner" at bounding box center [127, 119] width 213 height 37
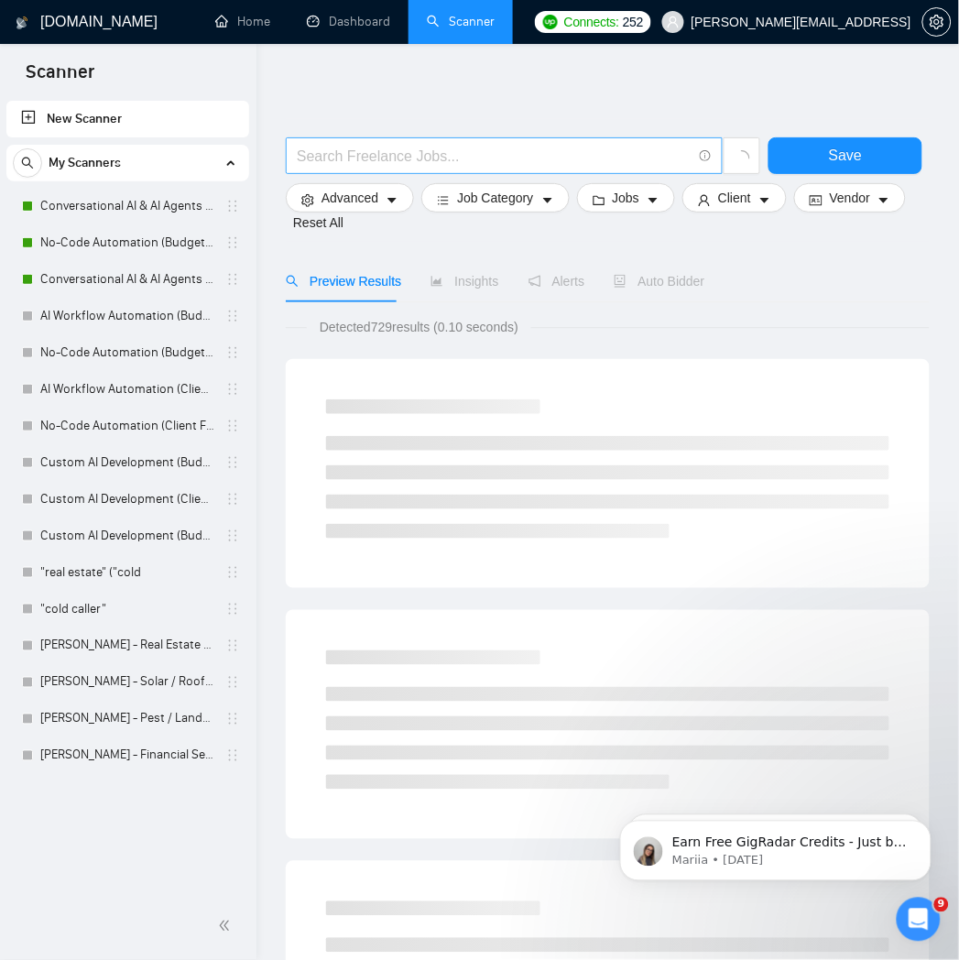
click at [404, 153] on input "text" at bounding box center [494, 156] width 395 height 23
click at [420, 140] on span at bounding box center [504, 155] width 437 height 37
click at [426, 154] on input "text" at bounding box center [494, 156] width 395 height 23
paste input "((clinic | medical | healthcare | dental | "doctor's office") ("receptionist" |…"
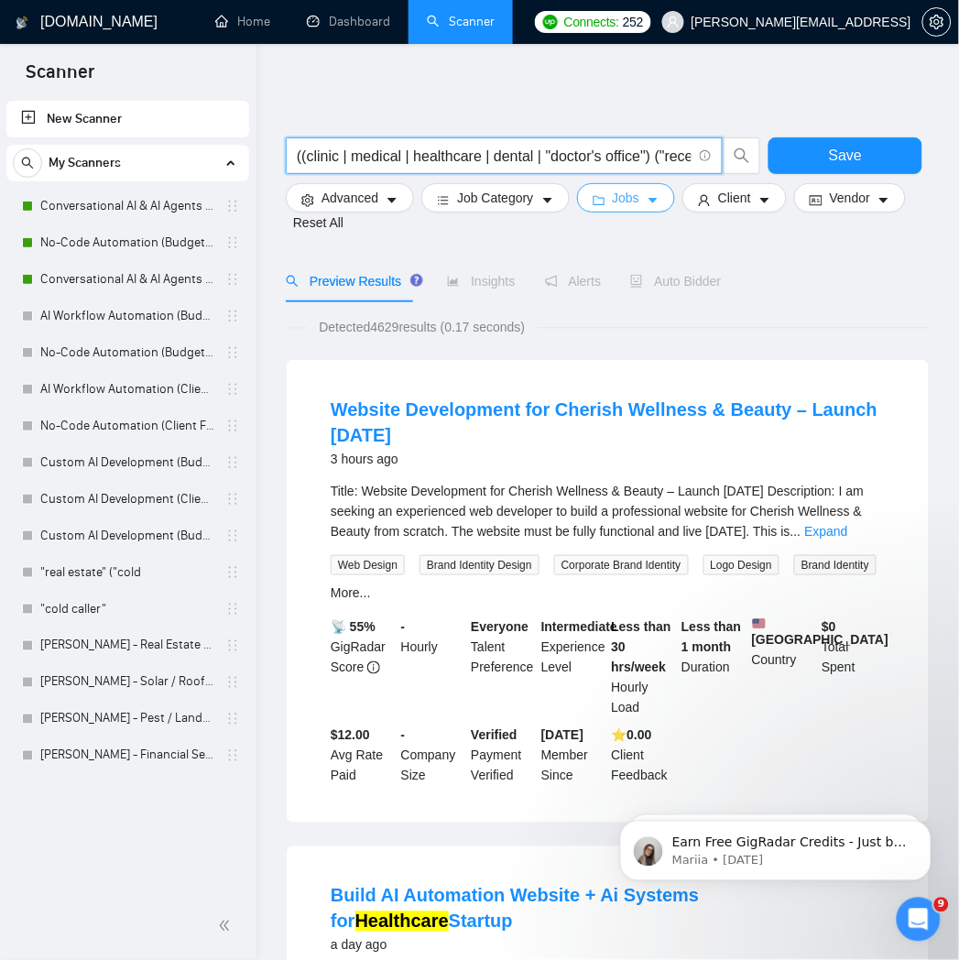
type input "((clinic | medical | healthcare | dental | "doctor's office") ("receptionist" |…"
click at [635, 202] on button "Jobs" at bounding box center [626, 197] width 99 height 29
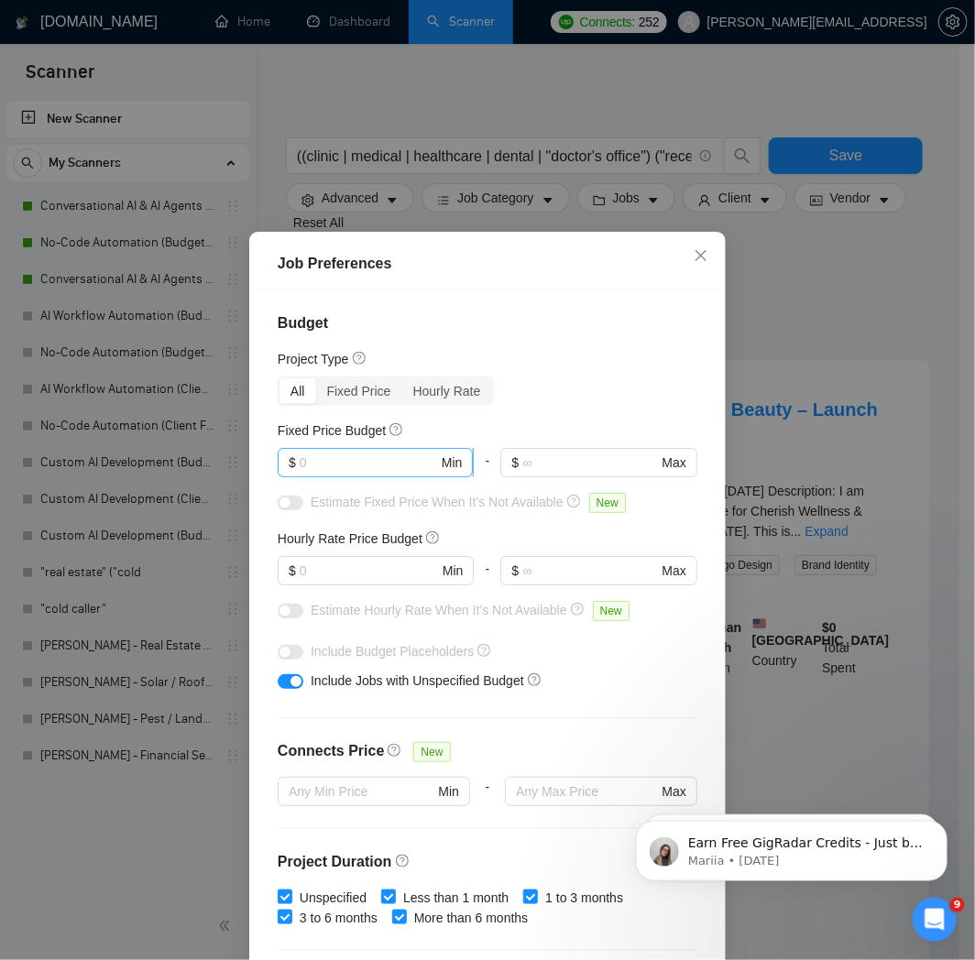
click at [377, 462] on input "text" at bounding box center [369, 463] width 138 height 20
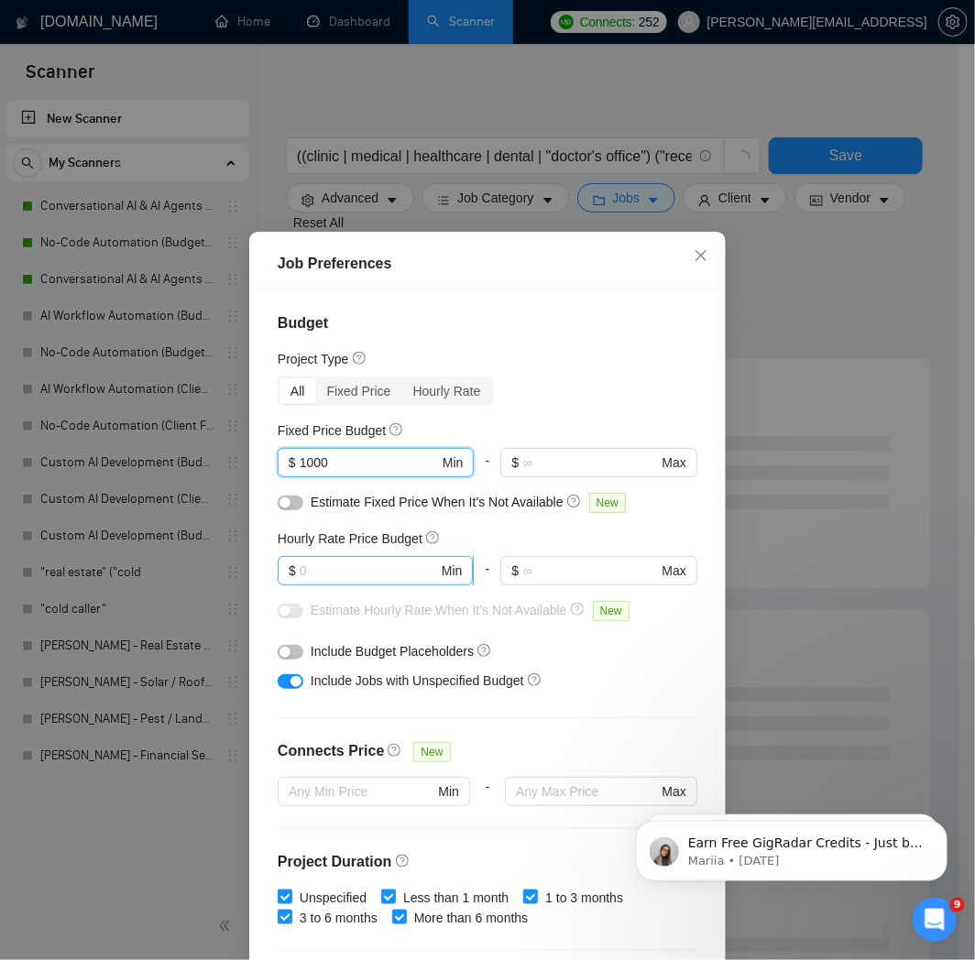
type input "1000"
click at [389, 578] on input "text" at bounding box center [369, 571] width 138 height 20
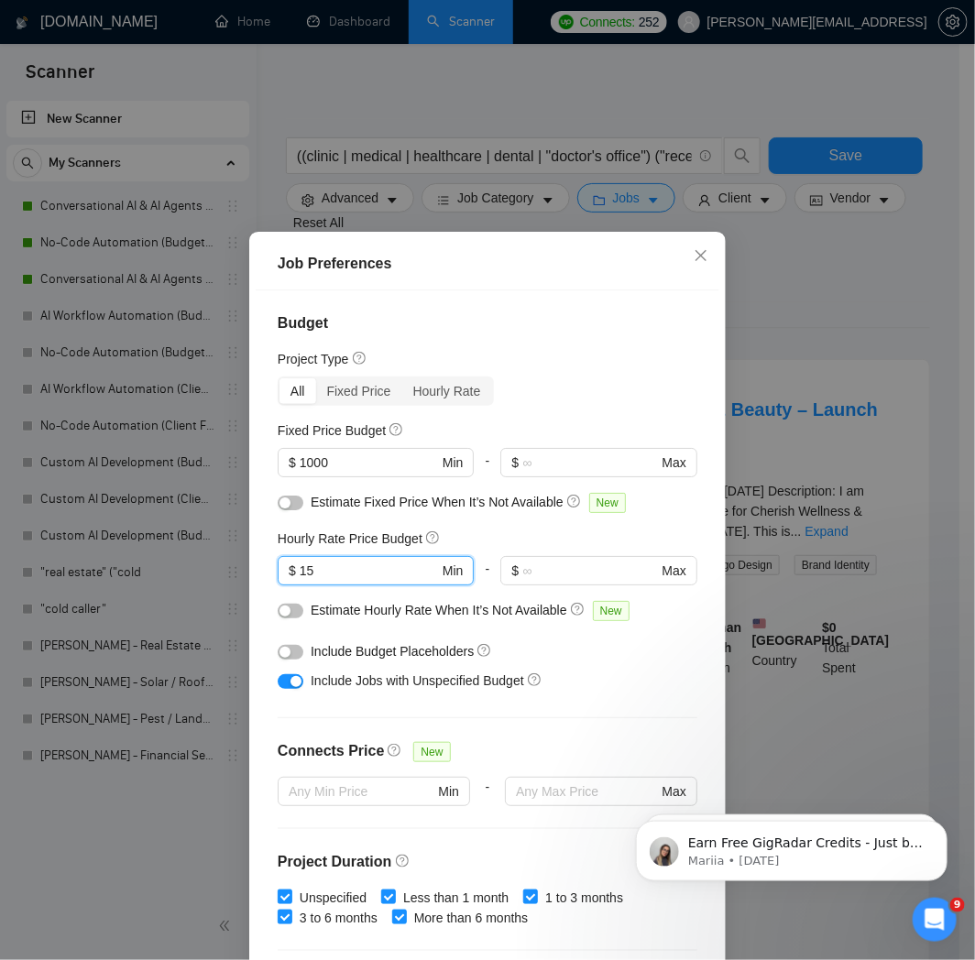
type input "15"
click at [847, 296] on div "Job Preferences Budget Project Type All Fixed Price Hourly Rate Fixed Price Bud…" at bounding box center [487, 480] width 975 height 960
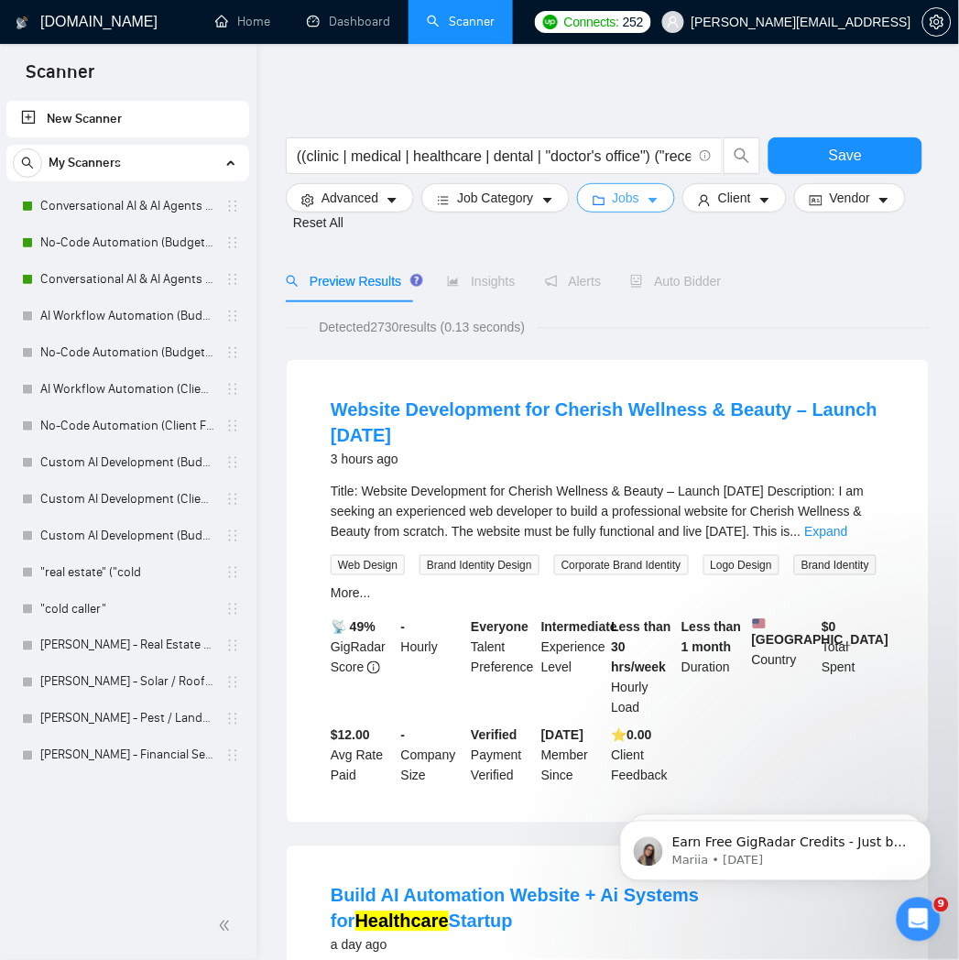
click at [647, 202] on icon "caret-down" at bounding box center [653, 200] width 13 height 13
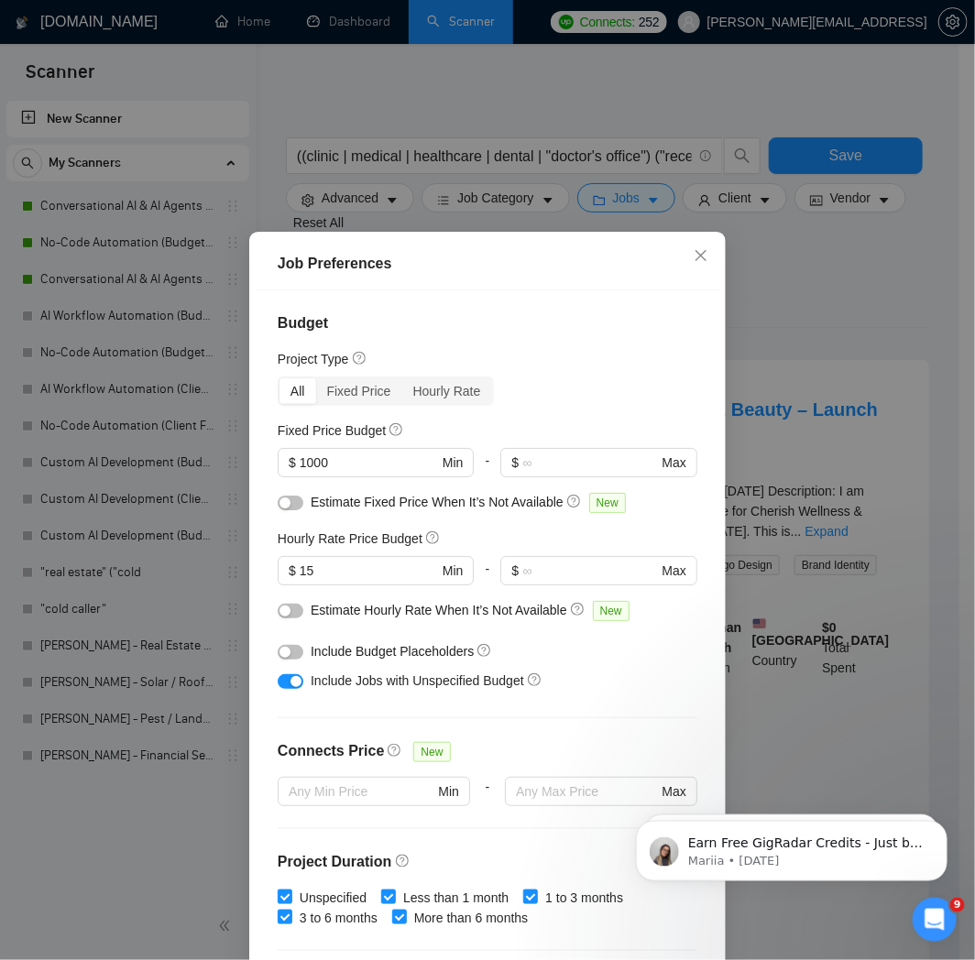
click at [289, 615] on button "button" at bounding box center [291, 611] width 26 height 15
click at [290, 615] on div "button" at bounding box center [295, 611] width 11 height 11
click at [792, 325] on div "Job Preferences Budget Project Type All Fixed Price Hourly Rate Fixed Price Bud…" at bounding box center [487, 480] width 975 height 960
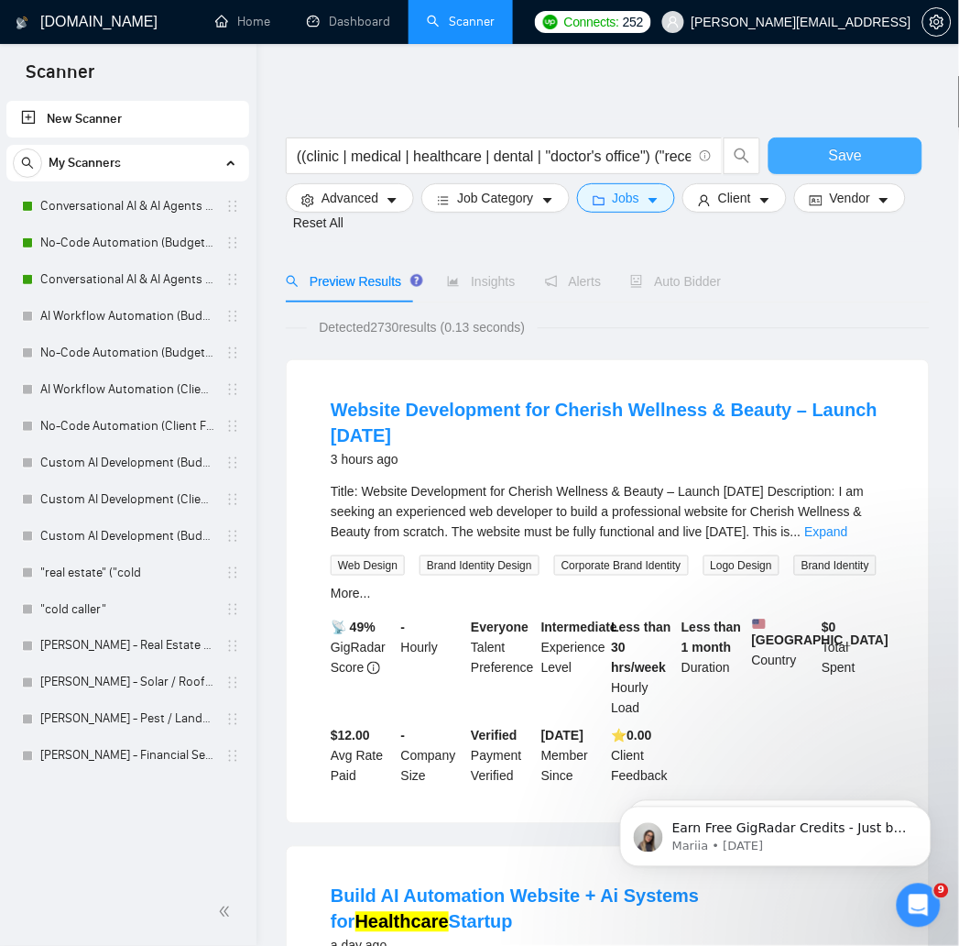
click at [834, 150] on span "Save" at bounding box center [845, 155] width 33 height 23
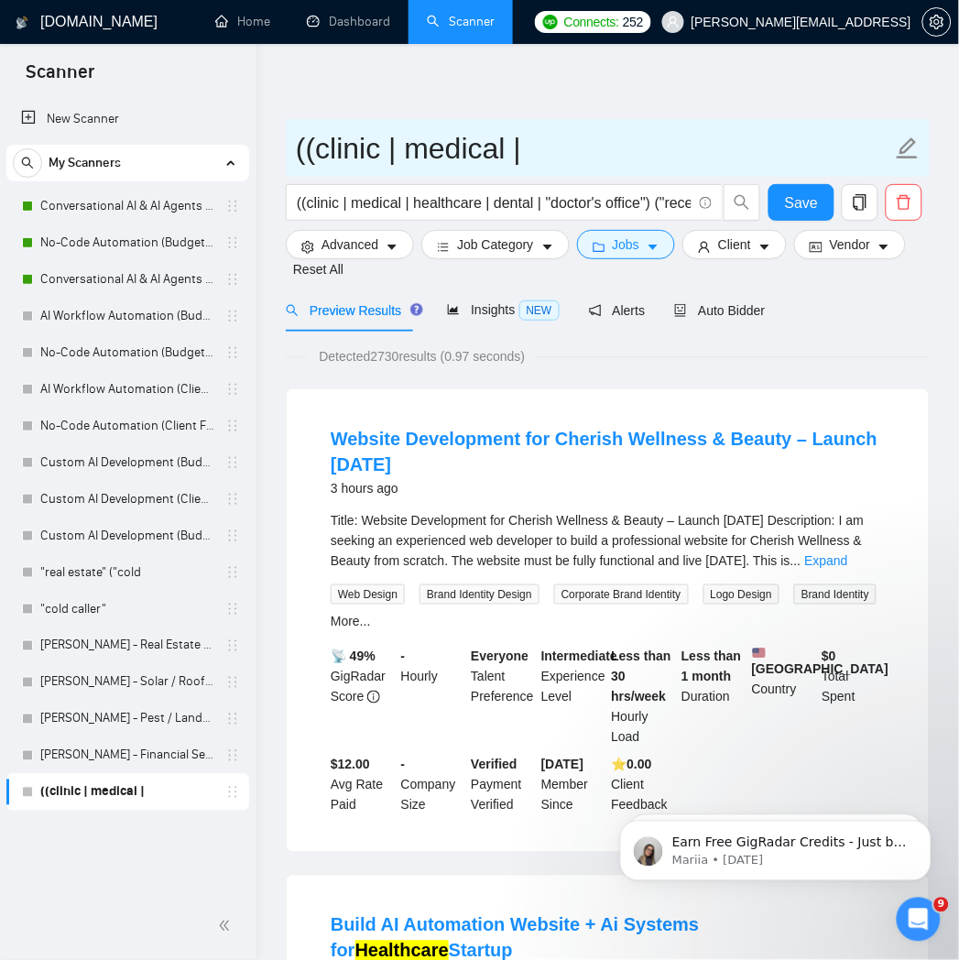
click at [522, 157] on input "((clinic | medical |" at bounding box center [594, 149] width 596 height 46
paste input "Healthcare Scanner"
click at [290, 149] on span "Healthcare Scanner" at bounding box center [608, 148] width 644 height 58
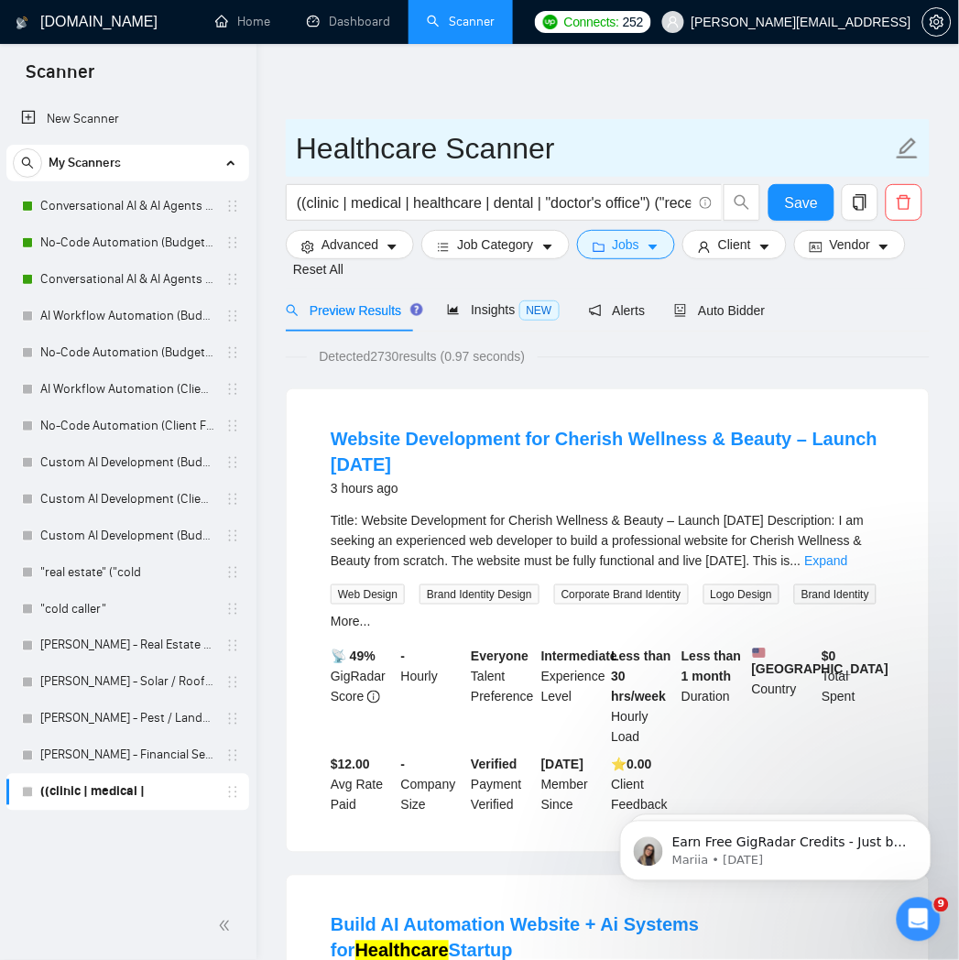
click at [300, 149] on input "Healthcare Scanner" at bounding box center [594, 149] width 596 height 46
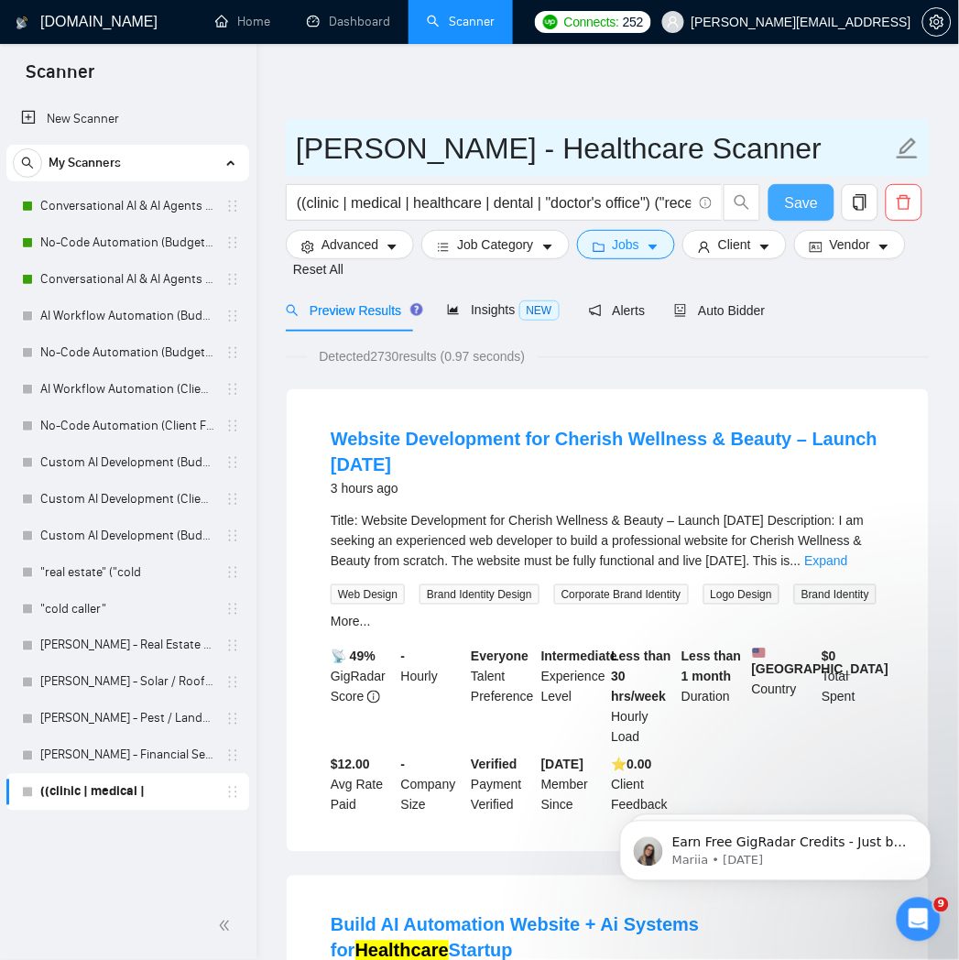
type input "[PERSON_NAME] - Healthcare Scanner"
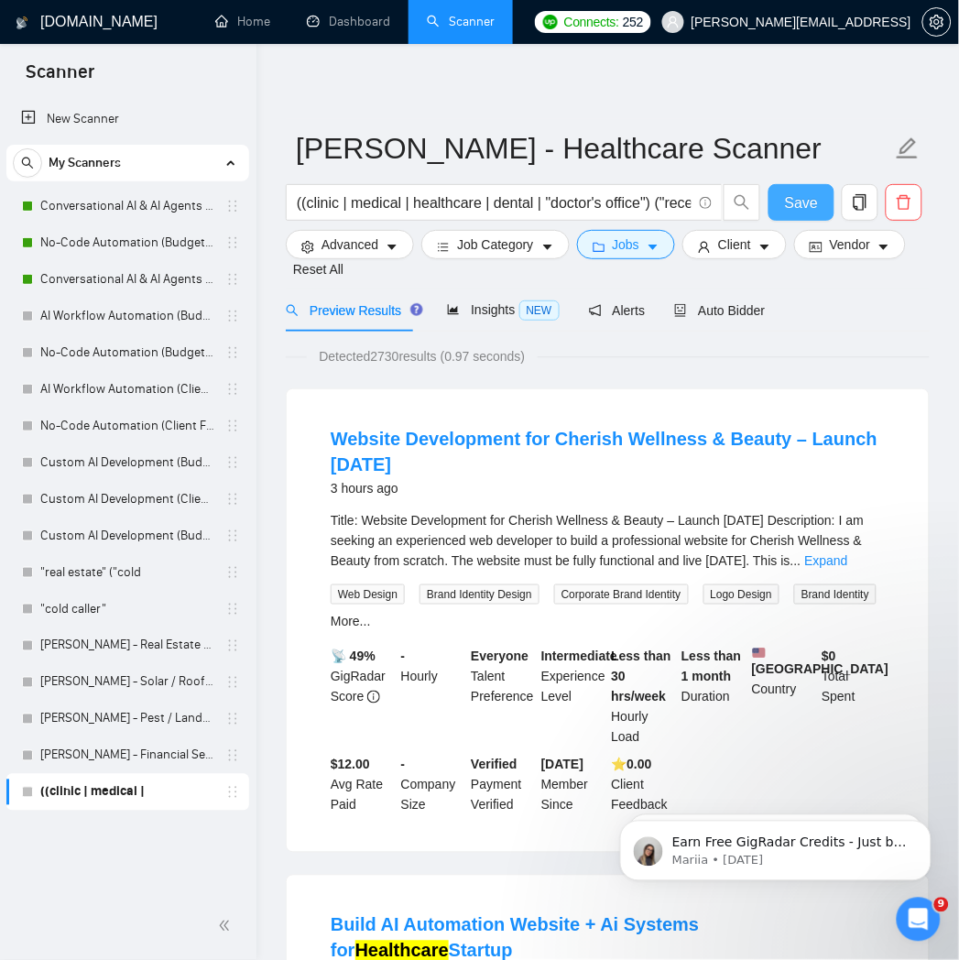
click at [814, 198] on span "Save" at bounding box center [801, 202] width 33 height 23
click at [139, 758] on link "[PERSON_NAME] - Financial Services Scanner" at bounding box center [127, 756] width 174 height 37
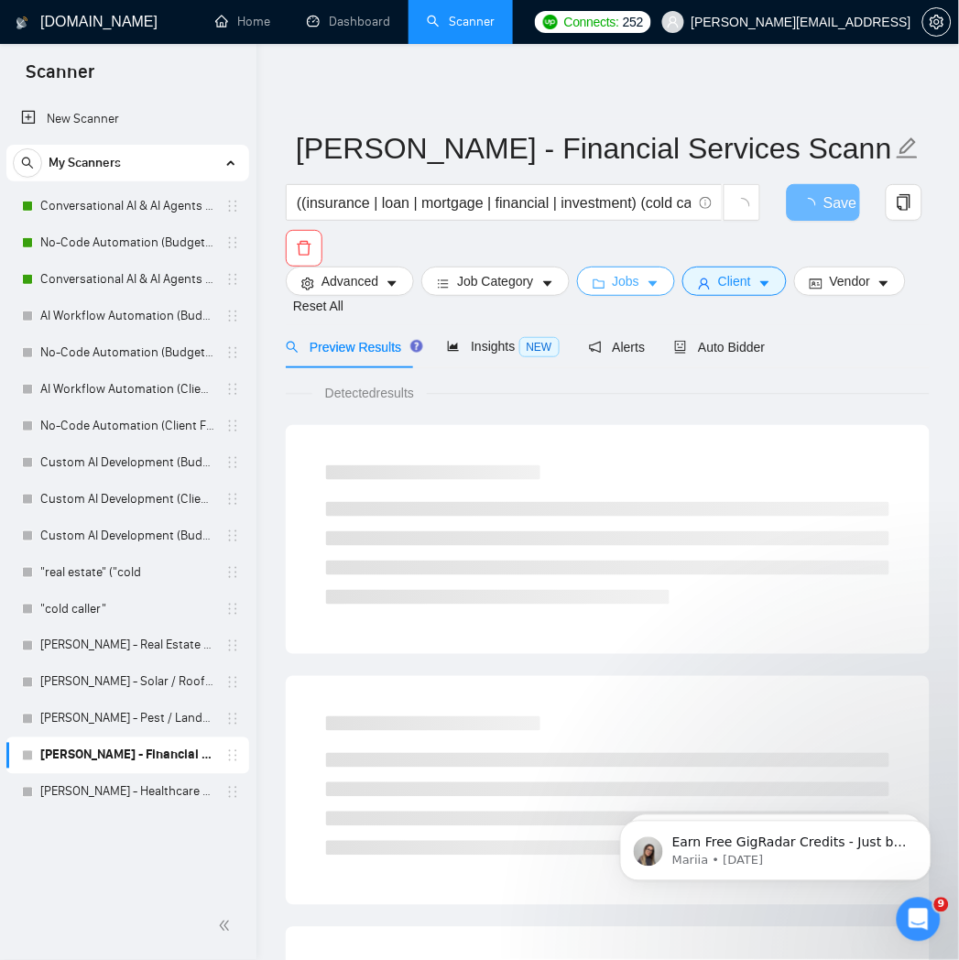
click at [614, 285] on span "Jobs" at bounding box center [626, 281] width 27 height 20
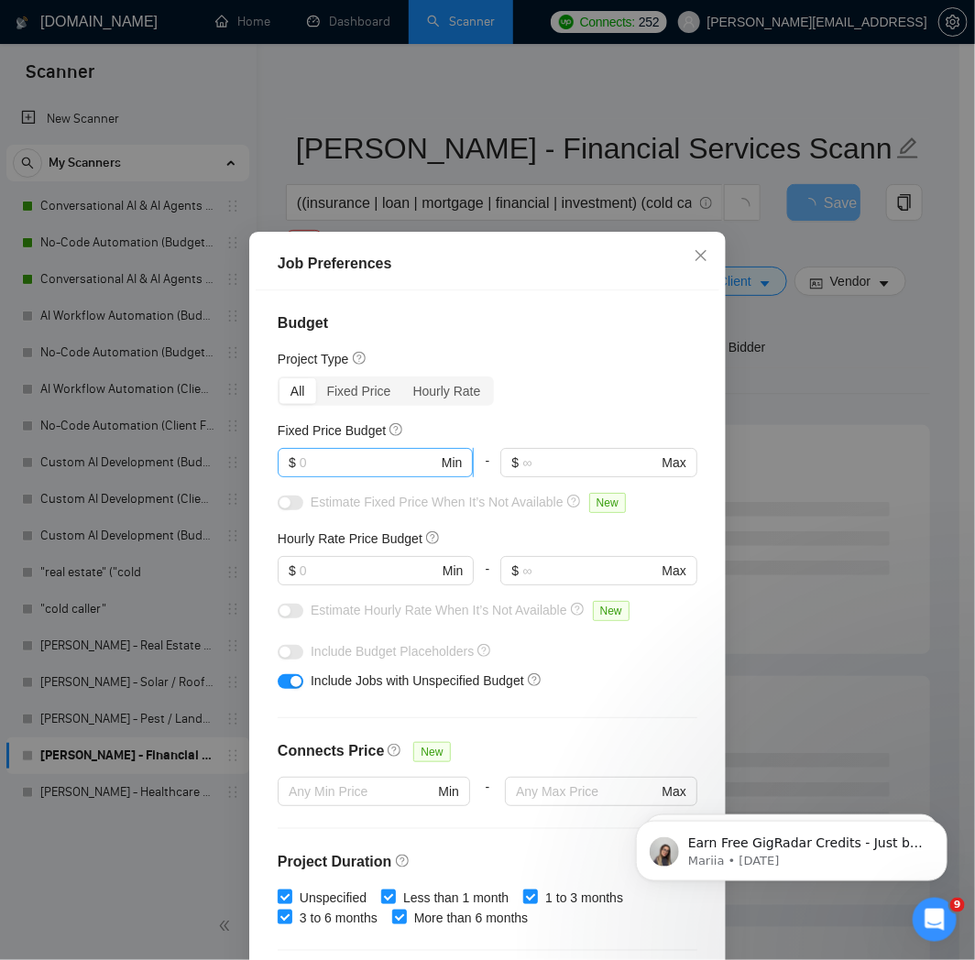
click at [400, 474] on span "$ Min" at bounding box center [375, 462] width 195 height 29
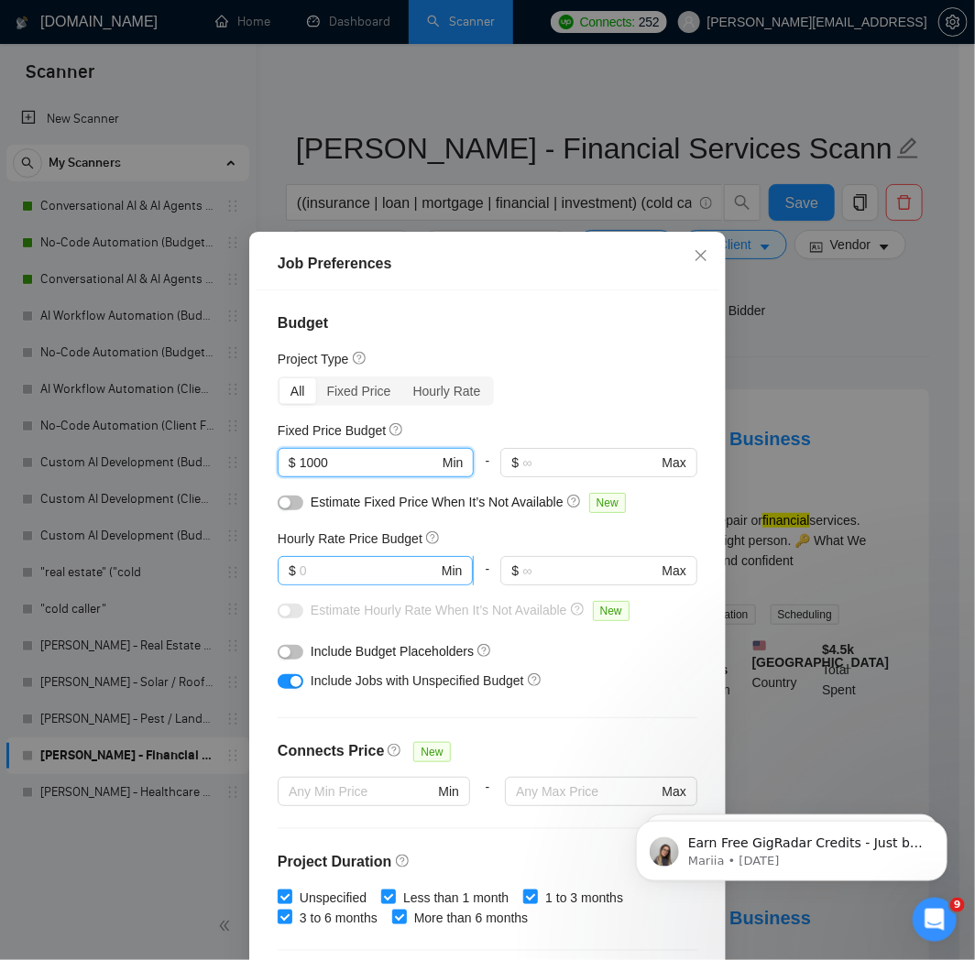
type input "1000"
click at [376, 573] on input "text" at bounding box center [369, 571] width 138 height 20
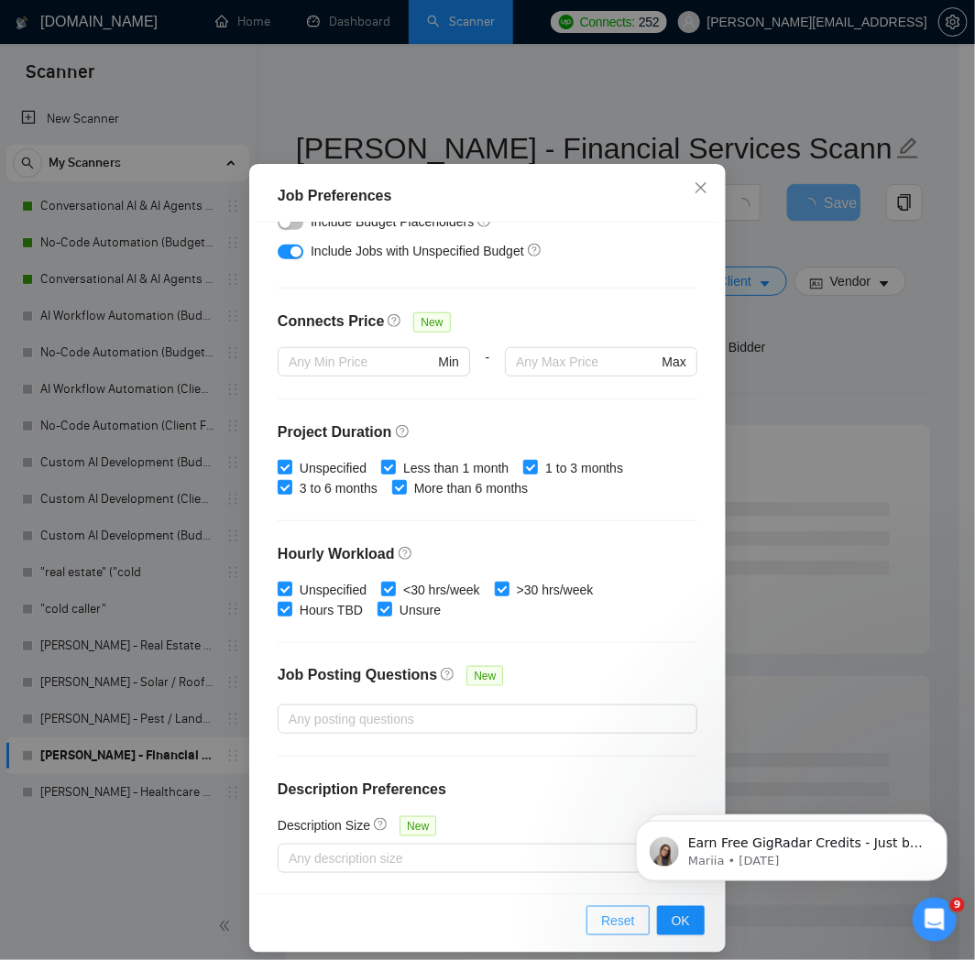
scroll to position [82, 0]
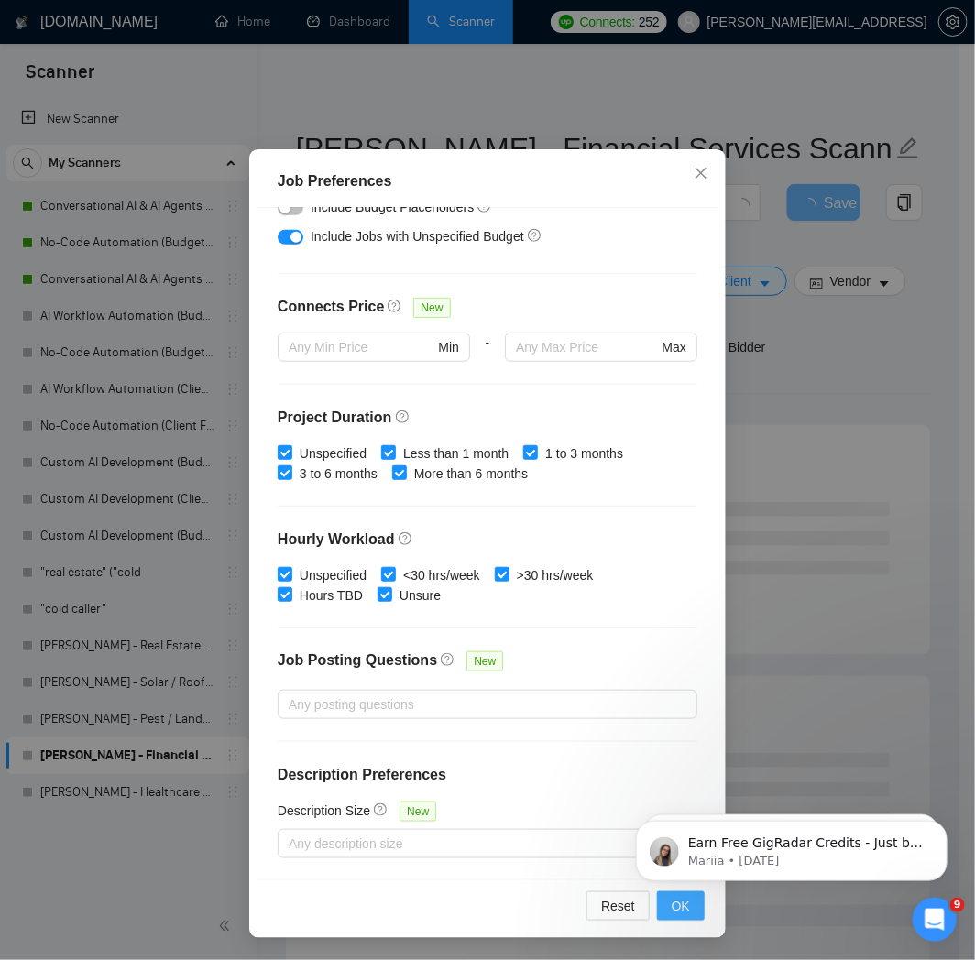
type input "15"
click at [672, 914] on span "OK" at bounding box center [681, 906] width 18 height 20
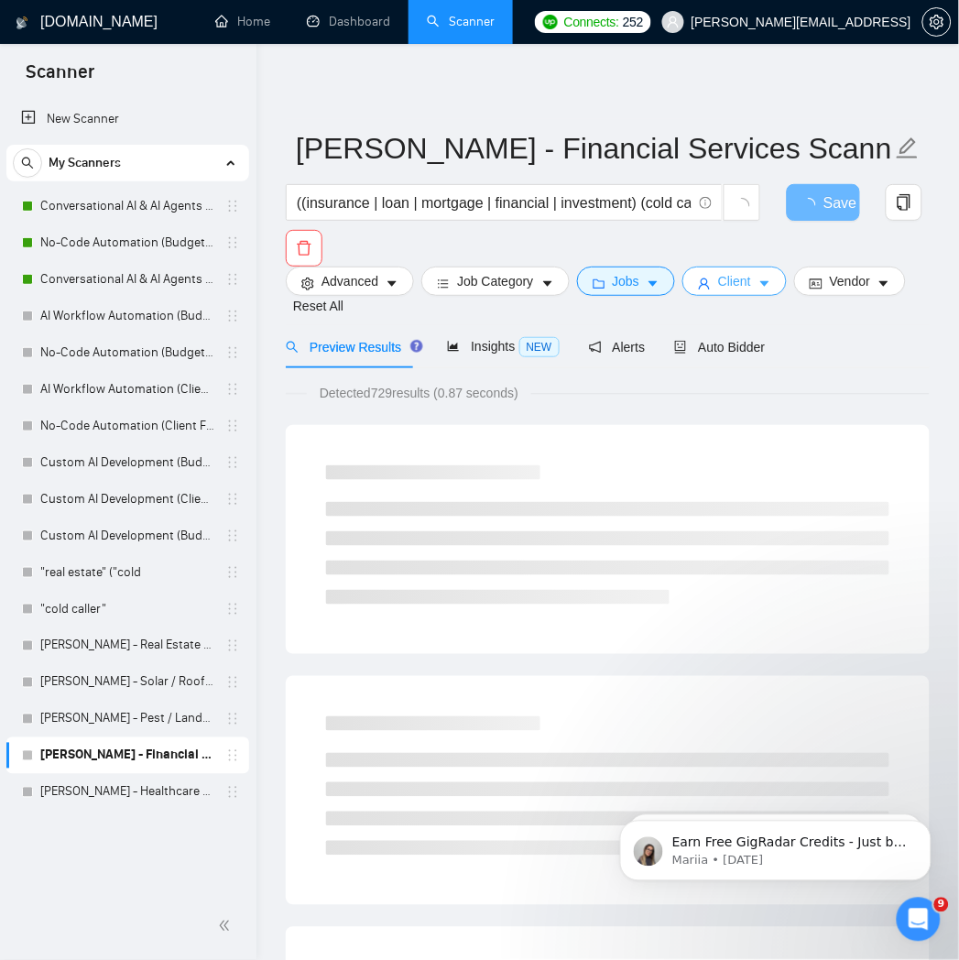
click at [718, 290] on span "Client" at bounding box center [734, 281] width 33 height 20
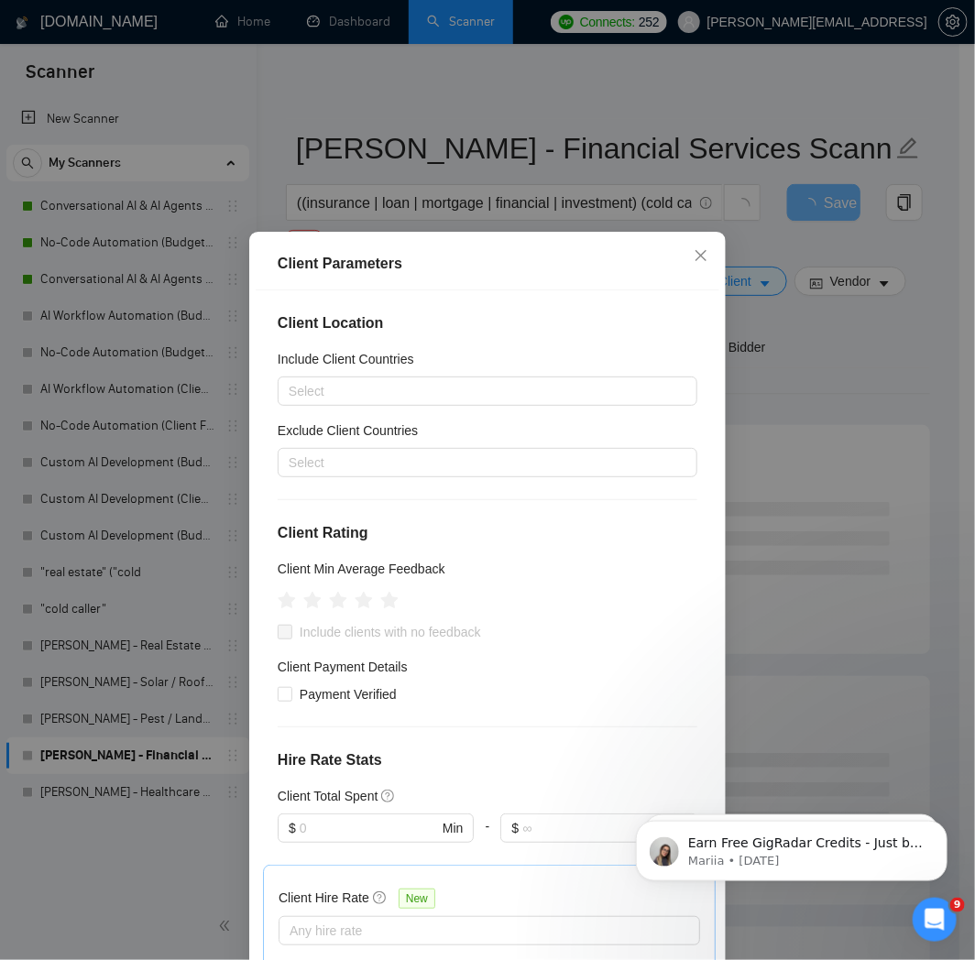
click at [487, 407] on div "Client Location Include Client Countries Select Exclude Client Countries Select…" at bounding box center [488, 626] width 464 height 672
click at [487, 397] on div at bounding box center [478, 391] width 392 height 22
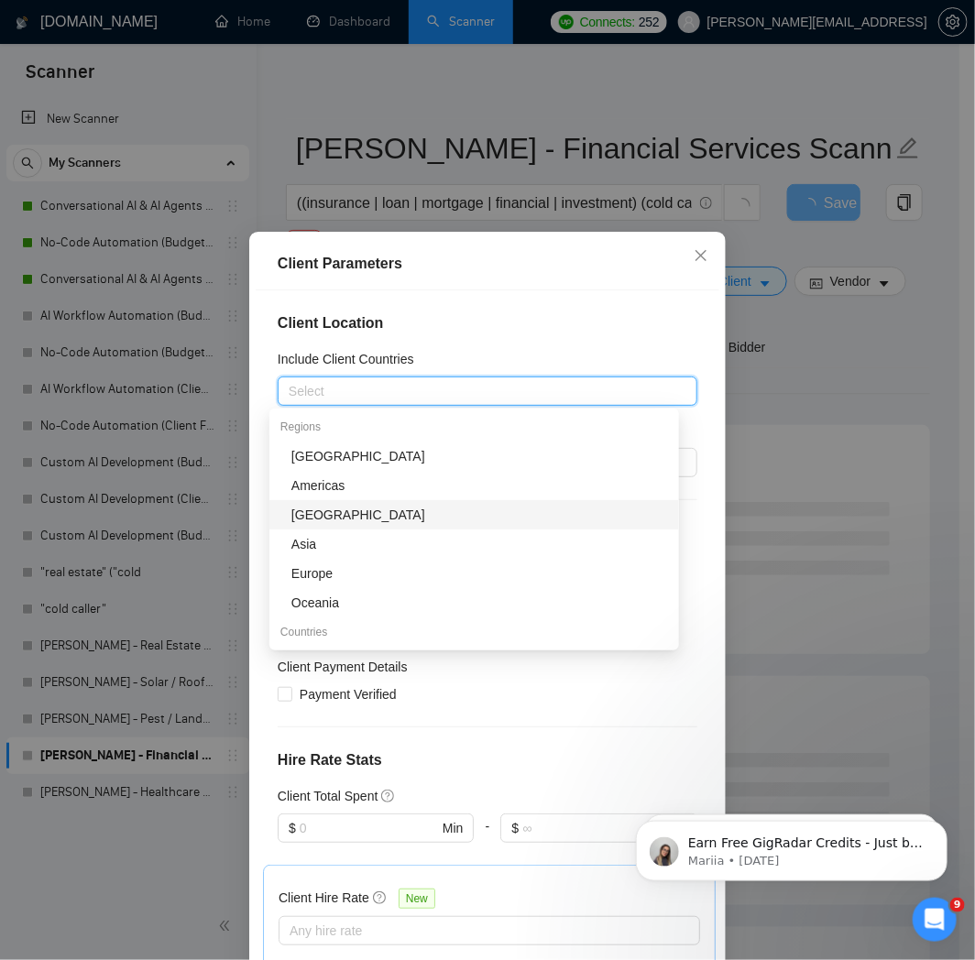
scroll to position [203, 0]
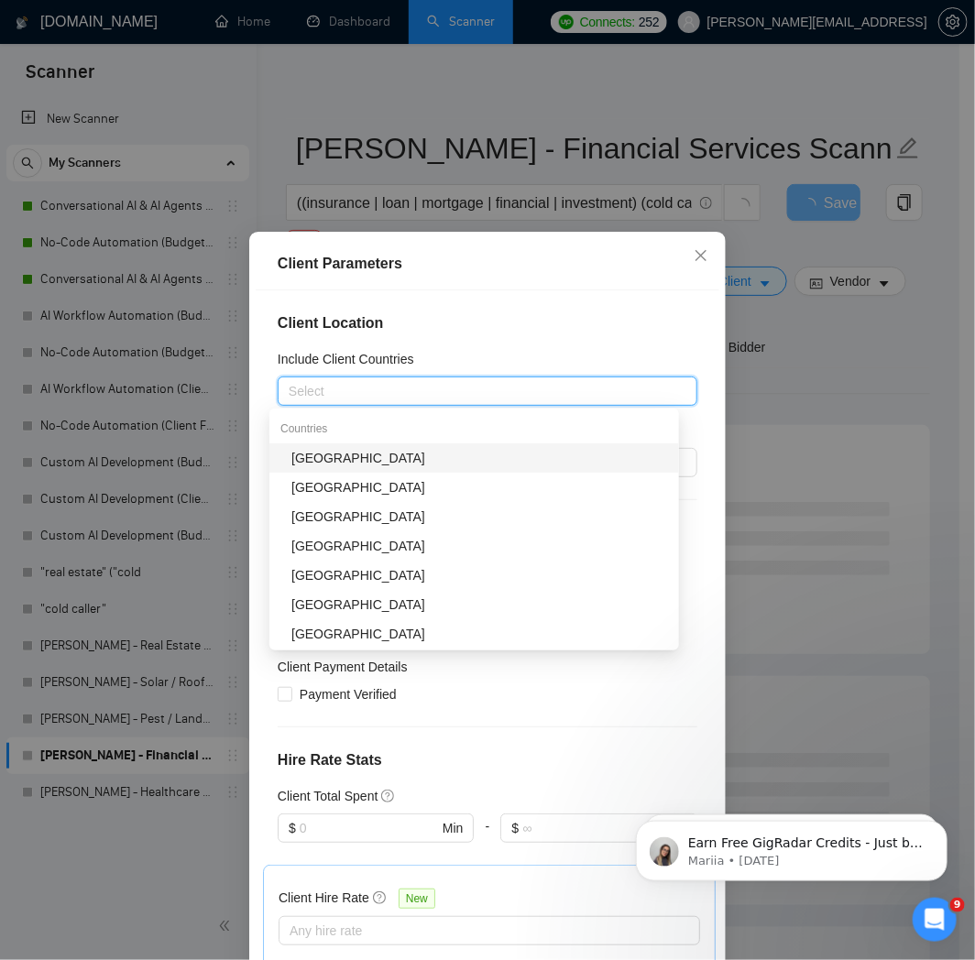
click at [449, 470] on div "[GEOGRAPHIC_DATA]" at bounding box center [474, 457] width 410 height 29
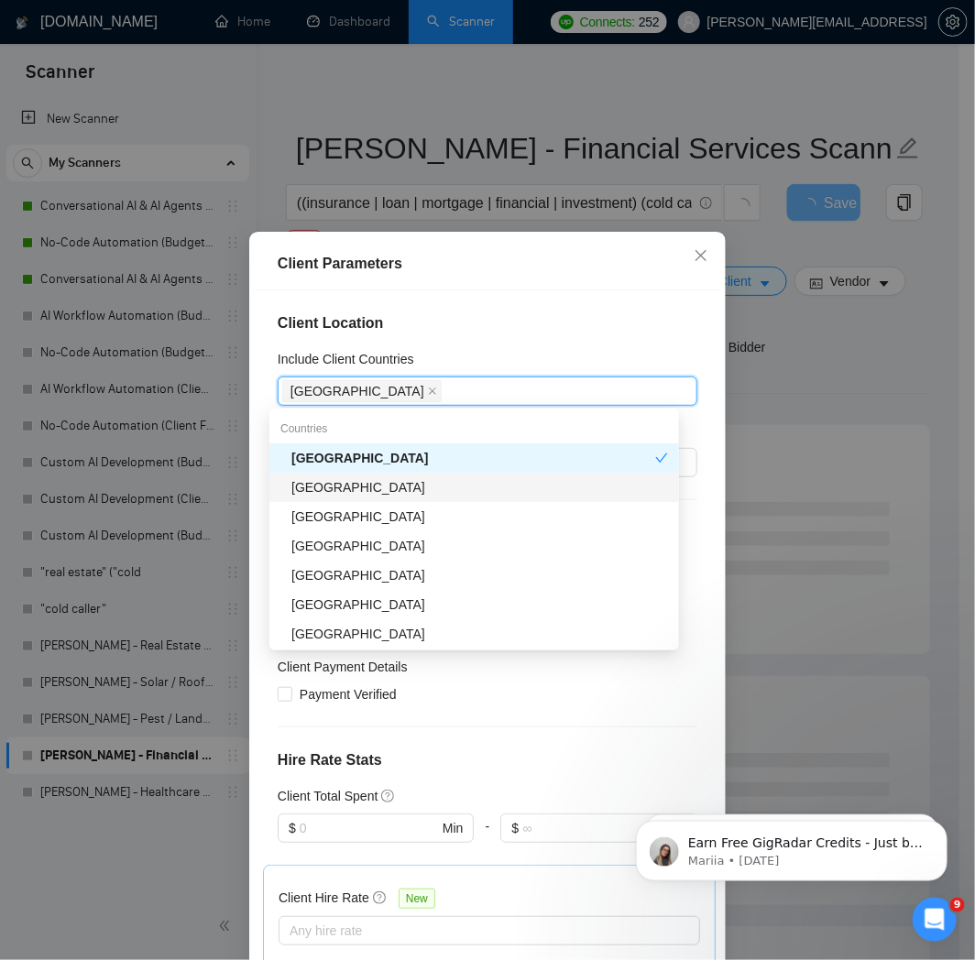
scroll to position [305, 0]
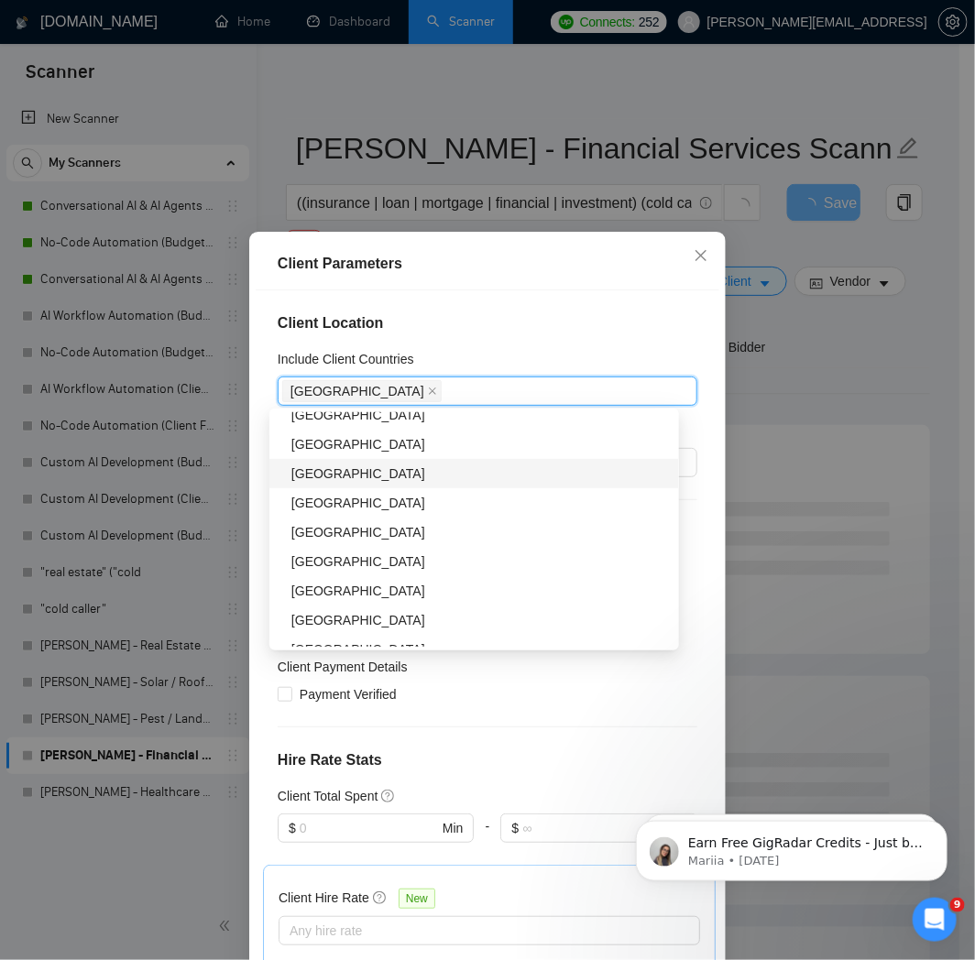
click at [455, 473] on div "[GEOGRAPHIC_DATA]" at bounding box center [479, 474] width 377 height 20
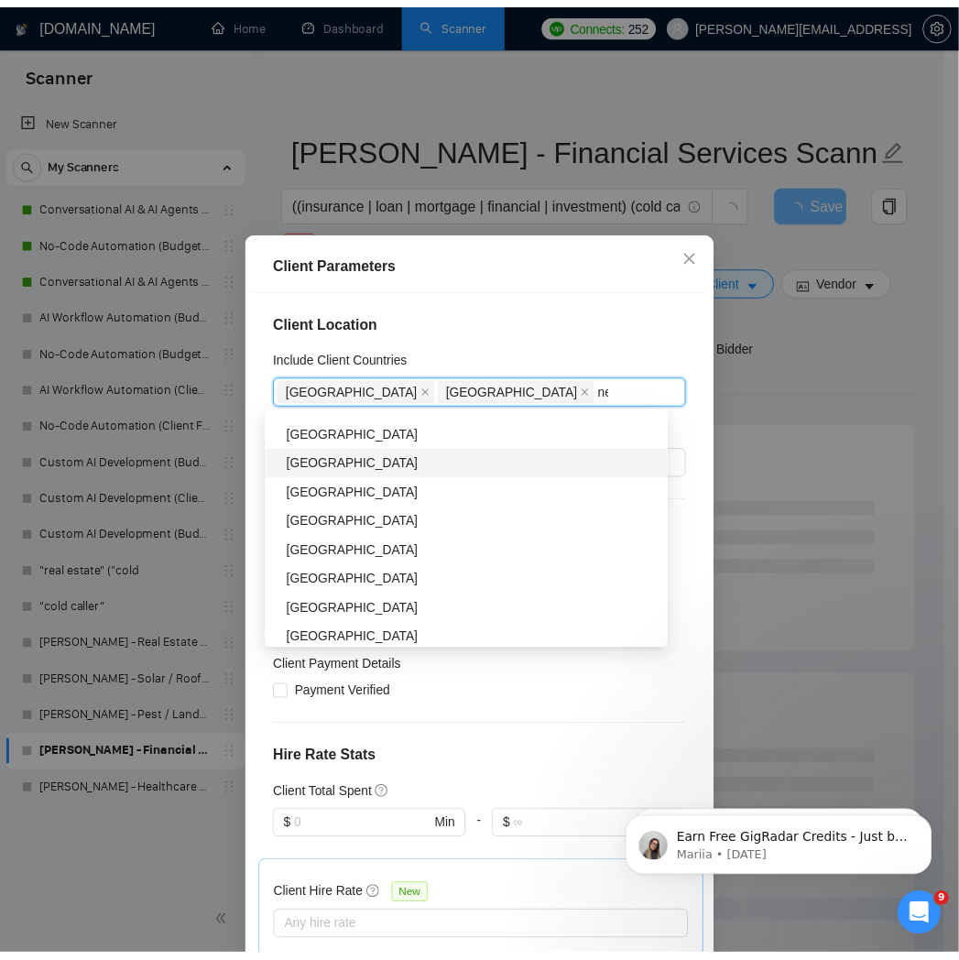
scroll to position [0, 0]
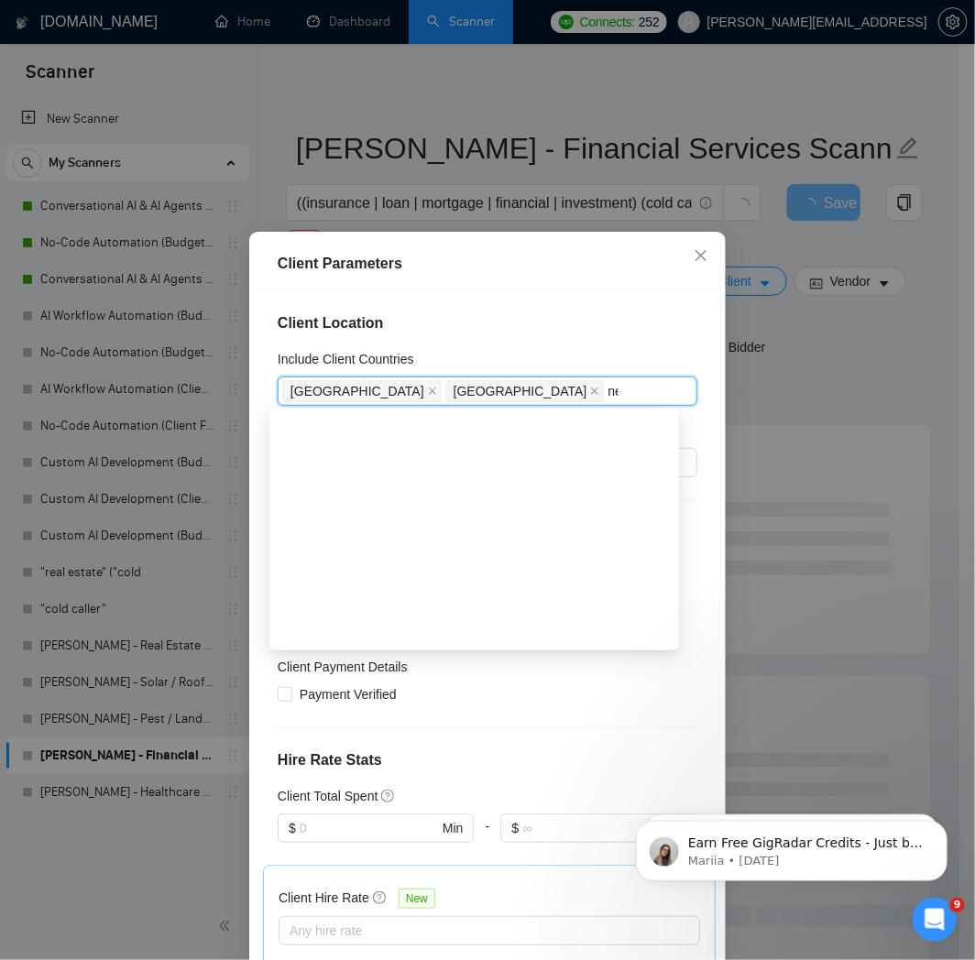
type input "new"
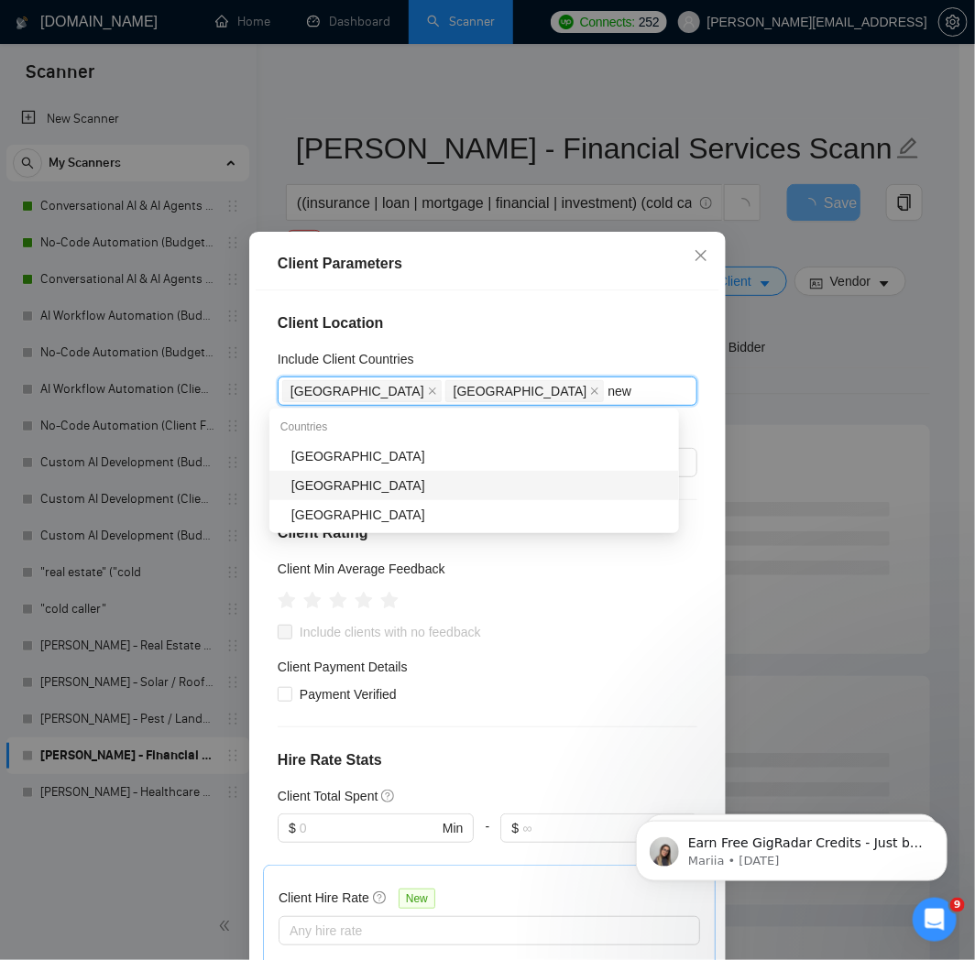
click at [440, 471] on div "[GEOGRAPHIC_DATA]" at bounding box center [474, 485] width 410 height 29
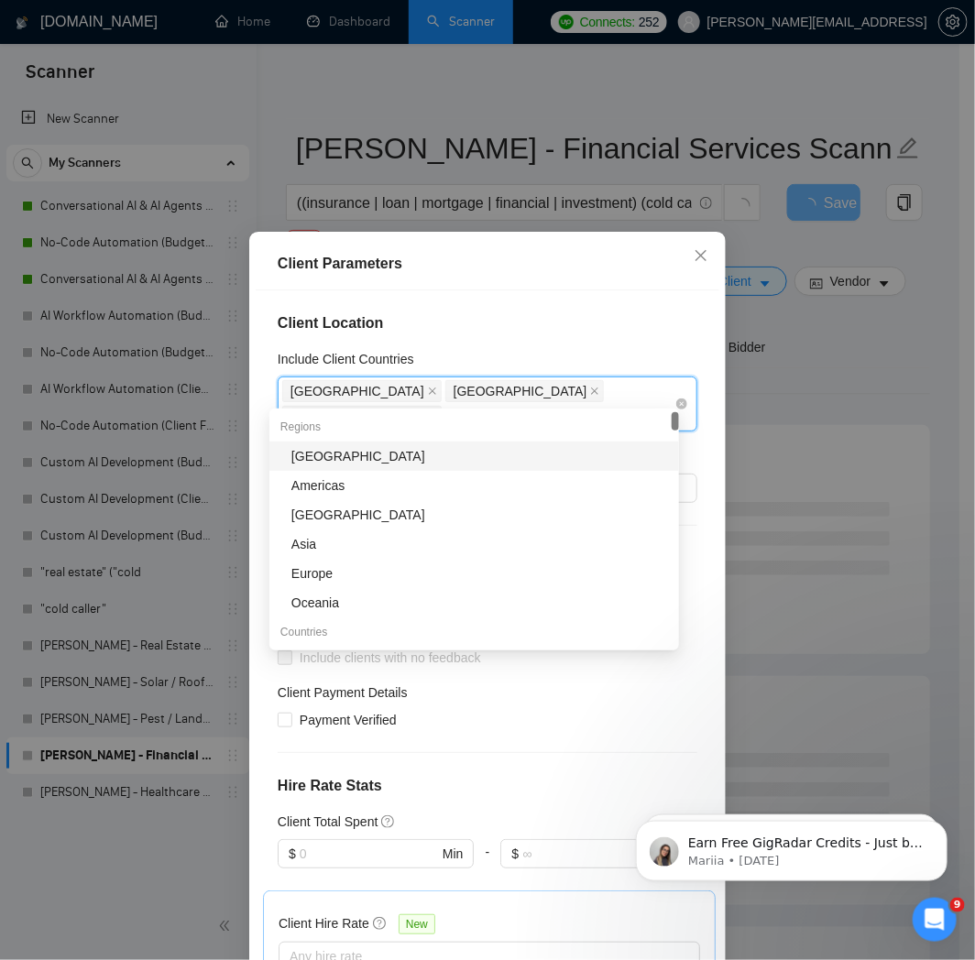
click at [437, 412] on icon "close" at bounding box center [432, 416] width 9 height 9
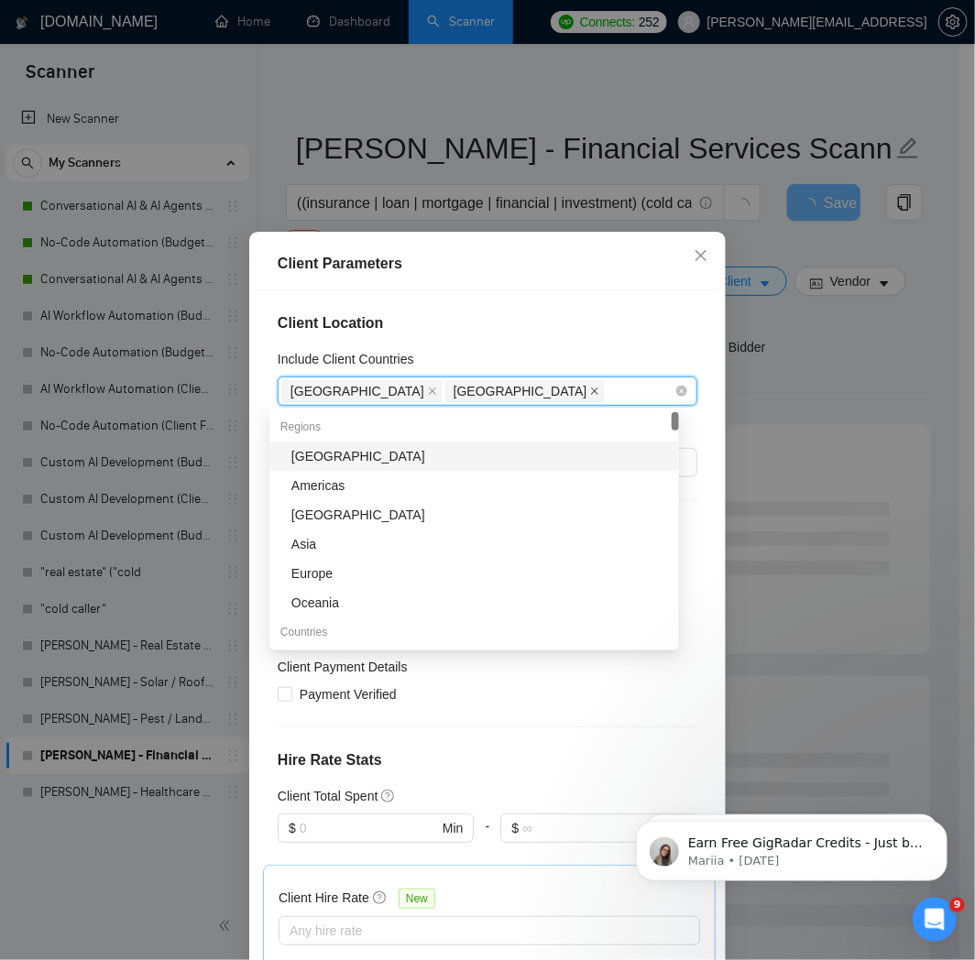
click at [590, 390] on icon "close" at bounding box center [594, 391] width 9 height 9
click at [428, 395] on icon "close" at bounding box center [432, 391] width 9 height 9
click at [696, 260] on icon "close" at bounding box center [701, 255] width 15 height 15
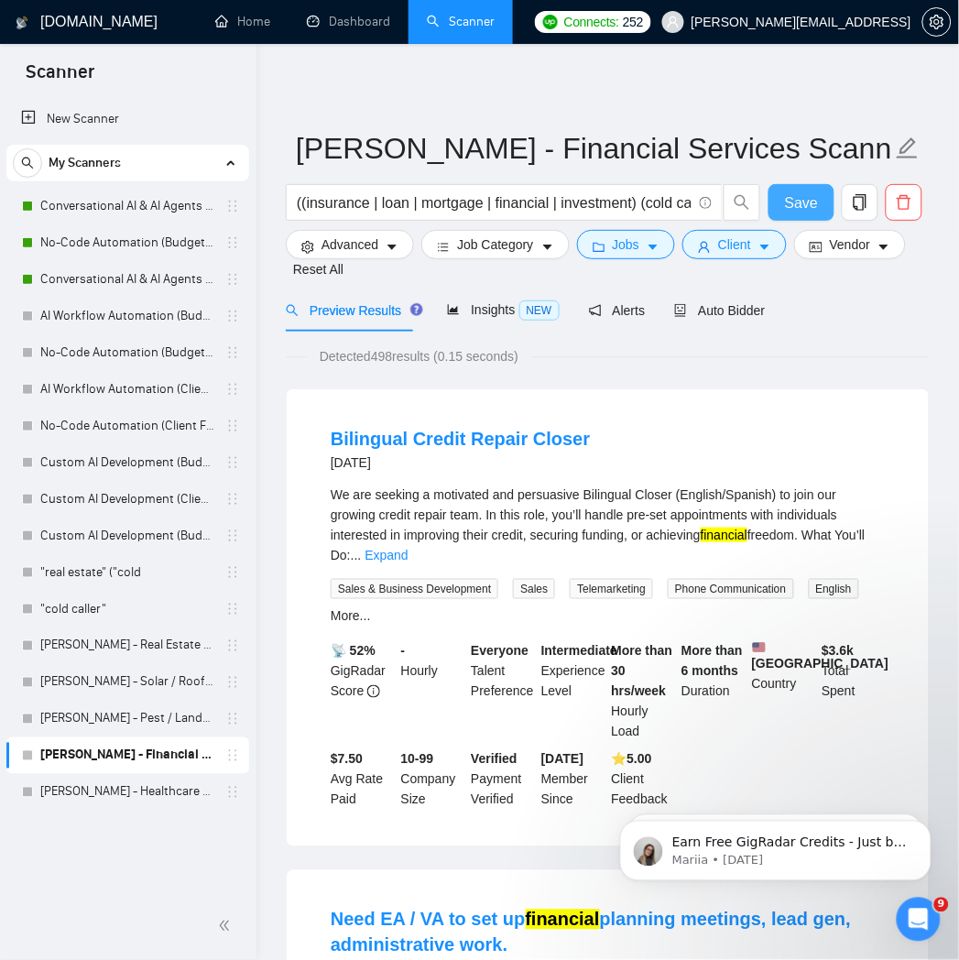
click at [797, 212] on span "Save" at bounding box center [801, 202] width 33 height 23
click at [133, 721] on link "[PERSON_NAME] - Pest / Landscaping / Cleaning" at bounding box center [127, 719] width 174 height 37
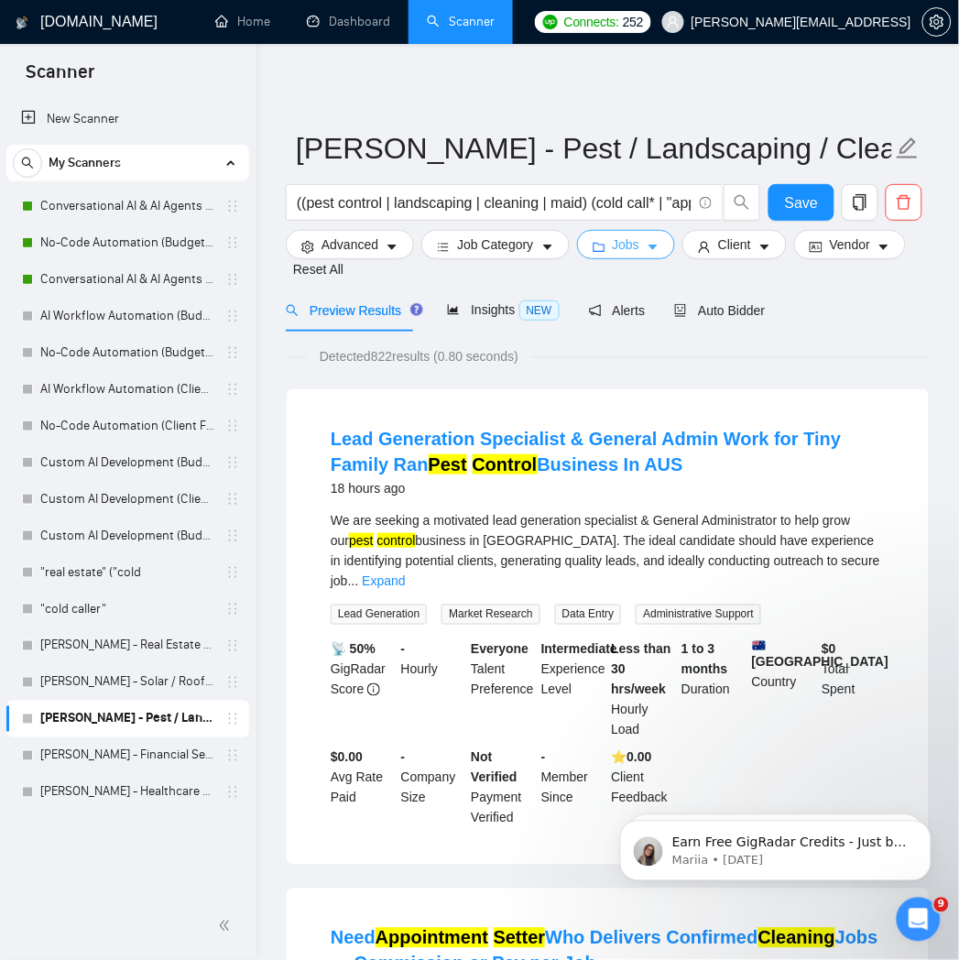
click at [597, 239] on button "Jobs" at bounding box center [626, 244] width 99 height 29
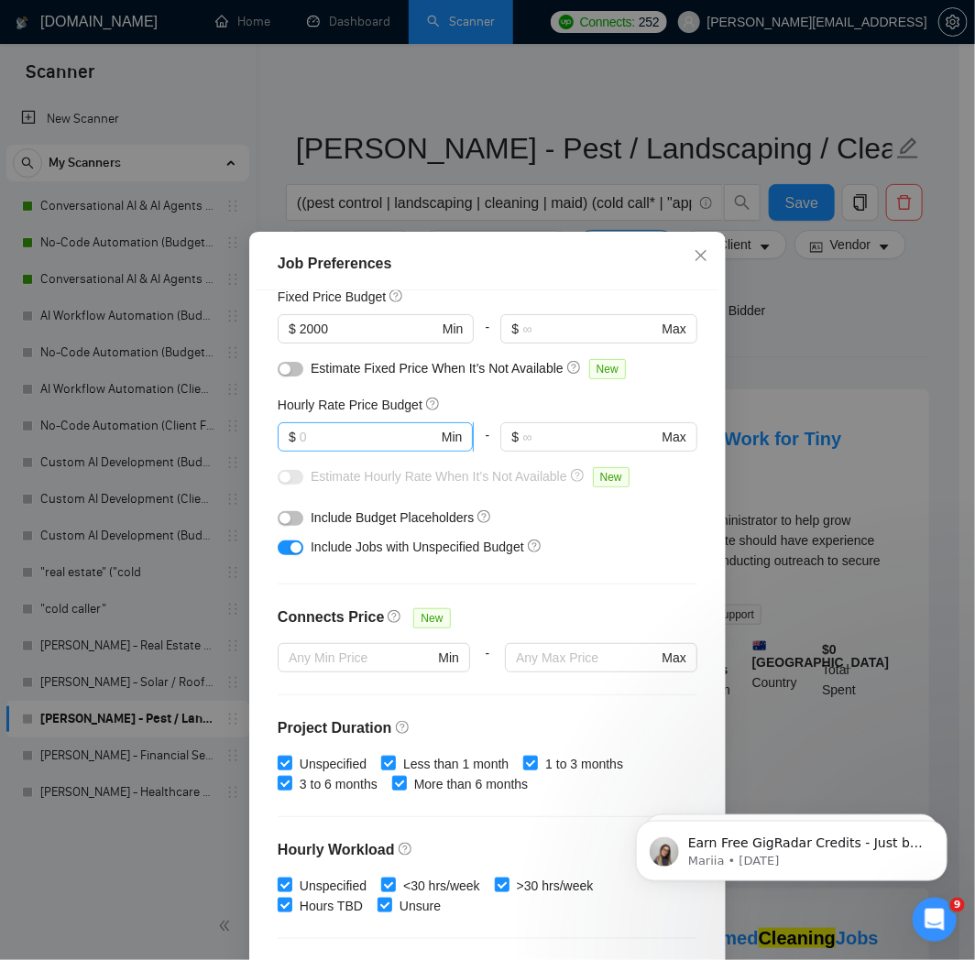
scroll to position [57, 0]
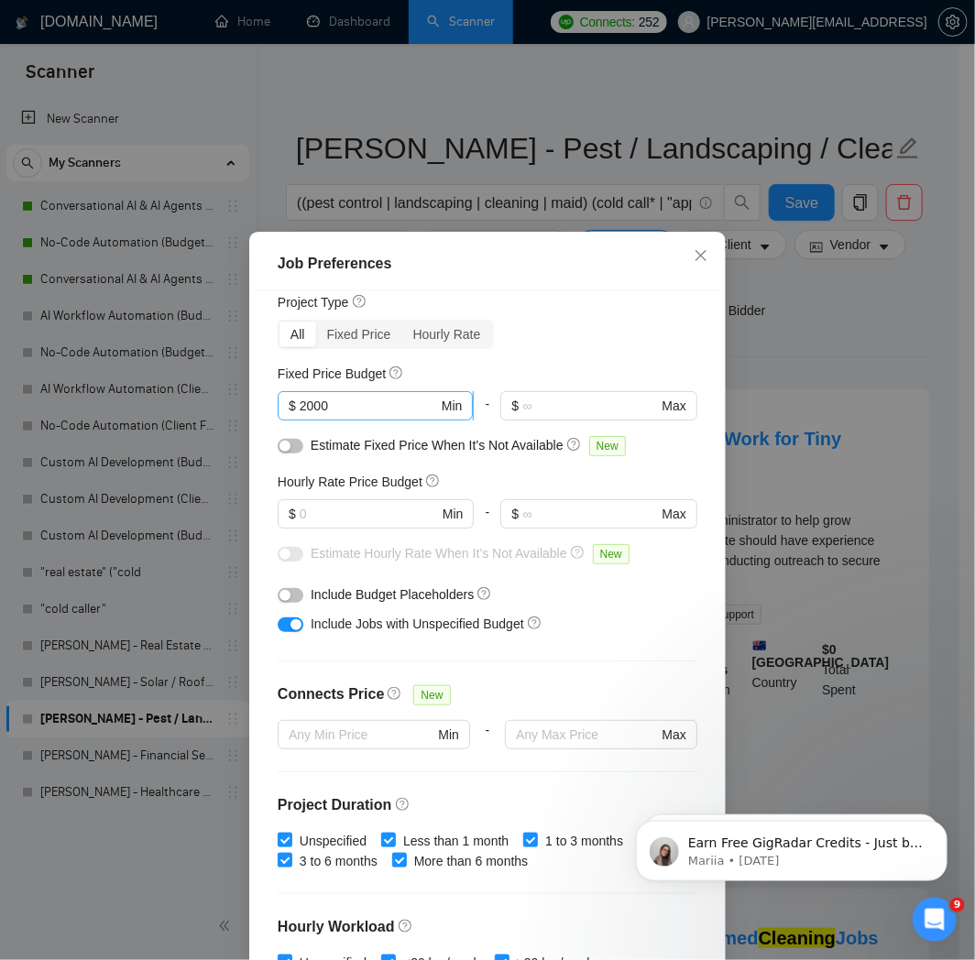
drag, startPoint x: 374, startPoint y: 419, endPoint x: 373, endPoint y: 404, distance: 14.7
click at [373, 419] on span "$ 2000 Min" at bounding box center [375, 405] width 195 height 29
click at [373, 404] on input "2000" at bounding box center [369, 406] width 138 height 20
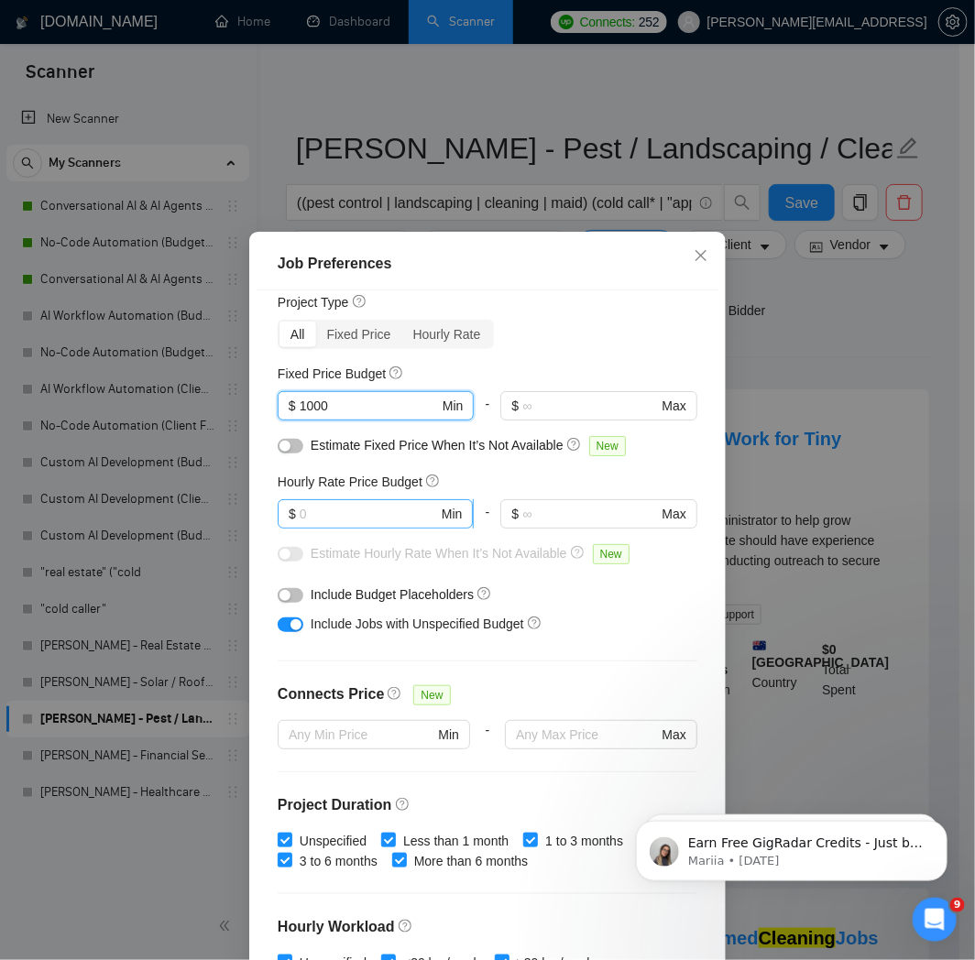
type input "1000"
click at [353, 504] on input "text" at bounding box center [369, 514] width 138 height 20
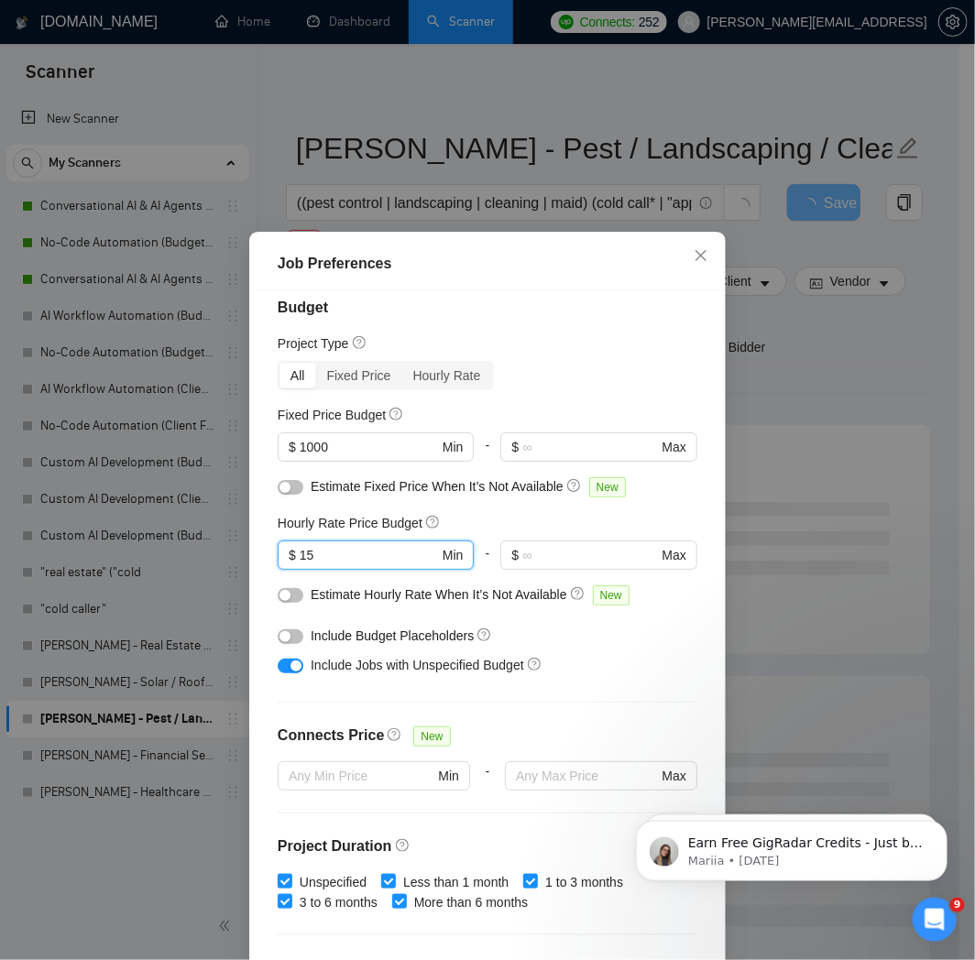
scroll to position [0, 0]
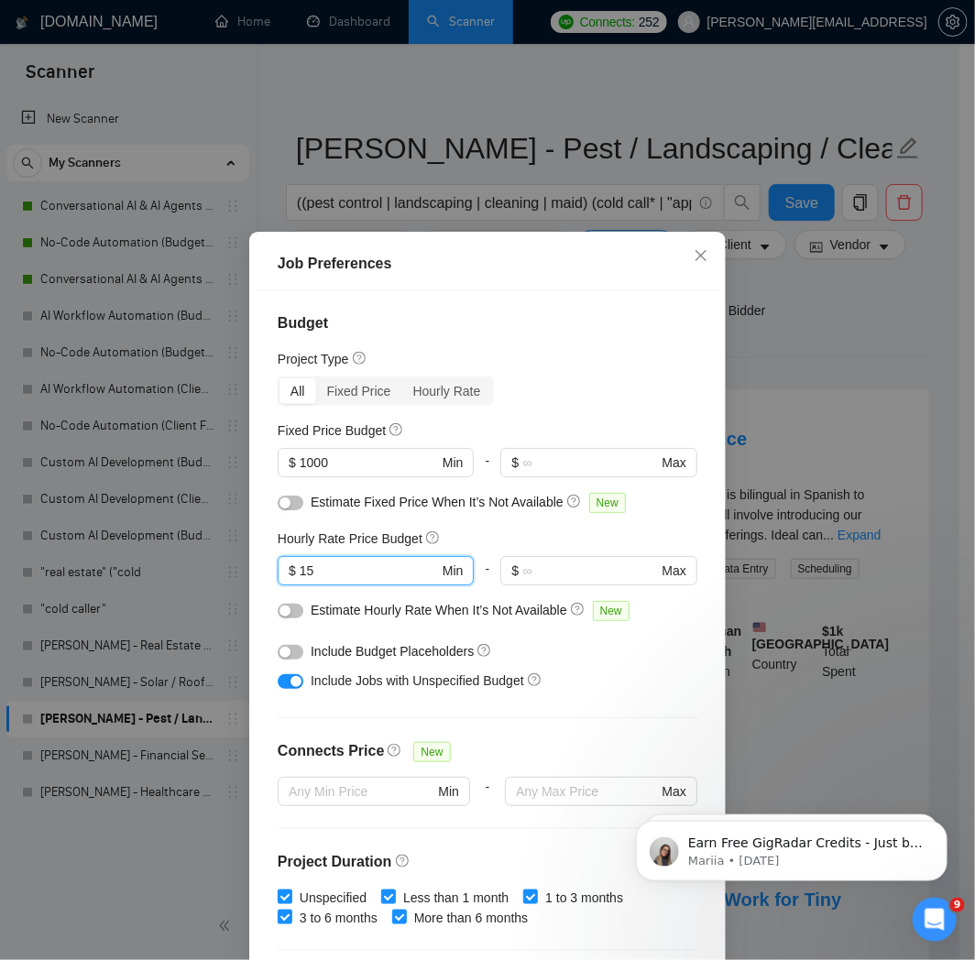
type input "15"
click at [808, 312] on div "Job Preferences Budget Project Type All Fixed Price Hourly Rate Fixed Price Bud…" at bounding box center [487, 480] width 975 height 960
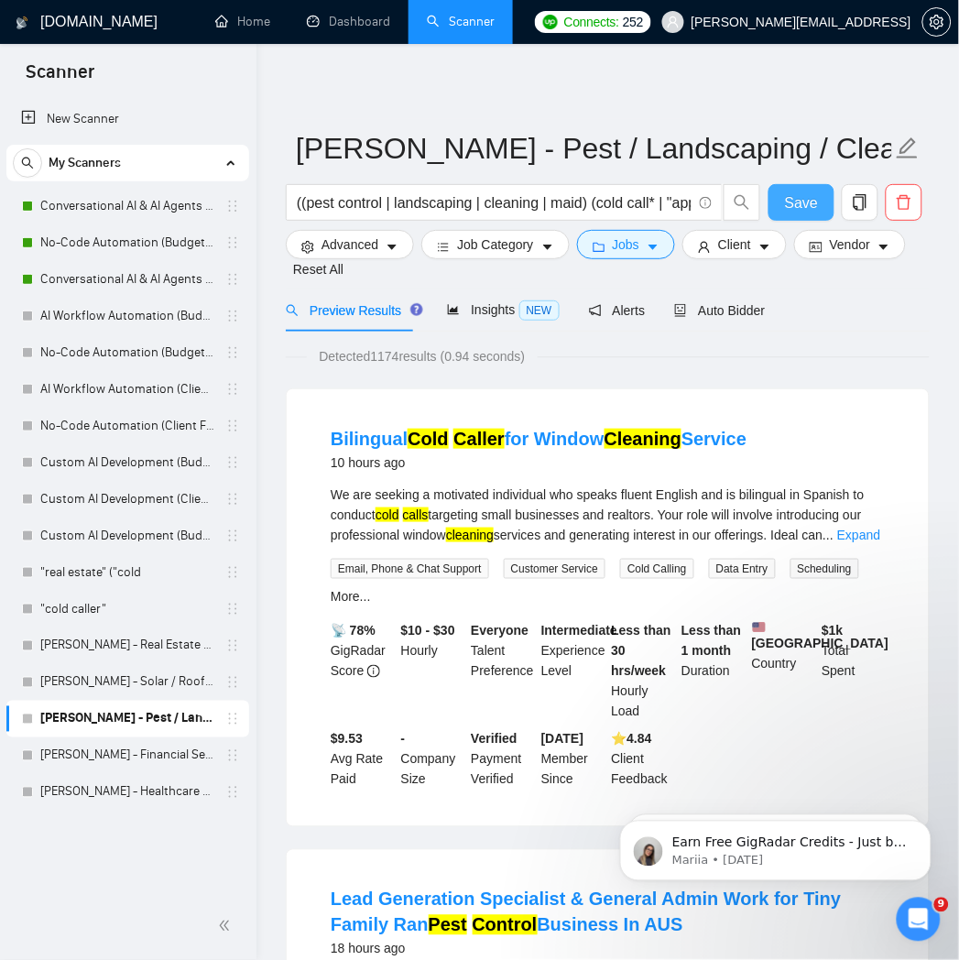
click at [791, 203] on span "Save" at bounding box center [801, 202] width 33 height 23
click at [117, 694] on link "[PERSON_NAME] - Solar / Roofing / HVAC" at bounding box center [127, 682] width 174 height 37
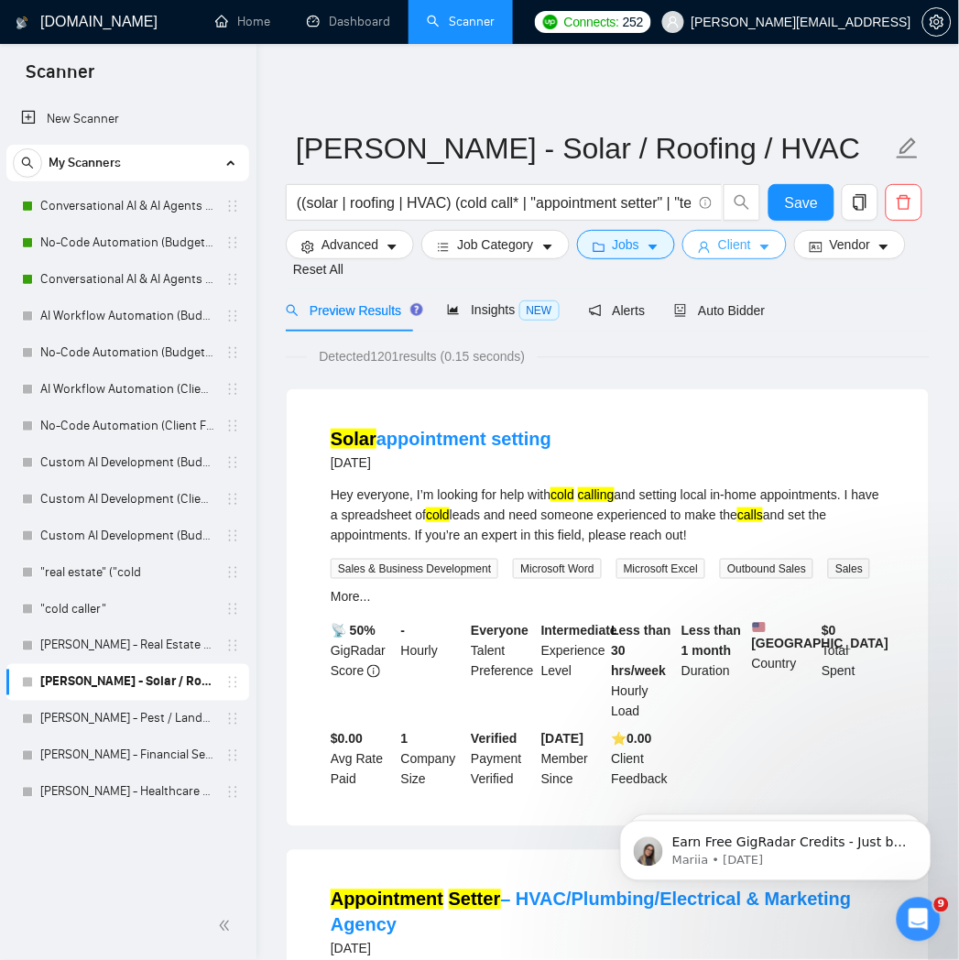
click at [706, 254] on icon "user" at bounding box center [704, 247] width 13 height 13
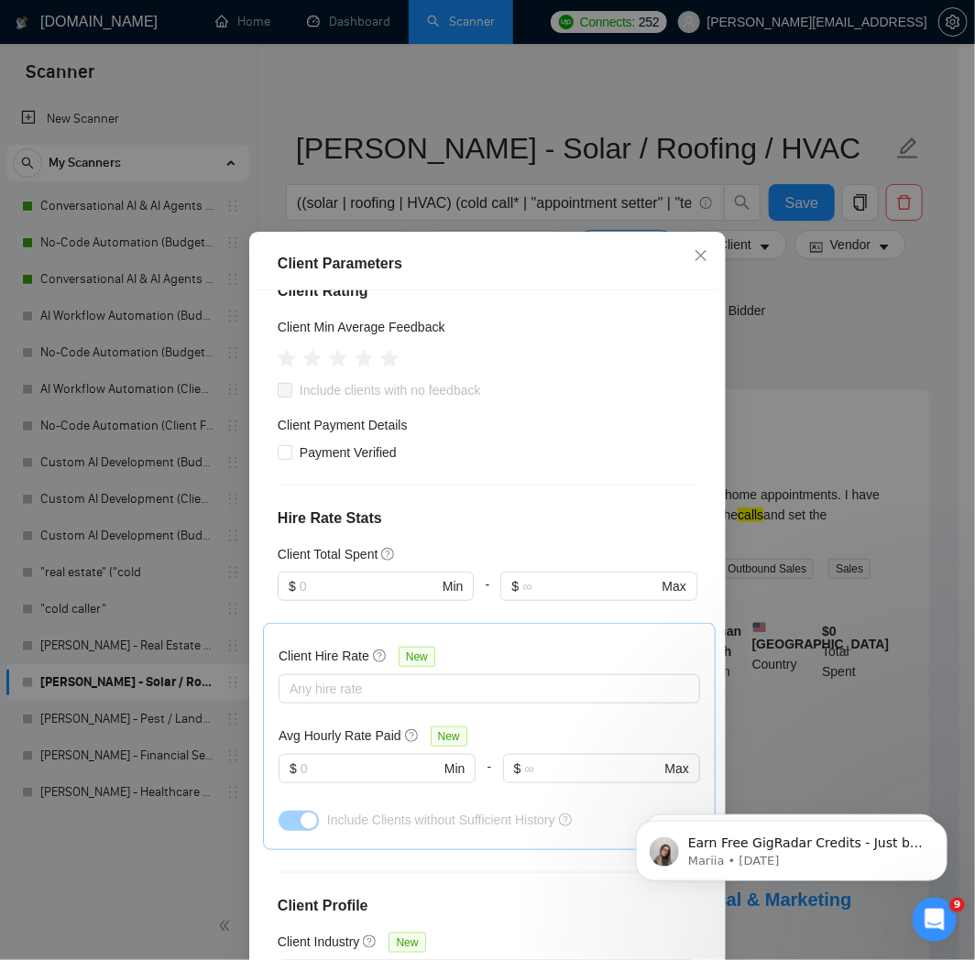
scroll to position [168, 0]
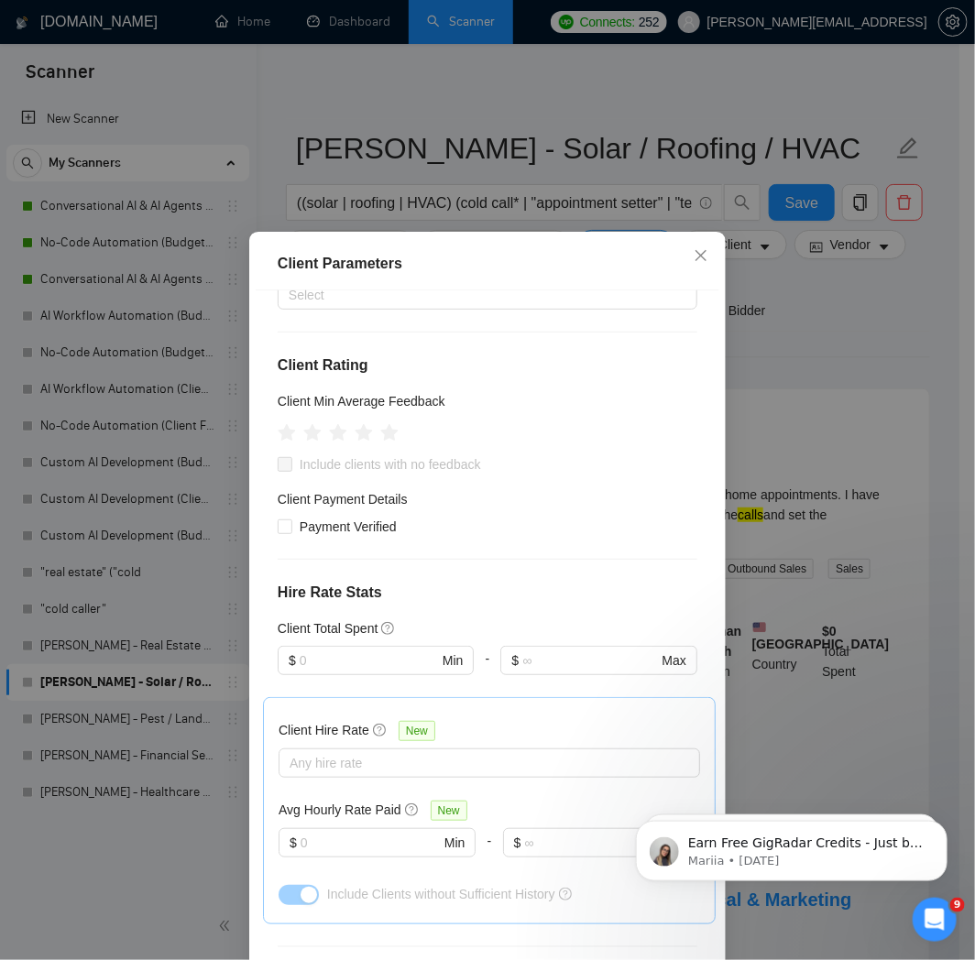
click at [792, 315] on div "Client Parameters Client Location Include Client Countries Select Exclude Clien…" at bounding box center [487, 480] width 975 height 960
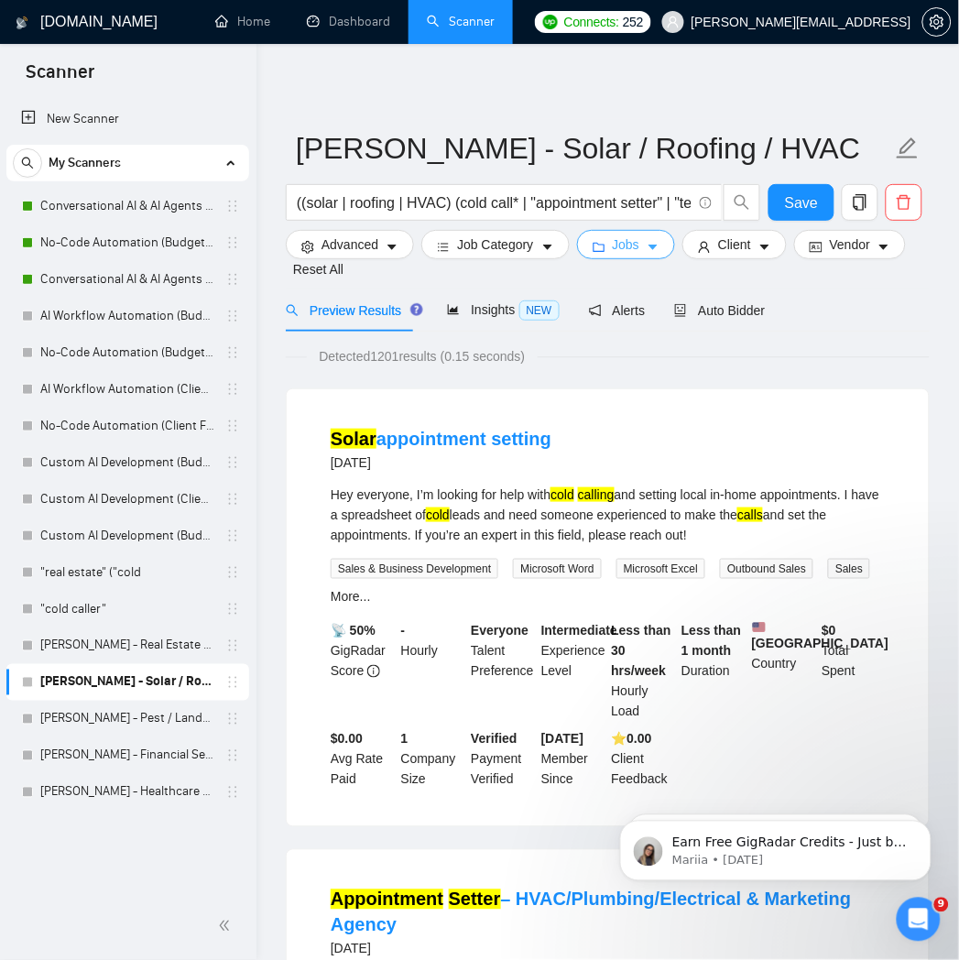
click at [605, 241] on button "Jobs" at bounding box center [626, 244] width 99 height 29
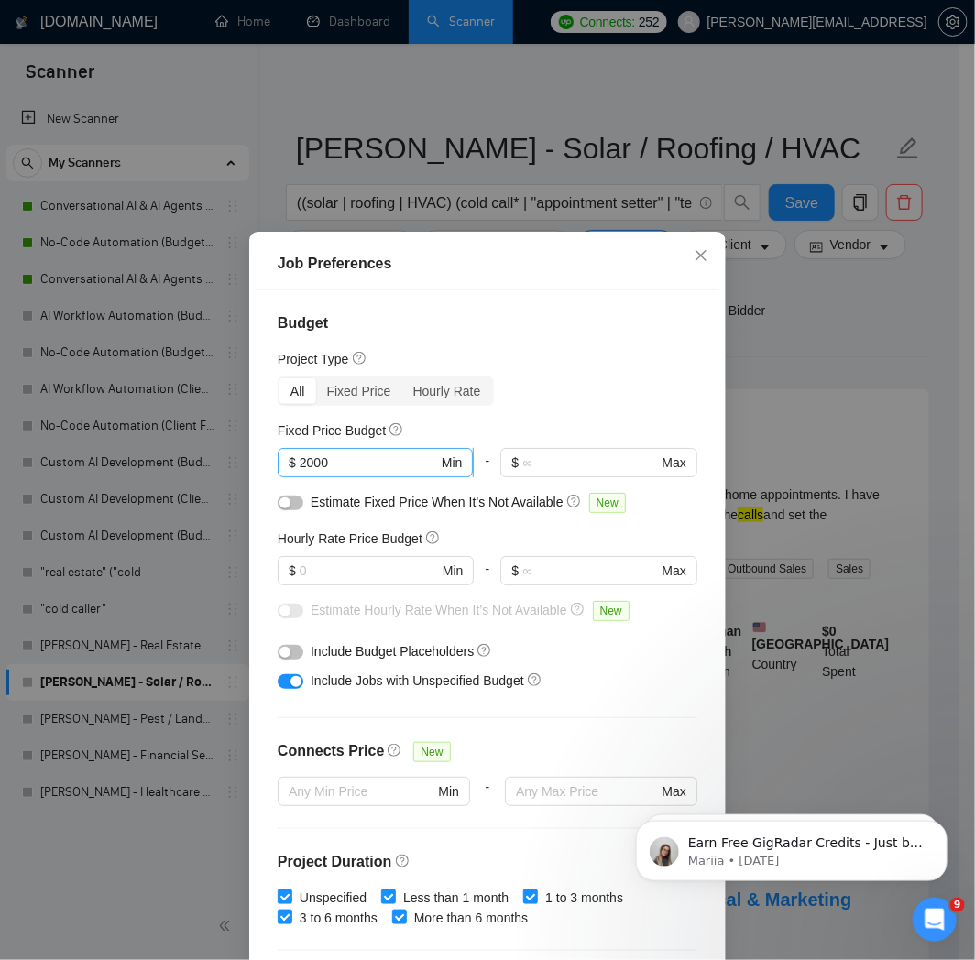
click at [359, 470] on input "2000" at bounding box center [369, 463] width 138 height 20
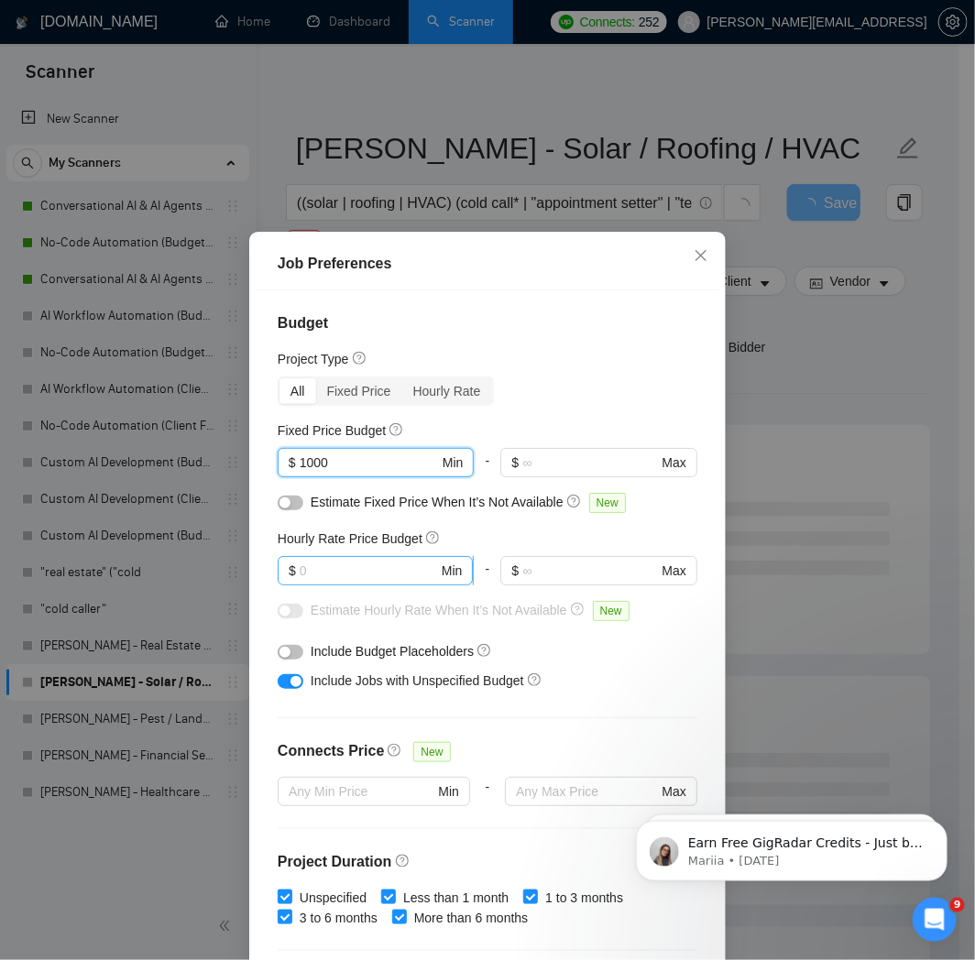
type input "1000"
click at [366, 570] on input "text" at bounding box center [369, 571] width 138 height 20
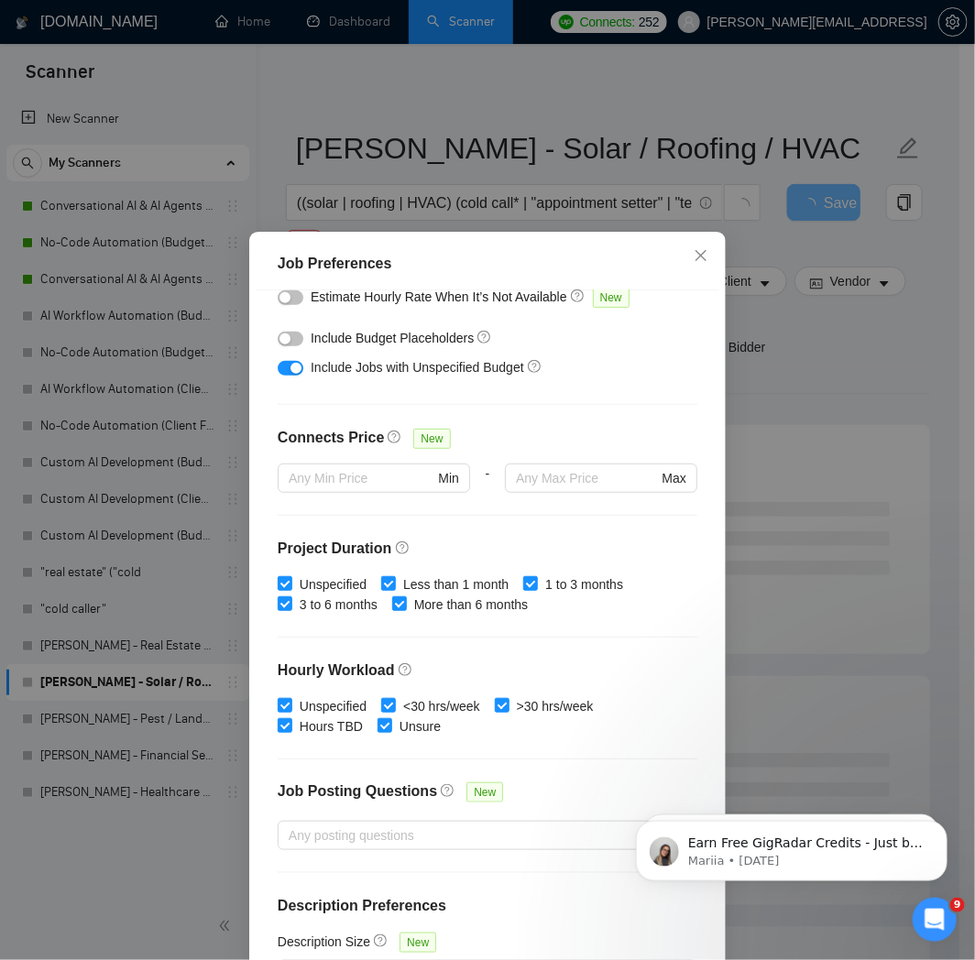
scroll to position [362, 0]
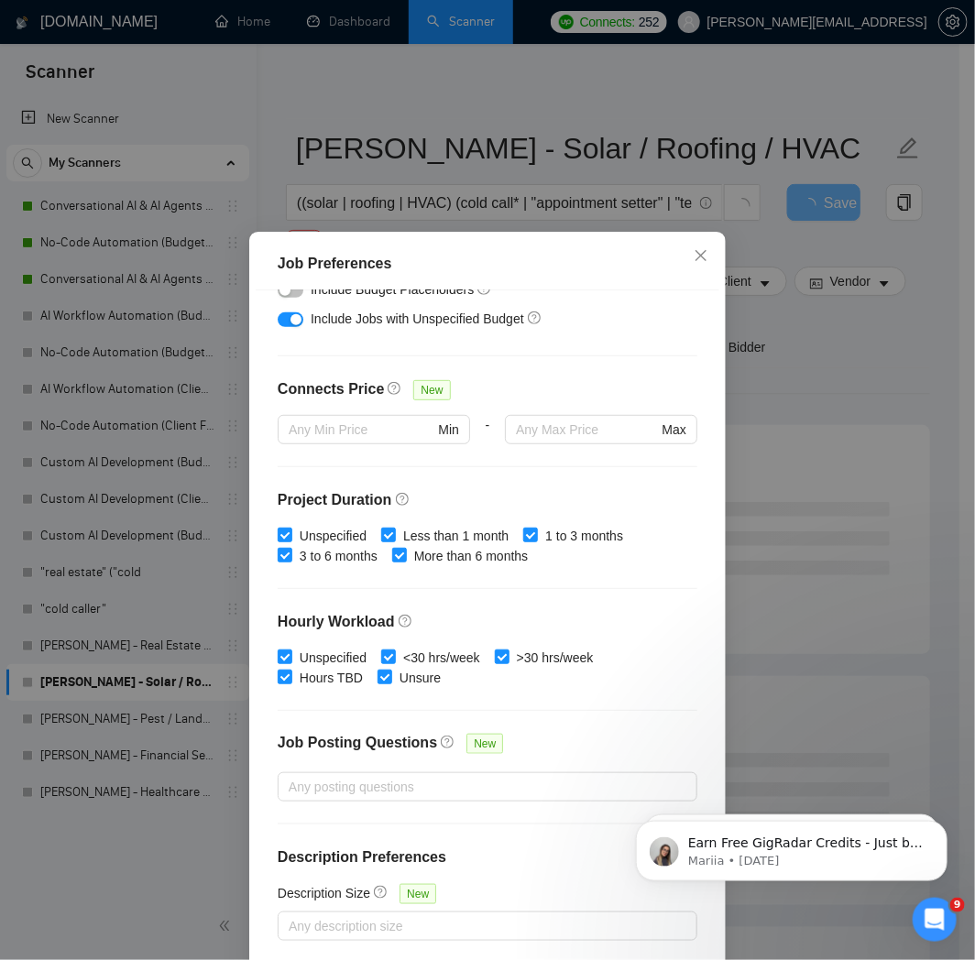
type input "15"
click at [825, 373] on div "Job Preferences Budget Project Type All Fixed Price Hourly Rate Fixed Price Bud…" at bounding box center [487, 480] width 975 height 960
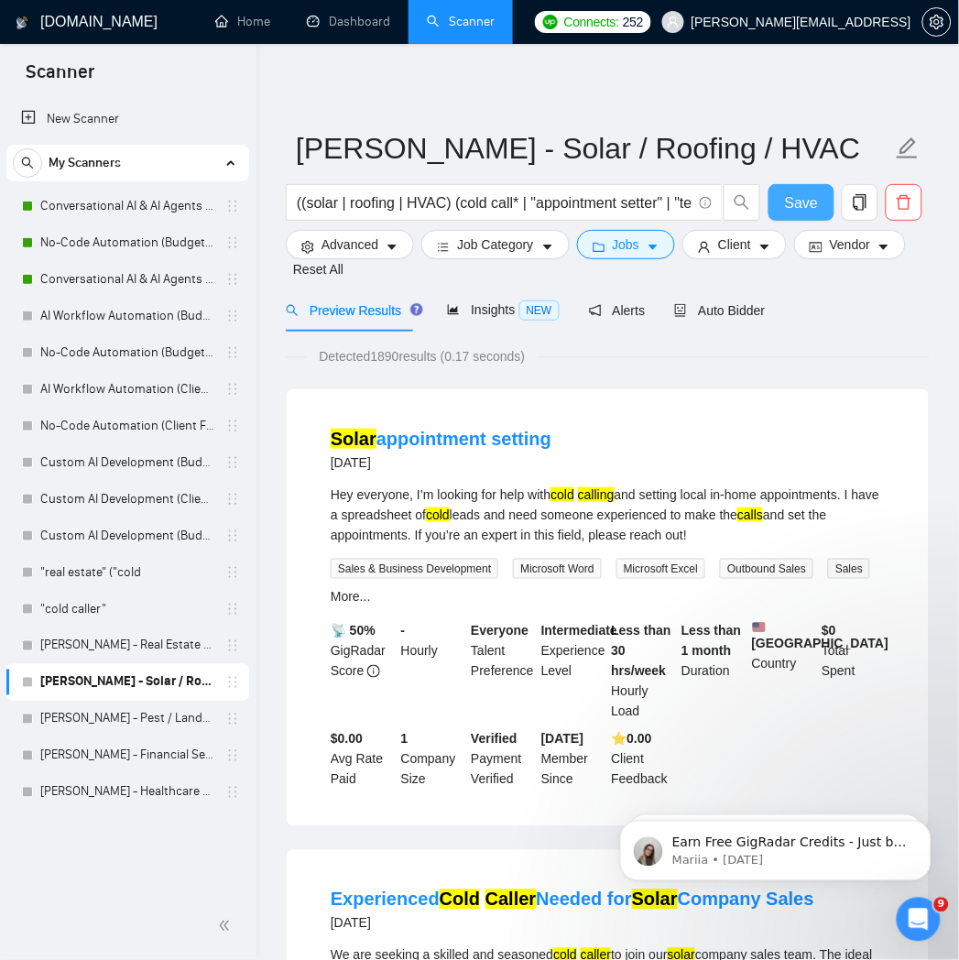
click at [786, 194] on span "Save" at bounding box center [801, 202] width 33 height 23
click at [103, 638] on link "[PERSON_NAME] - Real Estate Scanner" at bounding box center [127, 646] width 174 height 37
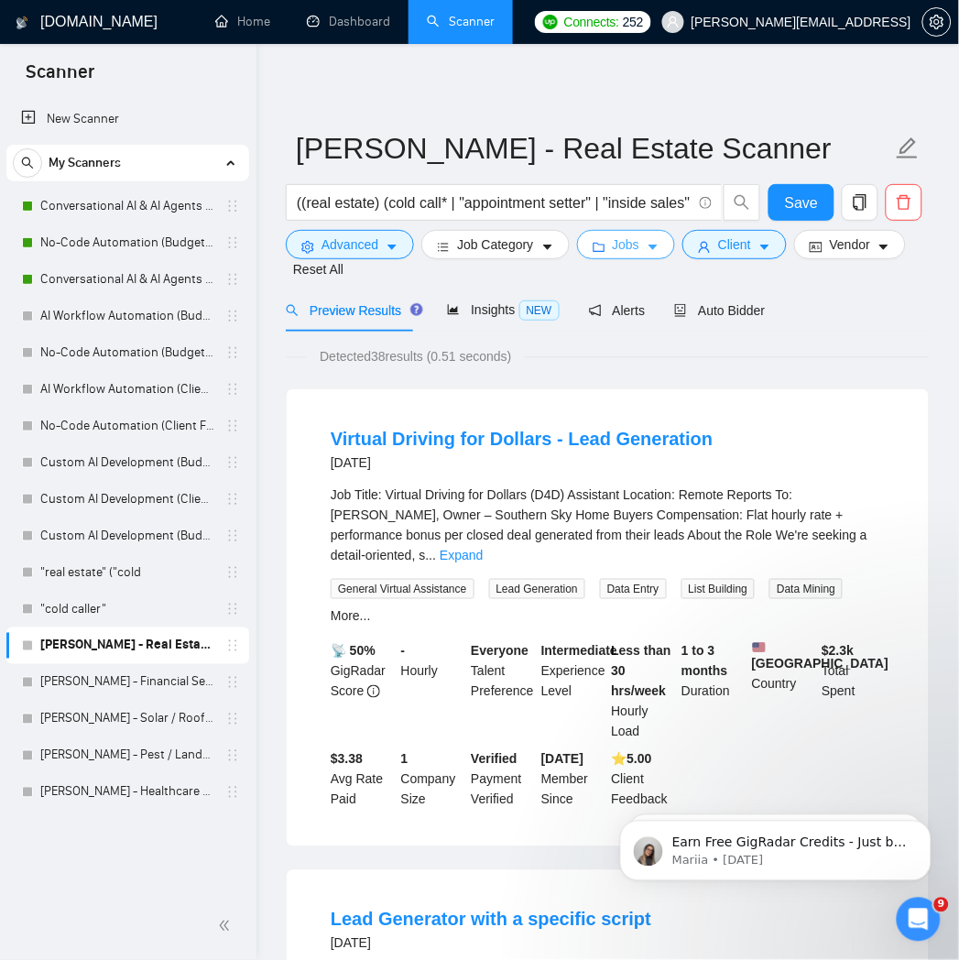
click at [607, 248] on button "Jobs" at bounding box center [626, 244] width 99 height 29
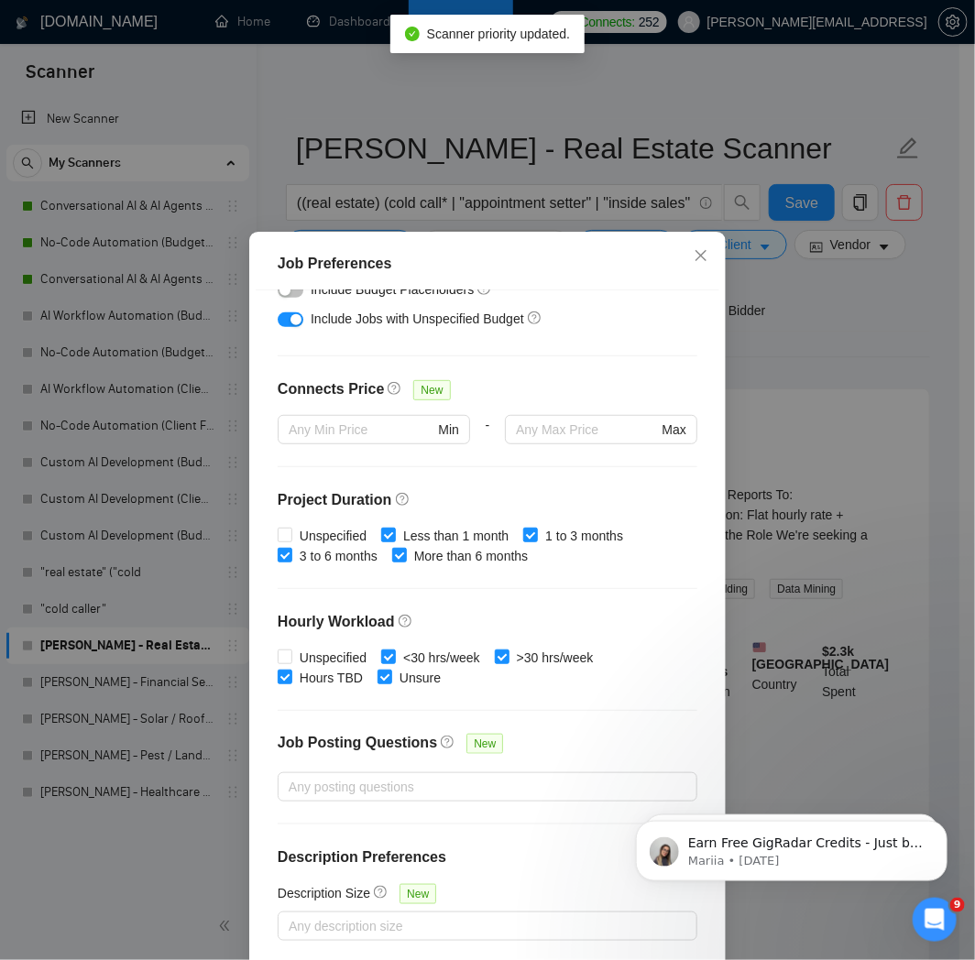
click at [804, 309] on div "Job Preferences Budget Project Type All Fixed Price Hourly Rate Fixed Price Bud…" at bounding box center [487, 480] width 975 height 960
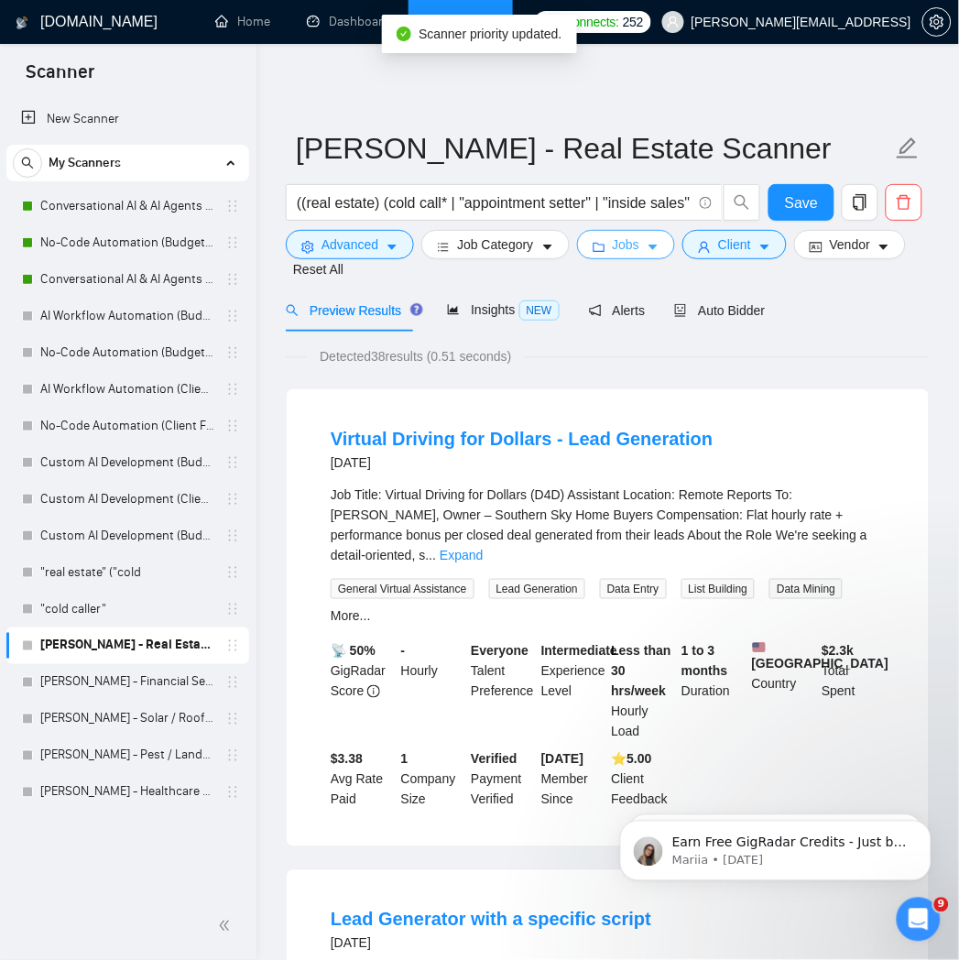
click at [629, 253] on span "Jobs" at bounding box center [626, 245] width 27 height 20
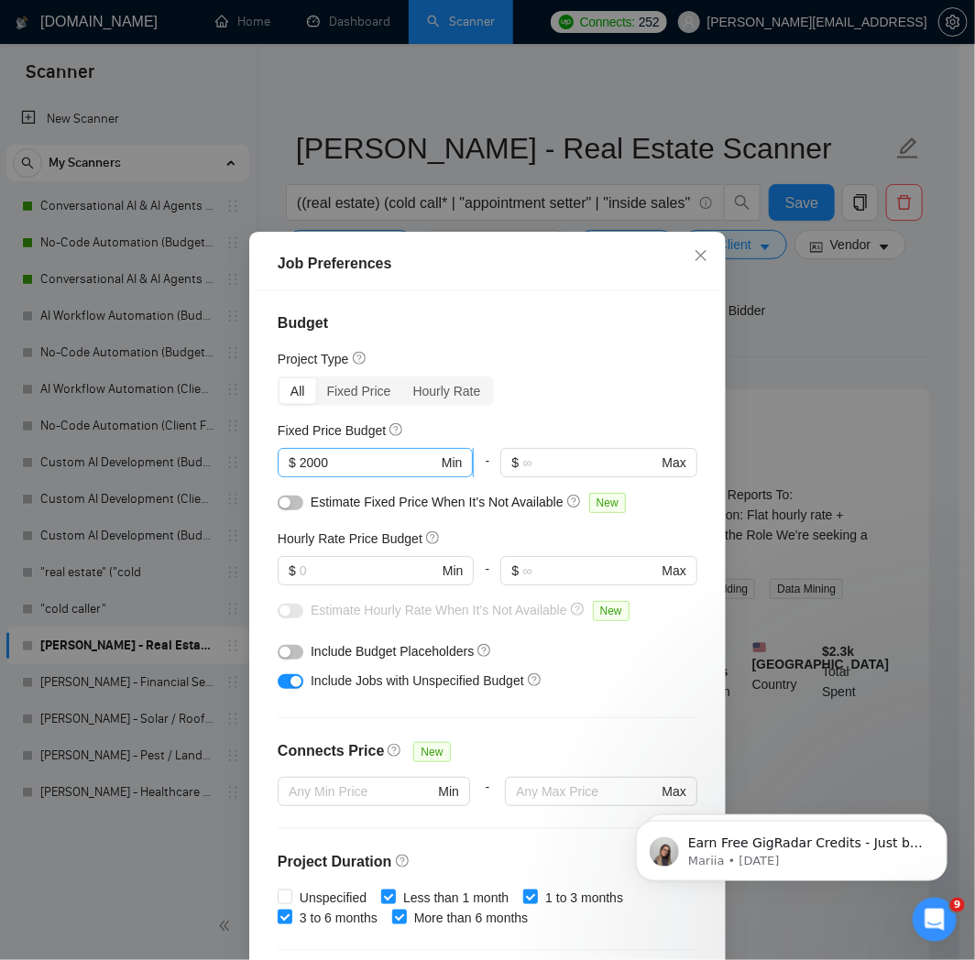
click at [360, 467] on input "2000" at bounding box center [369, 463] width 138 height 20
type input "1000"
click at [332, 574] on input "text" at bounding box center [369, 571] width 138 height 20
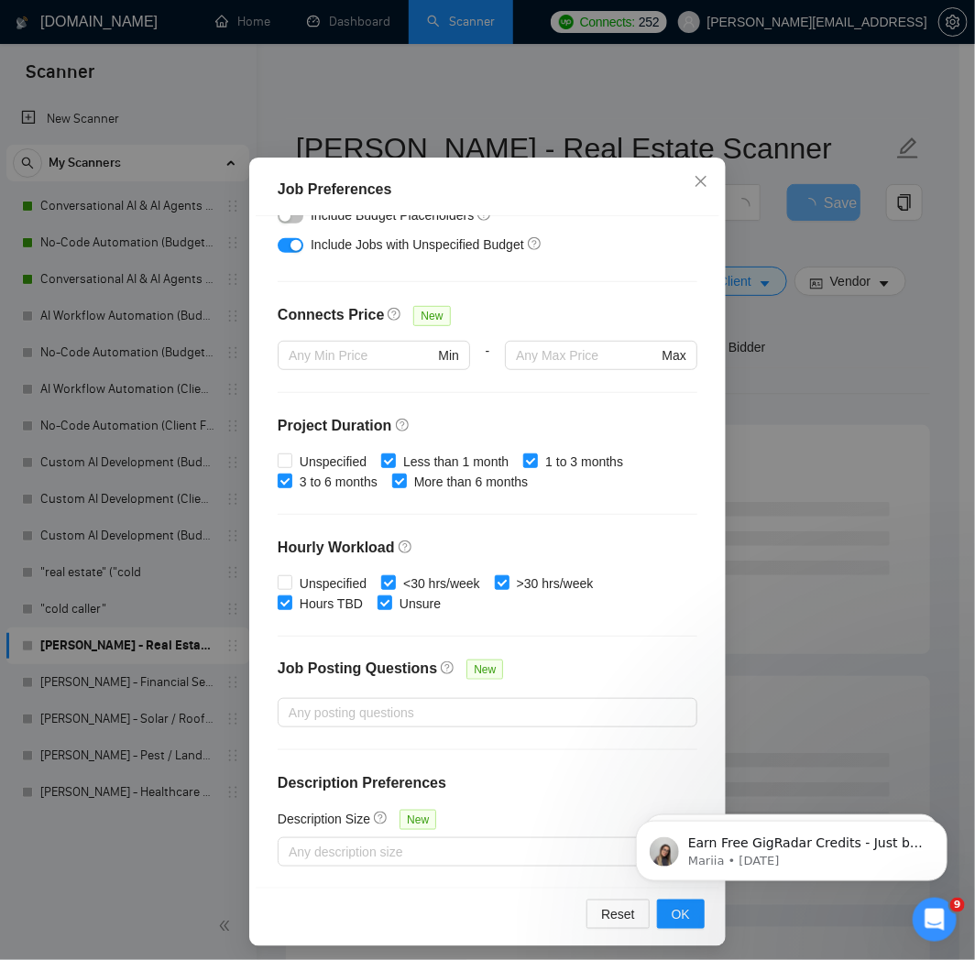
scroll to position [82, 0]
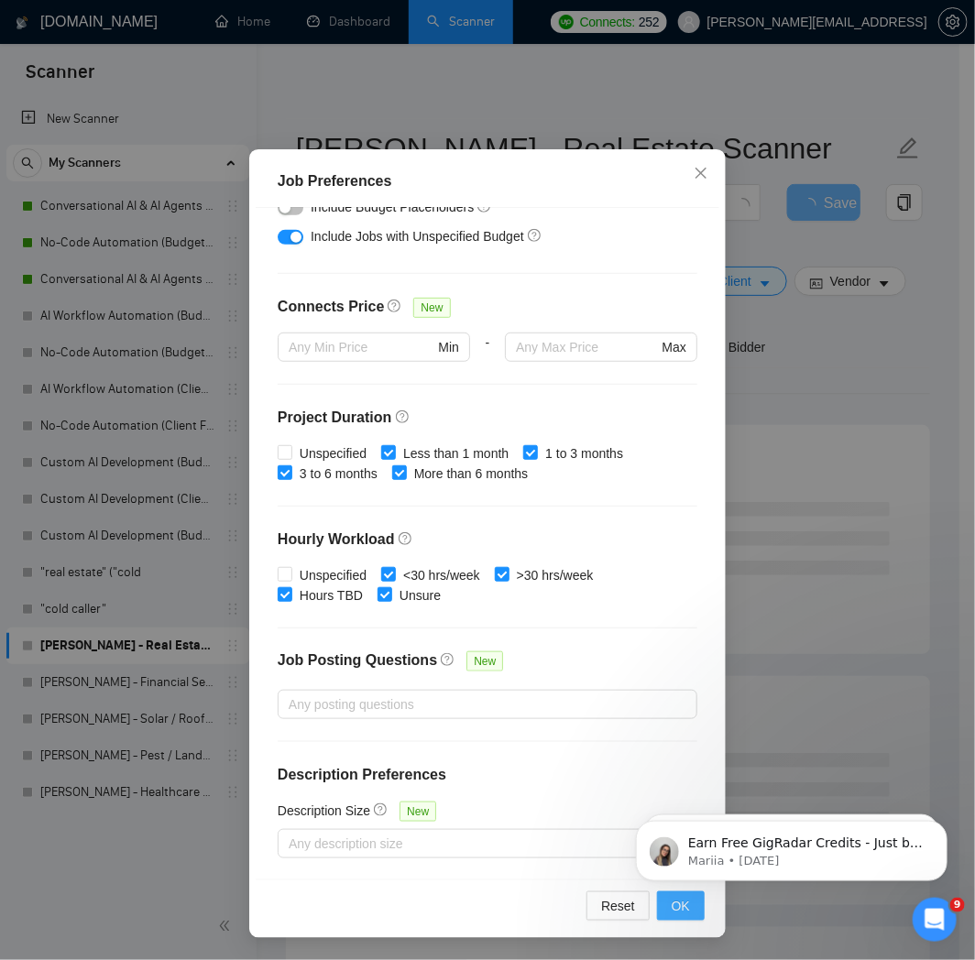
type input "15"
click at [670, 919] on button "OK" at bounding box center [681, 905] width 48 height 29
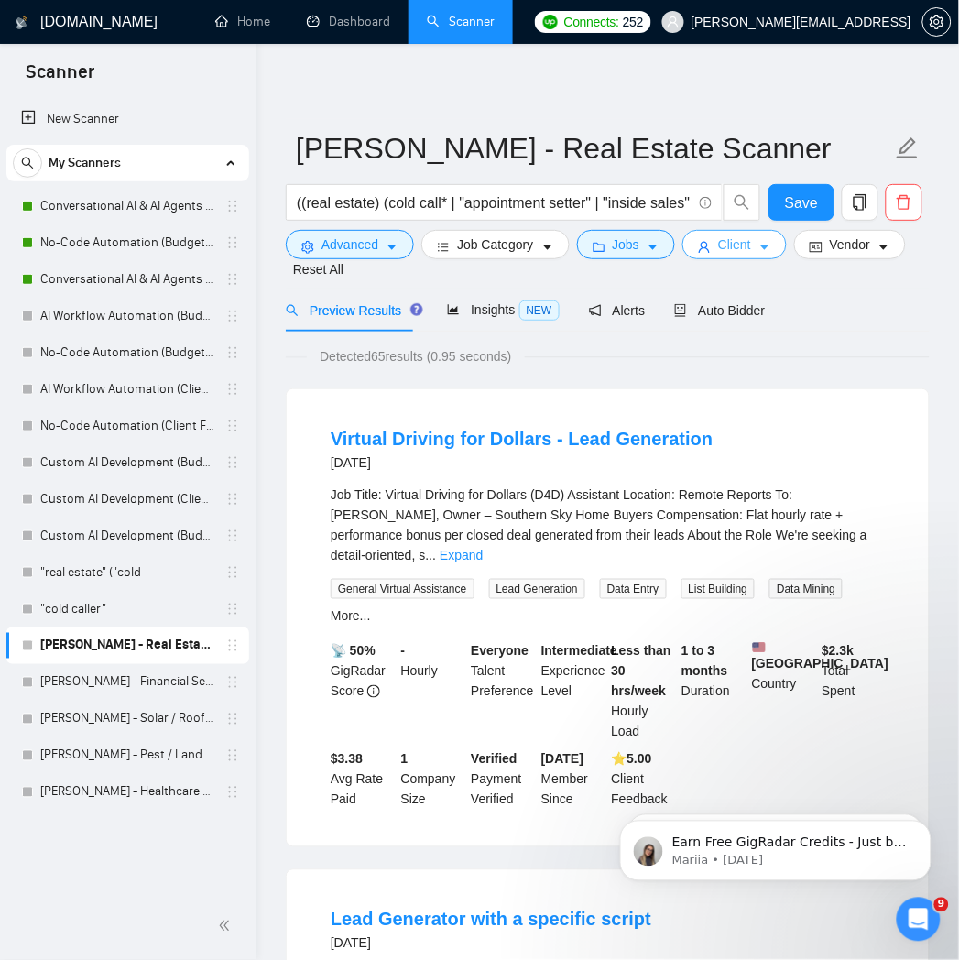
click at [727, 241] on span "Client" at bounding box center [734, 245] width 33 height 20
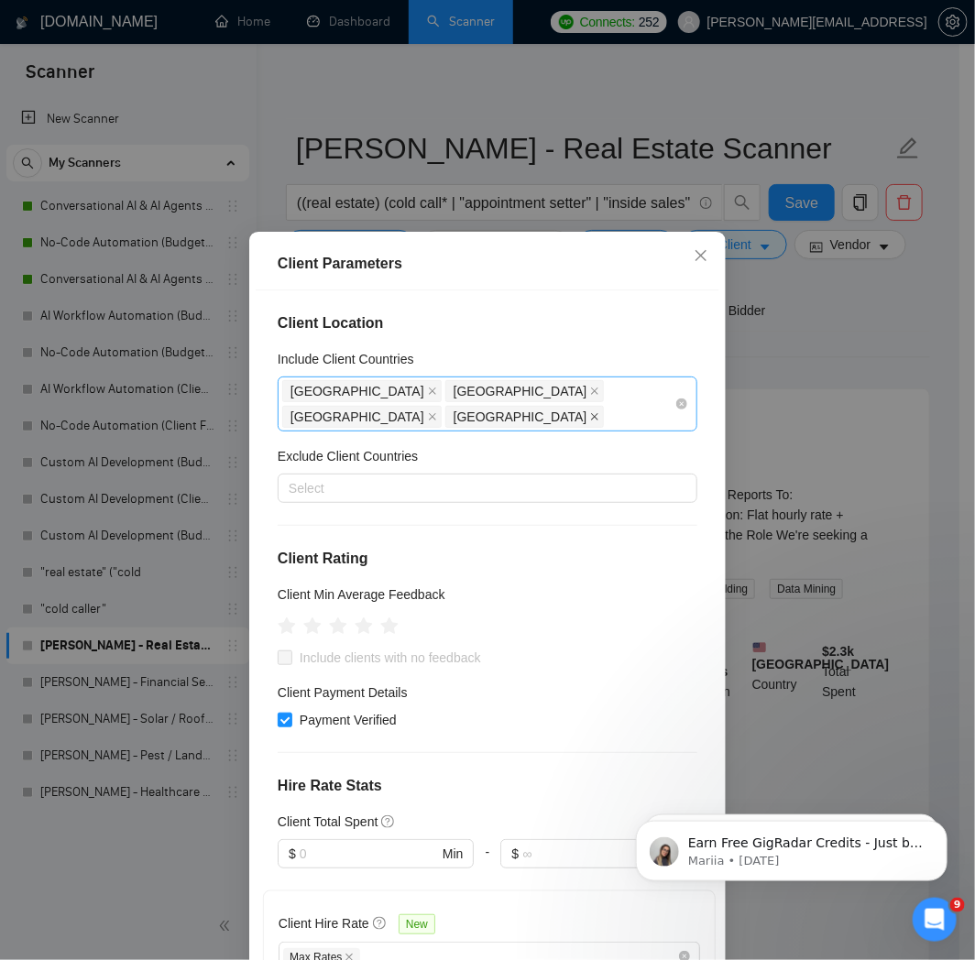
click at [599, 412] on icon "close" at bounding box center [594, 416] width 9 height 9
click at [437, 412] on icon "close" at bounding box center [432, 416] width 9 height 9
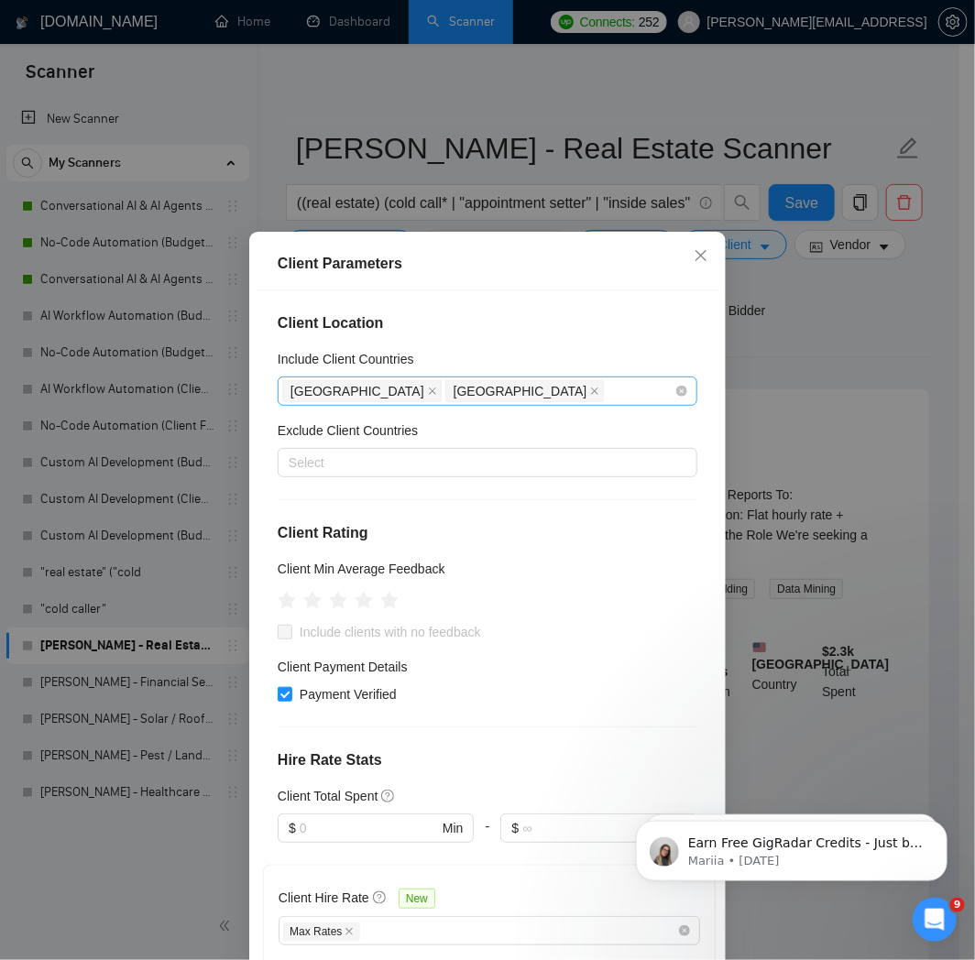
click at [590, 388] on icon "close" at bounding box center [594, 391] width 9 height 9
click at [428, 392] on icon "close" at bounding box center [432, 391] width 9 height 9
click at [836, 377] on div "Client Parameters Client Location Include Client Countries Select Exclude Clien…" at bounding box center [487, 480] width 975 height 960
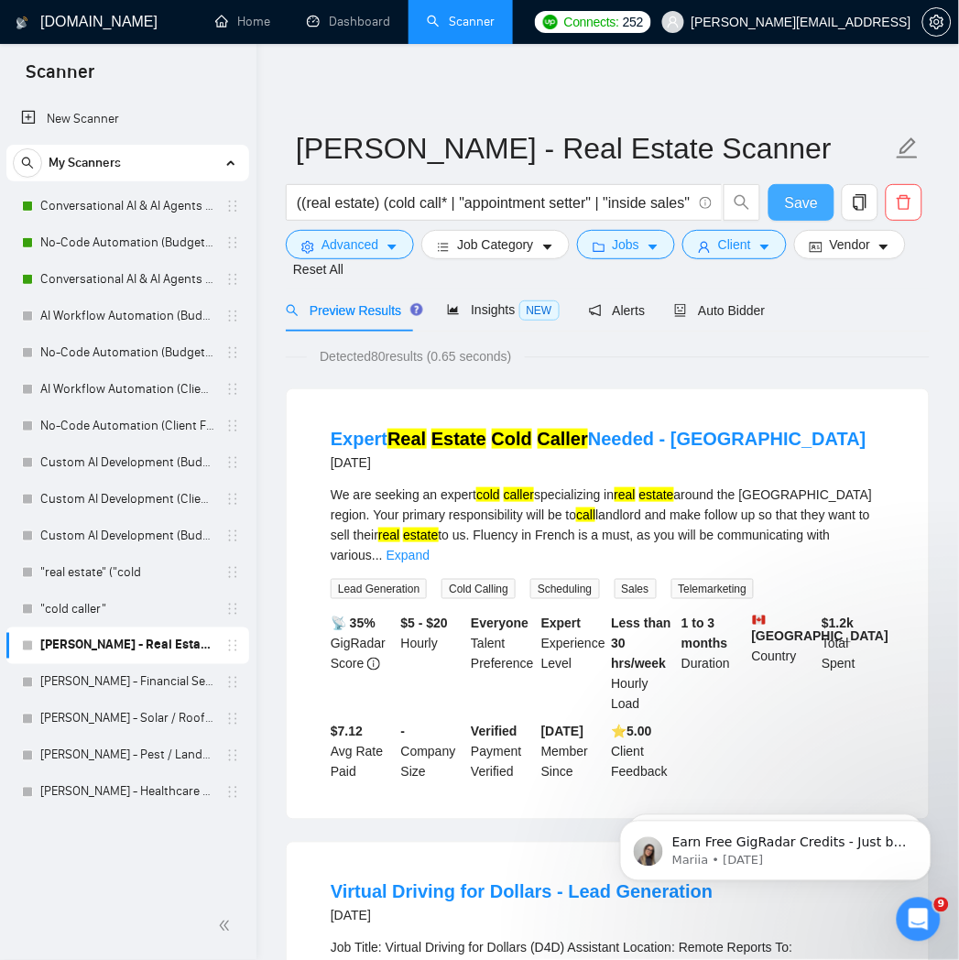
click at [804, 209] on span "Save" at bounding box center [801, 202] width 33 height 23
click at [97, 689] on link "[PERSON_NAME] - Financial Services Scanner" at bounding box center [127, 682] width 174 height 37
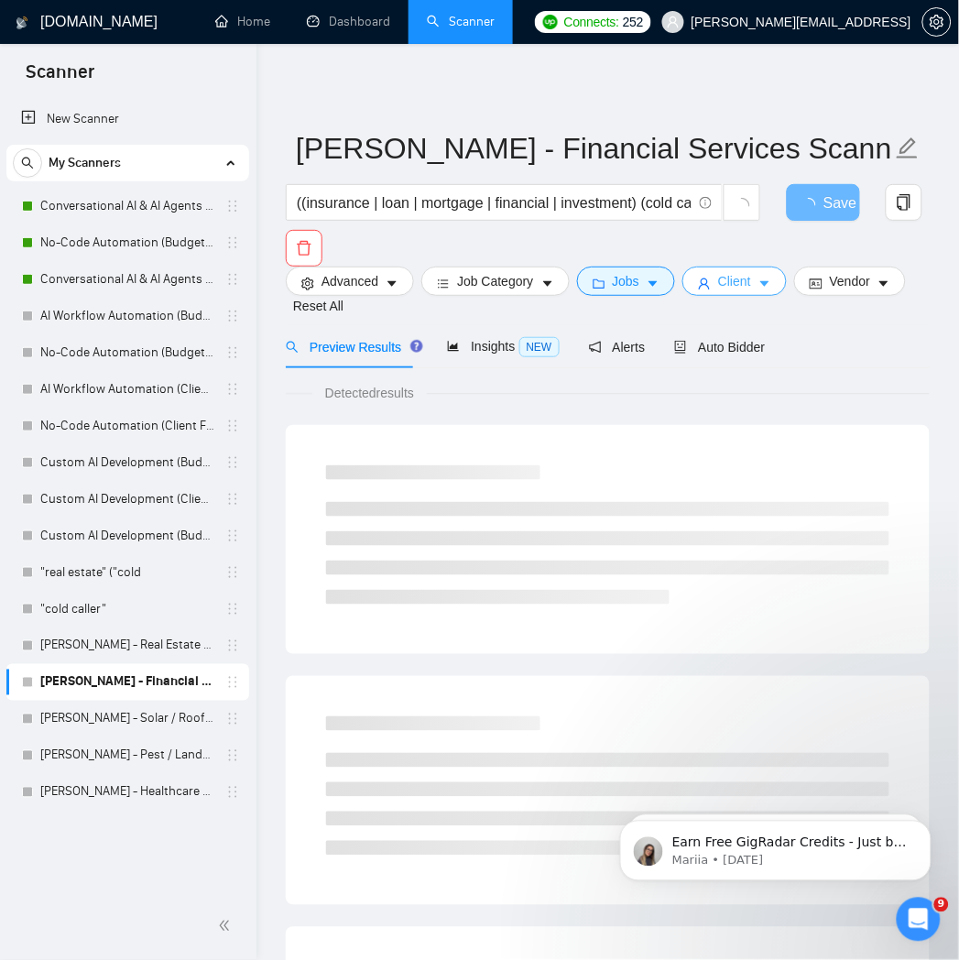
click at [719, 284] on span "Client" at bounding box center [734, 281] width 33 height 20
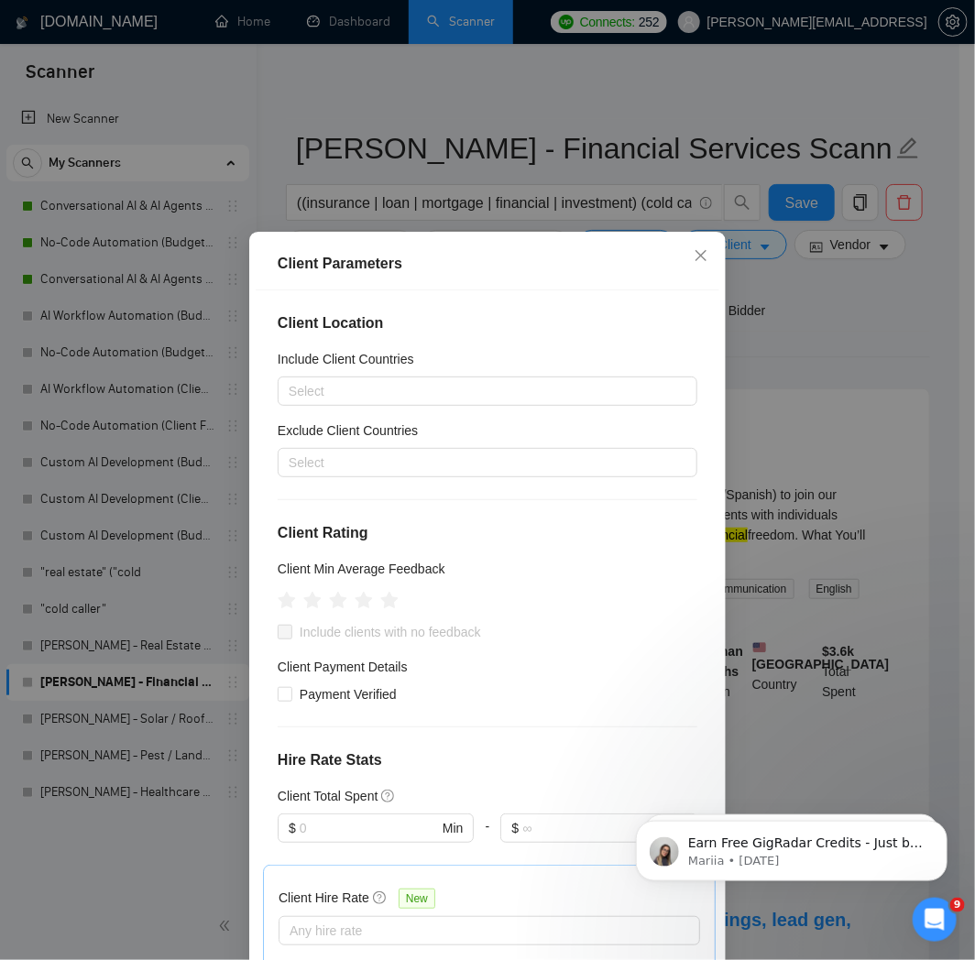
click at [797, 344] on div "Client Parameters Client Location Include Client Countries Select Exclude Clien…" at bounding box center [487, 480] width 975 height 960
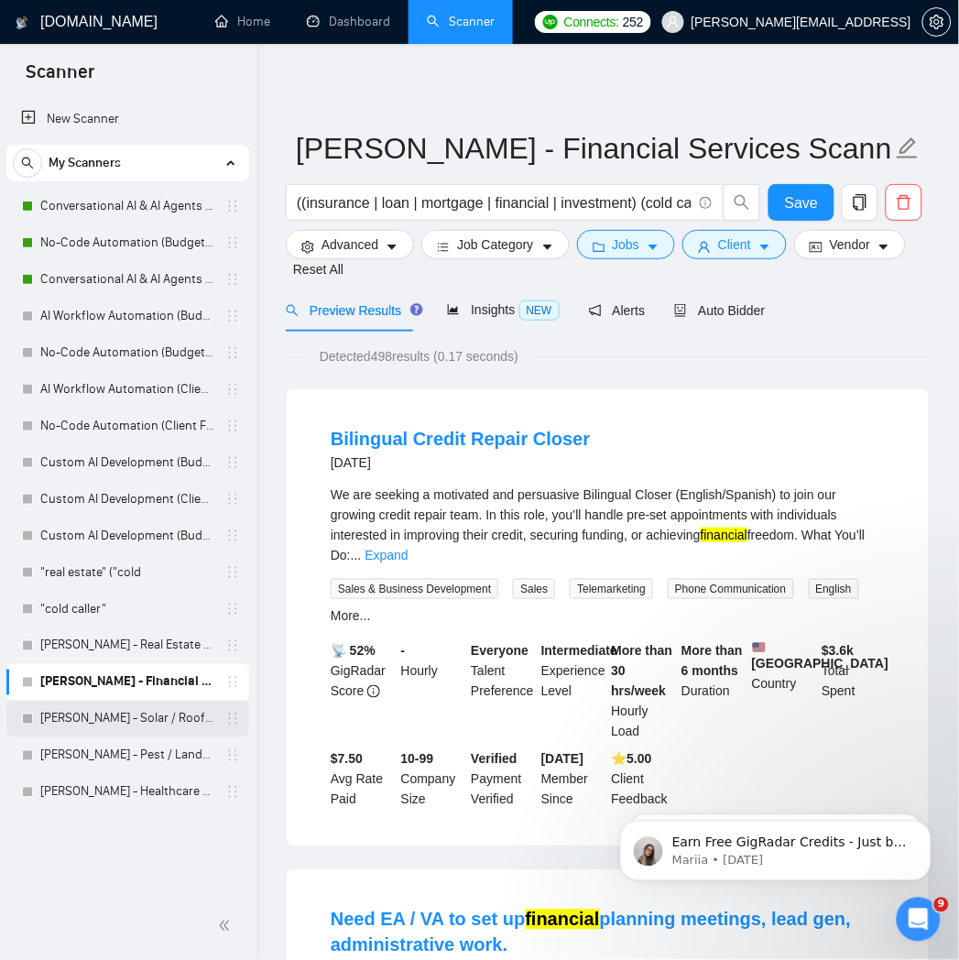
click at [150, 724] on link "[PERSON_NAME] - Solar / Roofing / HVAC" at bounding box center [127, 719] width 174 height 37
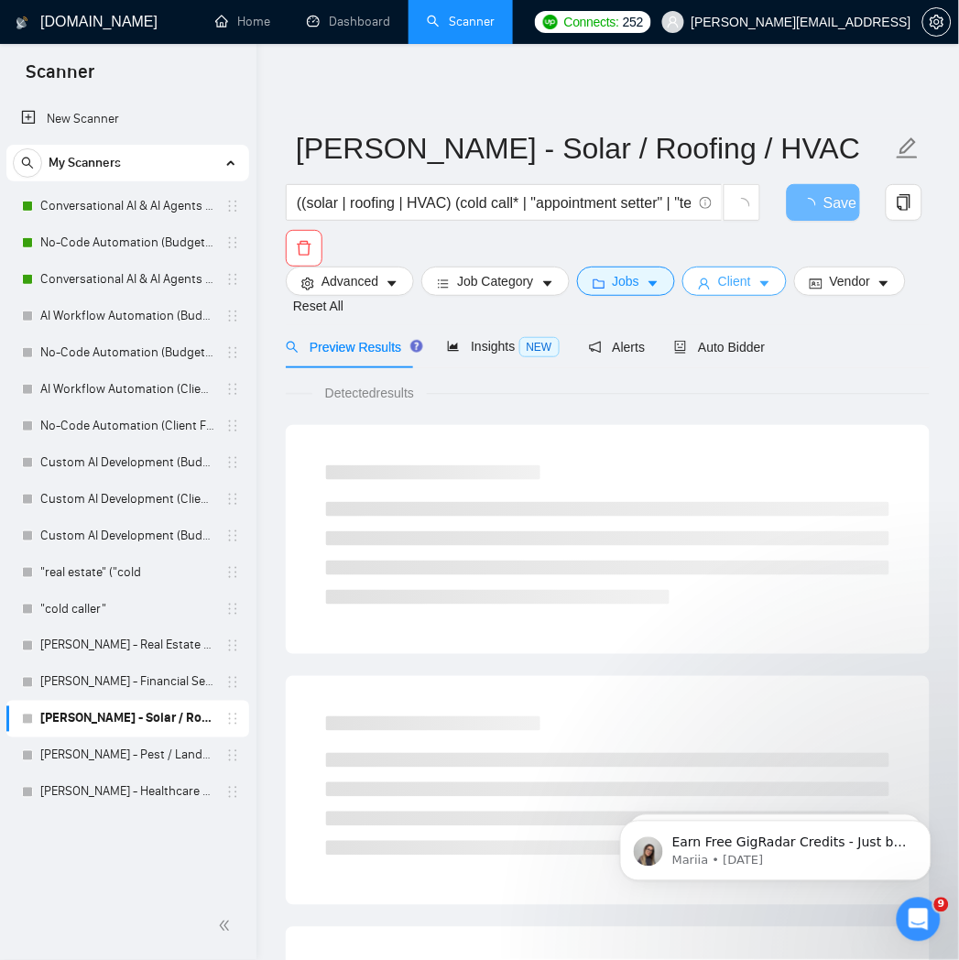
click at [713, 275] on button "Client" at bounding box center [735, 281] width 104 height 29
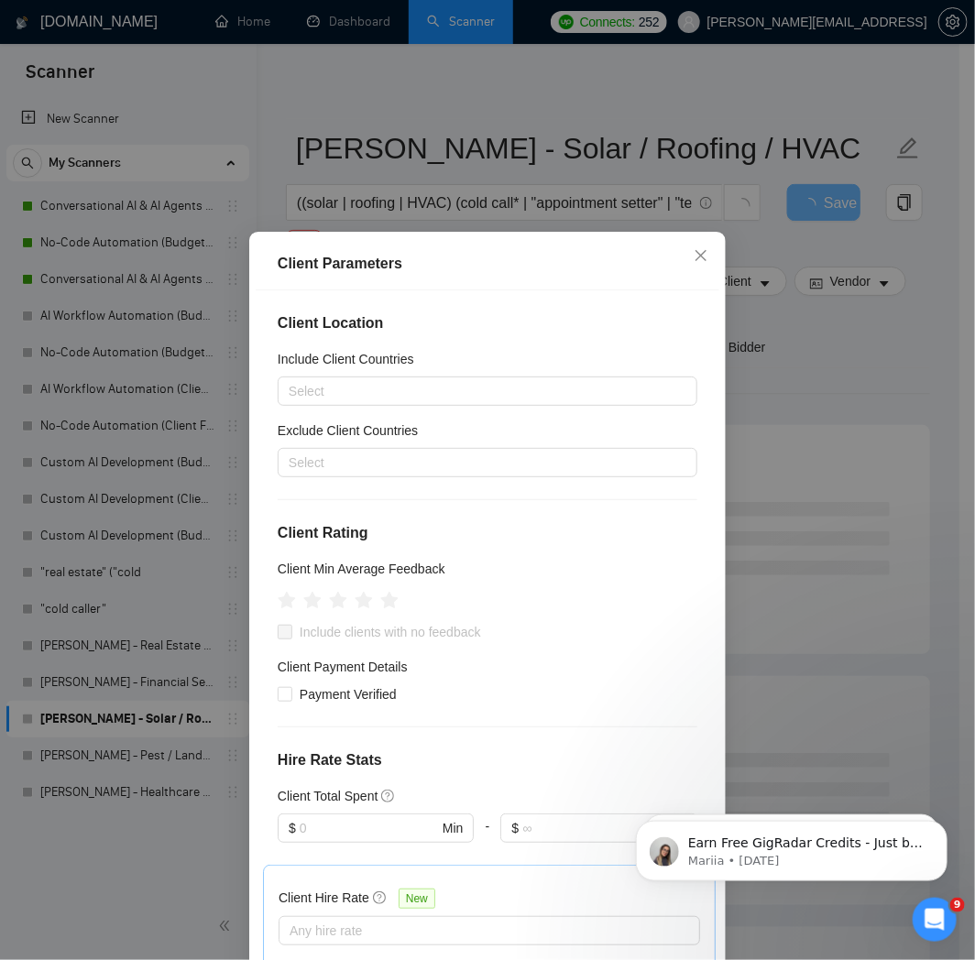
click at [786, 333] on div "Client Parameters Client Location Include Client Countries Select Exclude Clien…" at bounding box center [487, 480] width 975 height 960
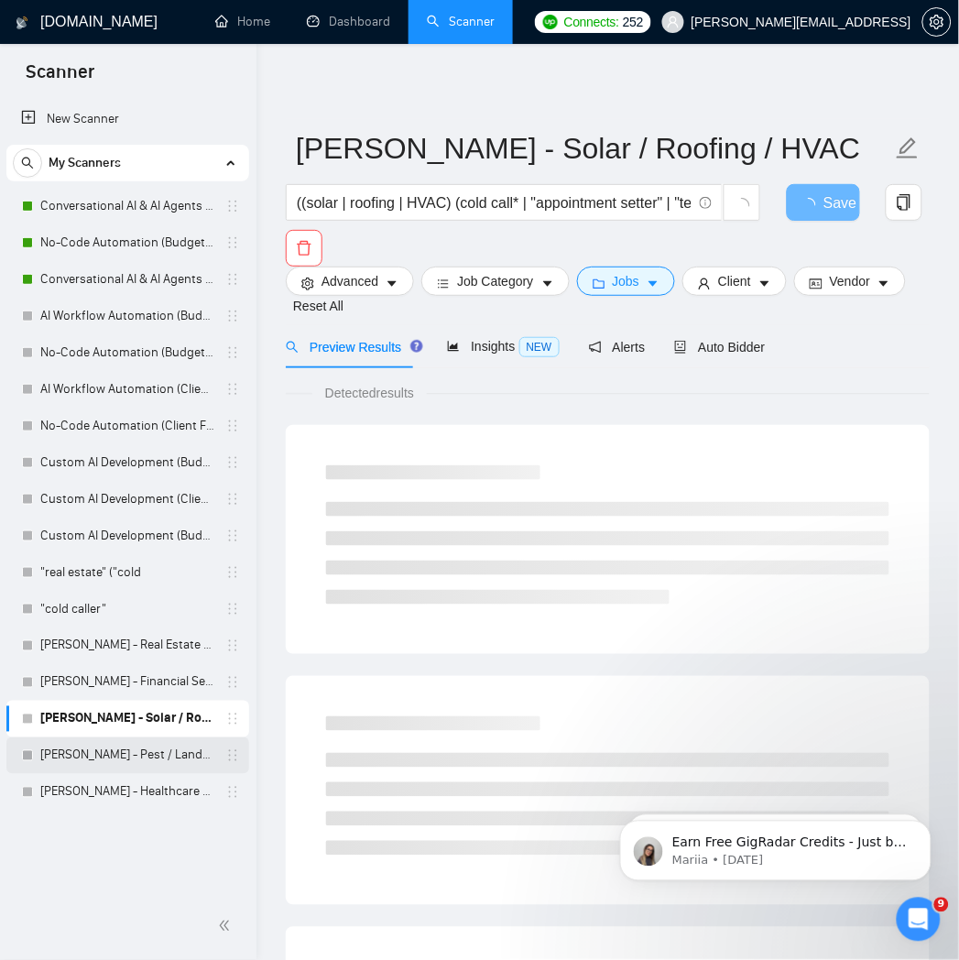
click at [85, 744] on link "[PERSON_NAME] - Pest / Landscaping / Cleaning" at bounding box center [127, 756] width 174 height 37
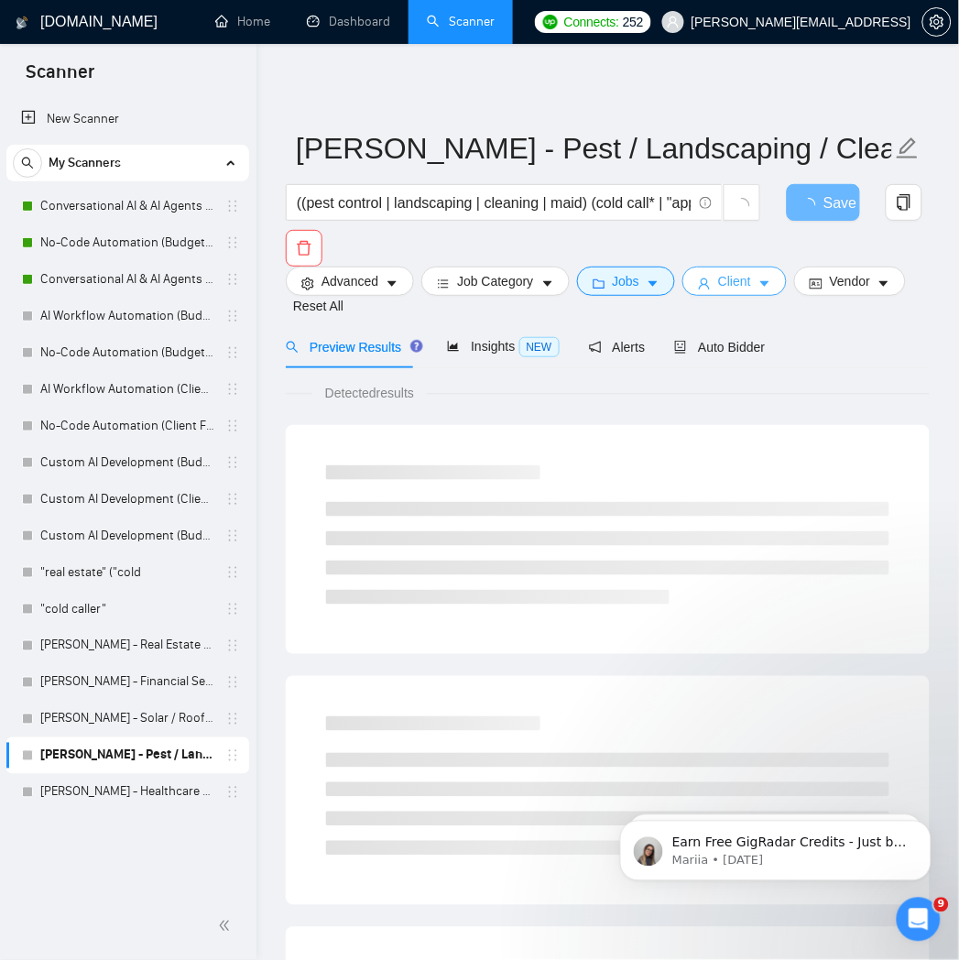
click at [721, 285] on span "Client" at bounding box center [734, 281] width 33 height 20
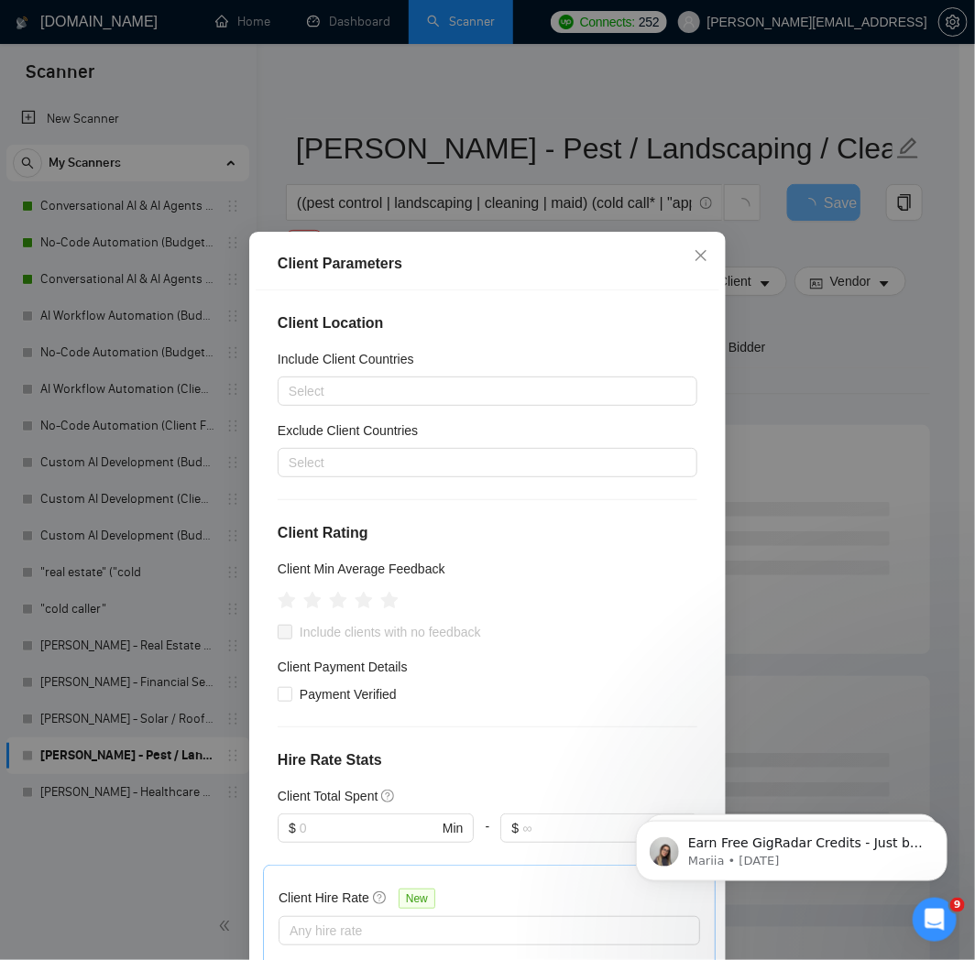
drag, startPoint x: 800, startPoint y: 328, endPoint x: 141, endPoint y: 698, distance: 755.6
click at [800, 330] on div "Client Parameters Client Location Include Client Countries Select Exclude Clien…" at bounding box center [487, 480] width 975 height 960
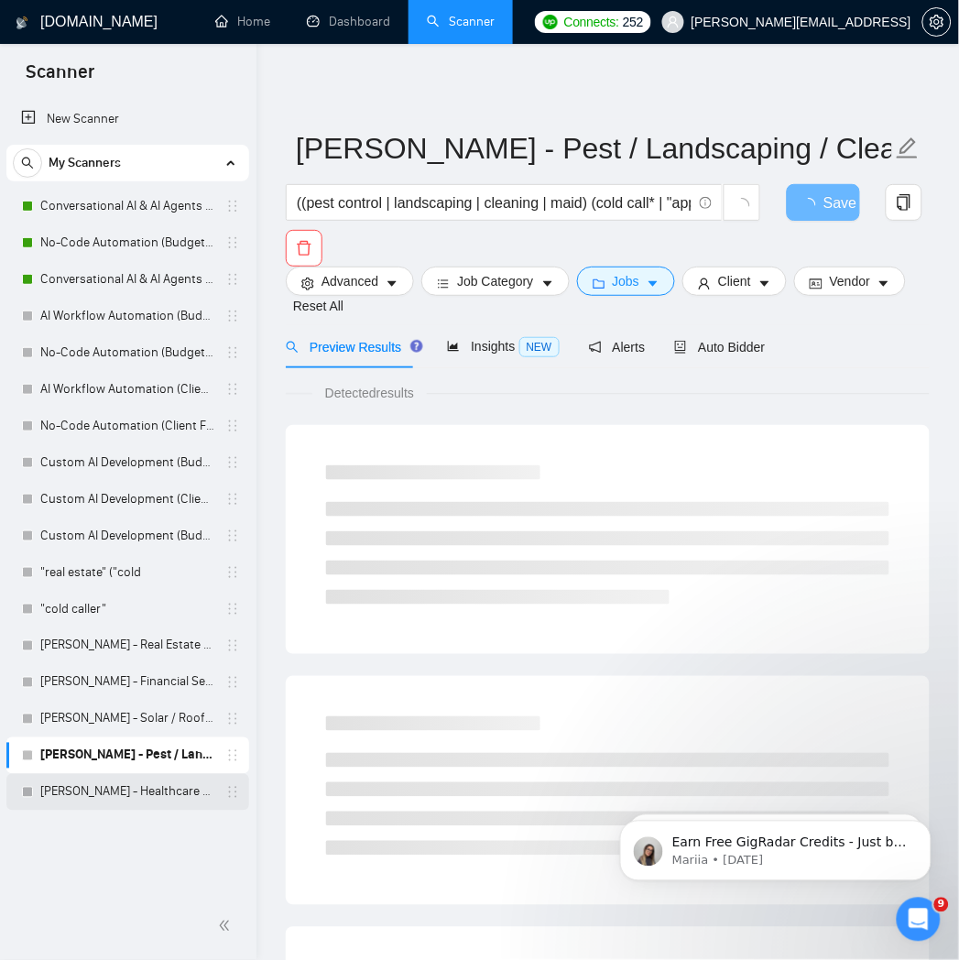
click at [89, 798] on link "[PERSON_NAME] - Healthcare Scanner" at bounding box center [127, 792] width 174 height 37
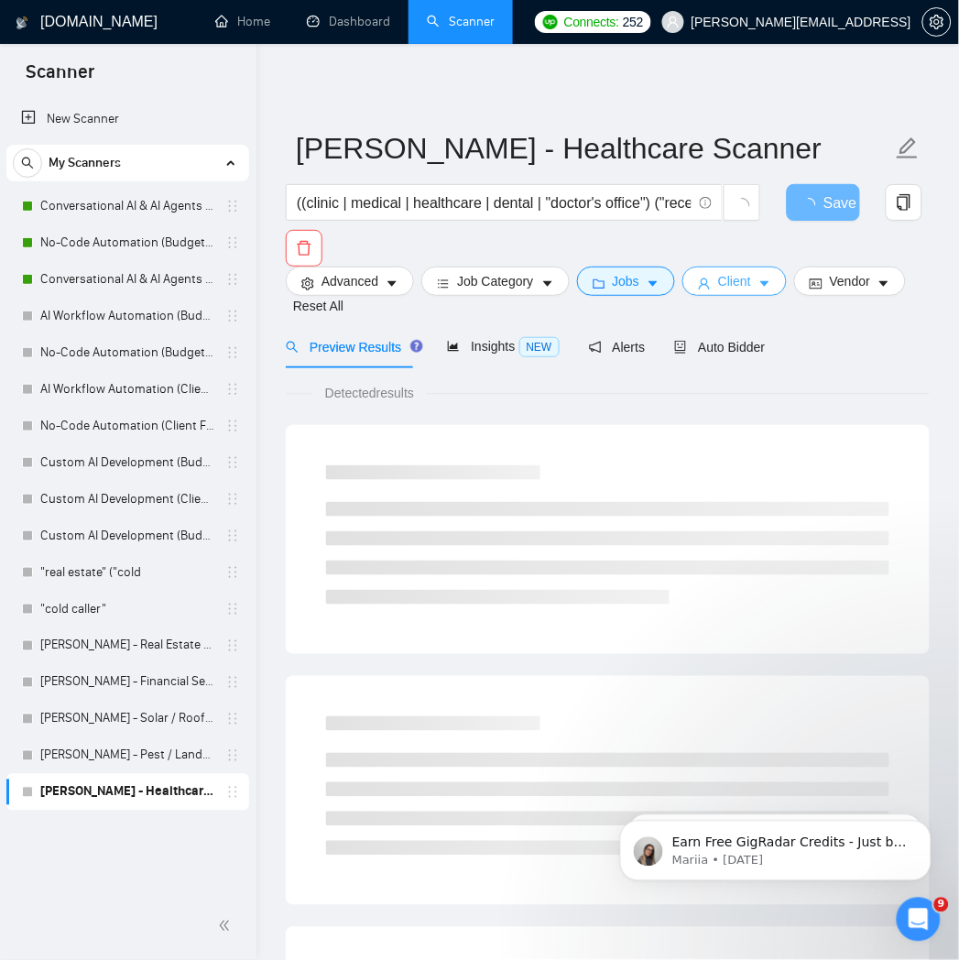
click at [711, 290] on button "Client" at bounding box center [735, 281] width 104 height 29
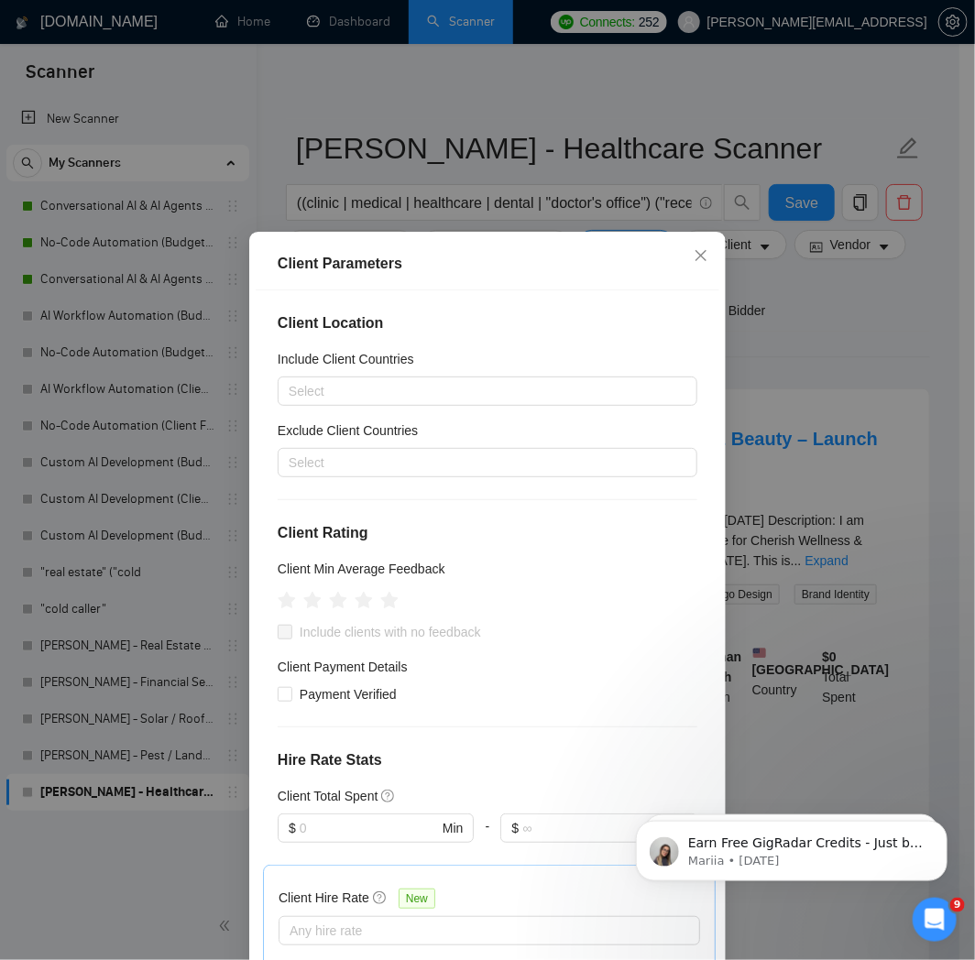
click at [799, 321] on div "Client Parameters Client Location Include Client Countries Select Exclude Clien…" at bounding box center [487, 480] width 975 height 960
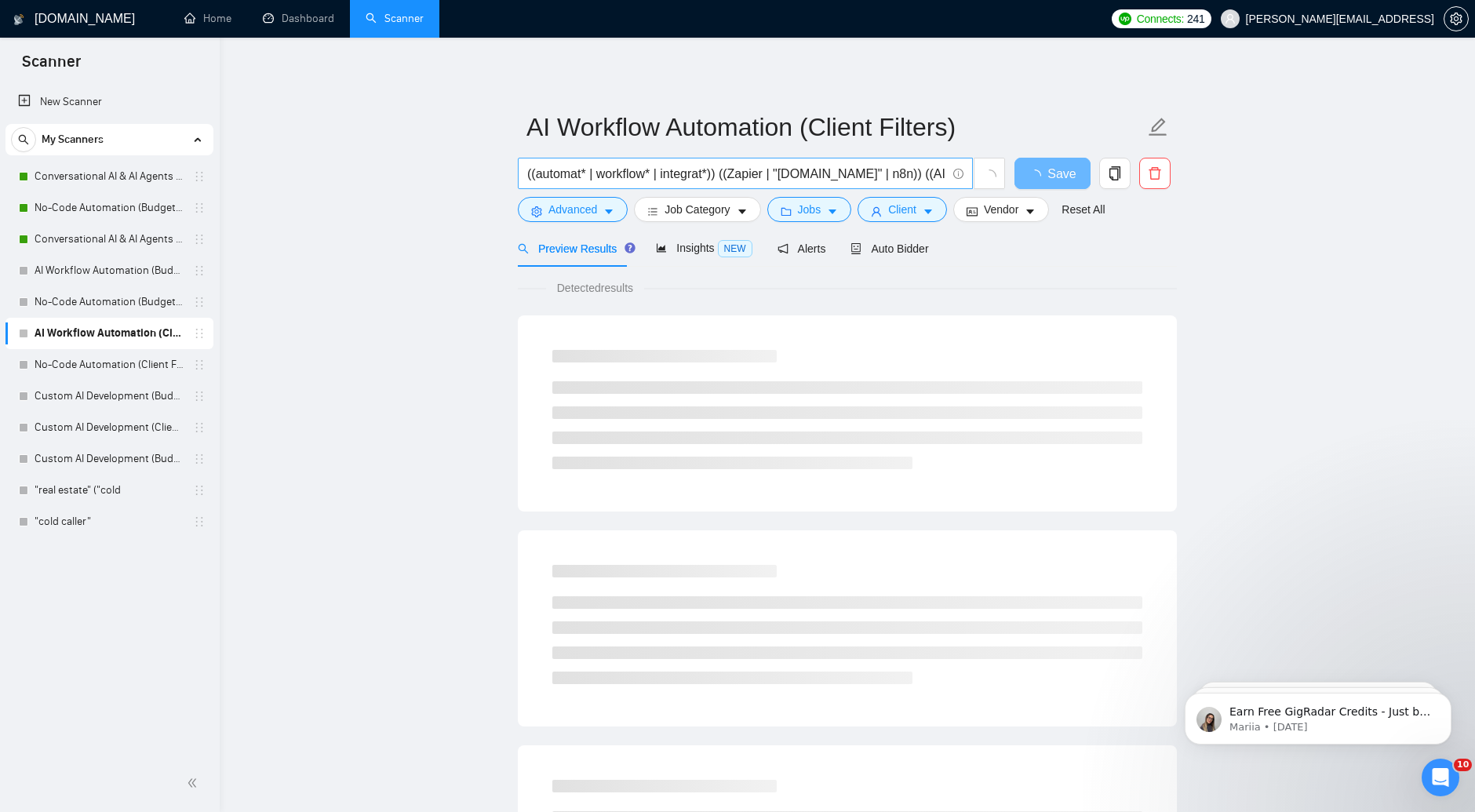
click at [744, 176] on input "((automat* | workflow* | integrat*)) ((Zapier | "Make.com" | n8n)) ((AI | OpenA…" at bounding box center [737, 173] width 419 height 20
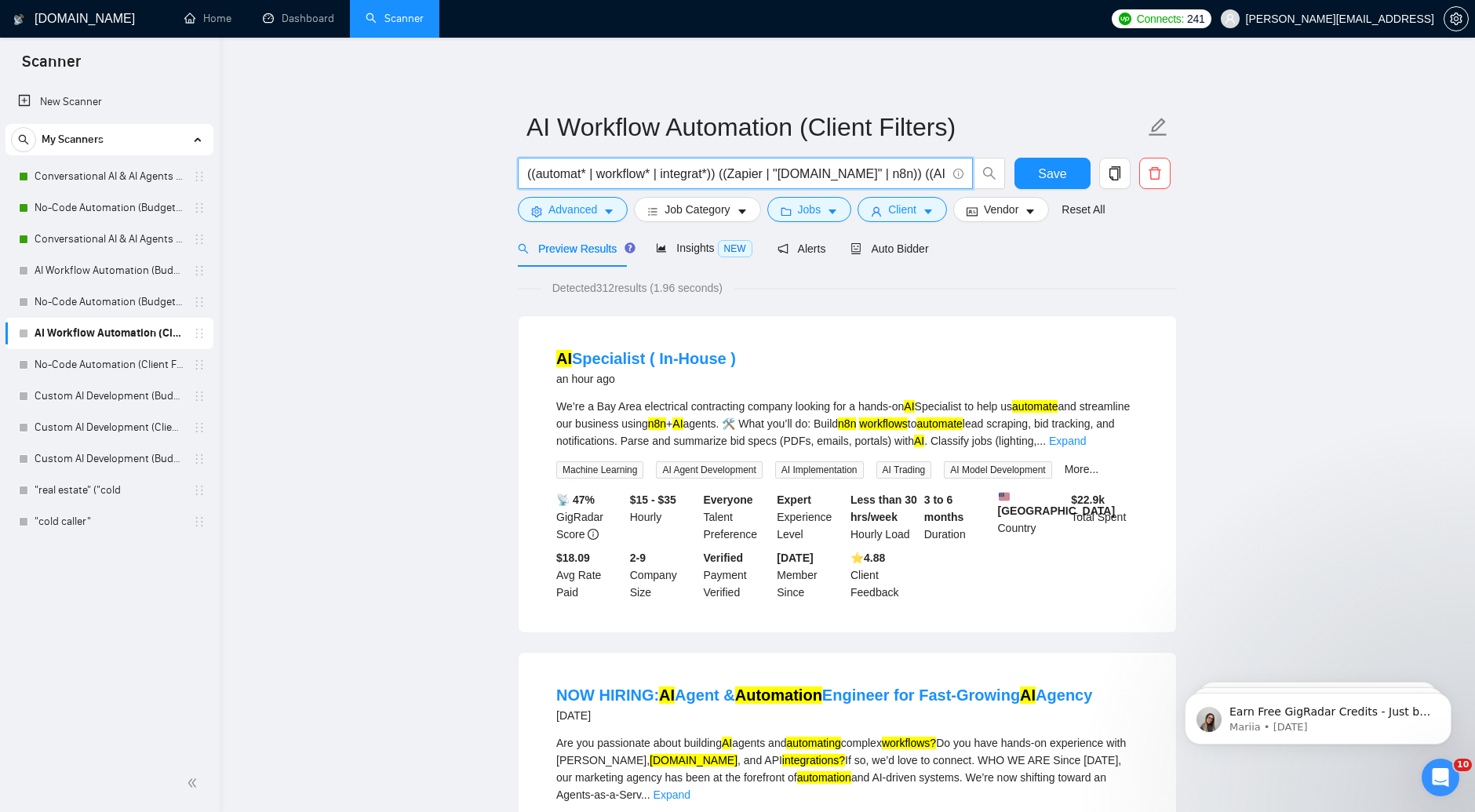
click at [911, 180] on input "((automat* | workflow* | integrat*)) ((Zapier | "Make.com" | n8n)) ((AI | OpenA…" at bounding box center [737, 173] width 419 height 20
drag, startPoint x: 64, startPoint y: 16, endPoint x: 508, endPoint y: 159, distance: 466.5
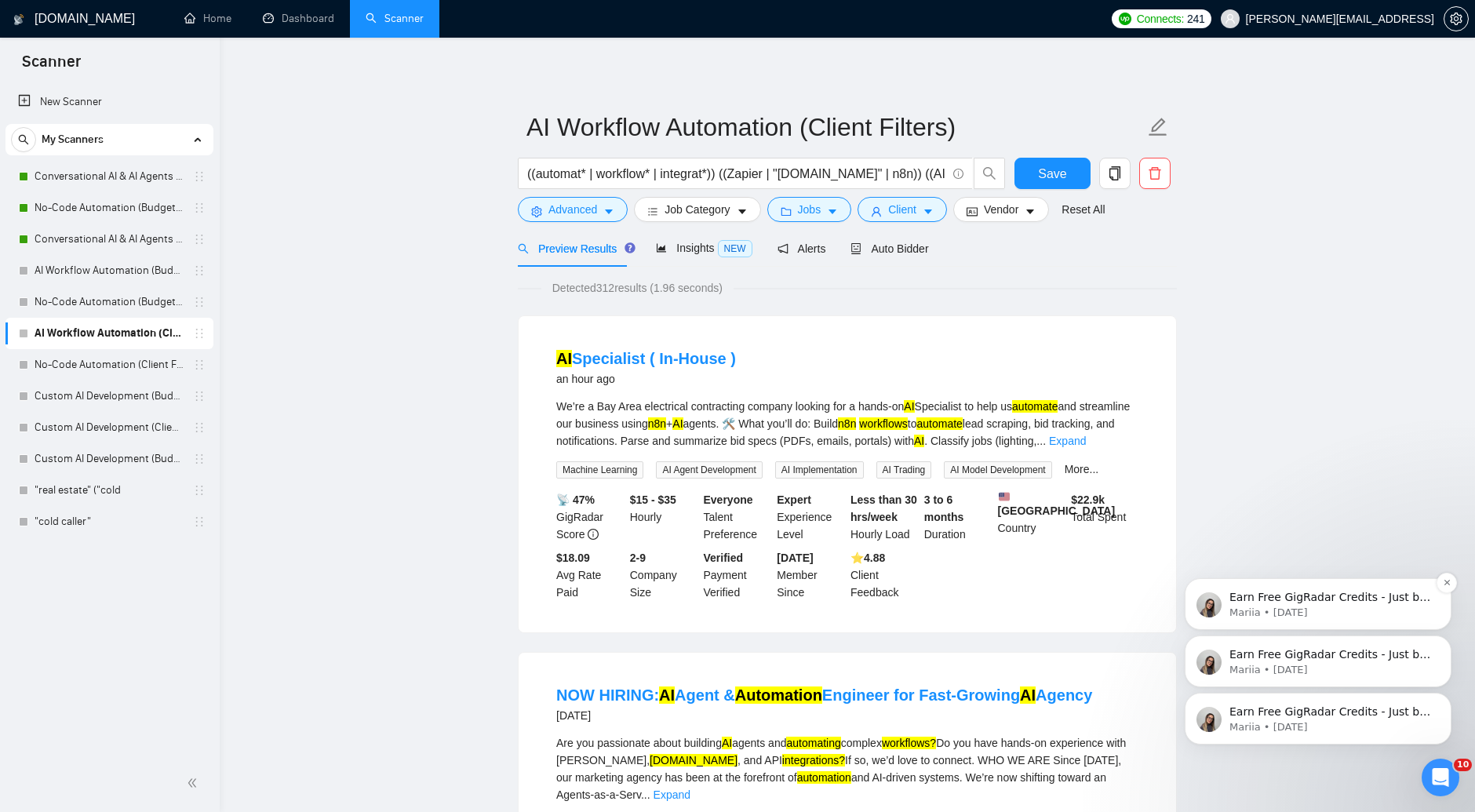
click at [1321, 613] on p "Mariia • 5w ago" at bounding box center [1331, 612] width 202 height 14
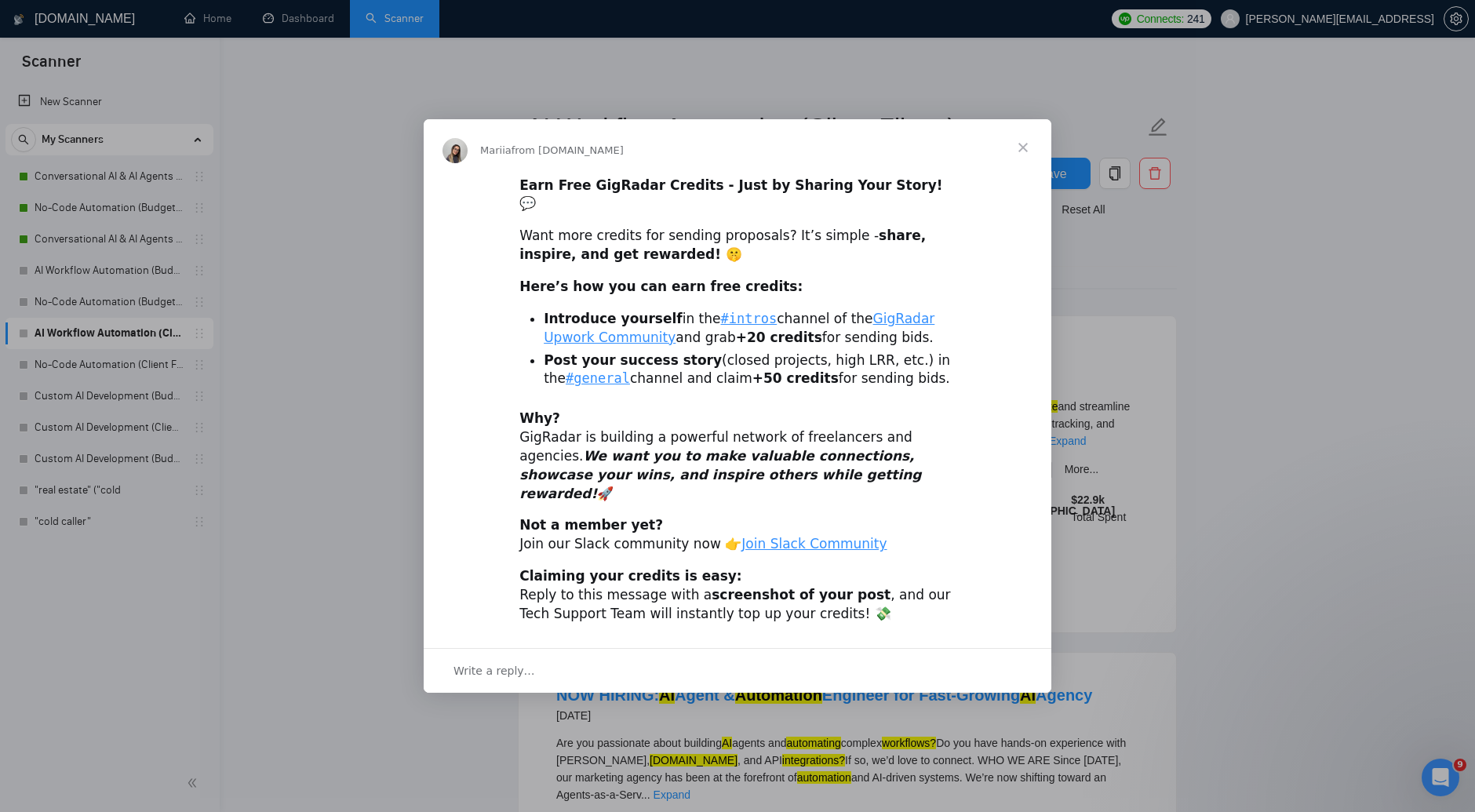
click at [1026, 172] on span "Close" at bounding box center [1024, 147] width 57 height 57
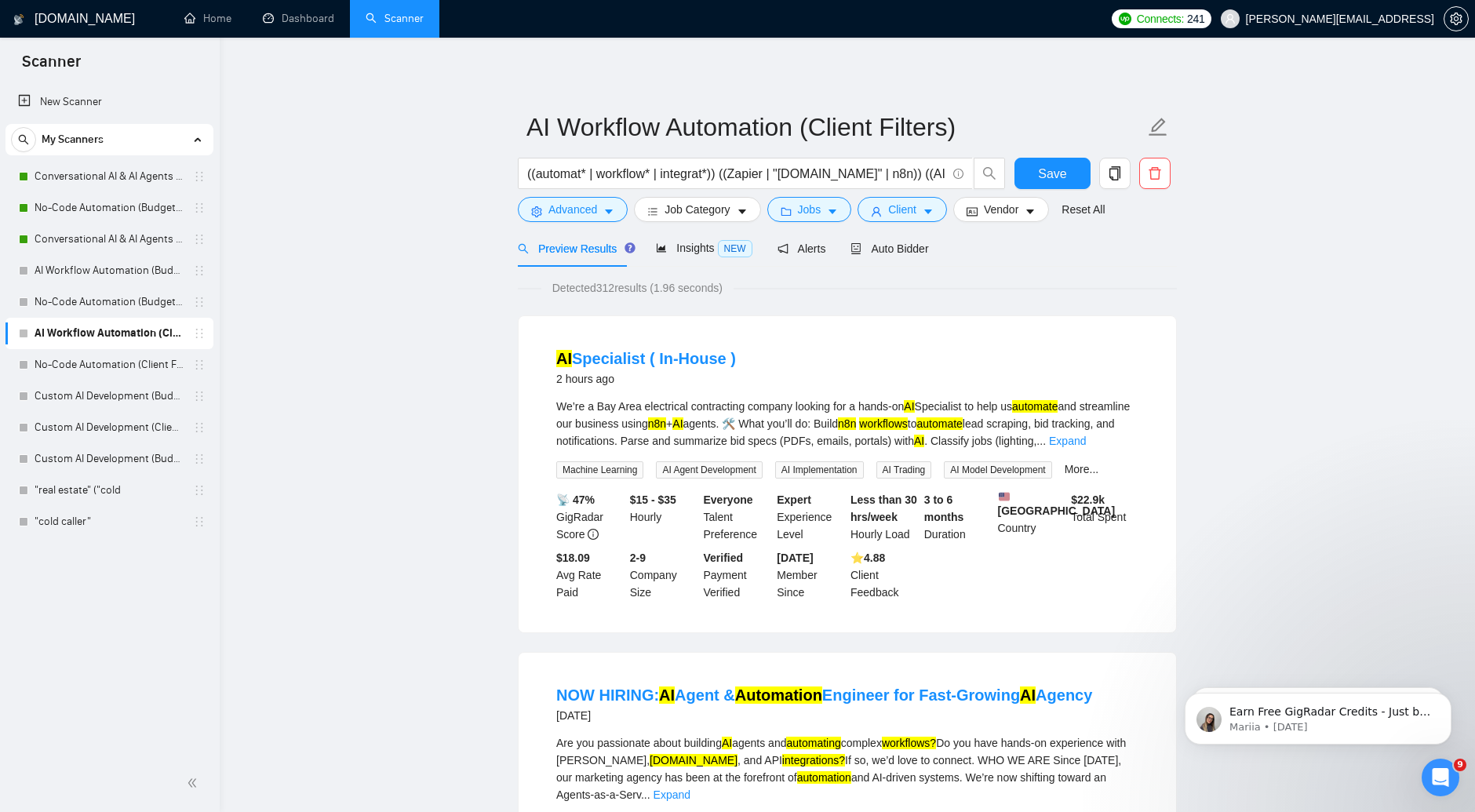
click at [71, 19] on h1 "[DOMAIN_NAME]" at bounding box center [84, 19] width 100 height 38
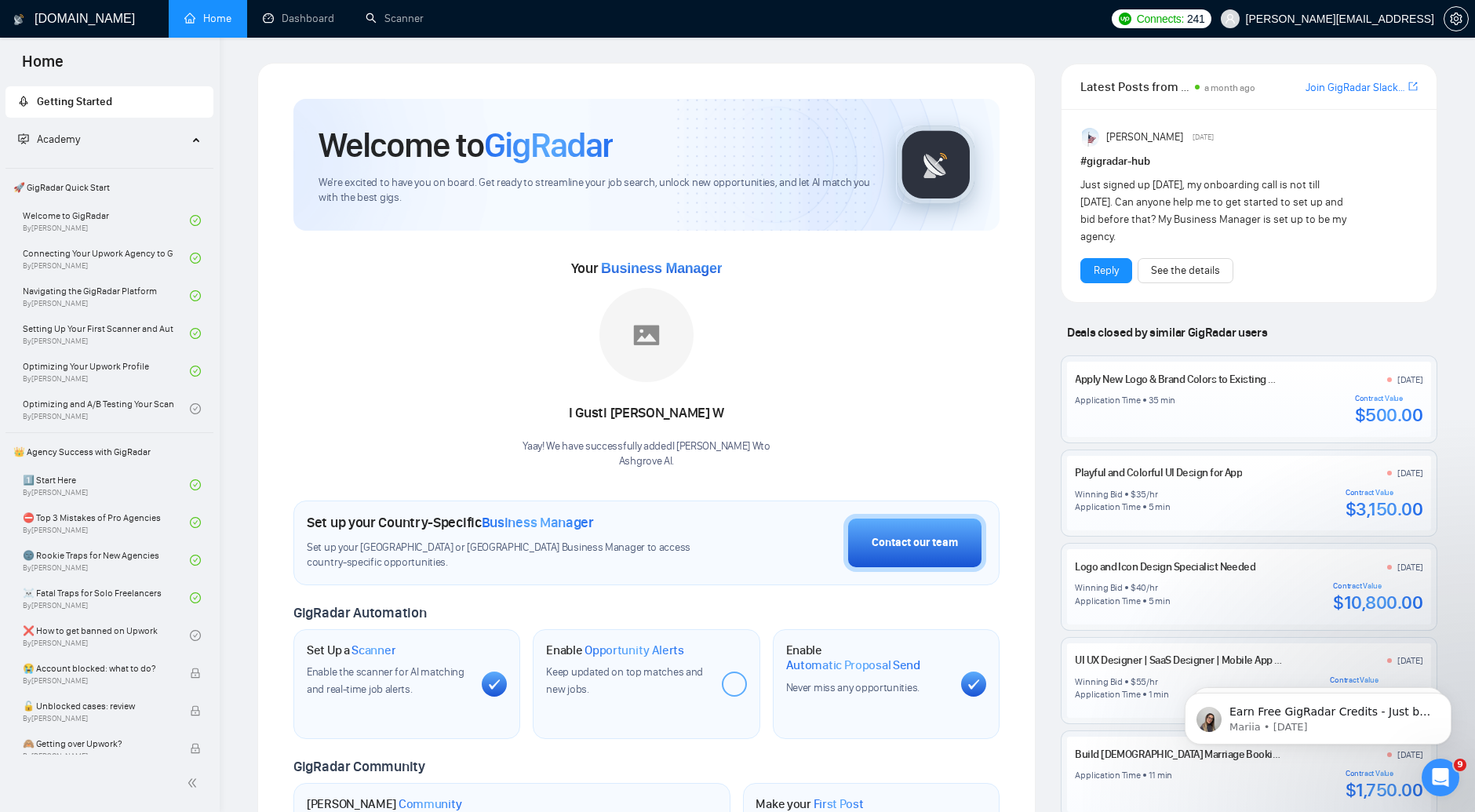
click at [354, 650] on span "Scanner" at bounding box center [373, 650] width 44 height 15
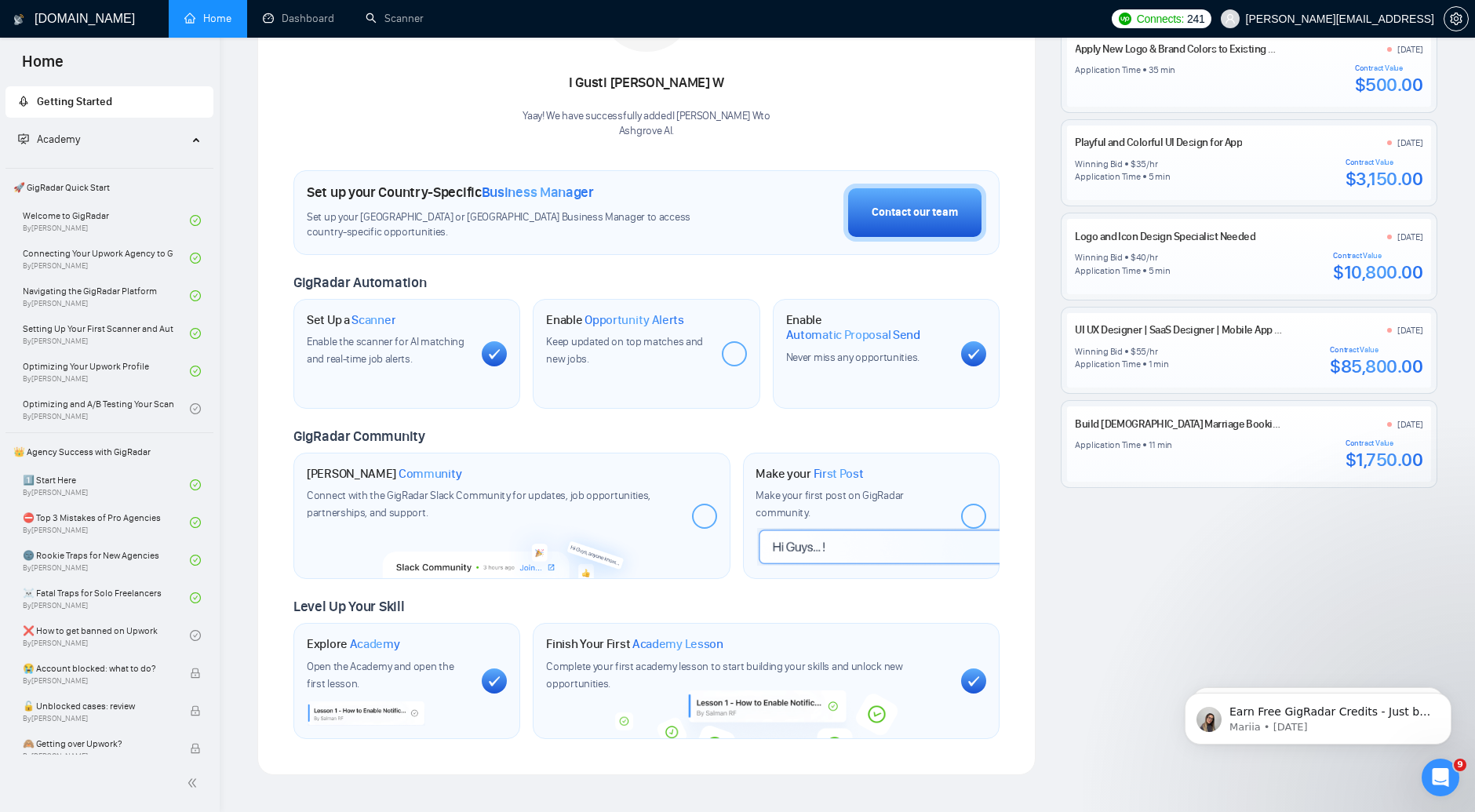
scroll to position [349, 0]
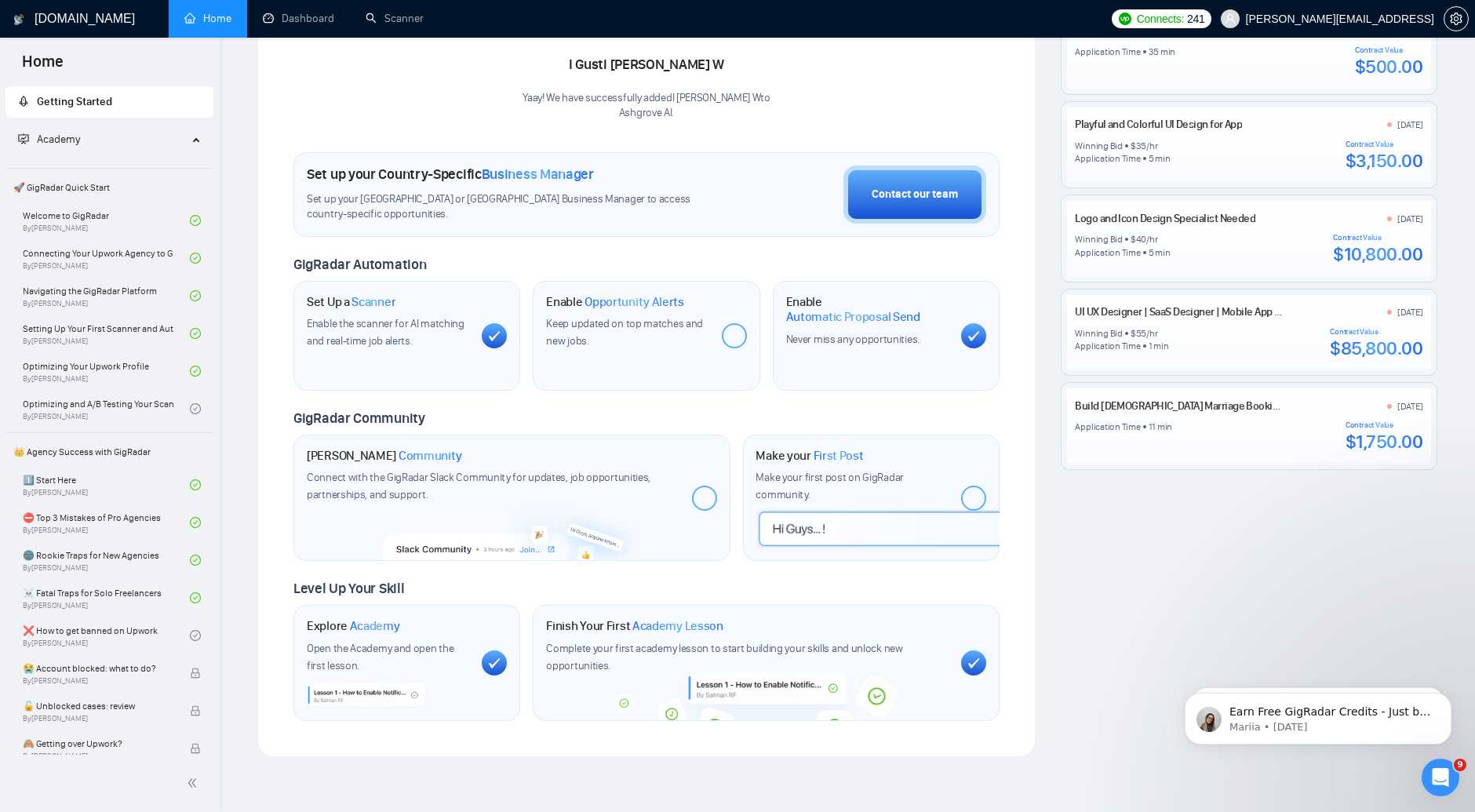
click at [462, 299] on div "Set Up a Scanner" at bounding box center [388, 302] width 163 height 15
click at [500, 326] on div at bounding box center [494, 335] width 25 height 25
click at [1435, 774] on icon "Open Intercom Messenger" at bounding box center [1439, 776] width 26 height 26
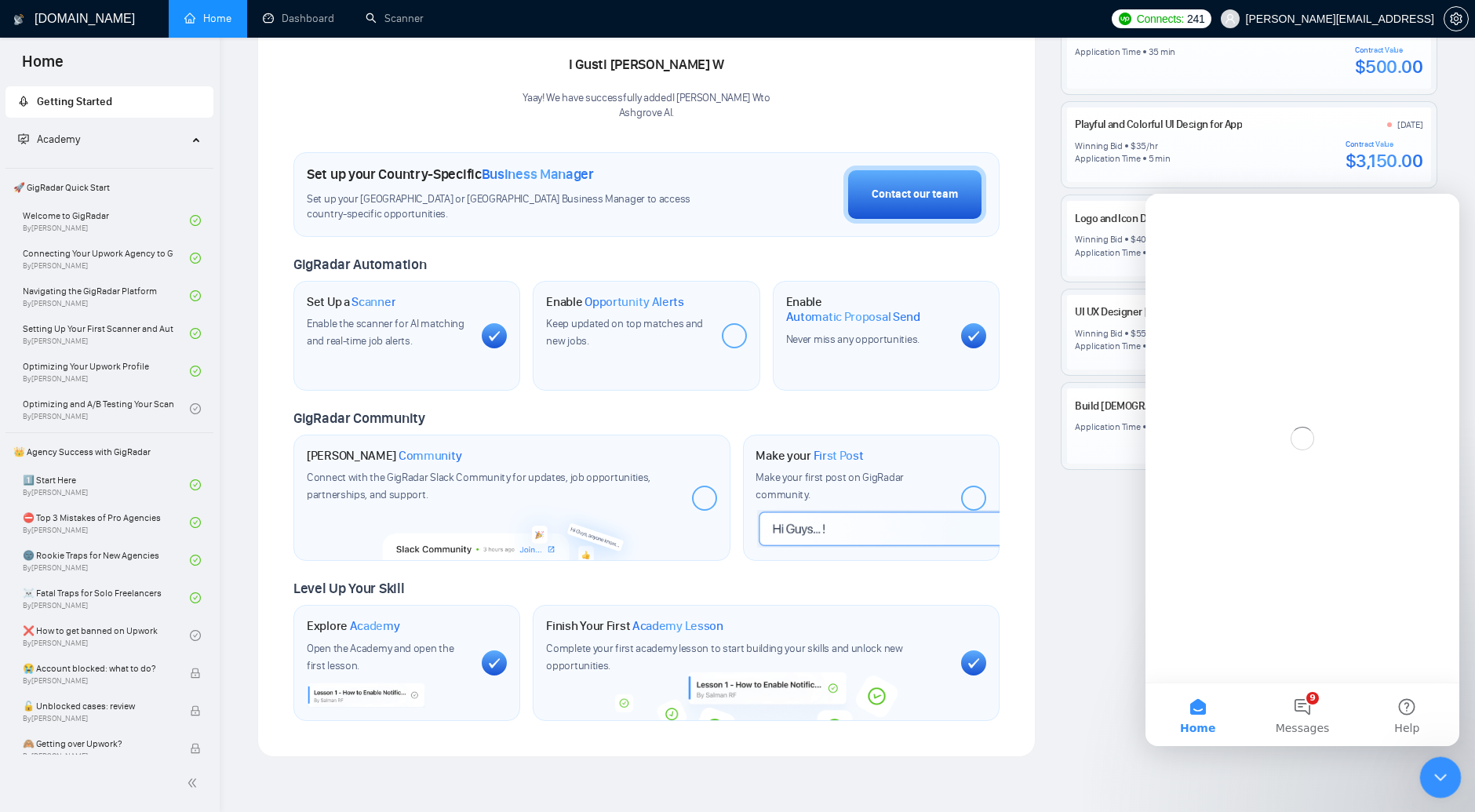
scroll to position [0, 0]
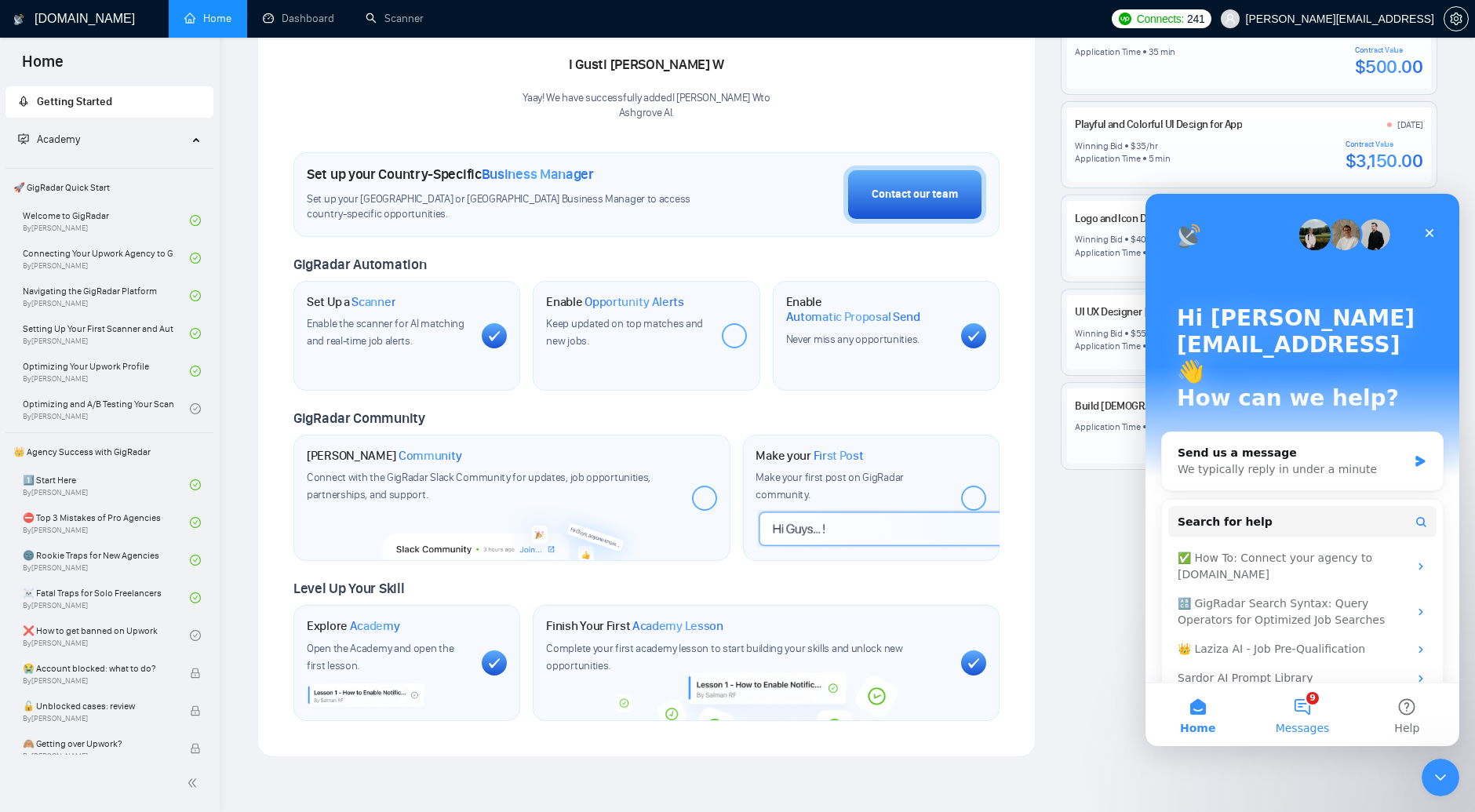
click at [1310, 712] on button "9 Messages" at bounding box center [1303, 714] width 105 height 63
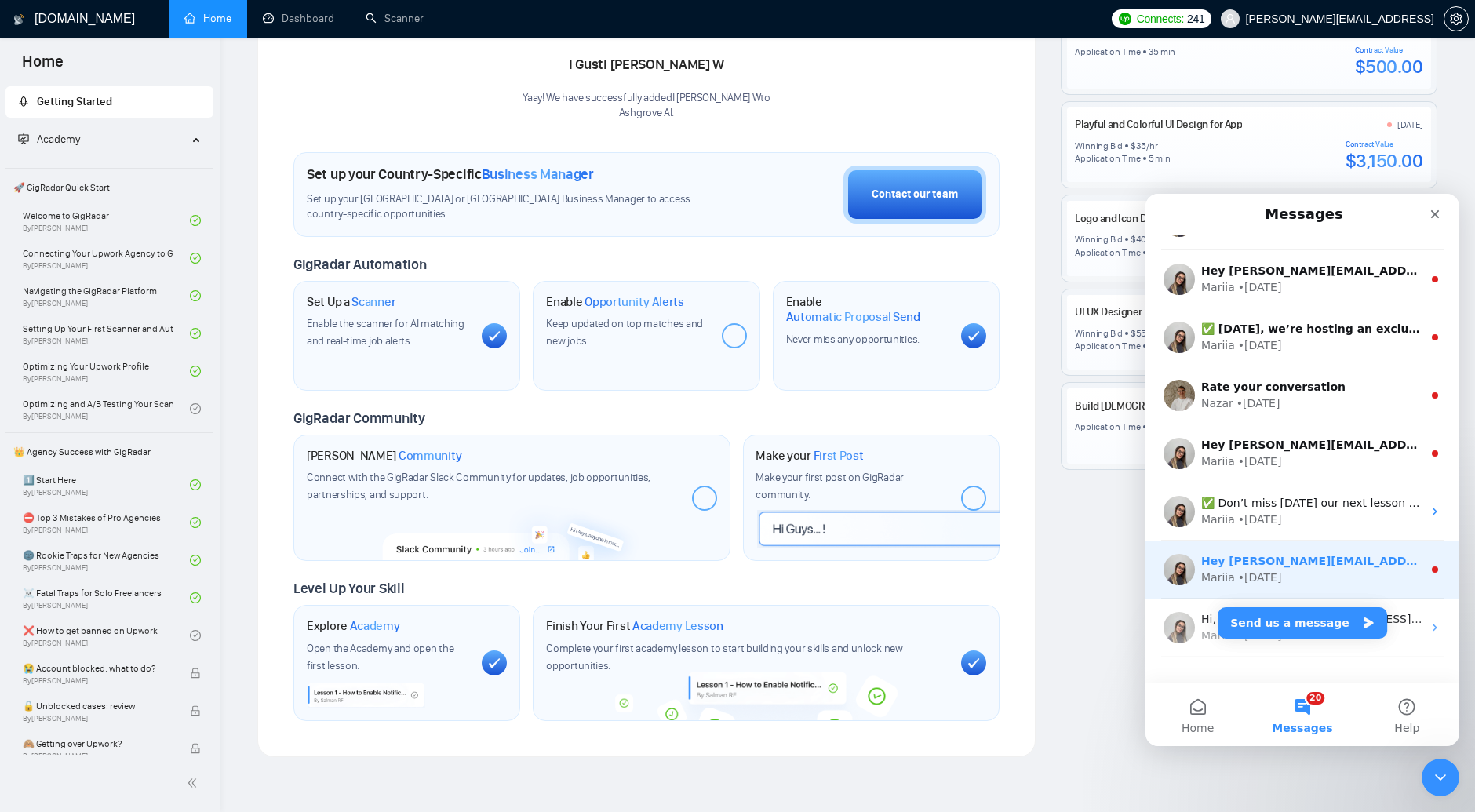
scroll to position [1211, 0]
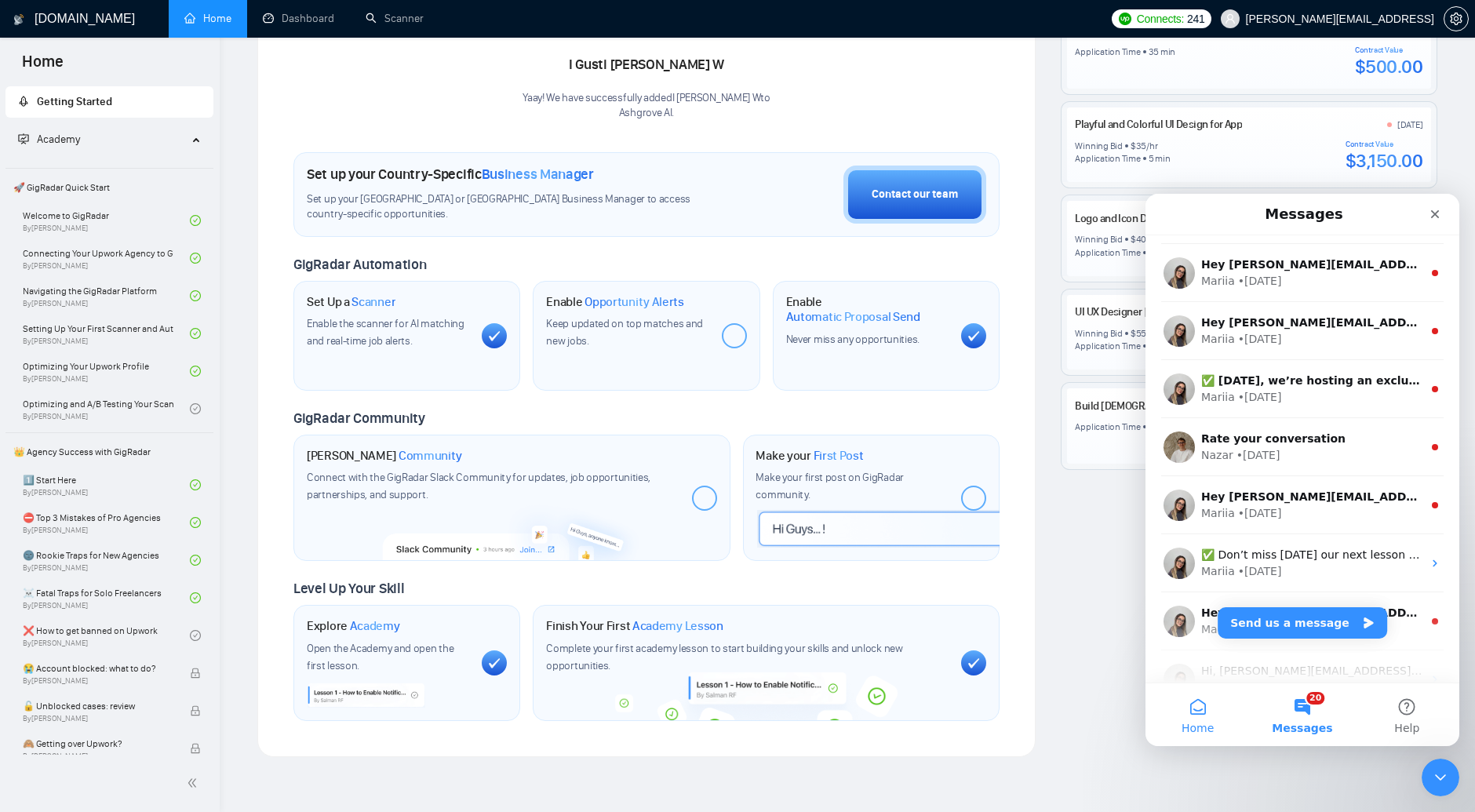
click at [1198, 715] on button "Home" at bounding box center [1198, 714] width 105 height 63
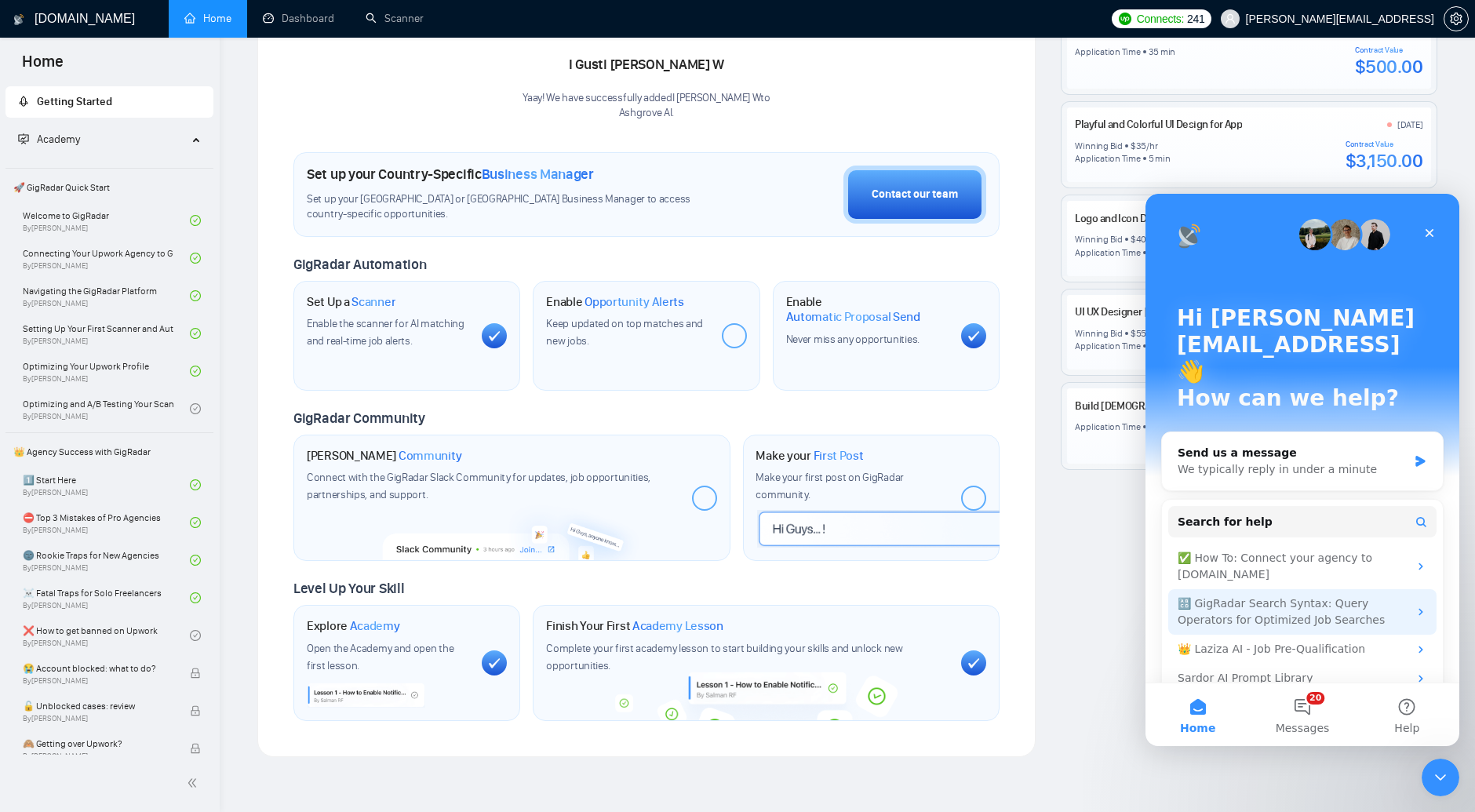
click at [1315, 595] on div "🔠 GigRadar Search Syntax: Query Operators for Optimized Job Searches" at bounding box center [1293, 612] width 230 height 33
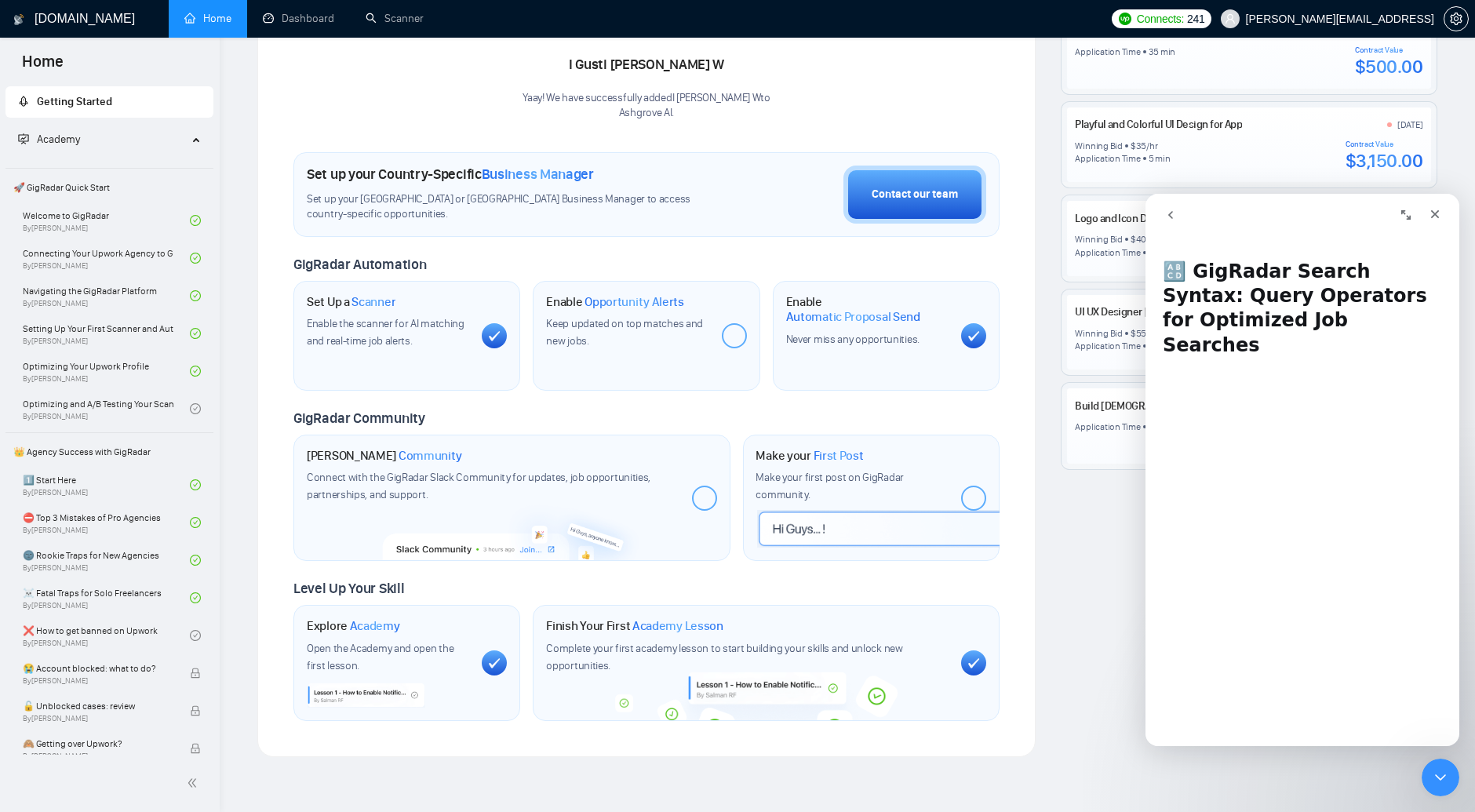
click at [1405, 218] on icon "Expand window" at bounding box center [1406, 215] width 13 height 13
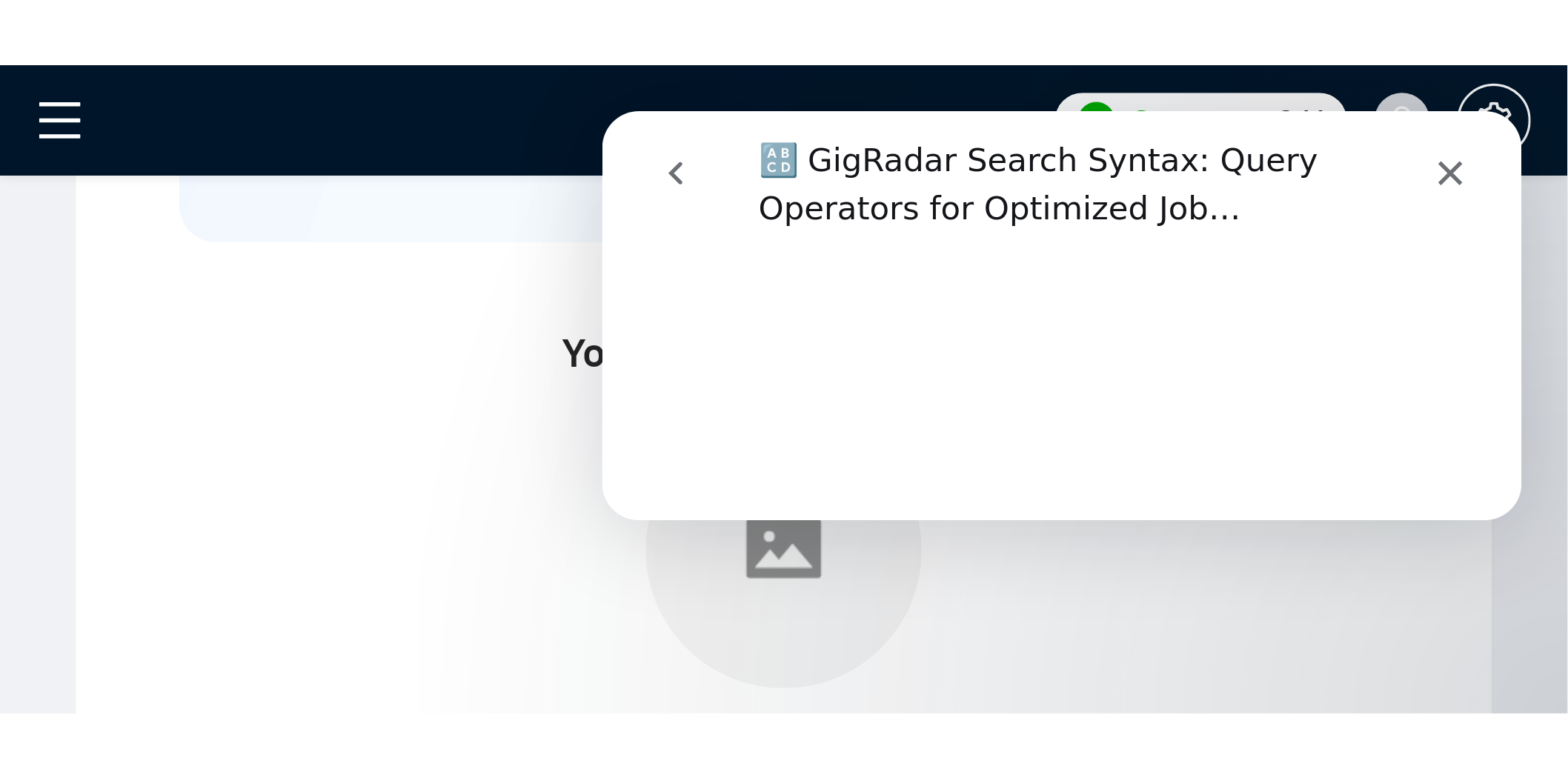
scroll to position [293, 0]
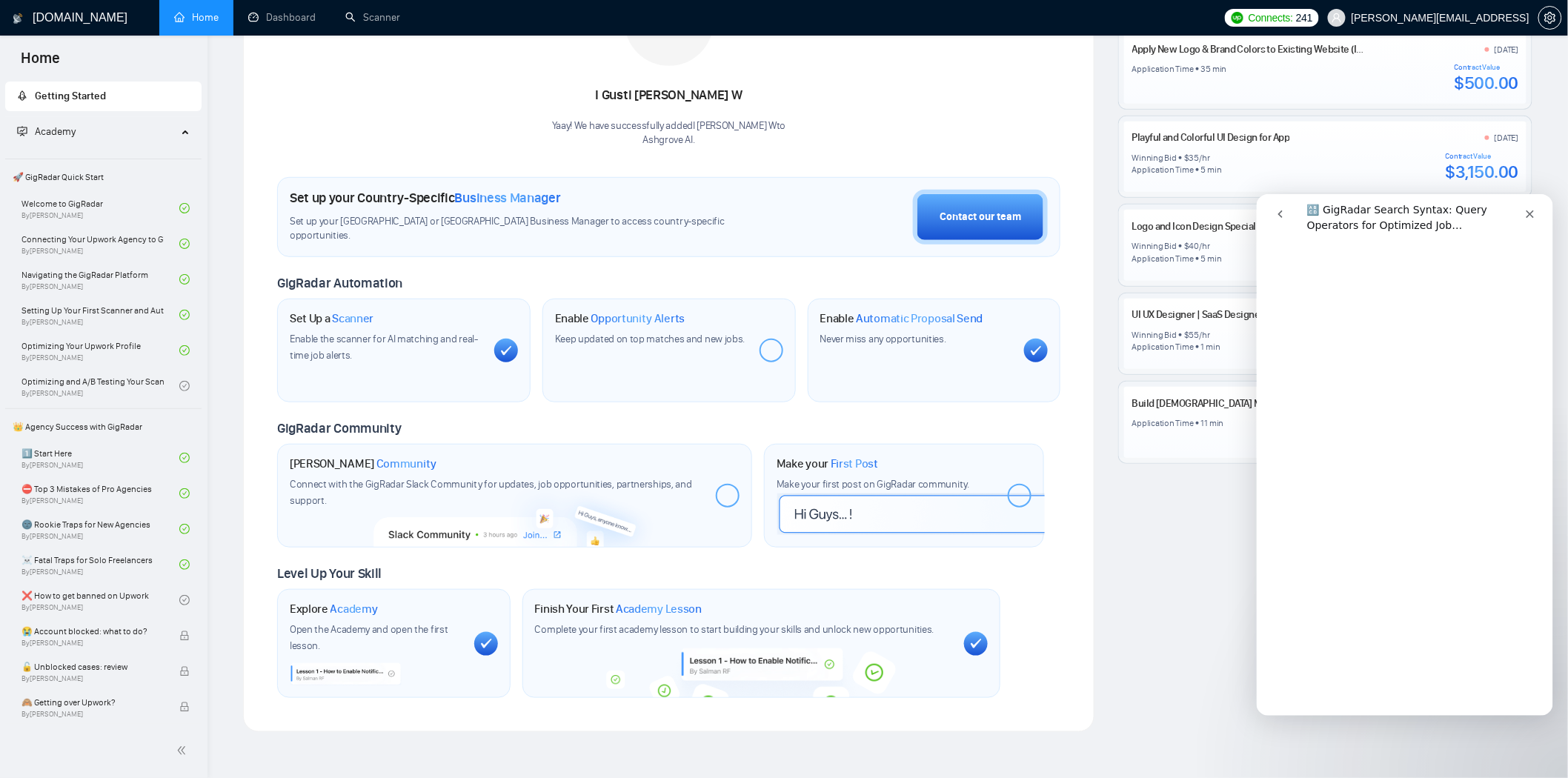
click at [1283, 215] on icon "go back" at bounding box center [1279, 214] width 12 height 12
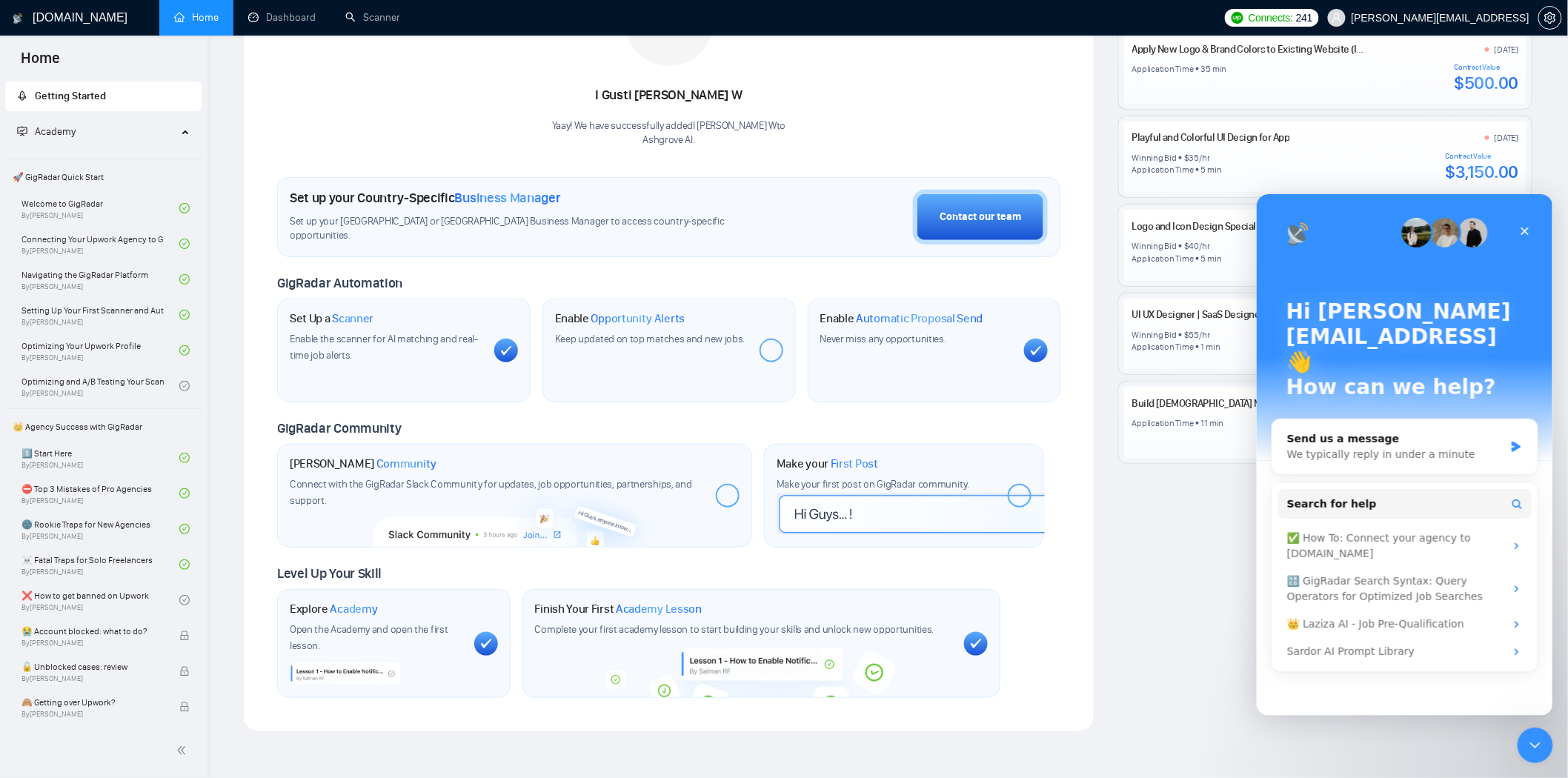
scroll to position [0, 0]
click at [1393, 573] on div "🔠 GigRadar Search Syntax: Query Operators for Optimized Job Searches" at bounding box center [1395, 588] width 218 height 31
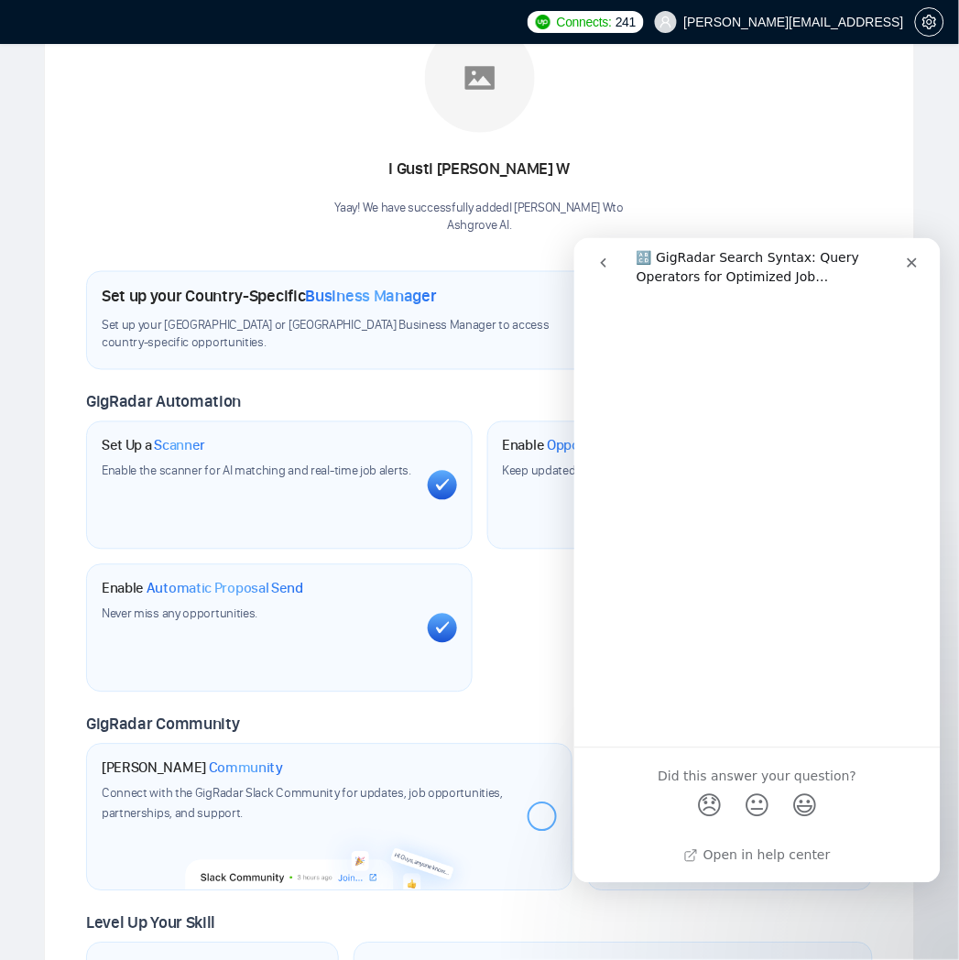
scroll to position [6359, 0]
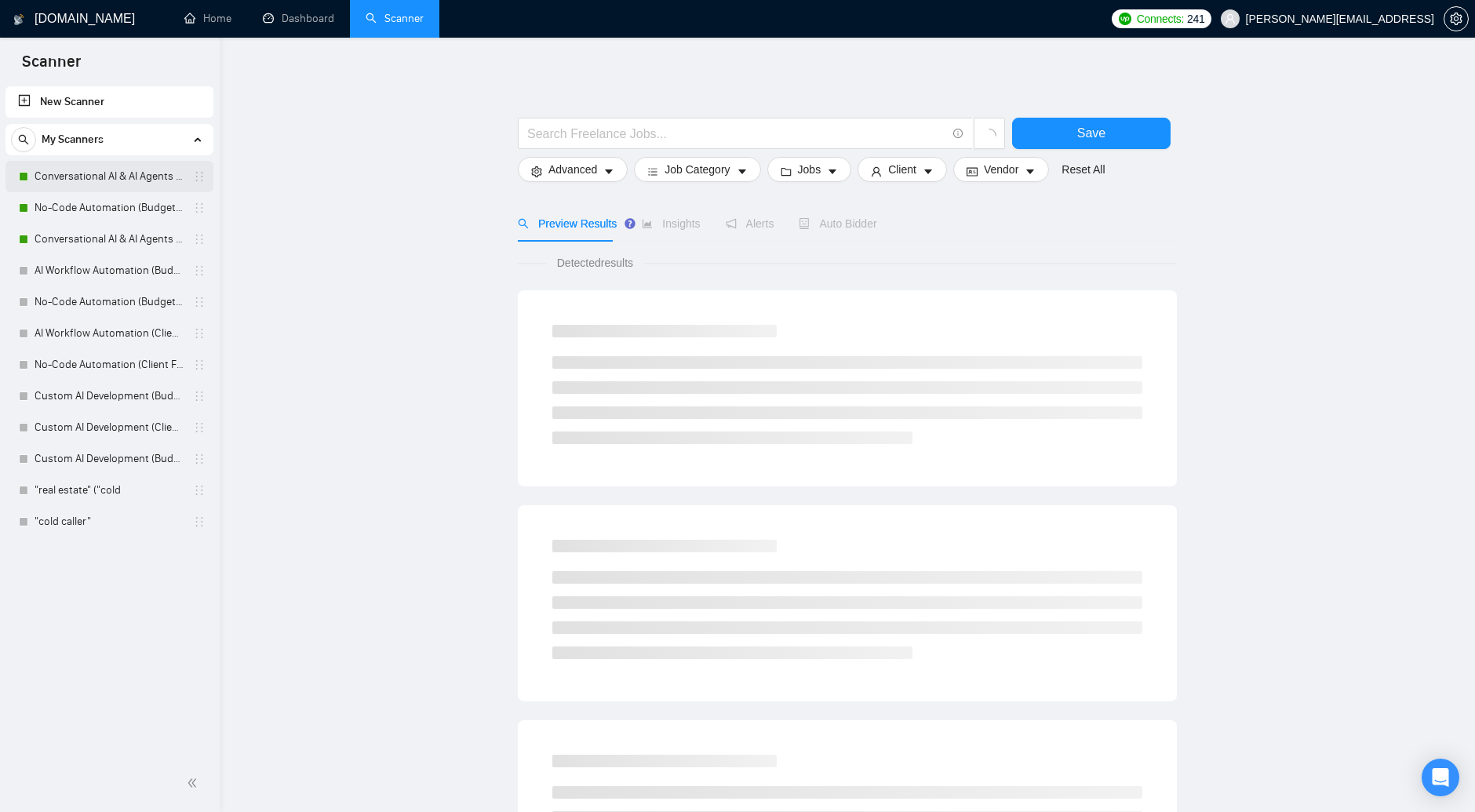
drag, startPoint x: 0, startPoint y: 0, endPoint x: 104, endPoint y: 184, distance: 211.4
click at [104, 184] on link "Conversational AI & AI Agents (Client Filters)" at bounding box center [109, 176] width 149 height 32
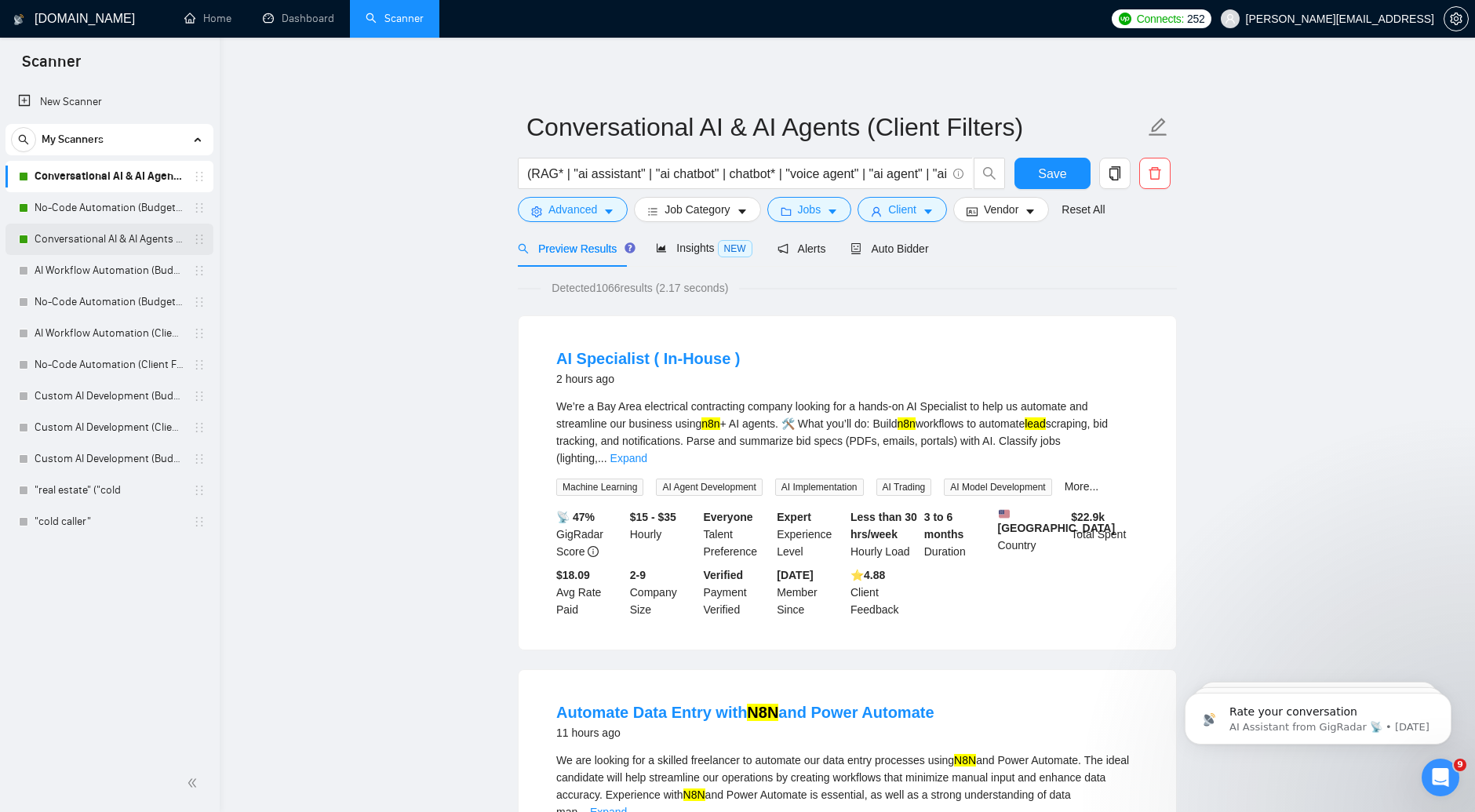
click at [118, 242] on link "Conversational AI & AI Agents (Budget Filters)" at bounding box center [109, 239] width 149 height 32
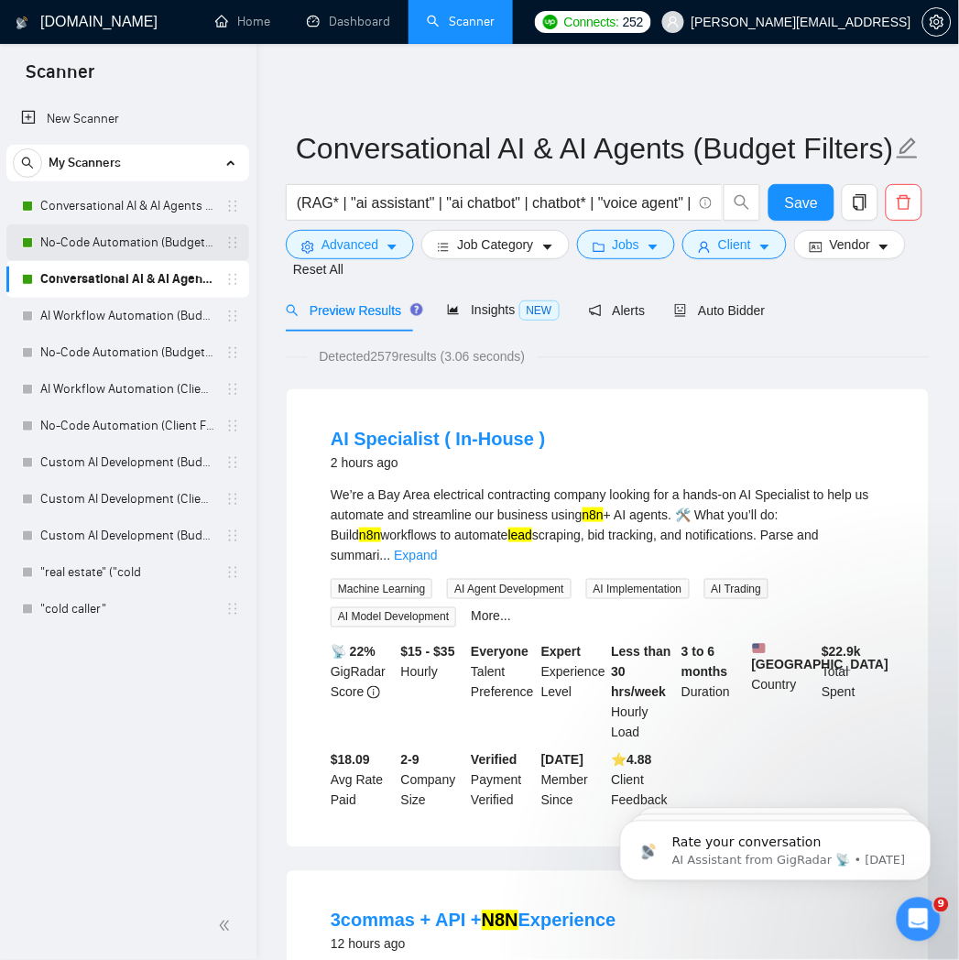
drag, startPoint x: 166, startPoint y: 249, endPoint x: 169, endPoint y: 224, distance: 24.9
click at [166, 249] on link "No-Code Automation (Budget Filters W4, Aug)" at bounding box center [127, 242] width 174 height 37
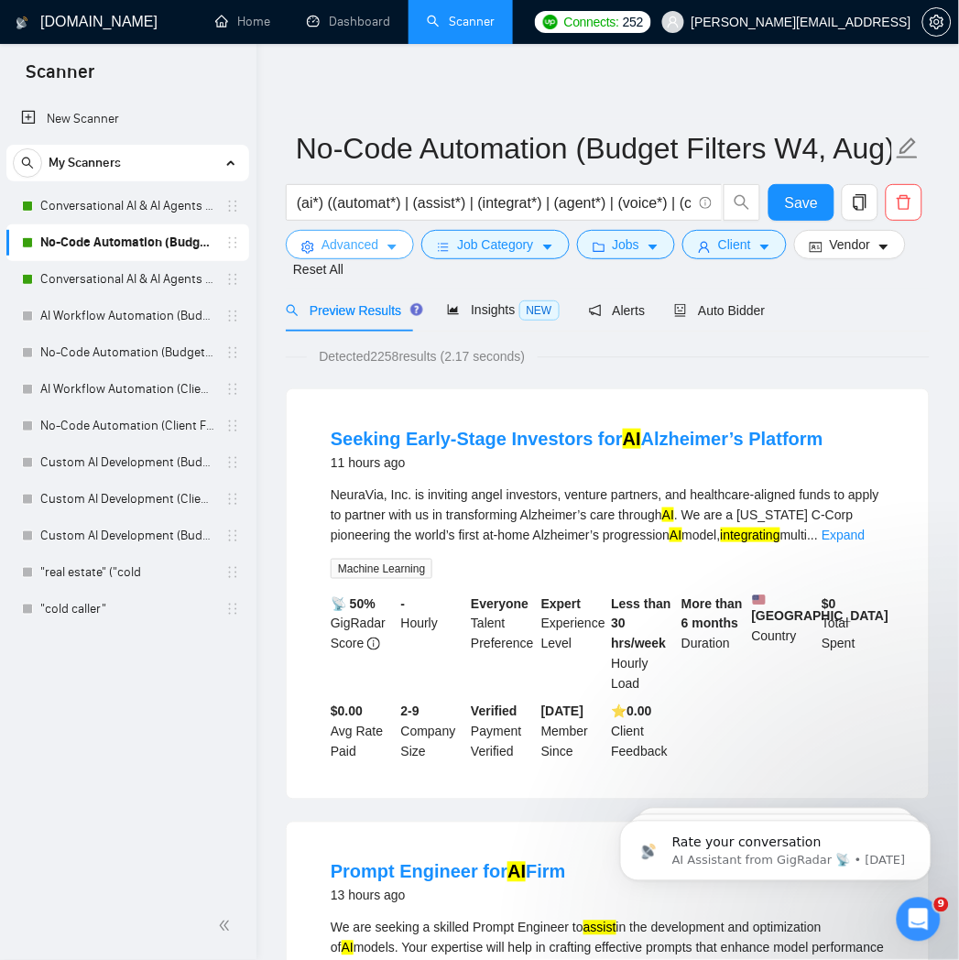
click at [350, 242] on span "Advanced" at bounding box center [350, 245] width 57 height 20
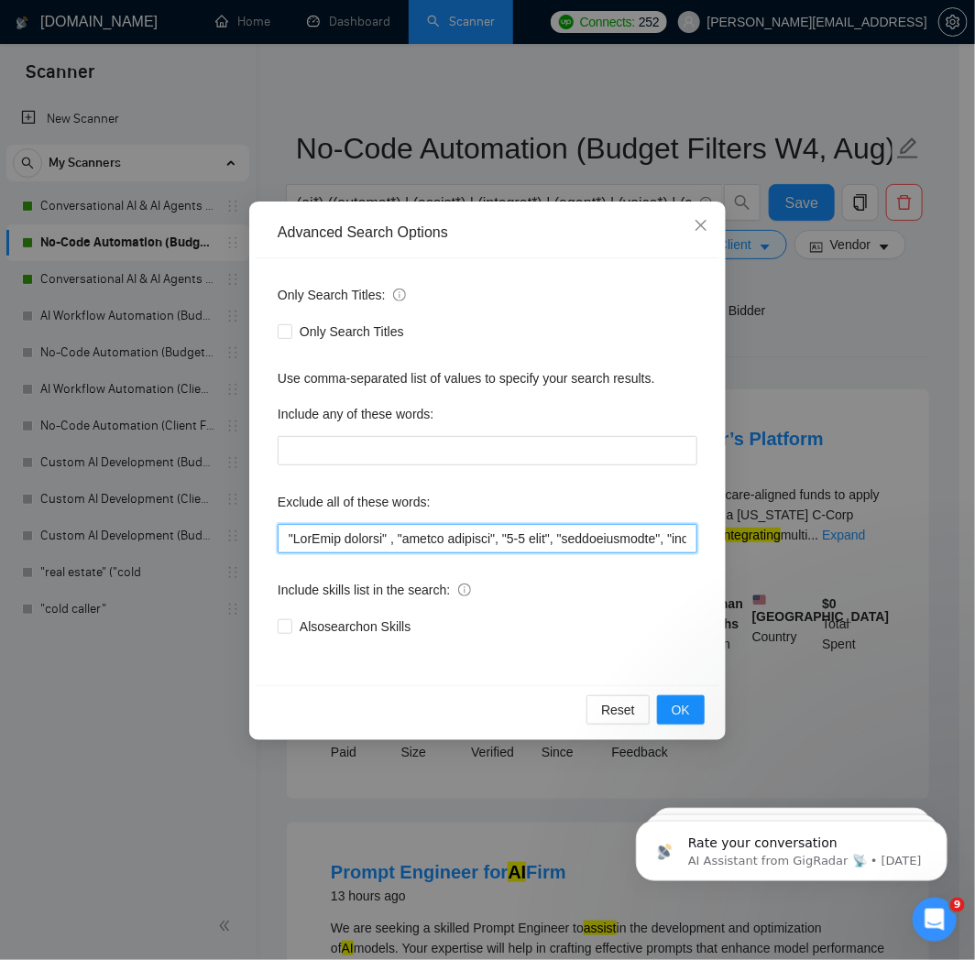
click at [386, 530] on input "text" at bounding box center [488, 538] width 420 height 29
click at [388, 532] on input "text" at bounding box center [488, 538] width 420 height 29
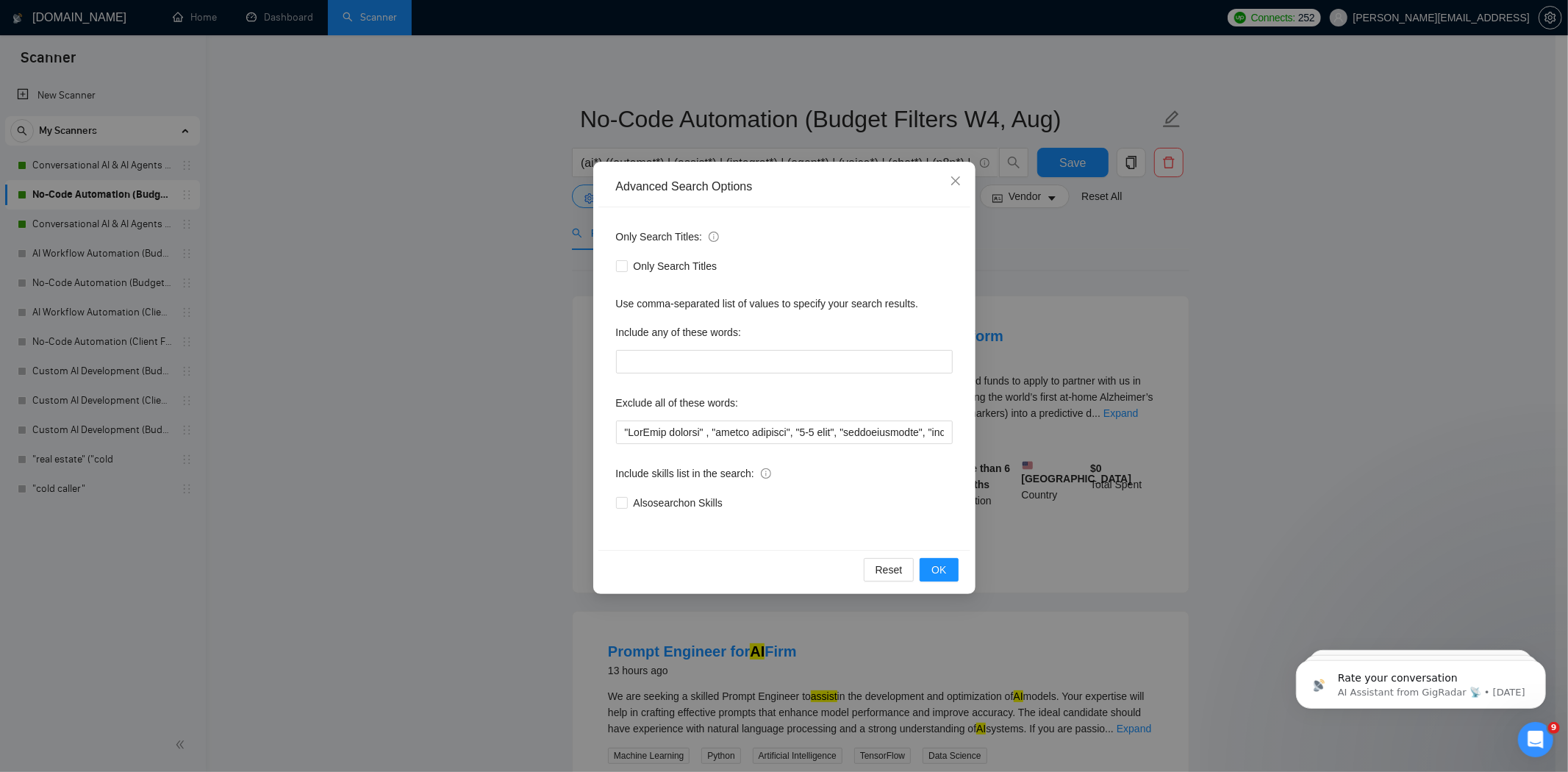
click at [1056, 230] on div "Advanced Search Options Only Search Titles: Only Search Titles Use comma-separa…" at bounding box center [784, 386] width 1568 height 772
